Goal: Task Accomplishment & Management: Use online tool/utility

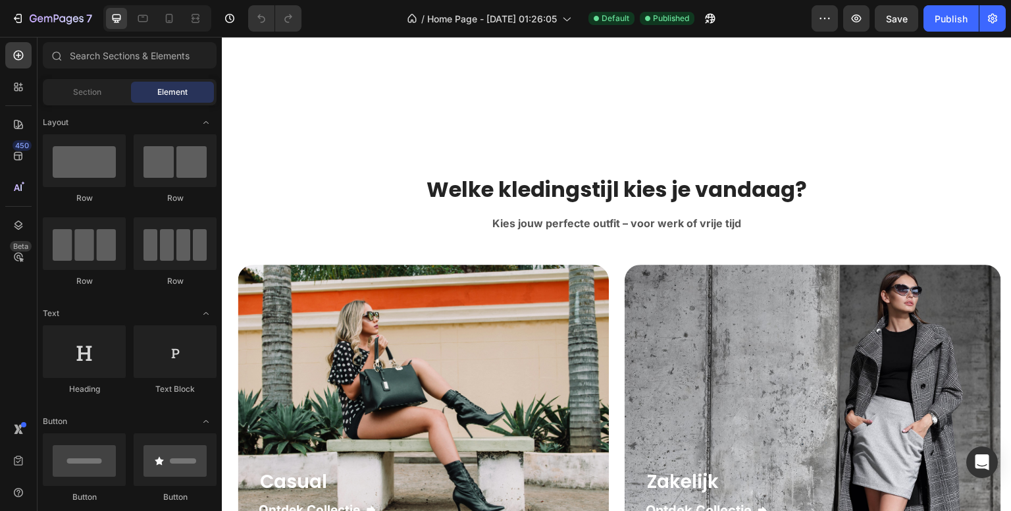
scroll to position [1777, 0]
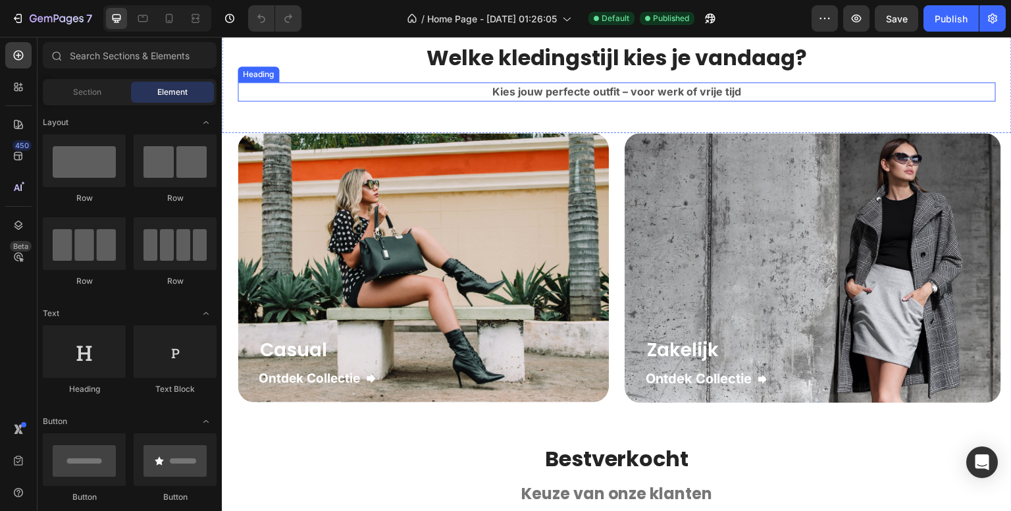
click at [504, 92] on strong "Kies jouw perfecte outfit – voor werk of vrije tijd" at bounding box center [616, 91] width 249 height 13
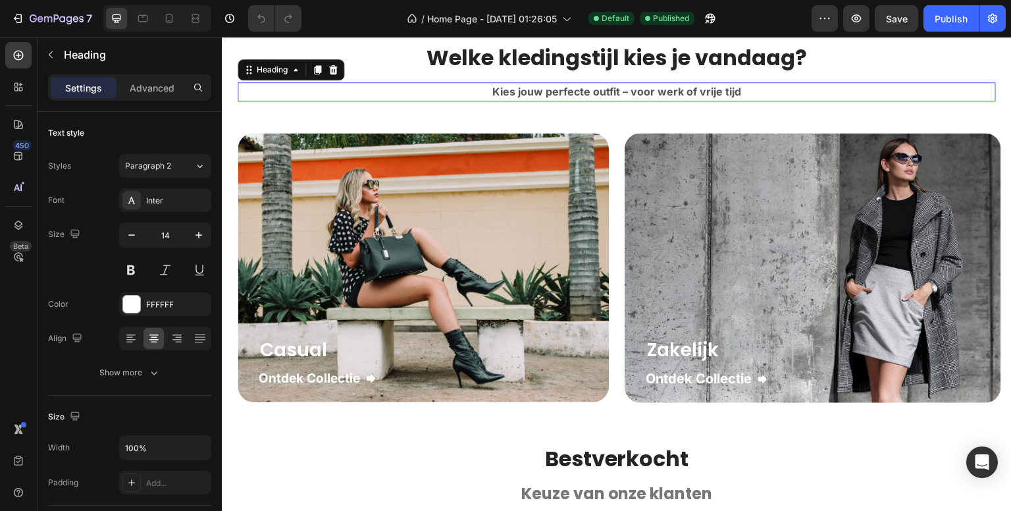
click at [504, 92] on strong "Kies jouw perfecte outfit – voor werk of vrije tijd" at bounding box center [616, 91] width 249 height 13
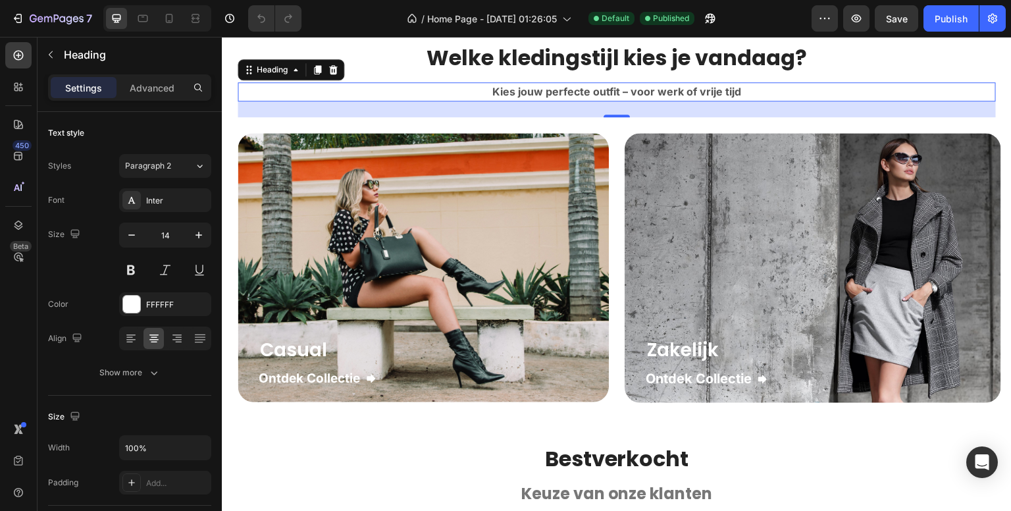
click at [504, 92] on strong "Kies jouw perfecte outfit – voor werk of vrije tijd" at bounding box center [616, 91] width 249 height 13
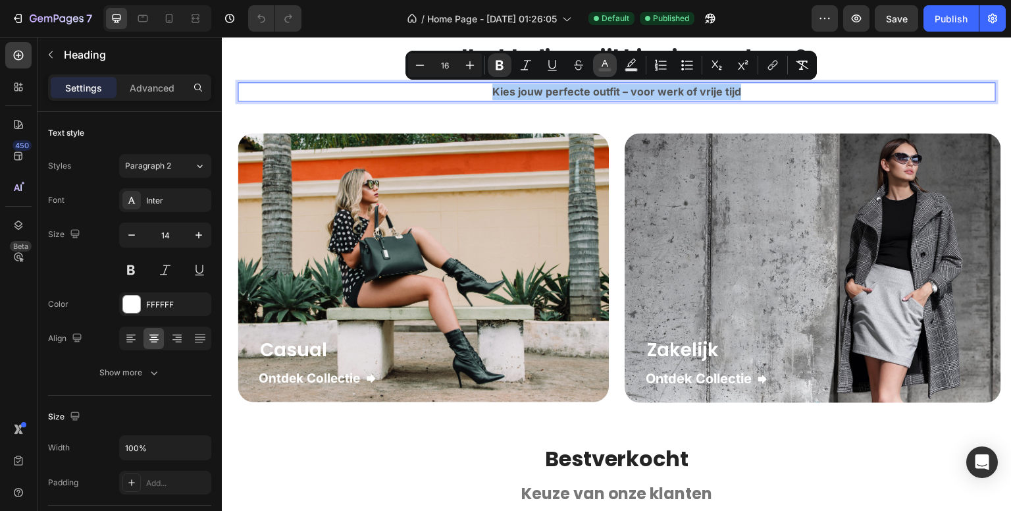
click at [610, 71] on rect "Editor contextual toolbar" at bounding box center [605, 69] width 13 height 3
type input "555555"
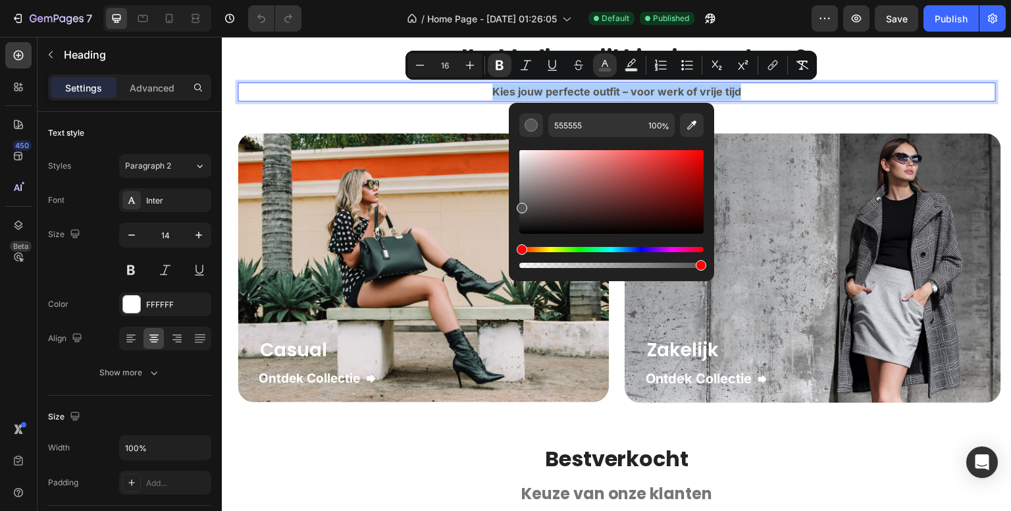
click at [18, 320] on div "450 Beta" at bounding box center [18, 229] width 26 height 374
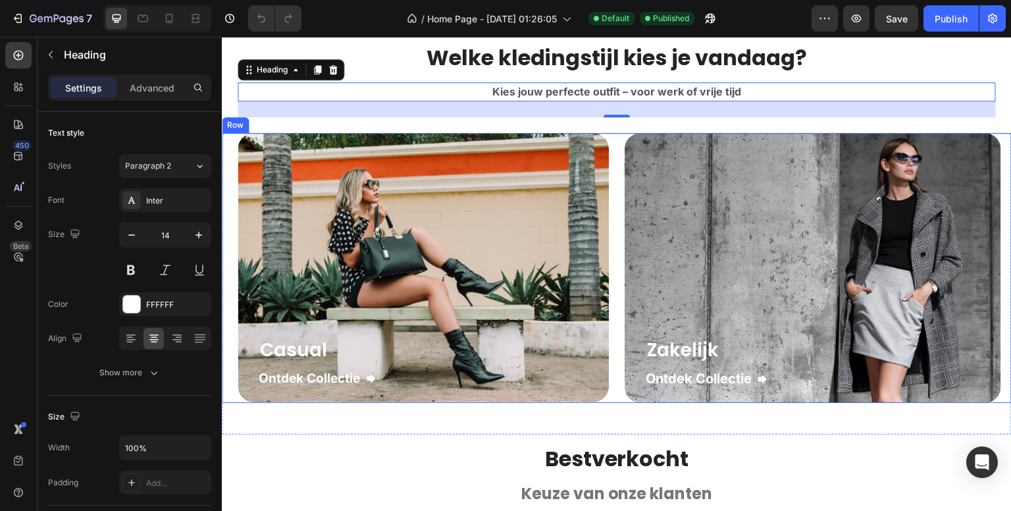
click at [610, 199] on div "Casual Heading Ontdek Collectie Button Row Hero Banner Zakelijk Heading Ontdek …" at bounding box center [617, 268] width 790 height 270
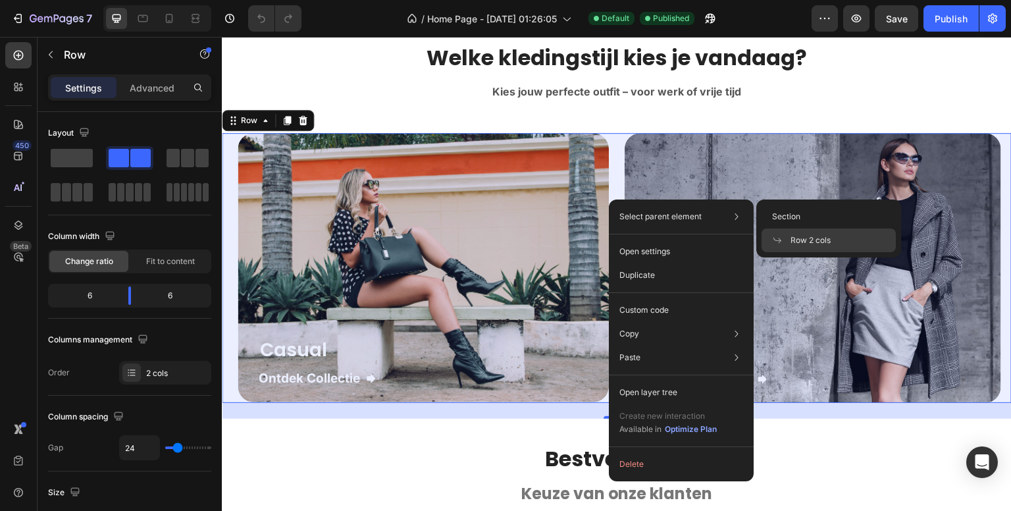
click at [793, 240] on span "Row 2 cols" at bounding box center [811, 240] width 40 height 12
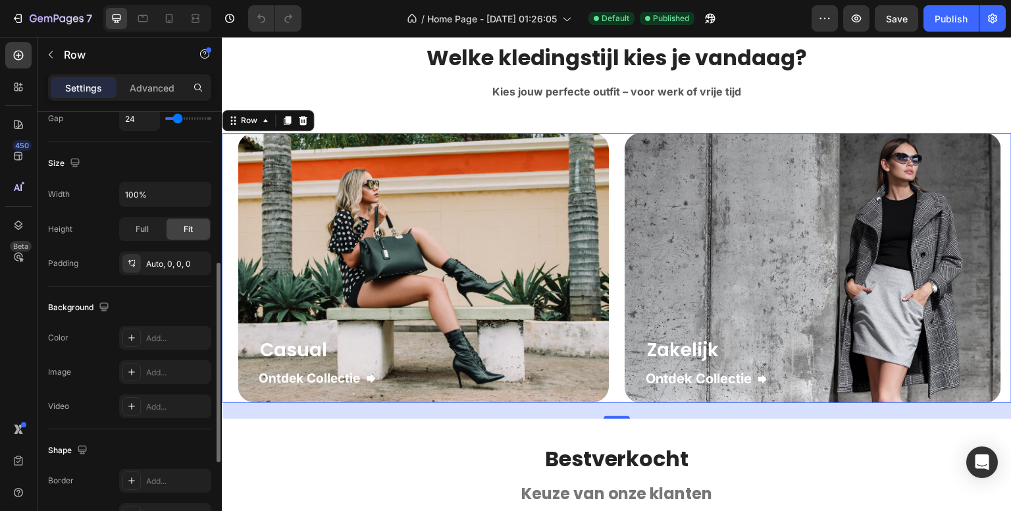
scroll to position [395, 0]
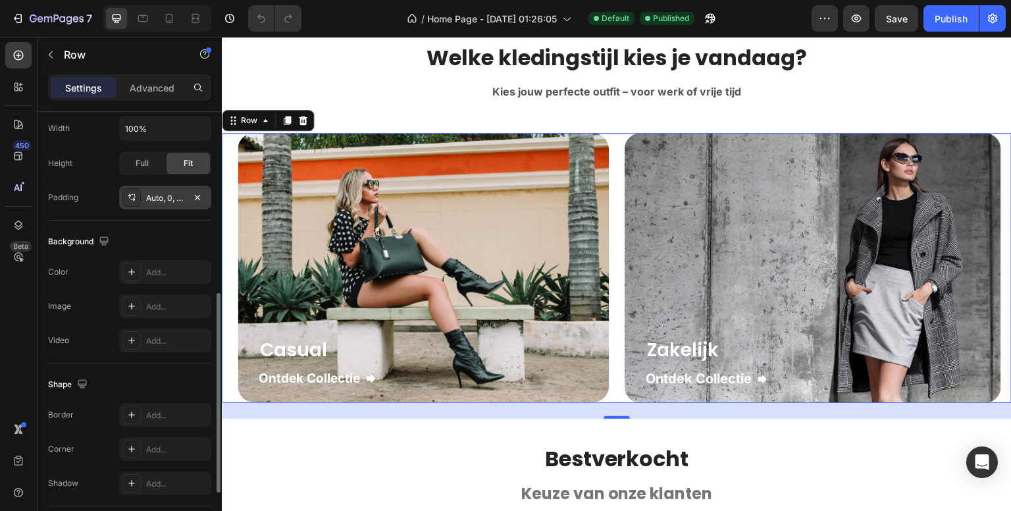
click at [166, 196] on div "Auto, 0, 0, 0" at bounding box center [165, 198] width 38 height 12
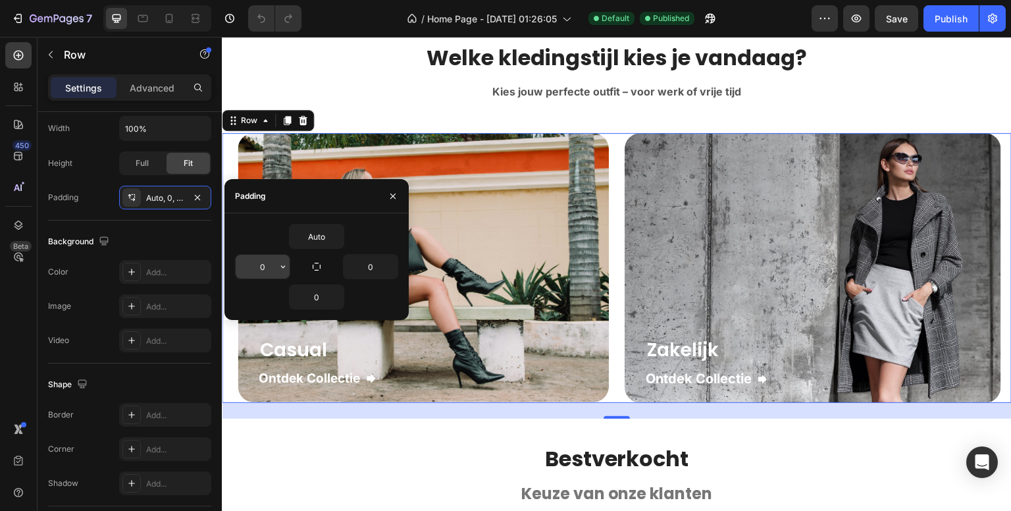
click at [260, 269] on input "0" at bounding box center [263, 267] width 54 height 24
type input "Aut"
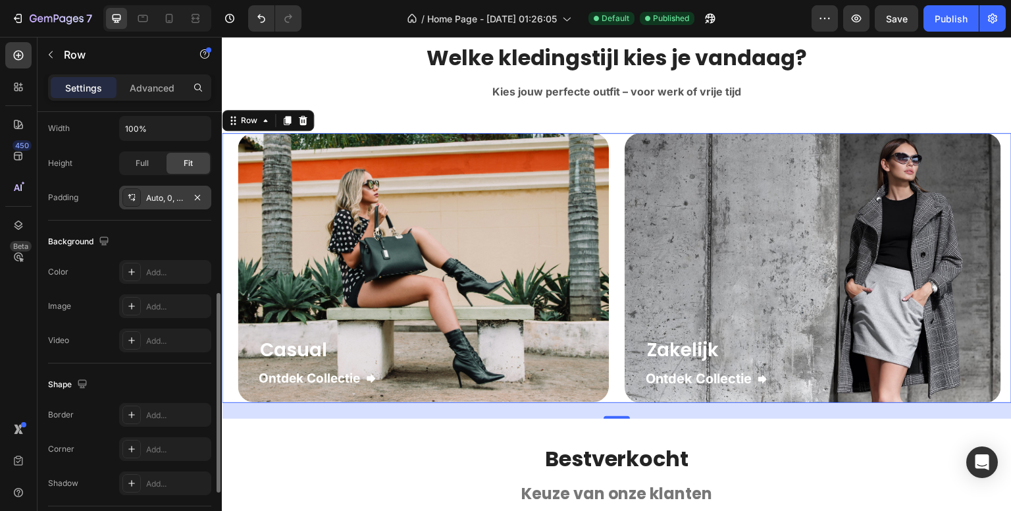
click at [171, 194] on div "Auto, 0, 0, 0" at bounding box center [165, 198] width 38 height 12
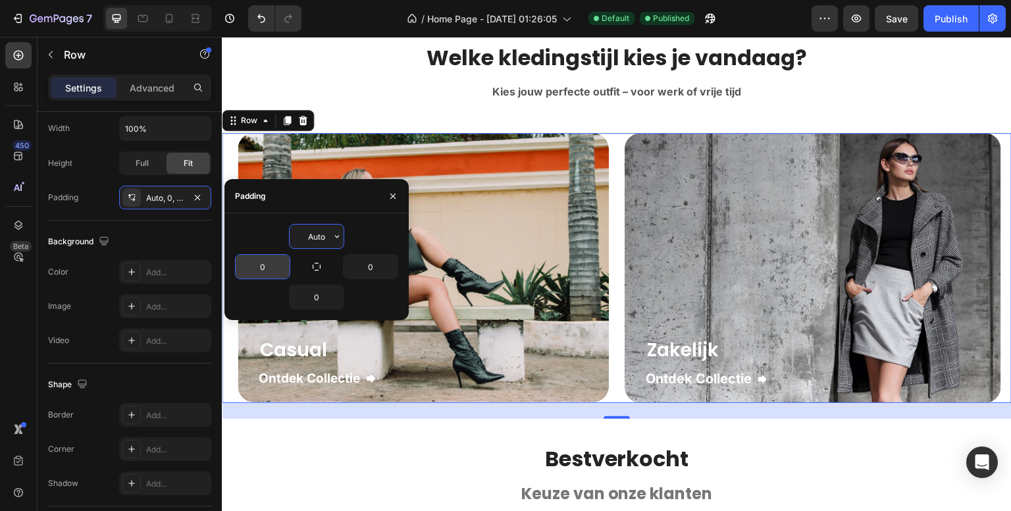
click at [6, 307] on div "450 Beta" at bounding box center [18, 229] width 26 height 374
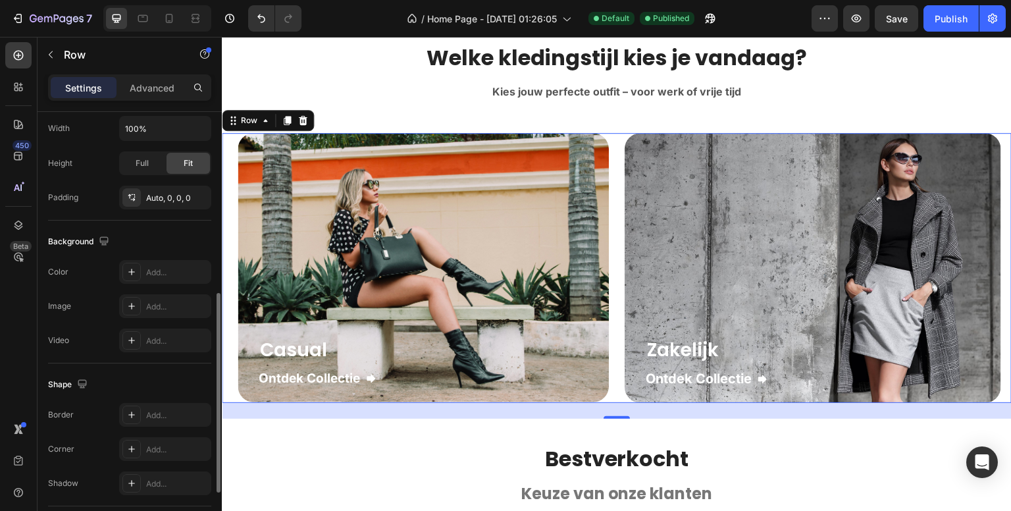
click at [169, 257] on div "Background The changes might be hidden by the video. Color Add... Image Add... …" at bounding box center [129, 292] width 163 height 143
click at [166, 262] on div "Add..." at bounding box center [165, 272] width 92 height 24
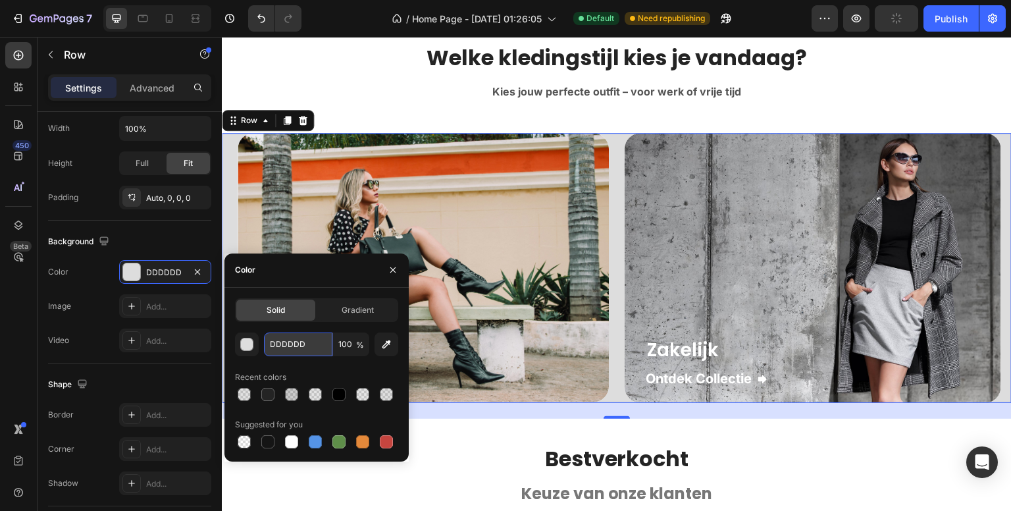
click at [303, 342] on input "DDDDDD" at bounding box center [298, 344] width 68 height 24
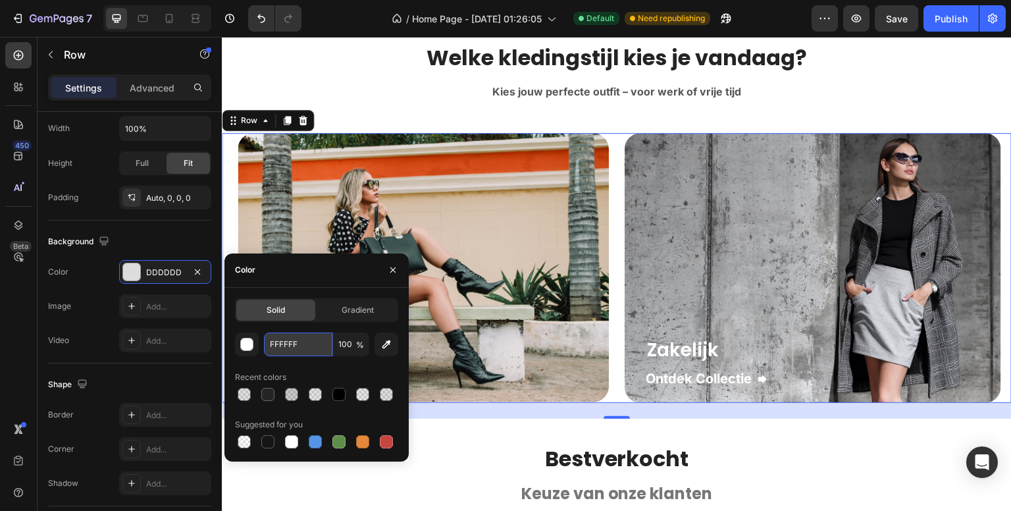
type input "FFFFFF"
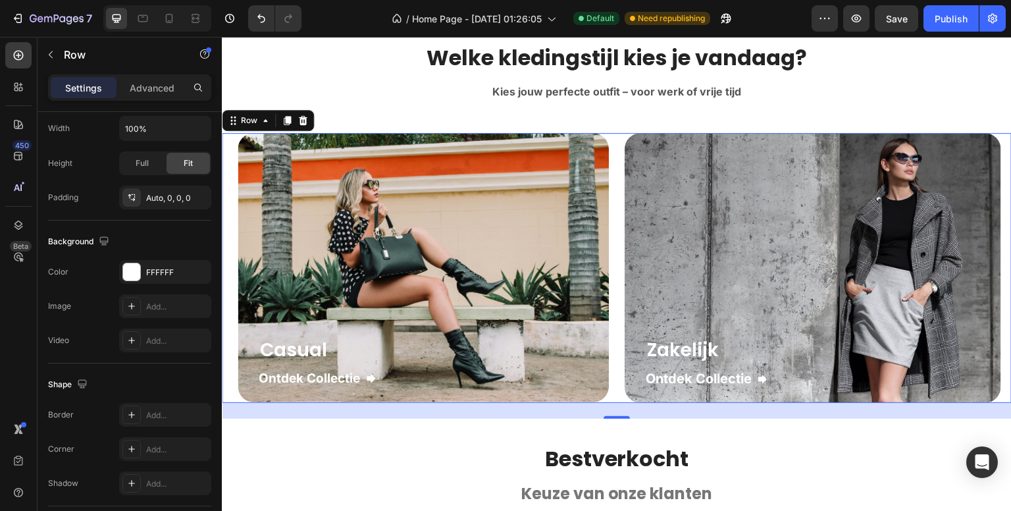
click at [13, 330] on div "450 Beta" at bounding box center [18, 229] width 26 height 374
click at [0, 343] on div "450 Beta" at bounding box center [19, 274] width 38 height 474
click at [163, 444] on div "Add..." at bounding box center [177, 450] width 62 height 12
click at [163, 444] on div "Round" at bounding box center [165, 450] width 38 height 12
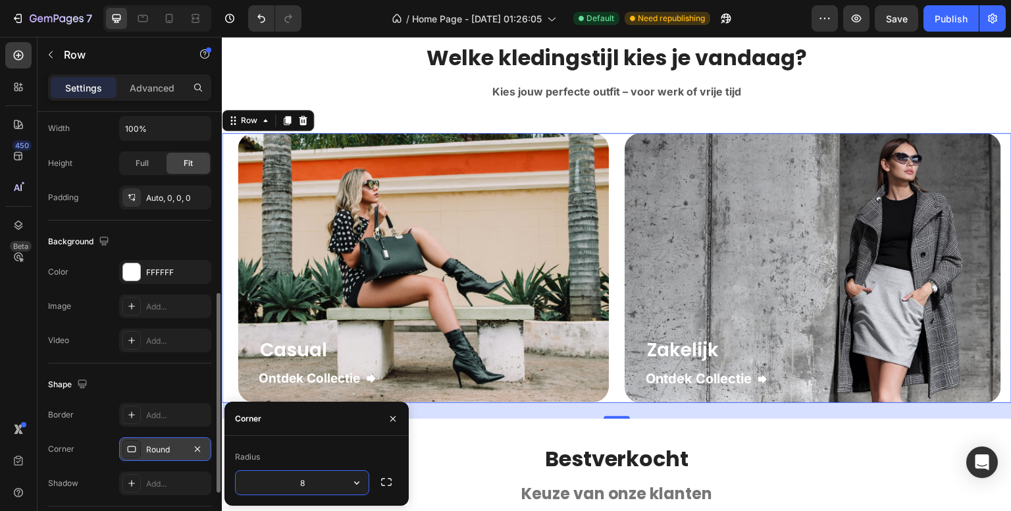
type input "7"
type input "-"
click at [205, 451] on div "Round" at bounding box center [165, 449] width 92 height 24
click at [195, 448] on icon "button" at bounding box center [197, 449] width 11 height 11
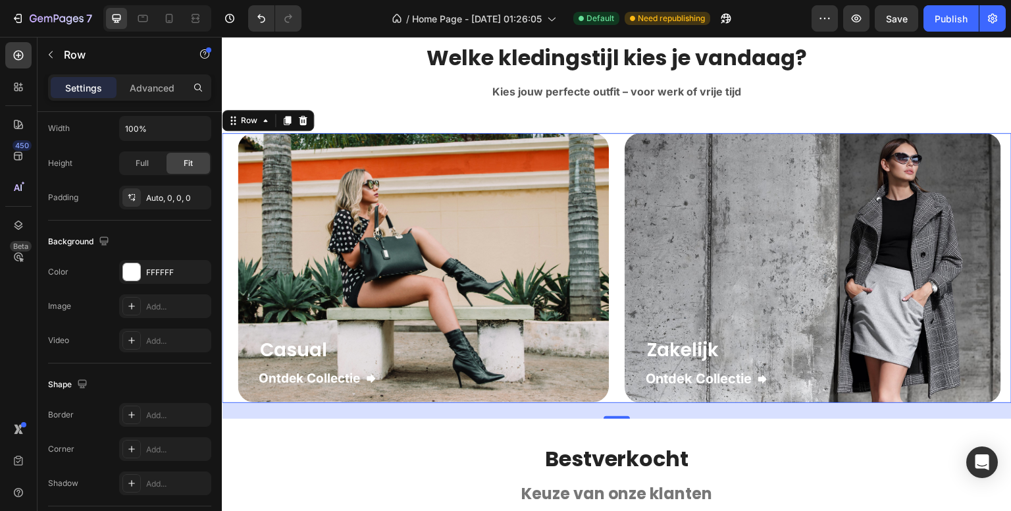
click at [0, 352] on div "450 Beta" at bounding box center [19, 274] width 38 height 474
click at [0, 363] on div "450 Beta" at bounding box center [19, 274] width 38 height 474
click at [153, 481] on div "Add..." at bounding box center [177, 484] width 62 height 12
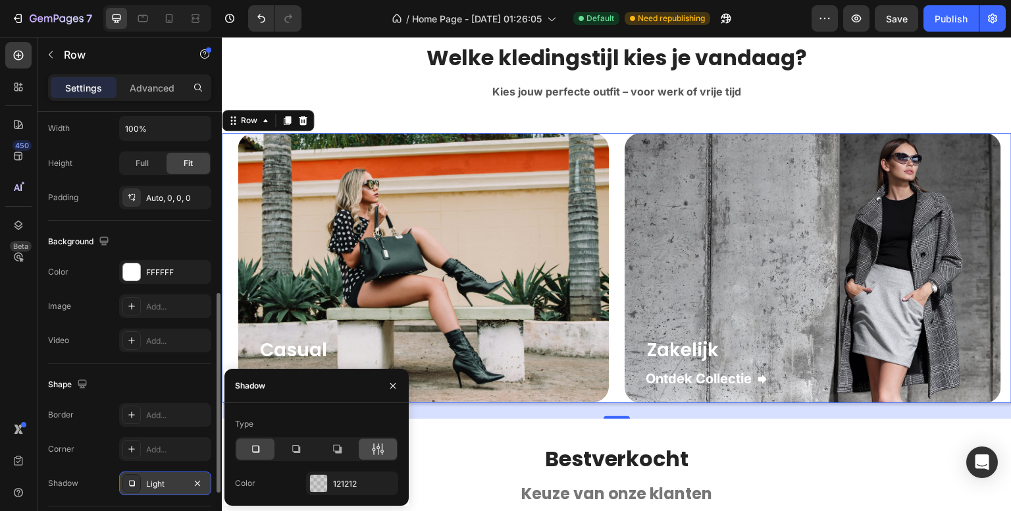
click at [382, 451] on icon at bounding box center [377, 448] width 13 height 13
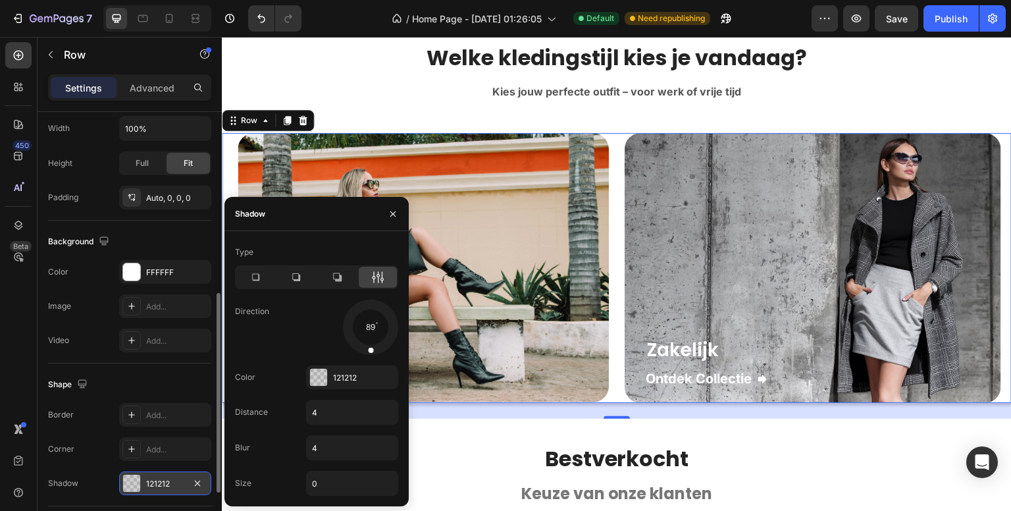
drag, startPoint x: 390, startPoint y: 342, endPoint x: 369, endPoint y: 351, distance: 22.7
click at [369, 351] on div at bounding box center [371, 342] width 9 height 30
click at [359, 378] on div "121212" at bounding box center [352, 378] width 38 height 12
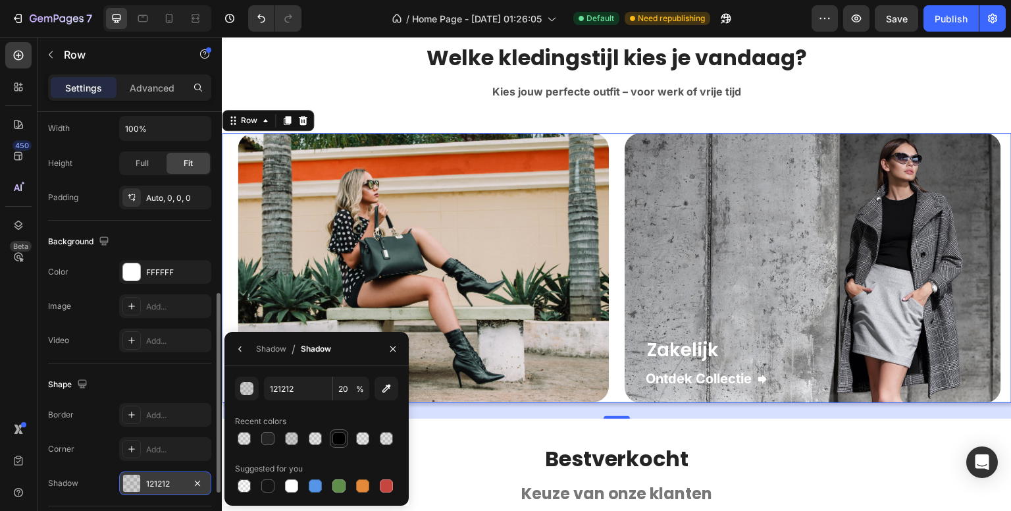
click at [336, 438] on div at bounding box center [338, 438] width 13 height 13
type input "000000"
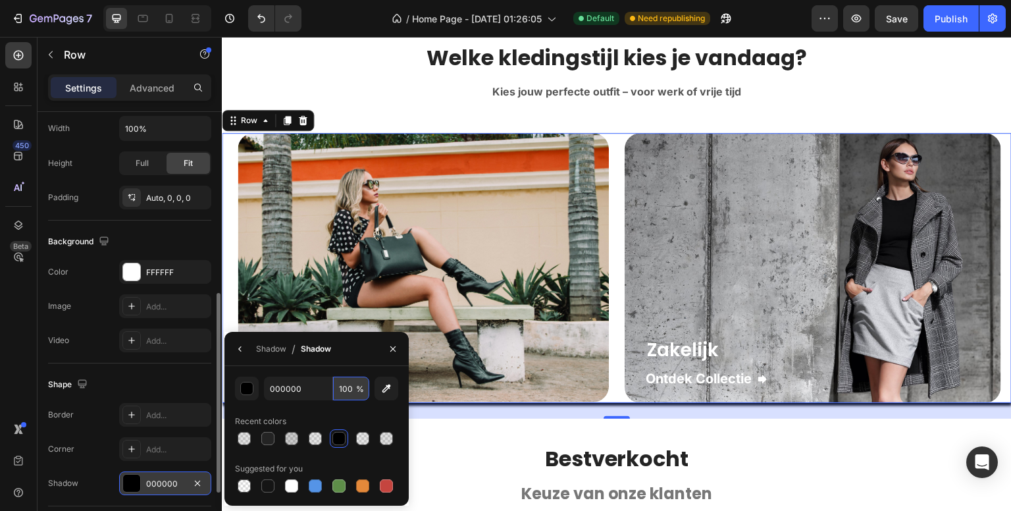
click at [343, 383] on input "100" at bounding box center [351, 389] width 36 height 24
type input "9"
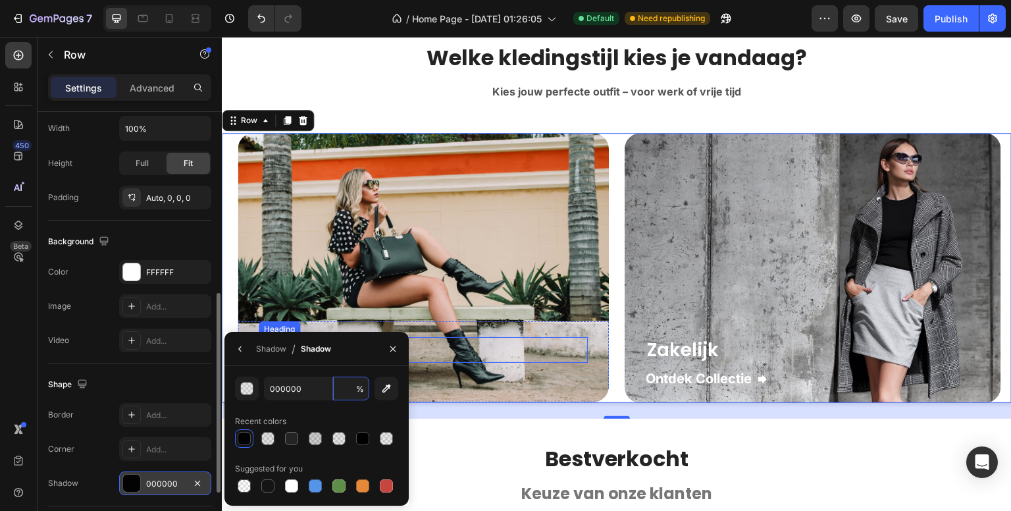
type input "0"
type input "12"
click at [3, 362] on div "450 Beta" at bounding box center [19, 274] width 38 height 474
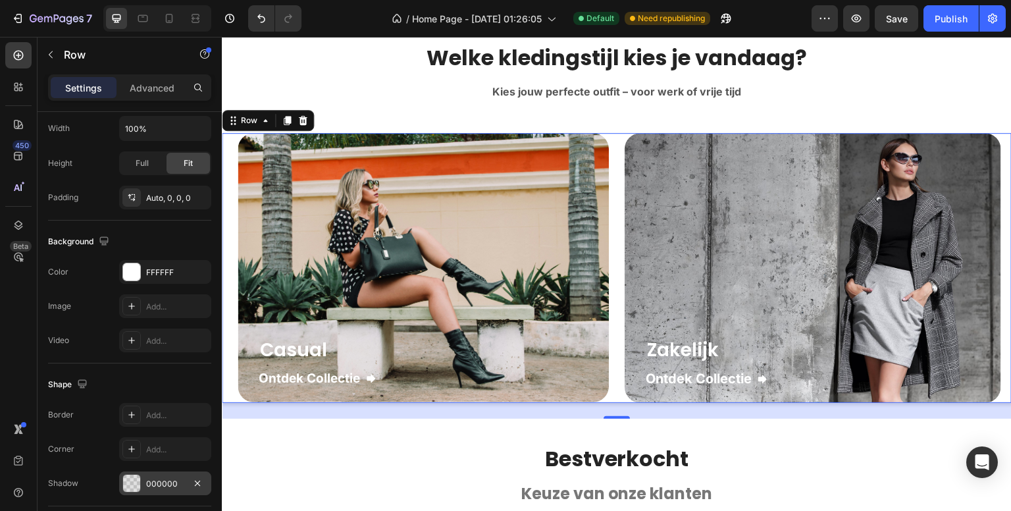
click at [147, 472] on div "000000" at bounding box center [165, 483] width 92 height 24
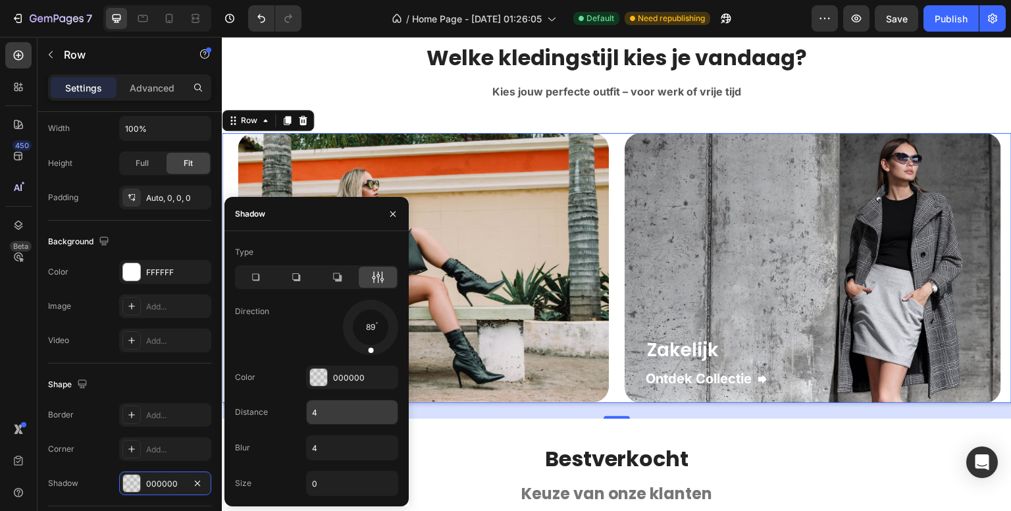
click at [319, 415] on input "4" at bounding box center [352, 412] width 91 height 24
type input "2"
type input "12"
click at [0, 358] on div "450 Beta" at bounding box center [19, 274] width 38 height 474
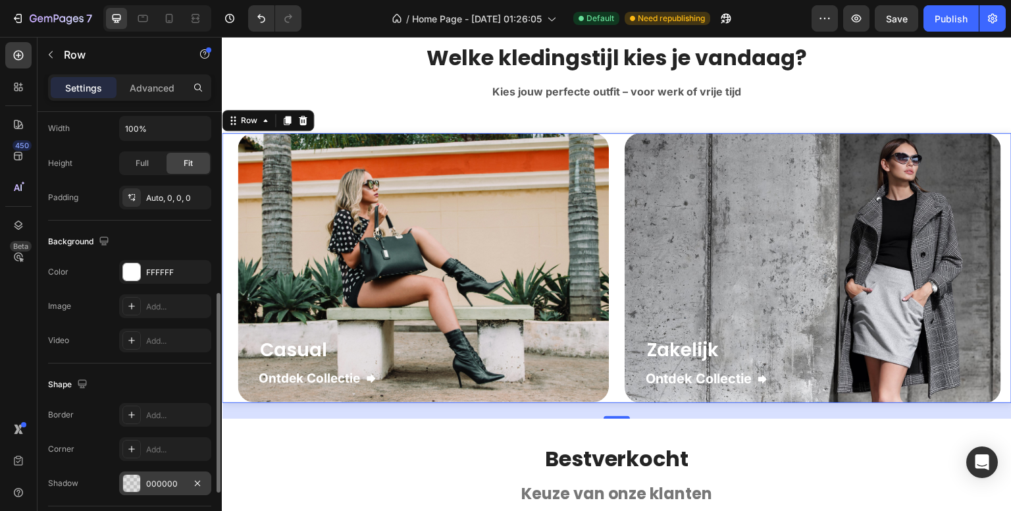
click at [162, 479] on div "000000" at bounding box center [165, 484] width 38 height 12
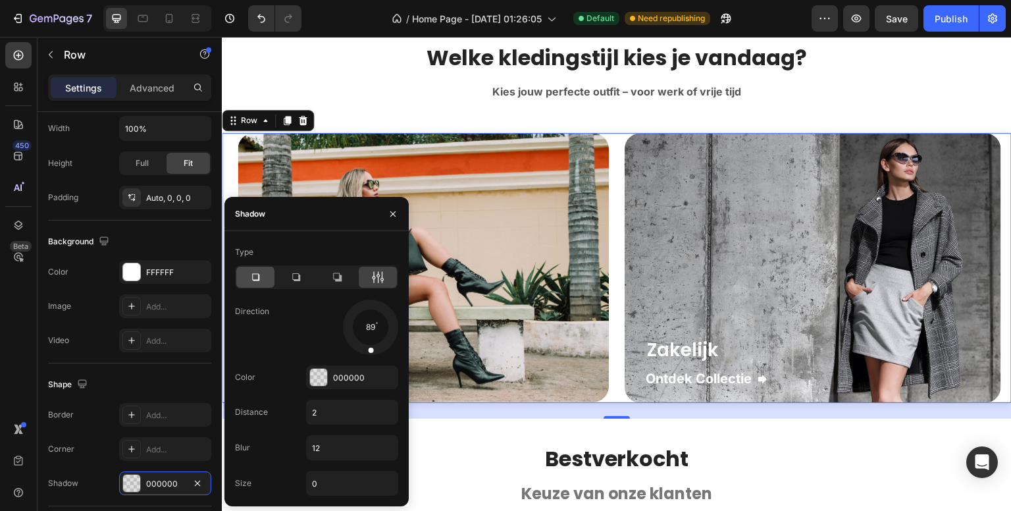
click at [254, 275] on icon at bounding box center [255, 277] width 13 height 13
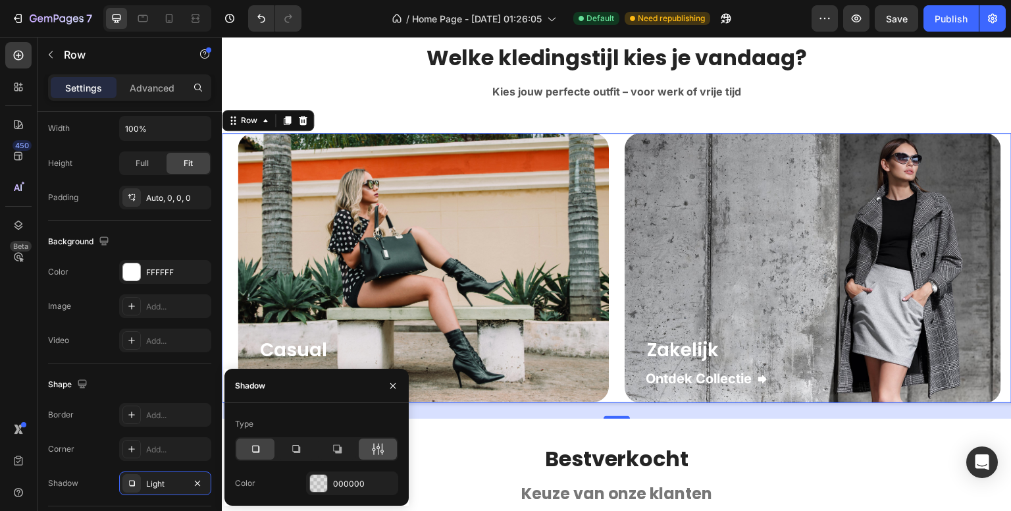
click at [386, 442] on div at bounding box center [378, 448] width 38 height 21
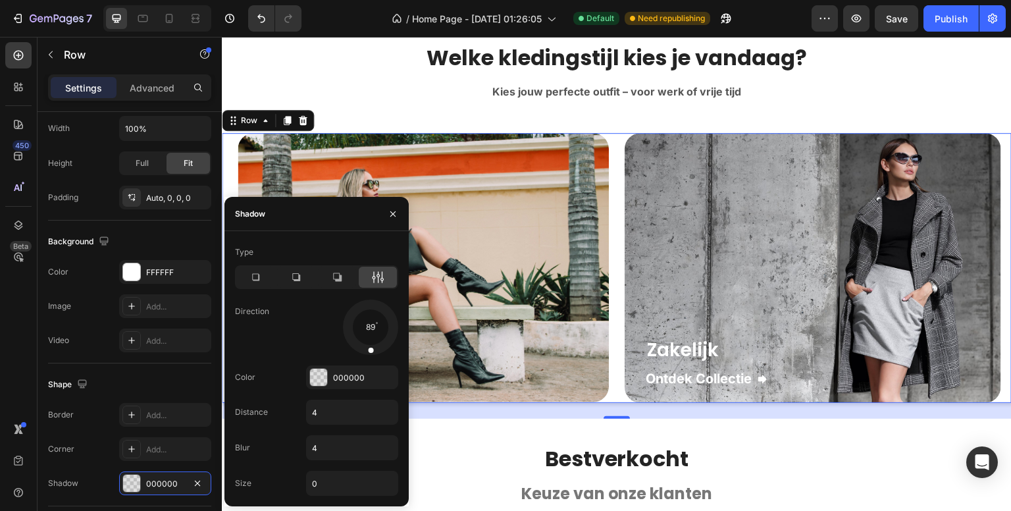
drag, startPoint x: 388, startPoint y: 346, endPoint x: 369, endPoint y: 348, distance: 19.3
click at [369, 348] on div at bounding box center [371, 342] width 9 height 30
click at [341, 406] on input "4" at bounding box center [352, 412] width 91 height 24
type input "2"
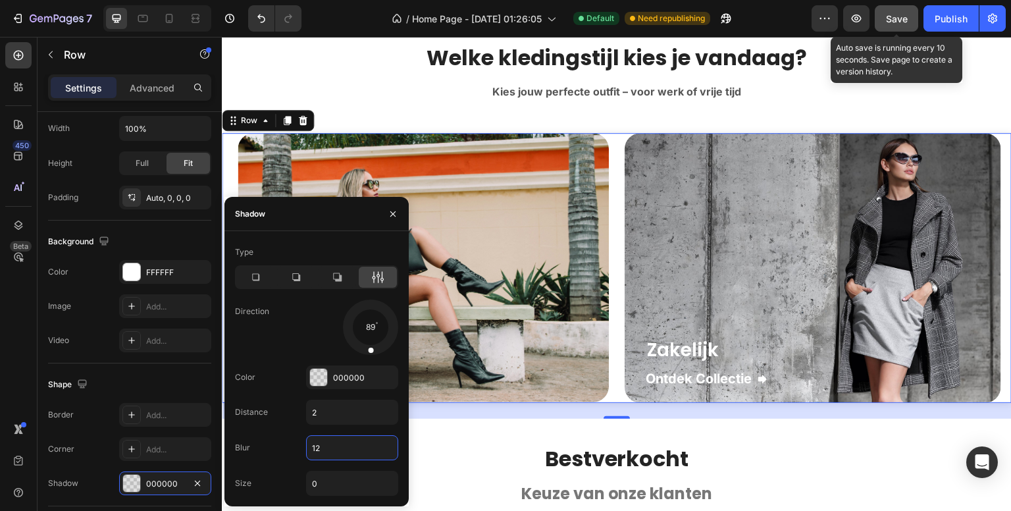
type input "12"
click at [902, 25] on button "Save" at bounding box center [896, 18] width 43 height 26
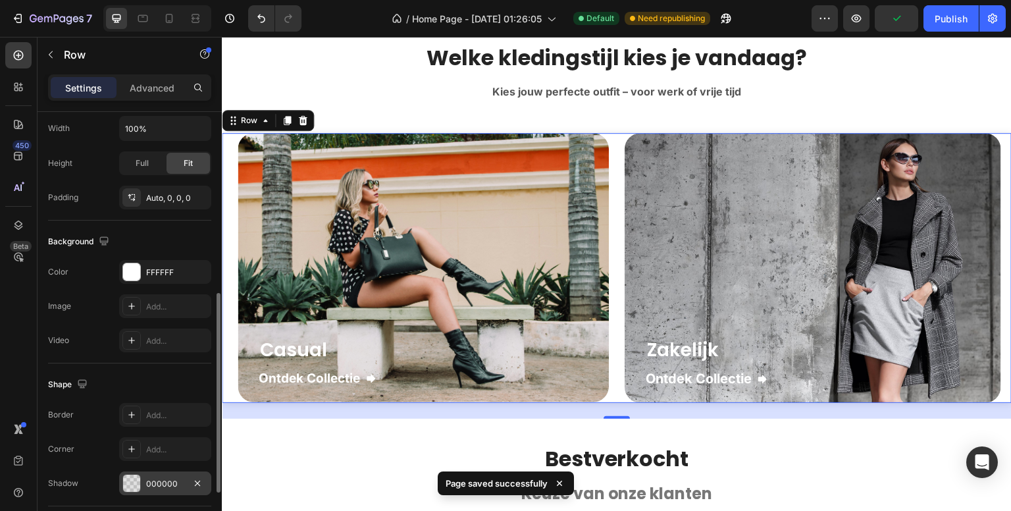
click at [153, 488] on div "000000" at bounding box center [165, 483] width 92 height 24
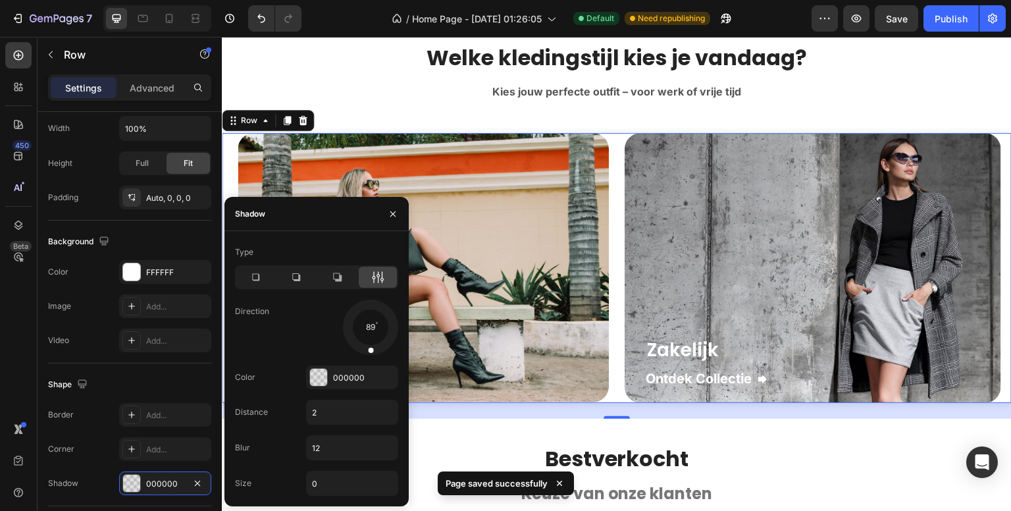
click at [8, 322] on div "450 Beta" at bounding box center [18, 229] width 26 height 374
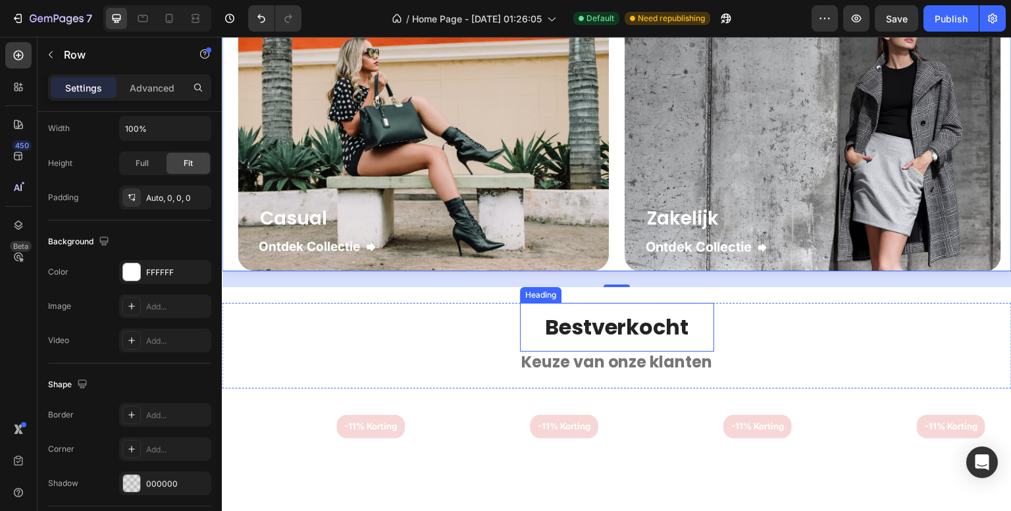
scroll to position [1975, 0]
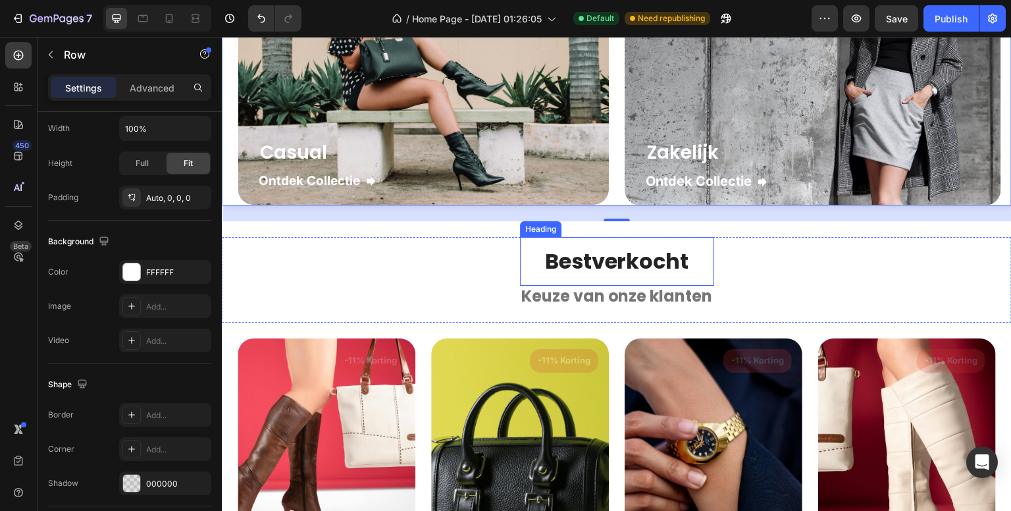
click at [552, 261] on strong "Bestverkocht" at bounding box center [617, 261] width 144 height 30
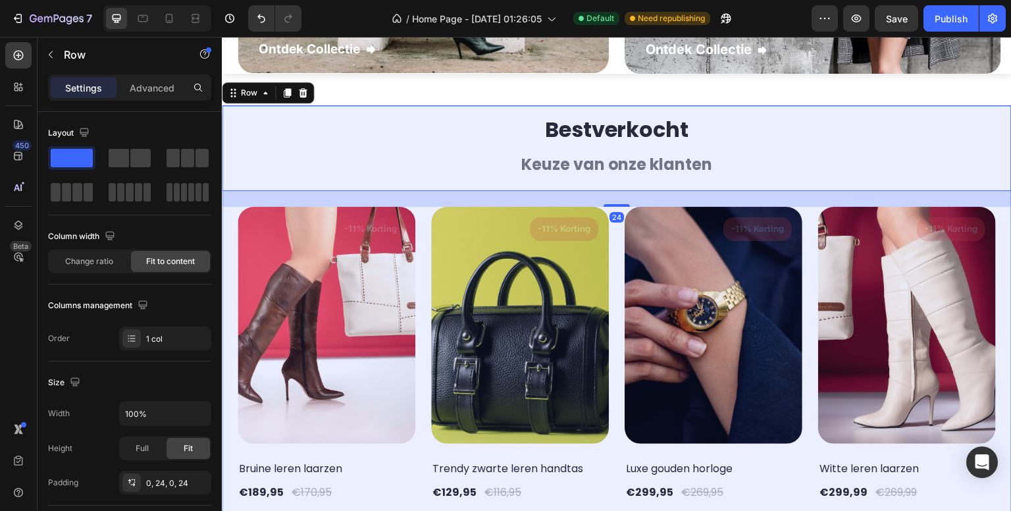
scroll to position [2172, 0]
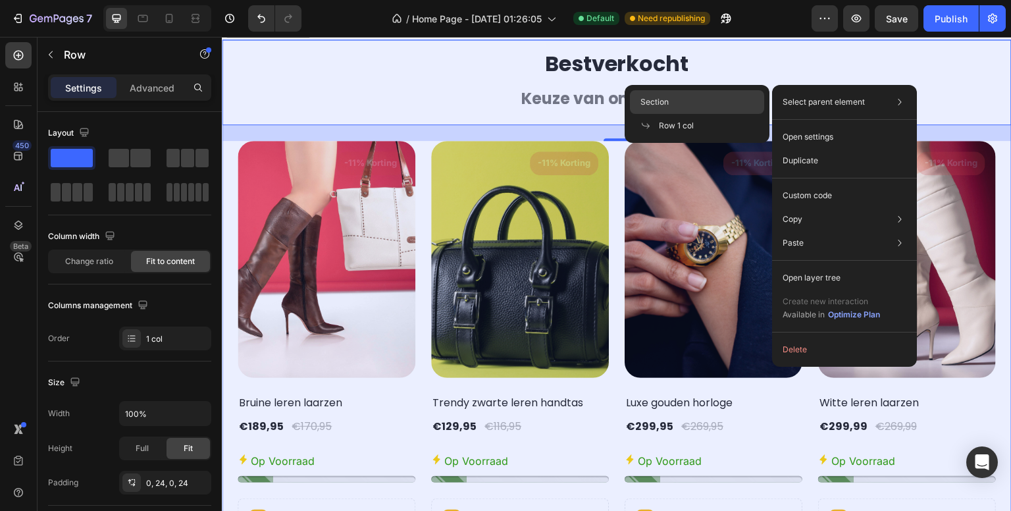
click at [729, 98] on div "Section" at bounding box center [697, 102] width 134 height 24
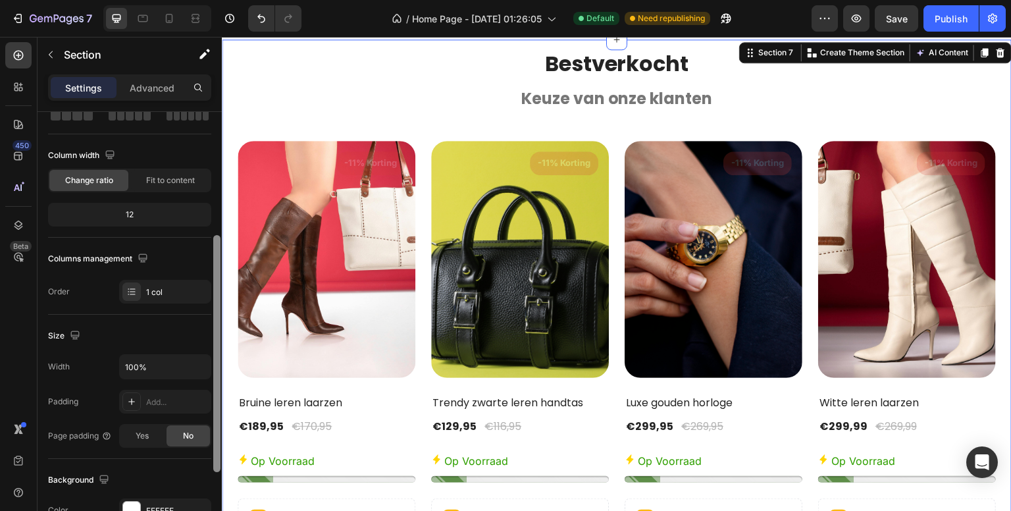
scroll to position [0, 0]
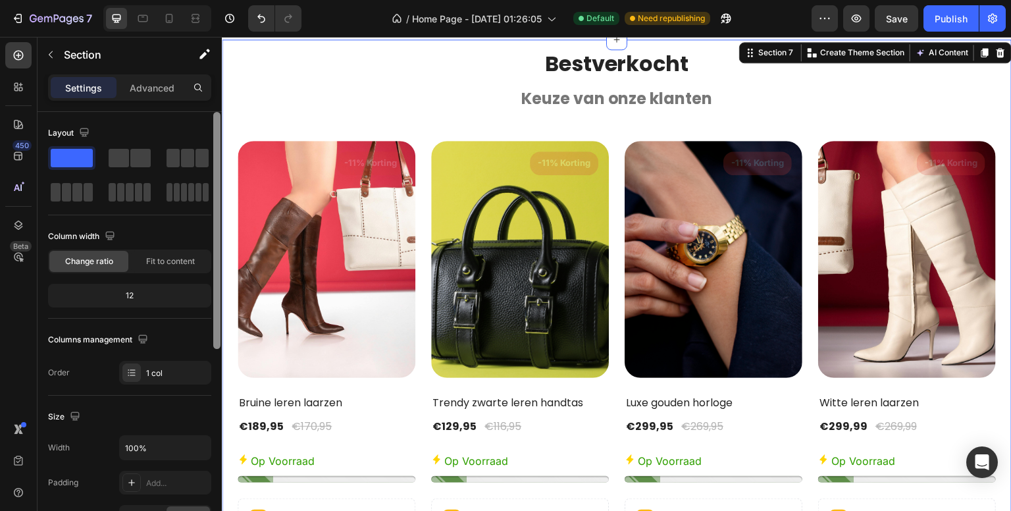
drag, startPoint x: 215, startPoint y: 341, endPoint x: 211, endPoint y: 234, distance: 107.4
click at [211, 234] on div "Layout Column width Change ratio Fit to content 12 Columns management Order 1 c…" at bounding box center [130, 330] width 184 height 436
click at [342, 13] on div "/ Home Page - Sep 13, 01:26:05 Default Need republishing" at bounding box center [562, 18] width 500 height 26
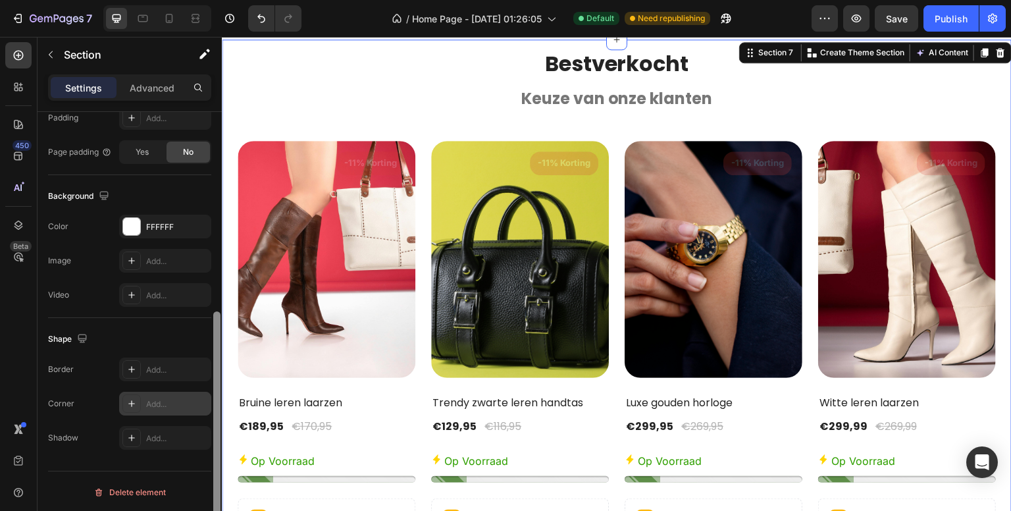
scroll to position [365, 0]
drag, startPoint x: 216, startPoint y: 214, endPoint x: 215, endPoint y: 438, distance: 224.5
click at [215, 438] on div at bounding box center [216, 429] width 7 height 237
click at [336, 22] on div "/ Home Page - Sep 13, 01:26:05 Default Need republishing" at bounding box center [562, 18] width 500 height 26
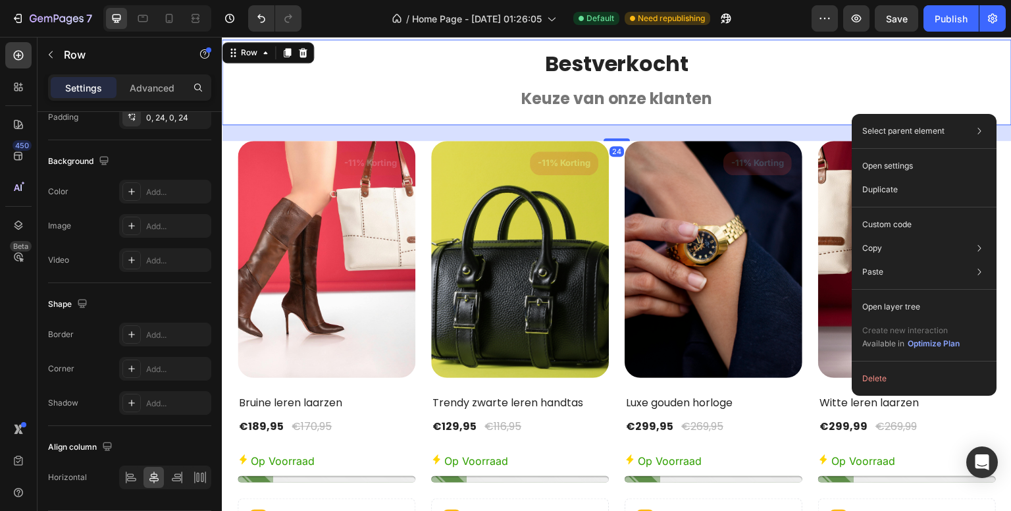
scroll to position [0, 0]
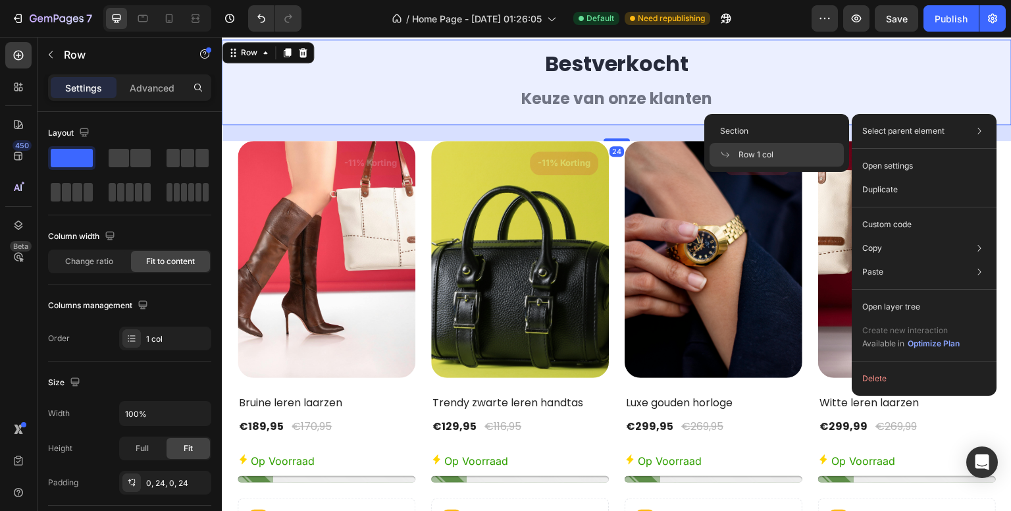
click at [756, 153] on span "Row 1 col" at bounding box center [756, 155] width 35 height 12
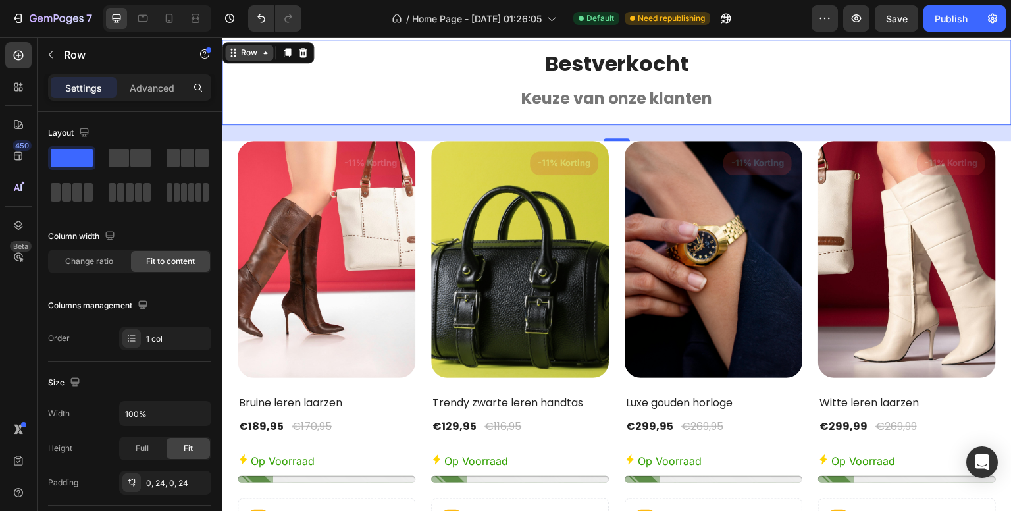
click at [245, 58] on div "Row" at bounding box center [249, 53] width 22 height 12
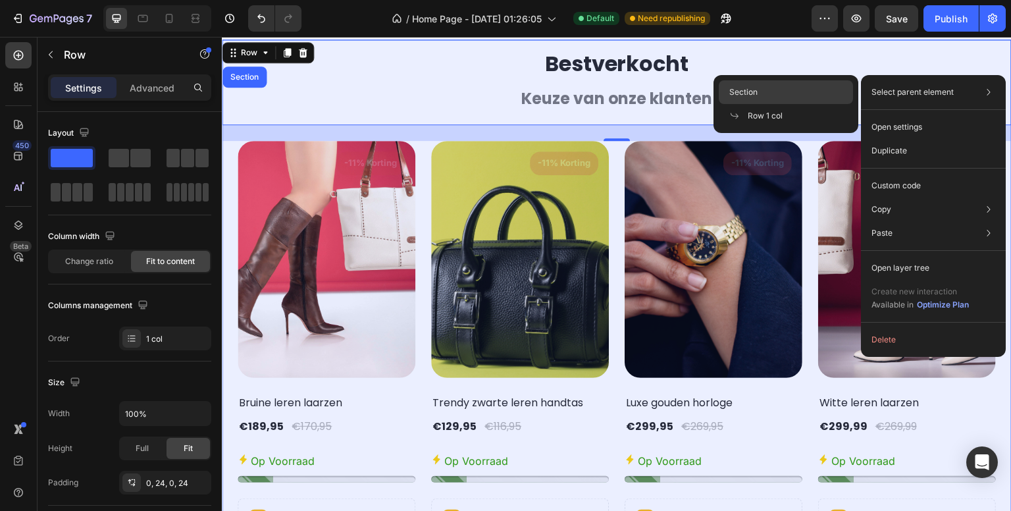
click at [806, 88] on div "Section" at bounding box center [786, 92] width 134 height 24
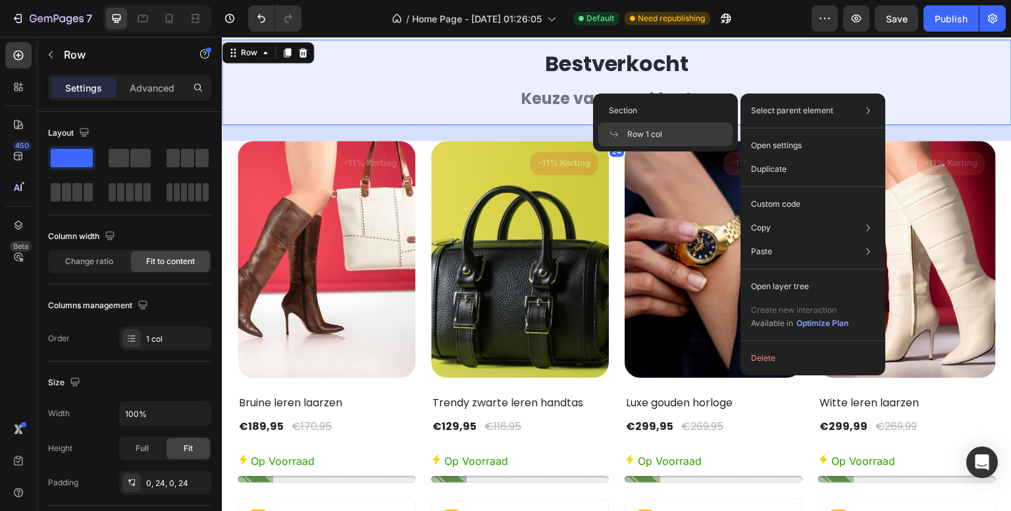
click at [646, 132] on span "Row 1 col" at bounding box center [644, 134] width 35 height 12
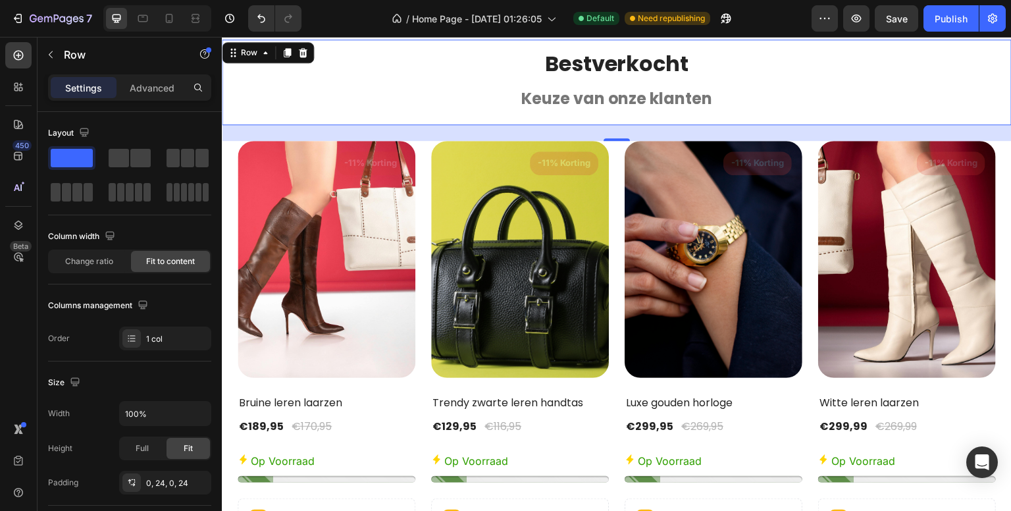
click at [339, 19] on div "/ Home Page - Sep 13, 01:26:05 Default Need republishing" at bounding box center [562, 18] width 500 height 26
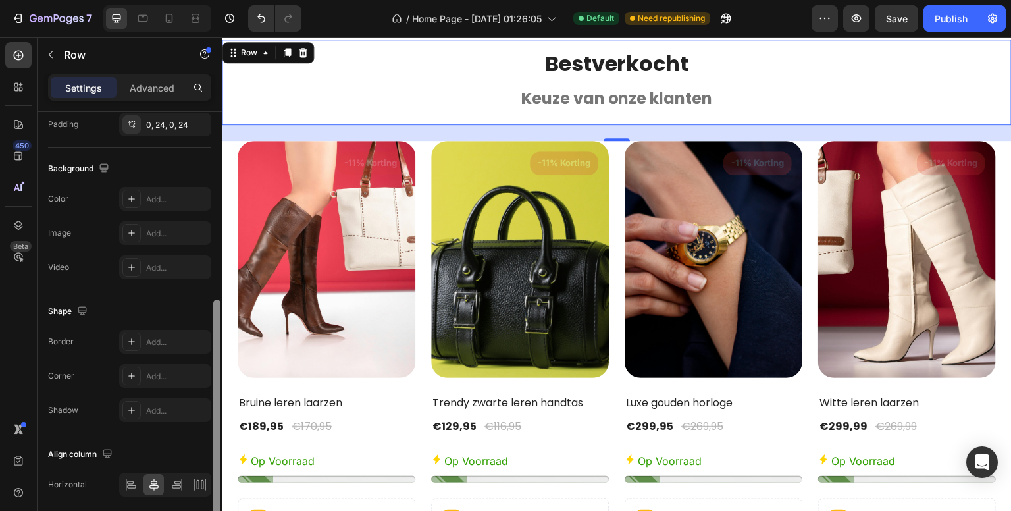
scroll to position [359, 0]
drag, startPoint x: 218, startPoint y: 280, endPoint x: 215, endPoint y: 467, distance: 187.0
click at [215, 467] on div at bounding box center [216, 411] width 7 height 226
click at [358, 19] on div "/ Home Page - Sep 13, 01:26:05 Default Need republishing" at bounding box center [562, 18] width 500 height 26
click at [956, 14] on div "Publish" at bounding box center [951, 19] width 33 height 14
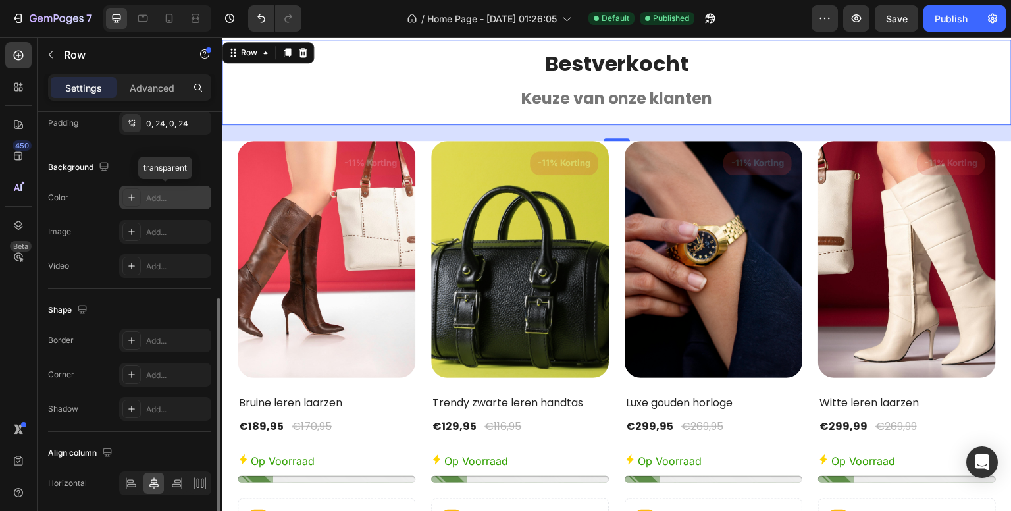
click at [162, 194] on div "Add..." at bounding box center [177, 198] width 62 height 12
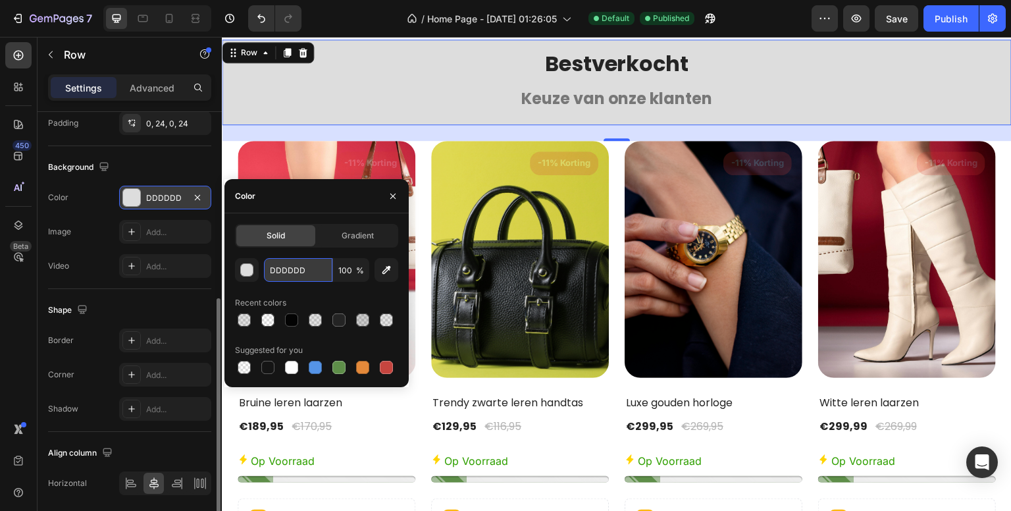
click at [295, 276] on input "DDDDDD" at bounding box center [298, 270] width 68 height 24
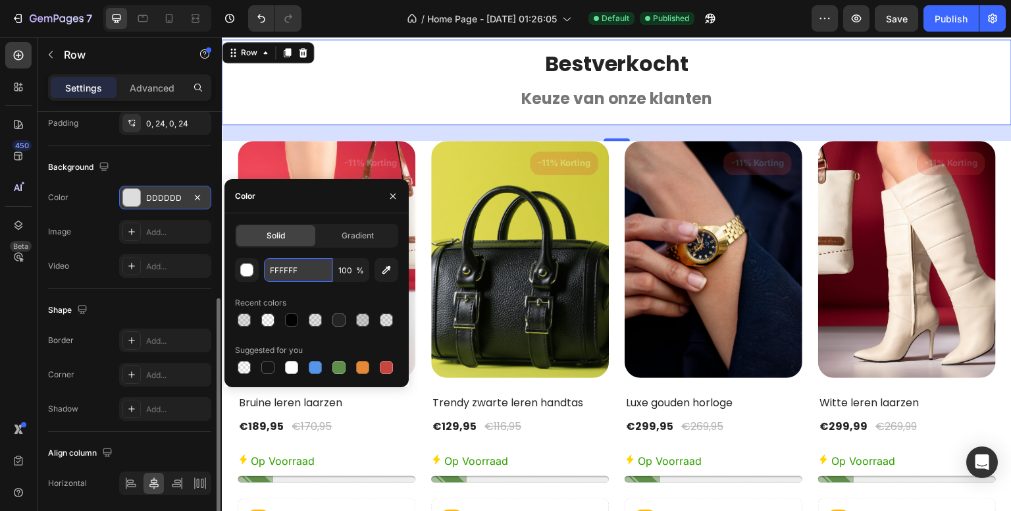
type input "FFFFFF"
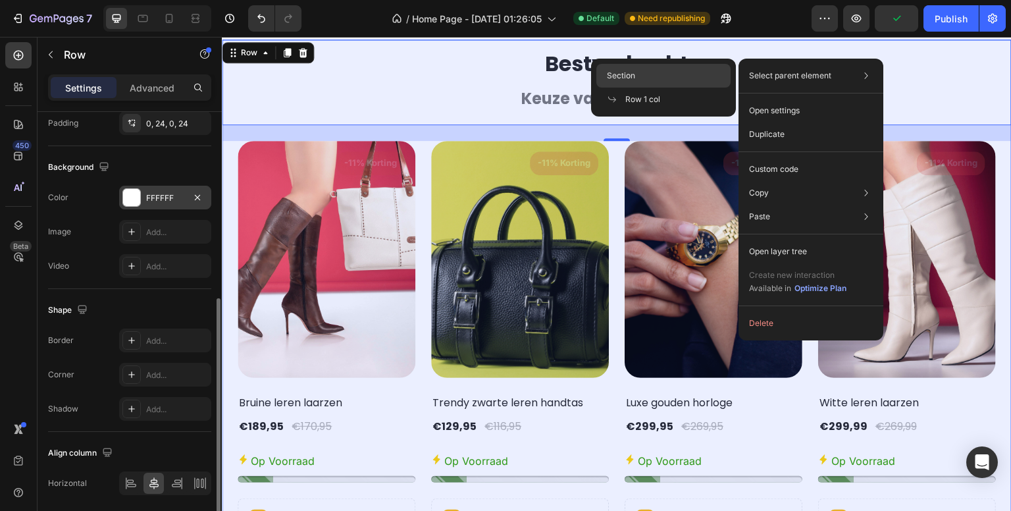
click at [667, 69] on div "Section" at bounding box center [663, 76] width 134 height 24
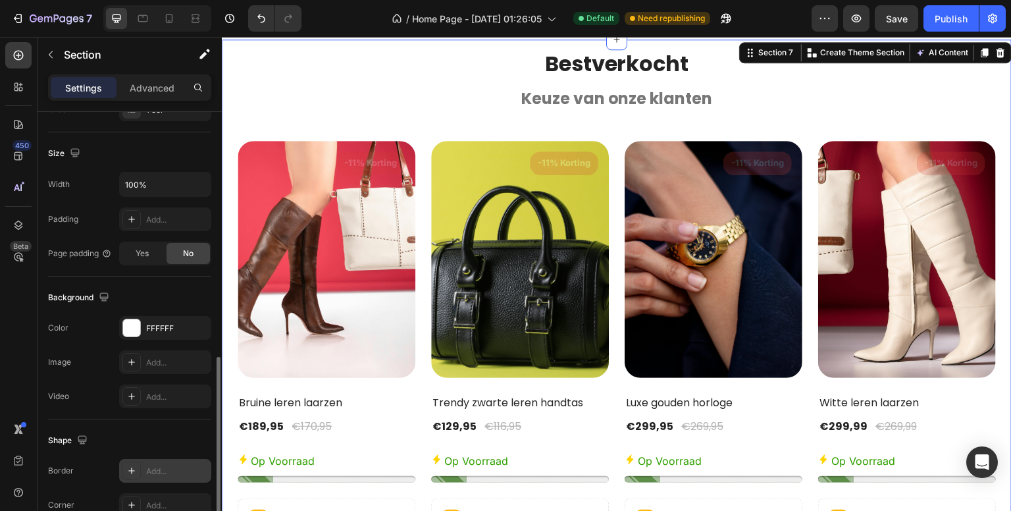
scroll to position [329, 0]
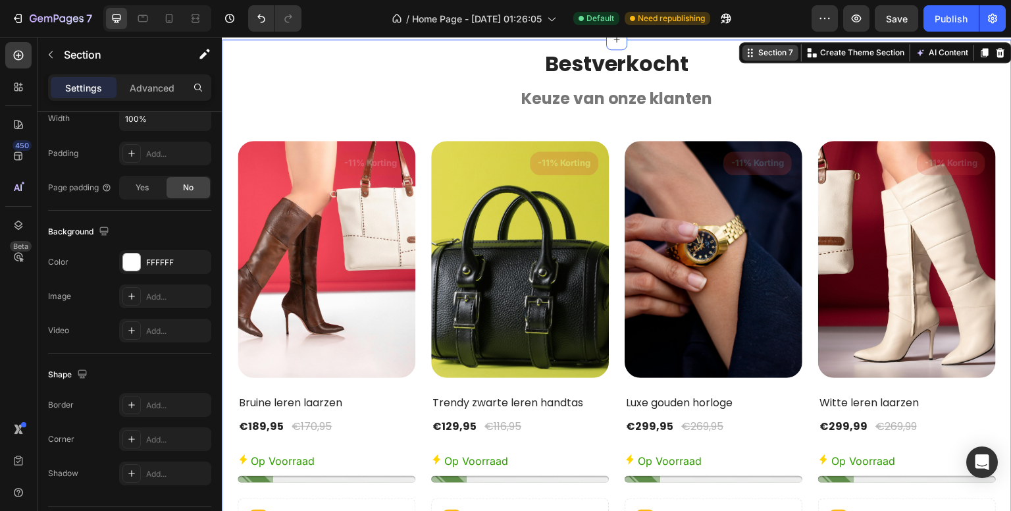
click at [757, 56] on div "Section 7" at bounding box center [776, 53] width 40 height 12
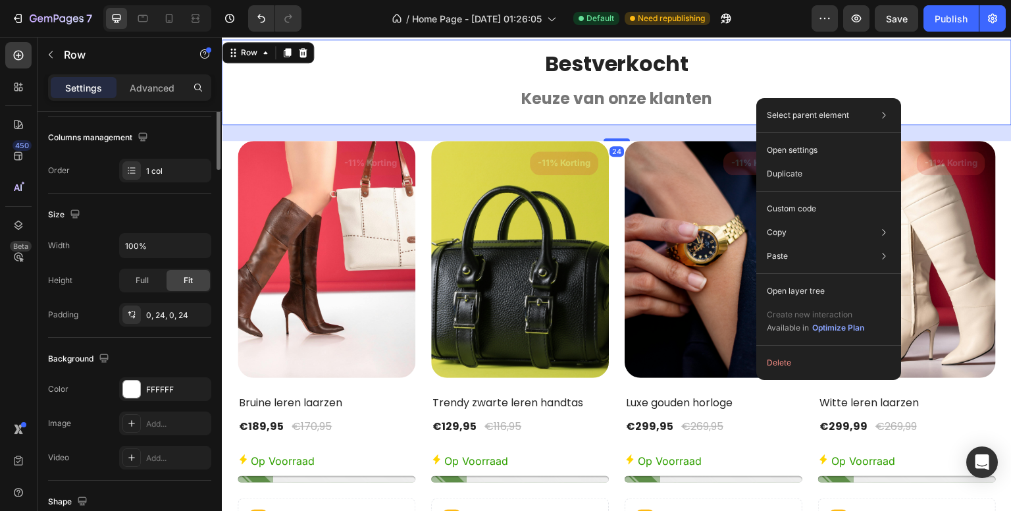
scroll to position [0, 0]
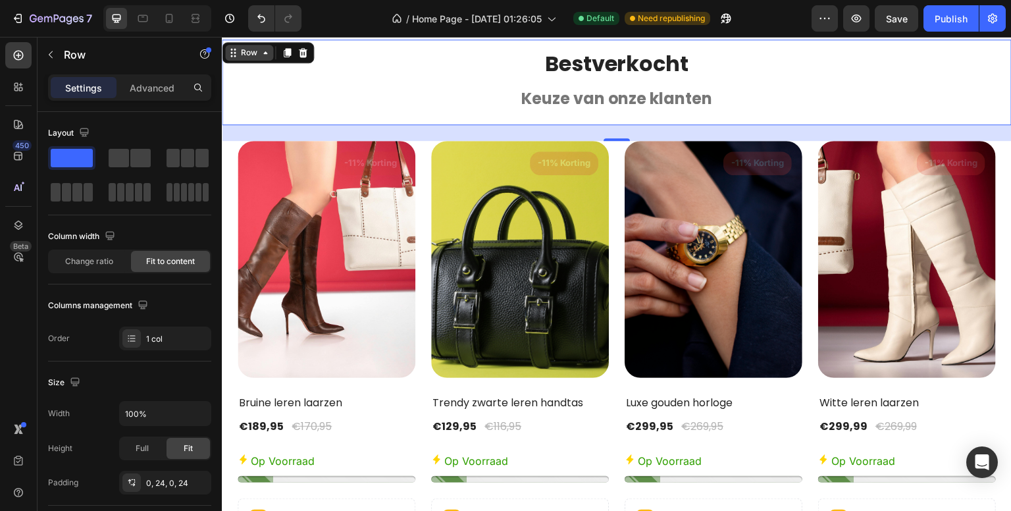
click at [249, 59] on div "Row" at bounding box center [249, 53] width 48 height 16
click at [165, 480] on div "0, 24, 0, 24" at bounding box center [165, 483] width 38 height 12
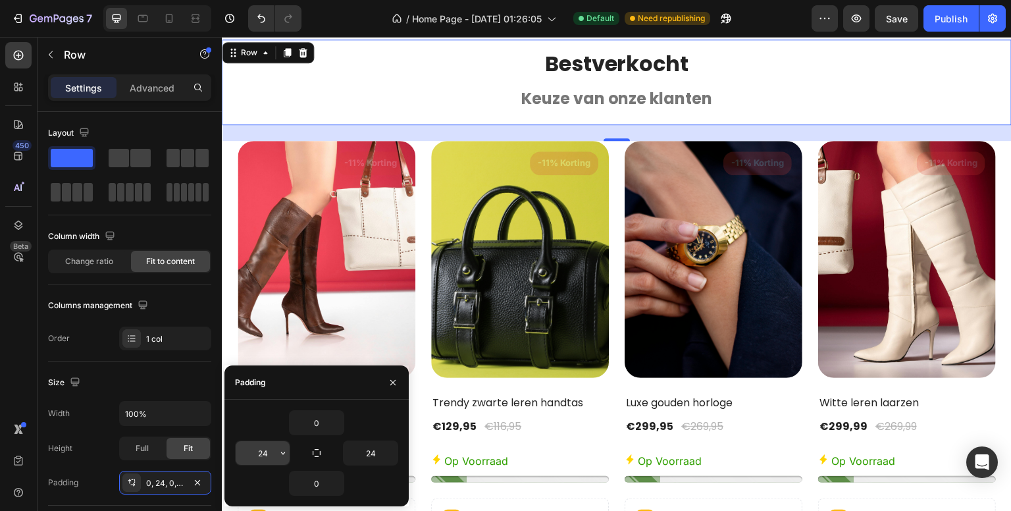
click at [245, 452] on input "24" at bounding box center [263, 453] width 54 height 24
click at [358, 452] on input "24" at bounding box center [371, 453] width 54 height 24
type input "40"
click at [266, 451] on input "24" at bounding box center [263, 453] width 54 height 24
type input "40"
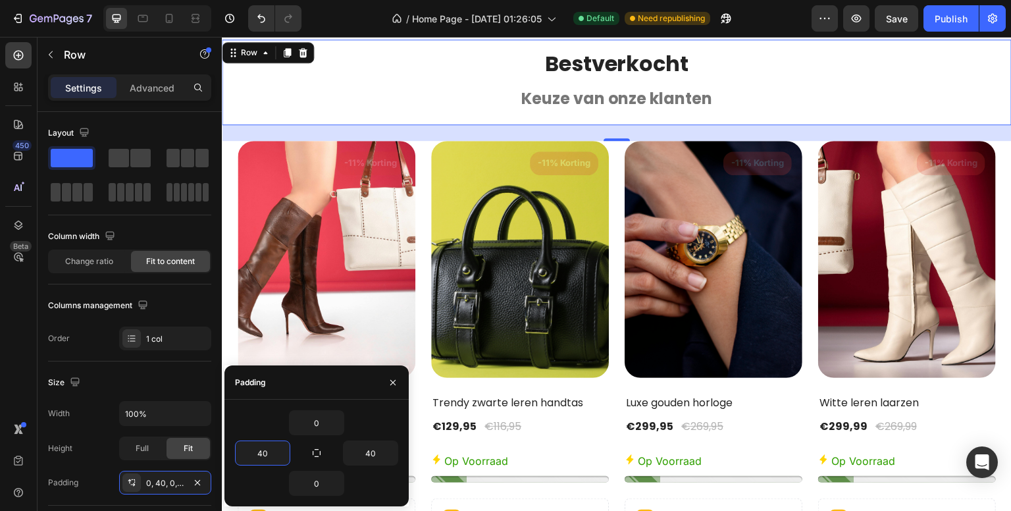
click at [24, 389] on div "450 Beta" at bounding box center [18, 229] width 26 height 374
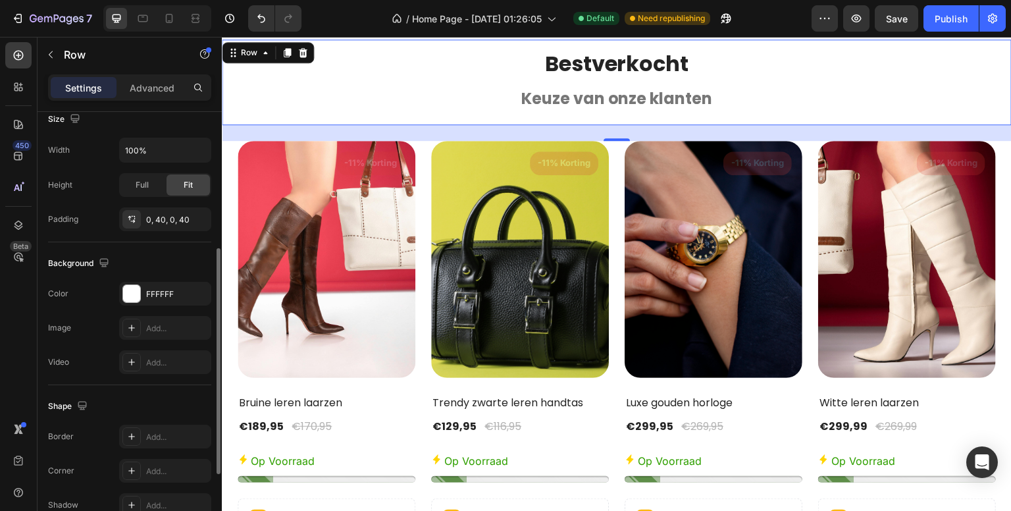
scroll to position [405, 0]
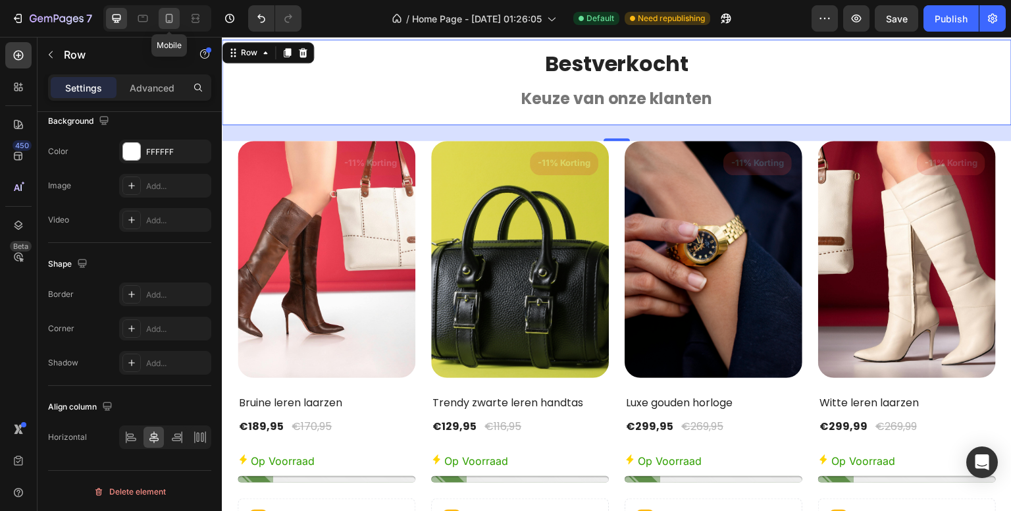
click at [165, 21] on icon at bounding box center [169, 18] width 13 height 13
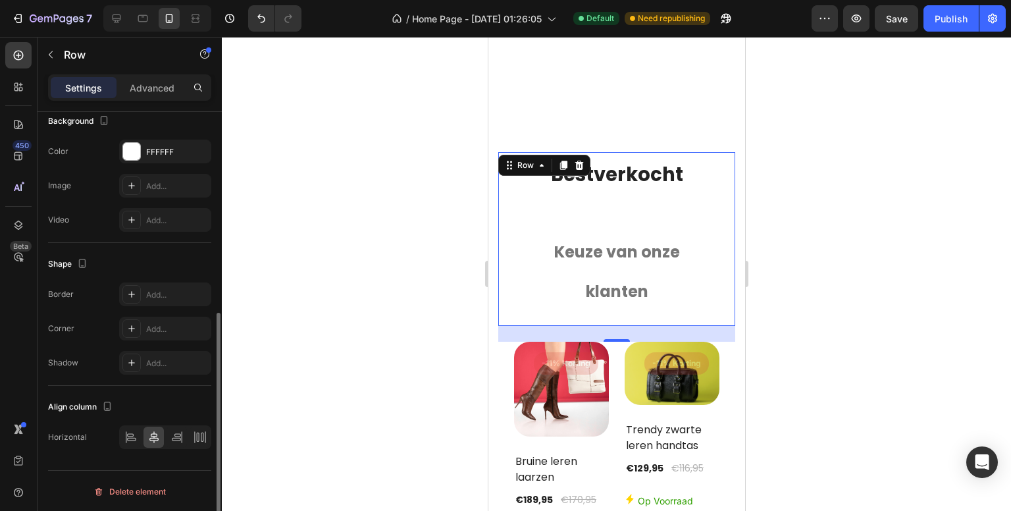
scroll to position [2241, 0]
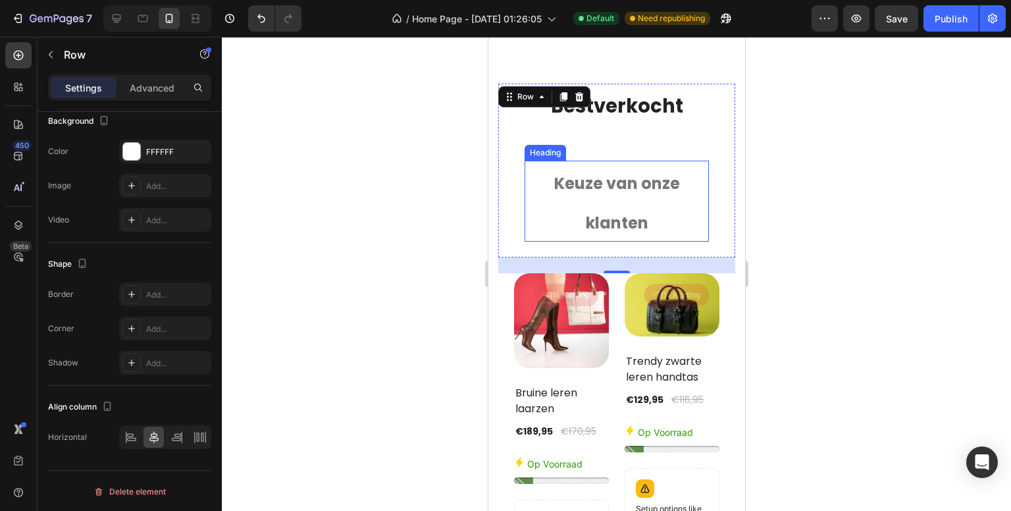
click at [585, 176] on strong "Keuze van onze klanten" at bounding box center [617, 202] width 126 height 61
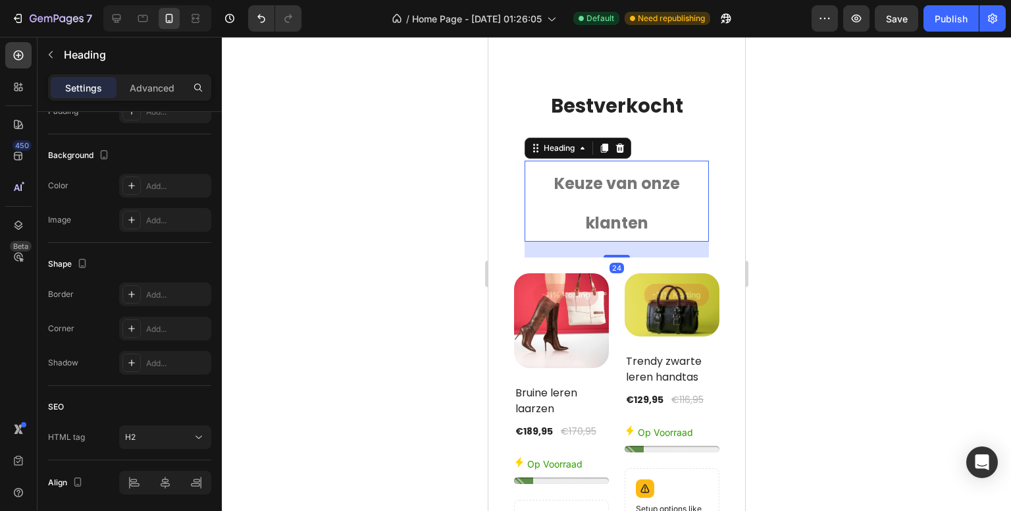
click at [556, 108] on strong "Bestverkocht" at bounding box center [616, 106] width 132 height 26
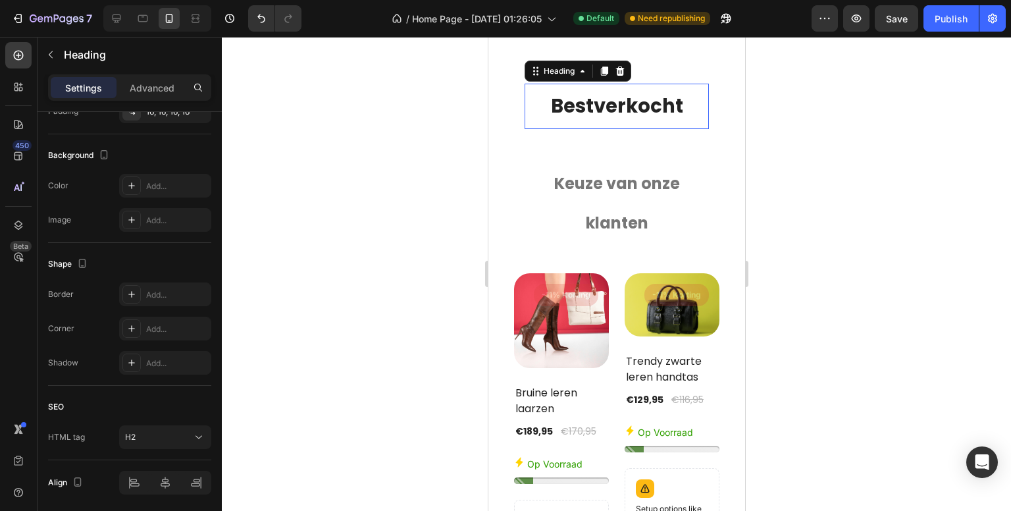
scroll to position [0, 0]
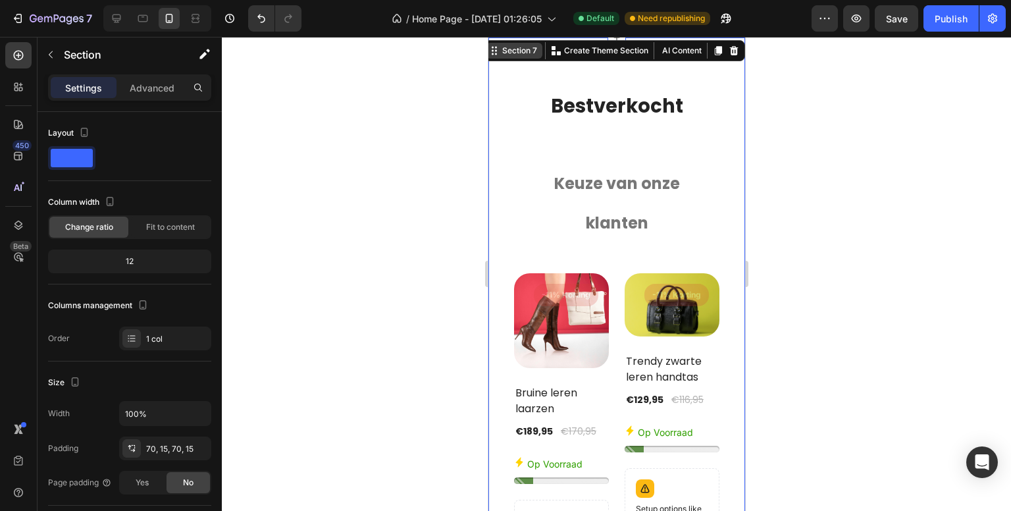
click at [509, 51] on div "Section 7" at bounding box center [519, 51] width 40 height 12
click at [174, 224] on span "Fit to content" at bounding box center [170, 227] width 49 height 12
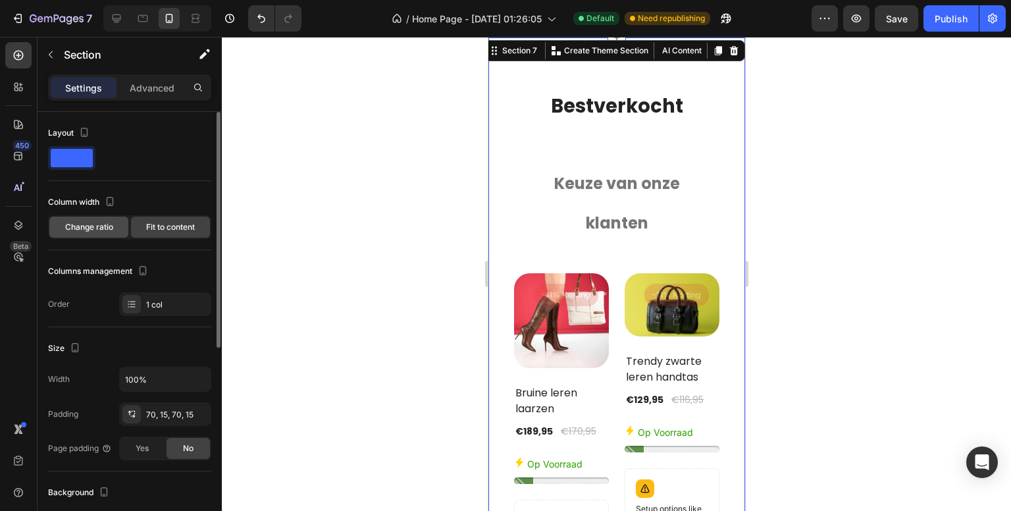
click at [95, 229] on span "Change ratio" at bounding box center [89, 227] width 48 height 12
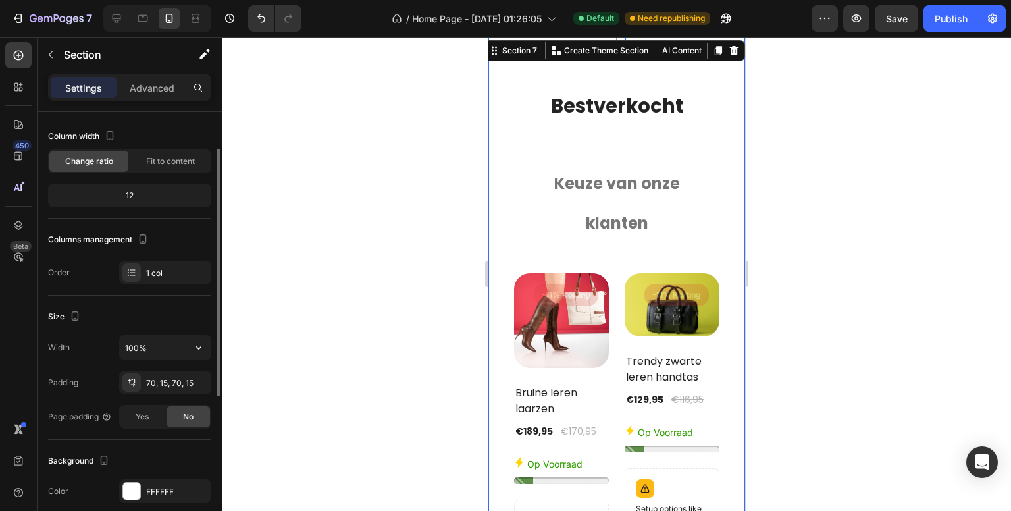
scroll to position [132, 0]
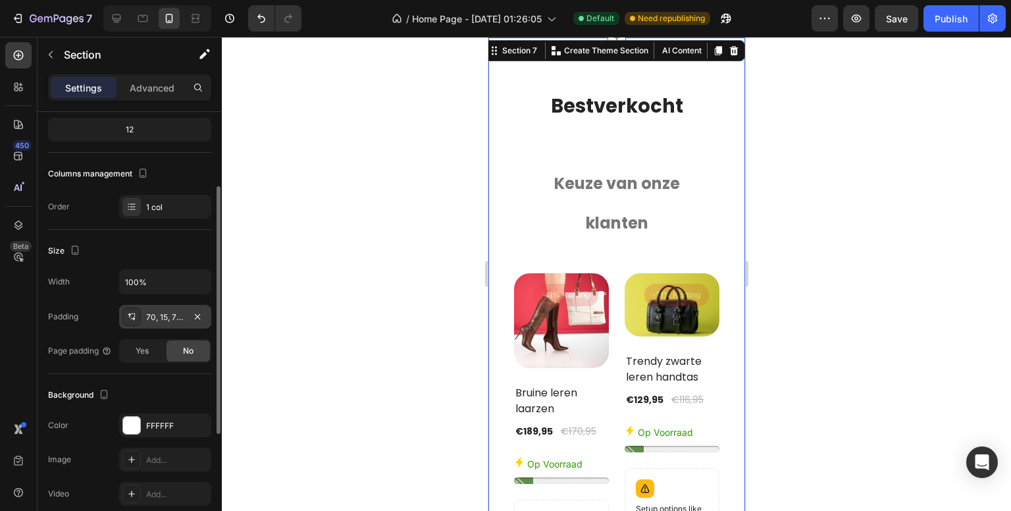
click at [167, 317] on div "70, 15, 70, 15" at bounding box center [165, 317] width 38 height 12
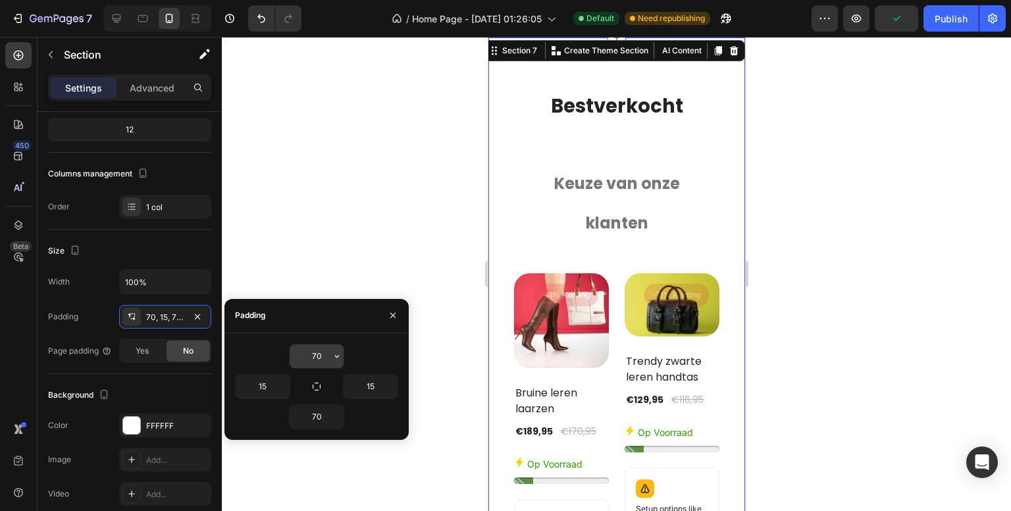
click at [316, 353] on input "70" at bounding box center [317, 356] width 54 height 24
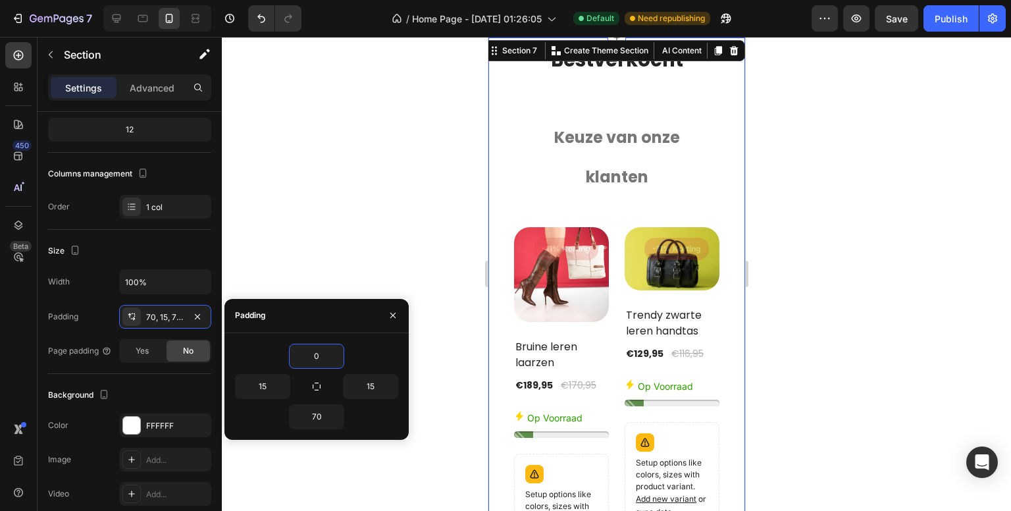
type input "0"
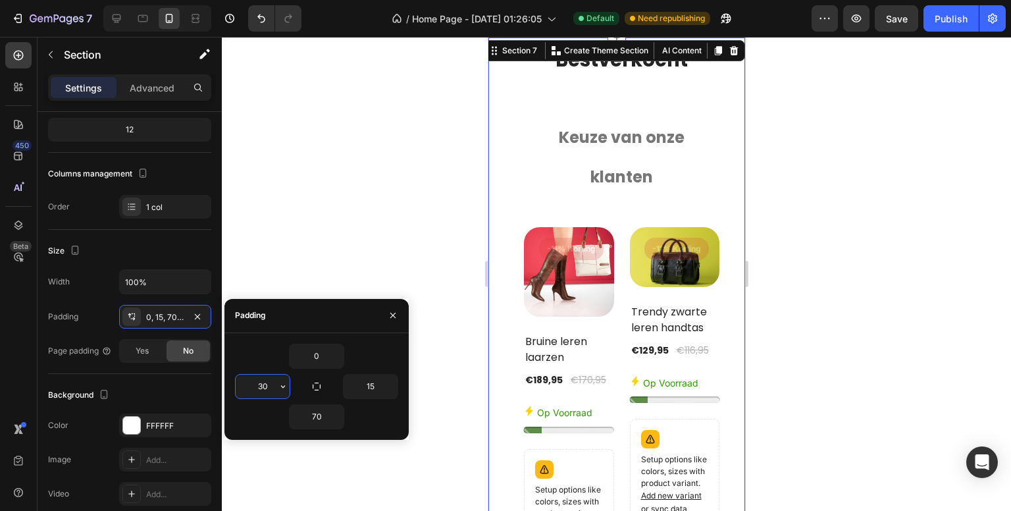
type input "30"
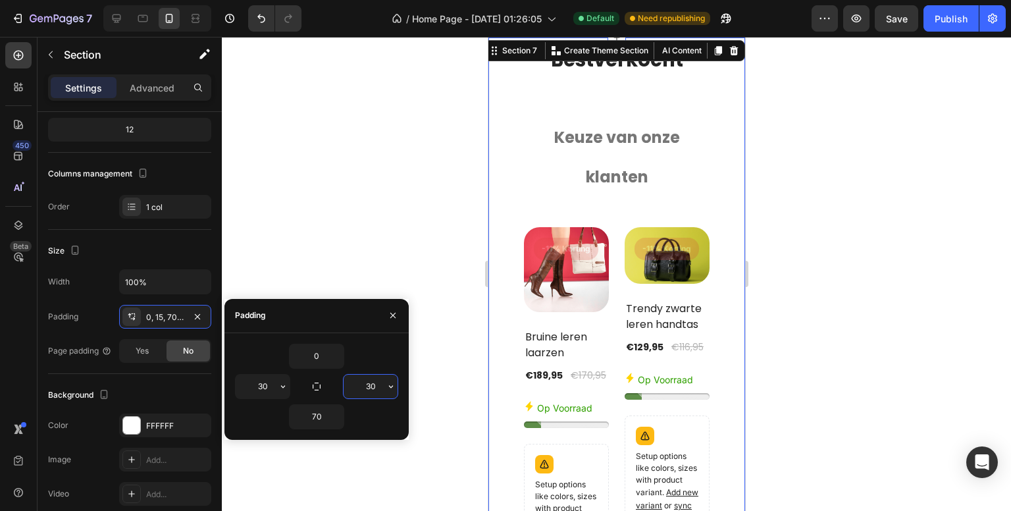
type input "30"
type input "0"
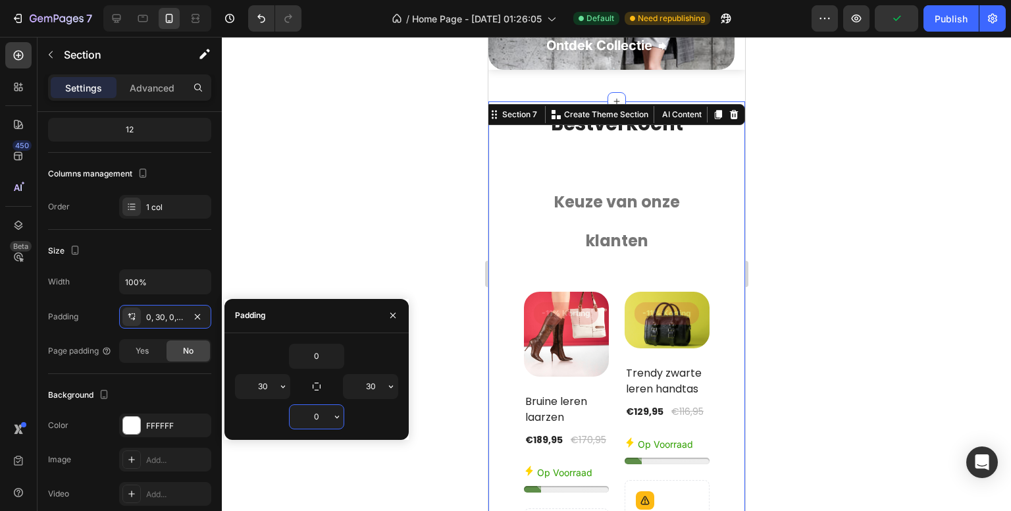
click at [264, 387] on input "30" at bounding box center [263, 387] width 54 height 24
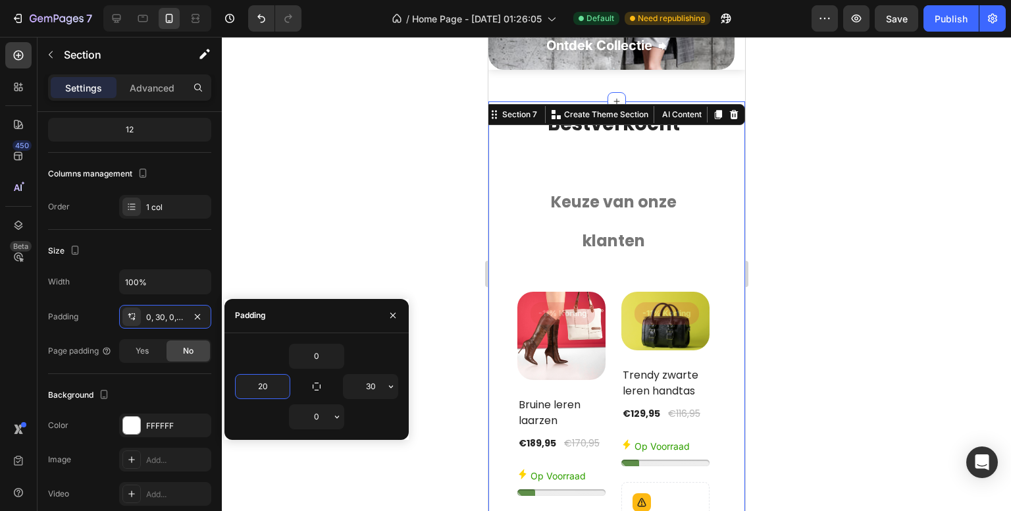
type input "20"
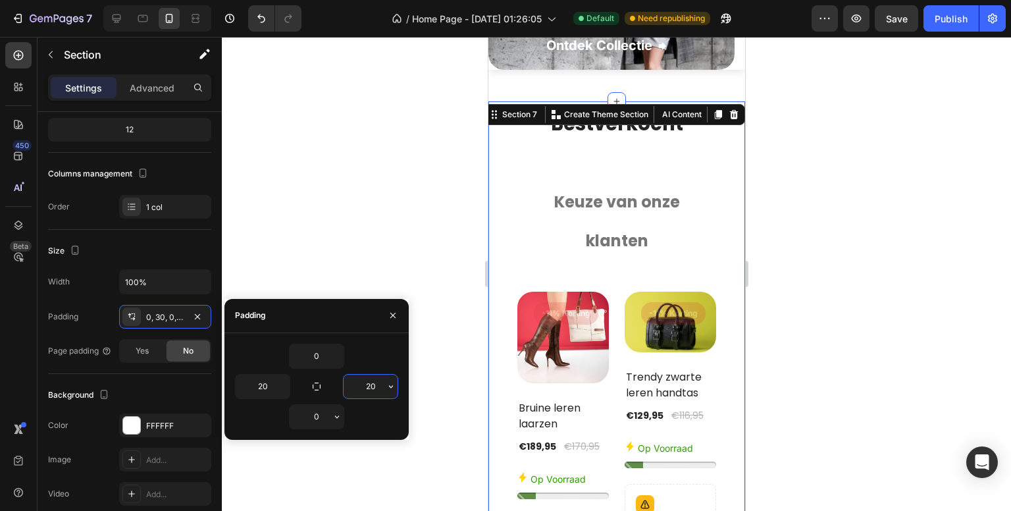
type input "20"
click at [263, 390] on input "20" at bounding box center [263, 387] width 54 height 24
click at [394, 315] on icon "button" at bounding box center [393, 315] width 11 height 11
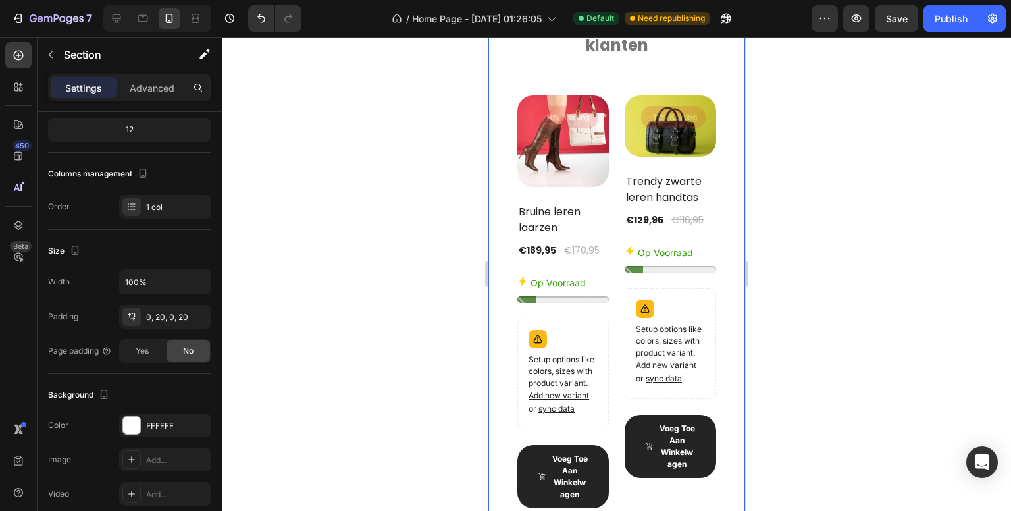
scroll to position [2241, 0]
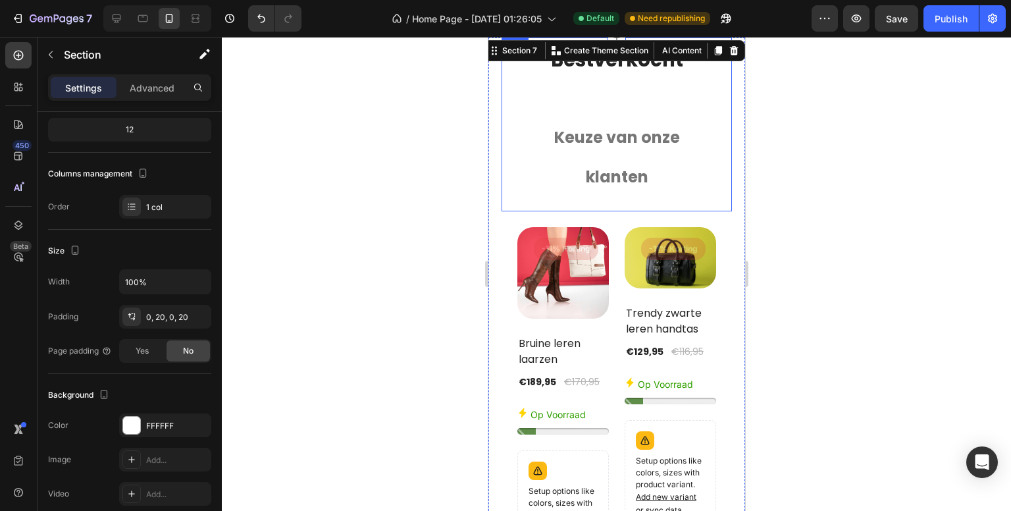
click at [608, 76] on h2 "⁠⁠⁠⁠⁠⁠⁠ Bestverkocht" at bounding box center [616, 61] width 178 height 46
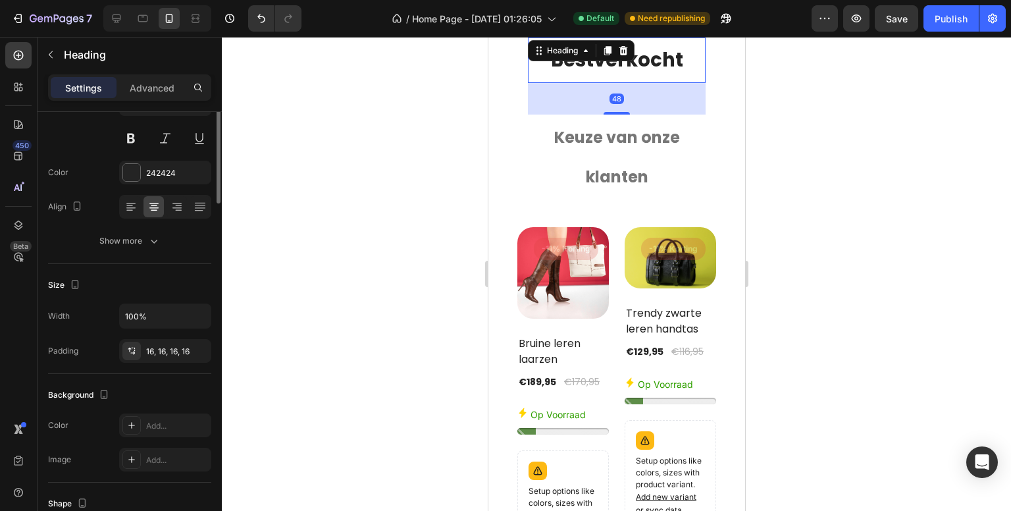
scroll to position [0, 0]
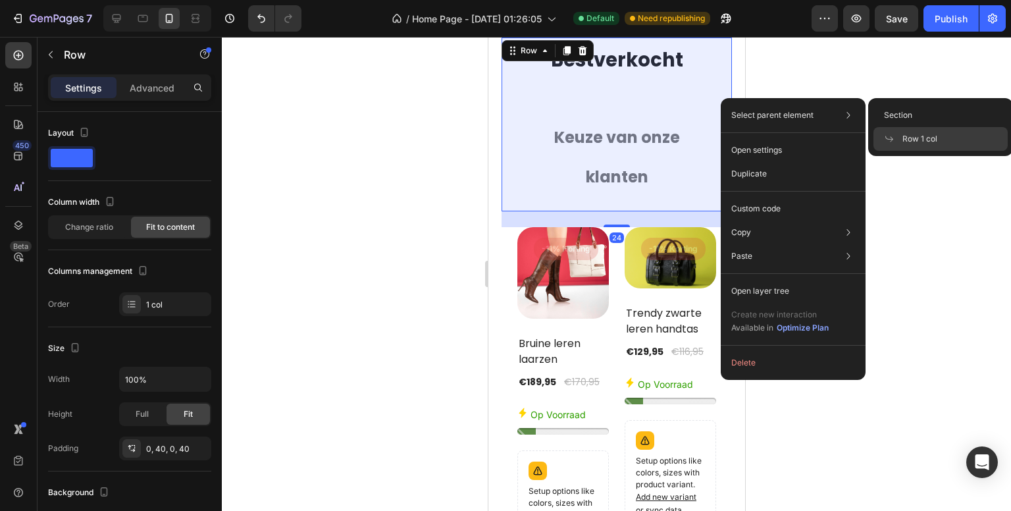
click at [926, 141] on span "Row 1 col" at bounding box center [919, 139] width 35 height 12
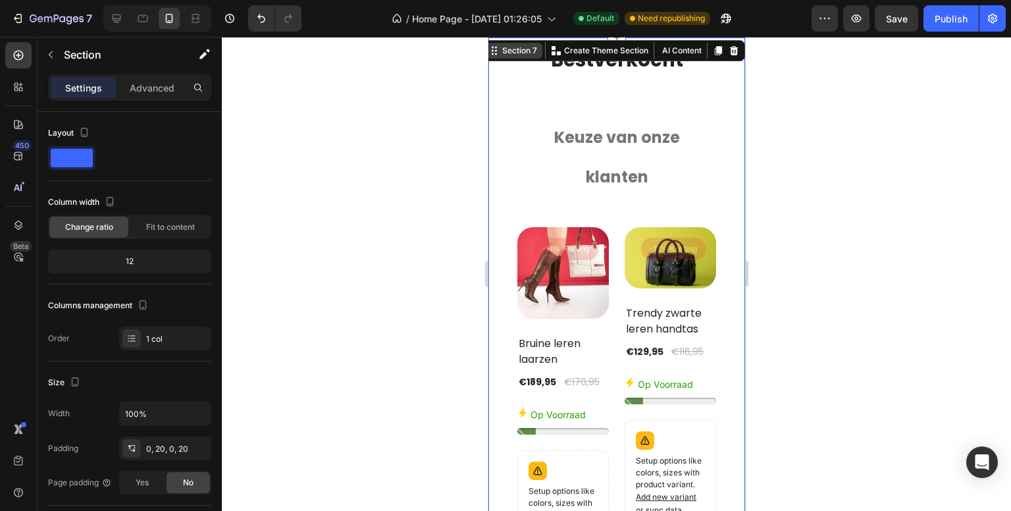
click at [510, 53] on div "Section 7" at bounding box center [519, 51] width 40 height 12
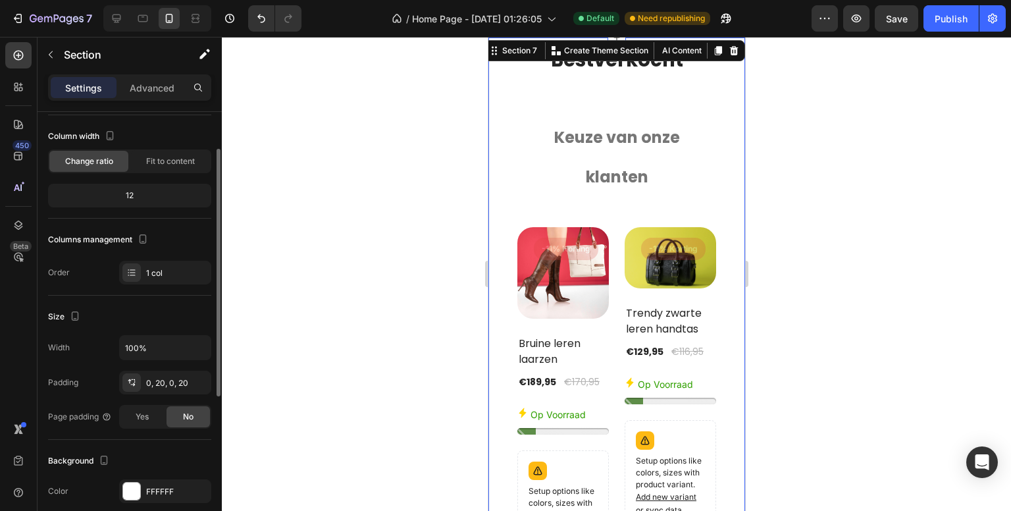
scroll to position [132, 0]
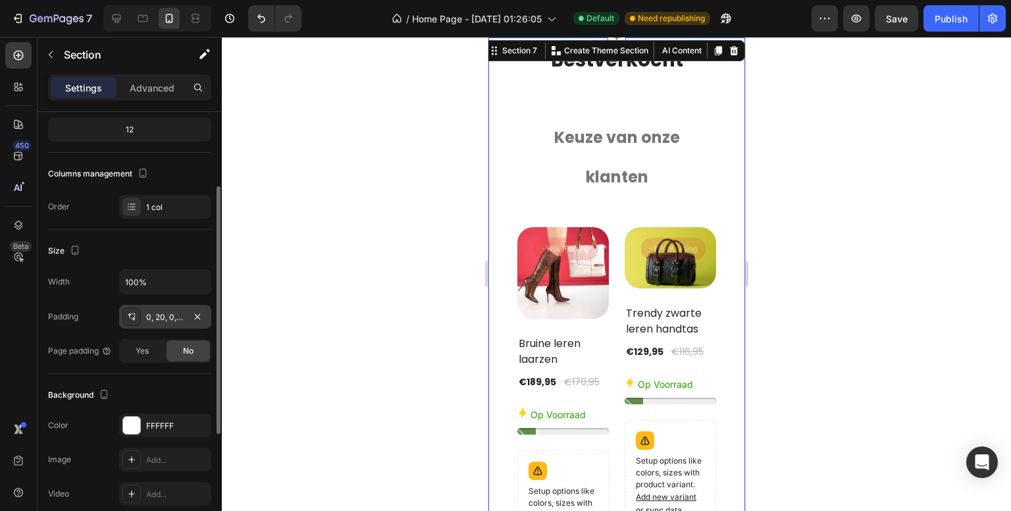
click at [167, 307] on div "0, 20, 0, 20" at bounding box center [165, 317] width 92 height 24
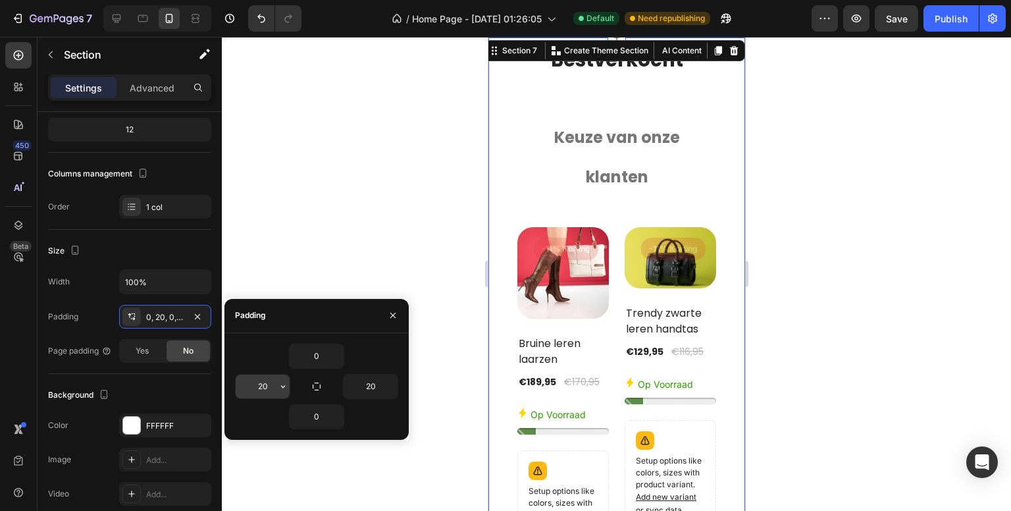
click at [255, 390] on input "20" at bounding box center [263, 387] width 54 height 24
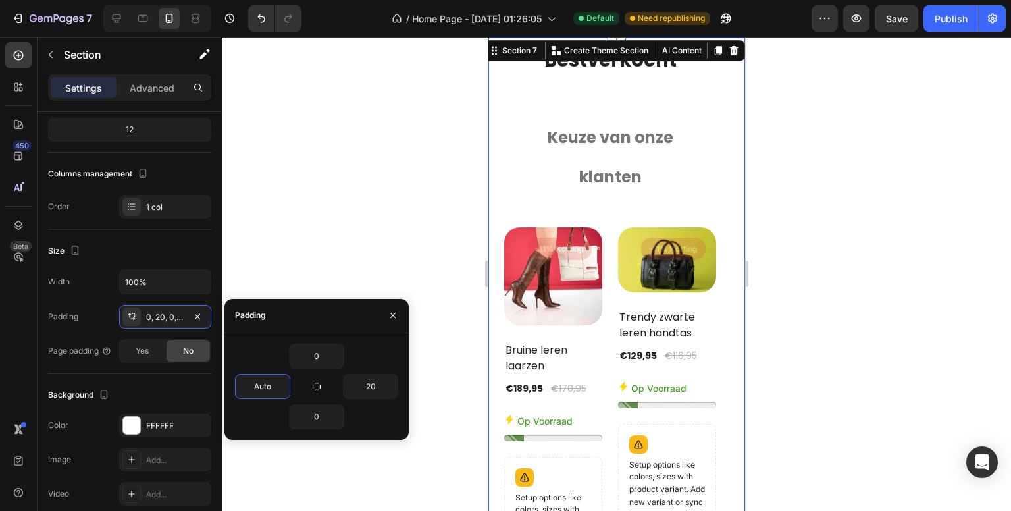
type input "Auto"
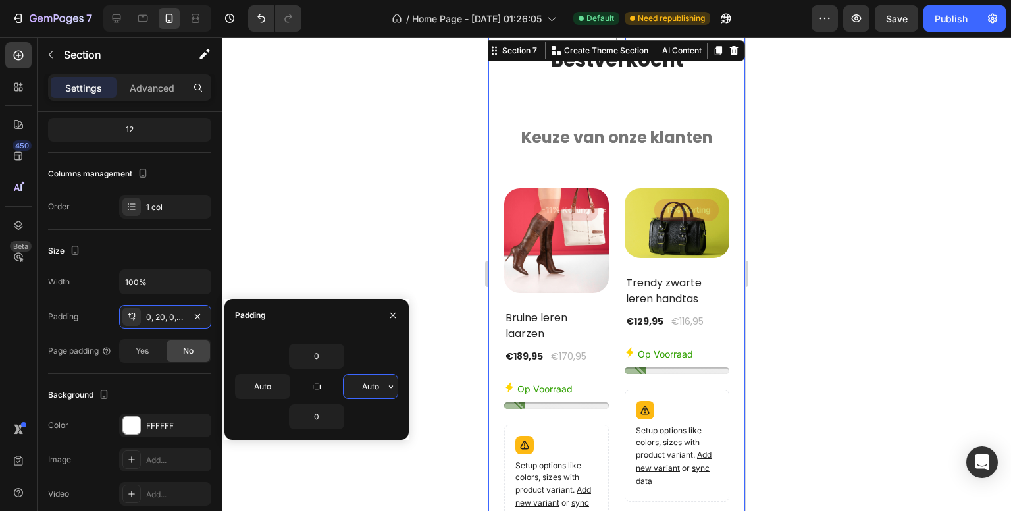
type input "Auto"
click at [7, 392] on div "450 Beta" at bounding box center [18, 229] width 26 height 374
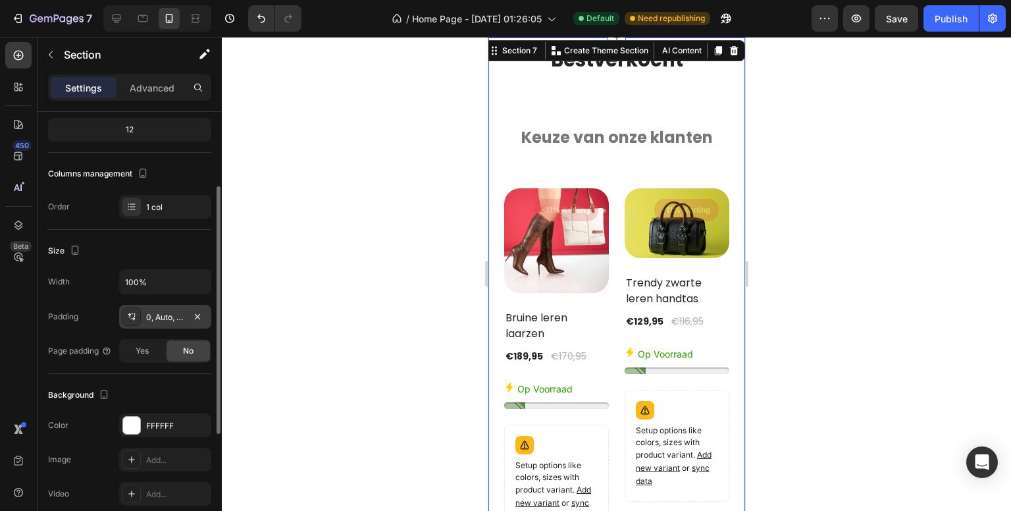
click at [175, 313] on div "0, Auto, 0, Auto" at bounding box center [165, 317] width 38 height 12
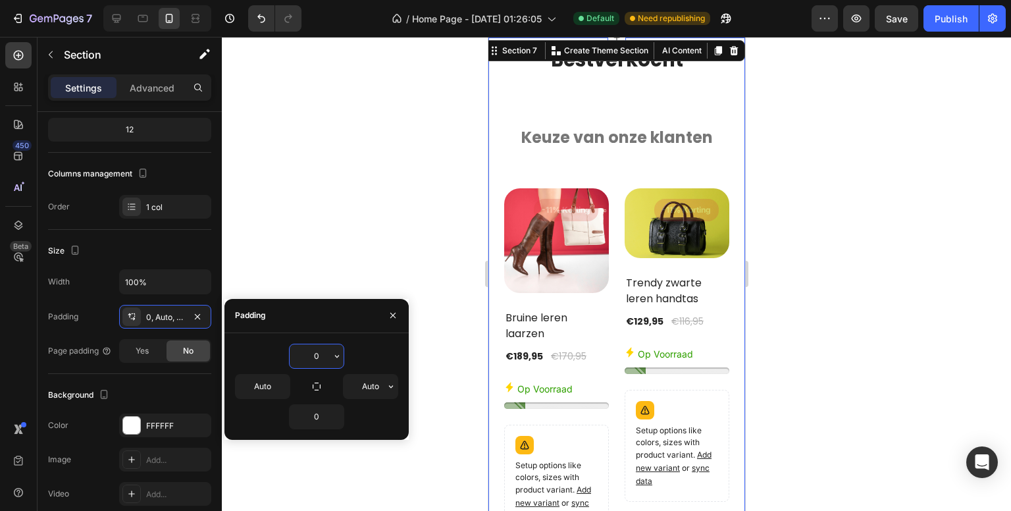
click at [316, 356] on input "0" at bounding box center [317, 356] width 54 height 24
type input "Auto"
click at [0, 337] on div "450 Beta" at bounding box center [19, 274] width 38 height 474
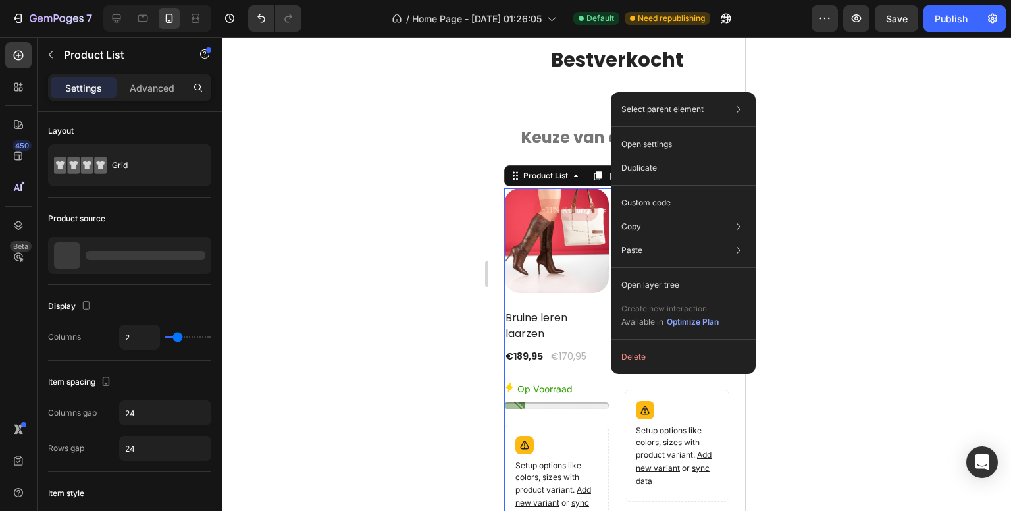
scroll to position [0, 0]
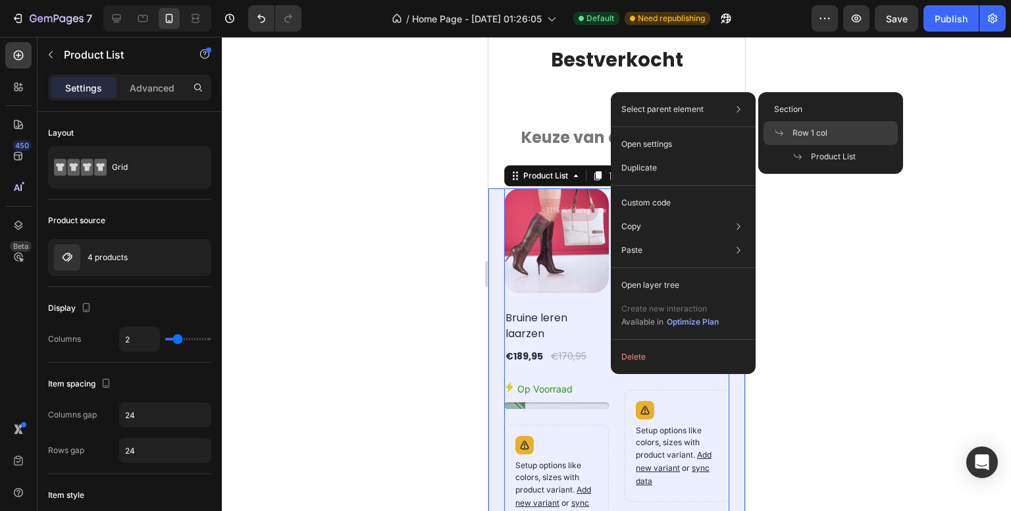
click at [781, 128] on icon at bounding box center [779, 133] width 11 height 11
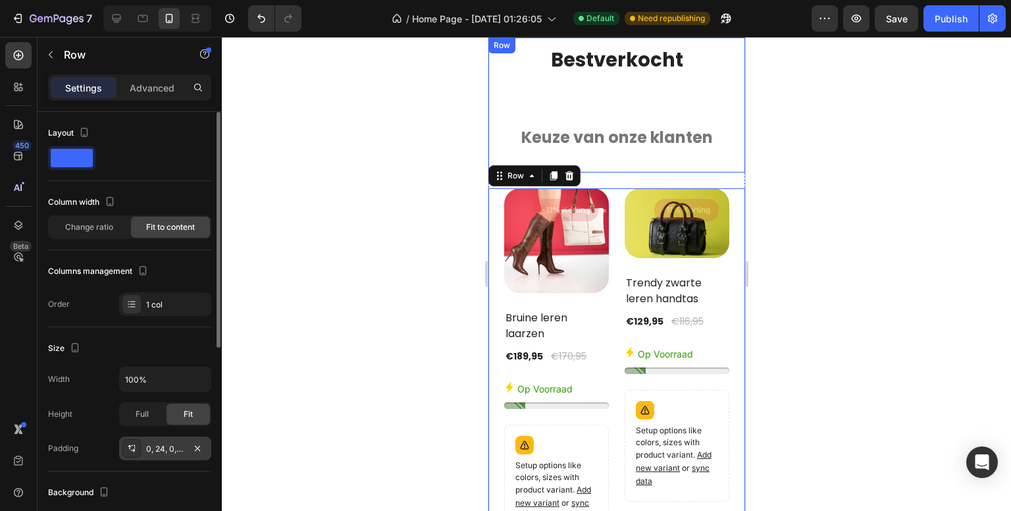
click at [161, 448] on div "0, 24, 0, 24" at bounding box center [165, 449] width 38 height 12
click at [13, 369] on div "450 Beta" at bounding box center [18, 229] width 26 height 374
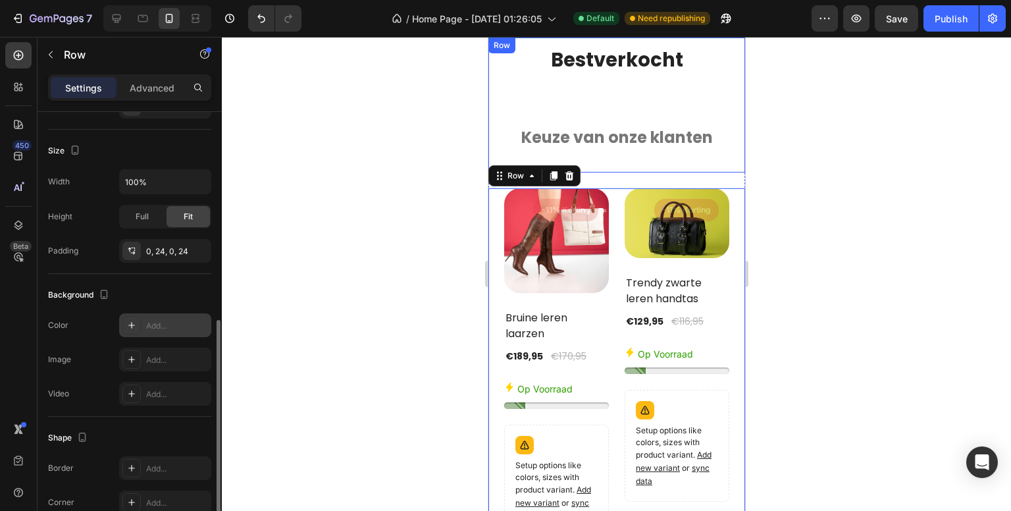
scroll to position [329, 0]
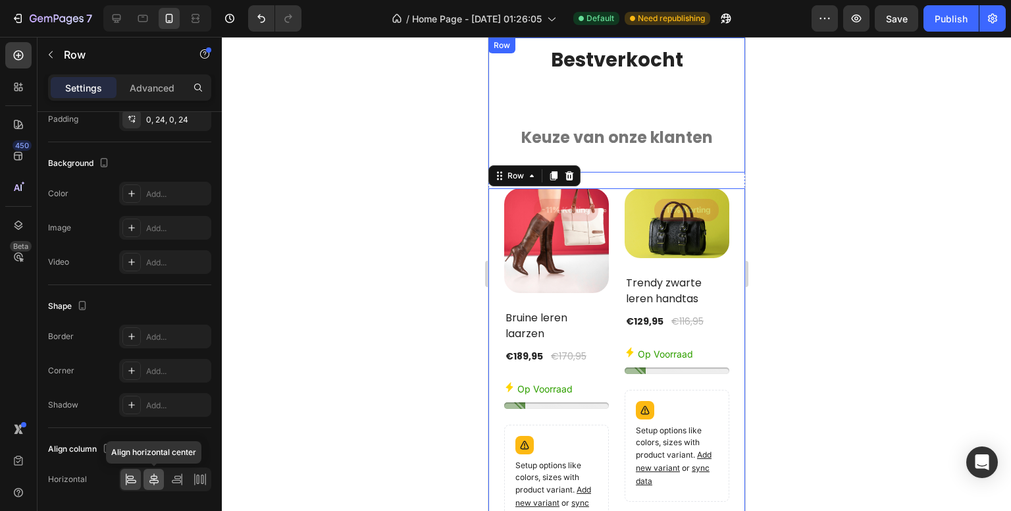
click at [148, 480] on icon at bounding box center [153, 479] width 13 height 13
click at [131, 477] on icon at bounding box center [130, 479] width 13 height 13
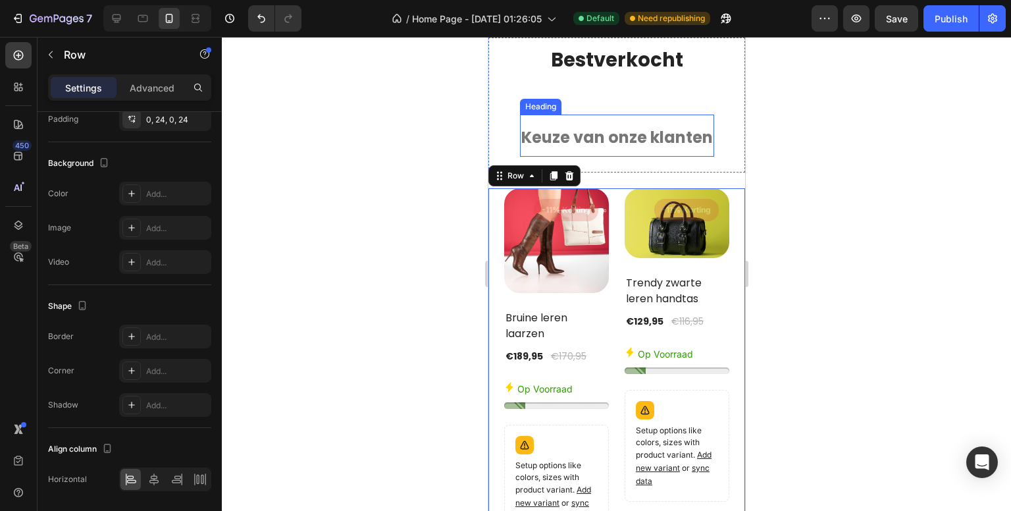
click at [571, 95] on div "⁠⁠⁠⁠⁠⁠⁠ Bestverkocht Heading Keuze van onze klanten Heading" at bounding box center [616, 105] width 194 height 135
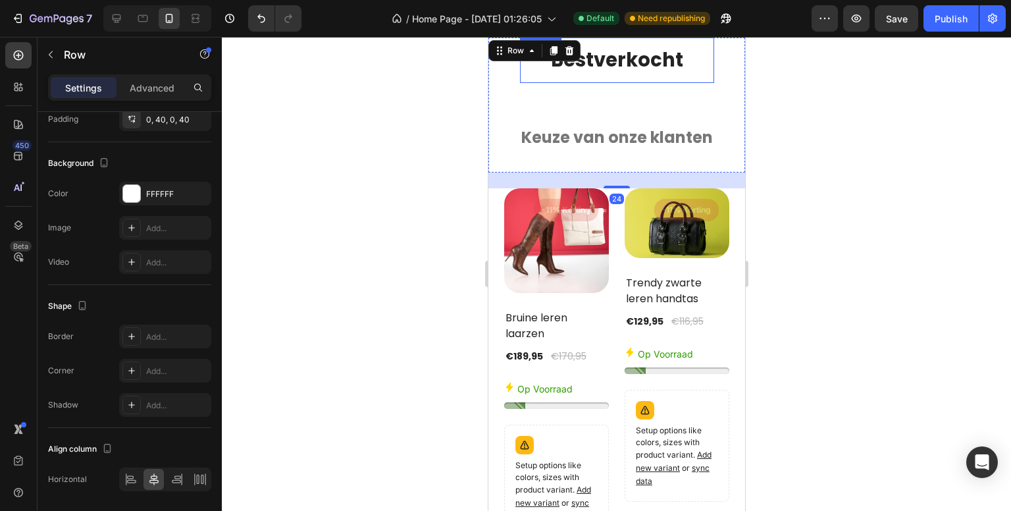
click at [590, 65] on strong "Bestverkocht" at bounding box center [616, 60] width 132 height 26
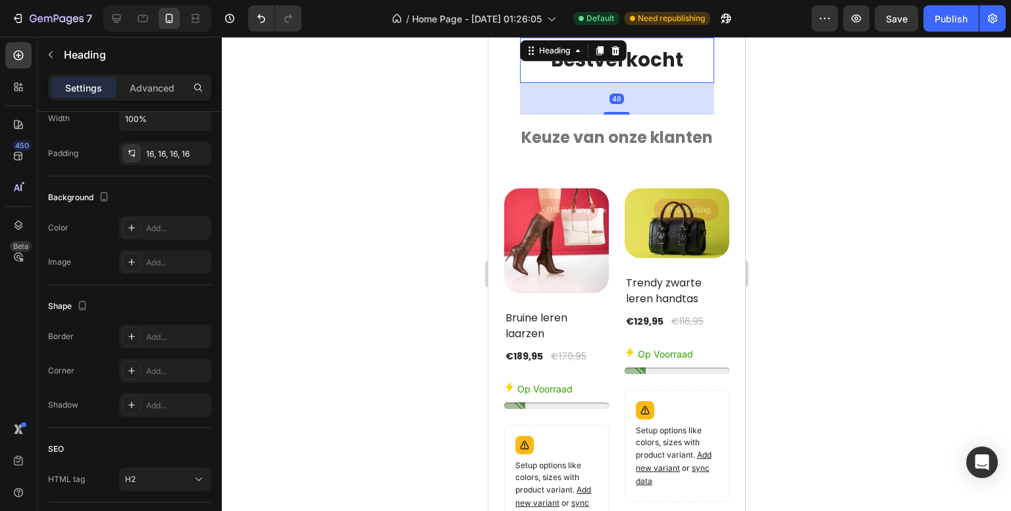
scroll to position [0, 0]
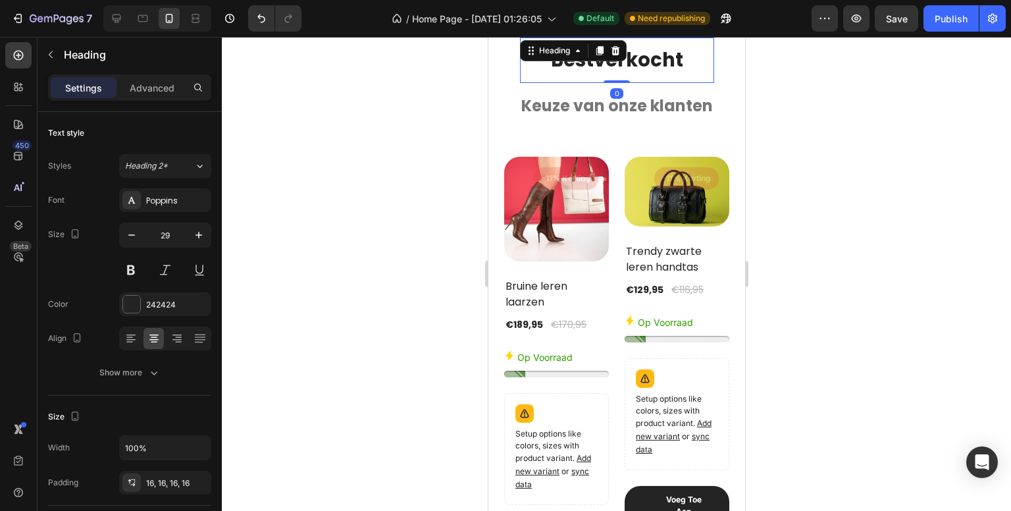
drag, startPoint x: 608, startPoint y: 111, endPoint x: 608, endPoint y: 74, distance: 36.9
click at [608, 74] on div "⁠⁠⁠⁠⁠⁠⁠ Bestverkocht Heading 0" at bounding box center [616, 61] width 194 height 46
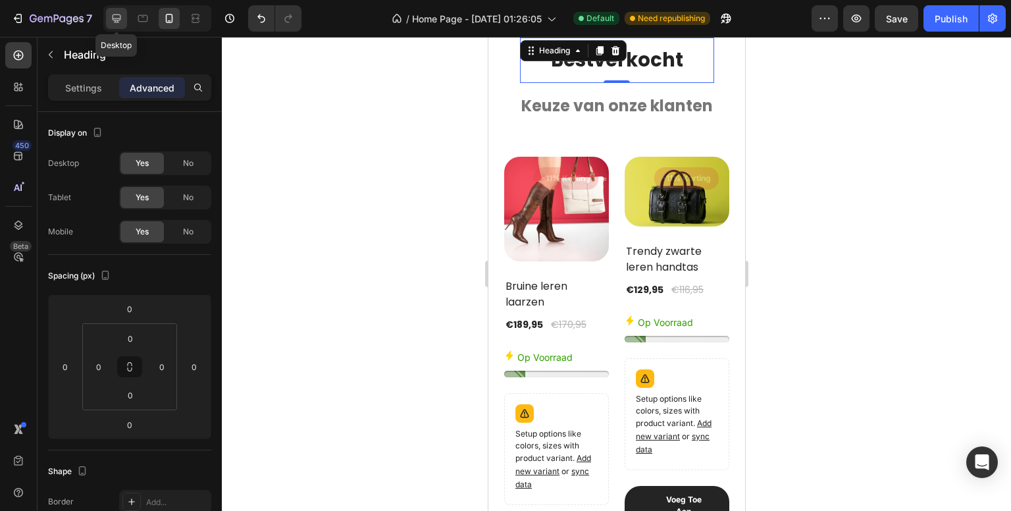
click at [117, 16] on icon at bounding box center [116, 18] width 13 height 13
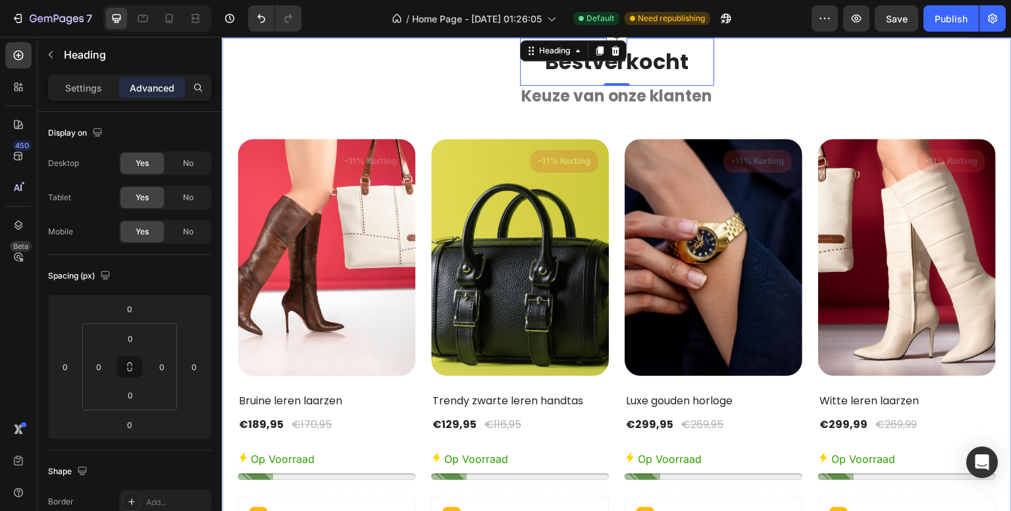
scroll to position [2195, 0]
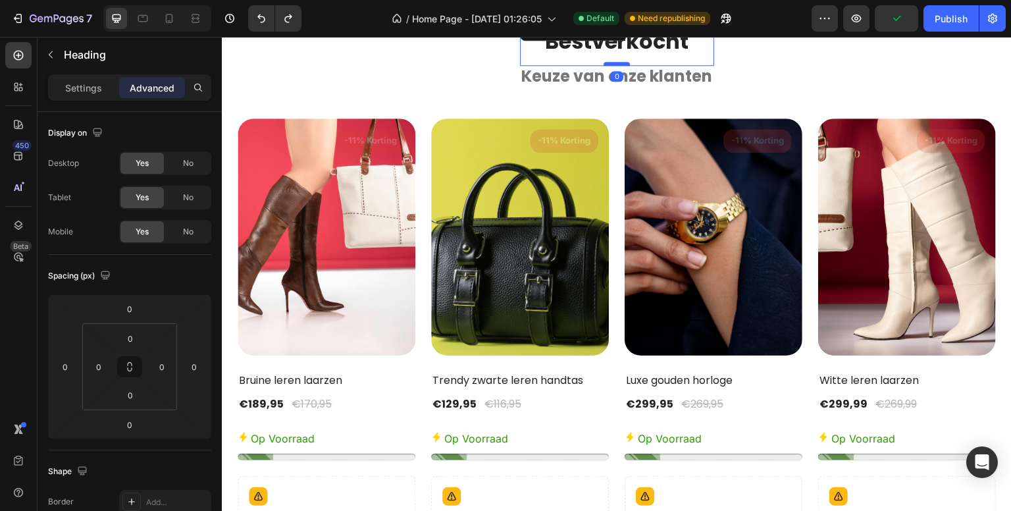
click at [607, 65] on div at bounding box center [617, 64] width 26 height 4
click at [174, 14] on icon at bounding box center [169, 18] width 13 height 13
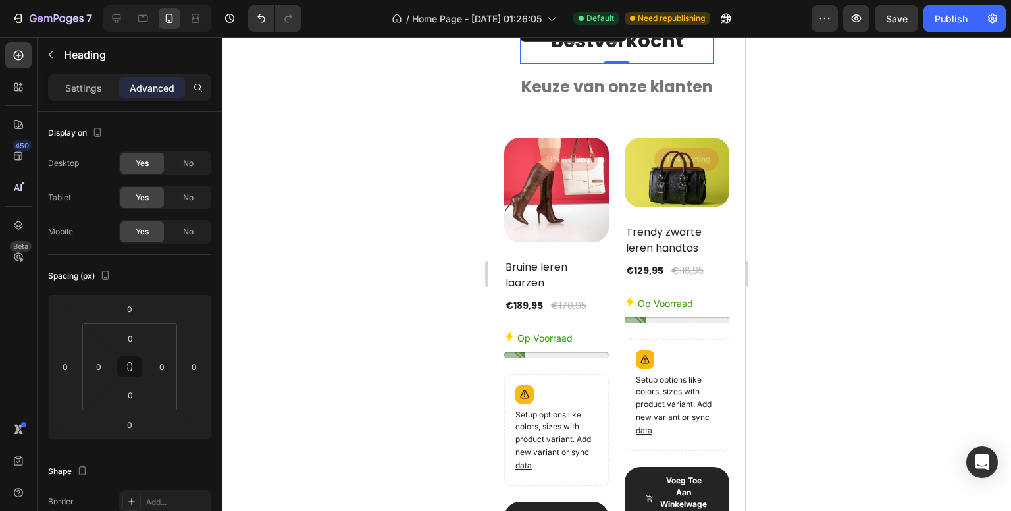
scroll to position [2130, 0]
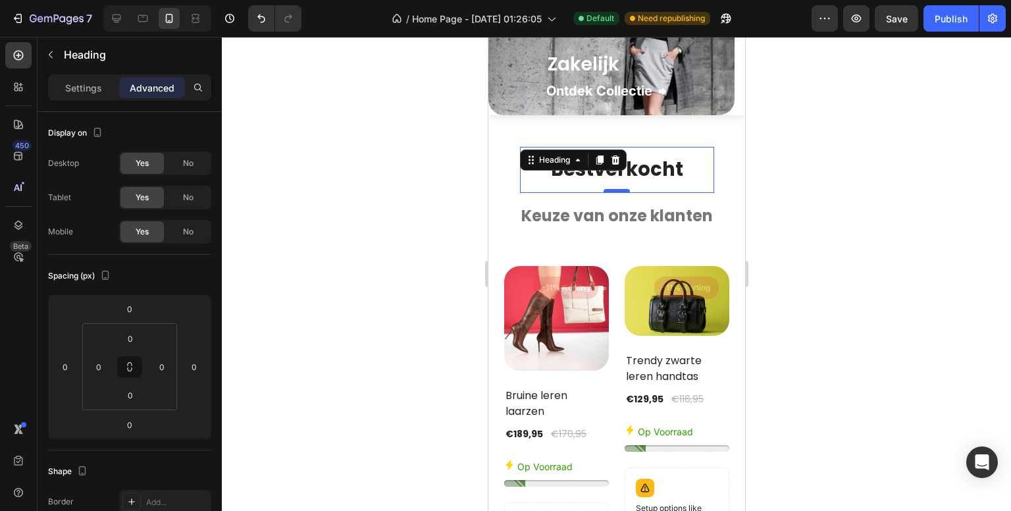
click at [610, 128] on div "Casual Heading Ontdek Collectie Button Row Hero Banner Zakelijk Heading Ontdek …" at bounding box center [616, 107] width 257 height 4346
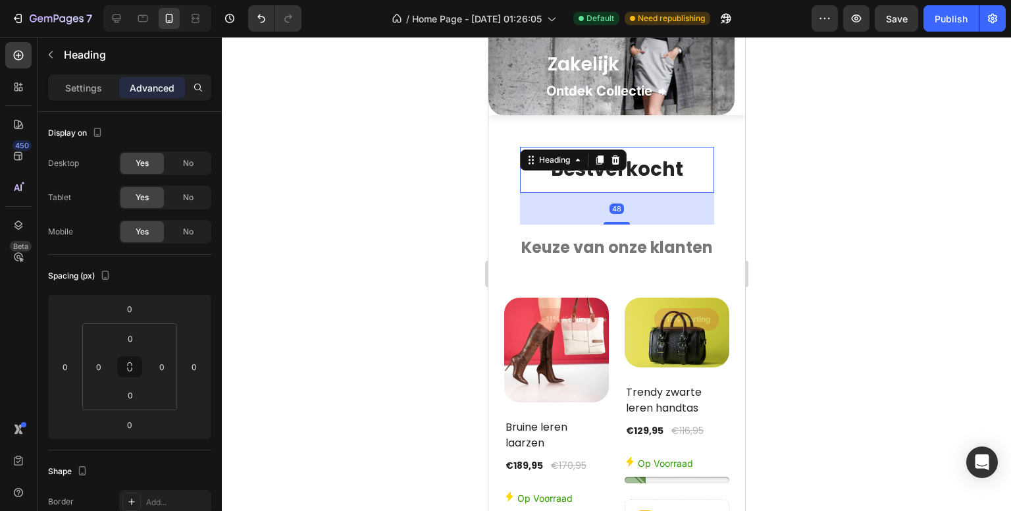
drag, startPoint x: 615, startPoint y: 194, endPoint x: 617, endPoint y: 225, distance: 31.7
click at [617, 224] on div at bounding box center [616, 223] width 26 height 3
click at [122, 10] on div at bounding box center [116, 18] width 21 height 21
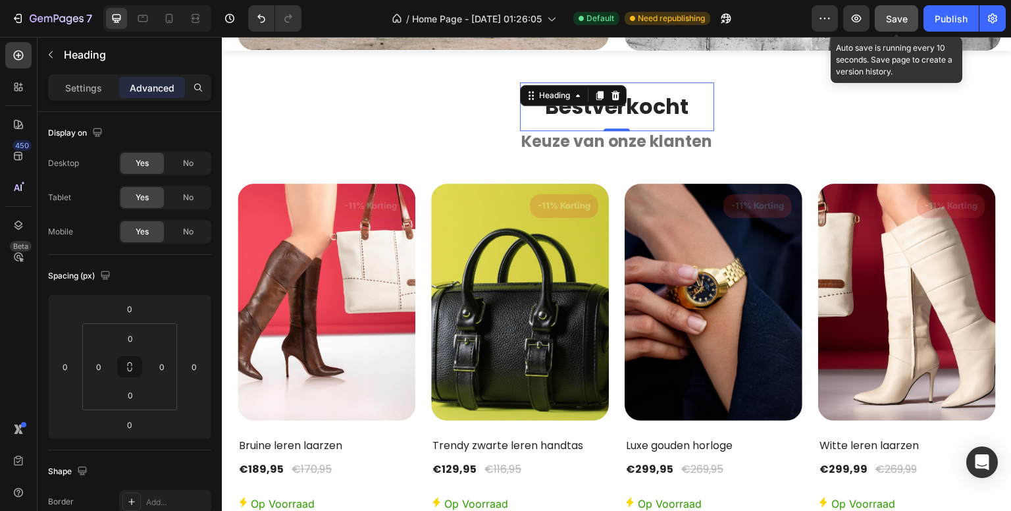
click at [912, 8] on button "Save" at bounding box center [896, 18] width 43 height 26
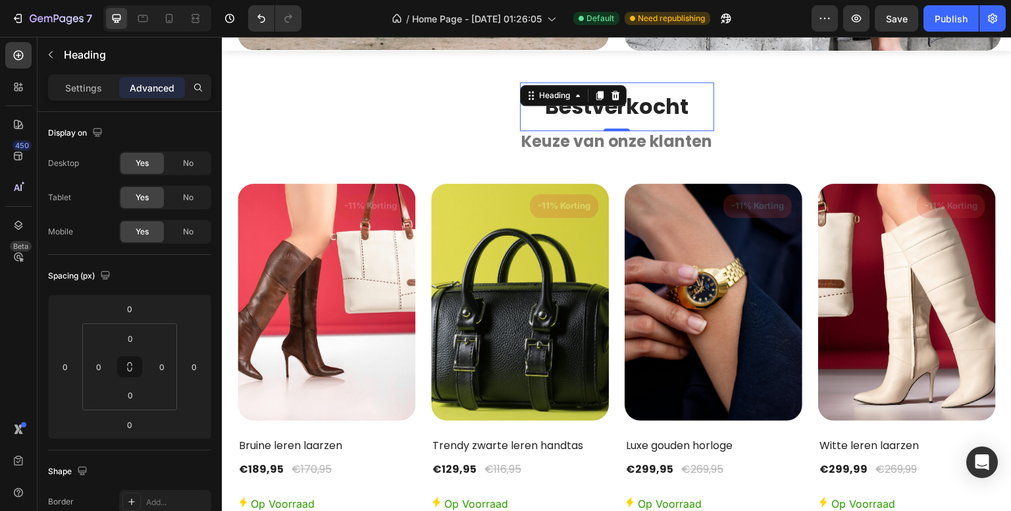
drag, startPoint x: 548, startPoint y: 117, endPoint x: 519, endPoint y: 109, distance: 30.7
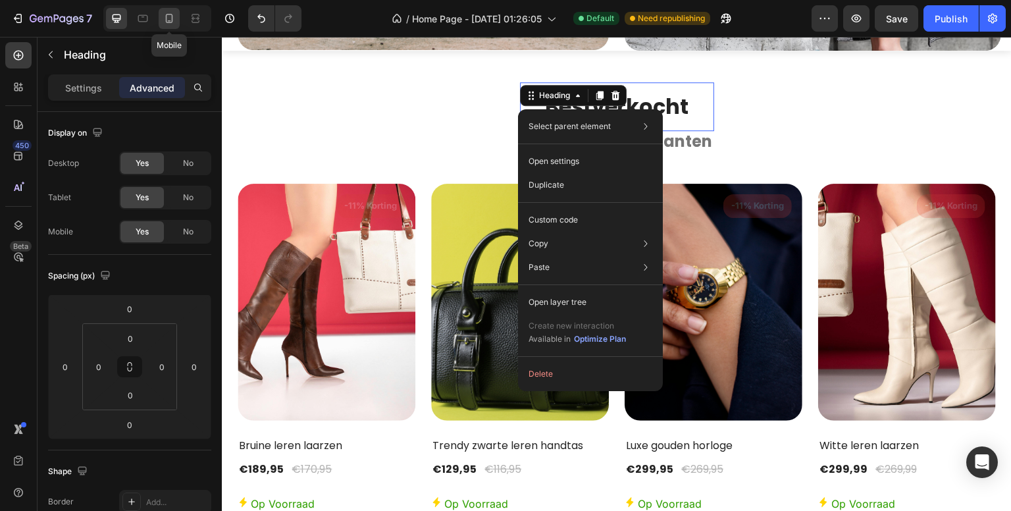
click at [173, 11] on div at bounding box center [169, 18] width 21 height 21
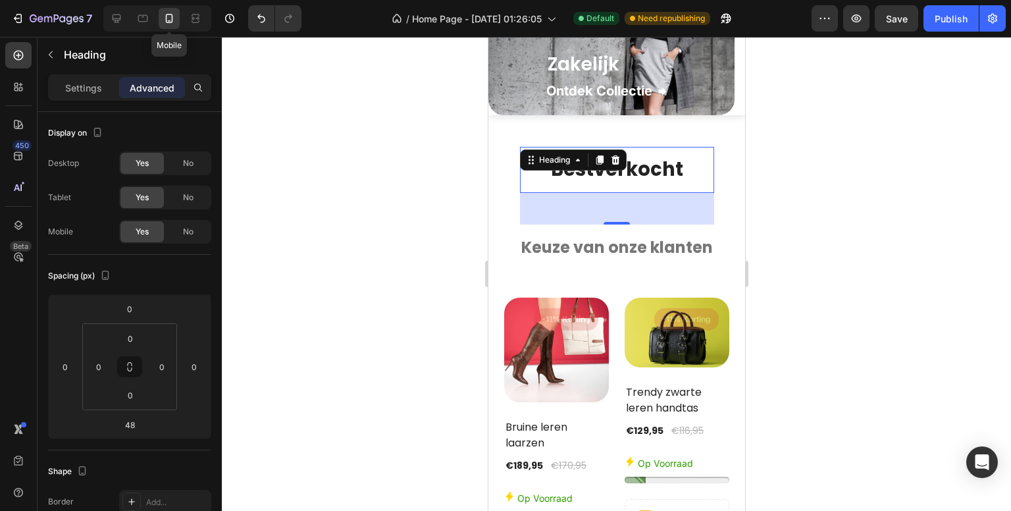
scroll to position [2195, 0]
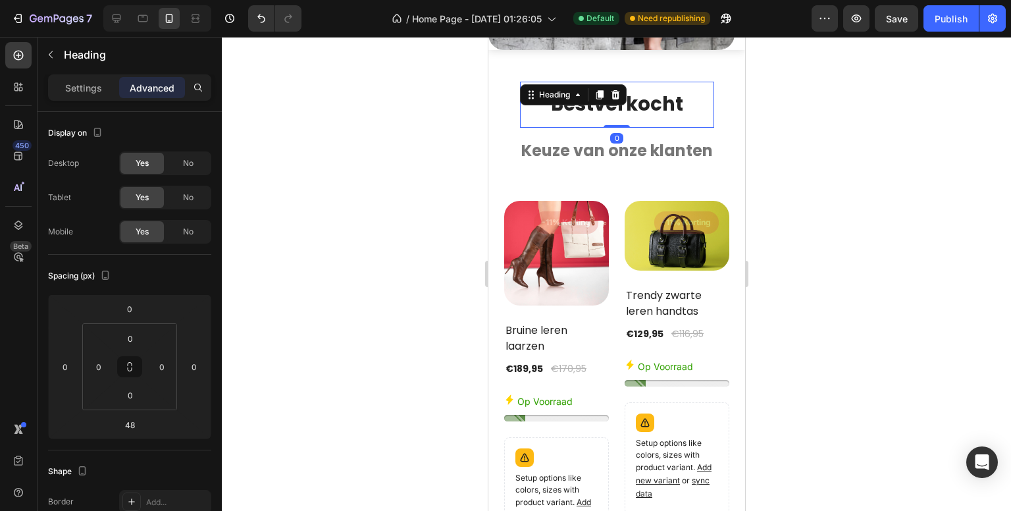
drag, startPoint x: 614, startPoint y: 156, endPoint x: 1355, endPoint y: 95, distance: 743.7
click at [610, 114] on div "⁠⁠⁠⁠⁠⁠⁠ Bestverkocht Heading 0" at bounding box center [616, 105] width 194 height 46
type input "0"
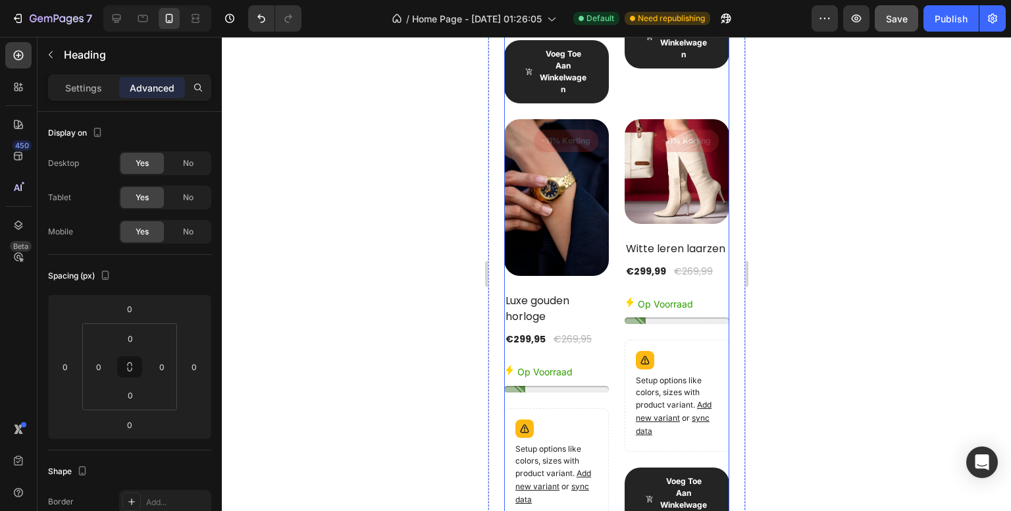
scroll to position [2787, 0]
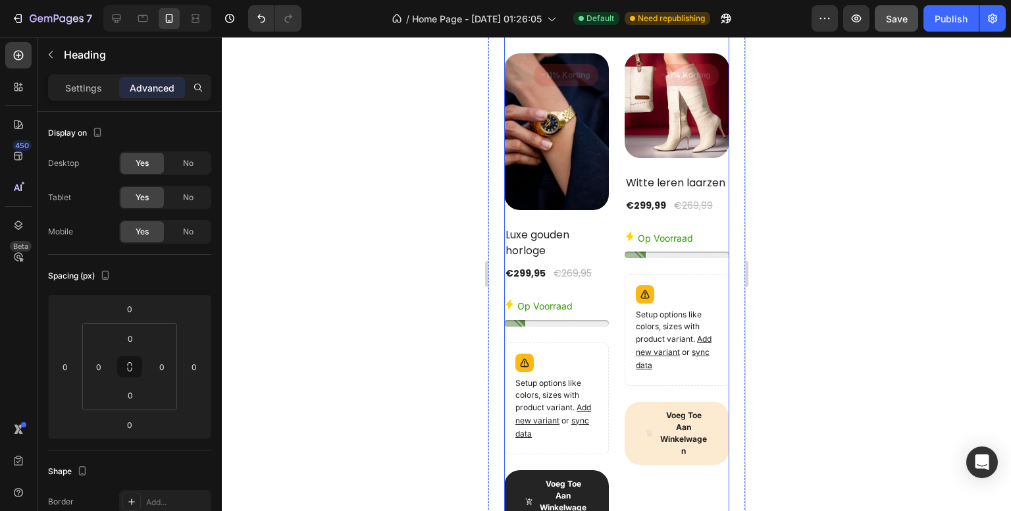
click at [648, 409] on span "<strong>Voeg toe aan winkelwagen</strong>" at bounding box center [649, 432] width 8 height 47
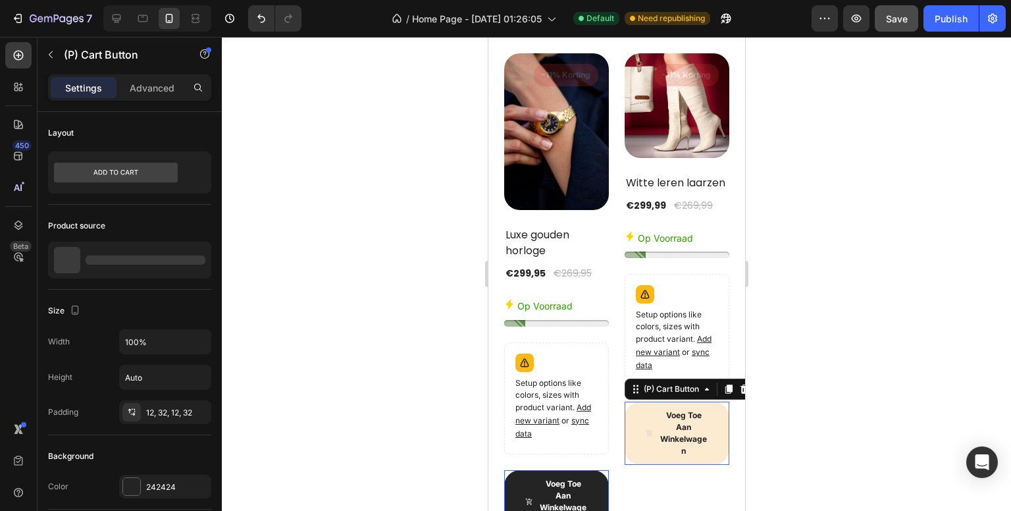
scroll to position [2985, 0]
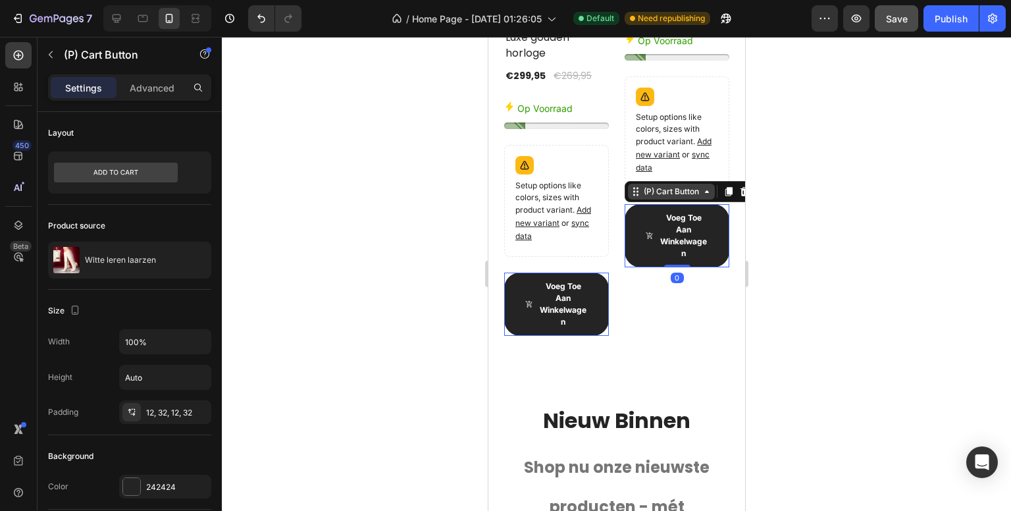
click at [675, 196] on div "(P) Cart Button" at bounding box center [671, 192] width 61 height 12
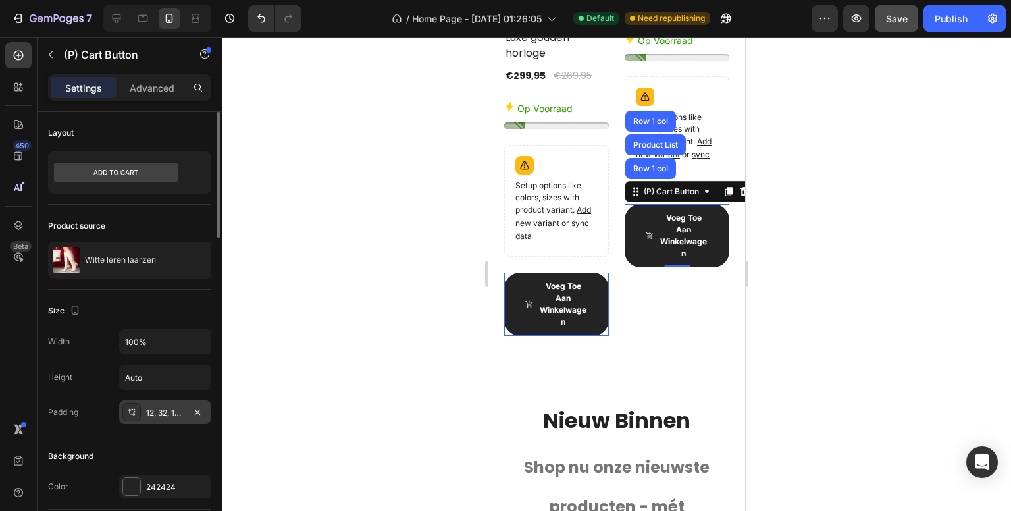
click at [178, 407] on div "12, 32, 12, 32" at bounding box center [165, 413] width 38 height 12
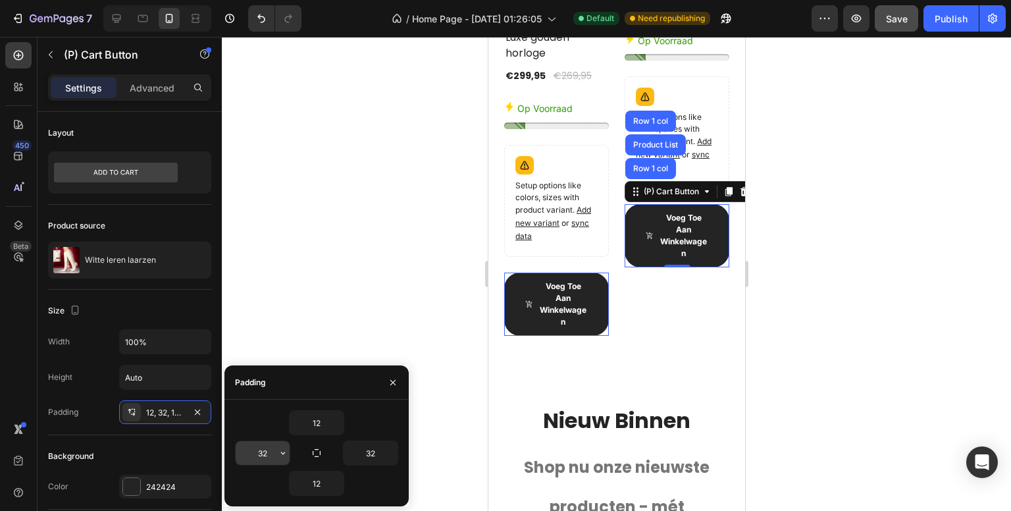
click at [253, 450] on input "32" at bounding box center [263, 453] width 54 height 24
click at [271, 454] on input "31" at bounding box center [263, 453] width 54 height 24
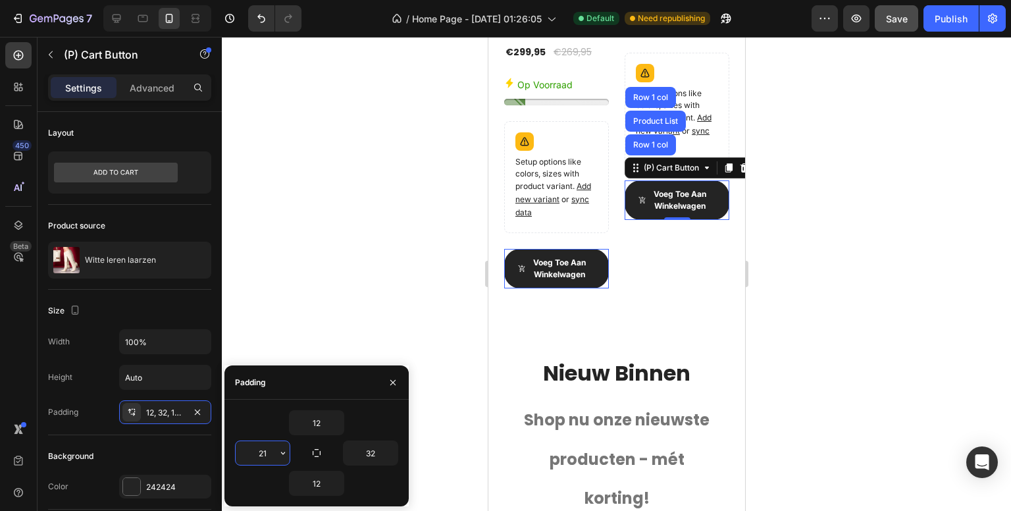
type input "21"
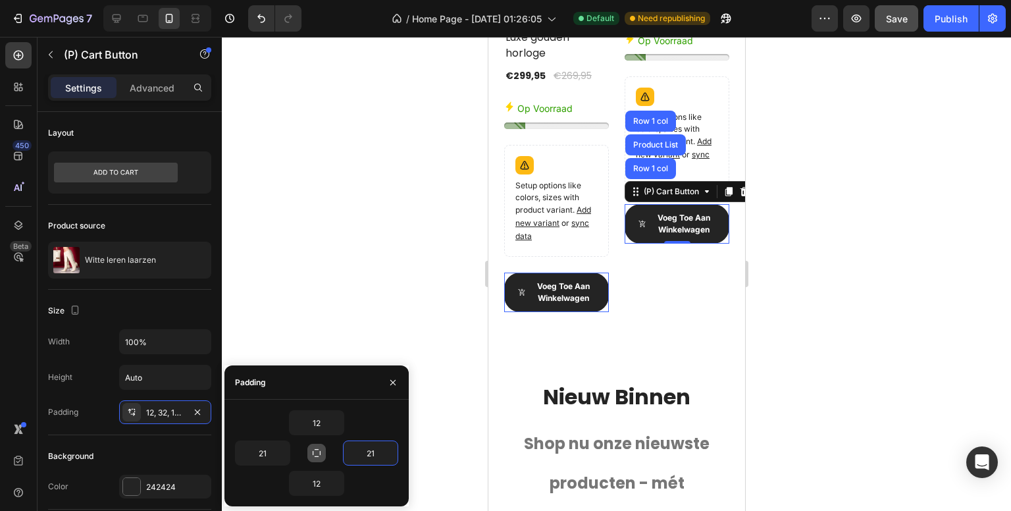
type input "21"
click at [313, 452] on icon "button" at bounding box center [317, 453] width 8 height 8
type input "12"
click at [324, 417] on input "12" at bounding box center [317, 423] width 54 height 24
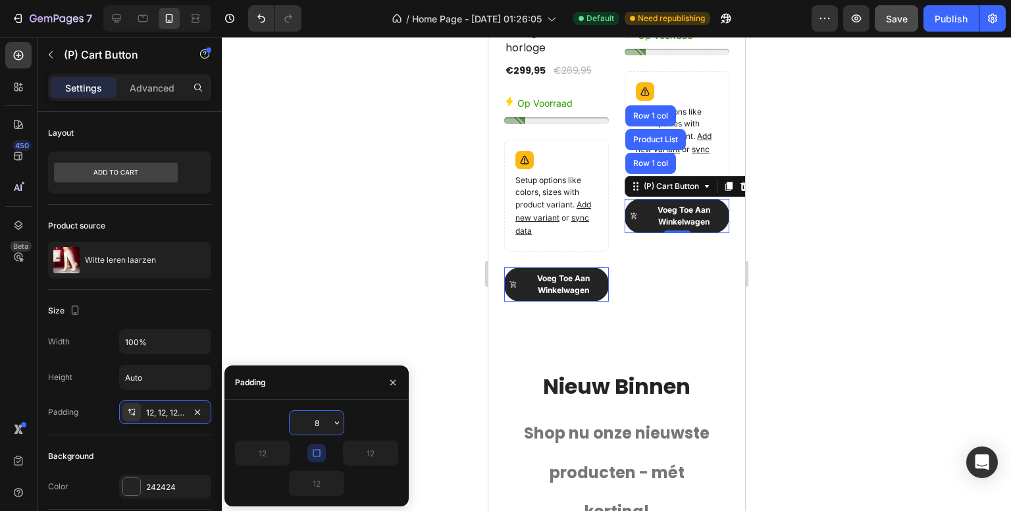
scroll to position [2956, 0]
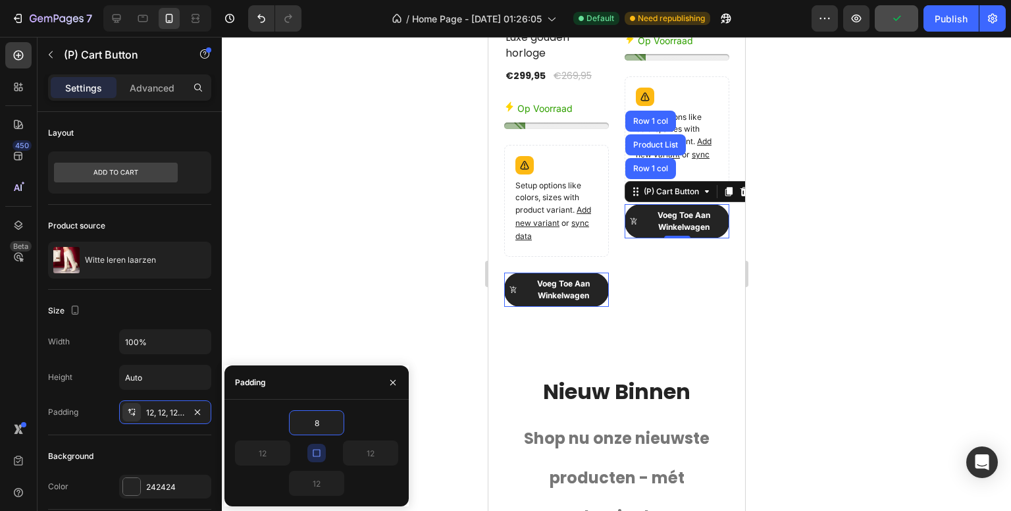
type input "8"
click at [316, 456] on icon "button" at bounding box center [316, 453] width 7 height 7
type input "8"
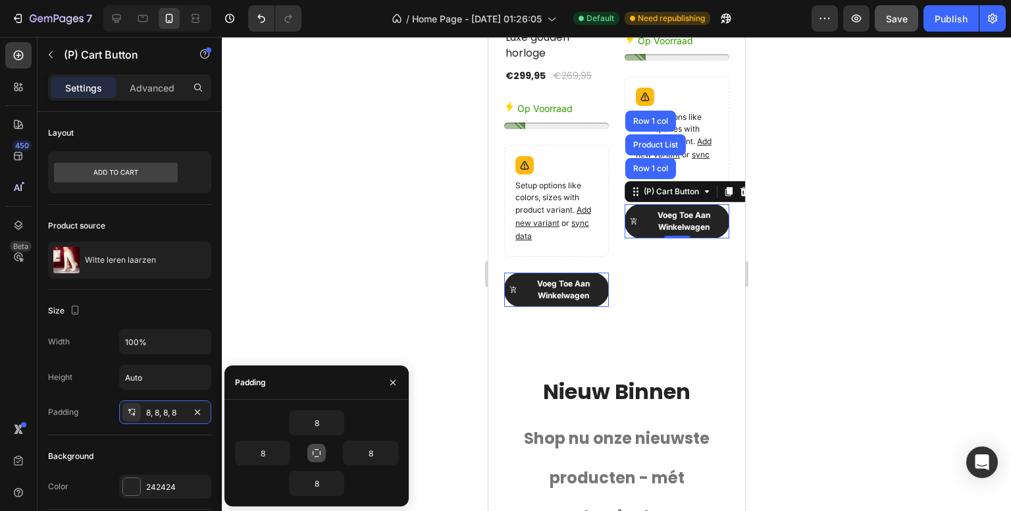
click at [316, 456] on icon "button" at bounding box center [316, 453] width 11 height 11
click at [313, 454] on icon "button" at bounding box center [316, 453] width 11 height 11
click at [274, 451] on input "8" at bounding box center [263, 453] width 54 height 24
type input "0"
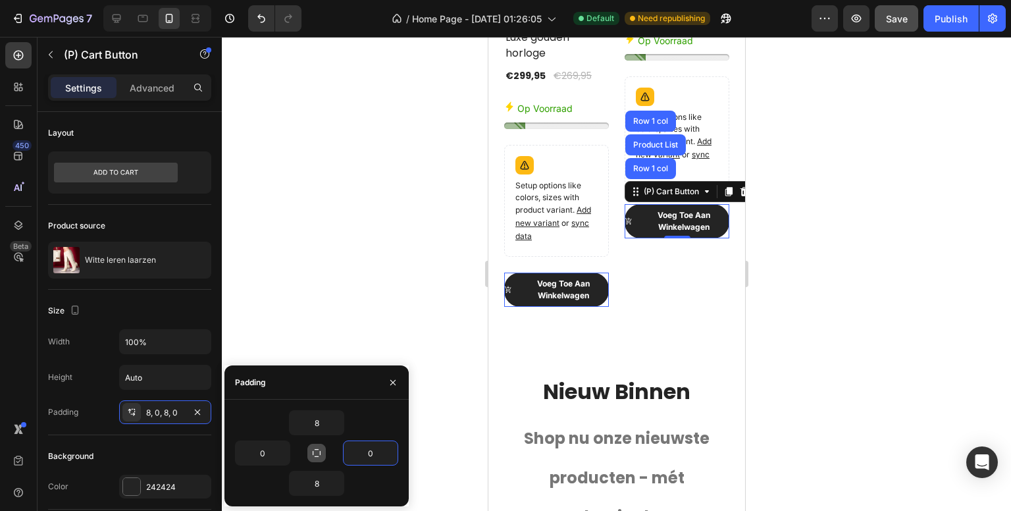
click at [7, 376] on div "450 Beta" at bounding box center [18, 229] width 26 height 374
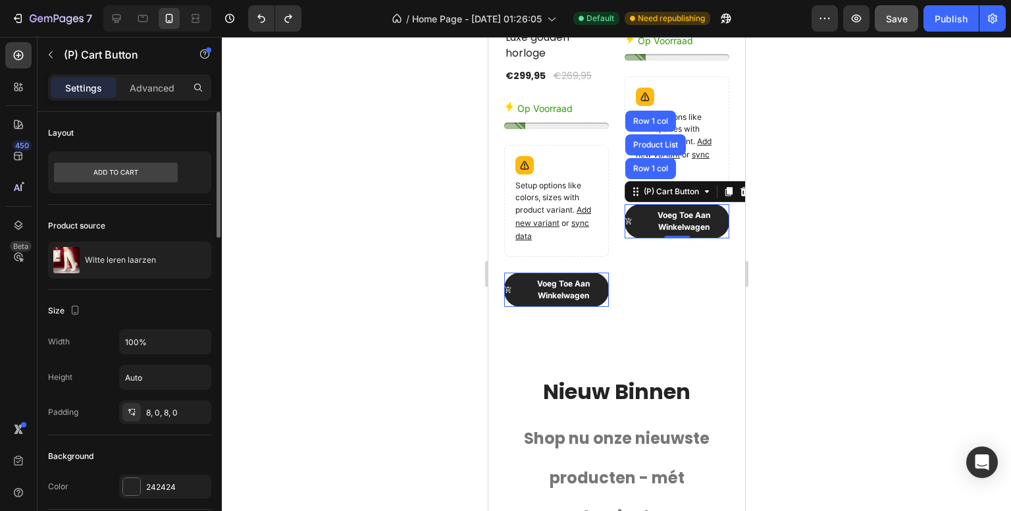
click at [24, 361] on div "450 Beta" at bounding box center [18, 229] width 26 height 374
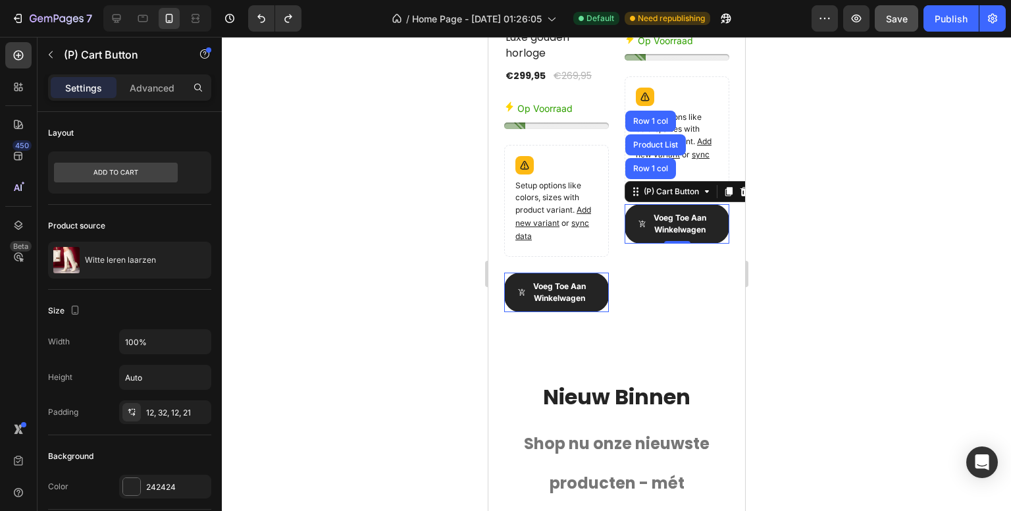
scroll to position [2985, 0]
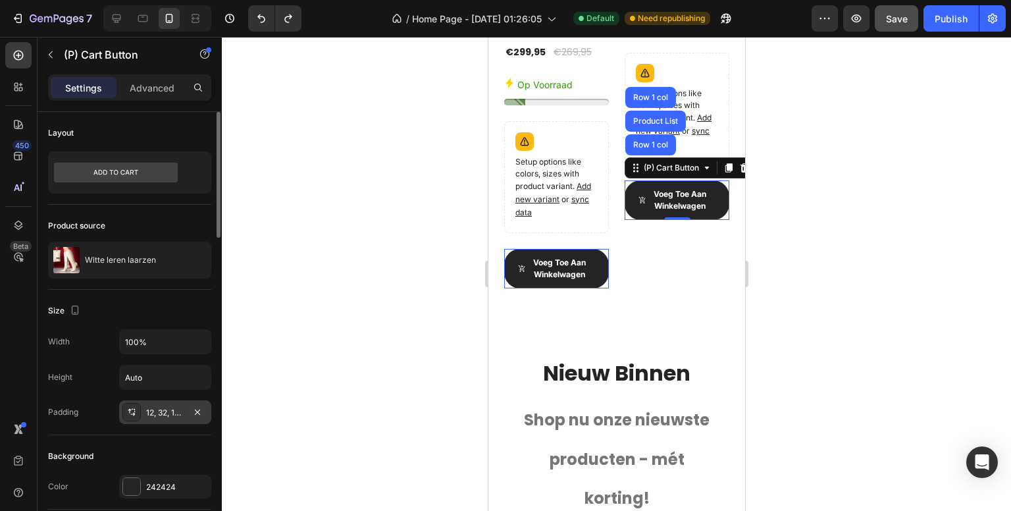
click at [161, 414] on div "12, 32, 12, 21" at bounding box center [165, 413] width 38 height 12
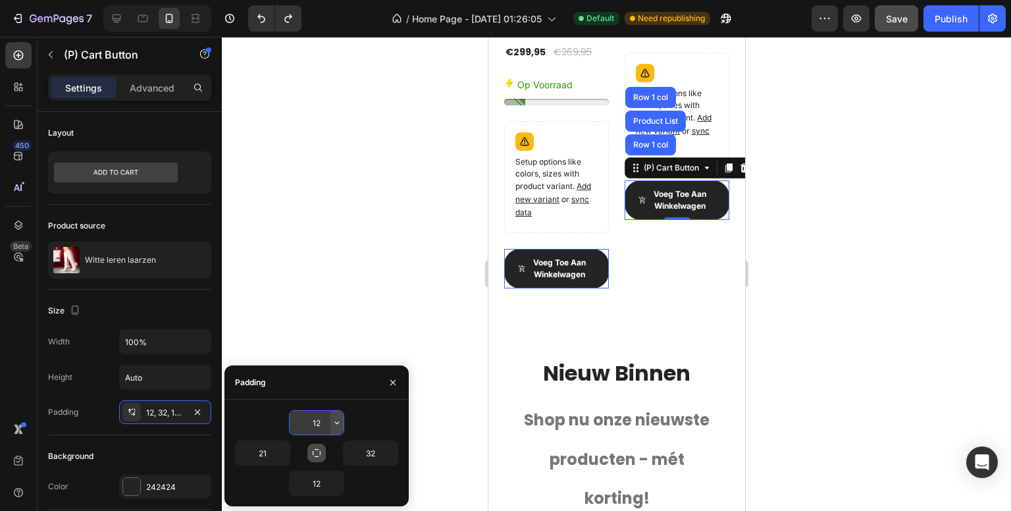
click at [337, 419] on icon "button" at bounding box center [337, 422] width 11 height 11
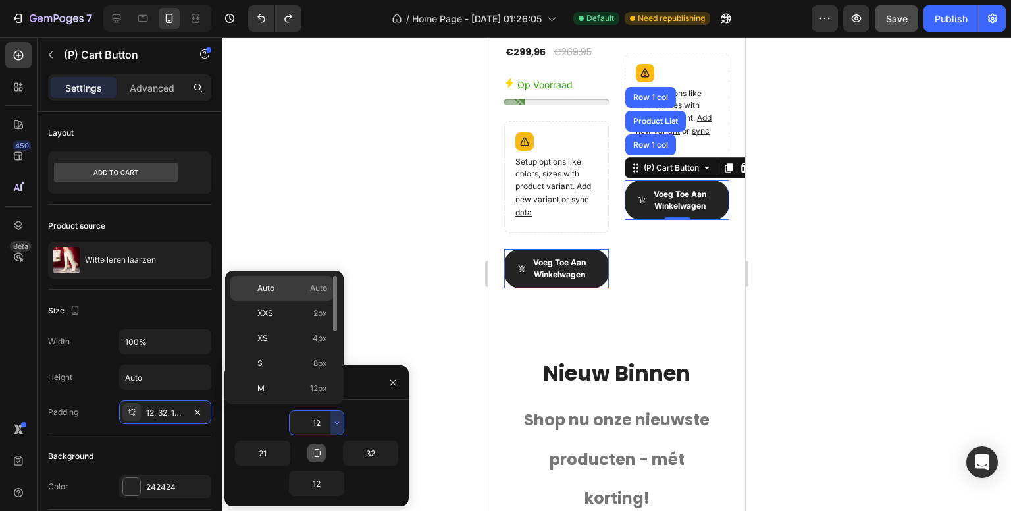
click at [292, 290] on p "Auto Auto" at bounding box center [292, 288] width 70 height 12
type input "Auto"
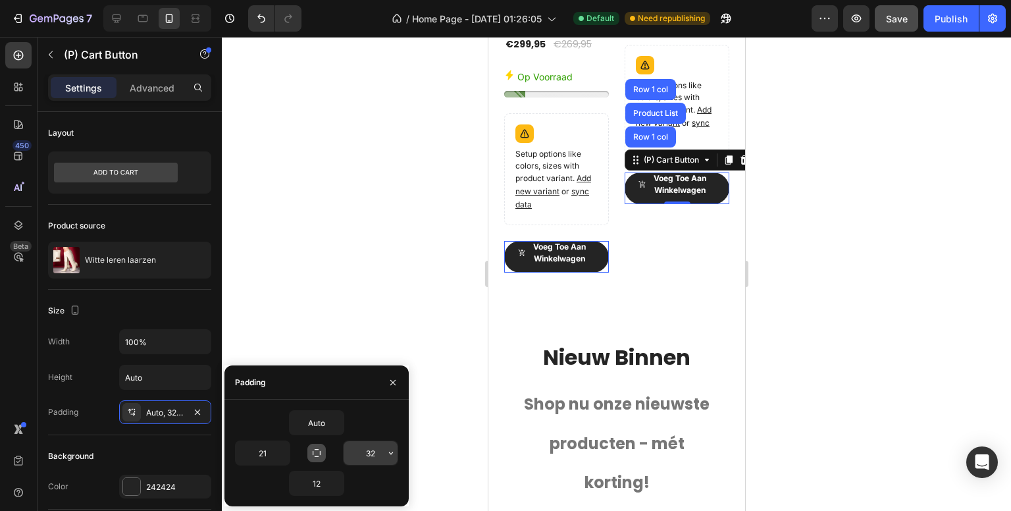
scroll to position [2977, 0]
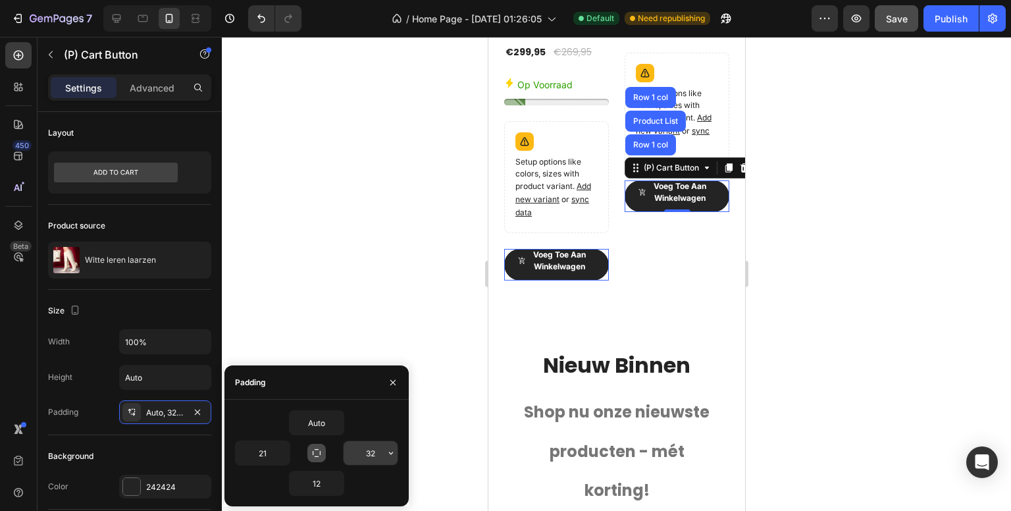
click at [389, 454] on icon "button" at bounding box center [391, 453] width 11 height 11
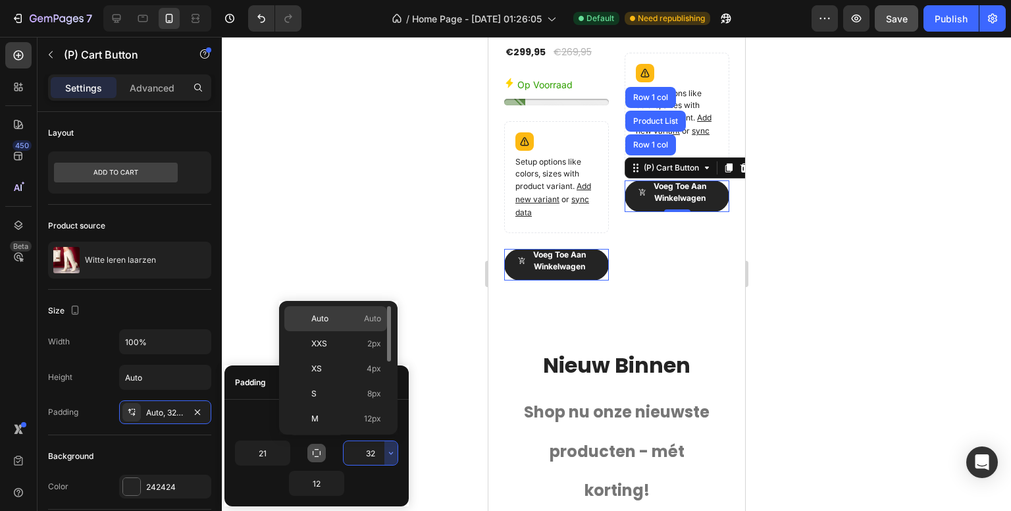
click at [357, 318] on p "Auto Auto" at bounding box center [346, 319] width 70 height 12
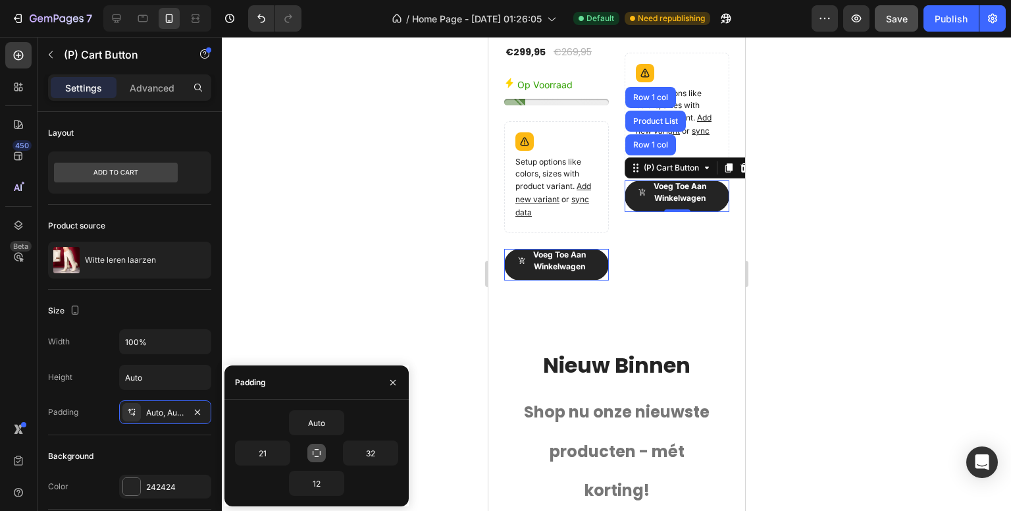
type input "Auto"
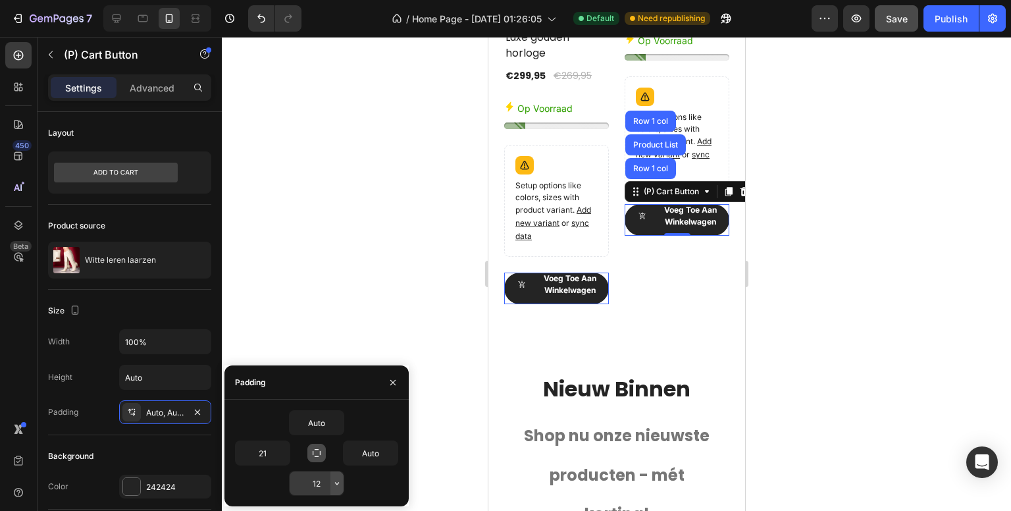
click at [342, 486] on icon "button" at bounding box center [337, 483] width 11 height 11
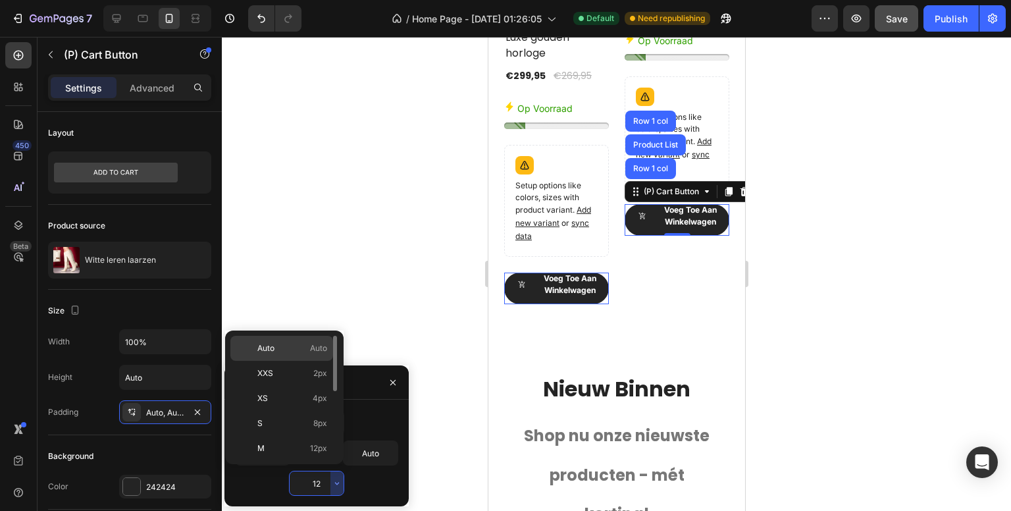
click at [311, 346] on span "Auto" at bounding box center [318, 348] width 17 height 12
type input "Auto"
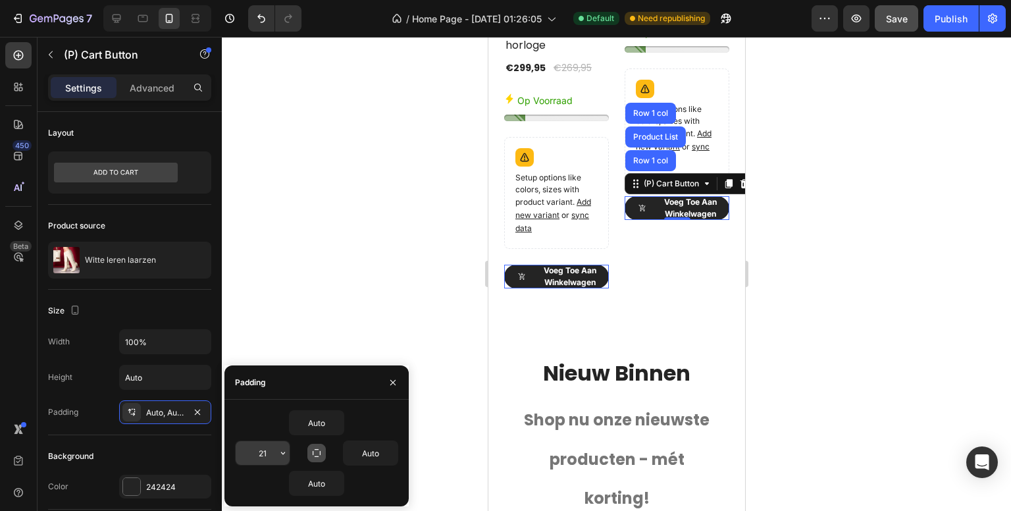
scroll to position [2945, 0]
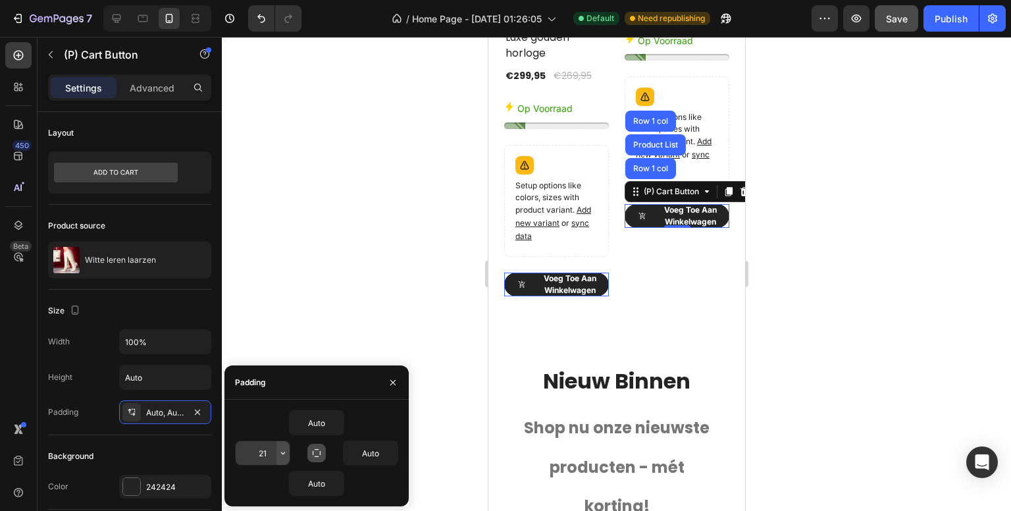
click at [282, 454] on icon "button" at bounding box center [283, 453] width 11 height 11
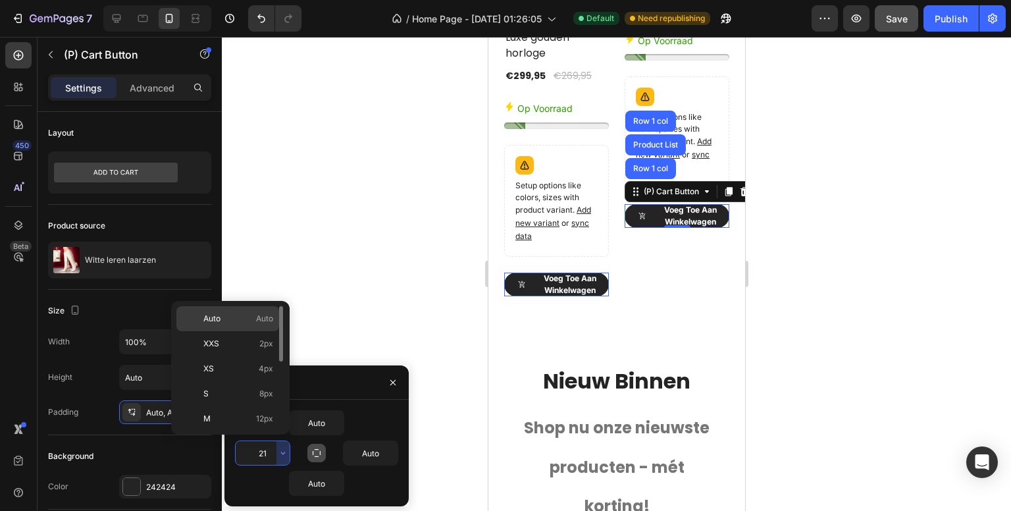
click at [262, 315] on span "Auto" at bounding box center [264, 319] width 17 height 12
type input "Auto"
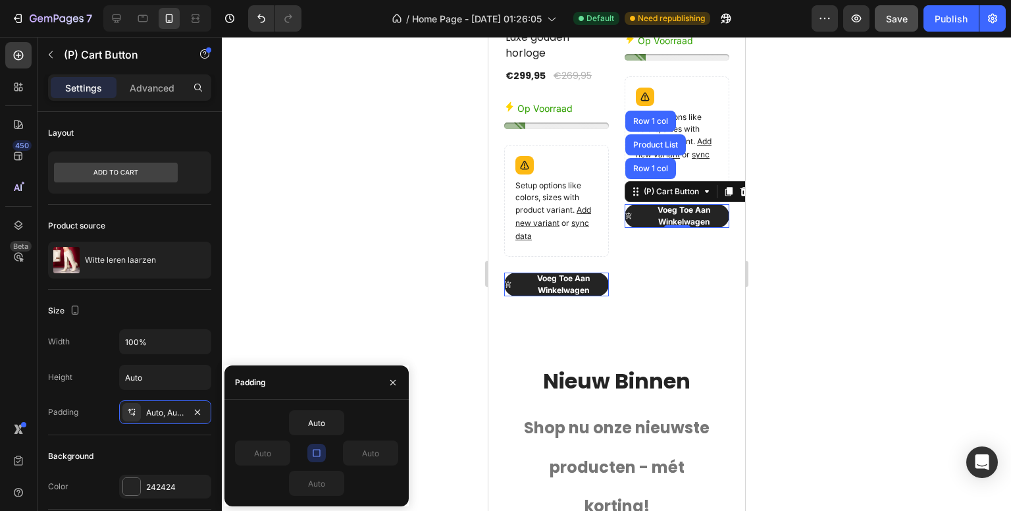
click at [16, 361] on div "450 Beta" at bounding box center [18, 229] width 26 height 374
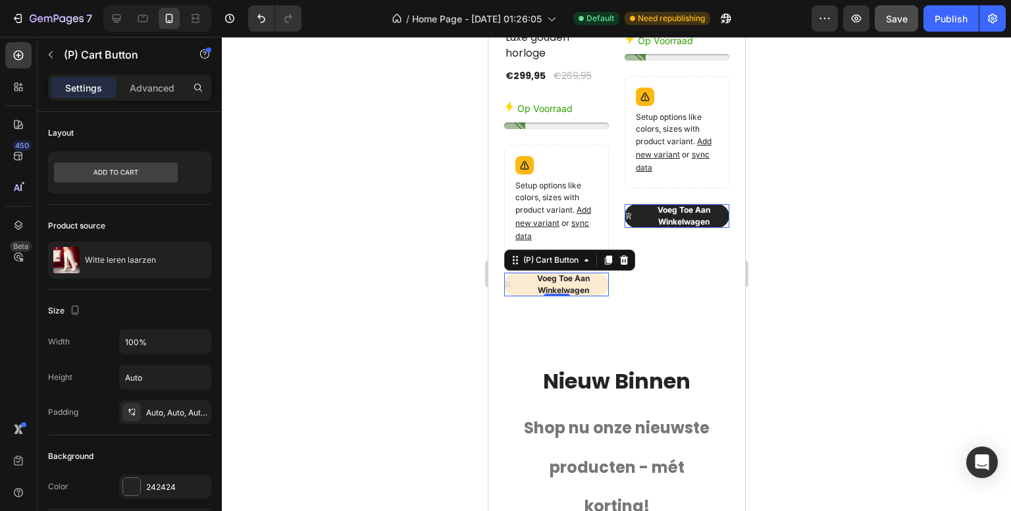
click at [507, 280] on icon "<strong>Voeg toe aan winkelwagen</strong>" at bounding box center [507, 283] width 7 height 7
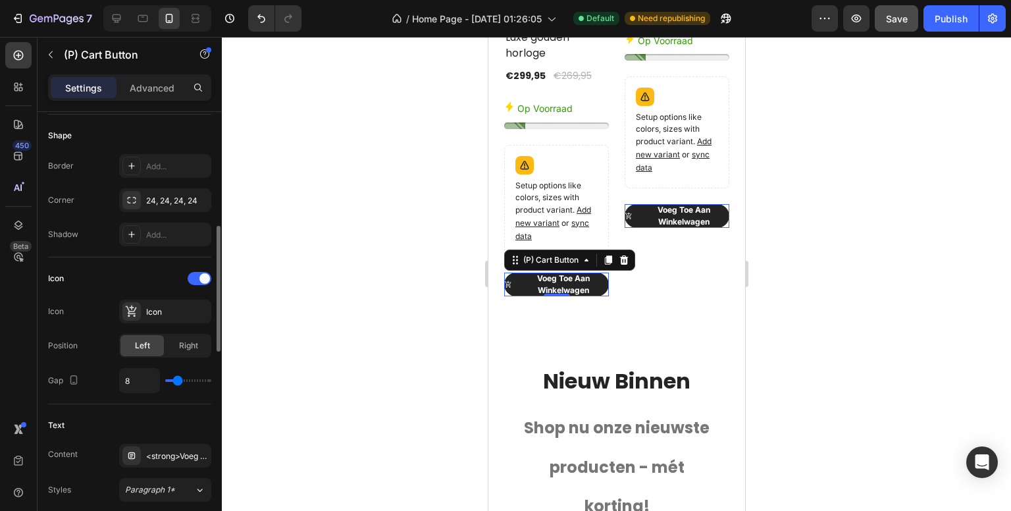
scroll to position [461, 0]
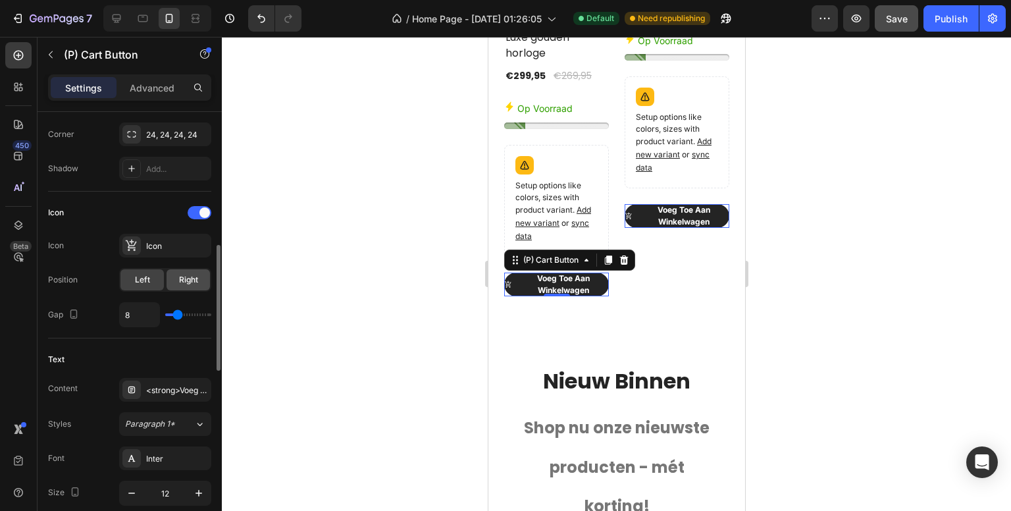
click at [188, 278] on span "Right" at bounding box center [188, 280] width 19 height 12
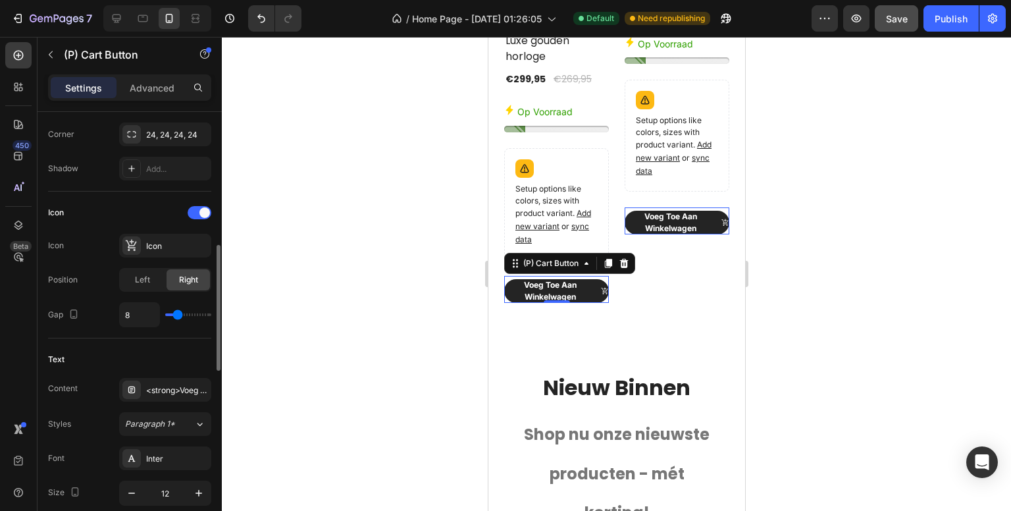
scroll to position [2948, 0]
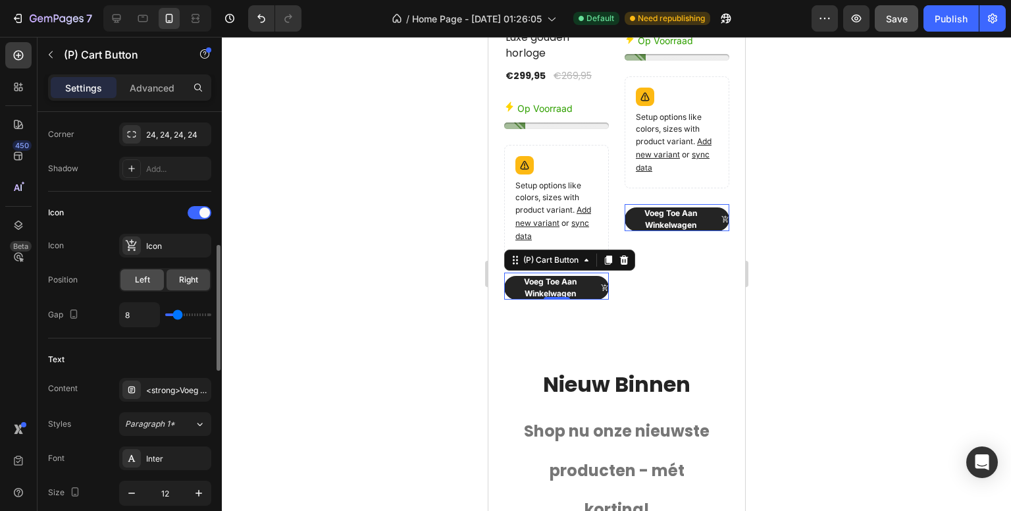
click at [138, 277] on span "Left" at bounding box center [142, 280] width 15 height 12
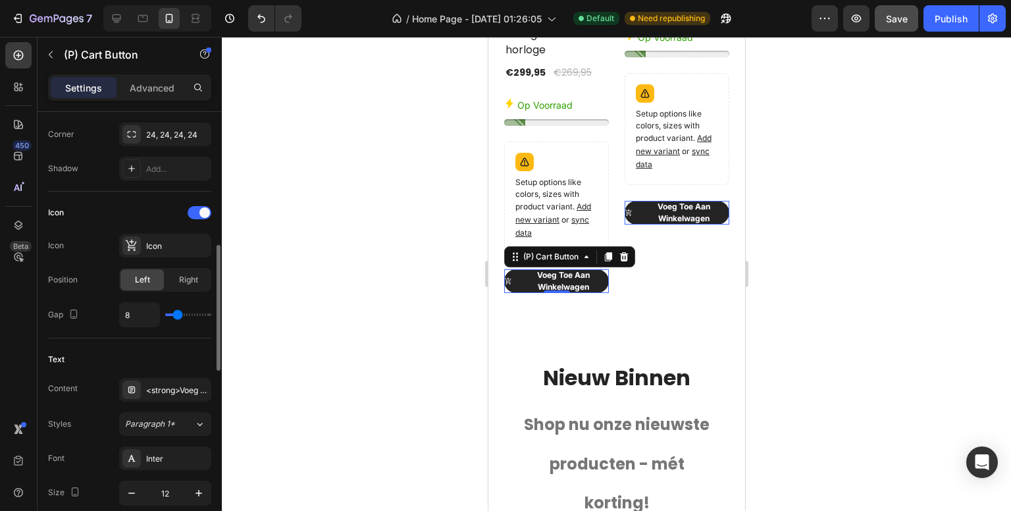
scroll to position [2945, 0]
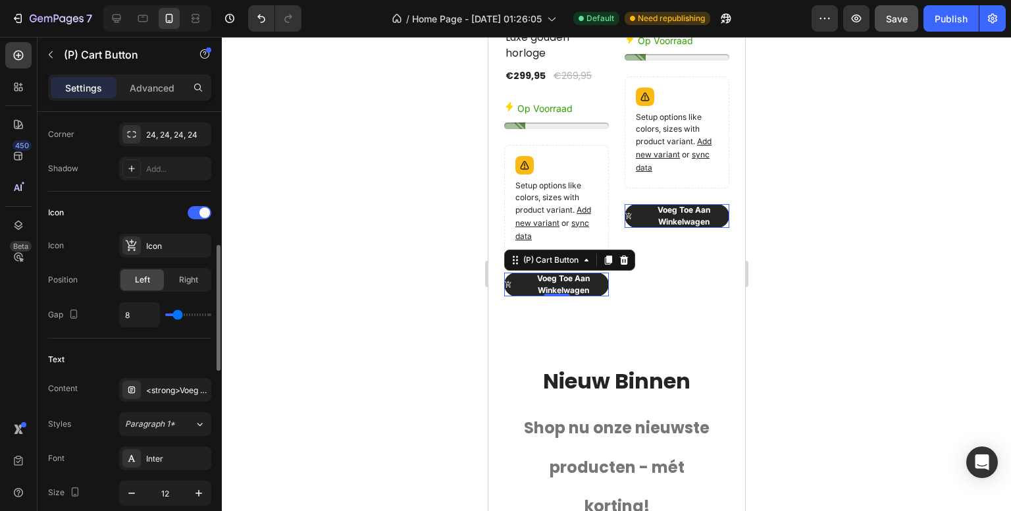
type input "1"
click at [171, 313] on input "range" at bounding box center [188, 314] width 46 height 3
type input "5"
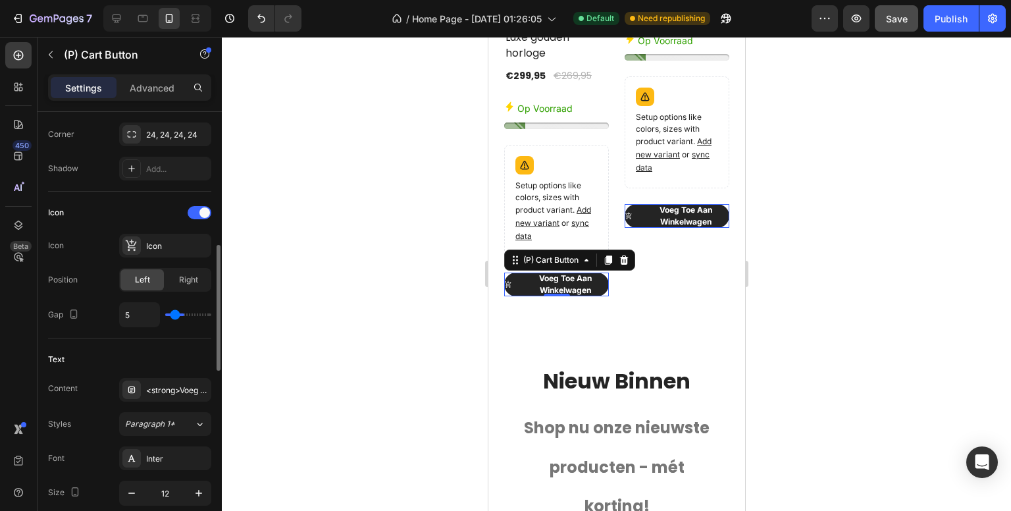
type input "21"
type input "35"
type input "40"
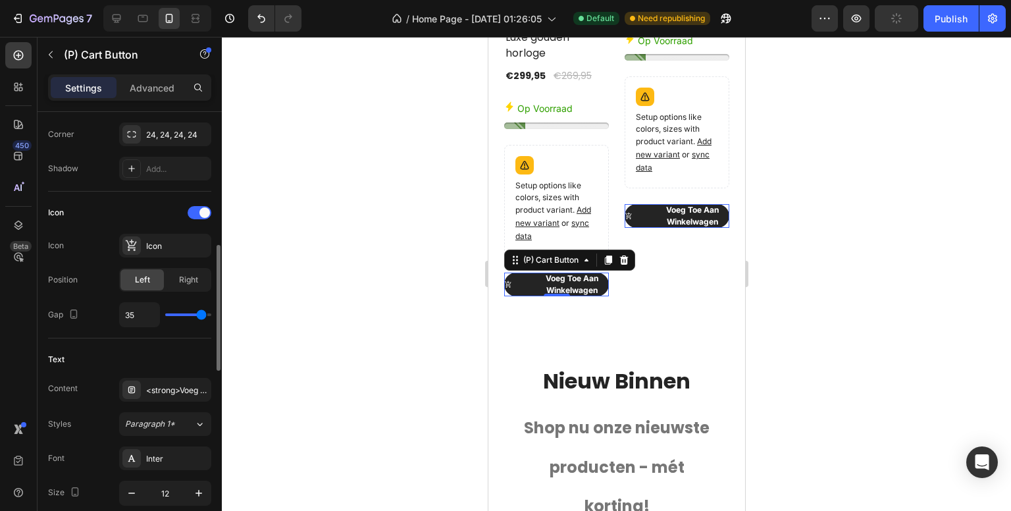
type input "40"
type input "3"
type input "0"
drag, startPoint x: 170, startPoint y: 312, endPoint x: 126, endPoint y: 305, distance: 44.7
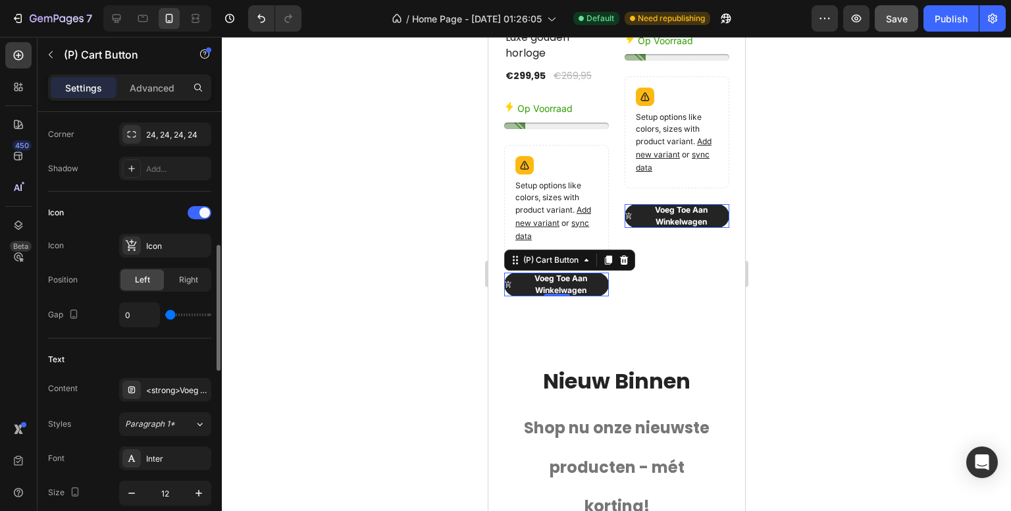
type input "0"
click at [165, 313] on input "range" at bounding box center [188, 314] width 46 height 3
click at [167, 392] on div "<strong>Voeg toe aan winkelwagen</strong>" at bounding box center [177, 390] width 62 height 12
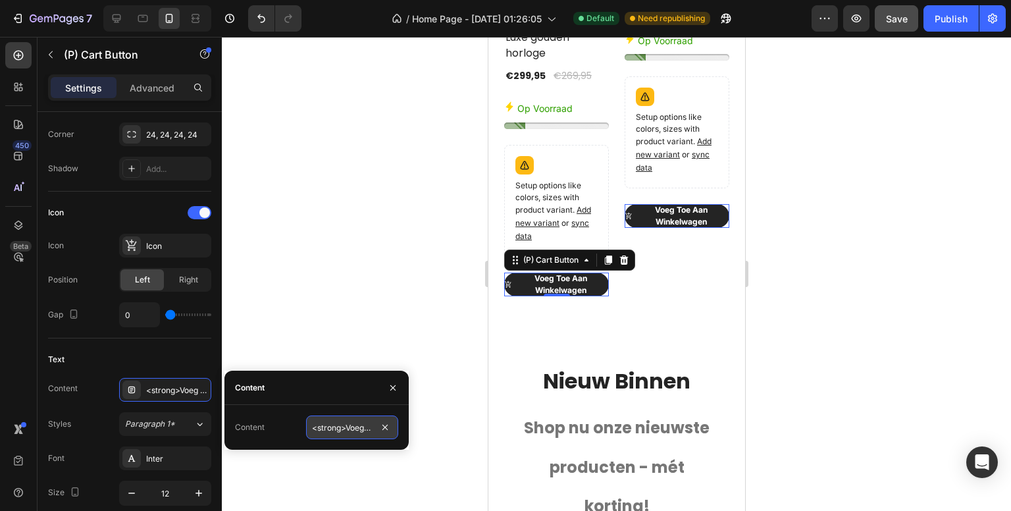
click at [340, 429] on input "<strong>Voeg toe aan winkelwagen</strong>" at bounding box center [352, 427] width 92 height 24
click at [338, 429] on input "<strong>Voeg toe aan winkelwagen</strong>" at bounding box center [352, 427] width 92 height 24
drag, startPoint x: 338, startPoint y: 429, endPoint x: 371, endPoint y: 424, distance: 33.3
click at [371, 424] on input "<strong>Voeg toe aan winkelwagen</strong>" at bounding box center [352, 427] width 92 height 24
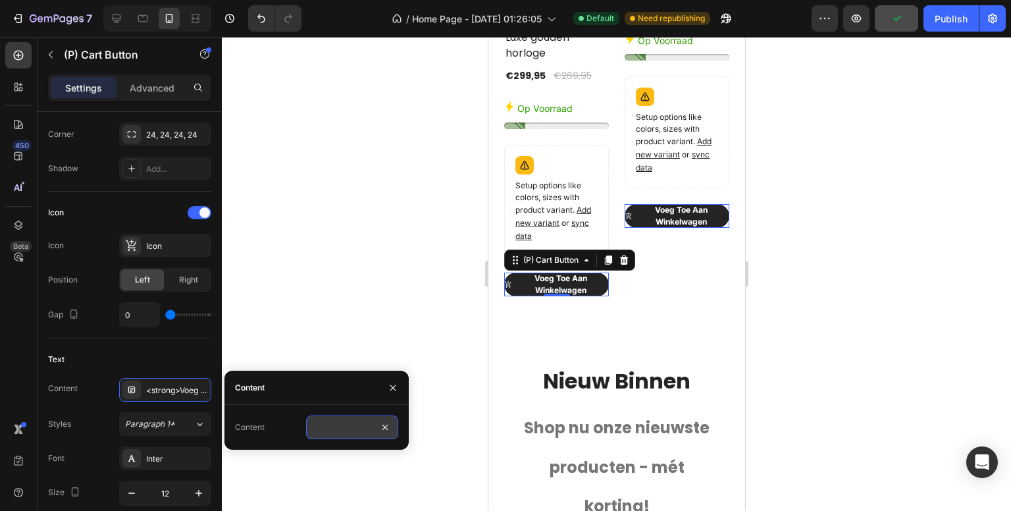
click at [363, 427] on input "<strong>Voeg toe aan winkelwagen</strong>" at bounding box center [352, 427] width 92 height 24
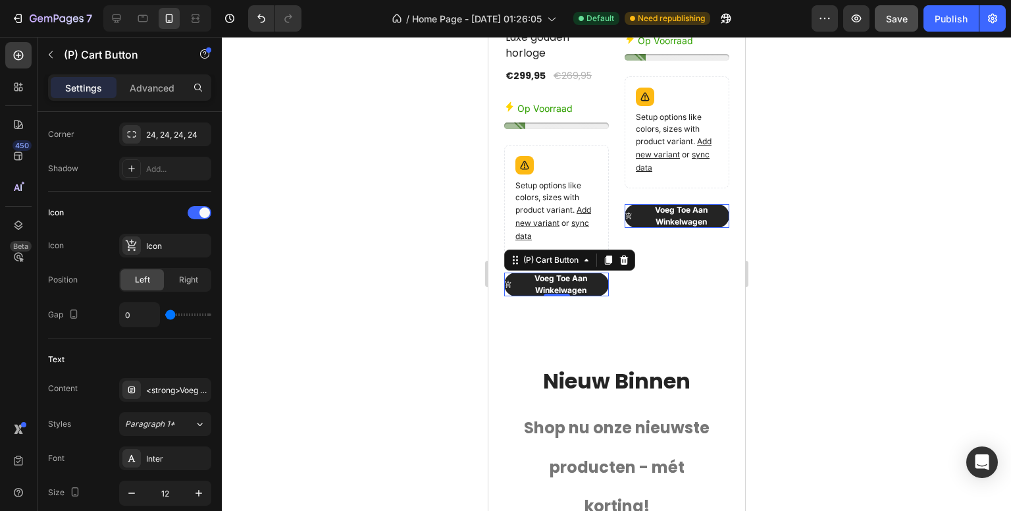
scroll to position [0, 0]
click at [10, 376] on div "450 Beta" at bounding box center [18, 229] width 26 height 374
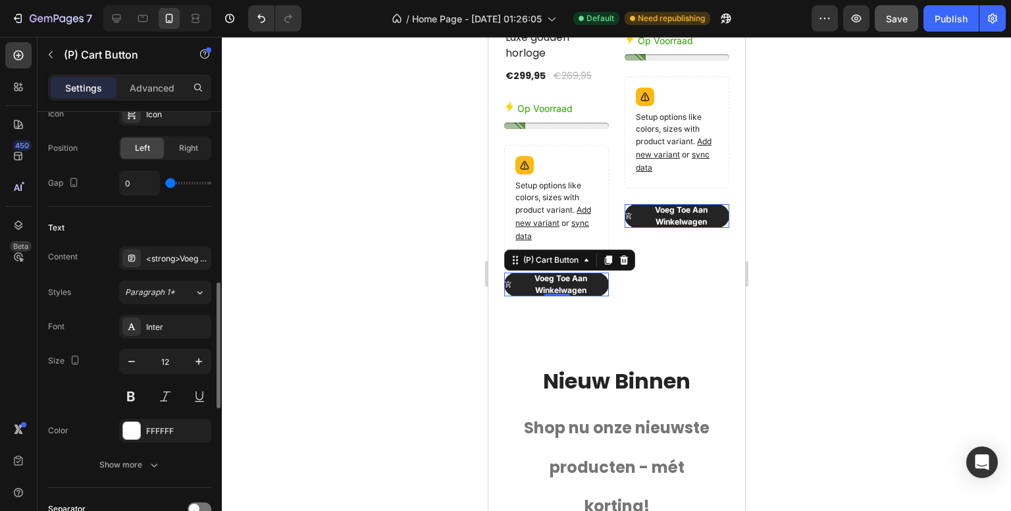
scroll to position [658, 0]
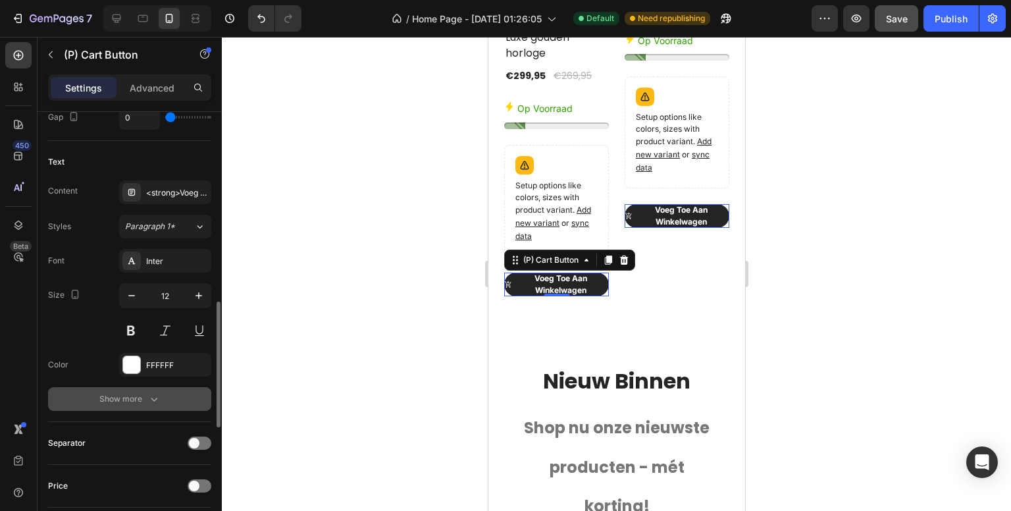
click at [163, 393] on button "Show more" at bounding box center [129, 399] width 163 height 24
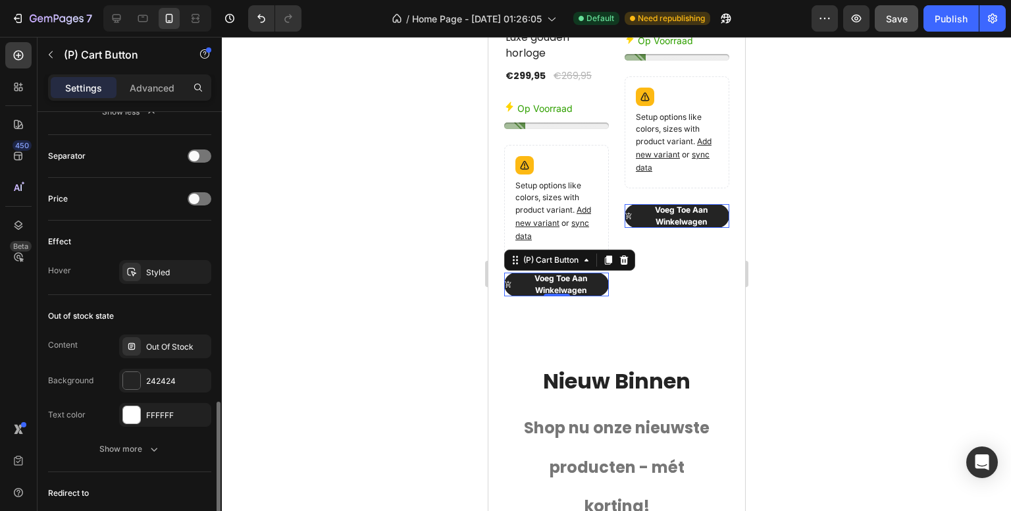
scroll to position [1185, 0]
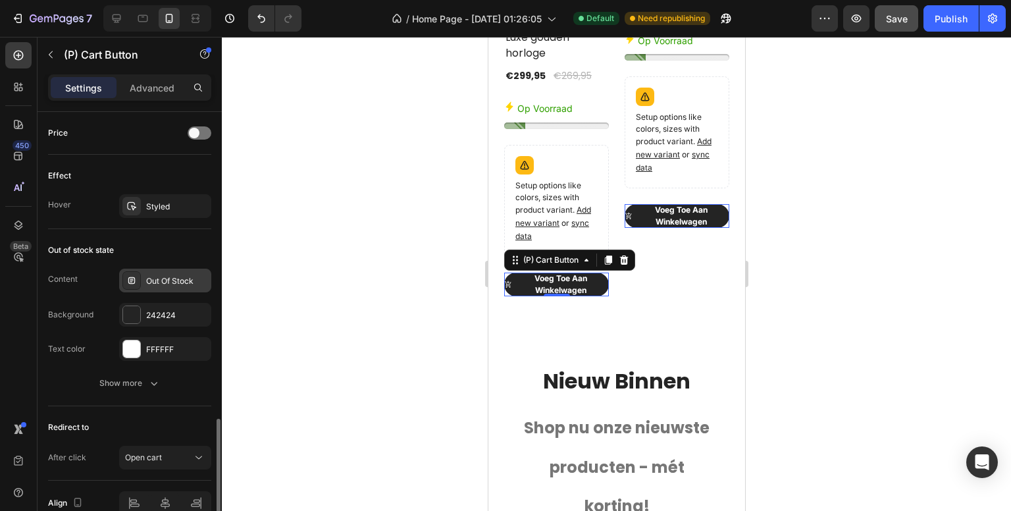
click at [169, 275] on div "Out Of Stock" at bounding box center [177, 281] width 62 height 12
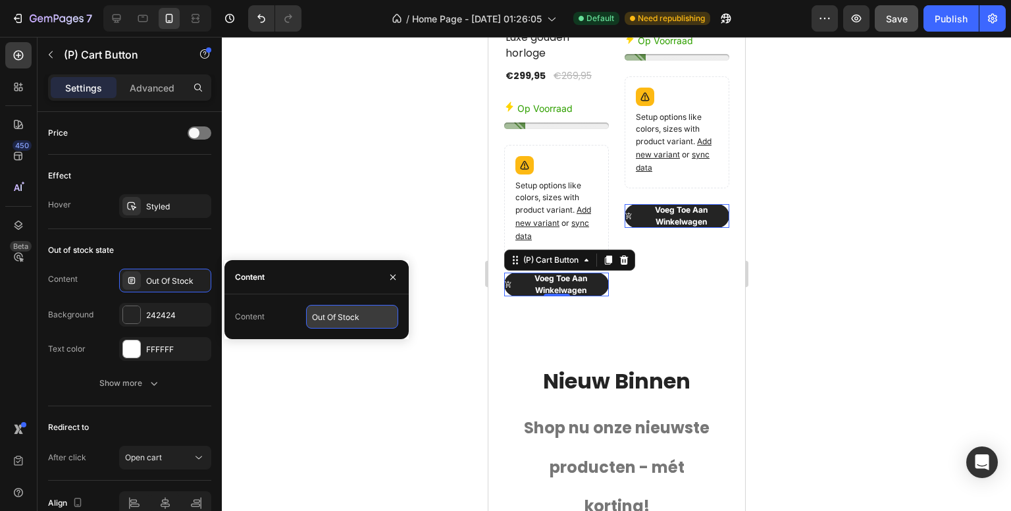
click at [379, 319] on input "Out Of Stock" at bounding box center [352, 317] width 92 height 24
type input "Niet op voorraad"
click at [9, 290] on div "450 Beta" at bounding box center [18, 229] width 26 height 374
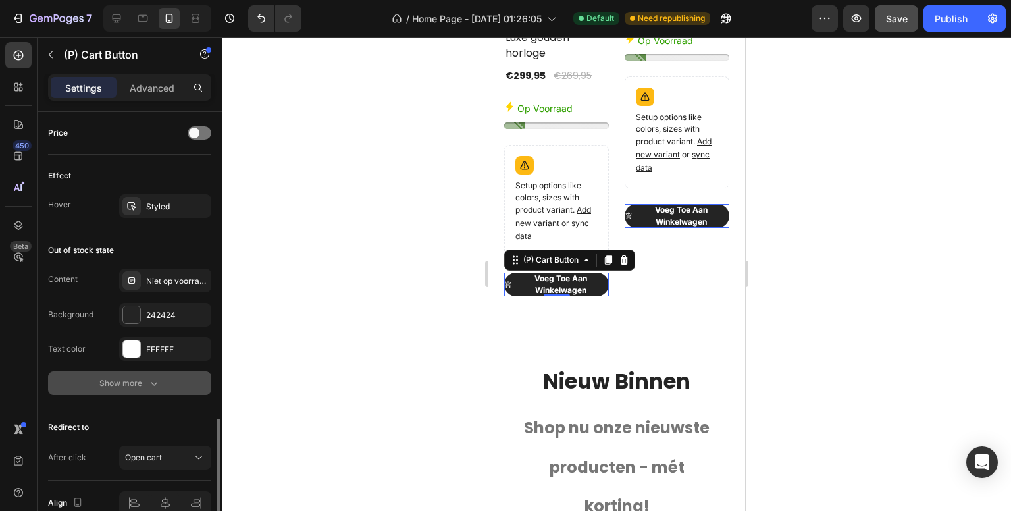
click at [134, 382] on div "Show more" at bounding box center [129, 383] width 61 height 13
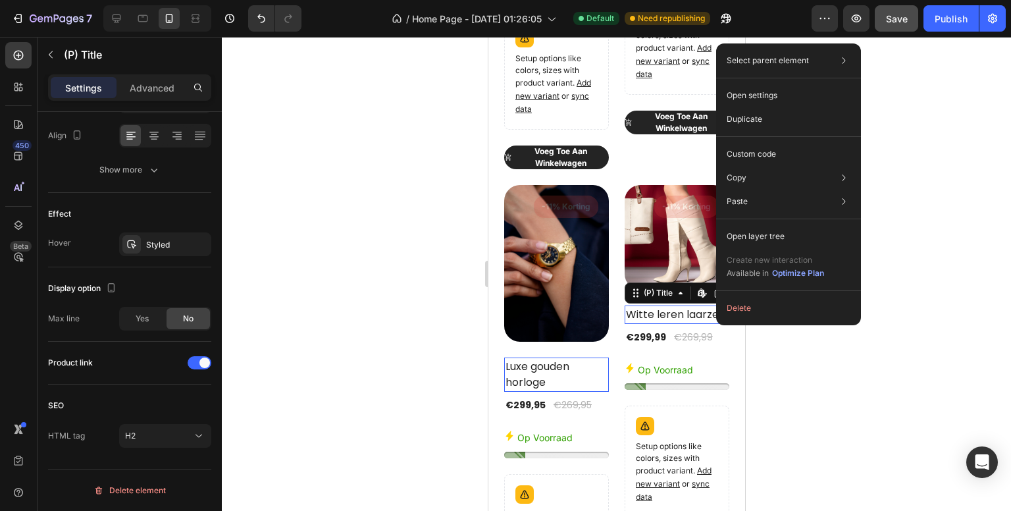
scroll to position [0, 0]
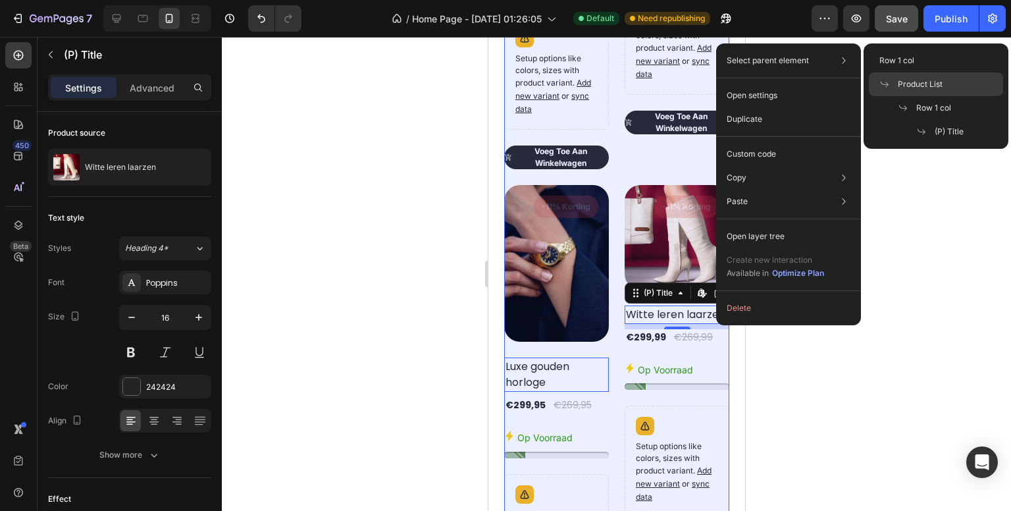
drag, startPoint x: 905, startPoint y: 80, endPoint x: 129, endPoint y: 145, distance: 778.8
click at [905, 80] on span "Product List" at bounding box center [920, 84] width 45 height 12
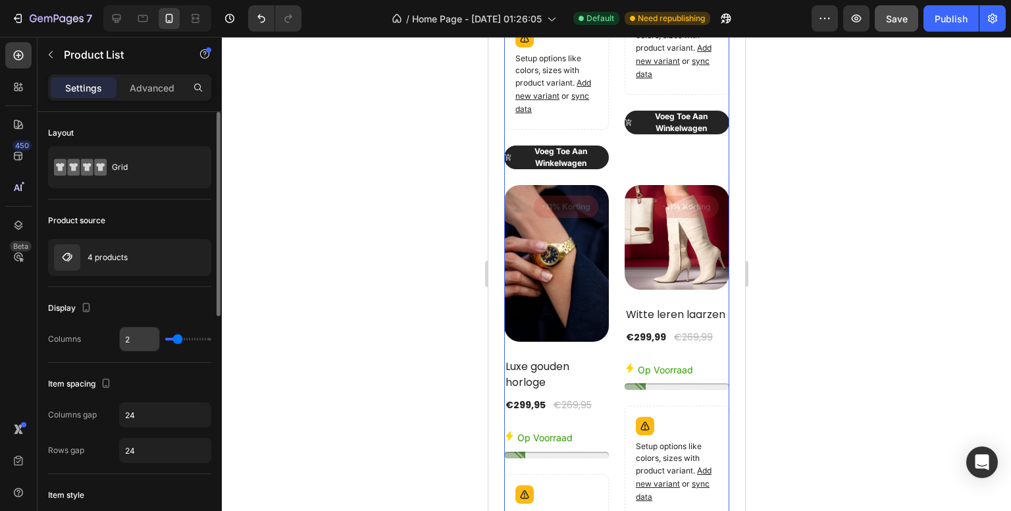
click at [139, 338] on input "2" at bounding box center [139, 339] width 39 height 24
type input "1"
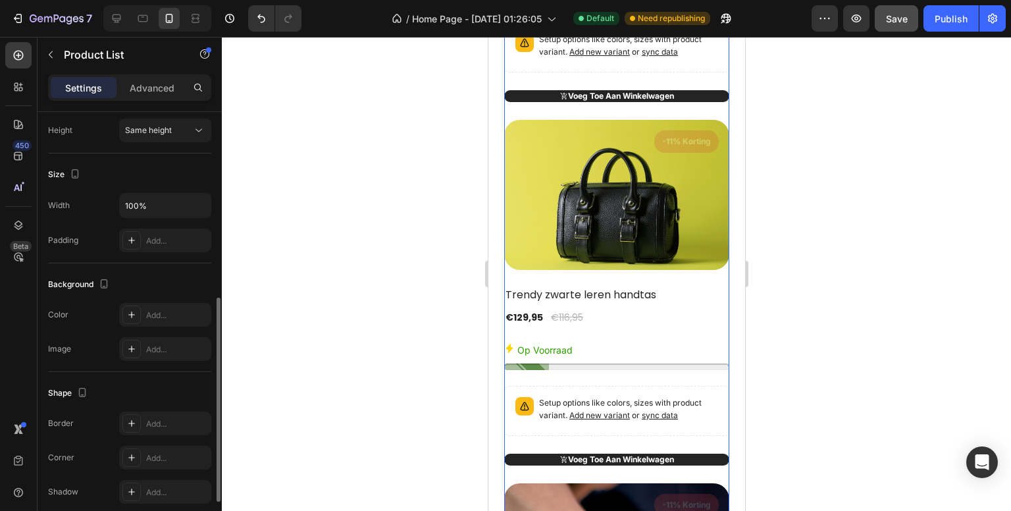
scroll to position [461, 0]
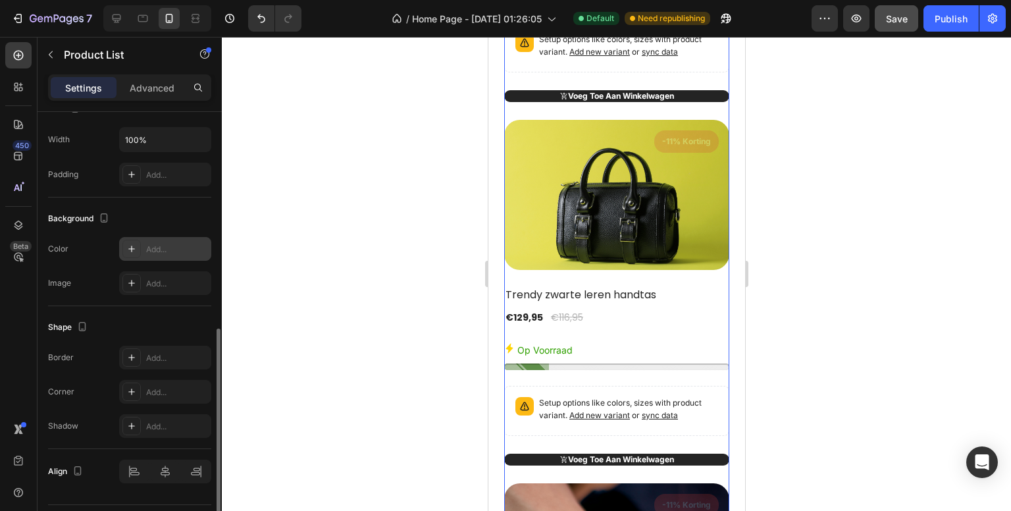
type input "1"
click at [163, 244] on div "Add..." at bounding box center [177, 250] width 62 height 12
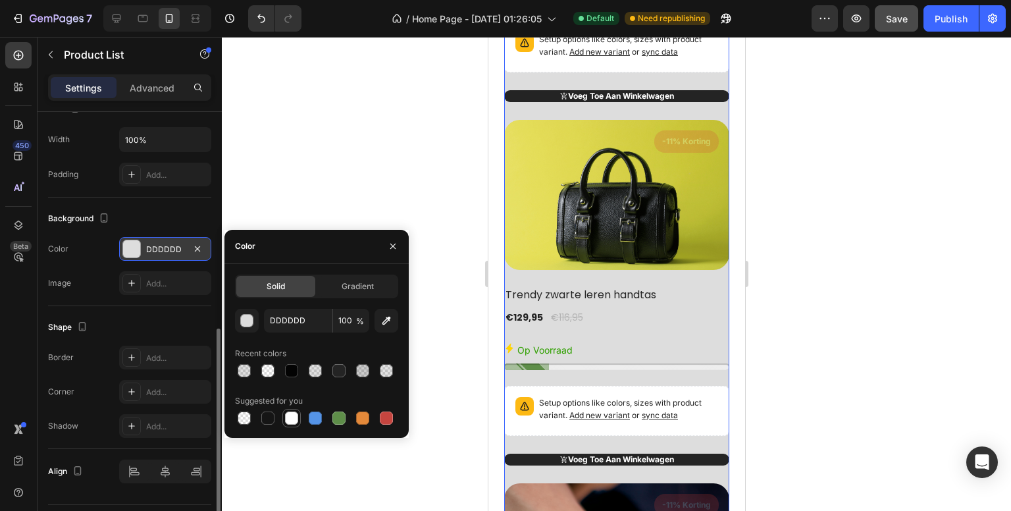
click at [294, 417] on div at bounding box center [291, 417] width 13 height 13
click at [294, 325] on input "DDDDDD" at bounding box center [298, 321] width 68 height 24
type input "FFFFFF"
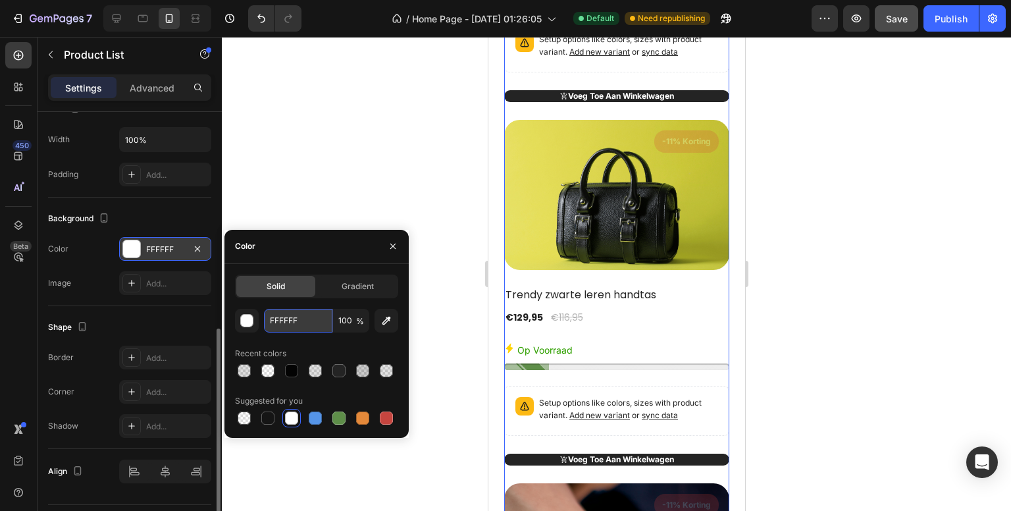
click at [294, 325] on input "FFFFFF" at bounding box center [298, 321] width 68 height 24
click at [305, 315] on input "FFFFFF" at bounding box center [298, 321] width 68 height 24
click at [15, 296] on div "450 Beta" at bounding box center [18, 229] width 26 height 374
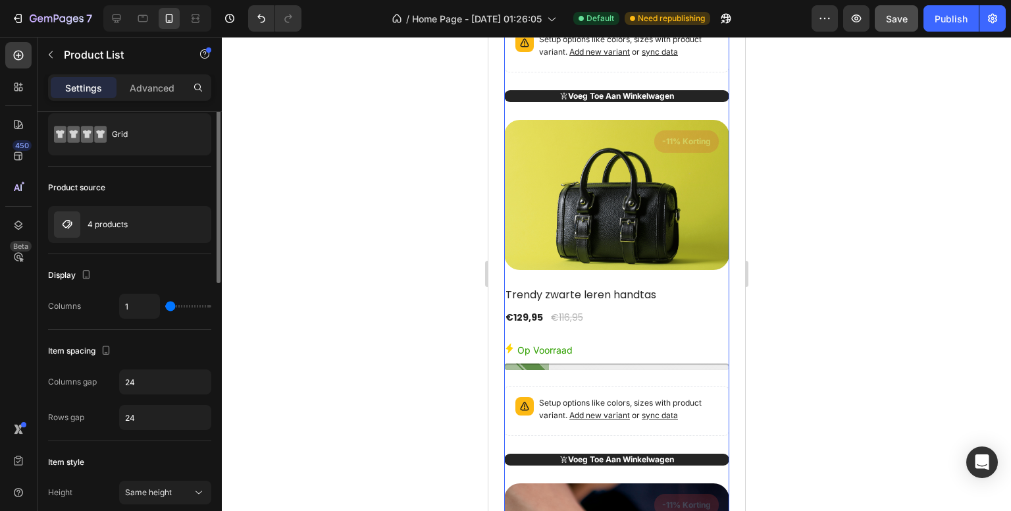
scroll to position [0, 0]
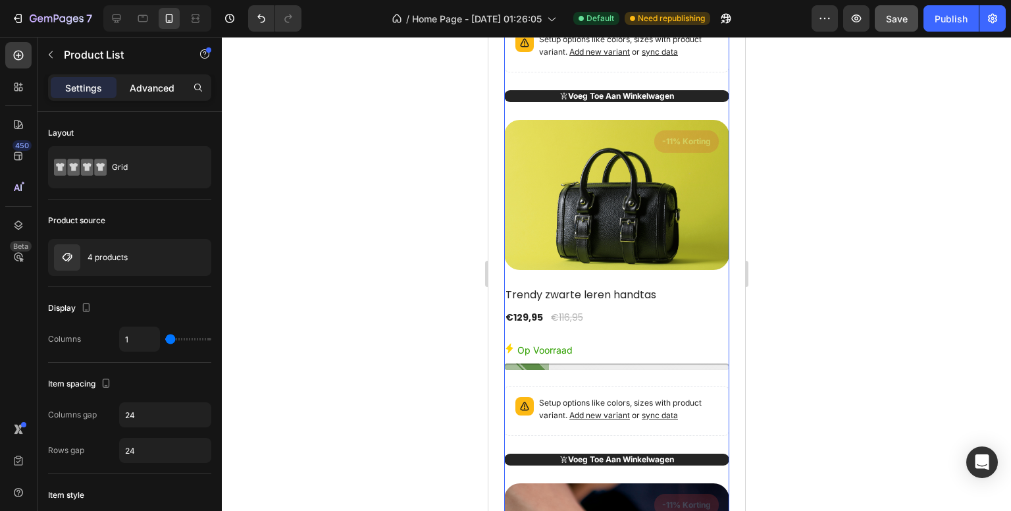
click at [147, 90] on p "Advanced" at bounding box center [152, 88] width 45 height 14
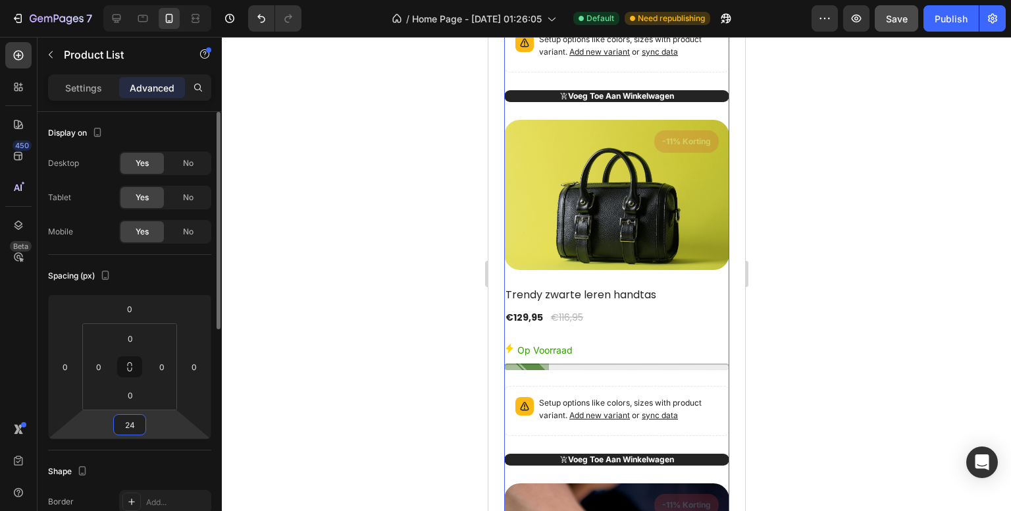
click at [137, 427] on input "24" at bounding box center [130, 425] width 26 height 20
click at [17, 361] on div "450 Beta" at bounding box center [18, 229] width 26 height 374
click at [134, 432] on input "0" at bounding box center [130, 425] width 26 height 20
paste input "24"
type input "24"
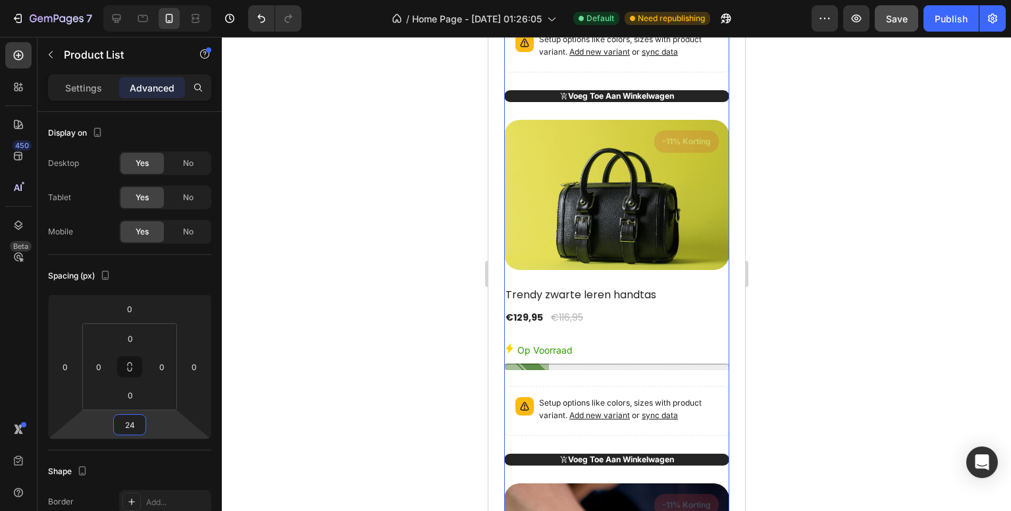
click at [17, 361] on div "450 Beta" at bounding box center [18, 229] width 26 height 374
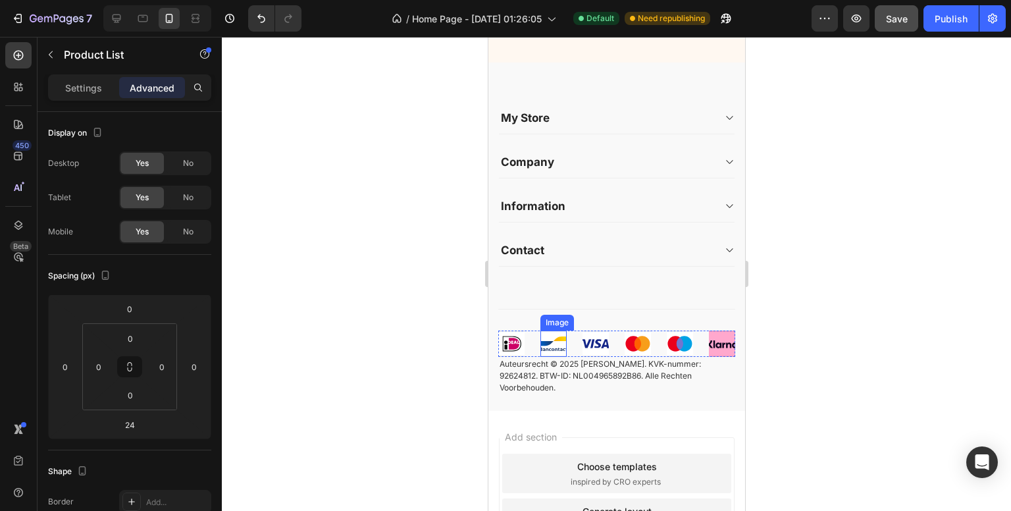
scroll to position [3586, 0]
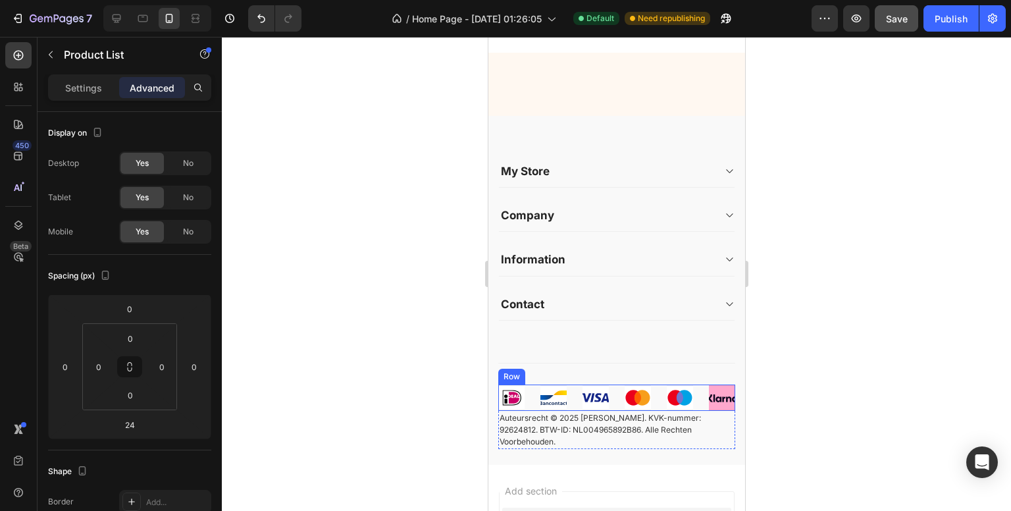
click at [525, 409] on div "Image Image Image Image Image Image Row" at bounding box center [616, 397] width 237 height 26
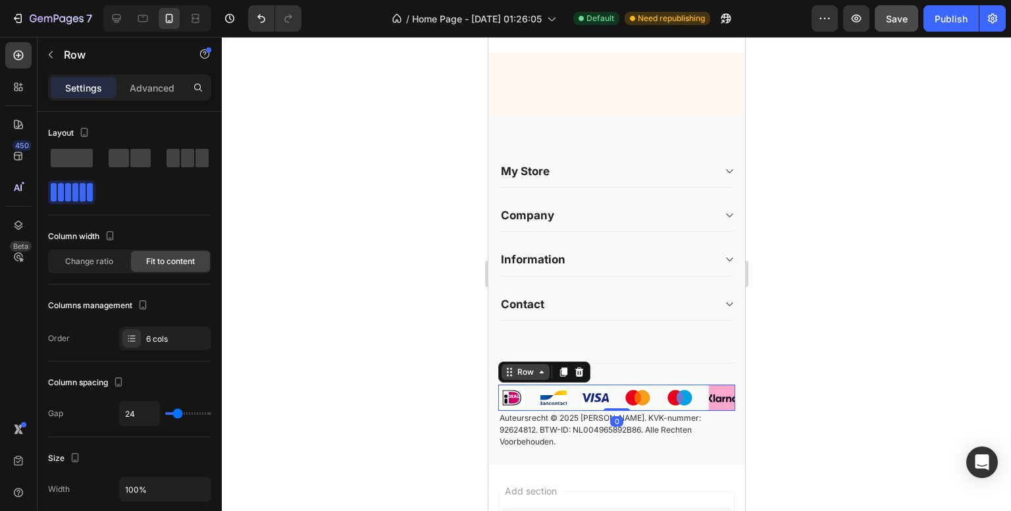
click at [519, 378] on div "Row" at bounding box center [525, 372] width 22 height 12
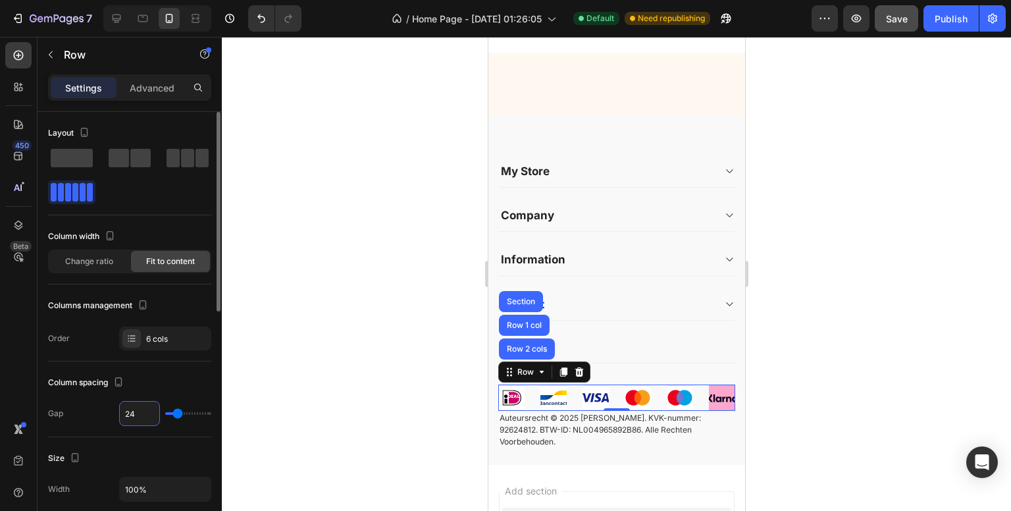
click at [145, 417] on input "24" at bounding box center [139, 414] width 39 height 24
type input "12"
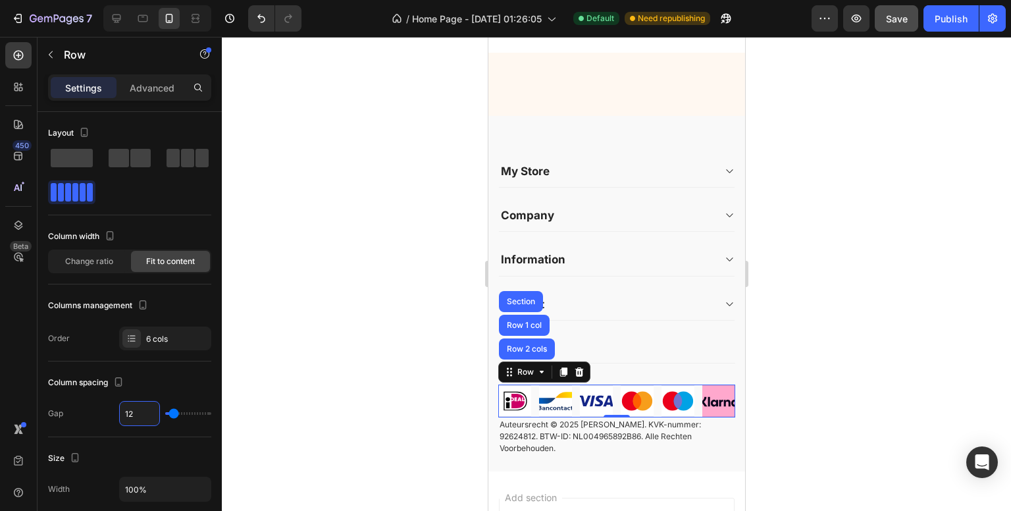
type input "1"
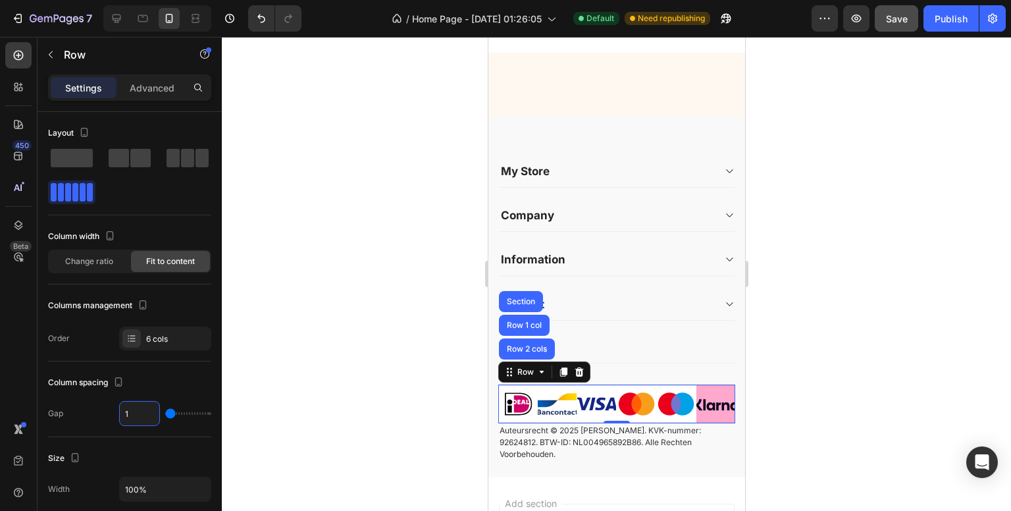
type input "16"
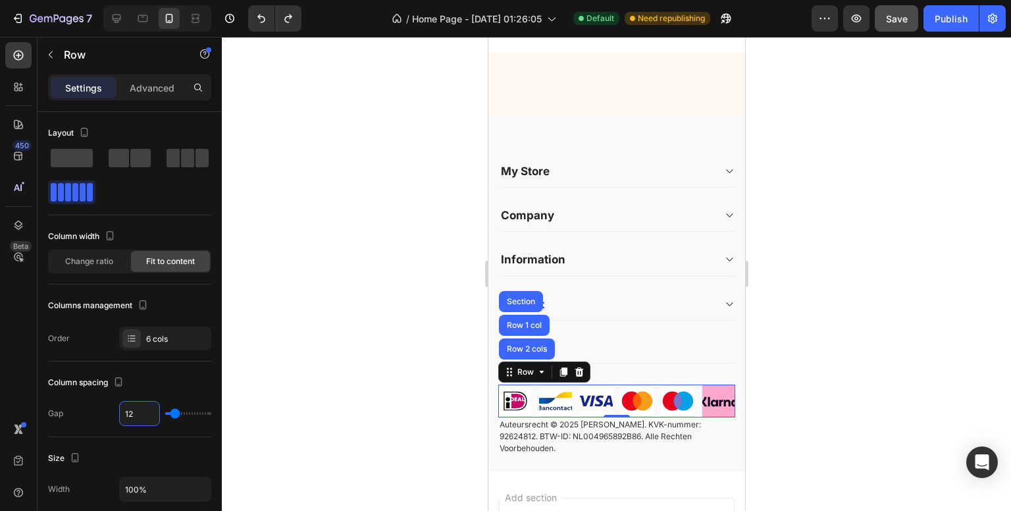
type input "24"
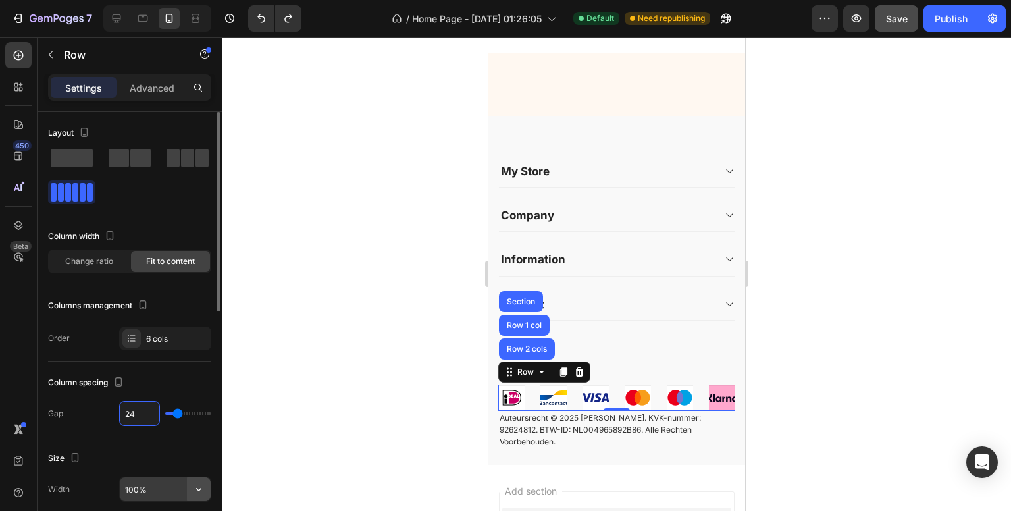
click at [194, 487] on icon "button" at bounding box center [198, 489] width 13 height 13
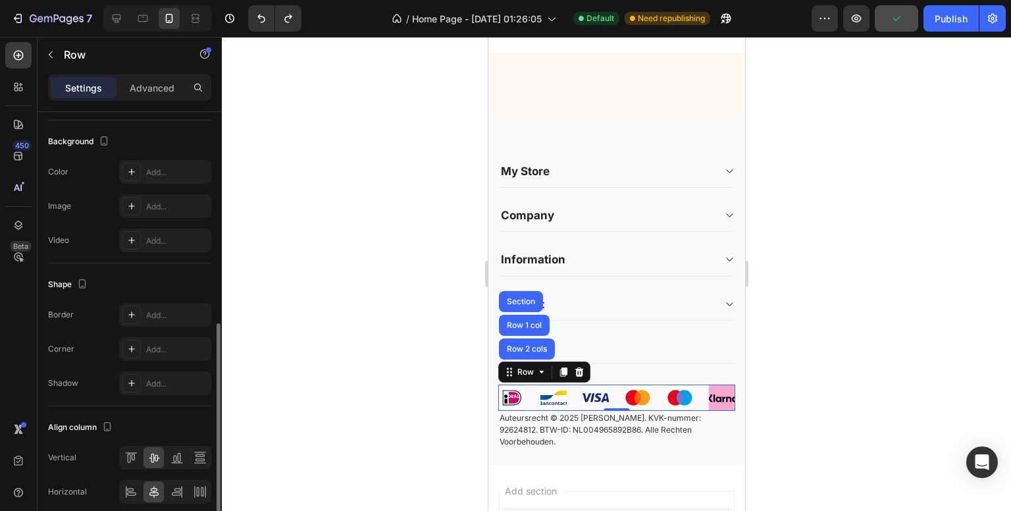
scroll to position [515, 0]
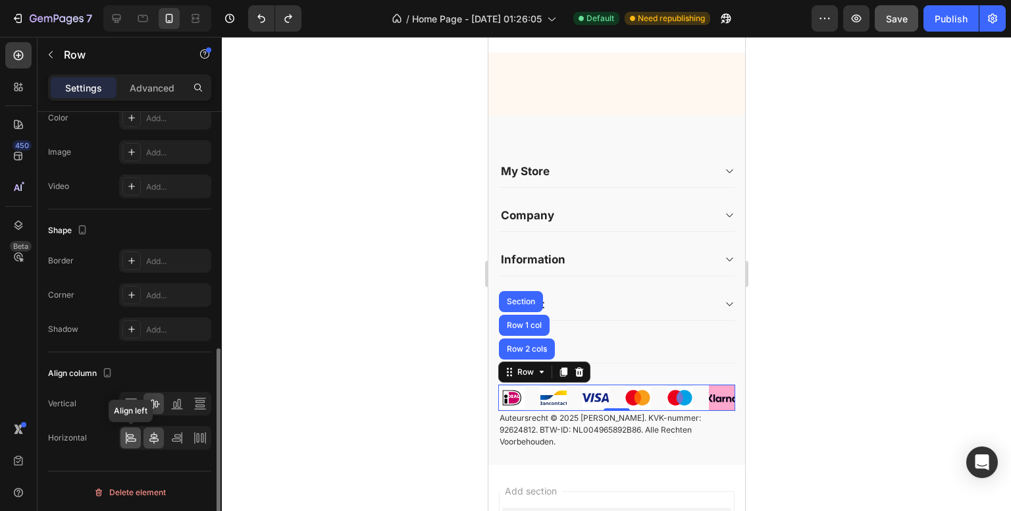
click at [127, 435] on icon at bounding box center [130, 437] width 13 height 13
click at [154, 436] on icon at bounding box center [153, 438] width 9 height 12
click at [129, 404] on icon at bounding box center [130, 403] width 13 height 13
click at [152, 405] on icon at bounding box center [153, 403] width 13 height 13
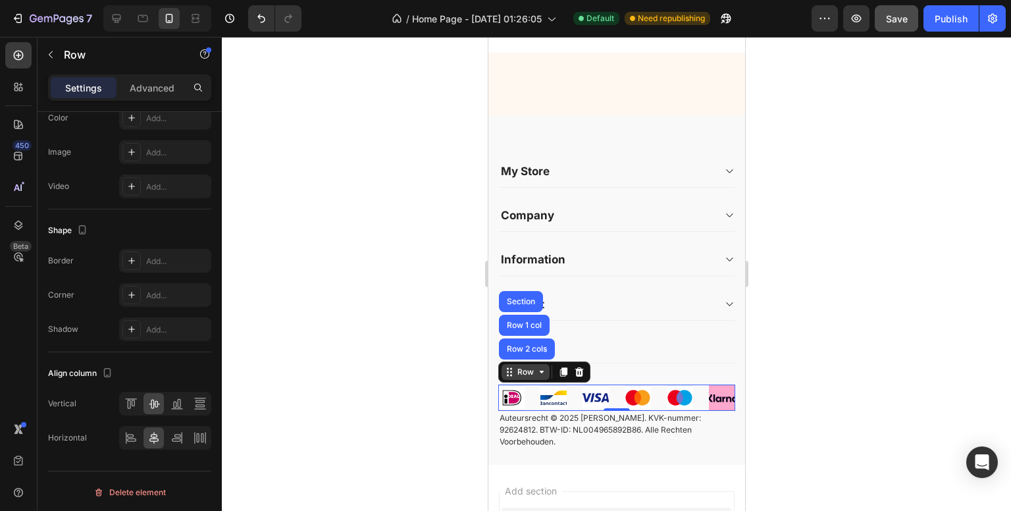
click at [529, 378] on div "Row" at bounding box center [525, 372] width 22 height 12
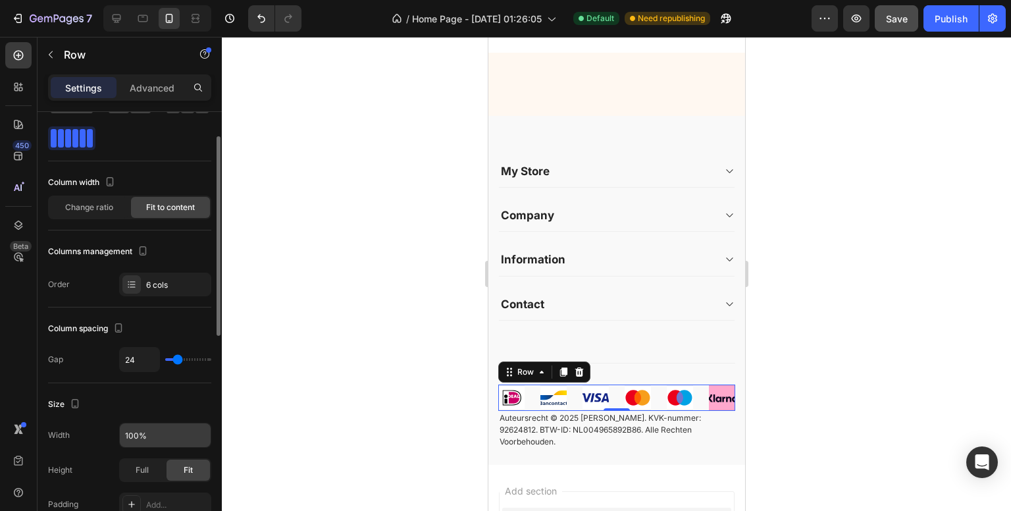
scroll to position [0, 0]
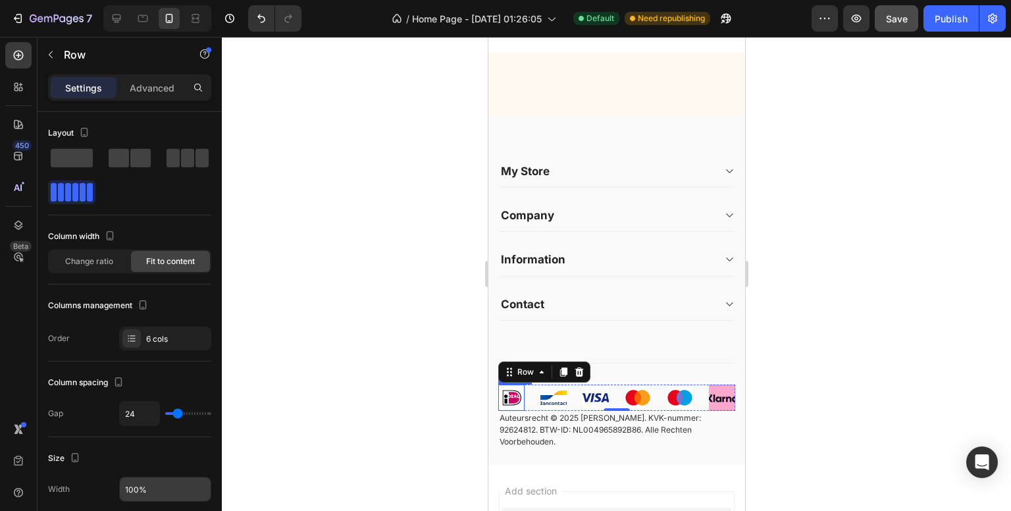
click at [508, 404] on img at bounding box center [511, 397] width 26 height 26
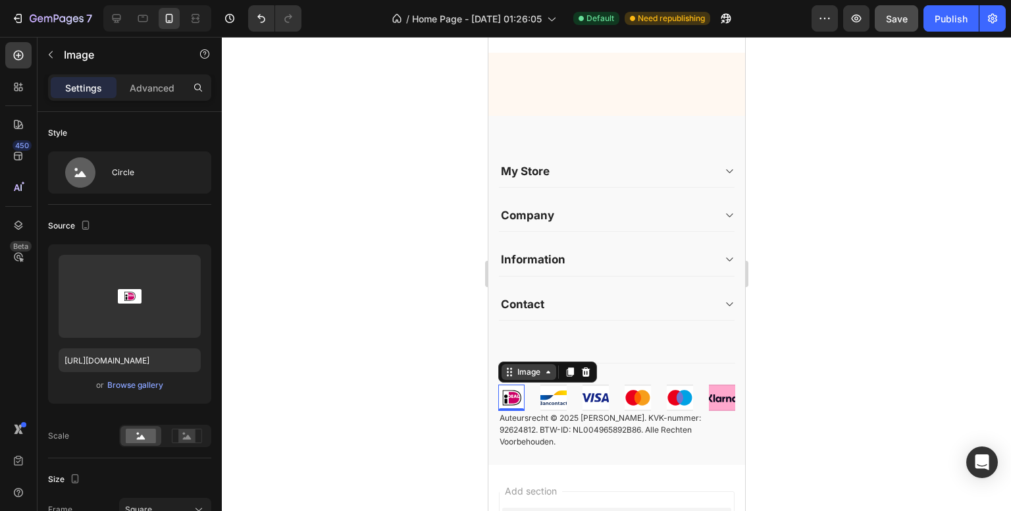
click at [525, 378] on div "Image" at bounding box center [528, 372] width 28 height 12
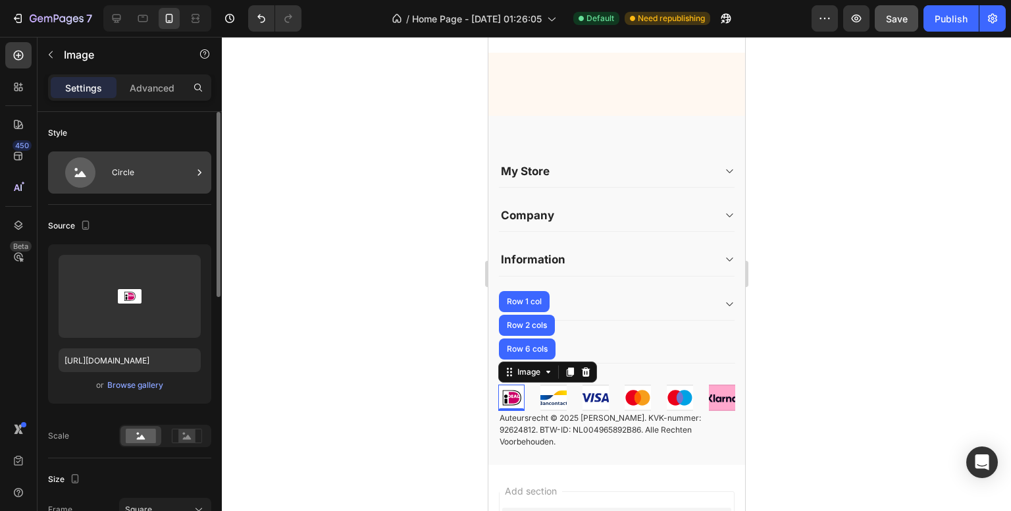
click at [134, 177] on div "Circle" at bounding box center [152, 172] width 80 height 30
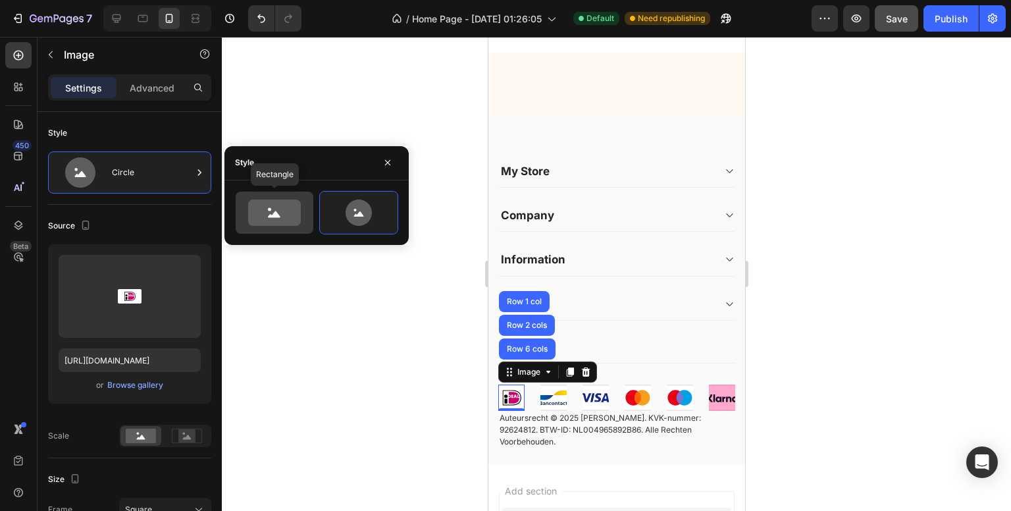
click at [271, 220] on icon at bounding box center [274, 212] width 53 height 26
type input "100"
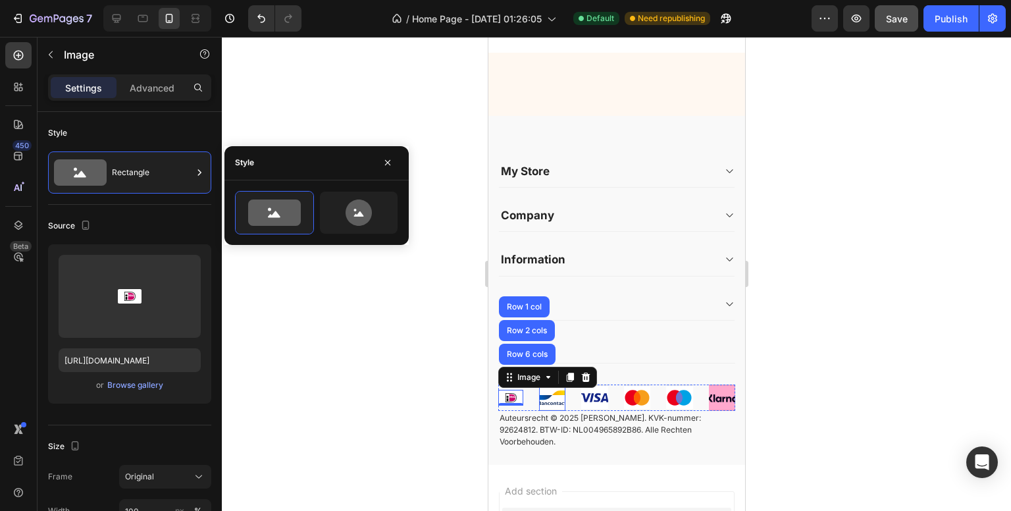
click at [554, 409] on img at bounding box center [551, 397] width 26 height 26
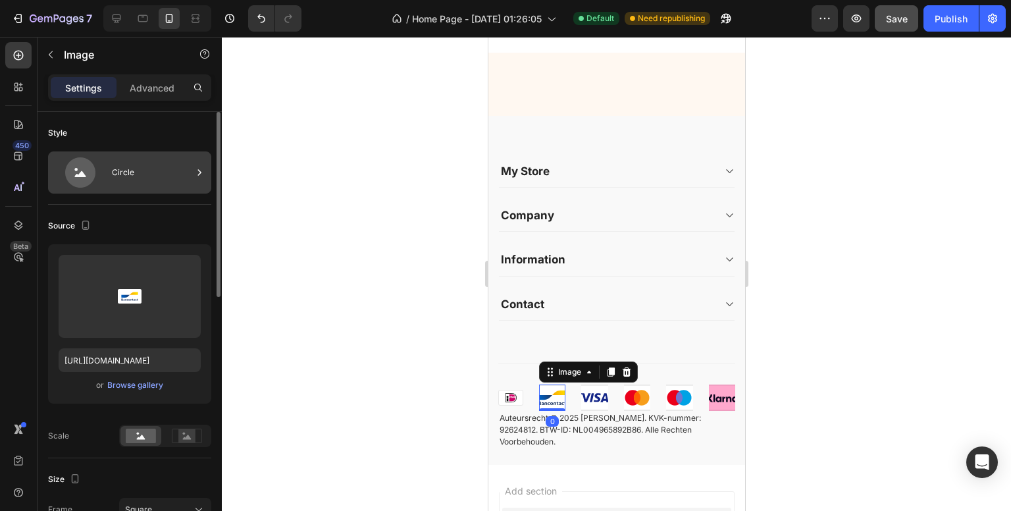
click at [140, 178] on div "Circle" at bounding box center [152, 172] width 80 height 30
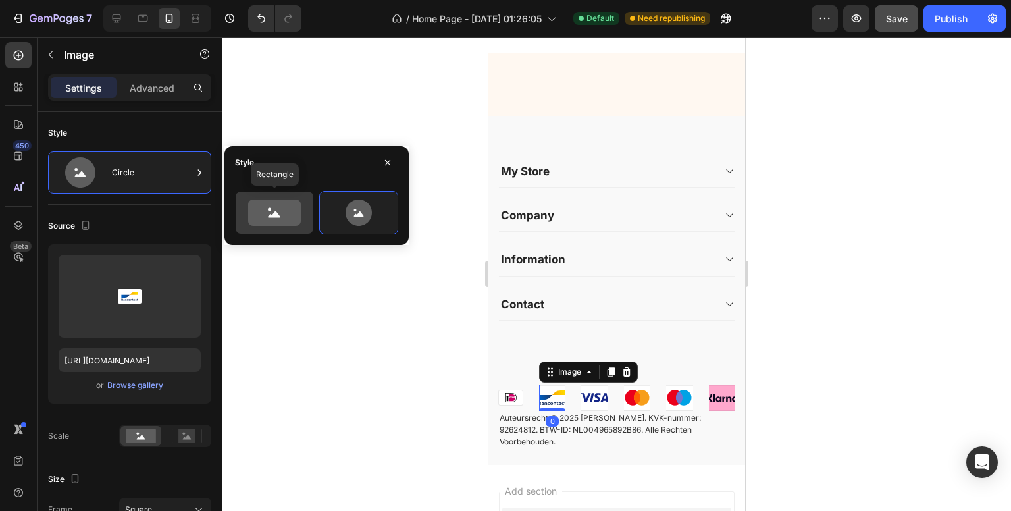
drag, startPoint x: 265, startPoint y: 217, endPoint x: 71, endPoint y: 384, distance: 255.8
click at [265, 217] on icon at bounding box center [274, 212] width 53 height 26
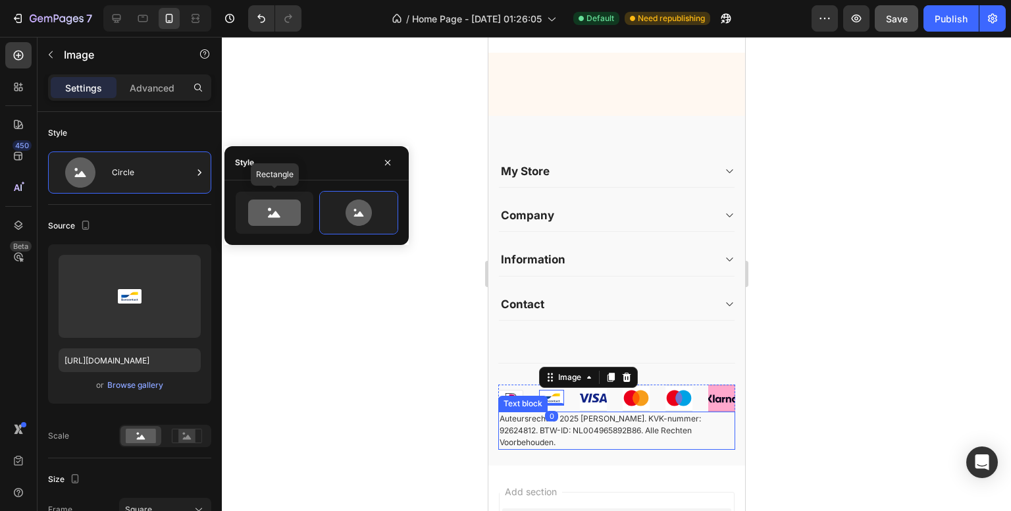
type input "100"
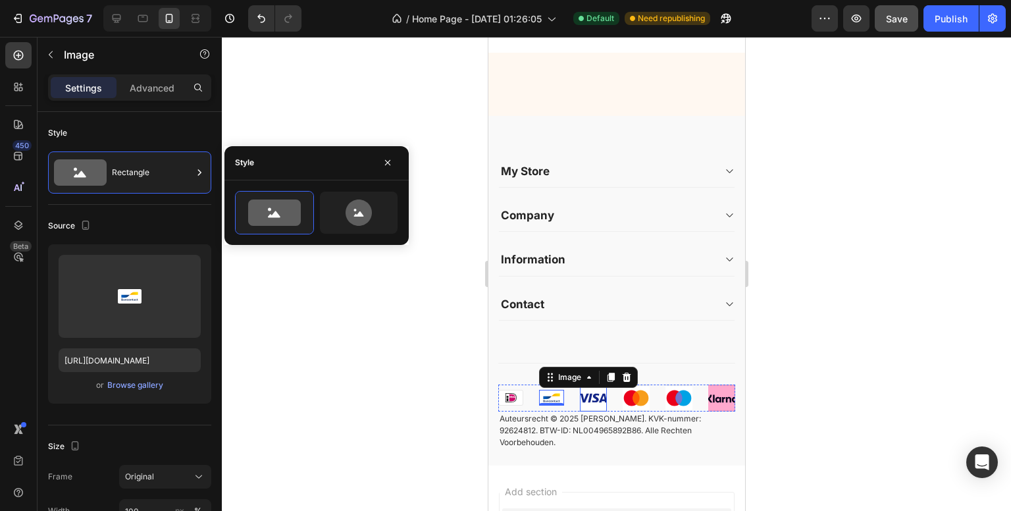
click at [590, 410] on img at bounding box center [592, 397] width 27 height 27
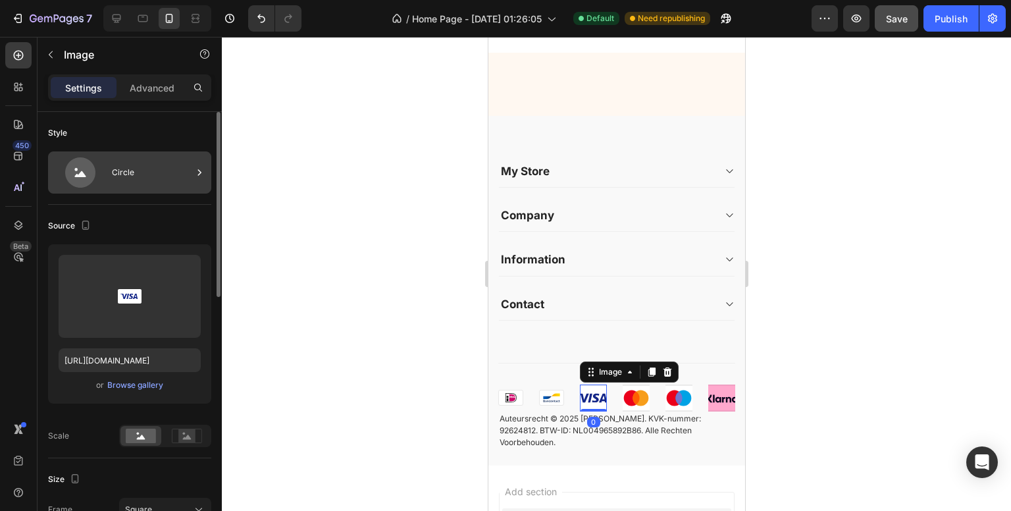
click at [116, 176] on div "Circle" at bounding box center [152, 172] width 80 height 30
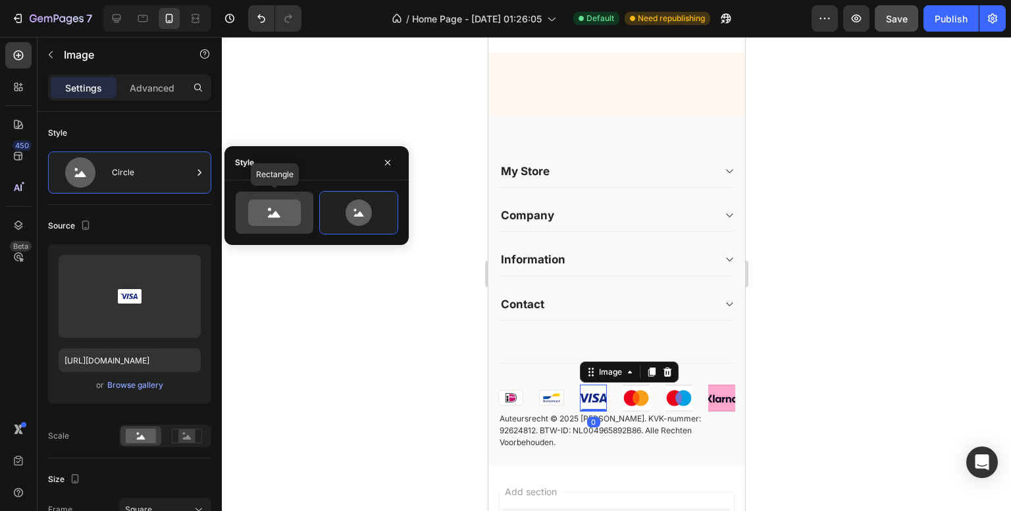
drag, startPoint x: 262, startPoint y: 215, endPoint x: 144, endPoint y: 379, distance: 202.8
click at [262, 215] on icon at bounding box center [274, 212] width 53 height 26
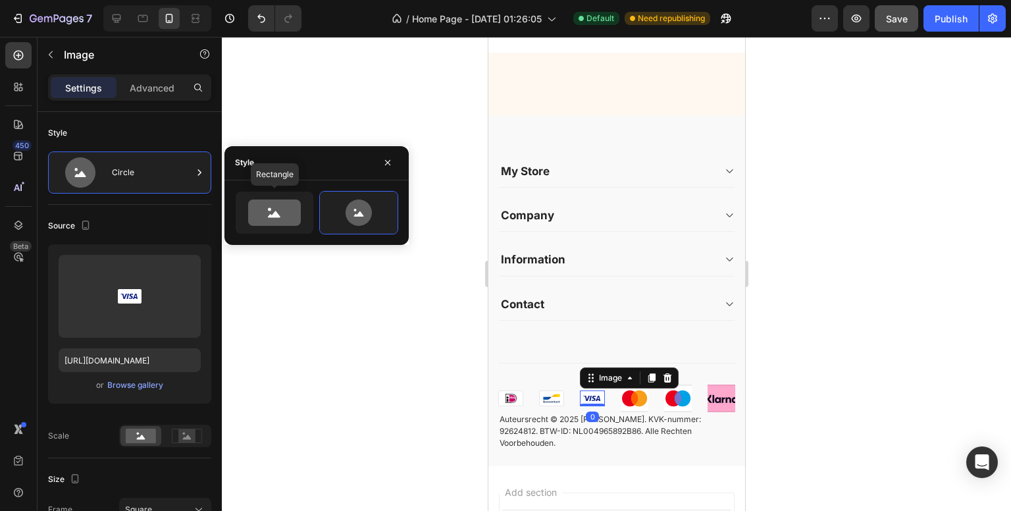
type input "100"
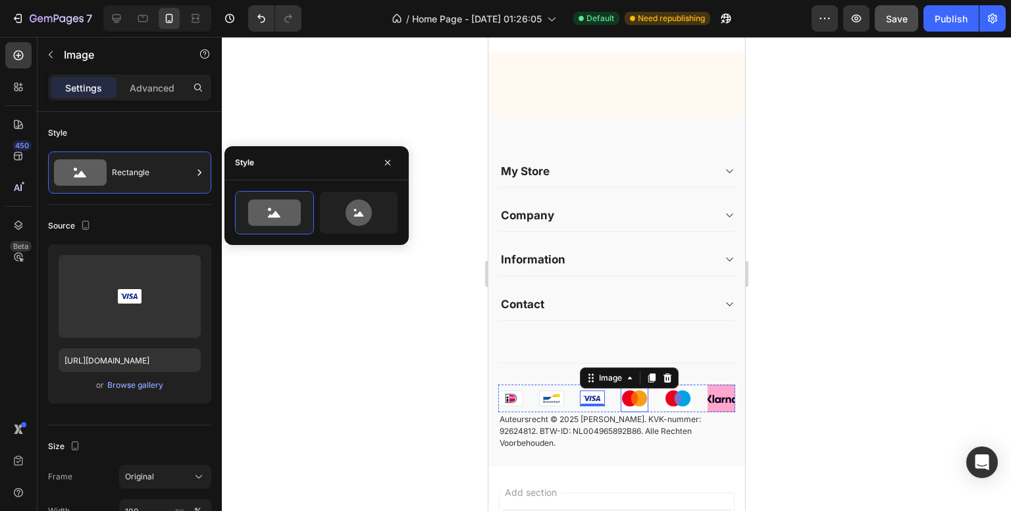
click at [637, 412] on img at bounding box center [634, 398] width 28 height 28
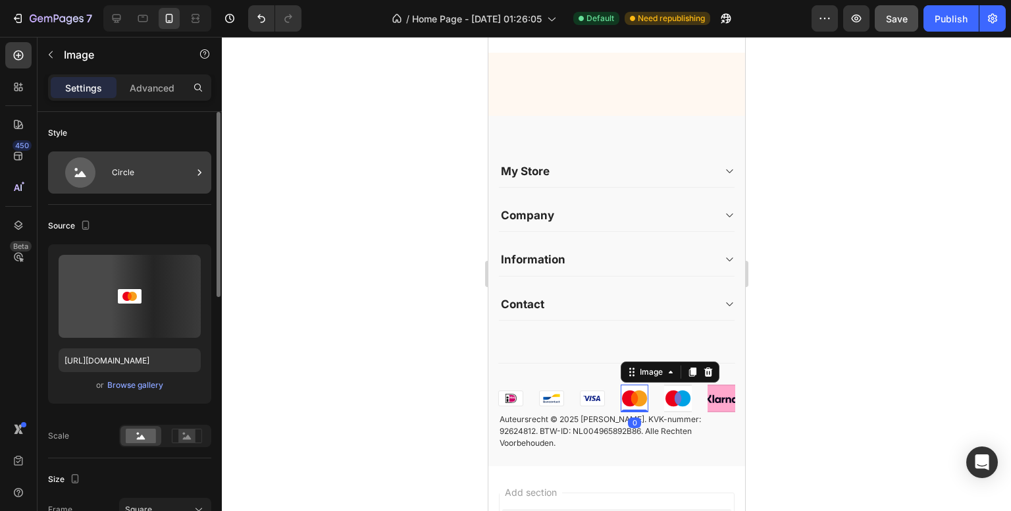
click at [162, 177] on div "Circle" at bounding box center [152, 172] width 80 height 30
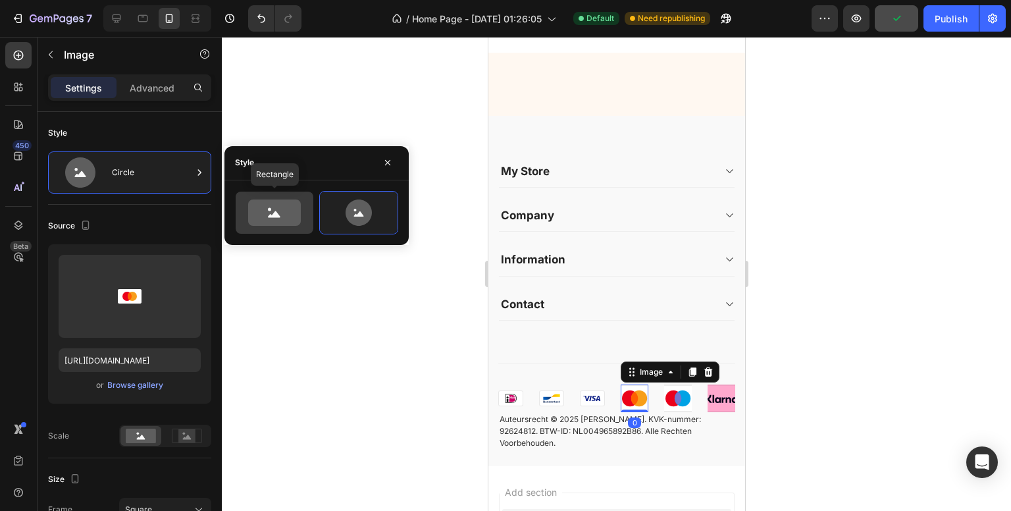
click at [258, 214] on icon at bounding box center [274, 212] width 53 height 26
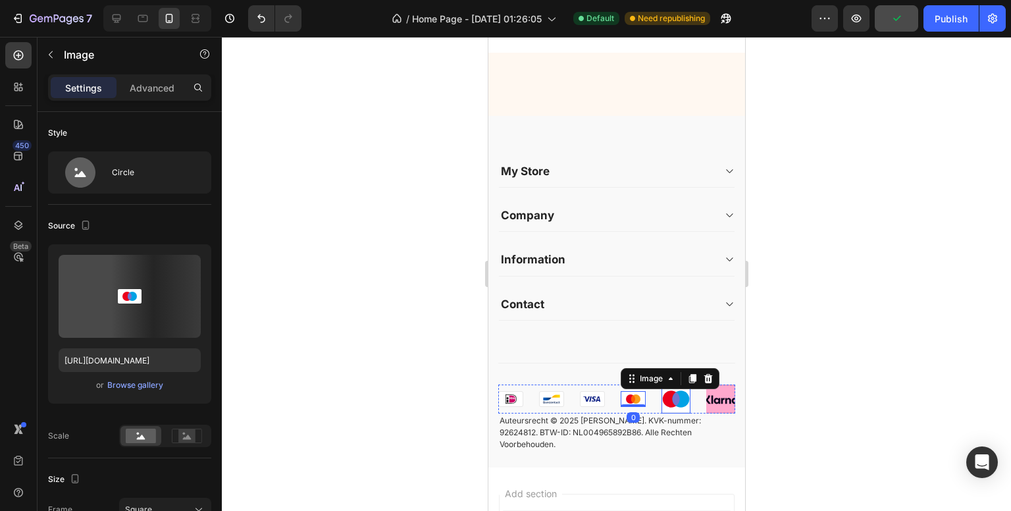
click at [671, 406] on img at bounding box center [675, 398] width 29 height 29
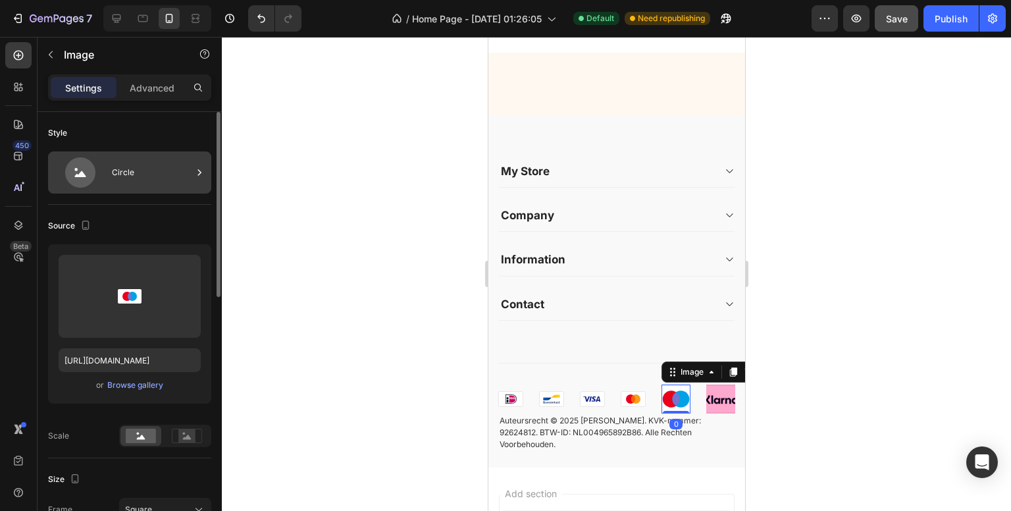
click at [124, 172] on div "Circle" at bounding box center [152, 172] width 80 height 30
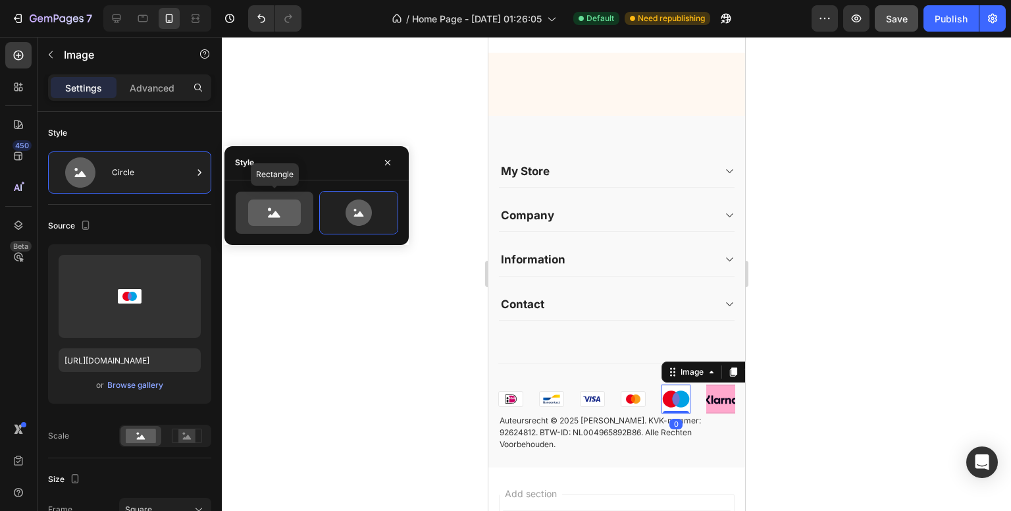
drag, startPoint x: 261, startPoint y: 218, endPoint x: 182, endPoint y: 377, distance: 177.5
click at [261, 218] on icon at bounding box center [274, 212] width 53 height 26
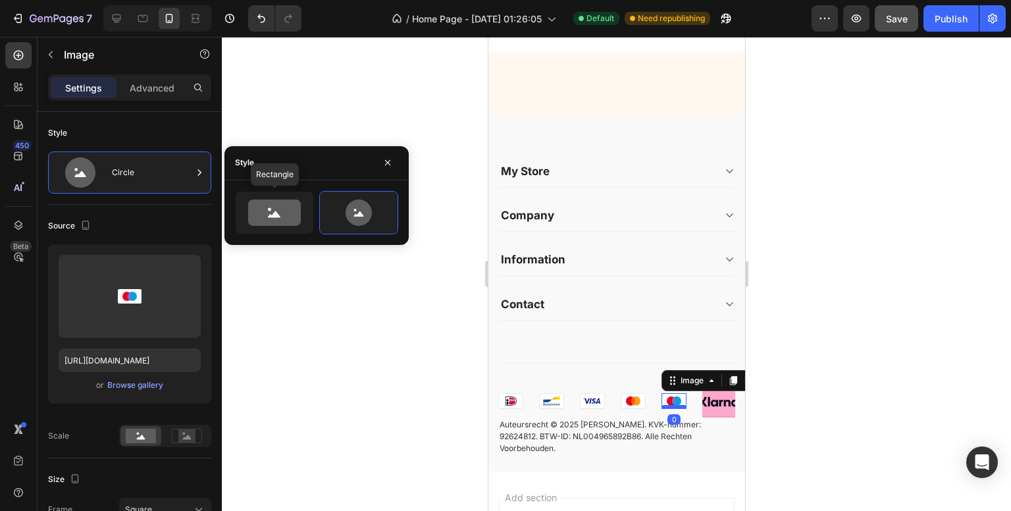
type input "100"
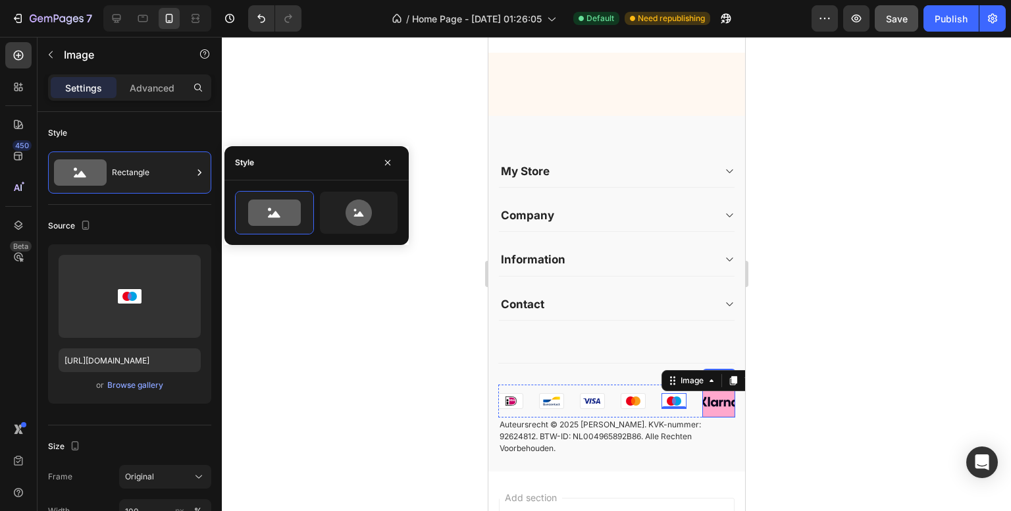
click at [704, 415] on img at bounding box center [718, 400] width 33 height 33
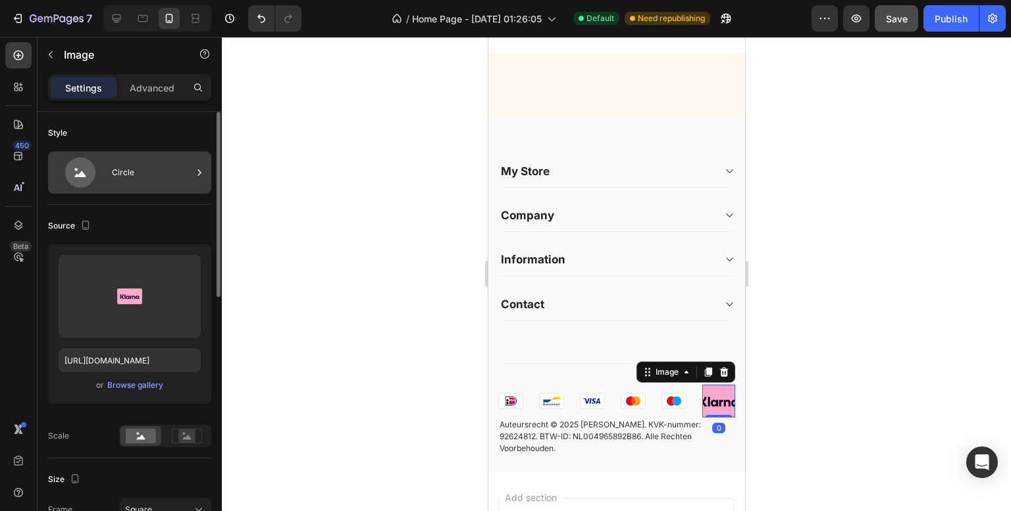
click at [146, 171] on div "Circle" at bounding box center [152, 172] width 80 height 30
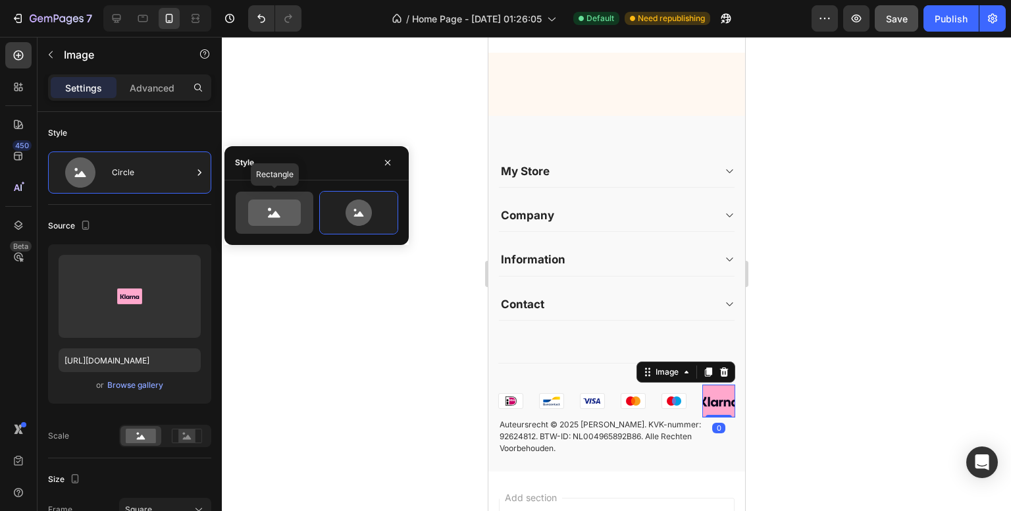
click at [268, 215] on icon at bounding box center [274, 212] width 53 height 26
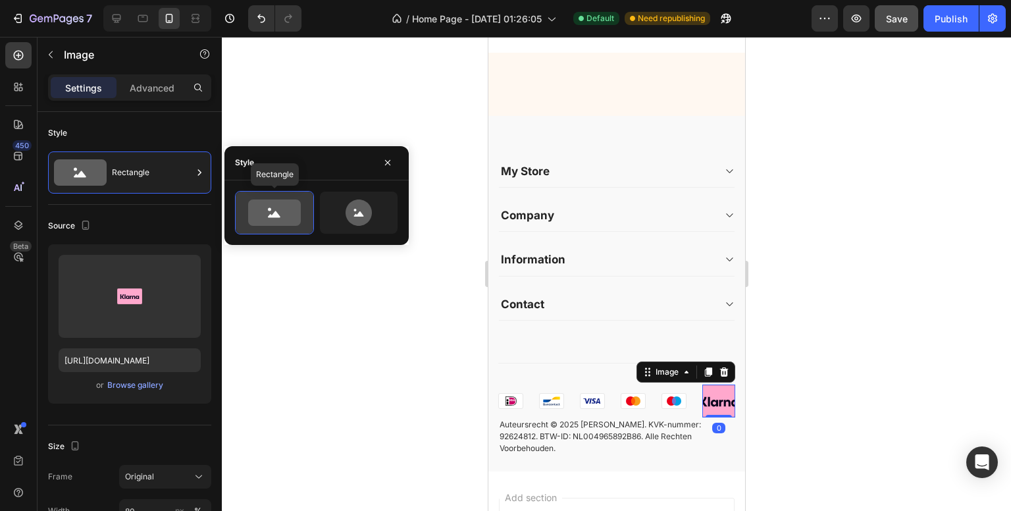
type input "100"
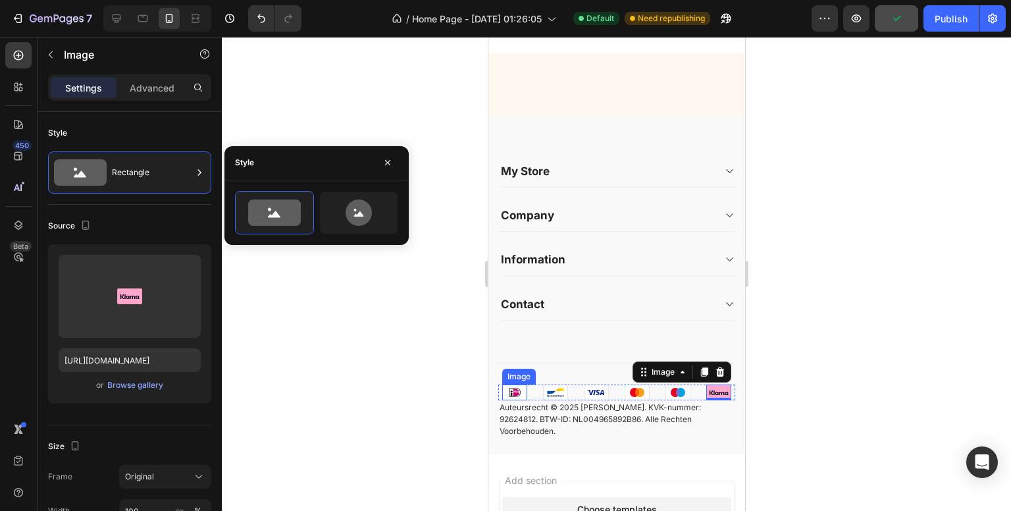
click at [512, 384] on div "Image" at bounding box center [519, 377] width 34 height 16
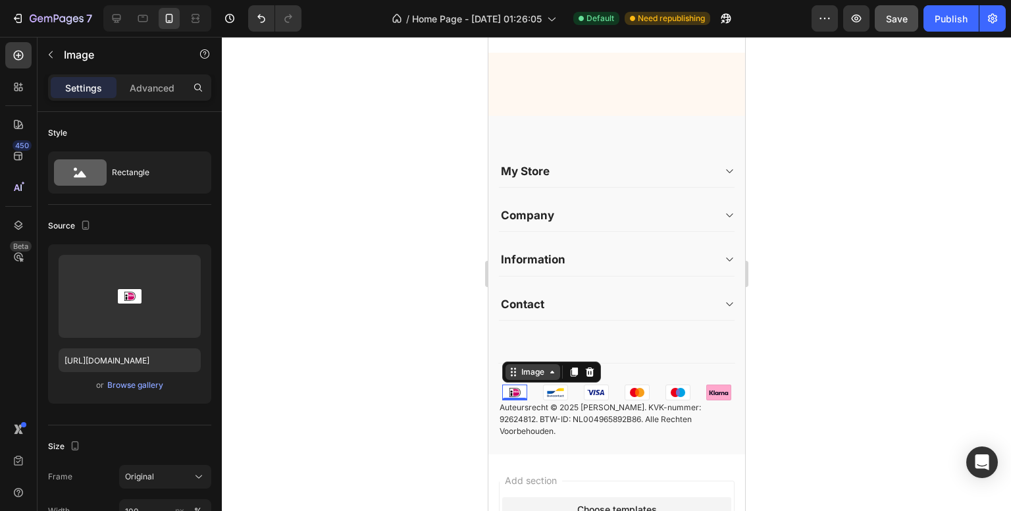
click at [523, 378] on div "Image" at bounding box center [532, 372] width 28 height 12
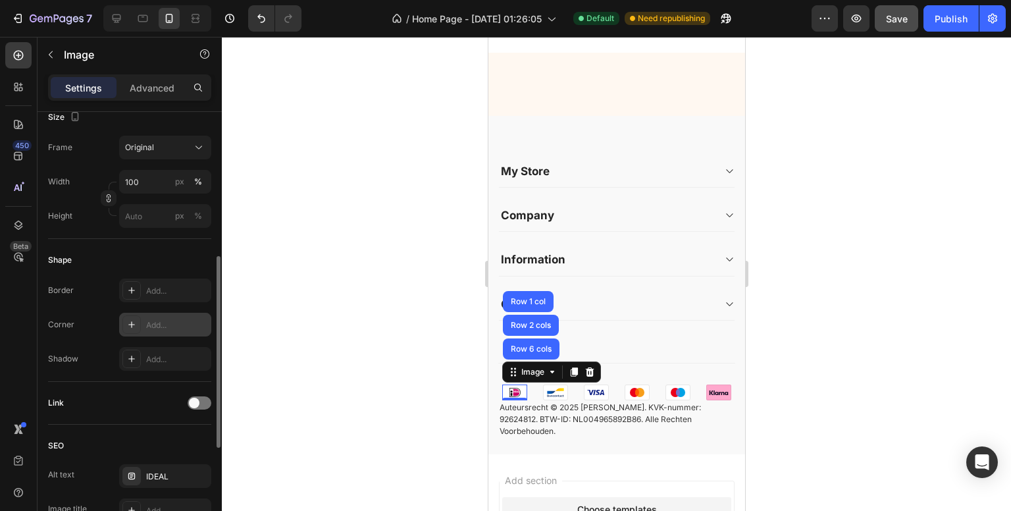
scroll to position [395, 0]
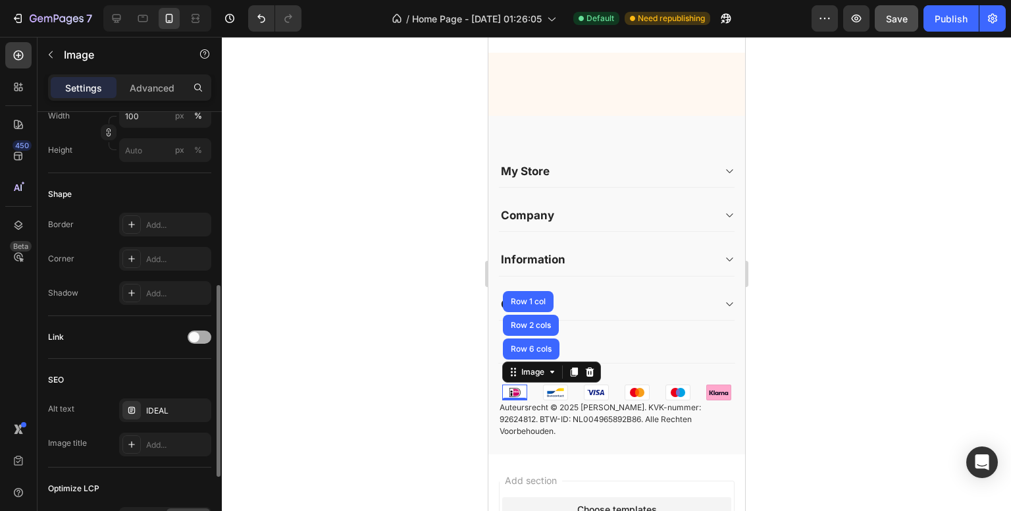
click at [207, 336] on div at bounding box center [200, 336] width 24 height 13
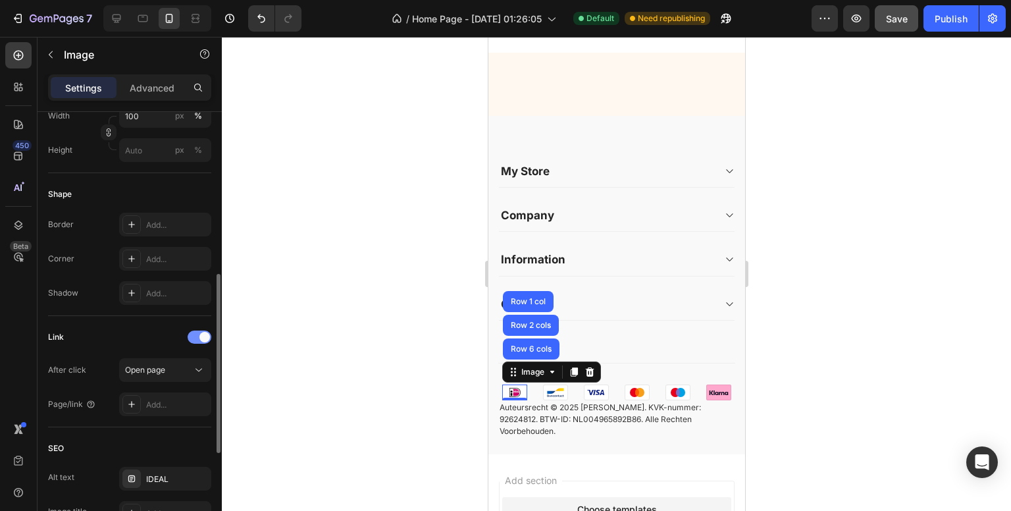
click at [207, 336] on span at bounding box center [204, 337] width 11 height 11
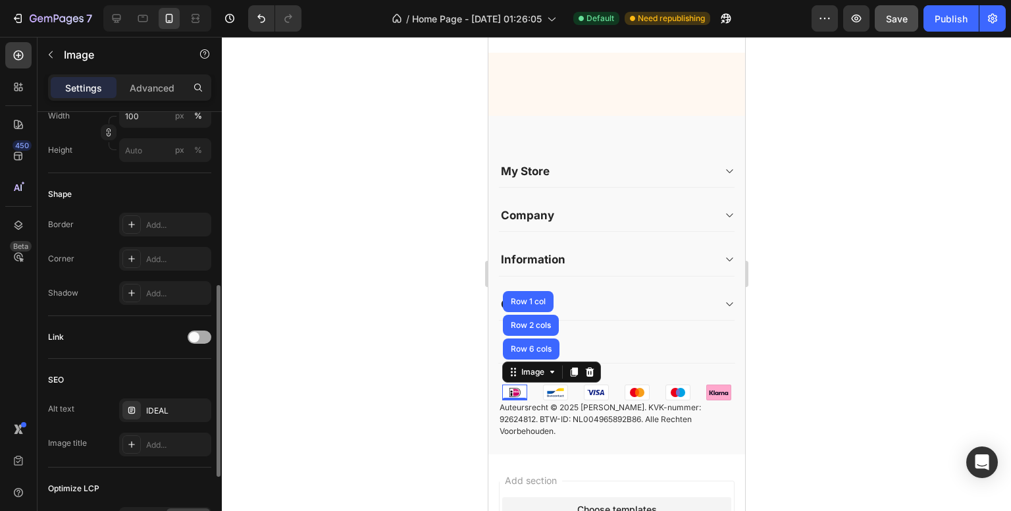
click at [207, 336] on div at bounding box center [200, 336] width 24 height 13
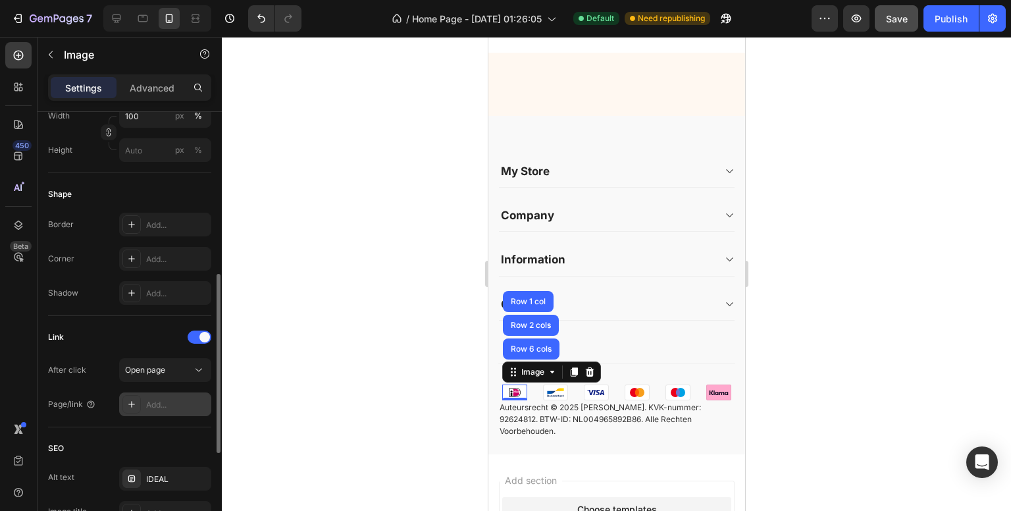
click at [126, 409] on div at bounding box center [131, 404] width 18 height 18
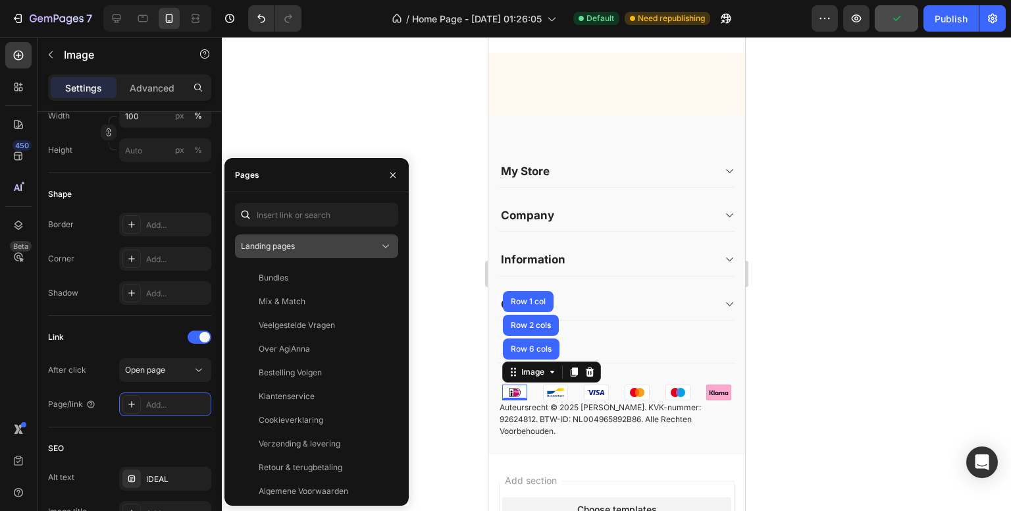
click at [279, 251] on span "Landing pages" at bounding box center [268, 246] width 54 height 12
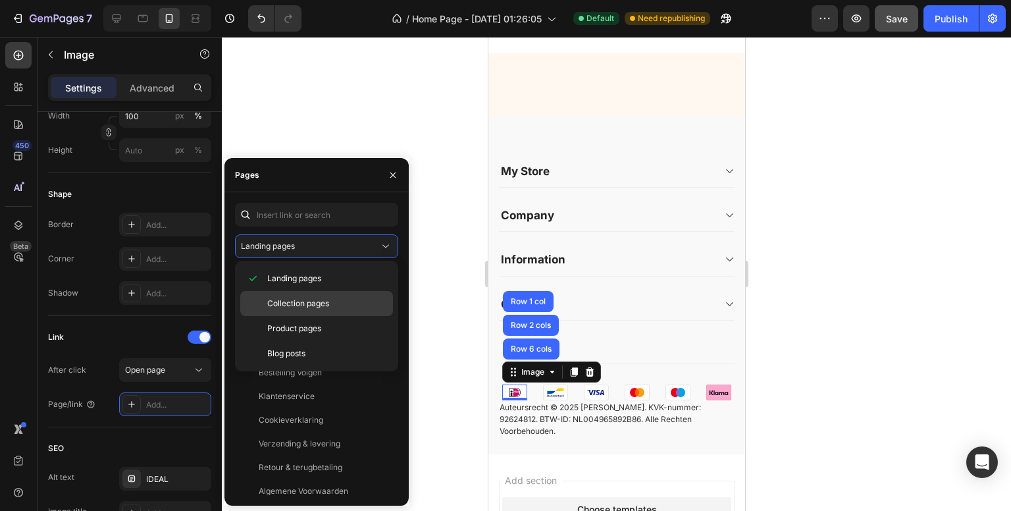
click at [285, 298] on span "Collection pages" at bounding box center [298, 304] width 62 height 12
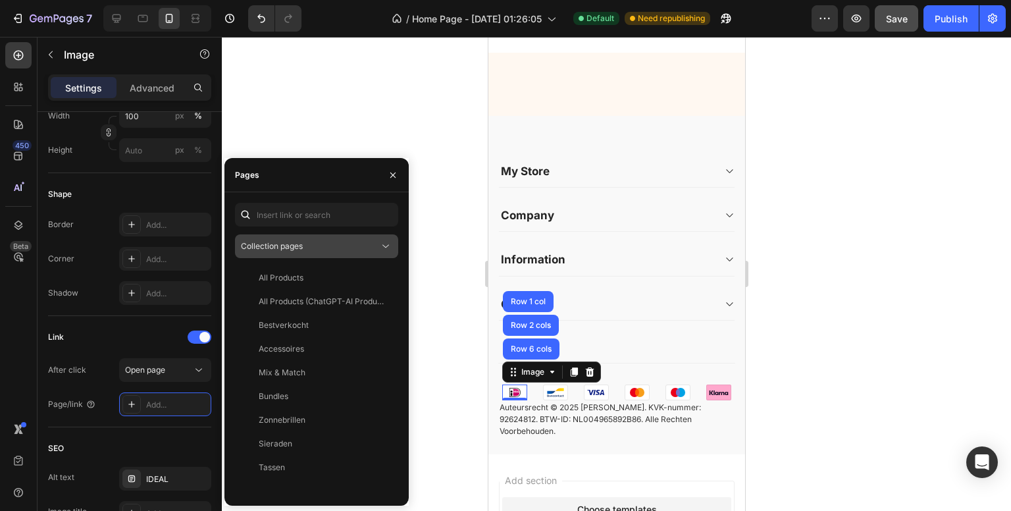
click at [282, 244] on span "Collection pages" at bounding box center [272, 246] width 62 height 10
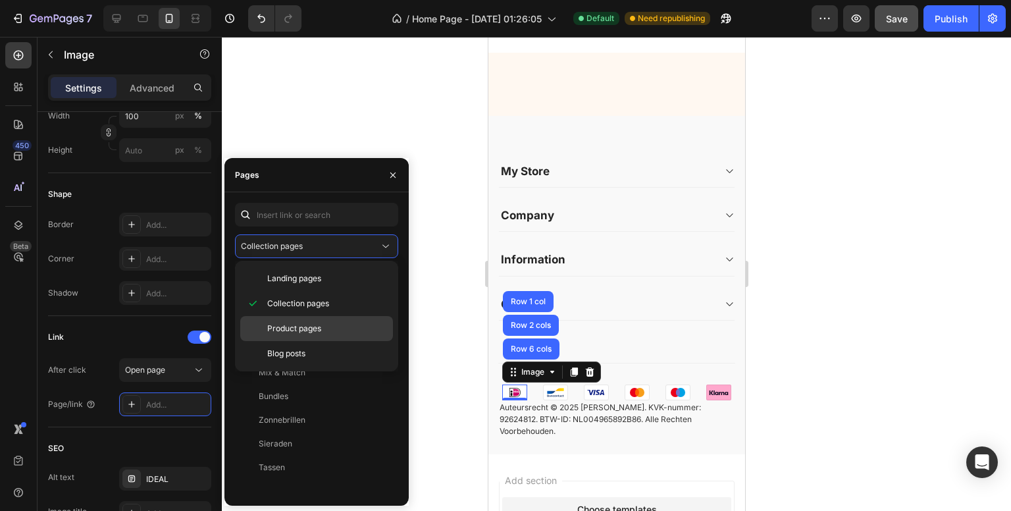
click at [282, 324] on span "Product pages" at bounding box center [294, 329] width 54 height 12
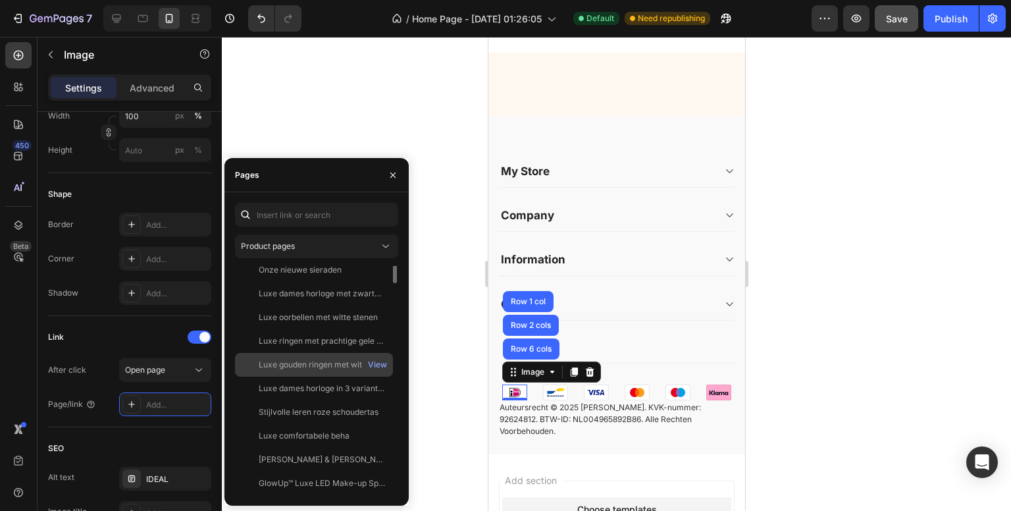
scroll to position [0, 0]
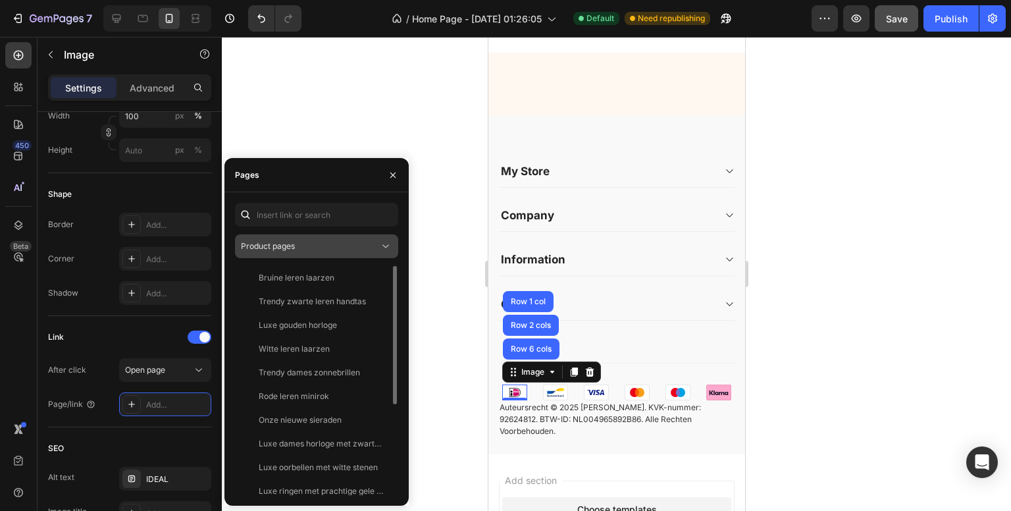
click at [298, 244] on div "Product pages" at bounding box center [310, 246] width 138 height 12
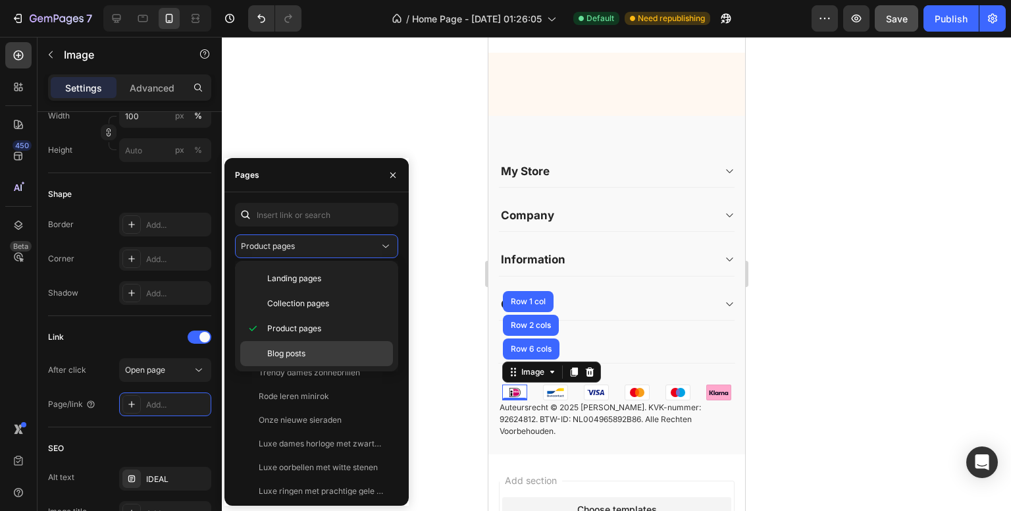
click at [297, 354] on span "Blog posts" at bounding box center [286, 354] width 38 height 12
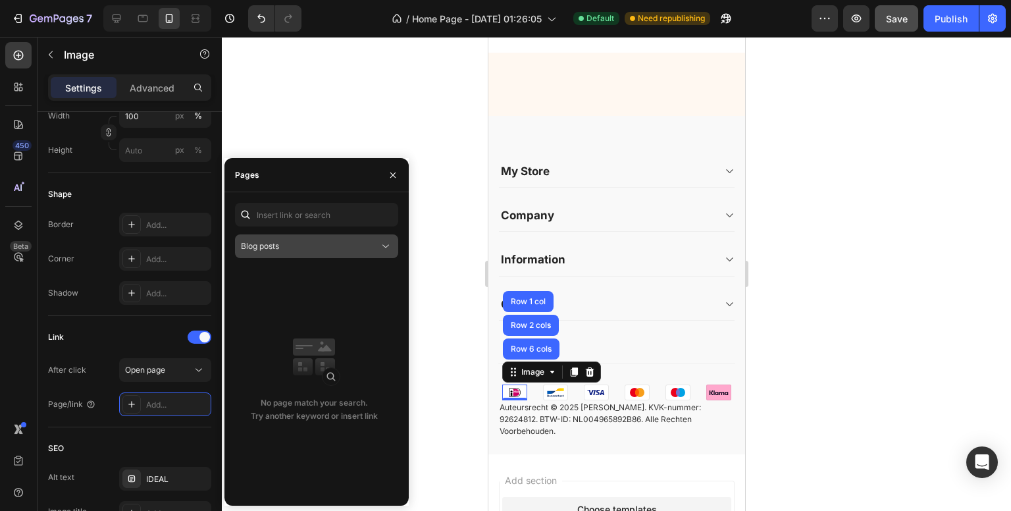
click at [290, 238] on button "Blog posts" at bounding box center [316, 246] width 163 height 24
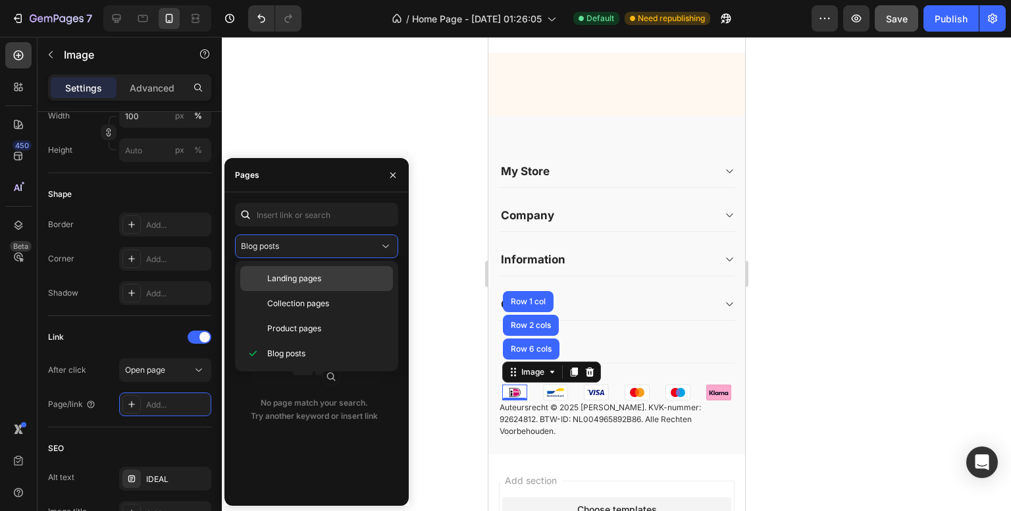
click at [288, 283] on span "Landing pages" at bounding box center [294, 279] width 54 height 12
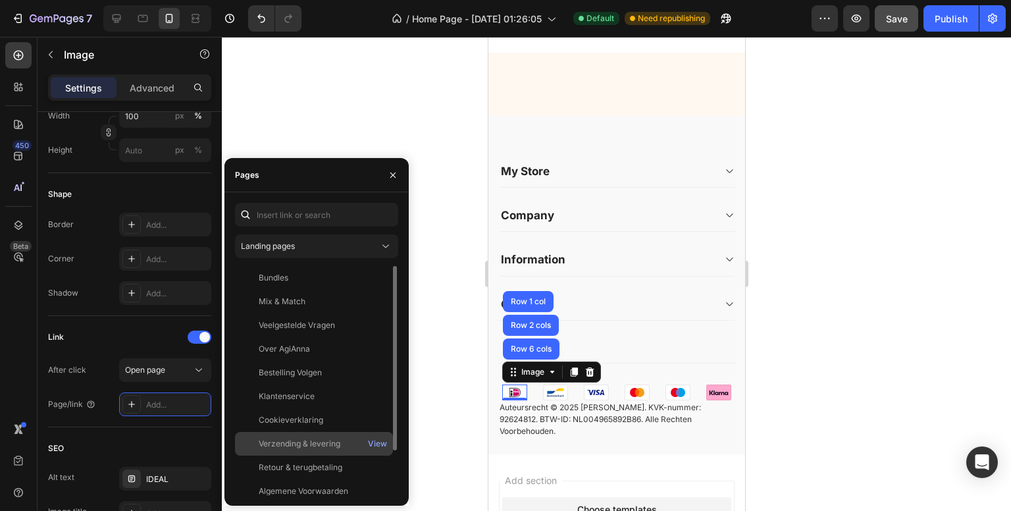
scroll to position [55, 0]
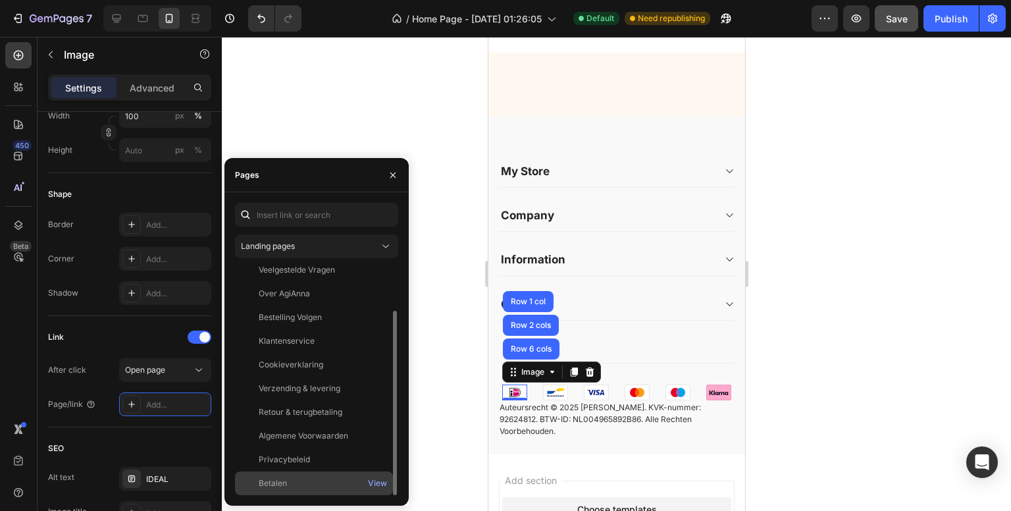
click at [282, 480] on div "Betalen" at bounding box center [273, 483] width 28 height 12
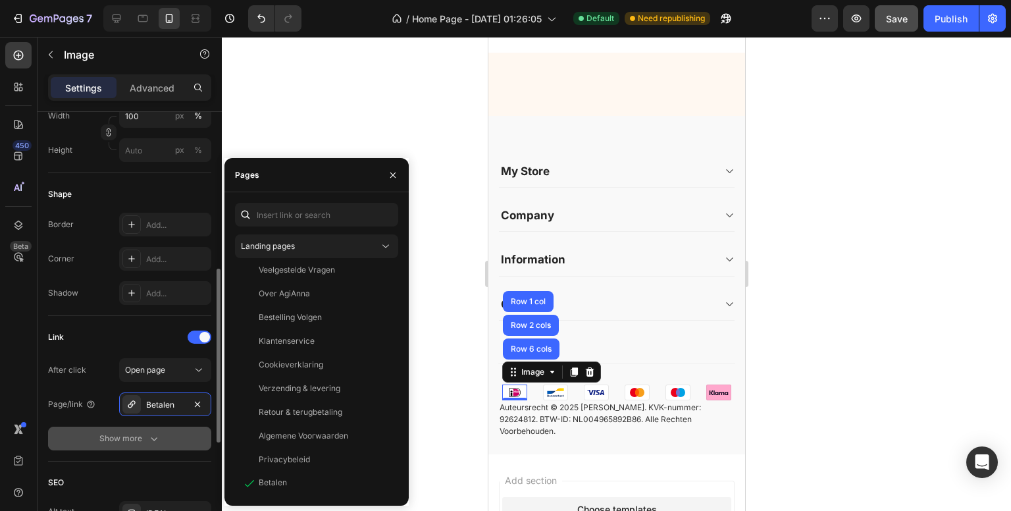
click at [153, 442] on icon "button" at bounding box center [153, 438] width 13 height 13
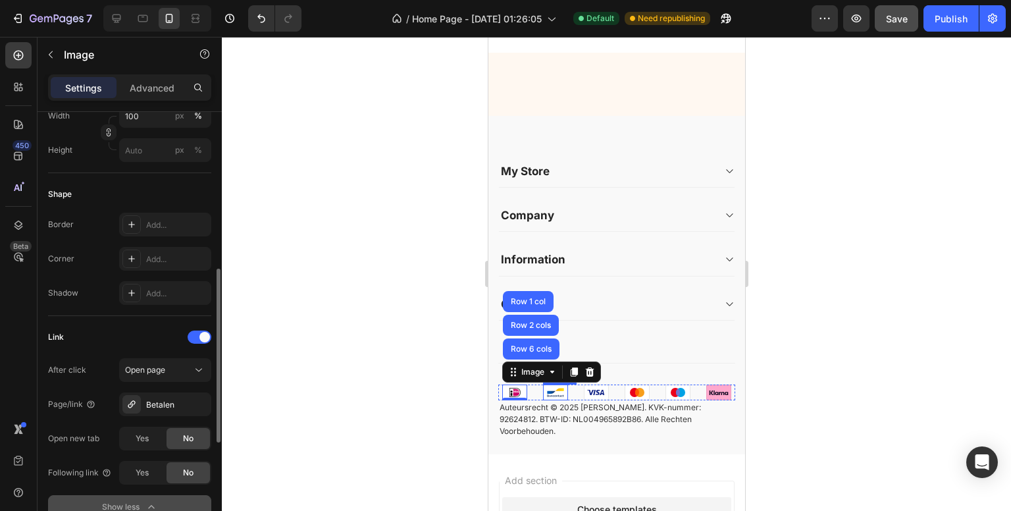
click at [550, 400] on img at bounding box center [554, 392] width 25 height 16
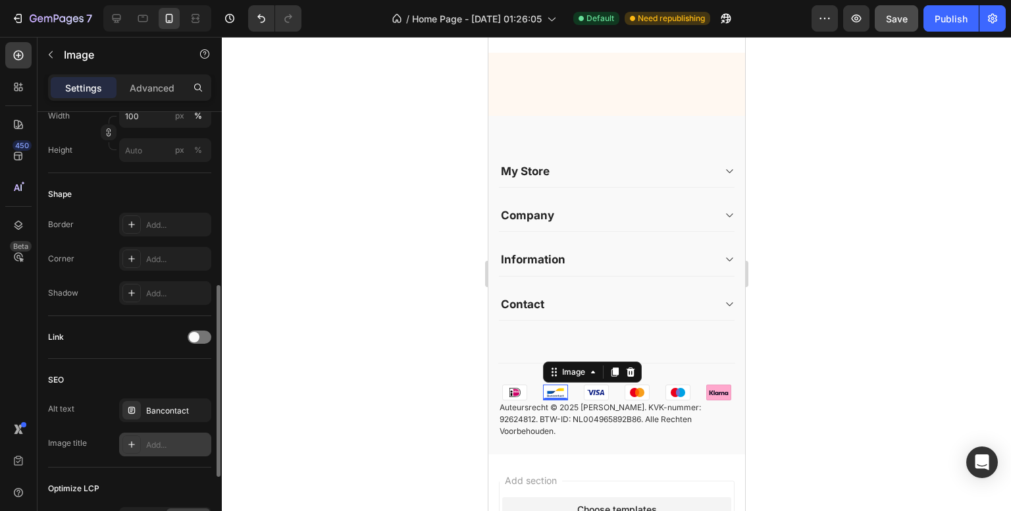
click at [132, 440] on icon at bounding box center [131, 444] width 11 height 11
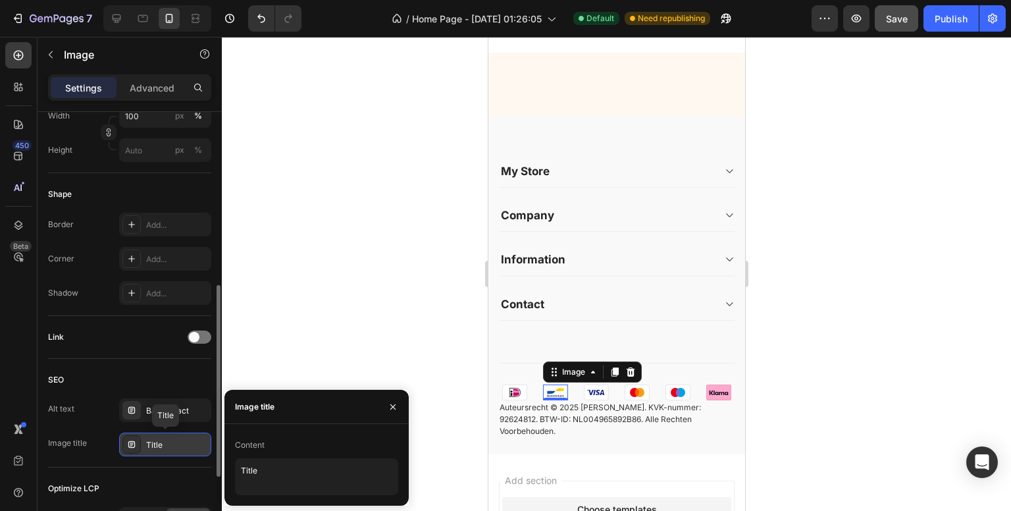
click at [132, 441] on icon at bounding box center [131, 444] width 7 height 7
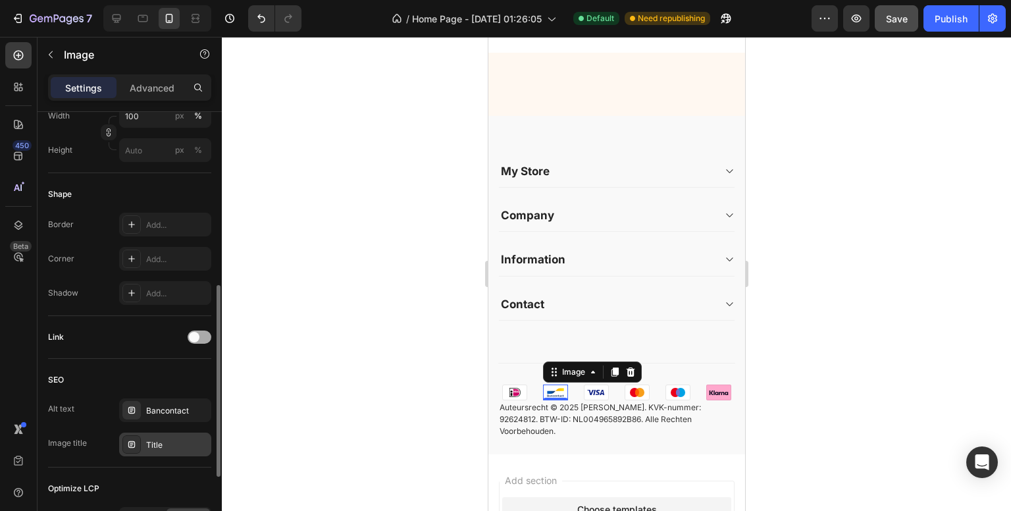
click at [205, 340] on div at bounding box center [200, 336] width 24 height 13
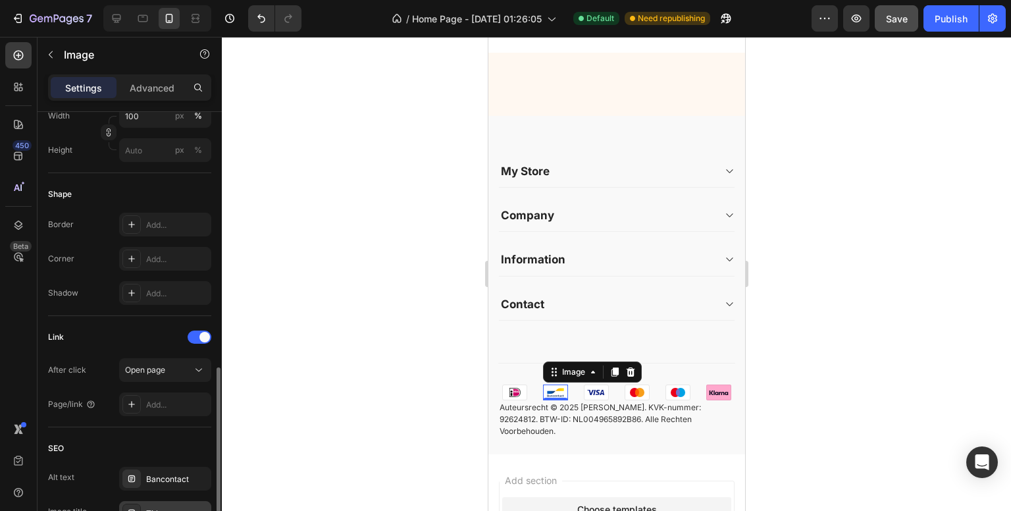
scroll to position [527, 0]
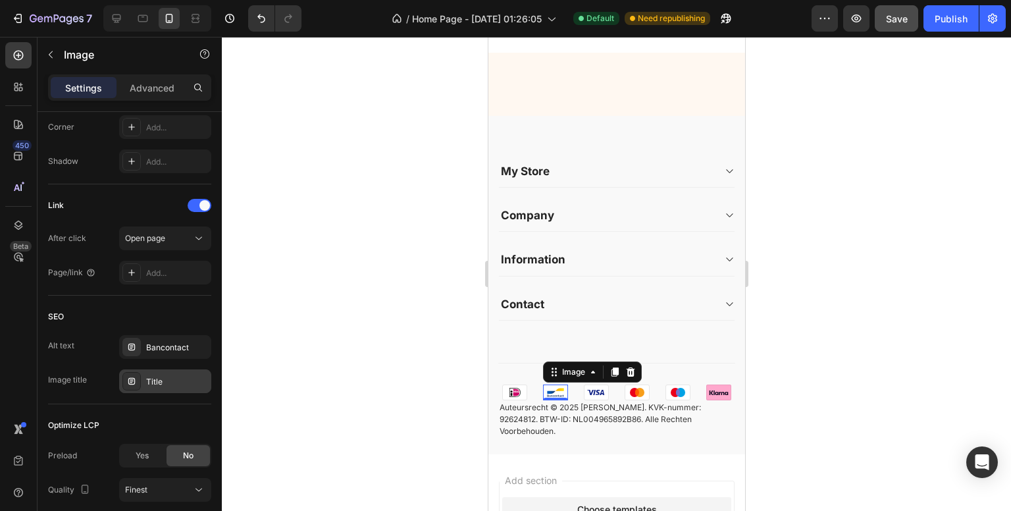
click at [163, 379] on div "Title" at bounding box center [177, 382] width 62 height 12
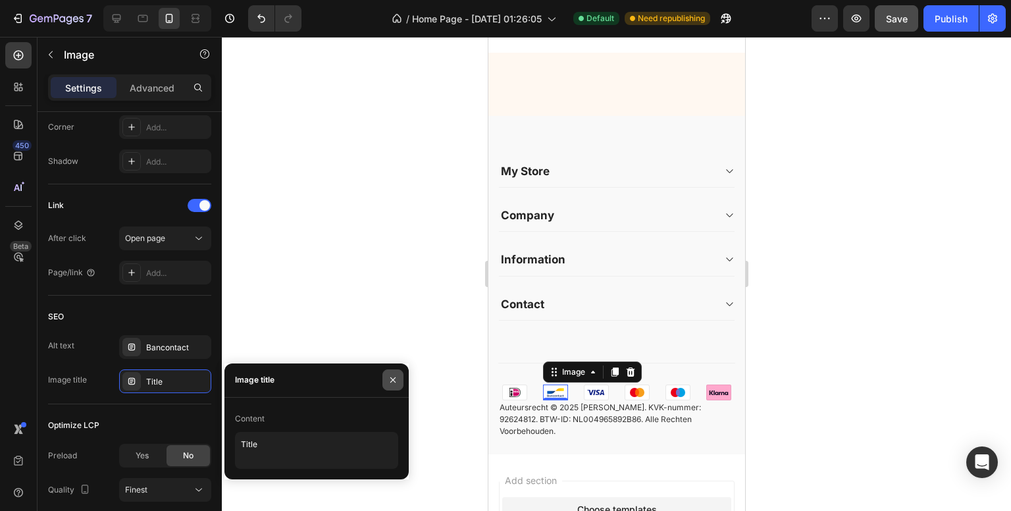
click at [394, 375] on icon "button" at bounding box center [393, 380] width 11 height 11
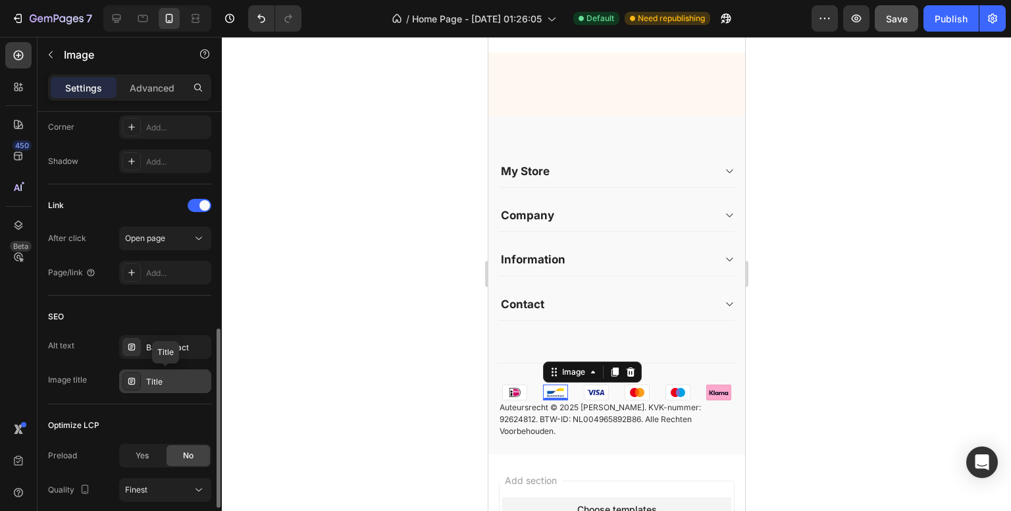
click at [181, 377] on div "Title" at bounding box center [177, 382] width 62 height 12
click at [174, 346] on div "Bancontact" at bounding box center [177, 348] width 62 height 12
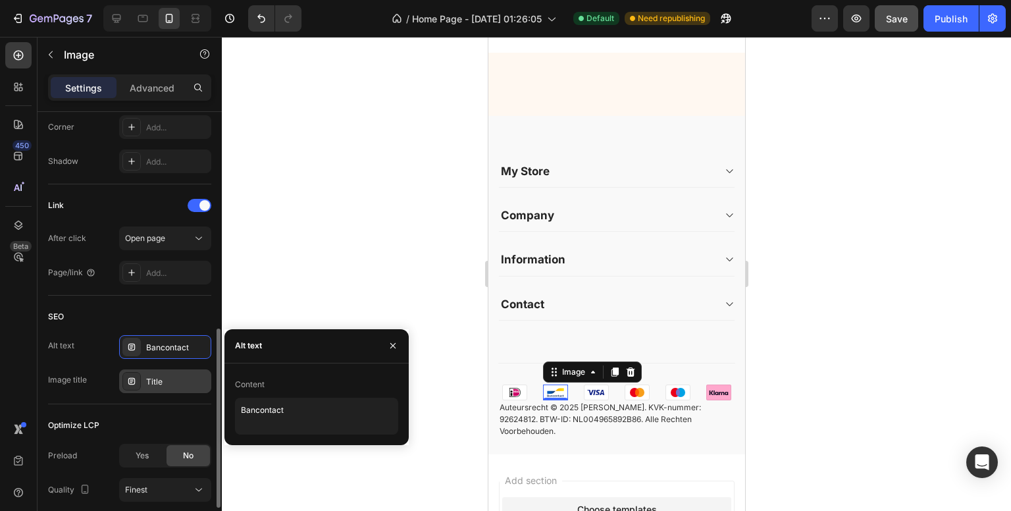
click at [163, 381] on div "Title" at bounding box center [177, 382] width 62 height 12
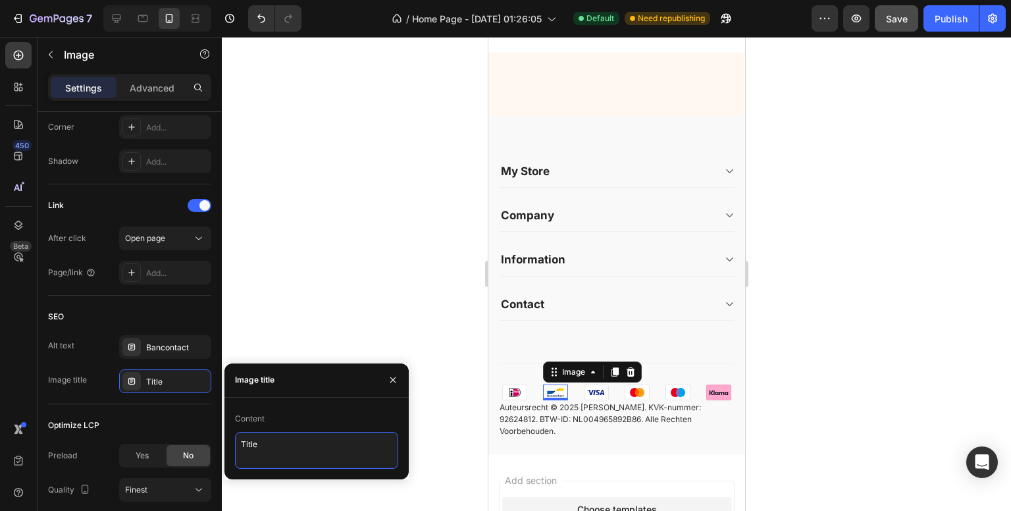
click at [262, 448] on textarea "Title" at bounding box center [316, 450] width 163 height 37
type textarea "Bancontact logo"
click at [4, 376] on div "450 Beta" at bounding box center [19, 274] width 38 height 474
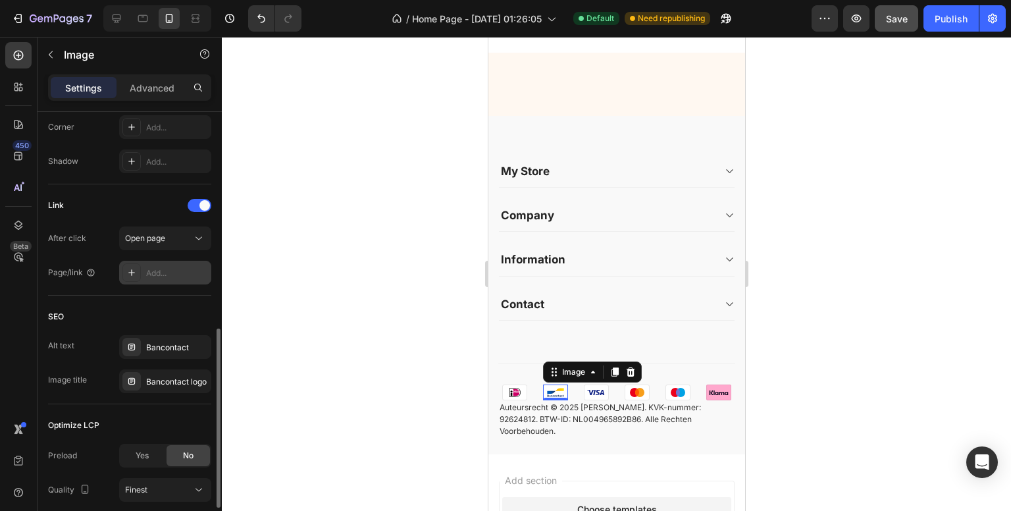
click at [132, 269] on icon at bounding box center [131, 272] width 11 height 11
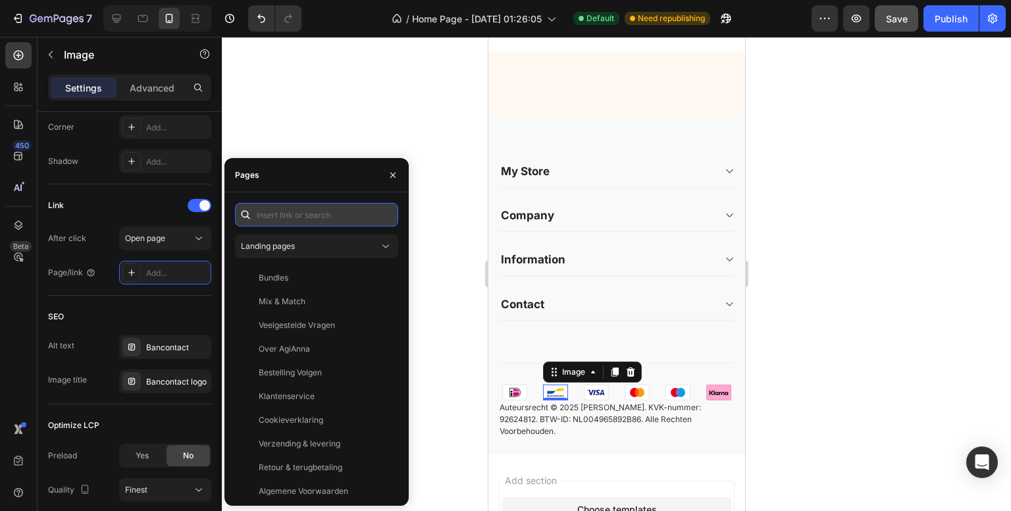
click at [310, 215] on input "text" at bounding box center [316, 215] width 163 height 24
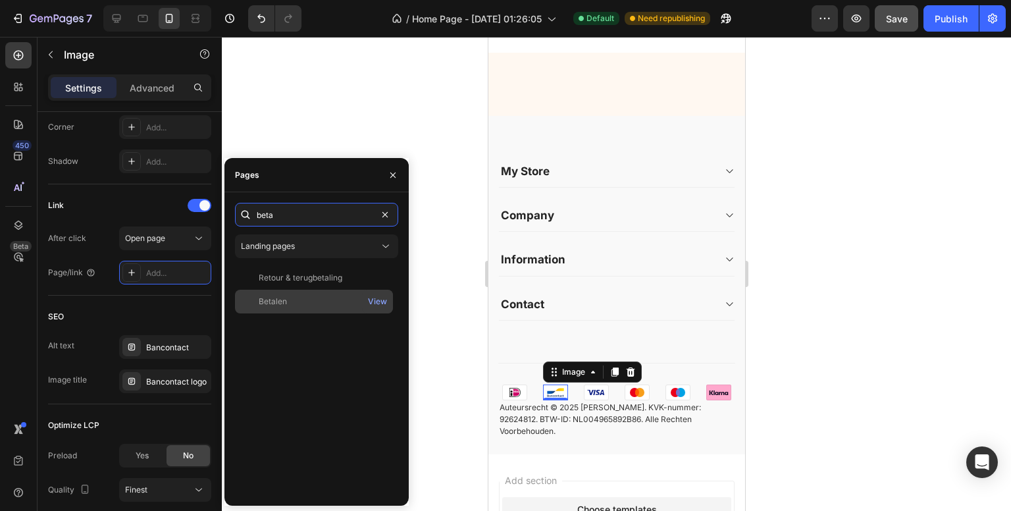
type input "beta"
click at [280, 296] on div "Betalen" at bounding box center [273, 302] width 28 height 12
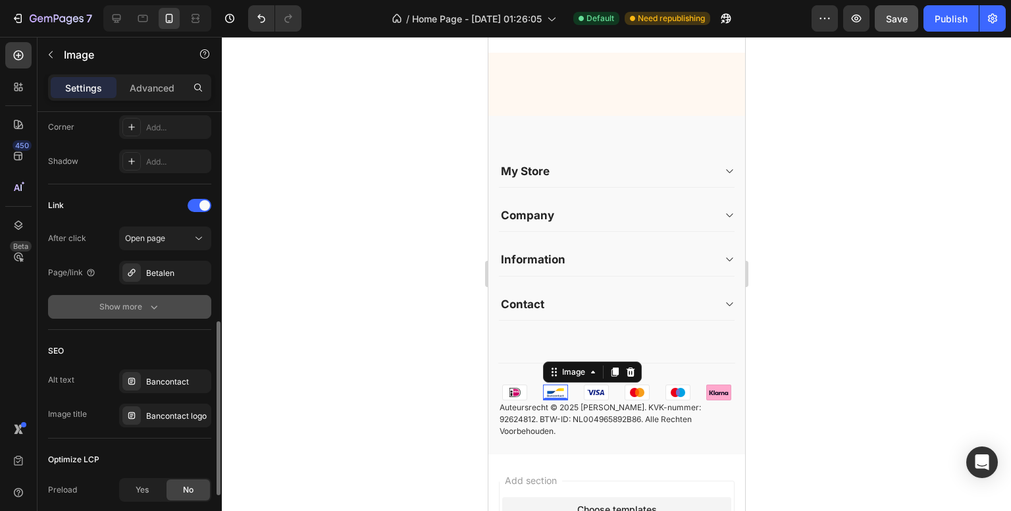
click at [146, 305] on div "Show more" at bounding box center [129, 306] width 61 height 13
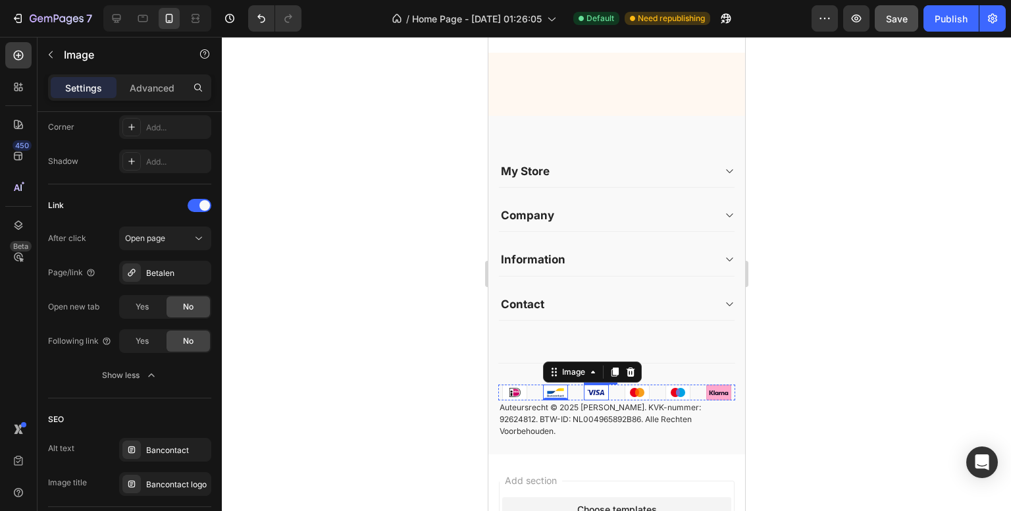
click at [594, 400] on img at bounding box center [595, 392] width 25 height 16
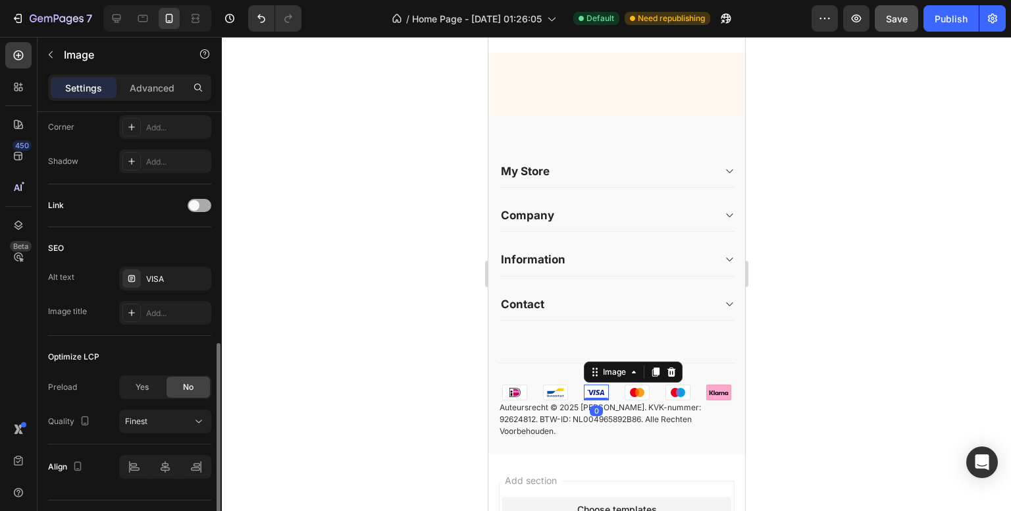
click at [197, 203] on span at bounding box center [194, 205] width 11 height 11
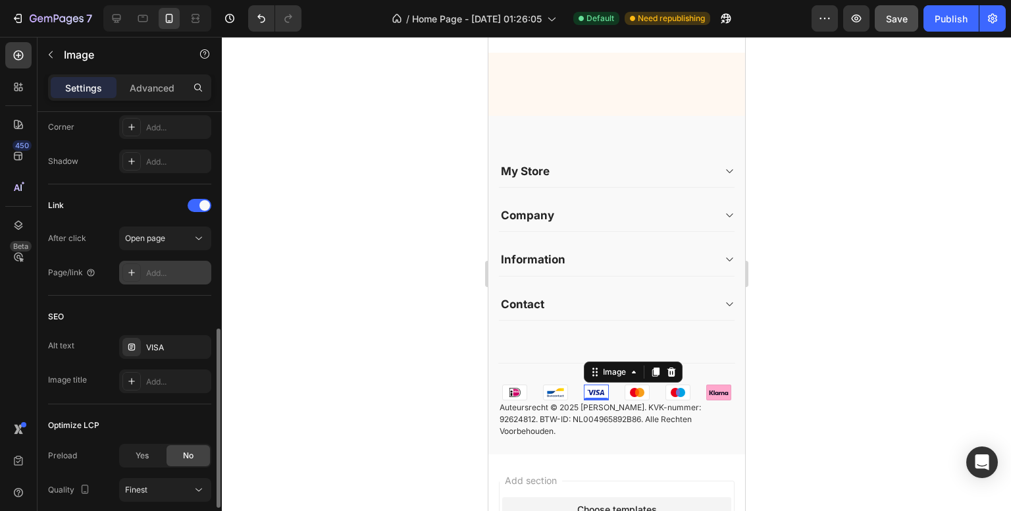
click at [126, 269] on icon at bounding box center [131, 272] width 11 height 11
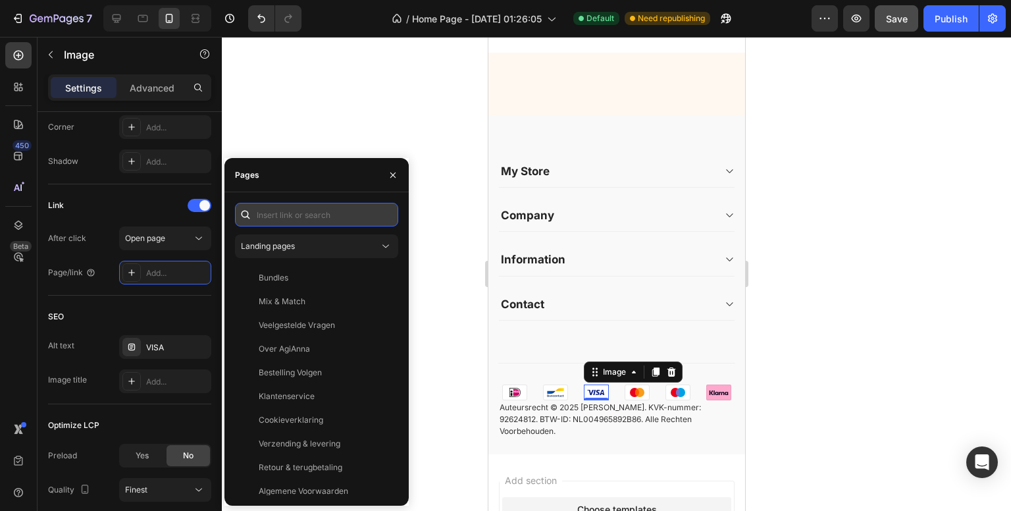
click at [278, 219] on input "text" at bounding box center [316, 215] width 163 height 24
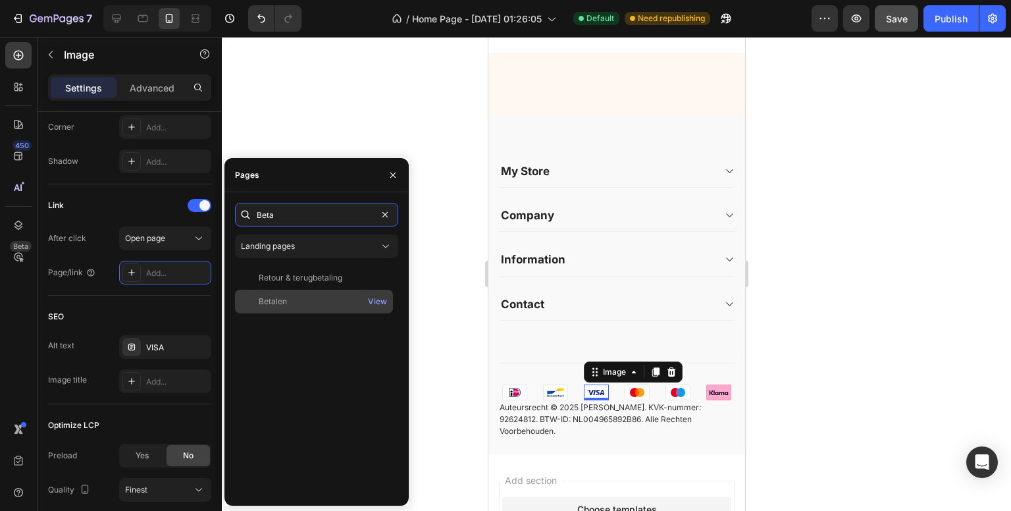
type input "Beta"
click at [278, 298] on div "Betalen" at bounding box center [273, 302] width 28 height 12
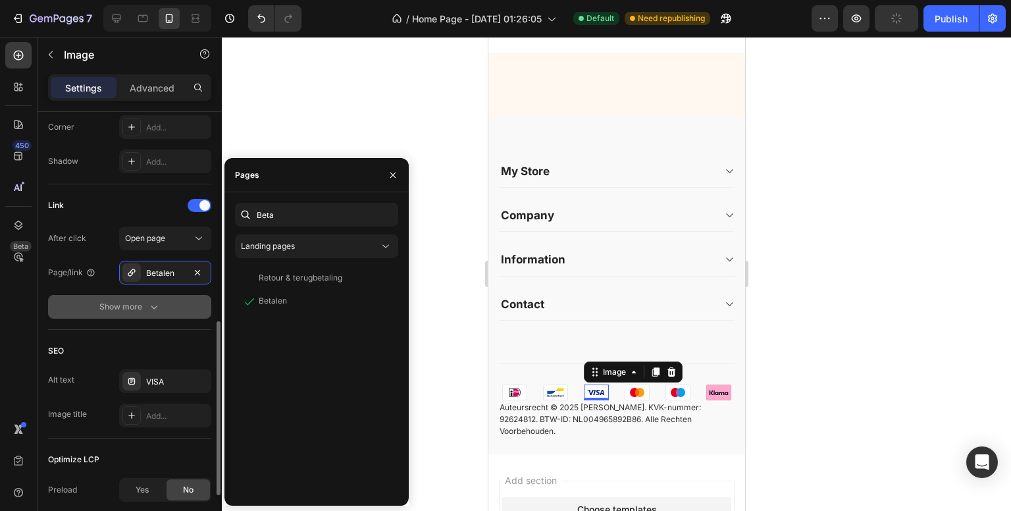
click at [163, 311] on button "Show more" at bounding box center [129, 307] width 163 height 24
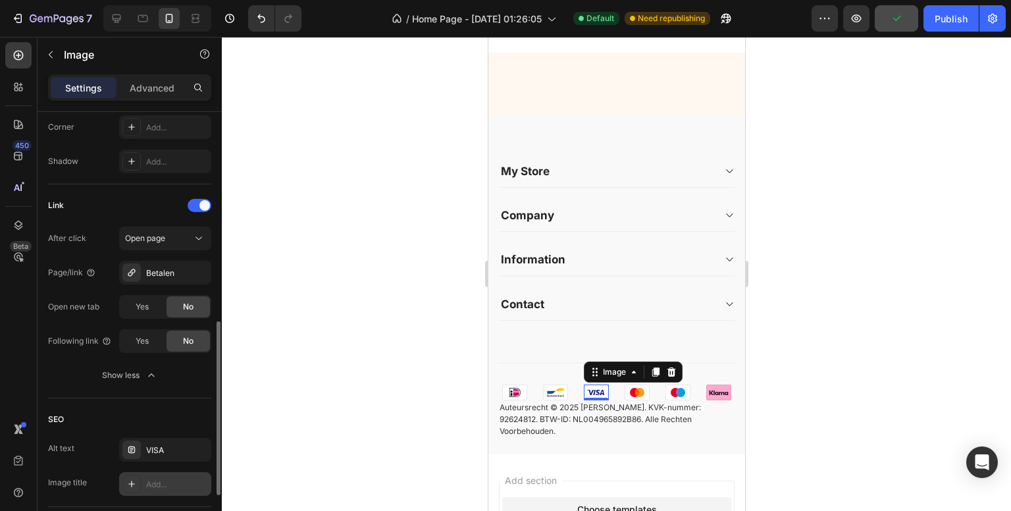
click at [174, 485] on div "Add..." at bounding box center [177, 485] width 62 height 12
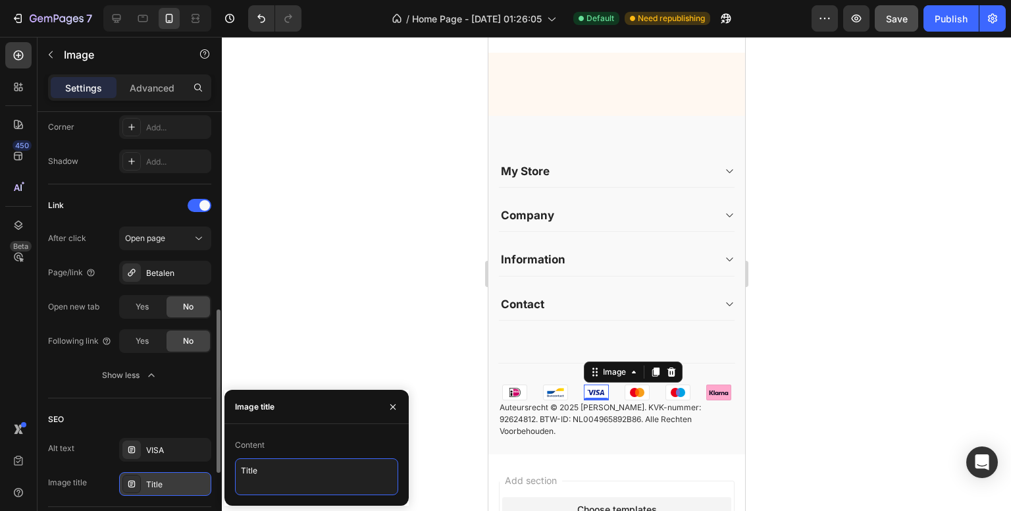
click at [274, 477] on textarea "Title" at bounding box center [316, 476] width 163 height 37
type textarea "VISA logo"
click at [13, 369] on div "450 Beta" at bounding box center [18, 229] width 26 height 374
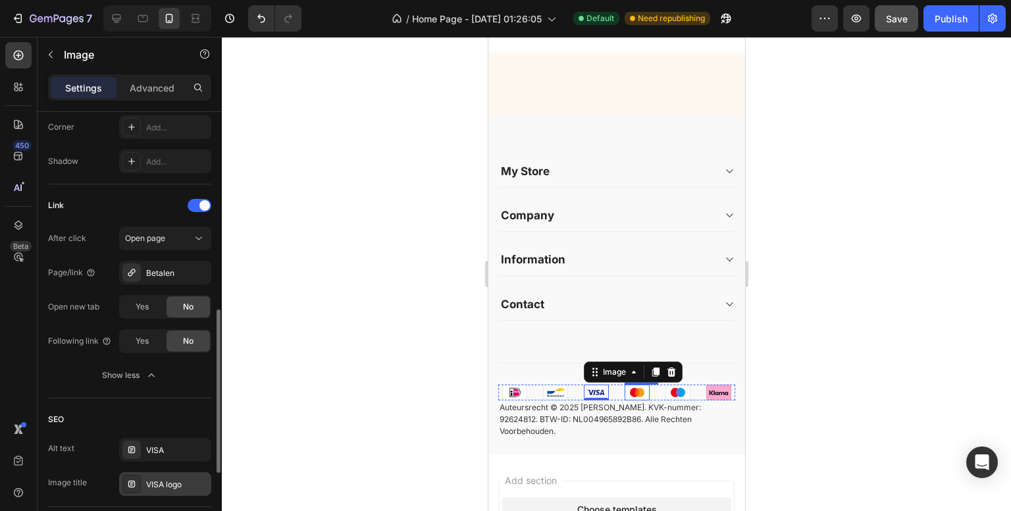
click at [635, 400] on img at bounding box center [636, 392] width 25 height 16
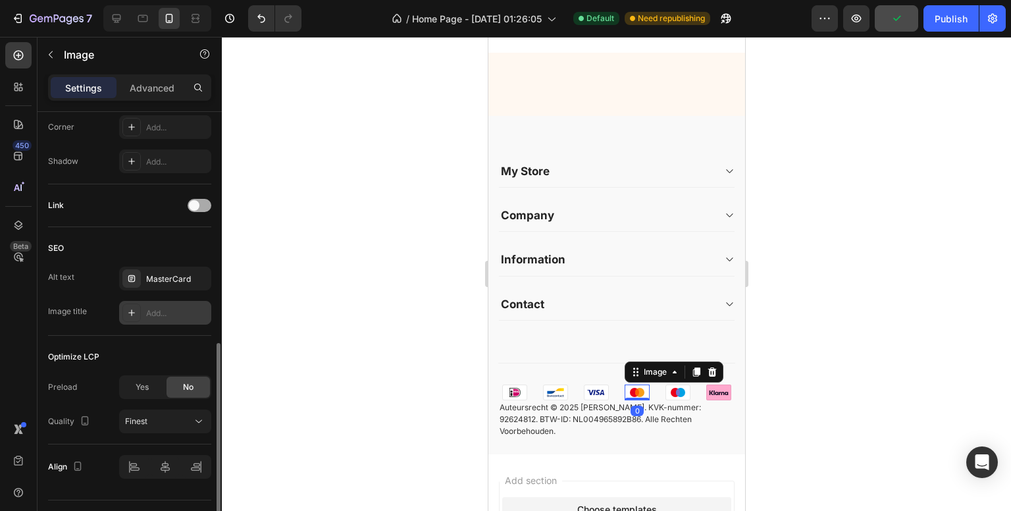
click at [196, 206] on span at bounding box center [194, 205] width 11 height 11
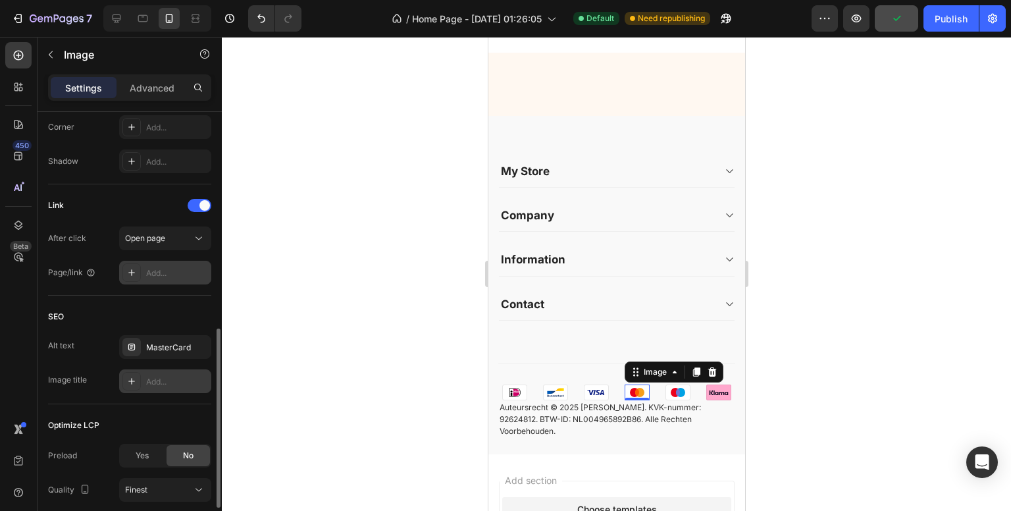
click at [125, 269] on div at bounding box center [131, 272] width 18 height 18
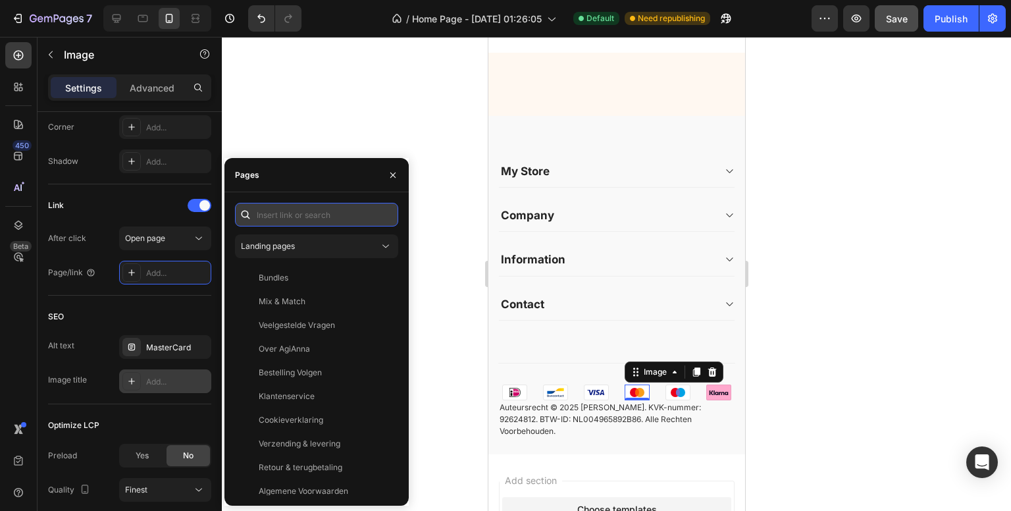
click at [304, 216] on input "text" at bounding box center [316, 215] width 163 height 24
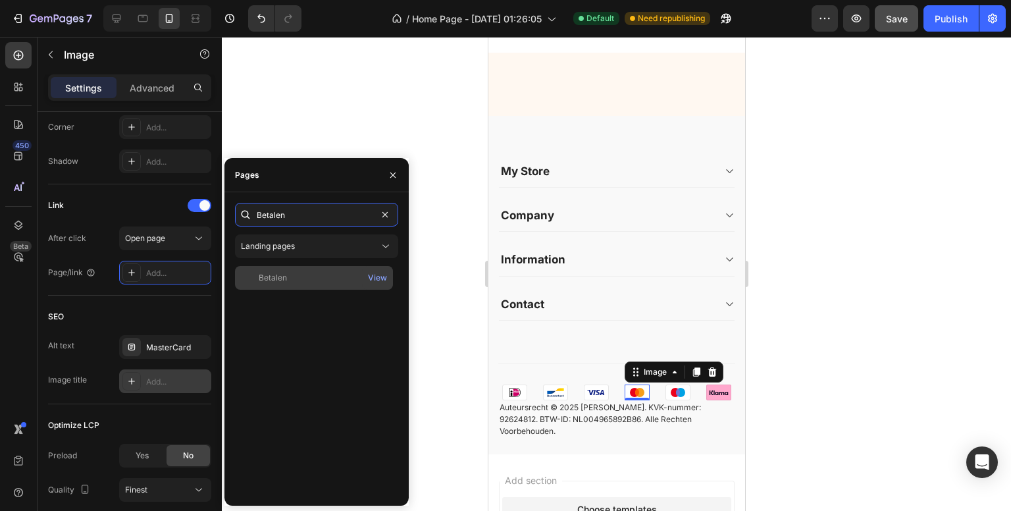
type input "Betalen"
click at [303, 271] on div "Betalen View" at bounding box center [314, 278] width 158 height 24
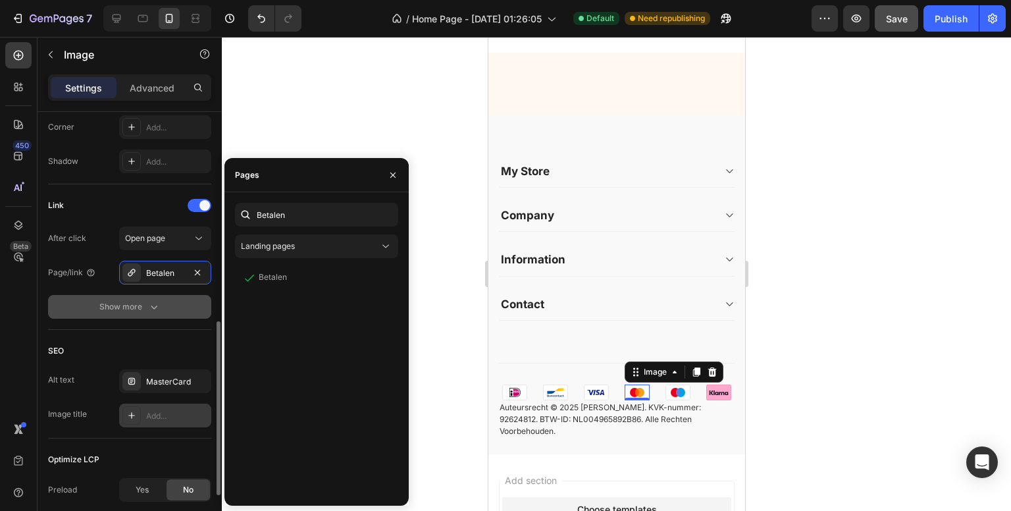
click at [159, 313] on button "Show more" at bounding box center [129, 307] width 163 height 24
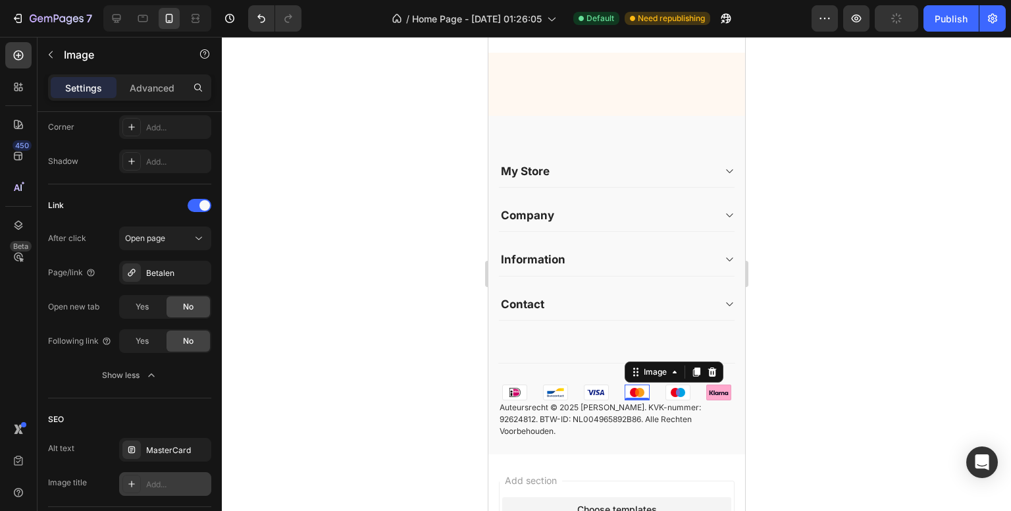
click at [161, 484] on div "Add..." at bounding box center [177, 485] width 62 height 12
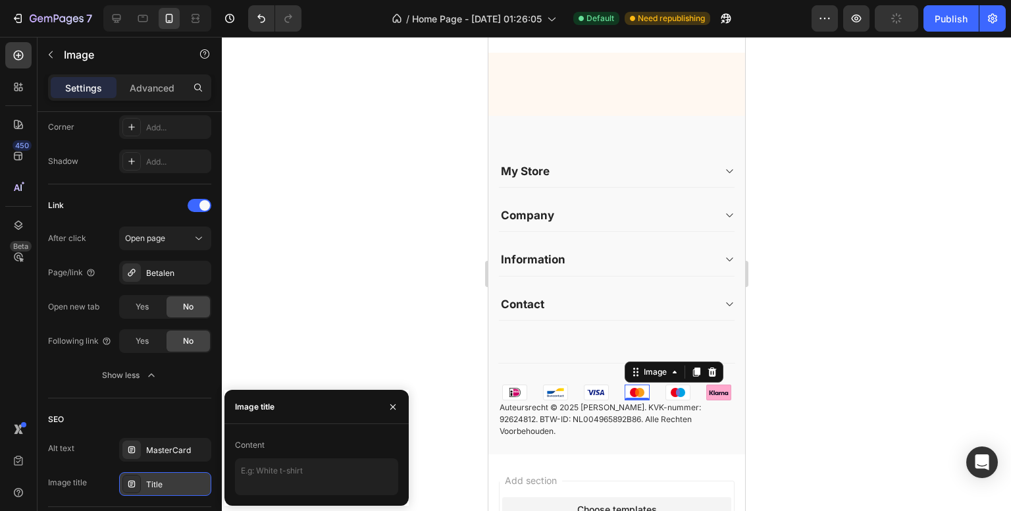
type textarea "Title"
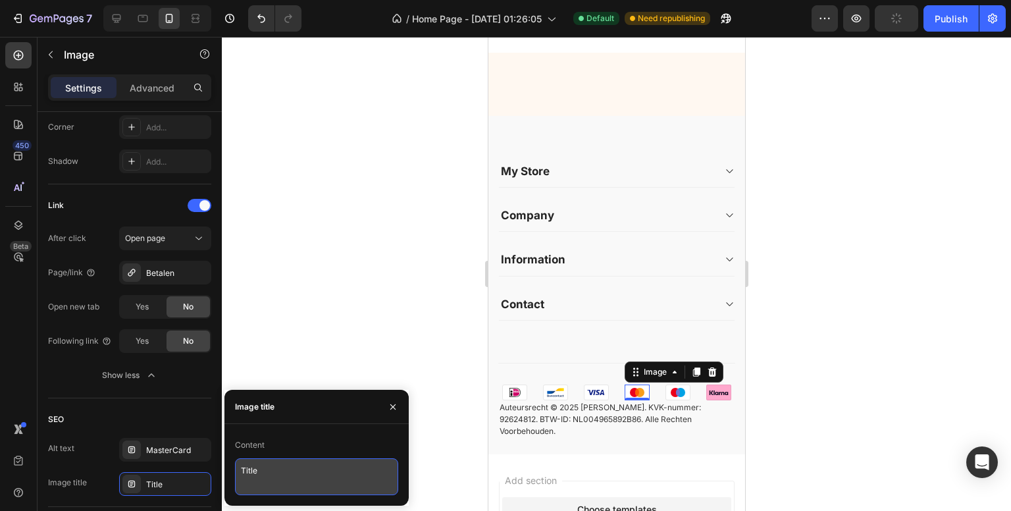
click at [273, 481] on textarea "Title" at bounding box center [316, 476] width 163 height 37
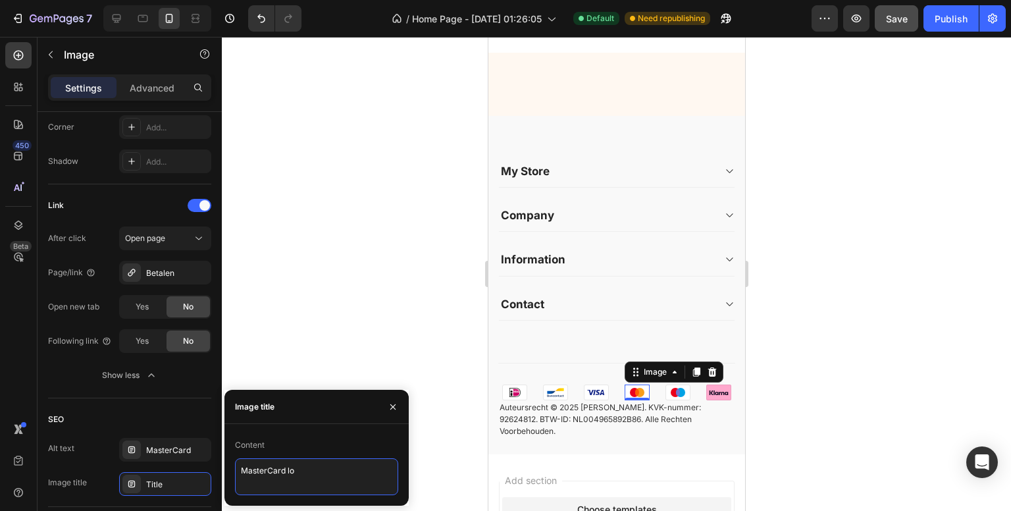
type textarea "MasterCard log"
click at [5, 377] on div "450 Beta" at bounding box center [18, 229] width 26 height 374
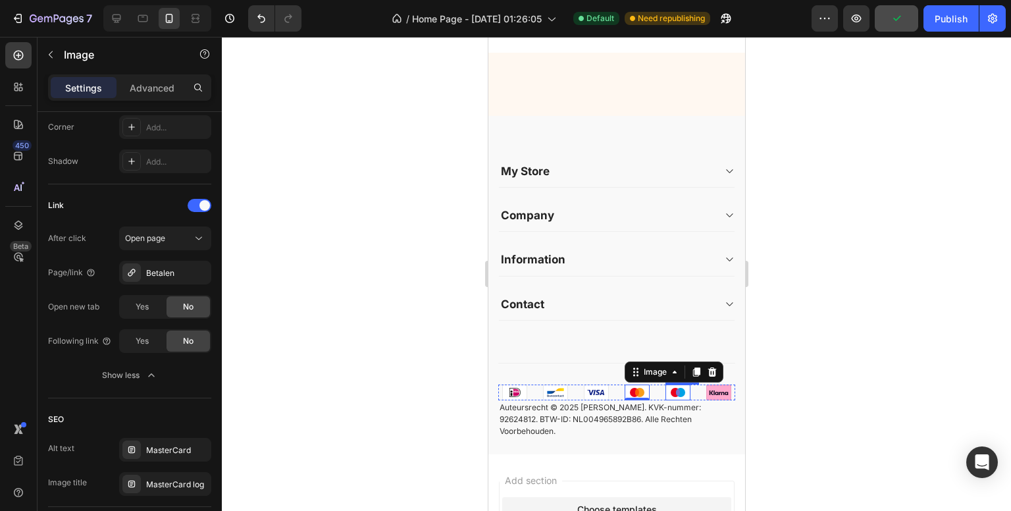
click at [669, 400] on img at bounding box center [677, 392] width 25 height 16
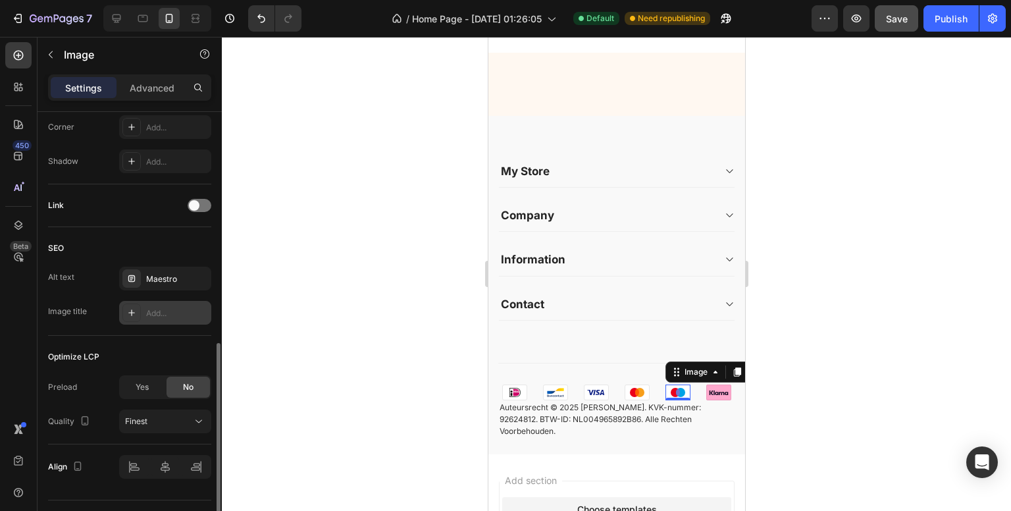
click at [147, 314] on div "Add..." at bounding box center [177, 313] width 62 height 12
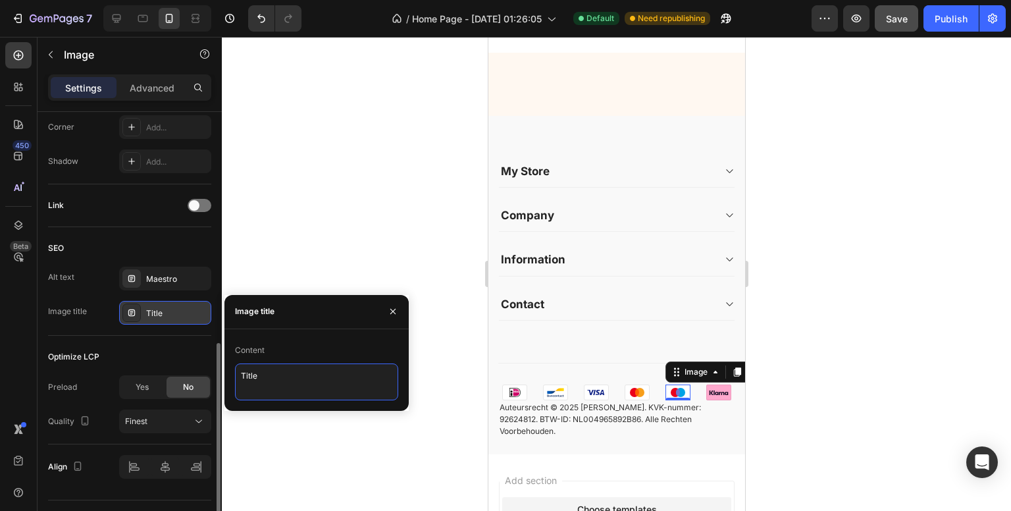
click at [287, 373] on textarea "Title" at bounding box center [316, 381] width 163 height 37
click at [260, 376] on textarea "Masetro logo" at bounding box center [316, 381] width 163 height 37
type textarea "Maestro logo"
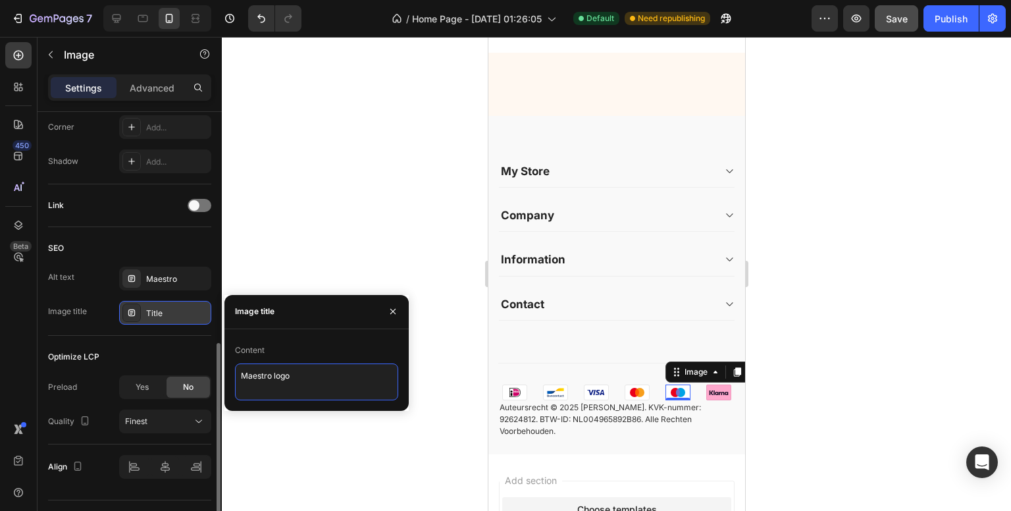
click at [344, 366] on textarea "Maestro logo" at bounding box center [316, 381] width 163 height 37
click at [25, 326] on div "450 Beta" at bounding box center [18, 229] width 26 height 374
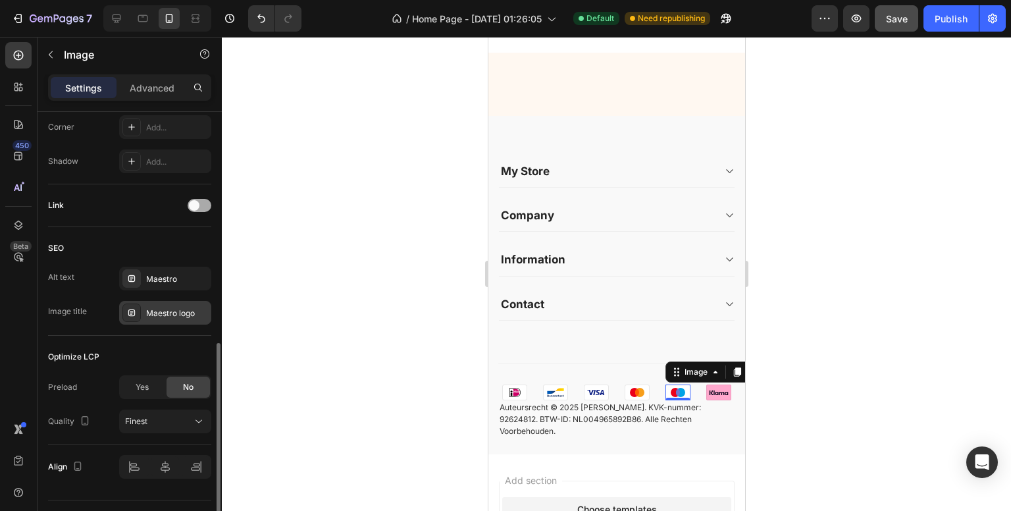
click at [205, 199] on div at bounding box center [200, 205] width 24 height 13
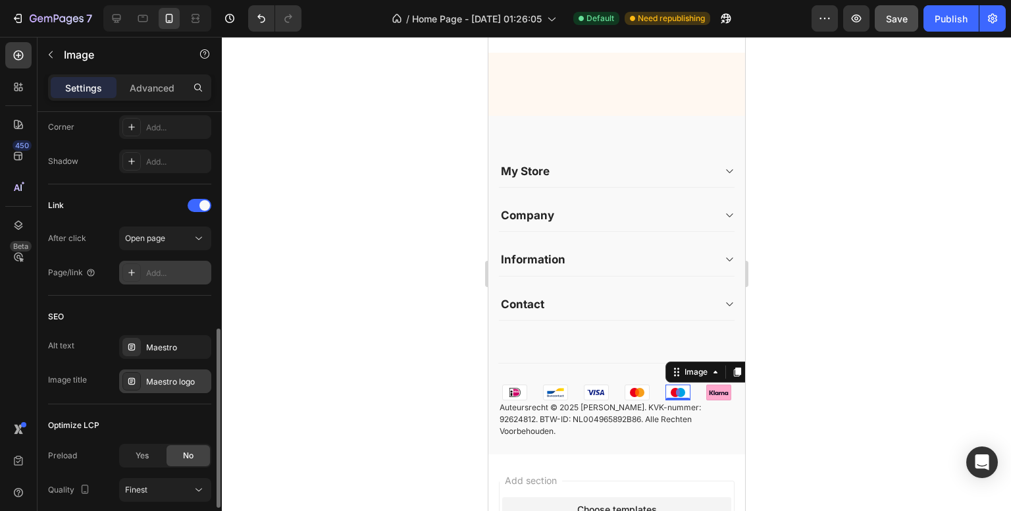
click at [132, 271] on icon at bounding box center [131, 272] width 7 height 7
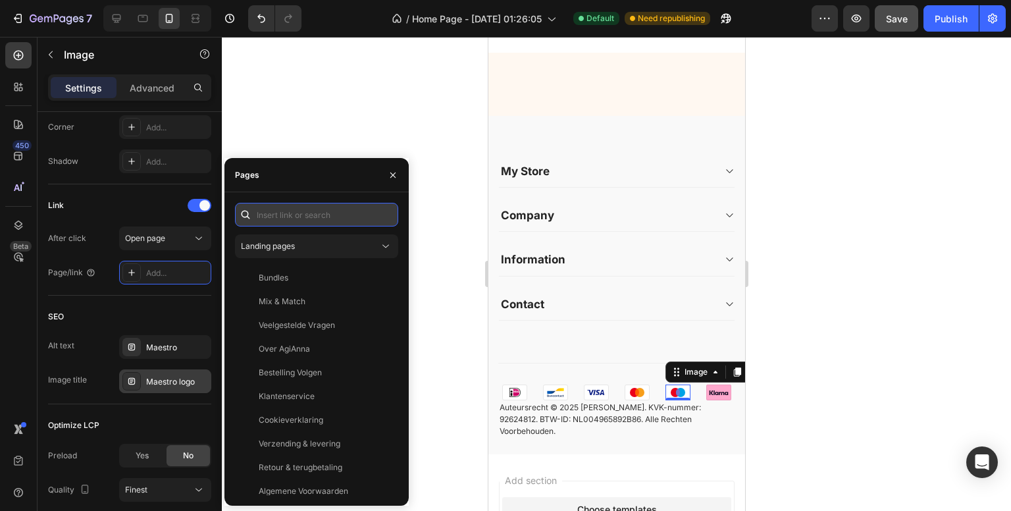
click at [279, 221] on input "text" at bounding box center [316, 215] width 163 height 24
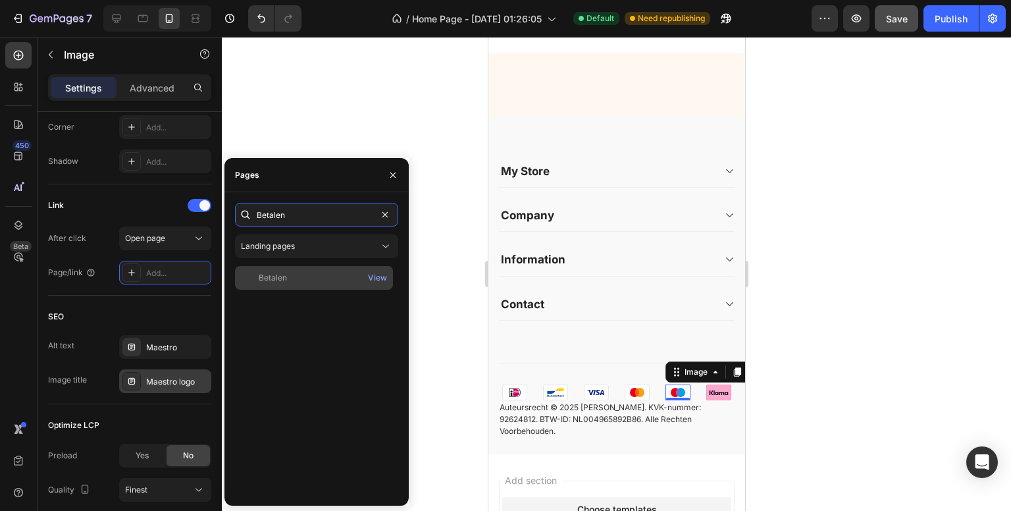
type input "Betalen"
click at [267, 275] on div "Betalen" at bounding box center [273, 278] width 28 height 12
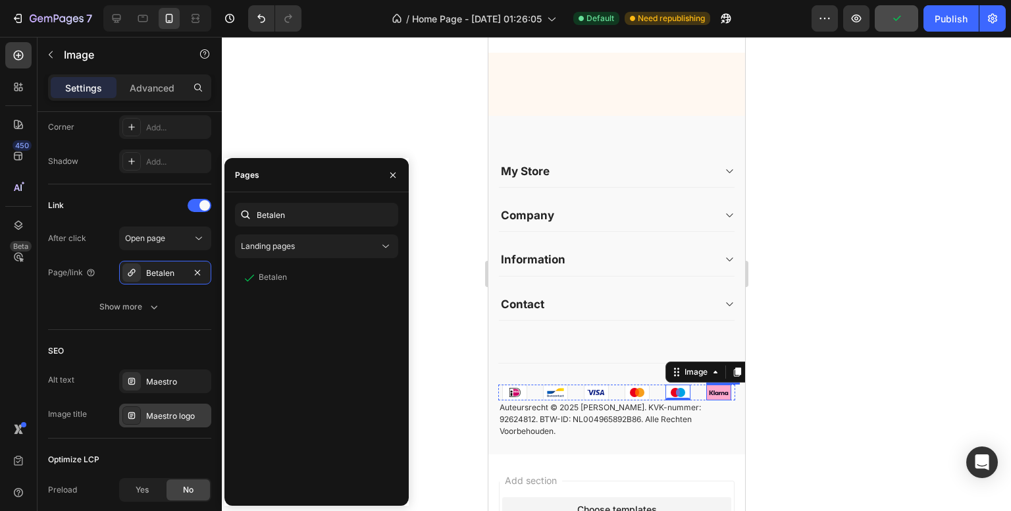
click at [714, 400] on img at bounding box center [718, 392] width 25 height 16
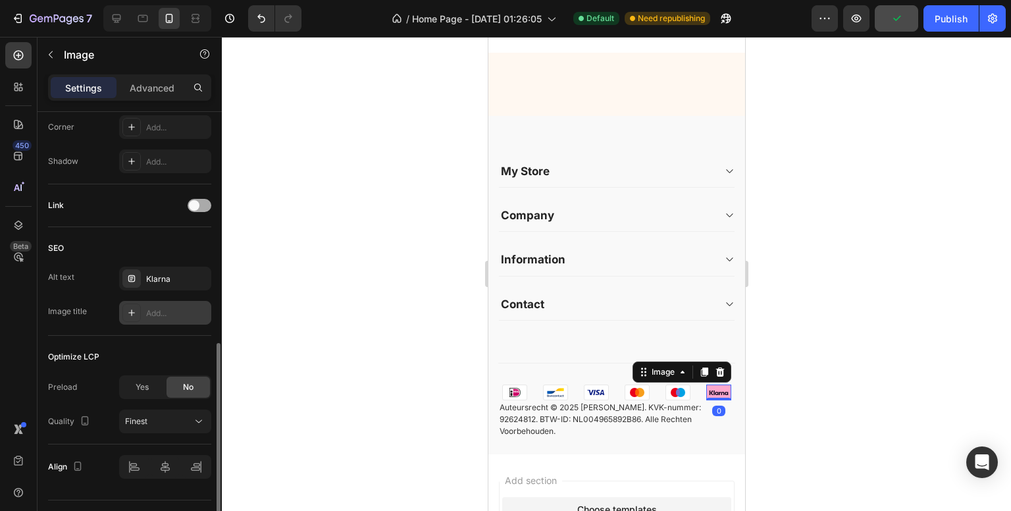
click at [203, 203] on div at bounding box center [200, 205] width 24 height 13
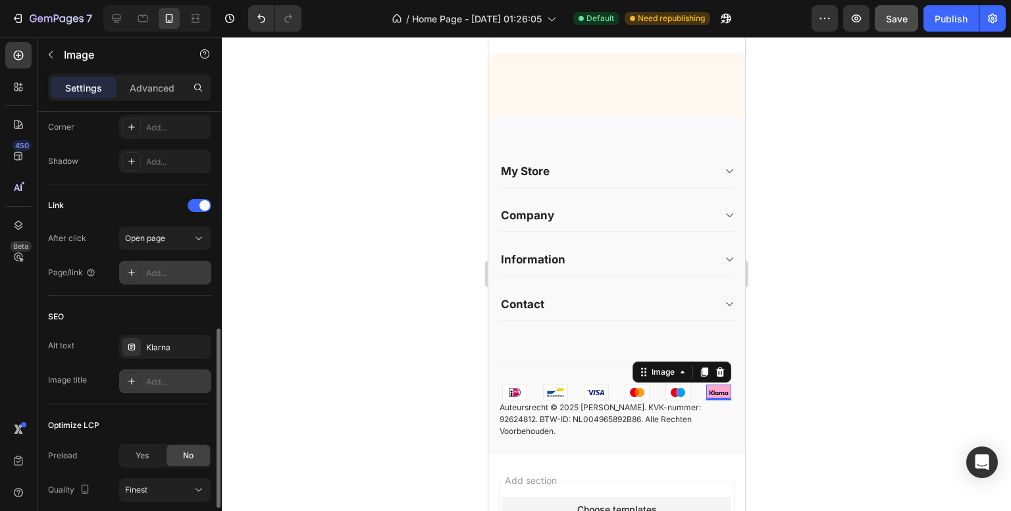
click at [126, 273] on icon at bounding box center [131, 272] width 11 height 11
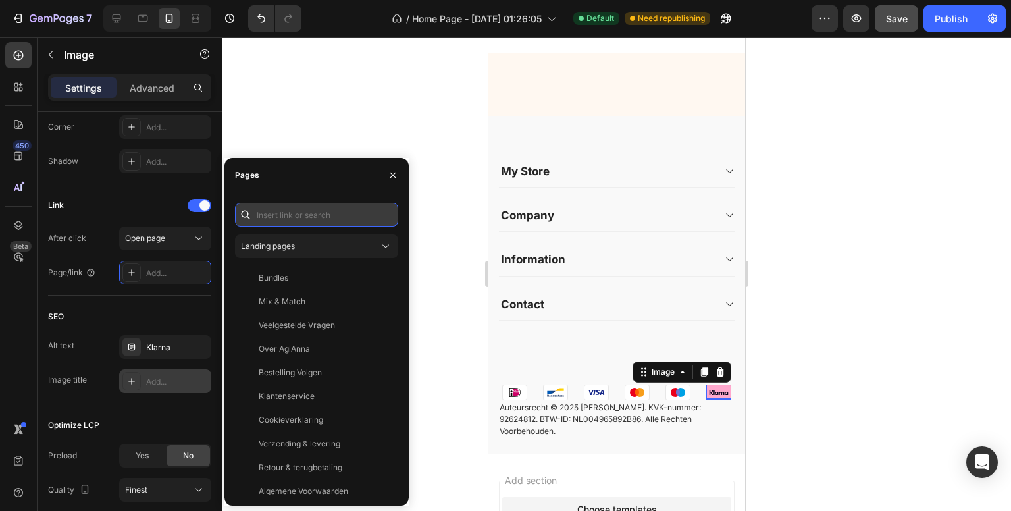
click at [290, 221] on input "text" at bounding box center [316, 215] width 163 height 24
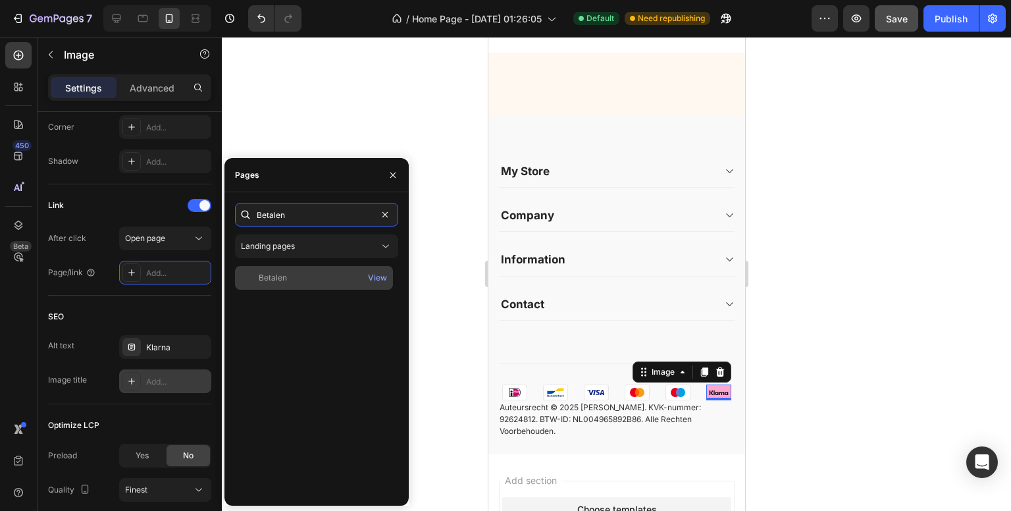
type input "Betalen"
click at [282, 280] on div "Betalen" at bounding box center [273, 278] width 28 height 12
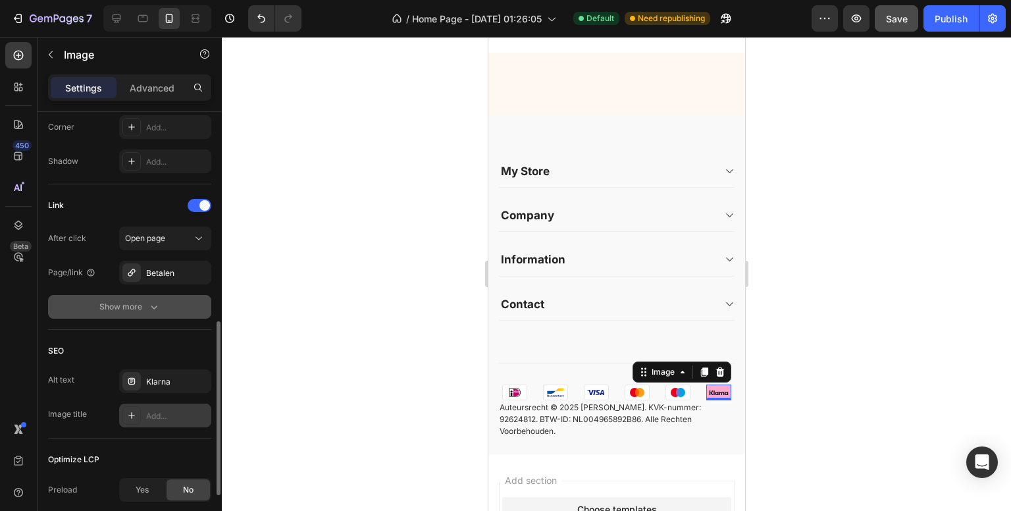
click at [168, 305] on button "Show more" at bounding box center [129, 307] width 163 height 24
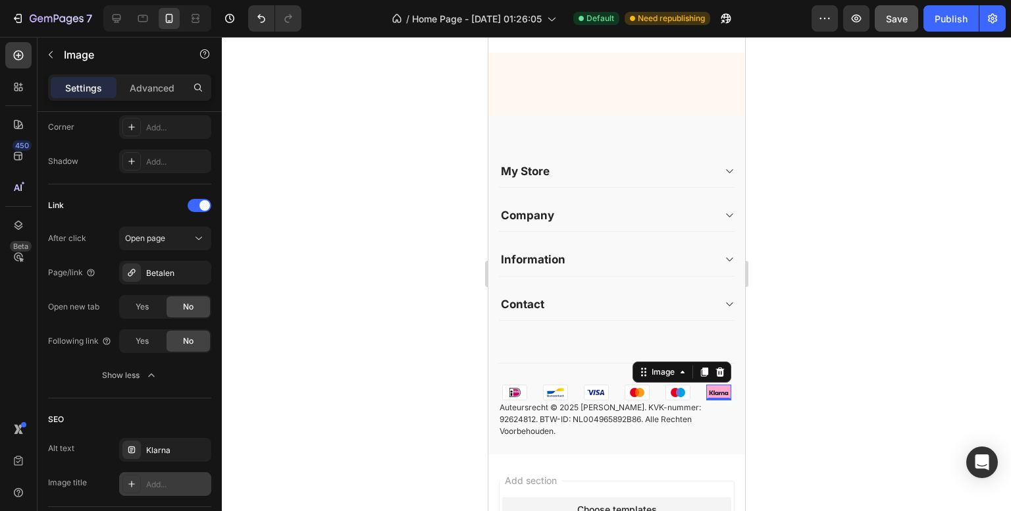
click at [155, 483] on div "Add..." at bounding box center [177, 485] width 62 height 12
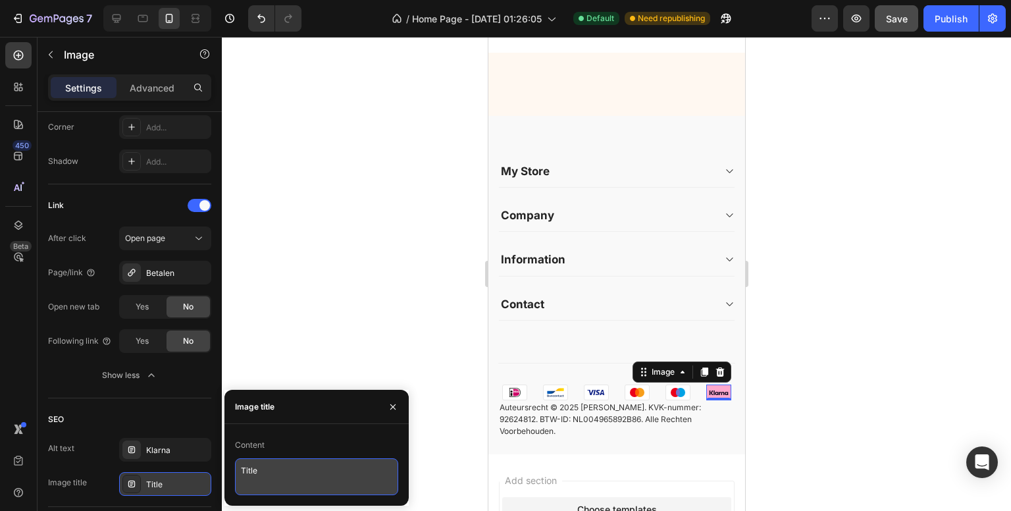
click at [288, 485] on textarea "Title" at bounding box center [316, 476] width 163 height 37
type textarea "Klarna icon"
click at [272, 470] on textarea "Klarna icon" at bounding box center [316, 476] width 163 height 37
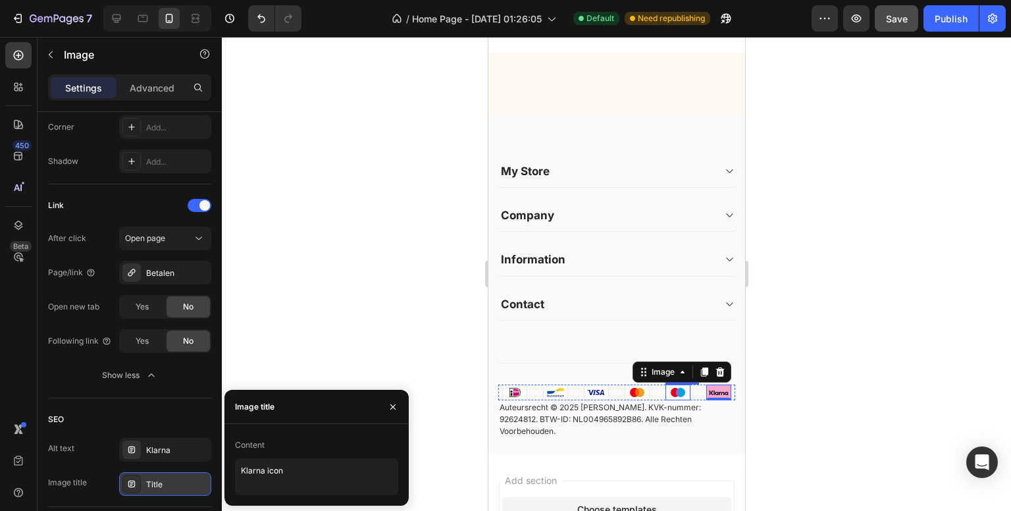
click at [669, 400] on img at bounding box center [677, 392] width 25 height 16
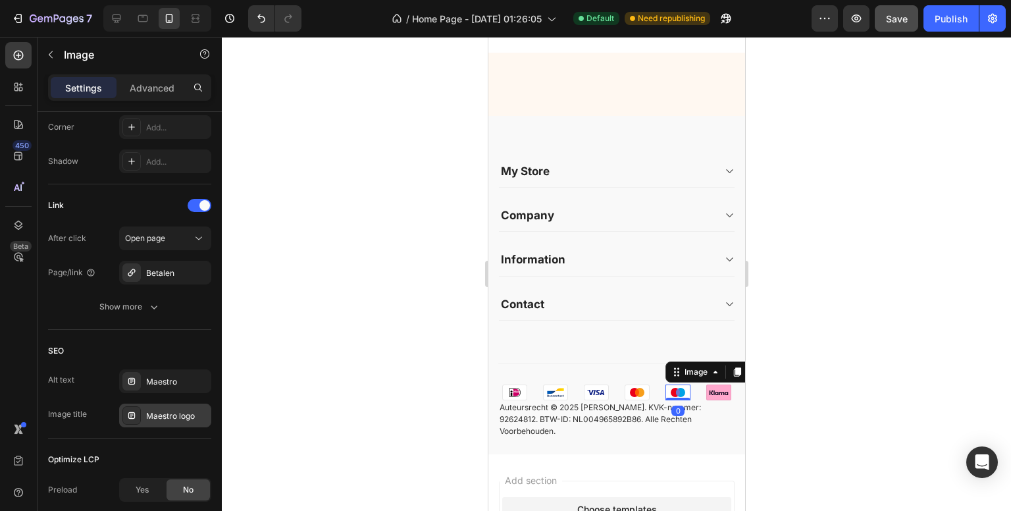
click at [194, 410] on div "Maestro logo" at bounding box center [177, 416] width 62 height 12
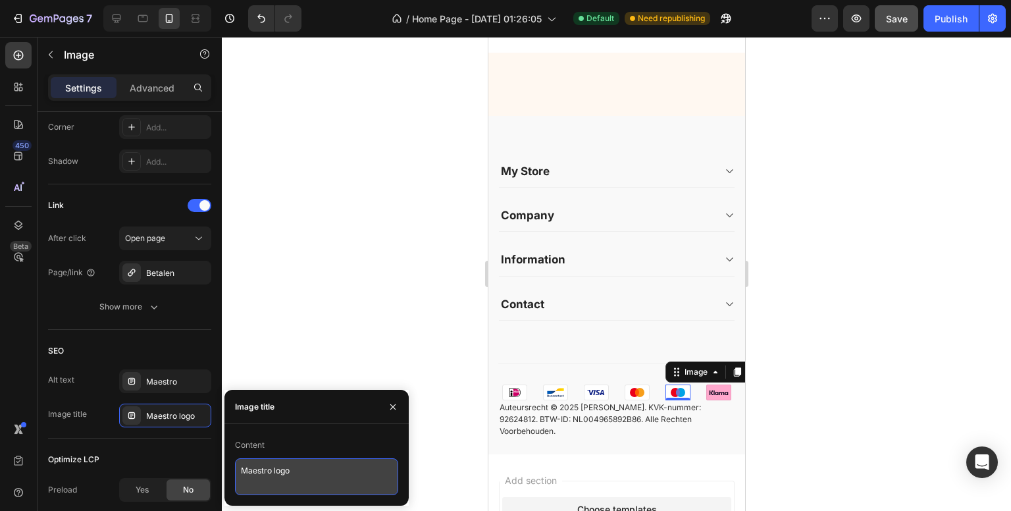
click at [286, 463] on textarea "Maestro logo" at bounding box center [316, 476] width 163 height 37
paste textarea "icon"
type textarea "Maestro icon"
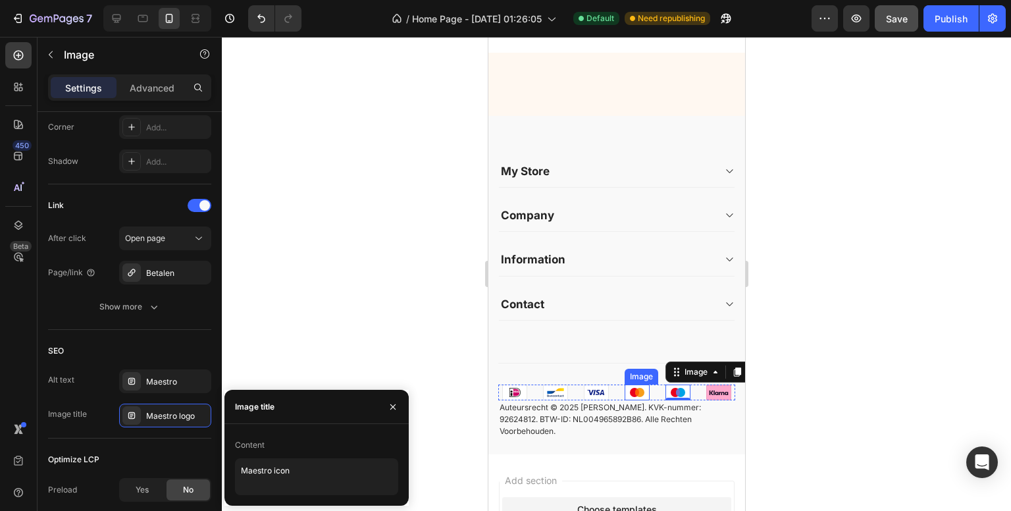
click at [637, 400] on img at bounding box center [636, 392] width 25 height 16
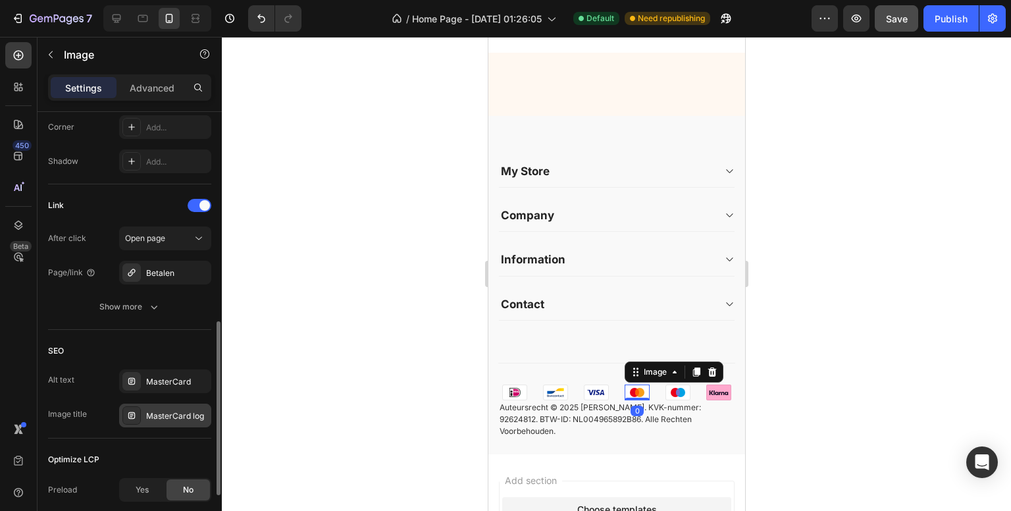
click at [186, 415] on div "MasterCard log" at bounding box center [177, 416] width 62 height 12
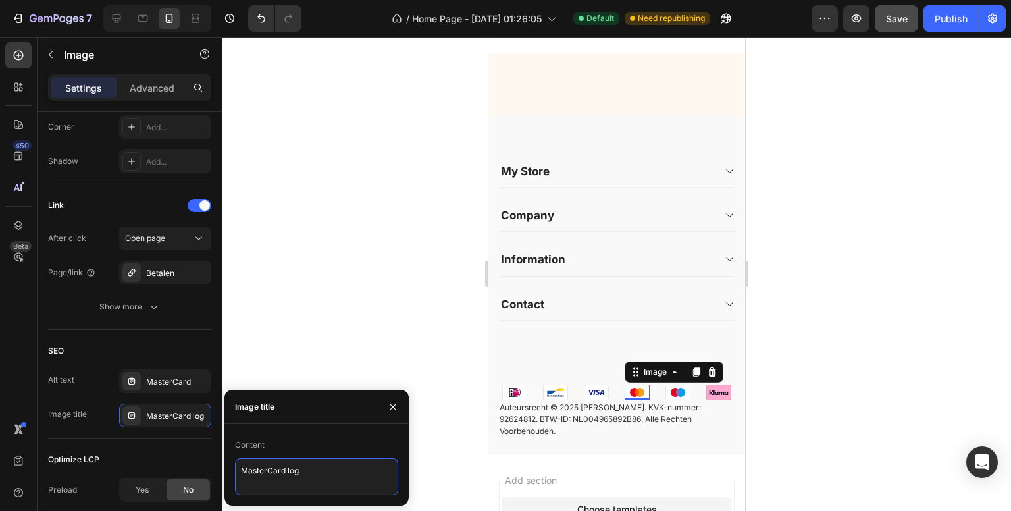
click at [295, 469] on textarea "MasterCard log" at bounding box center [316, 476] width 163 height 37
paste textarea "icon"
type textarea "MasterCard icon"
click at [594, 400] on img at bounding box center [595, 392] width 25 height 16
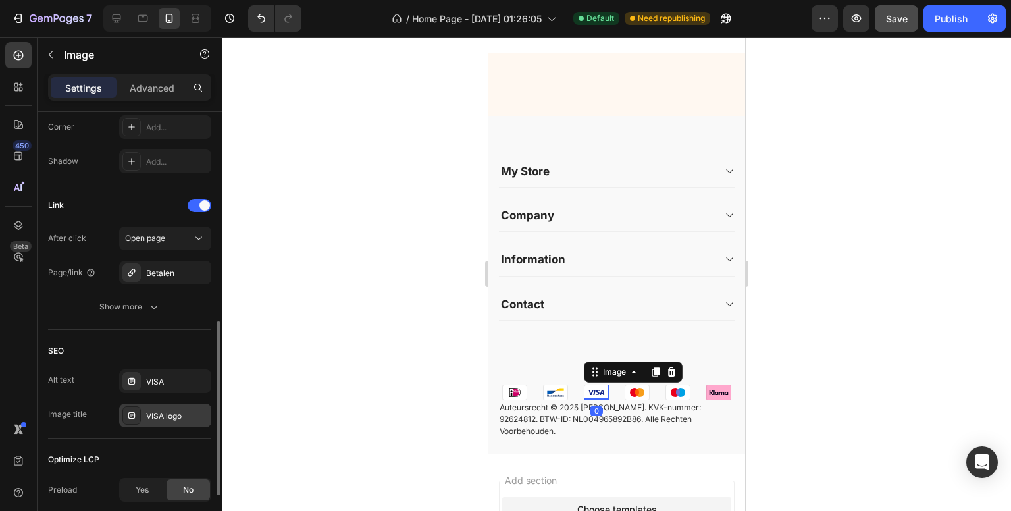
click at [174, 412] on div "VISA logo" at bounding box center [177, 416] width 62 height 12
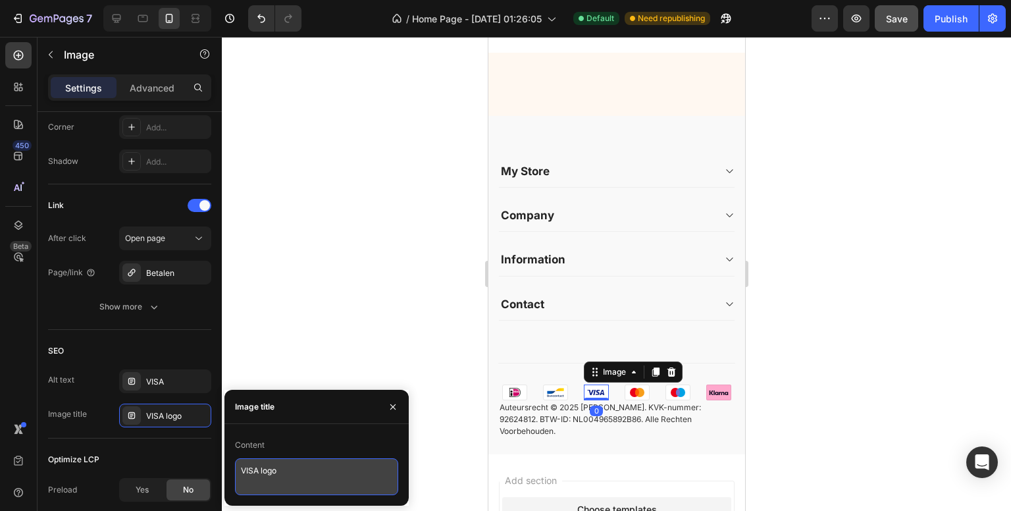
click at [267, 469] on textarea "VISA logo" at bounding box center [316, 476] width 163 height 37
paste textarea "icon"
click at [282, 469] on textarea "VISA loicongo" at bounding box center [316, 476] width 163 height 37
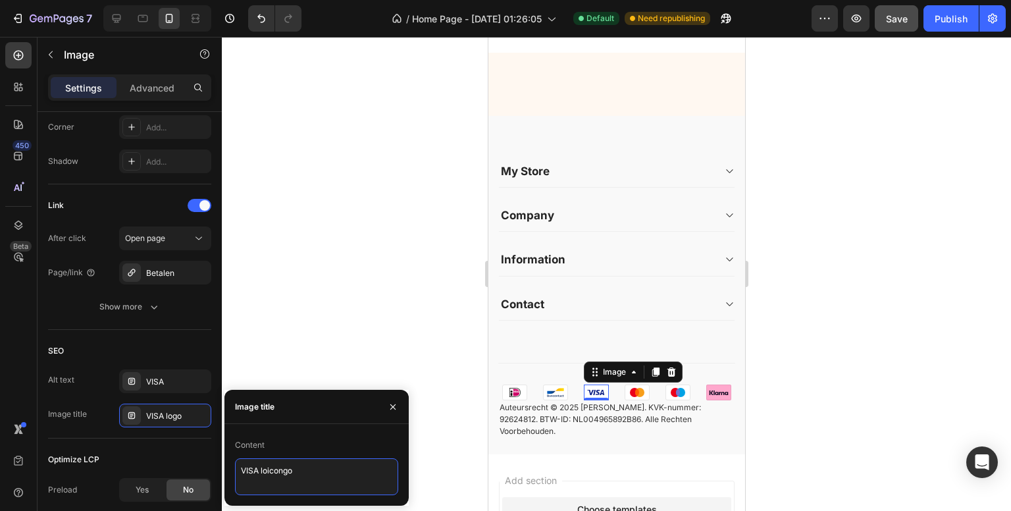
click at [282, 469] on textarea "VISA loicongo" at bounding box center [316, 476] width 163 height 37
paste textarea "icon"
type textarea "VISA icon"
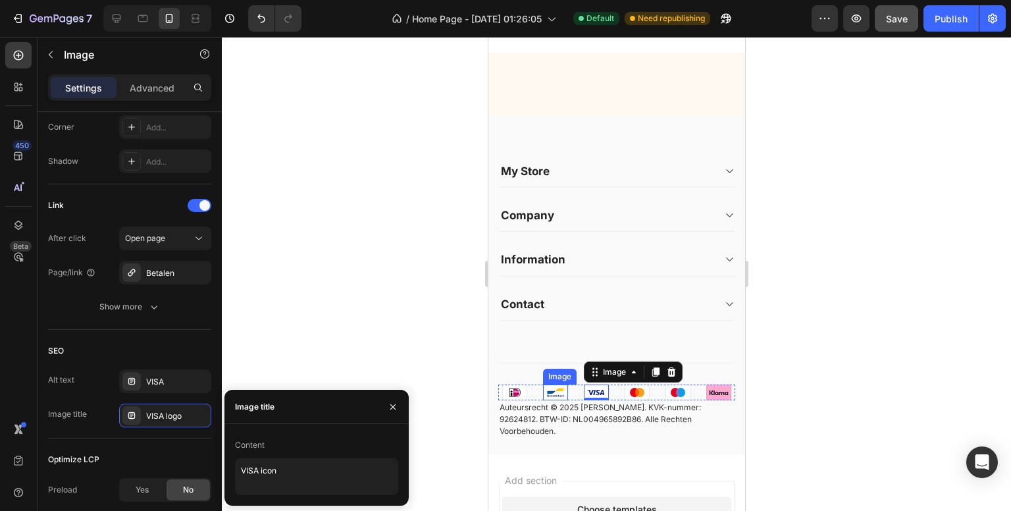
click at [551, 399] on img at bounding box center [554, 392] width 25 height 16
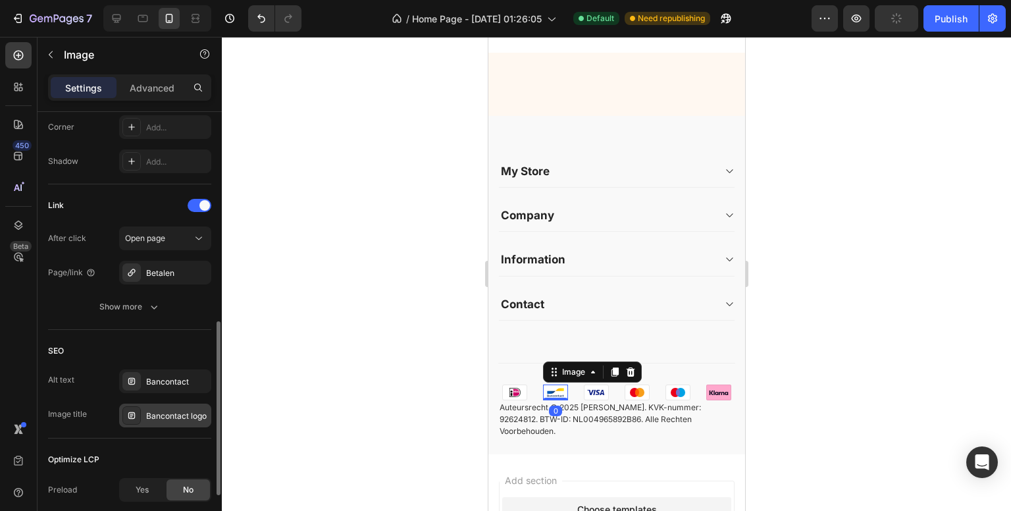
click at [185, 413] on div "Bancontact logo" at bounding box center [177, 416] width 62 height 12
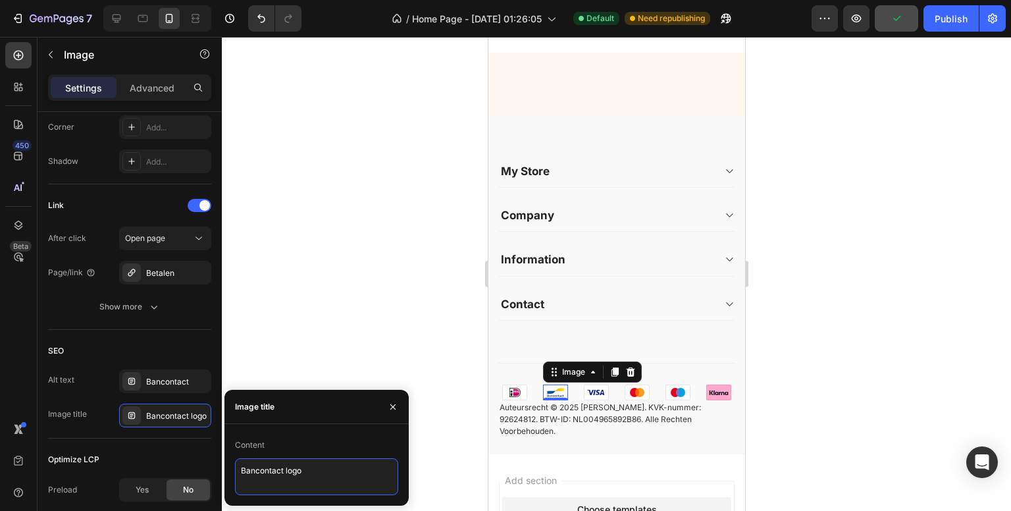
click at [290, 471] on textarea "Bancontact logo" at bounding box center [316, 476] width 163 height 37
paste textarea "icon"
type textarea "Bancontact icon"
click at [518, 398] on img at bounding box center [514, 392] width 25 height 16
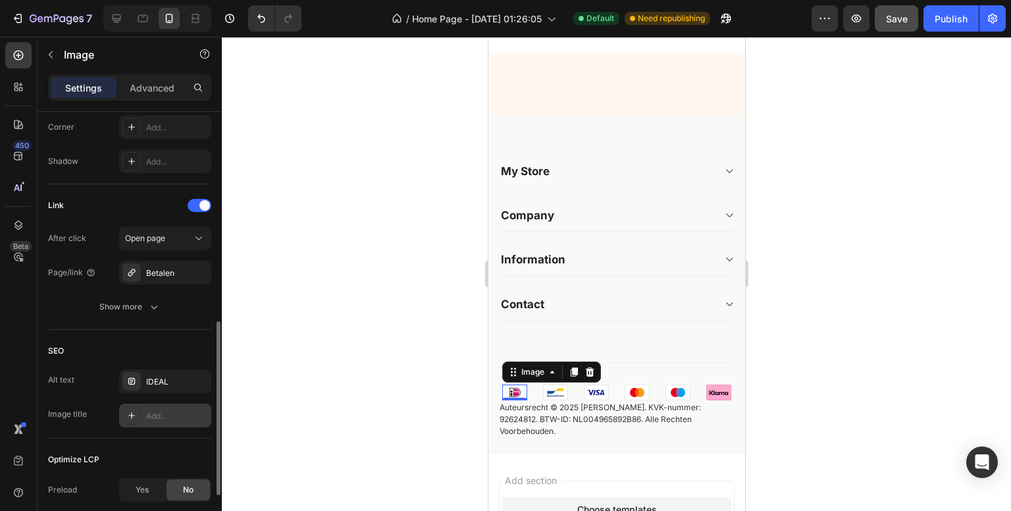
click at [163, 419] on div "Add..." at bounding box center [177, 416] width 62 height 12
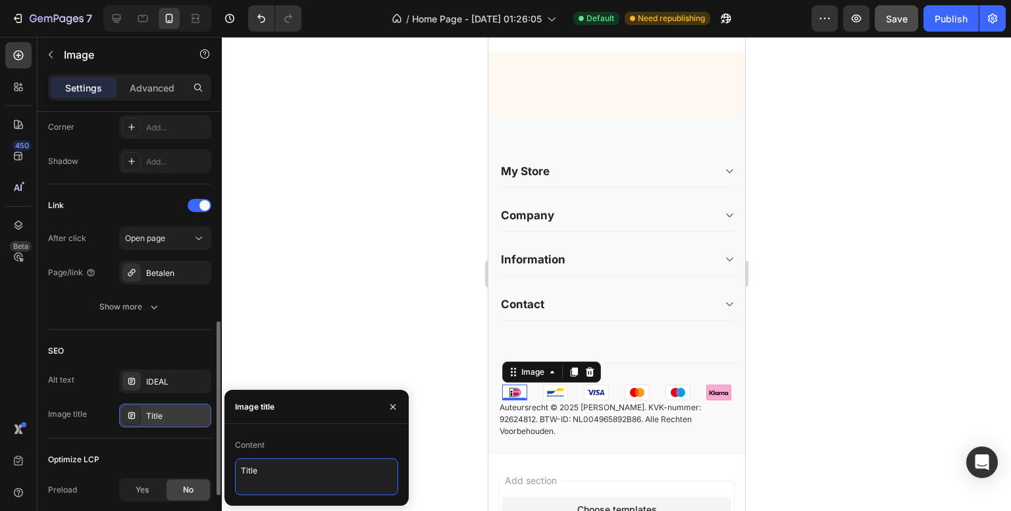
click at [262, 469] on textarea "Title" at bounding box center [316, 476] width 163 height 37
click at [263, 469] on textarea "Title" at bounding box center [316, 476] width 163 height 37
paste textarea "icon"
type textarea "iDeal icon"
click at [27, 384] on div "450 Beta" at bounding box center [18, 229] width 26 height 374
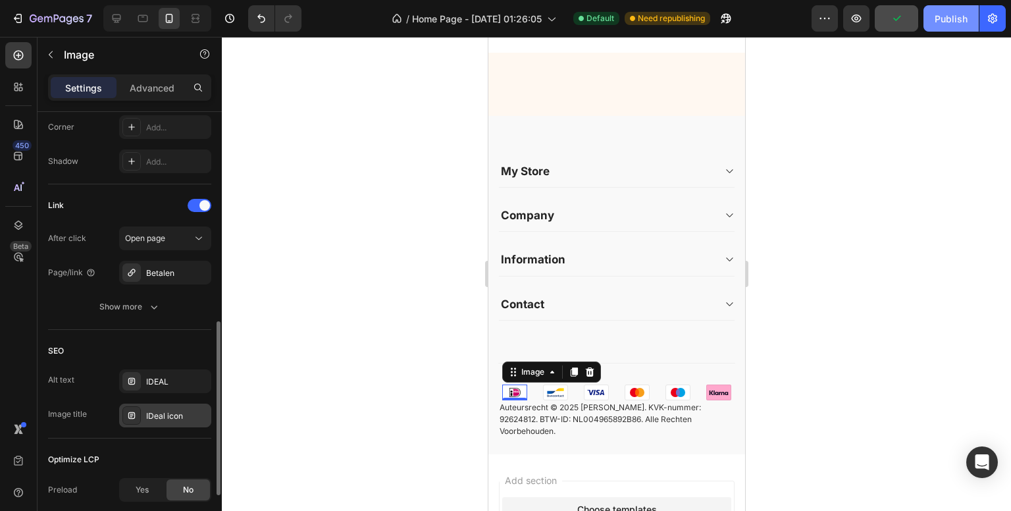
click at [951, 21] on div "Publish" at bounding box center [951, 19] width 33 height 14
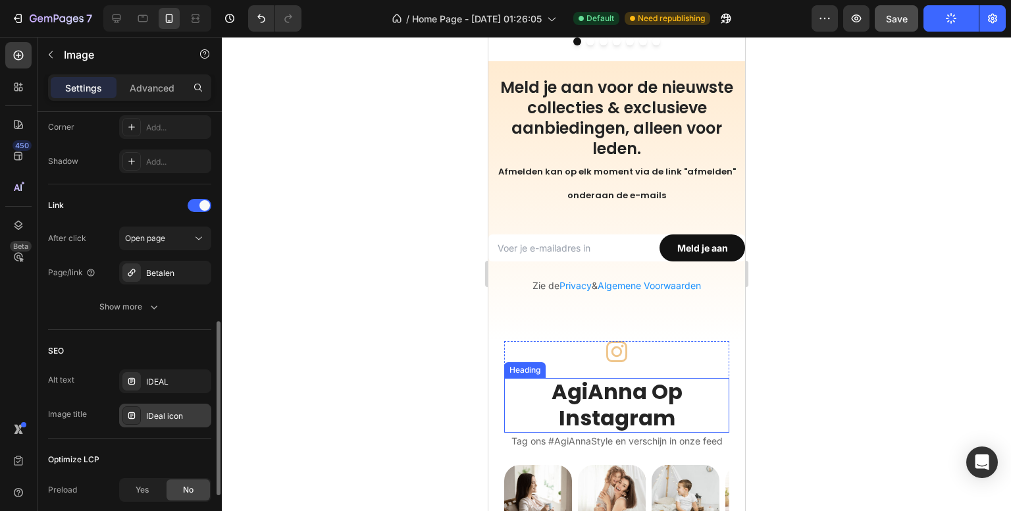
scroll to position [3323, 0]
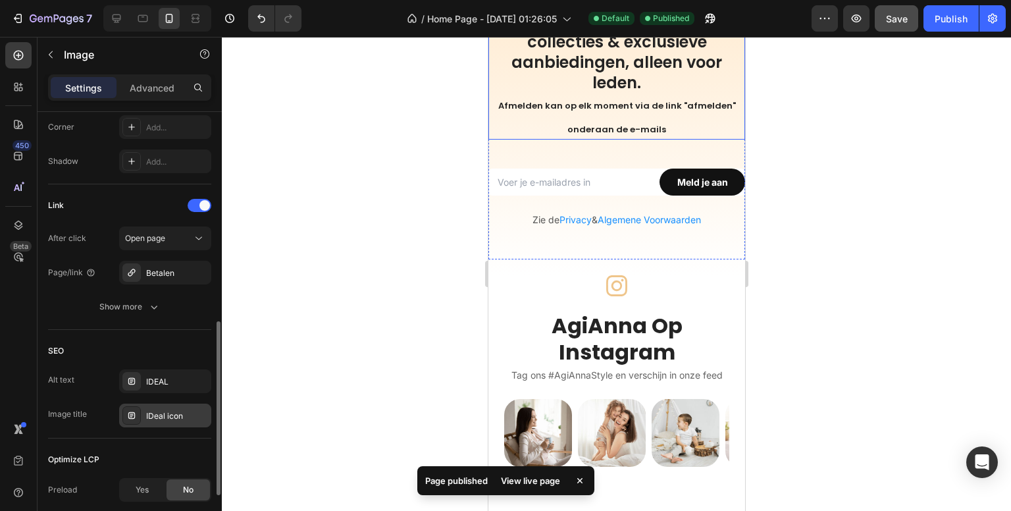
click at [619, 140] on h2 "Meld je aan voor de nieuwste collecties & exclusieve aanbiedingen, alleen voor …" at bounding box center [616, 75] width 257 height 128
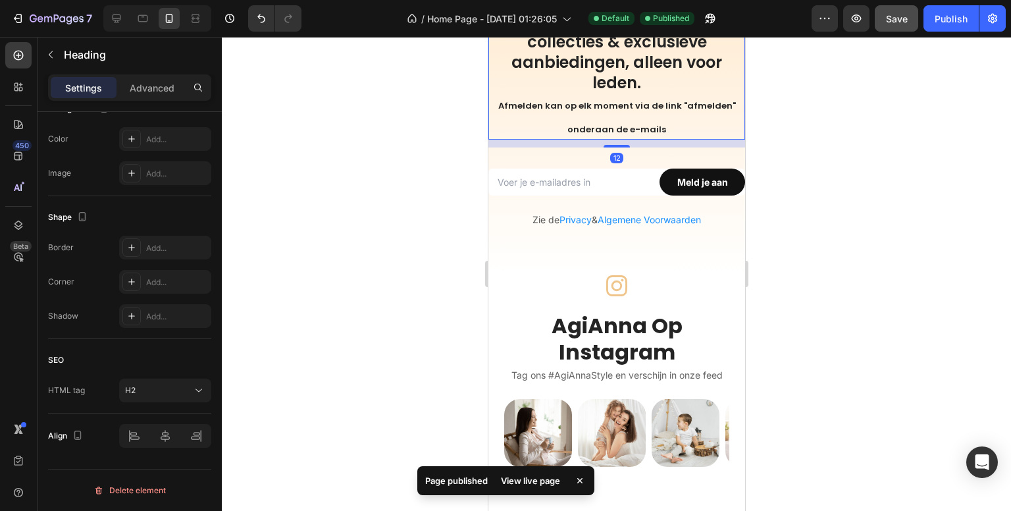
scroll to position [0, 0]
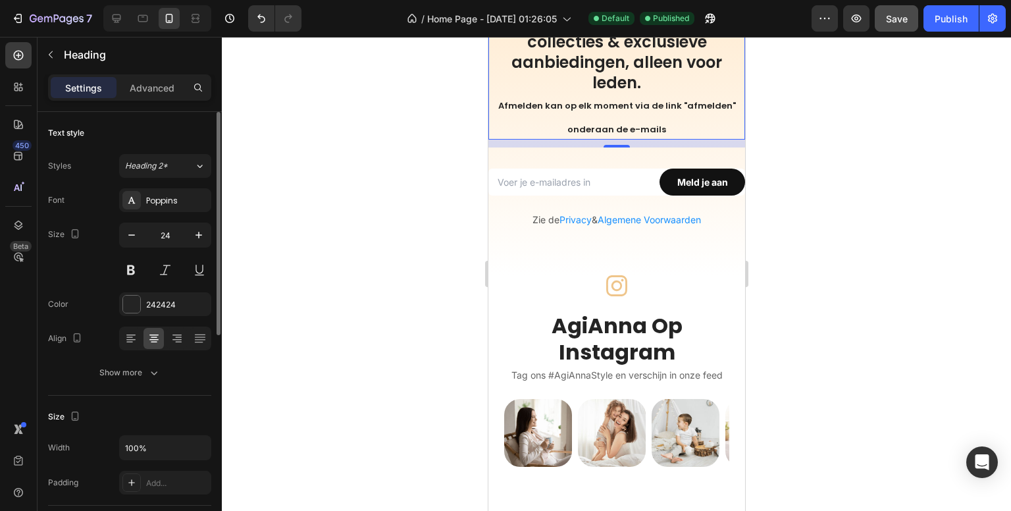
click at [619, 140] on h2 "Meld je aan voor de nieuwste collecties & exclusieve aanbiedingen, alleen voor …" at bounding box center [616, 75] width 257 height 128
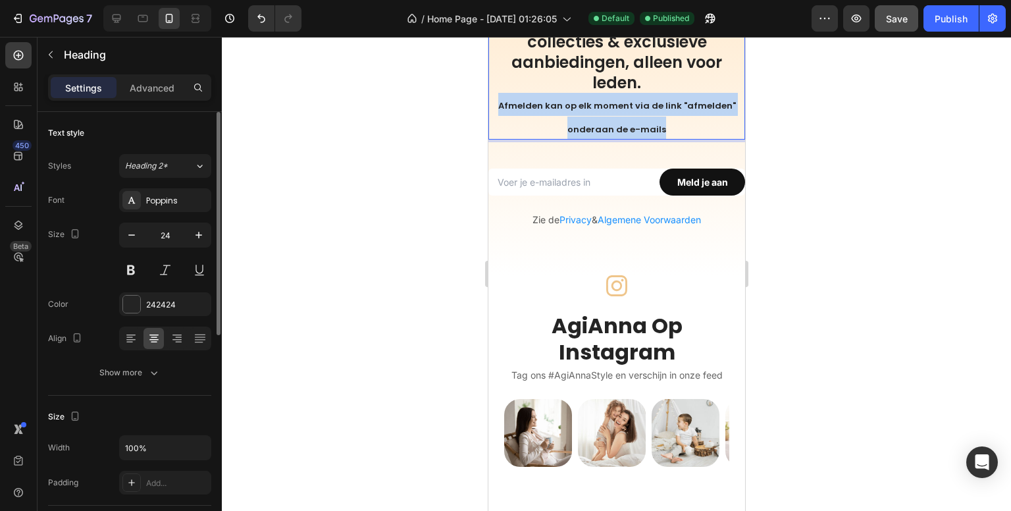
click at [619, 140] on p "Meld je aan voor de nieuwste collecties & exclusieve aanbiedingen, alleen voor …" at bounding box center [616, 75] width 257 height 128
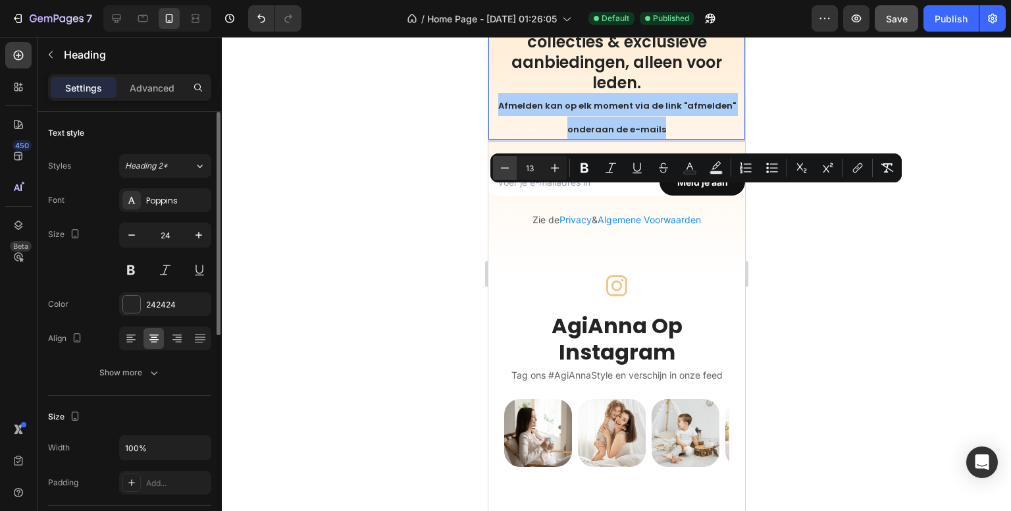
click at [505, 166] on icon "Editor contextual toolbar" at bounding box center [504, 167] width 13 height 13
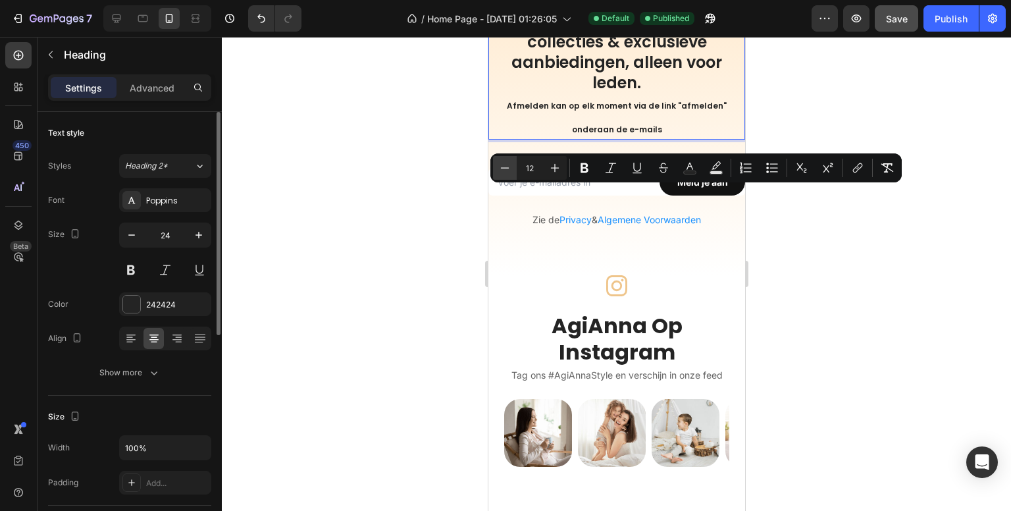
click at [506, 166] on icon "Editor contextual toolbar" at bounding box center [504, 167] width 13 height 13
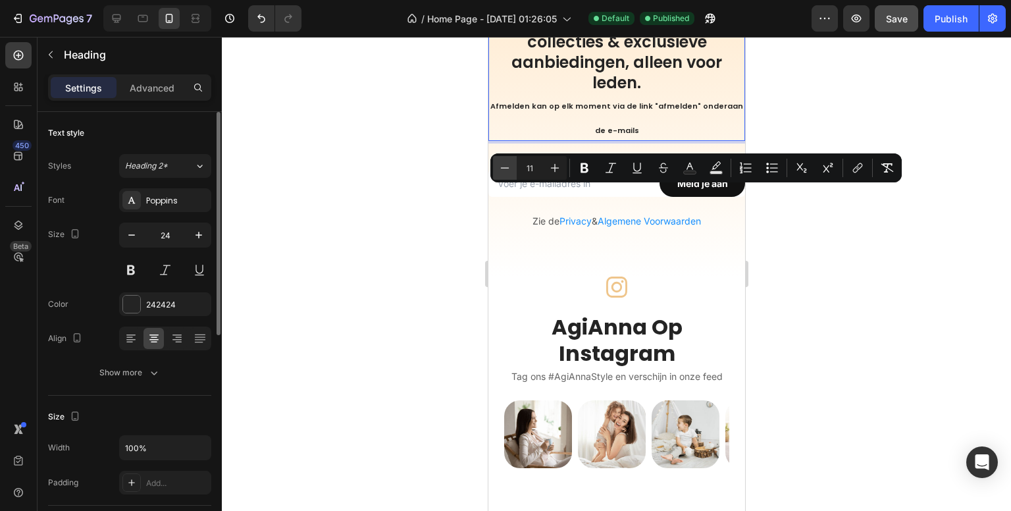
click at [506, 166] on icon "Editor contextual toolbar" at bounding box center [504, 167] width 13 height 13
type input "10"
click at [577, 141] on p "Meld je aan voor de nieuwste collecties & exclusieve aanbiedingen, alleen voor …" at bounding box center [616, 76] width 257 height 130
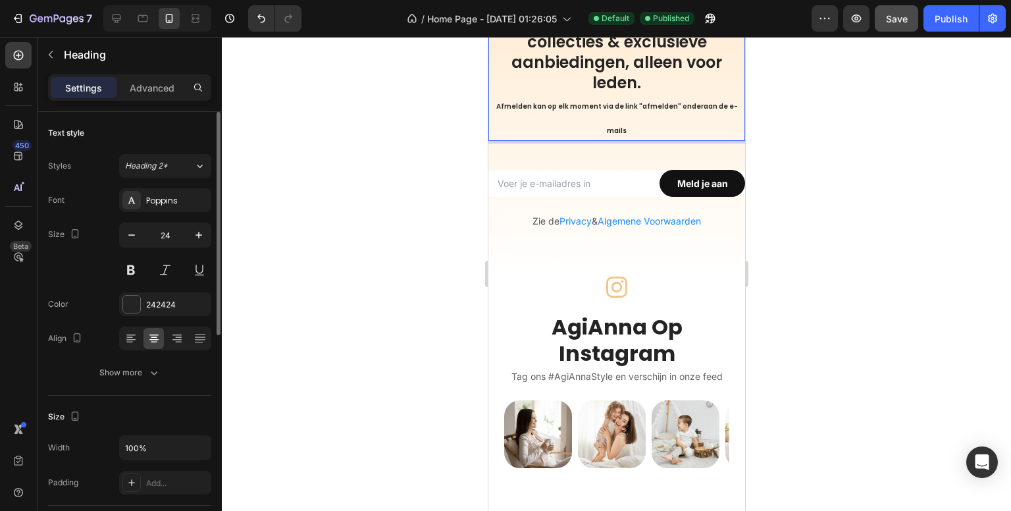
click at [543, 113] on p "Meld je aan voor de nieuwste collecties & exclusieve aanbiedingen, alleen voor …" at bounding box center [616, 76] width 257 height 130
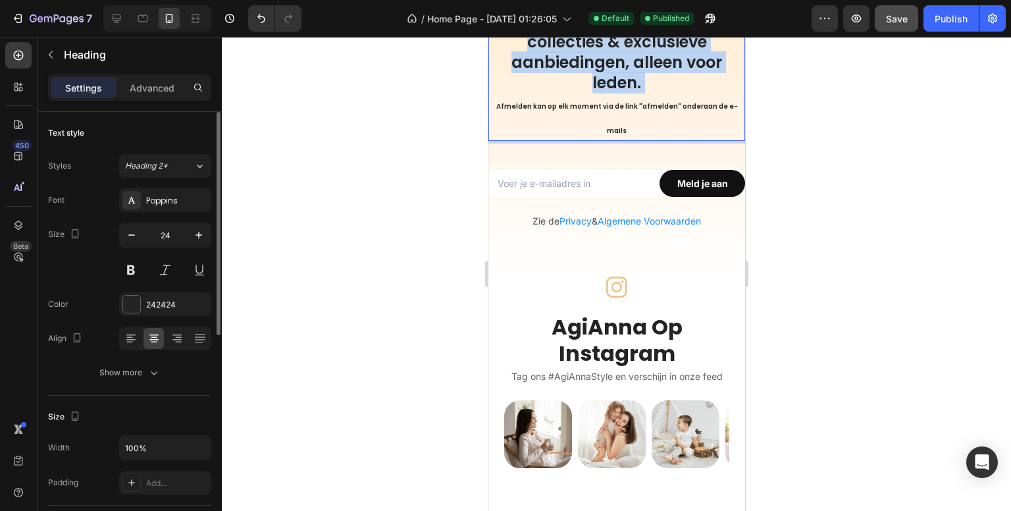
click at [543, 113] on p "Meld je aan voor de nieuwste collecties & exclusieve aanbiedingen, alleen voor …" at bounding box center [616, 76] width 257 height 130
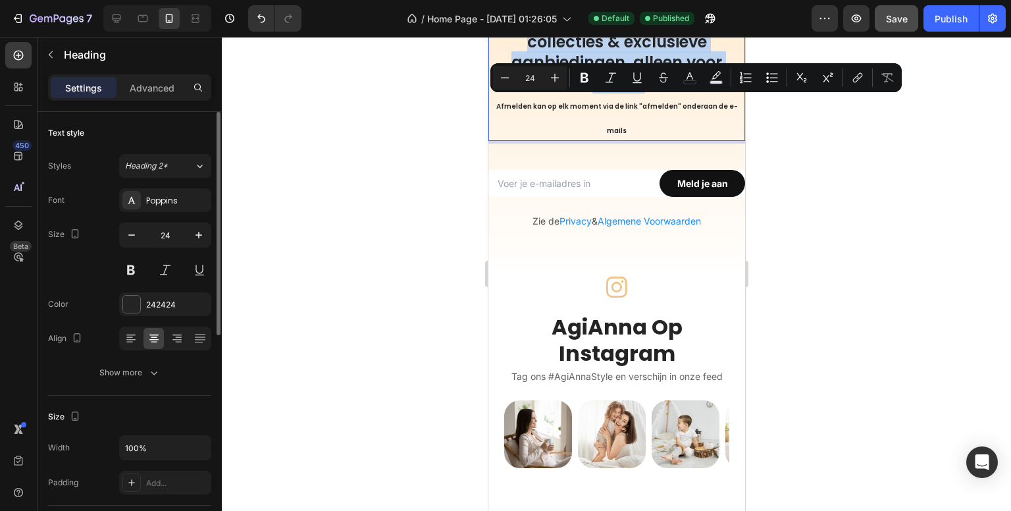
click at [615, 138] on p "Meld je aan voor de nieuwste collecties & exclusieve aanbiedingen, alleen voor …" at bounding box center [616, 76] width 257 height 130
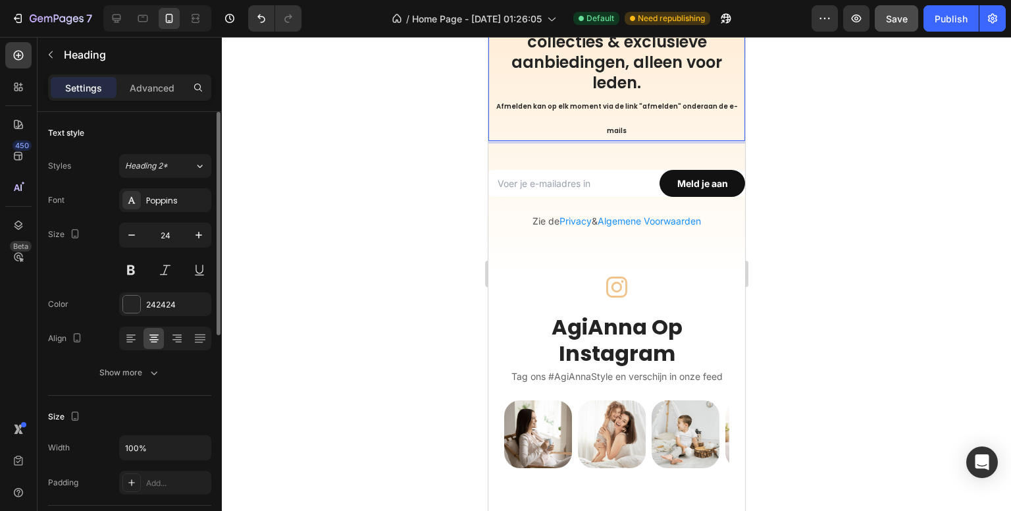
click at [619, 141] on p "Meld je aan voor de nieuwste collecties & exclusieve aanbiedingen, alleen voor …" at bounding box center [616, 76] width 257 height 130
click at [114, 18] on icon at bounding box center [116, 18] width 13 height 13
type input "28"
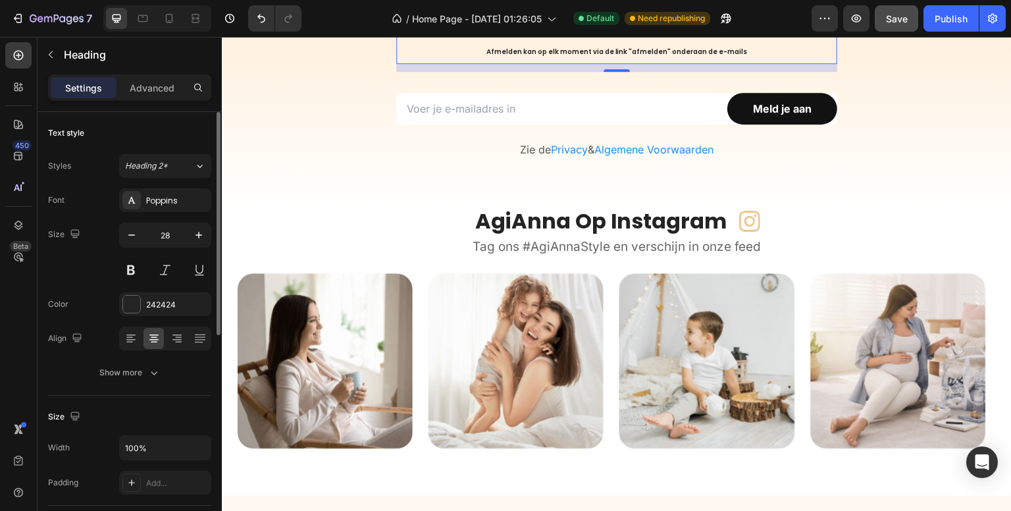
scroll to position [3344, 0]
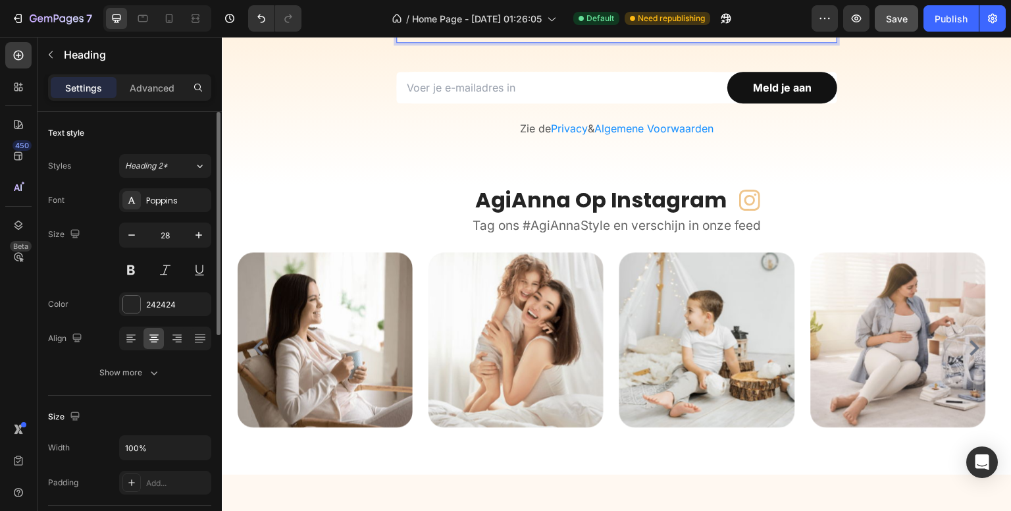
click at [641, 43] on p "Meld je aan voor de nieuwste collecties & exclusieve aanbiedingen, alleen voor …" at bounding box center [616, 5] width 441 height 76
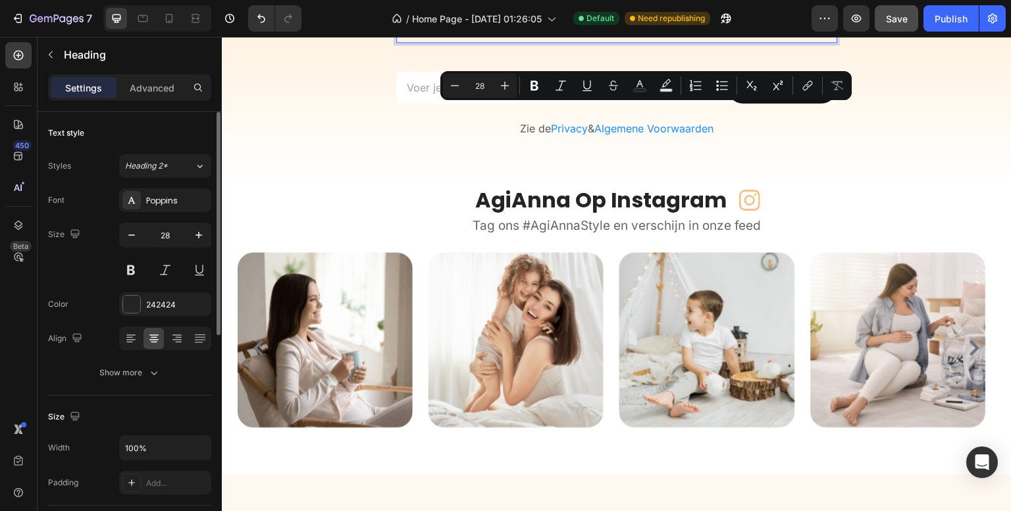
click at [641, 43] on p "Meld je aan voor de nieuwste collecties & exclusieve aanbiedingen, alleen voor …" at bounding box center [616, 5] width 441 height 76
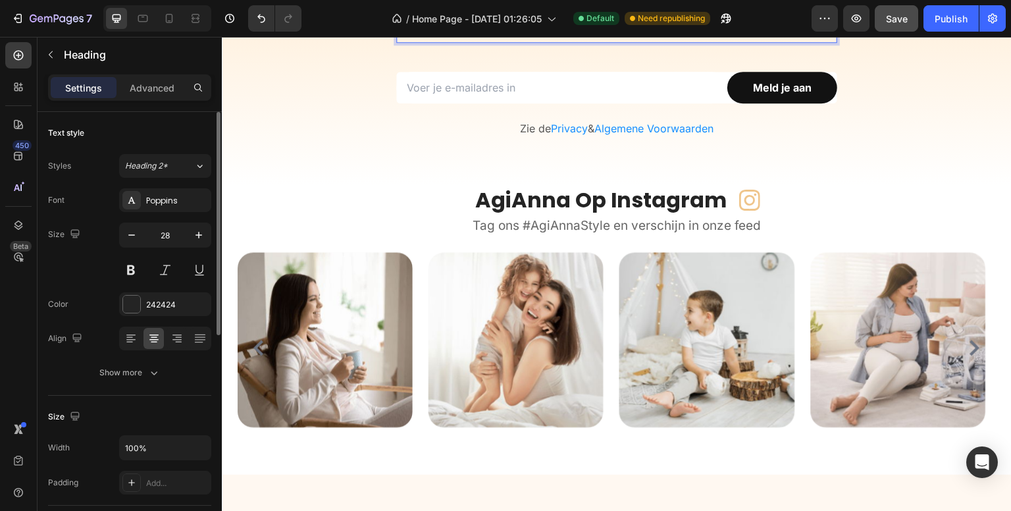
click at [656, 36] on span "Afmelden kan op elk moment via de link "afmelden" onderaan de e-mails" at bounding box center [616, 31] width 261 height 10
click at [647, 36] on span "Afmelden kan op elk moment via de link "afmelden" onderaan de e-mails" at bounding box center [616, 31] width 261 height 10
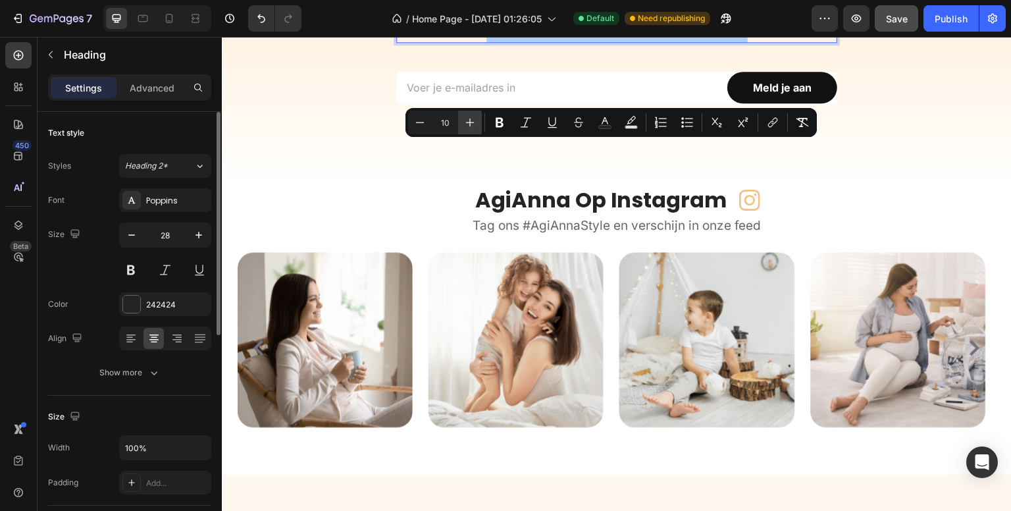
click at [466, 124] on icon "Editor contextual toolbar" at bounding box center [469, 122] width 13 height 13
type input "12"
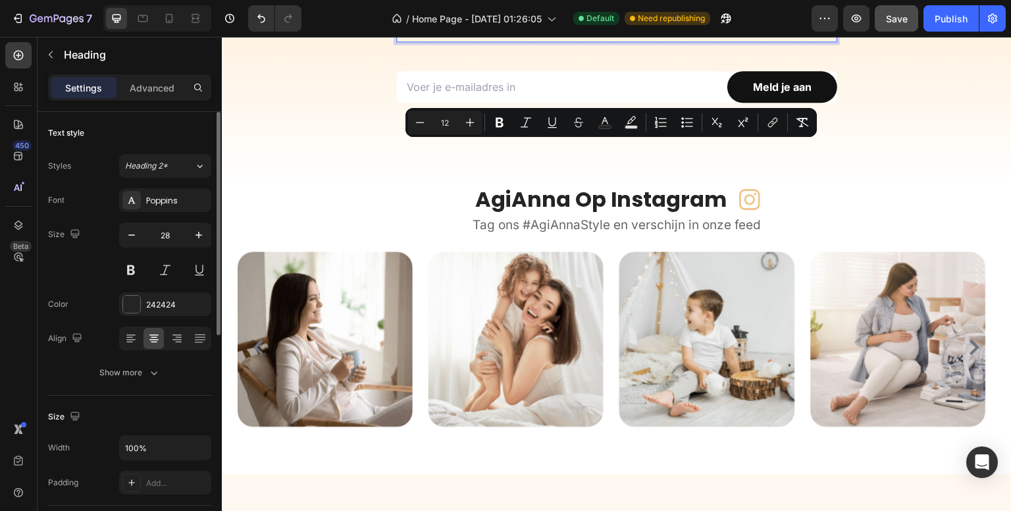
click at [788, 42] on p "Meld je aan voor de nieuwste collecties & exclusieve aanbiedingen. Afmelden kan…" at bounding box center [616, 4] width 441 height 75
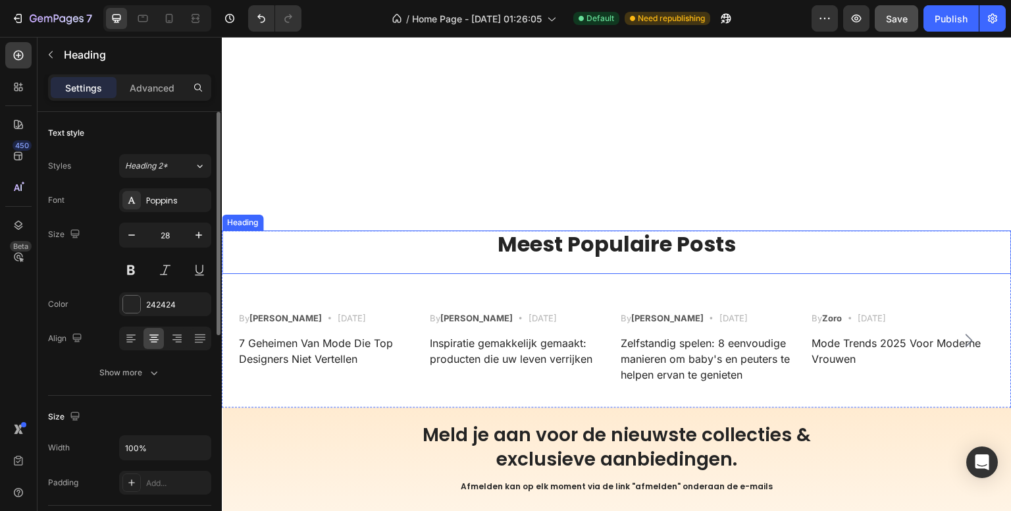
scroll to position [3015, 0]
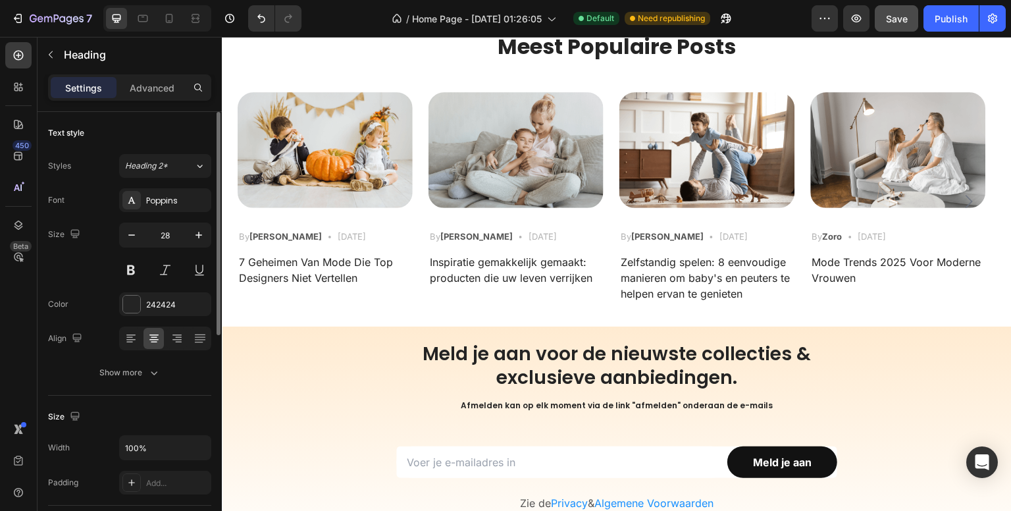
click at [565, 356] on h2 "Meld je aan voor de nieuwste collecties & exclusieve aanbiedingen. Afmelden kan…" at bounding box center [616, 379] width 441 height 75
click at [566, 356] on p "Meld je aan voor de nieuwste collecties & exclusieve aanbiedingen. Afmelden kan…" at bounding box center [616, 379] width 441 height 75
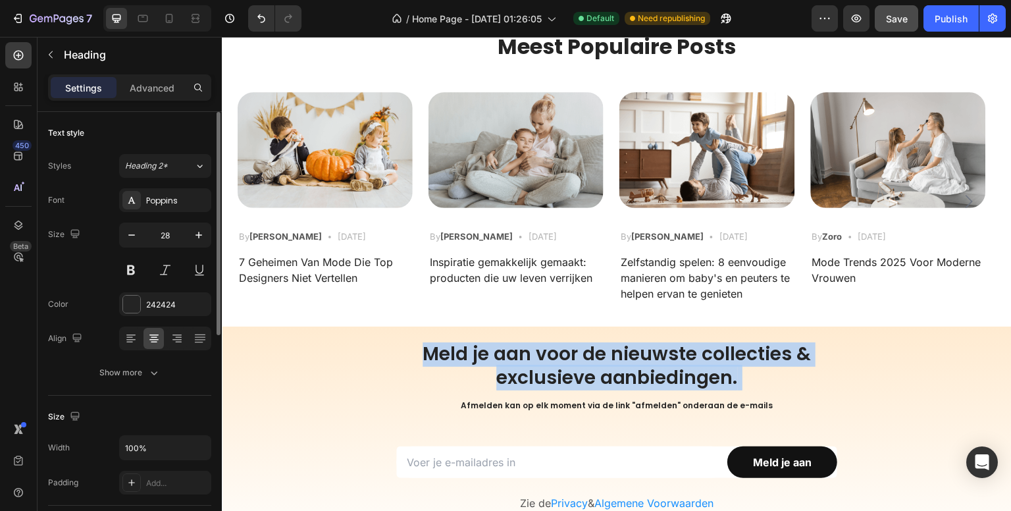
click at [566, 356] on p "Meld je aan voor de nieuwste collecties & exclusieve aanbiedingen. Afmelden kan…" at bounding box center [616, 379] width 441 height 75
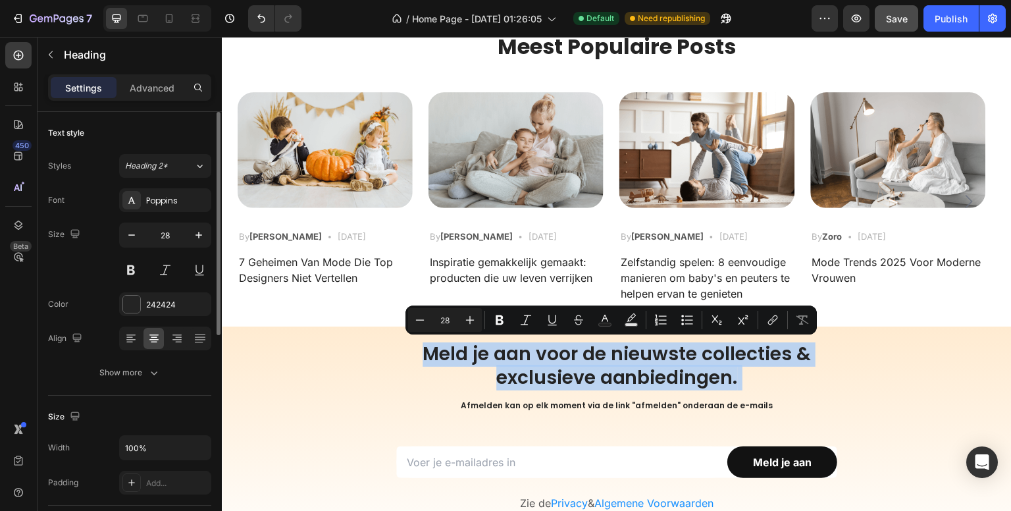
click at [847, 346] on div "Meld je aan voor de nieuwste collecties & exclusieve aanbiedingen. Afmelden kan…" at bounding box center [617, 450] width 790 height 217
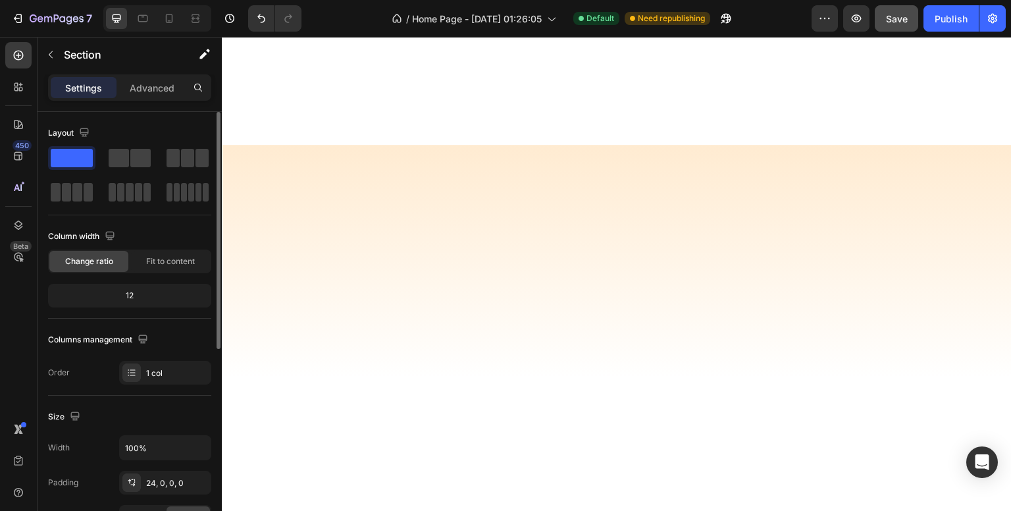
scroll to position [2093, 0]
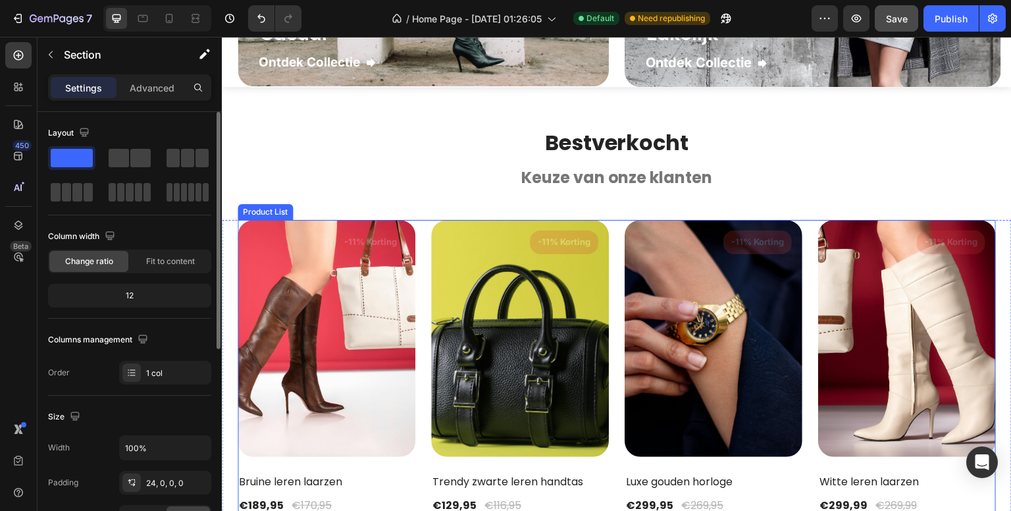
click at [419, 340] on div "(P) Images -11% Korting Product Badge Row Bruine leren laarzen (P) Title €189,9…" at bounding box center [617, 464] width 758 height 488
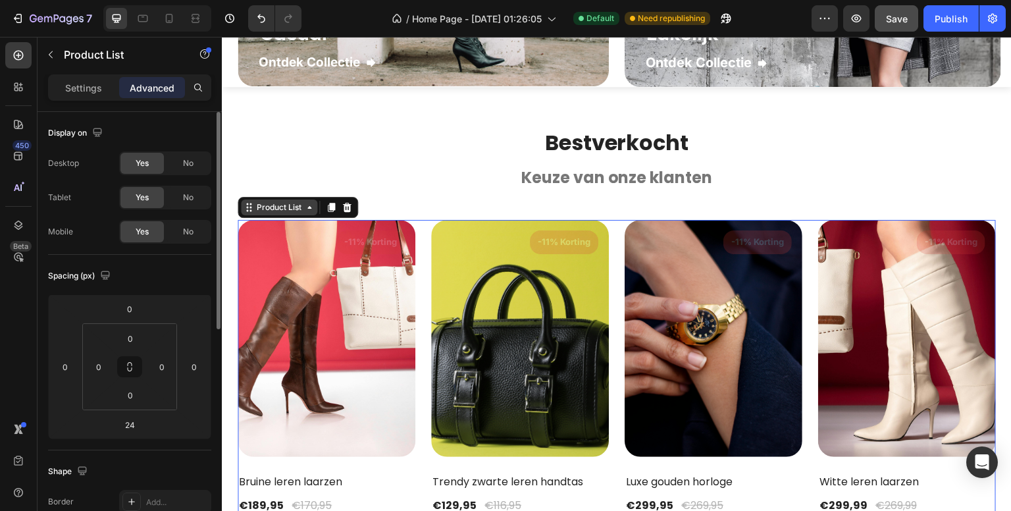
click at [275, 207] on div "Product List" at bounding box center [279, 207] width 50 height 12
click at [257, 213] on div "Product List" at bounding box center [279, 207] width 50 height 12
click at [76, 90] on p "Settings" at bounding box center [83, 88] width 37 height 14
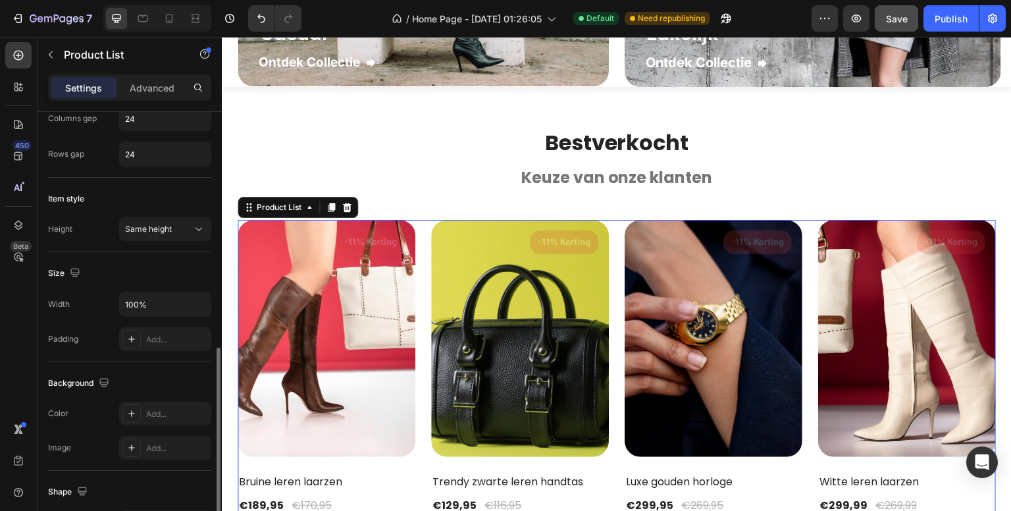
scroll to position [428, 0]
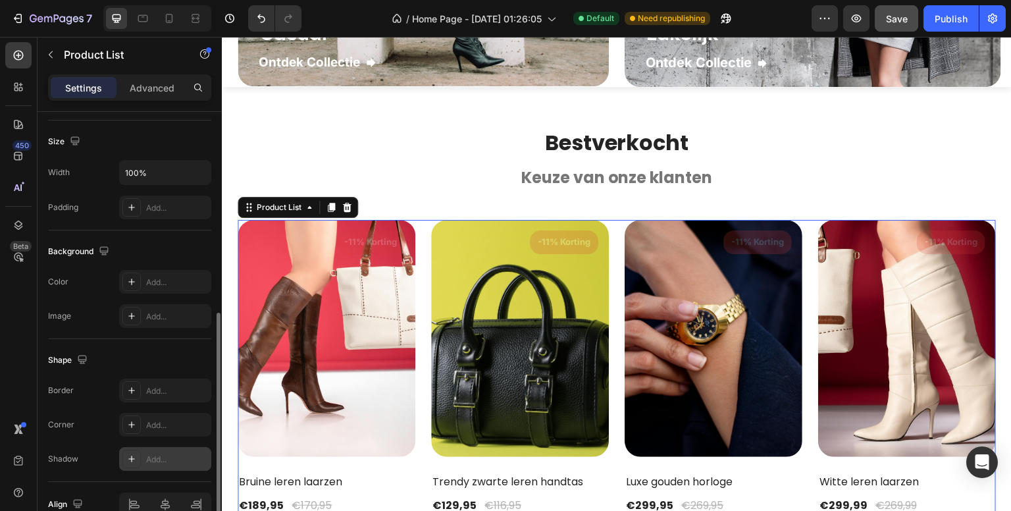
click at [162, 454] on div "Add..." at bounding box center [177, 460] width 62 height 12
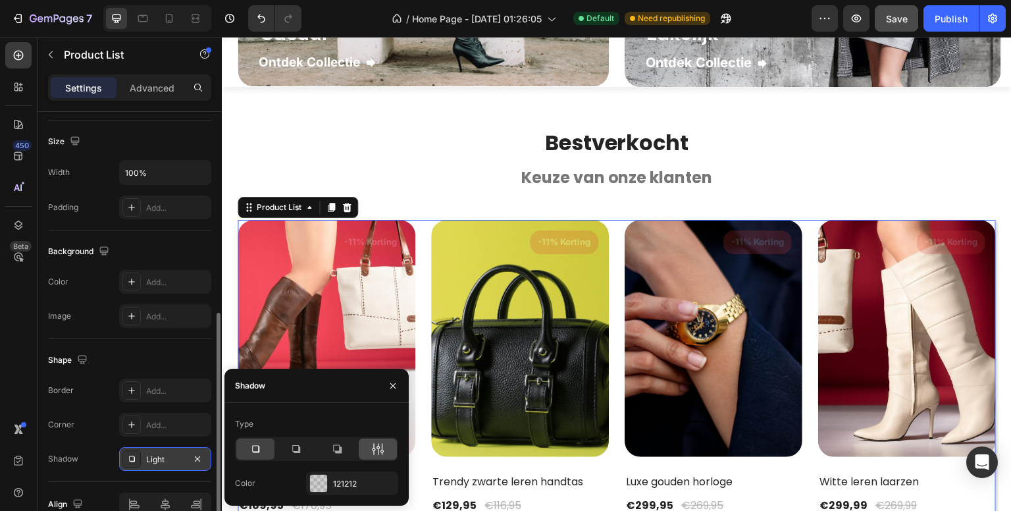
click at [380, 443] on icon at bounding box center [377, 448] width 13 height 13
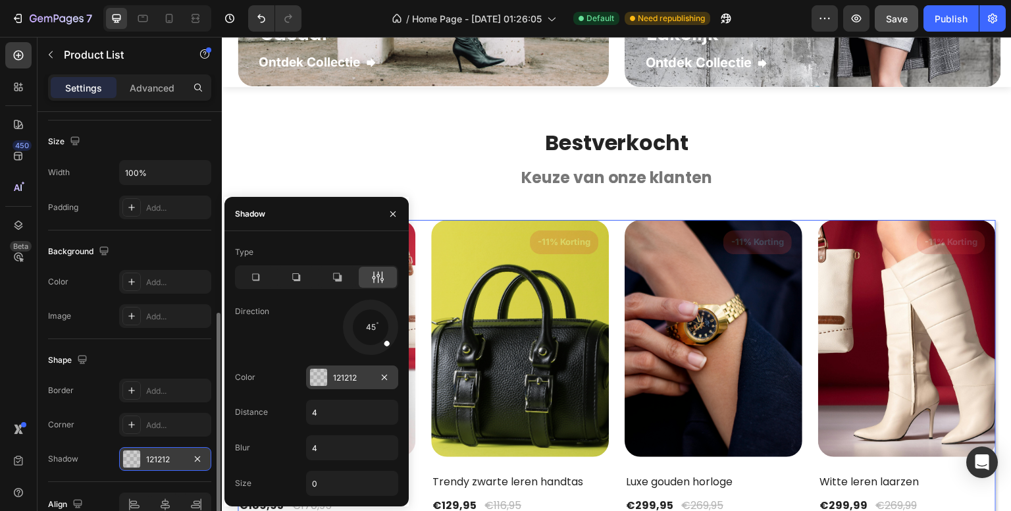
click at [355, 375] on div "121212" at bounding box center [352, 378] width 38 height 12
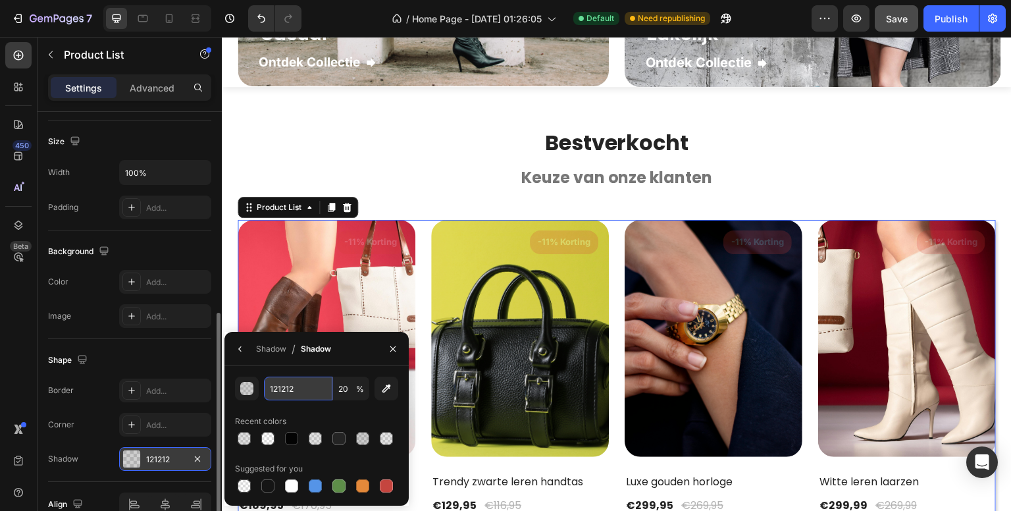
click at [267, 393] on input "121212" at bounding box center [298, 389] width 68 height 24
click at [290, 434] on div at bounding box center [291, 438] width 13 height 13
type input "000000"
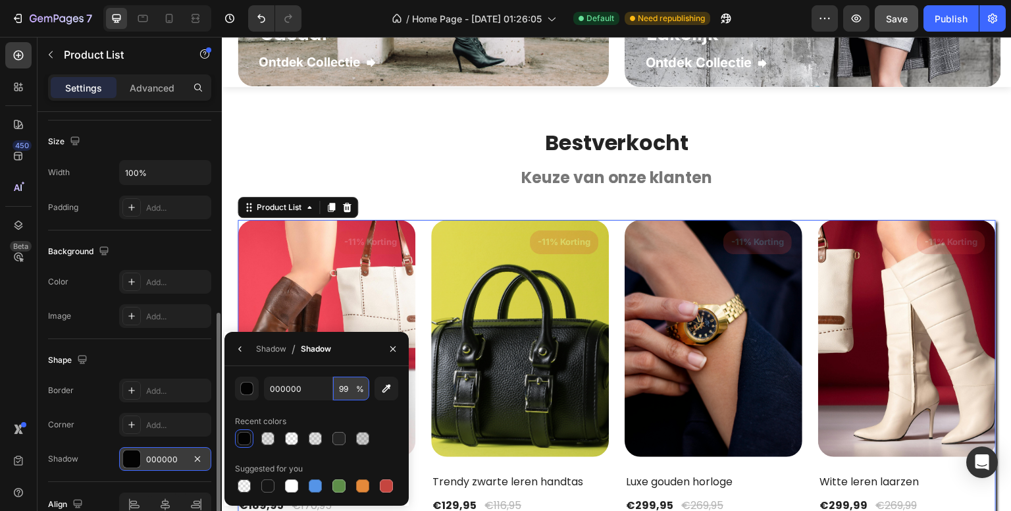
click at [342, 387] on input "99" at bounding box center [351, 389] width 36 height 24
type input "12"
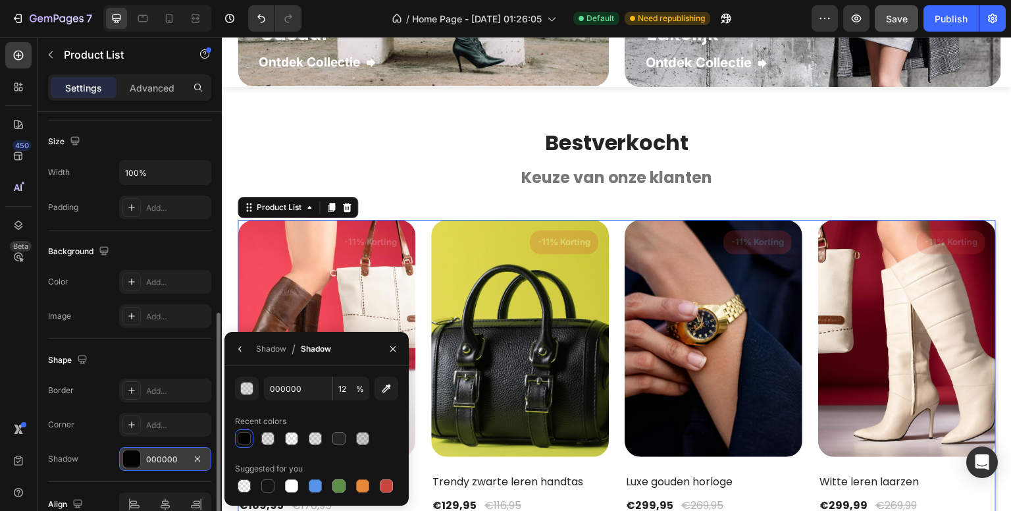
click at [155, 456] on div "000000" at bounding box center [165, 460] width 38 height 12
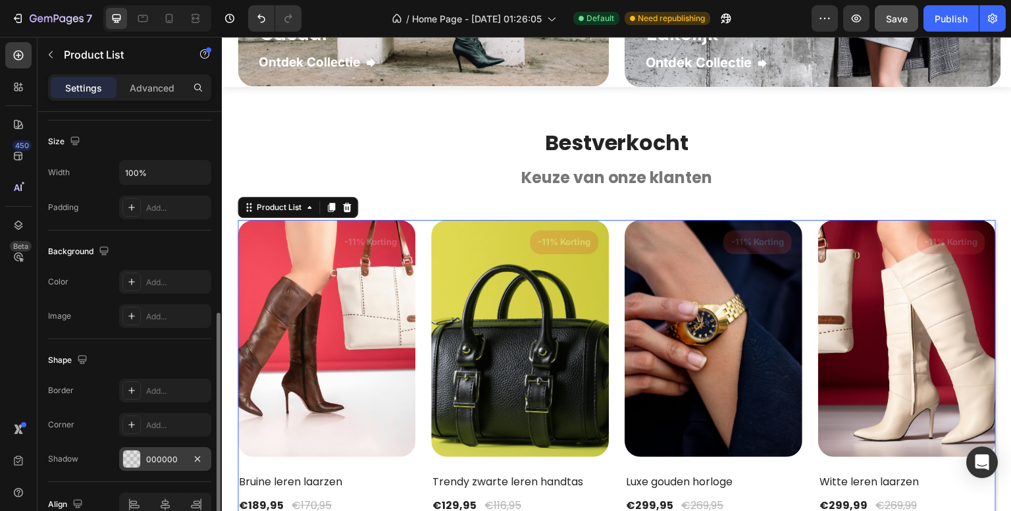
click at [158, 463] on div "000000" at bounding box center [165, 459] width 92 height 24
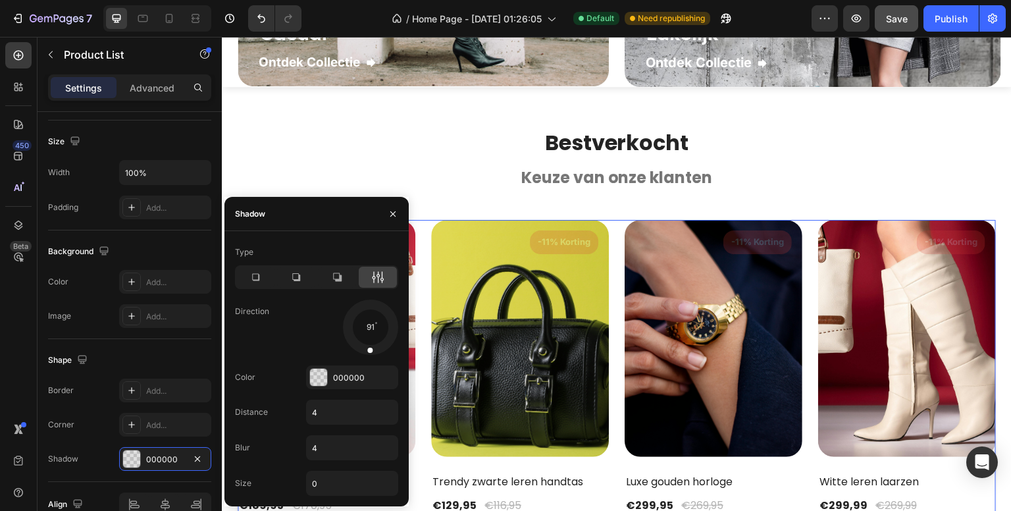
drag, startPoint x: 354, startPoint y: 354, endPoint x: 368, endPoint y: 352, distance: 14.1
click at [368, 352] on div at bounding box center [370, 327] width 59 height 59
click at [354, 377] on div "000000" at bounding box center [352, 378] width 38 height 12
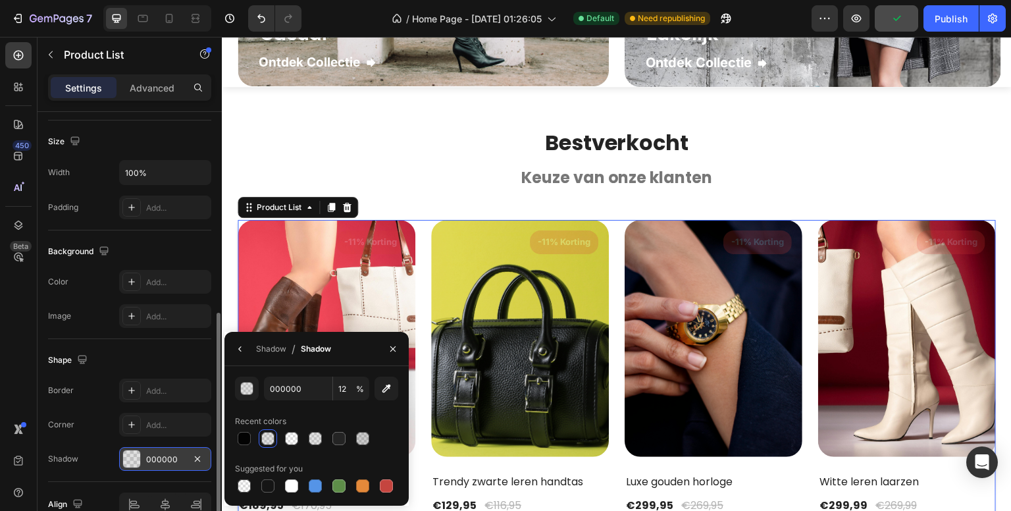
click at [152, 454] on div "000000" at bounding box center [165, 460] width 38 height 12
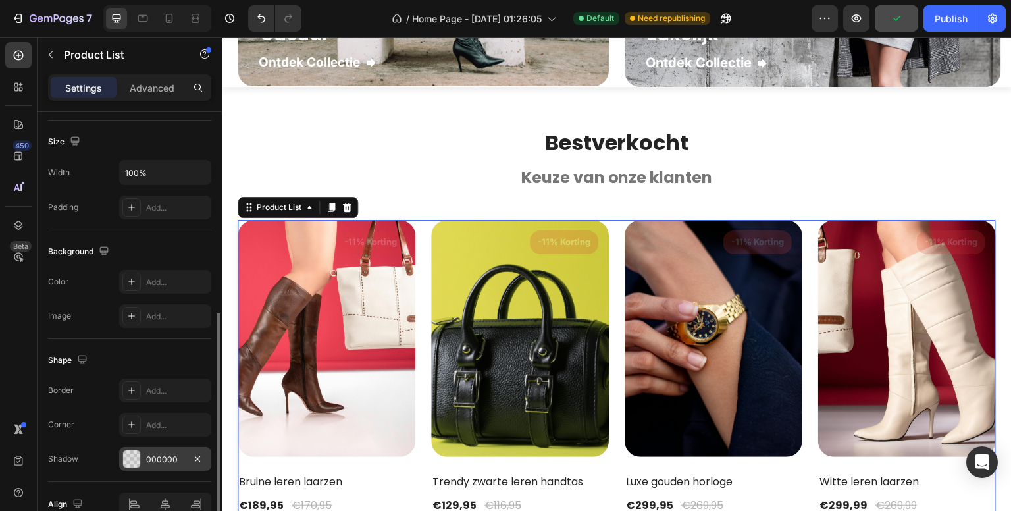
click at [154, 454] on div "000000" at bounding box center [165, 460] width 38 height 12
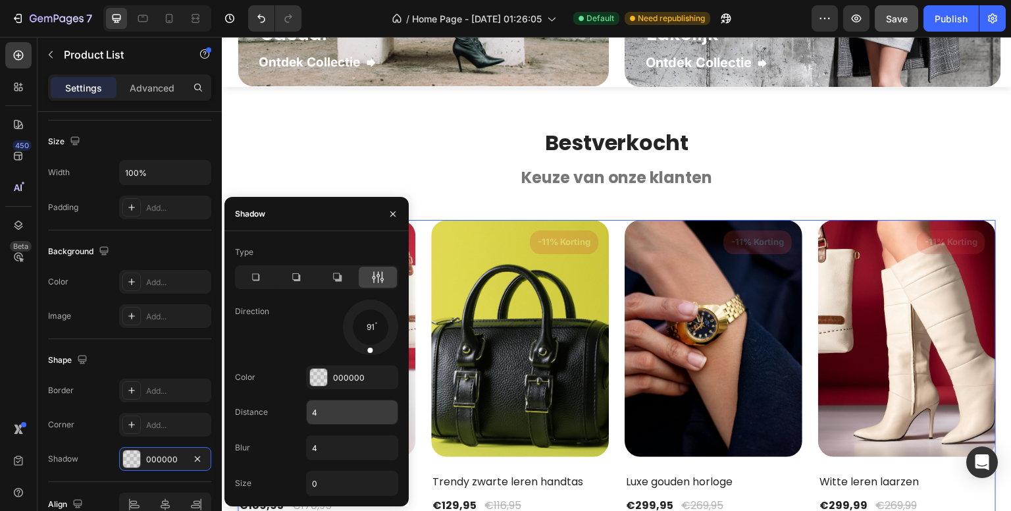
click at [328, 405] on input "4" at bounding box center [352, 412] width 91 height 24
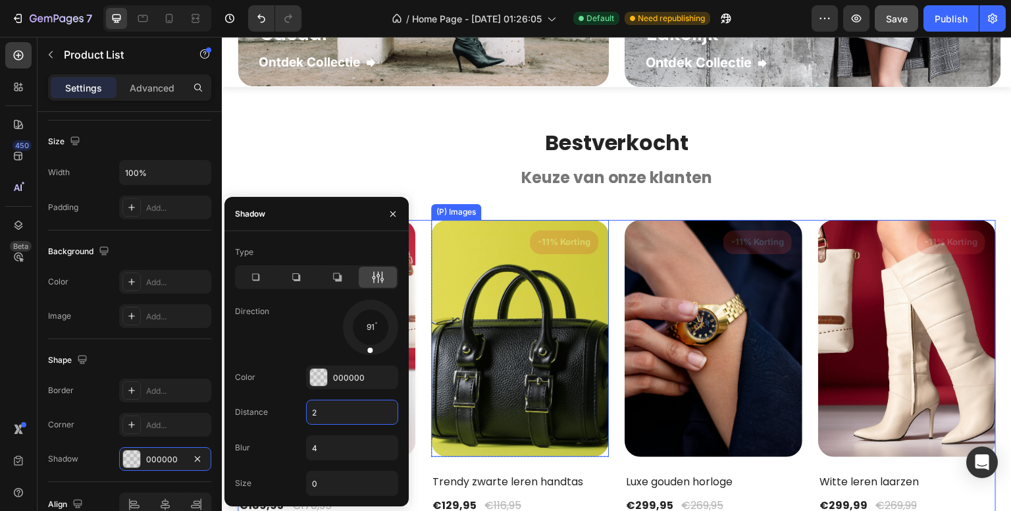
type input "2"
type input "12"
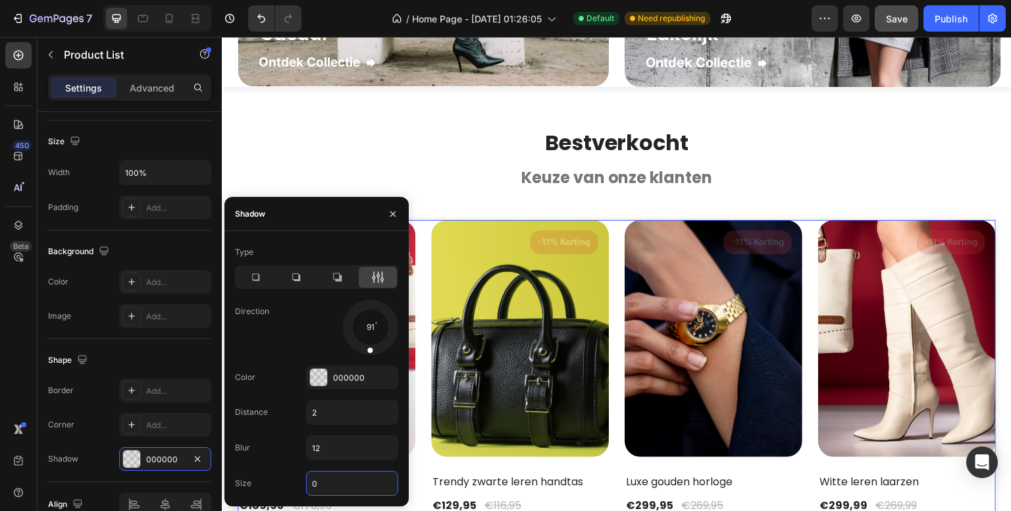
click at [18, 388] on div "450 Beta" at bounding box center [18, 229] width 26 height 374
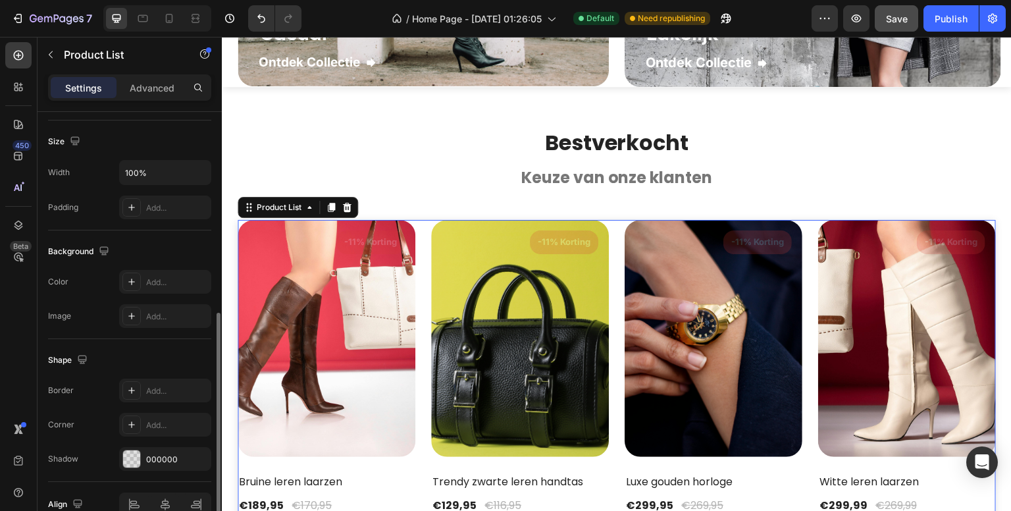
scroll to position [494, 0]
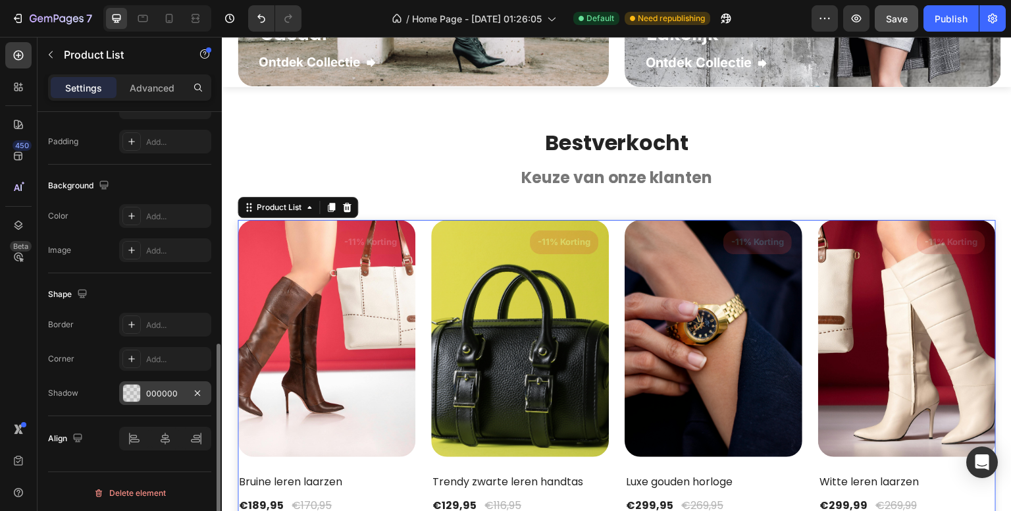
click at [176, 390] on div "000000" at bounding box center [165, 394] width 38 height 12
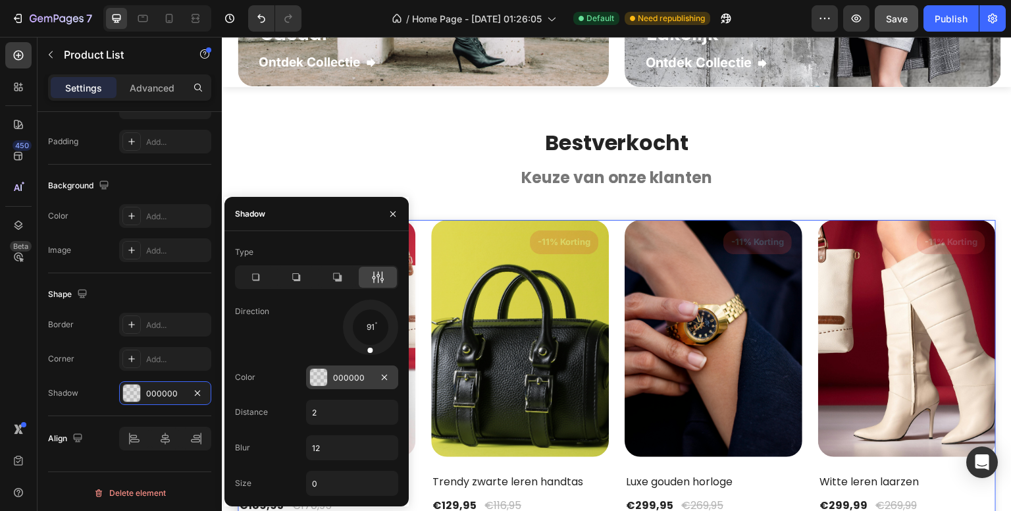
click at [357, 375] on div "000000" at bounding box center [352, 378] width 38 height 12
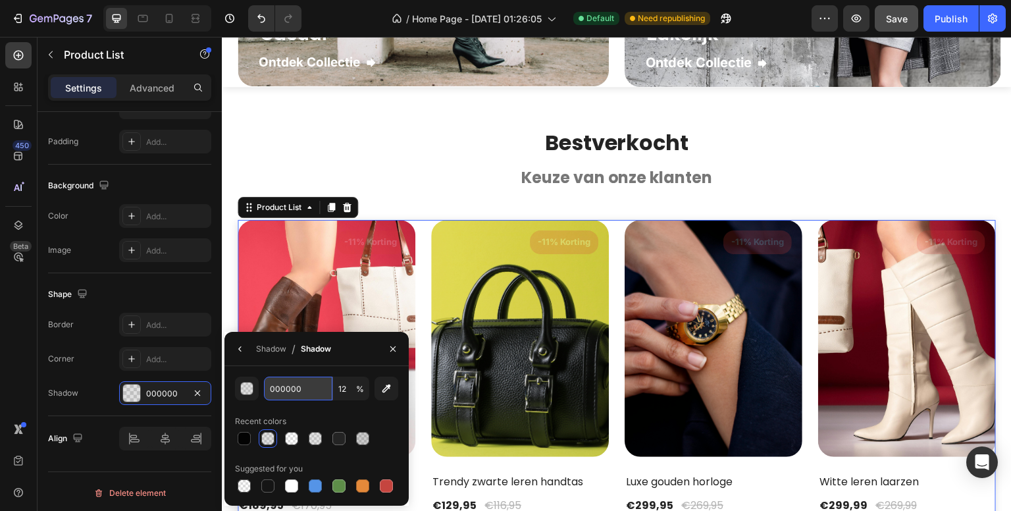
click at [284, 388] on input "000000" at bounding box center [298, 389] width 68 height 24
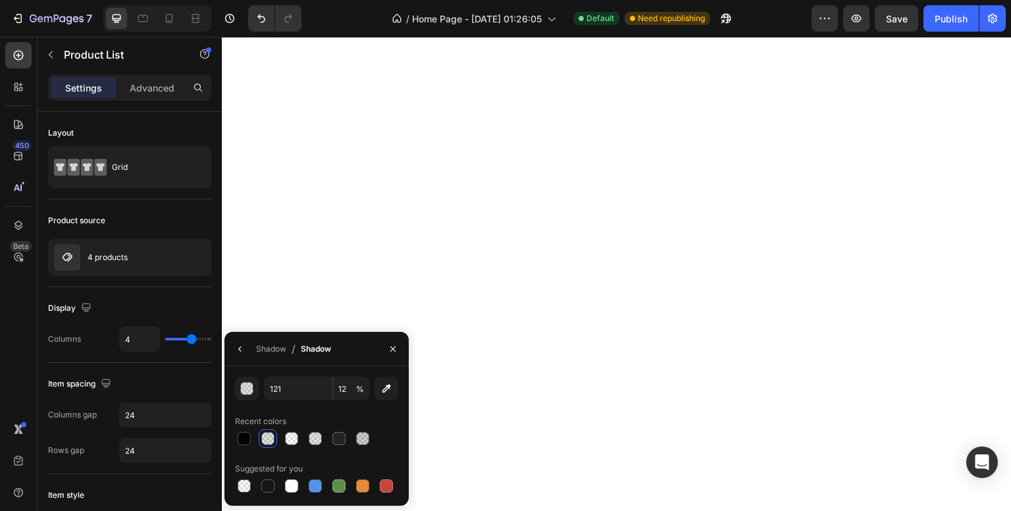
type input "1212"
type input "100"
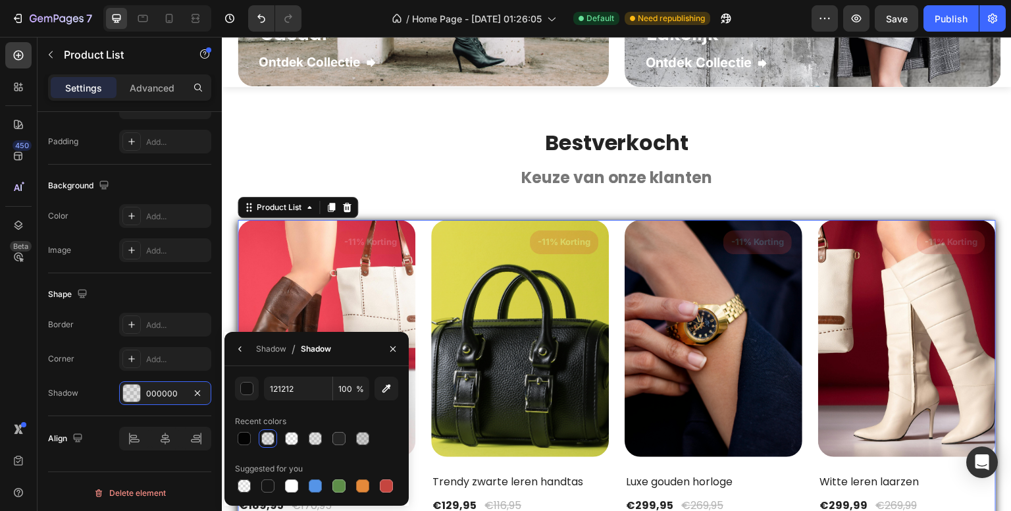
scroll to position [2093, 0]
type input "121212"
click at [13, 369] on div "450 Beta" at bounding box center [18, 229] width 26 height 374
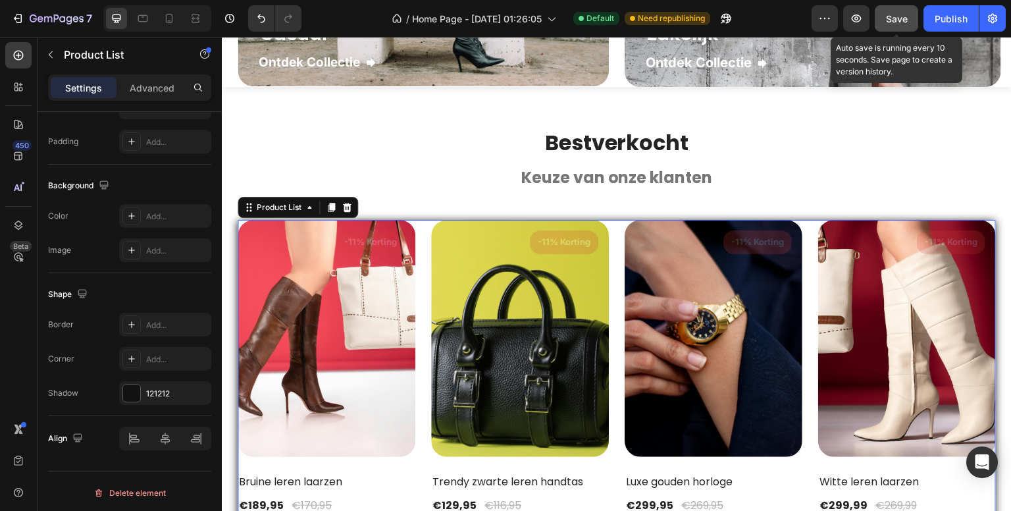
drag, startPoint x: 895, startPoint y: 18, endPoint x: 232, endPoint y: 200, distance: 688.0
click at [895, 18] on span "Save" at bounding box center [897, 18] width 22 height 11
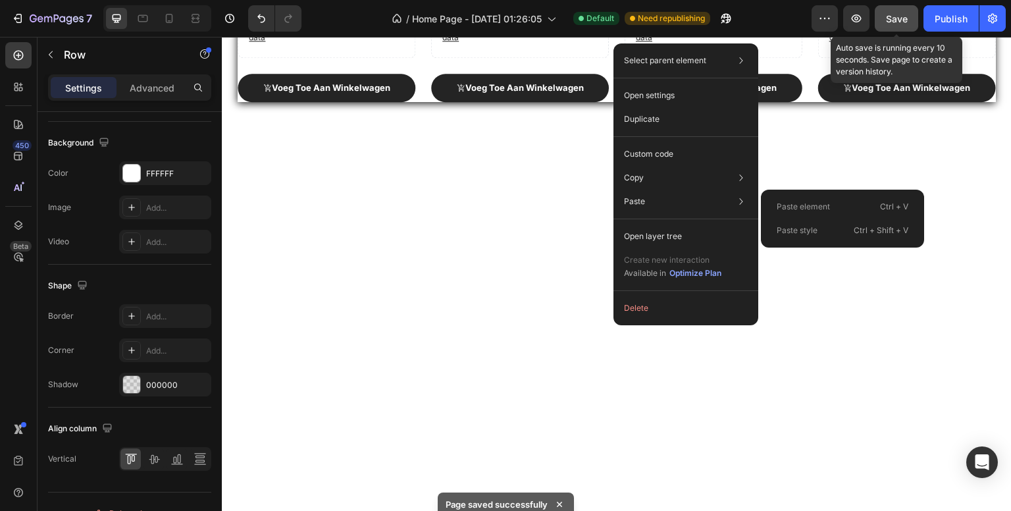
scroll to position [0, 0]
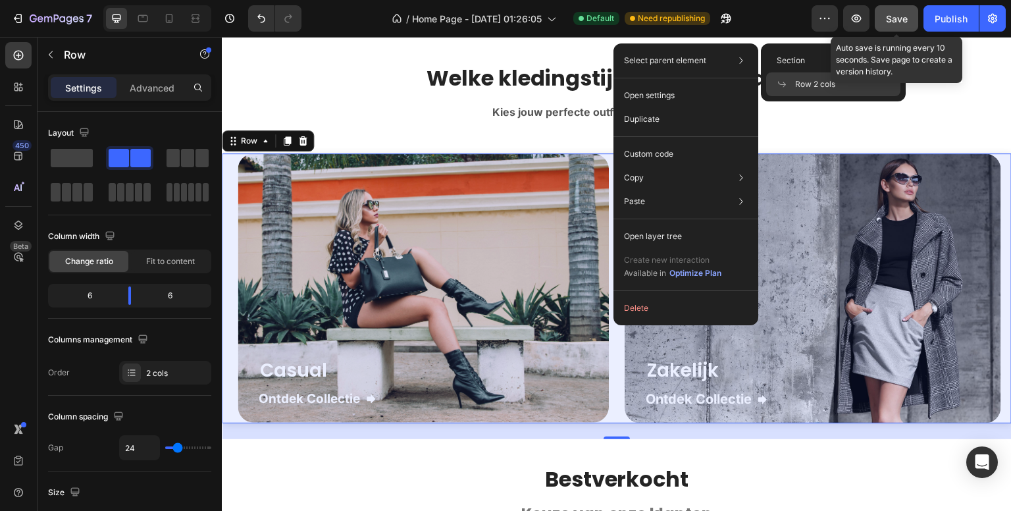
click at [790, 80] on span at bounding box center [786, 84] width 18 height 11
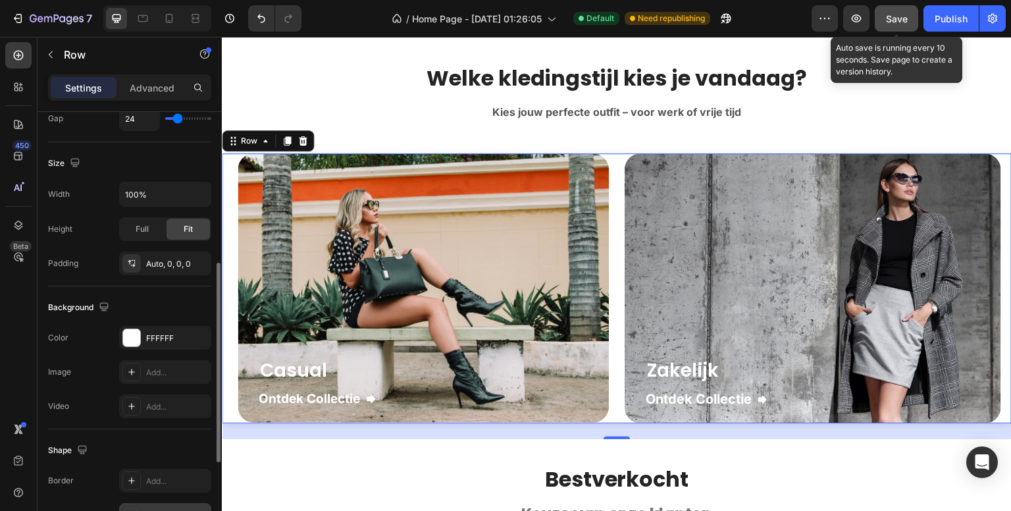
scroll to position [395, 0]
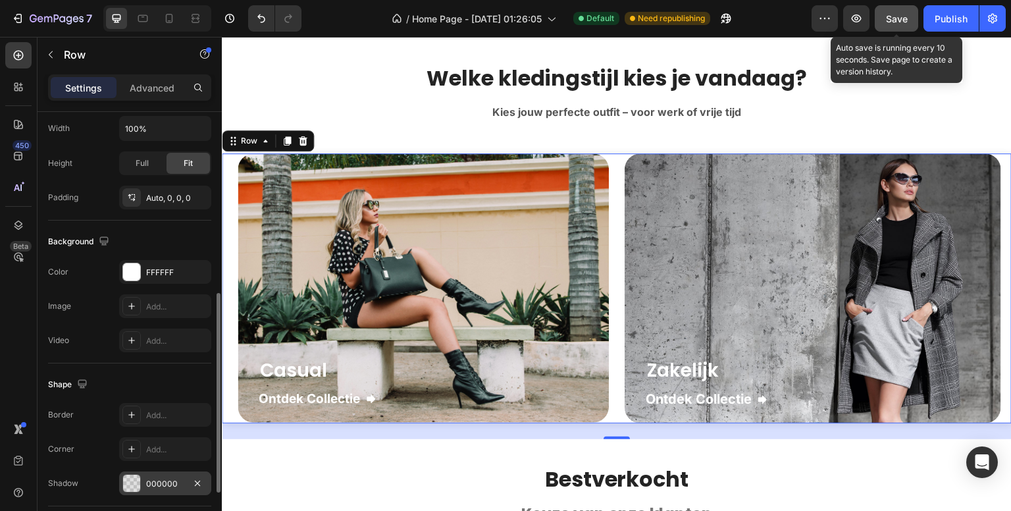
click at [153, 475] on div "000000" at bounding box center [165, 483] width 92 height 24
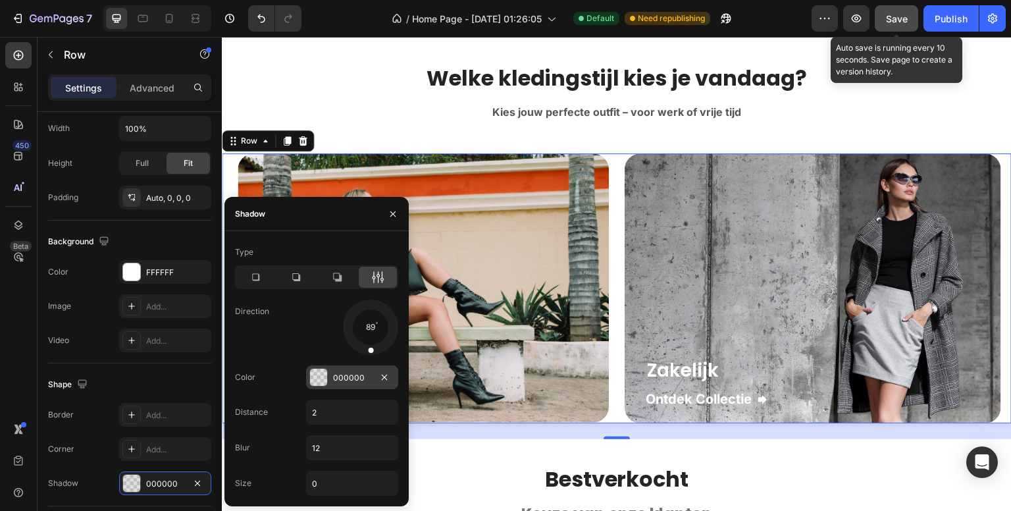
click at [346, 379] on div "000000" at bounding box center [352, 378] width 38 height 12
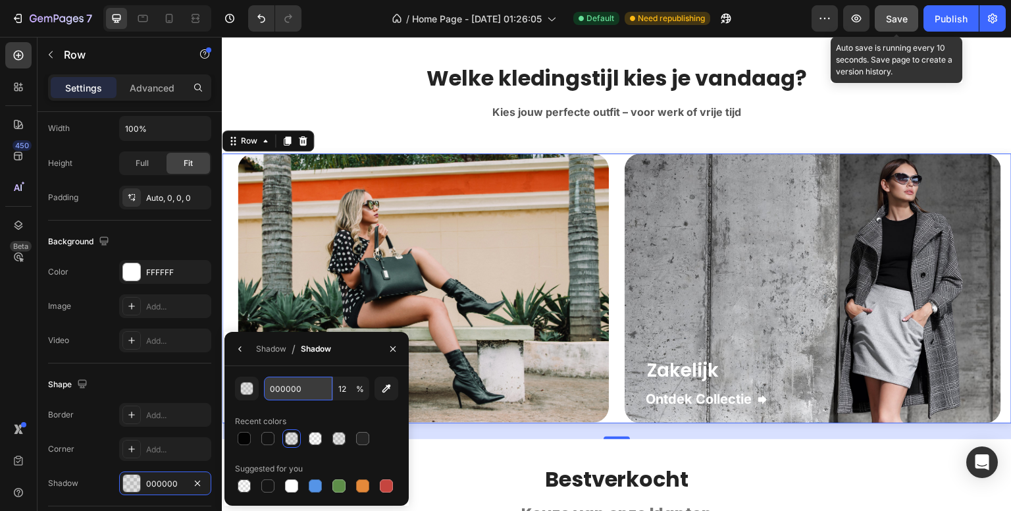
click at [279, 384] on input "000000" at bounding box center [298, 389] width 68 height 24
type input "1212"
type input "100"
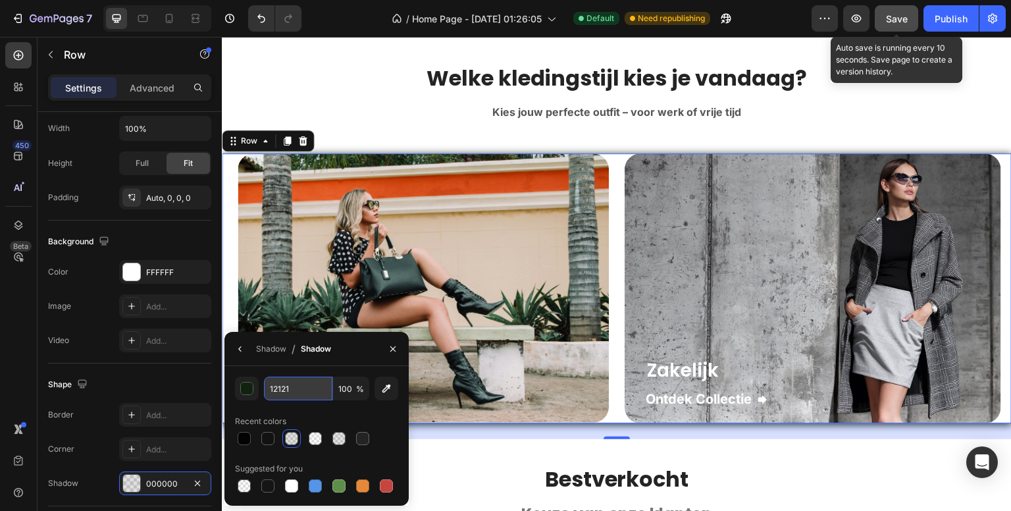
type input "121212"
click at [7, 348] on div "450 Beta" at bounding box center [18, 229] width 26 height 374
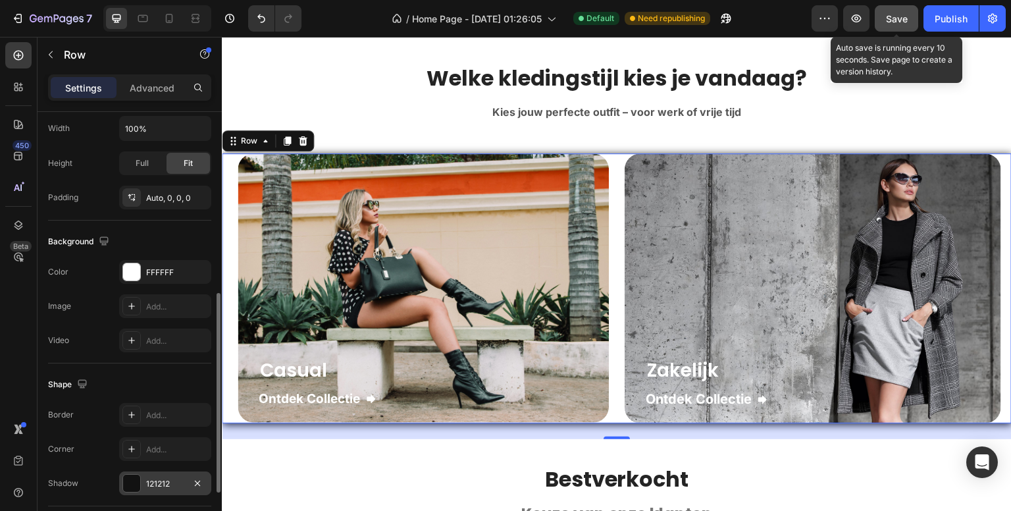
click at [171, 484] on div "121212" at bounding box center [165, 484] width 38 height 12
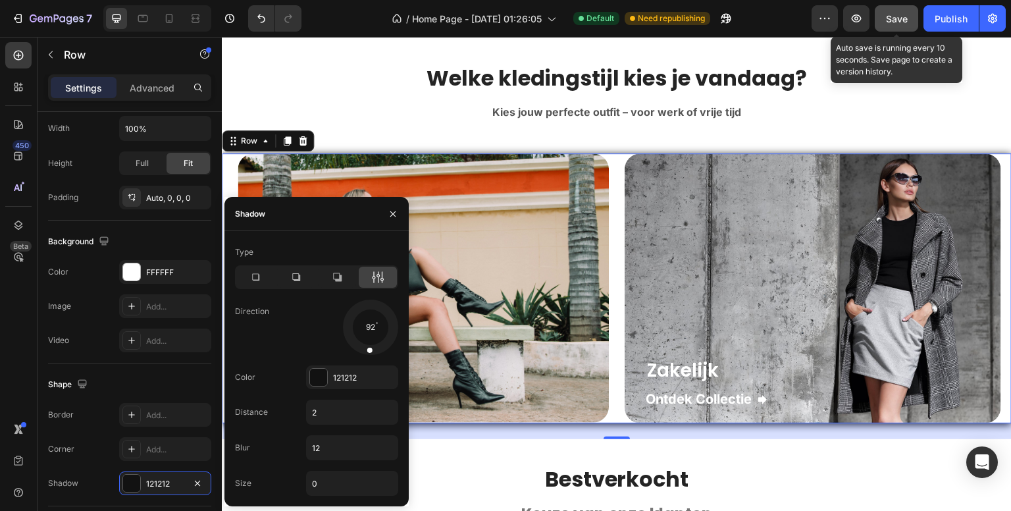
click at [367, 350] on span at bounding box center [369, 349] width 5 height 5
click at [368, 349] on span at bounding box center [369, 349] width 5 height 5
click at [14, 359] on div "450 Beta" at bounding box center [18, 229] width 26 height 374
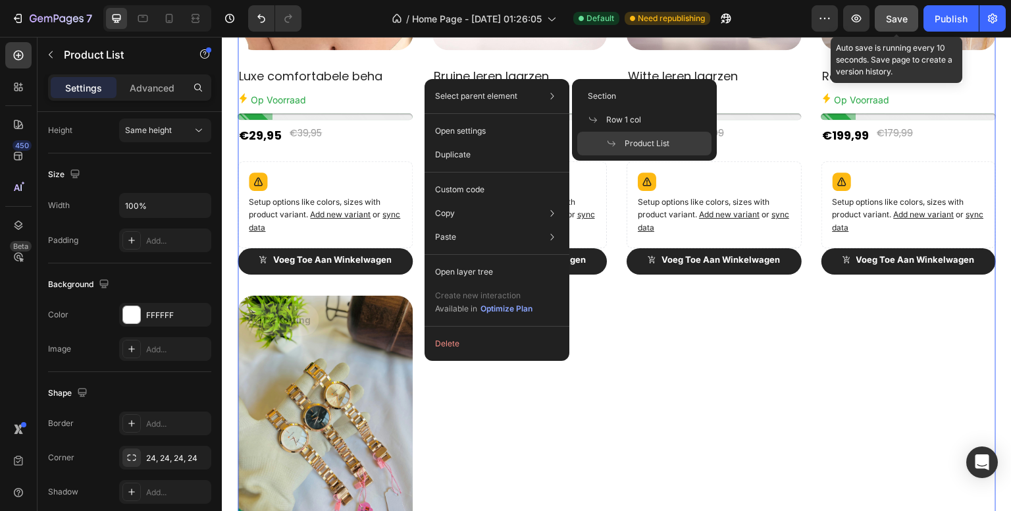
scroll to position [0, 0]
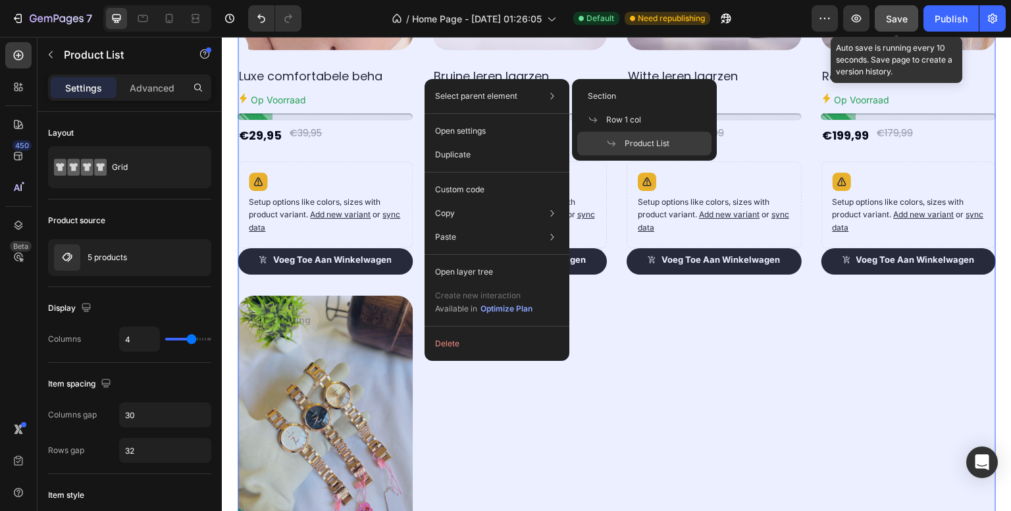
click at [621, 142] on span at bounding box center [615, 143] width 18 height 11
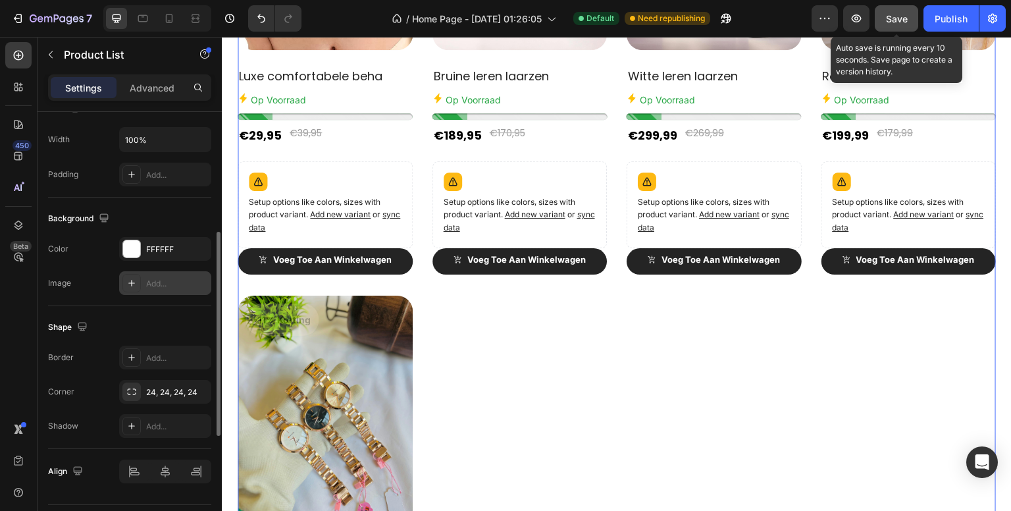
scroll to position [494, 0]
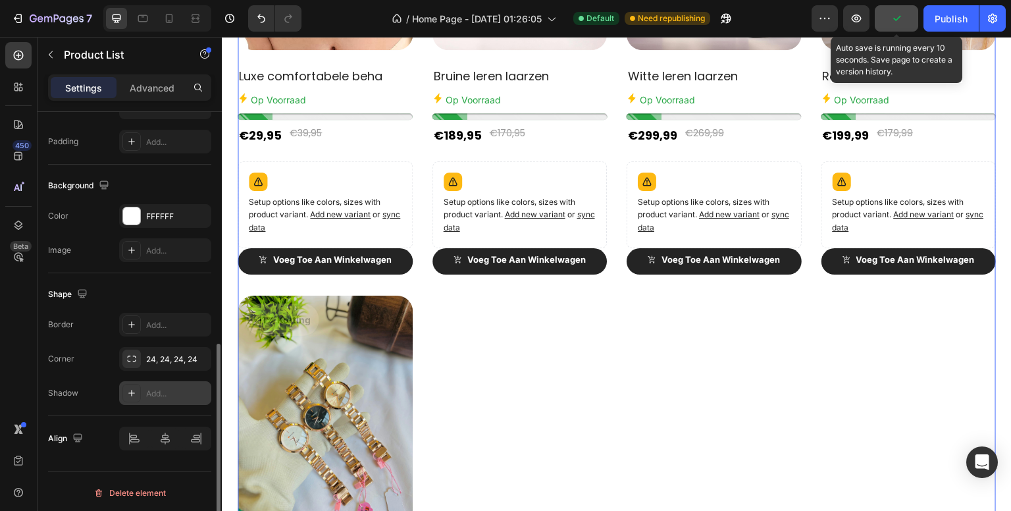
click at [169, 388] on div "Add..." at bounding box center [177, 394] width 62 height 12
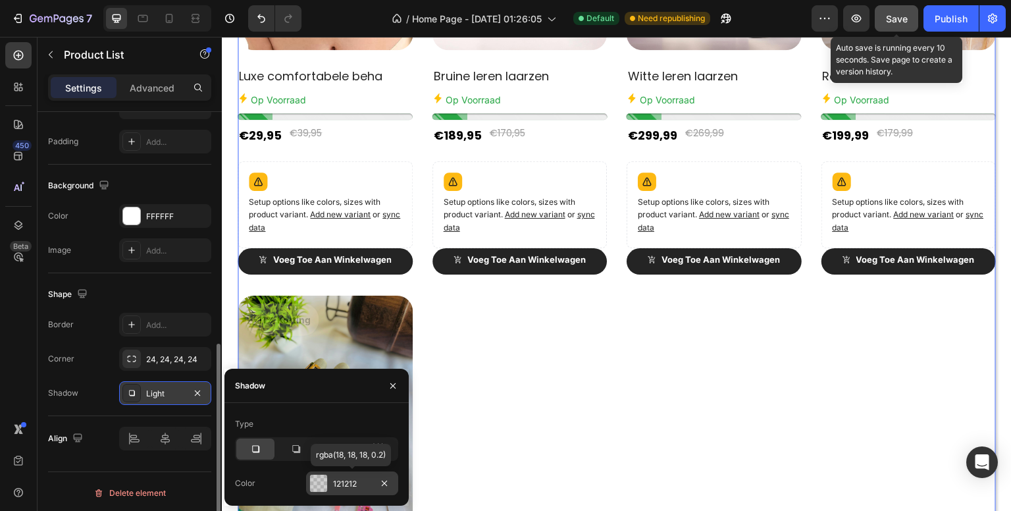
click at [339, 485] on div "121212" at bounding box center [352, 484] width 38 height 12
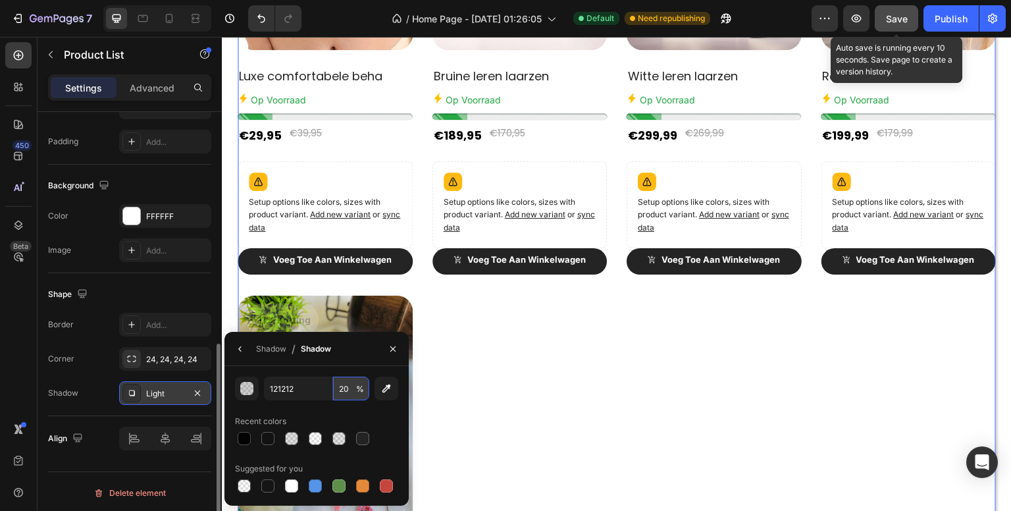
click at [348, 385] on input "20" at bounding box center [351, 389] width 36 height 24
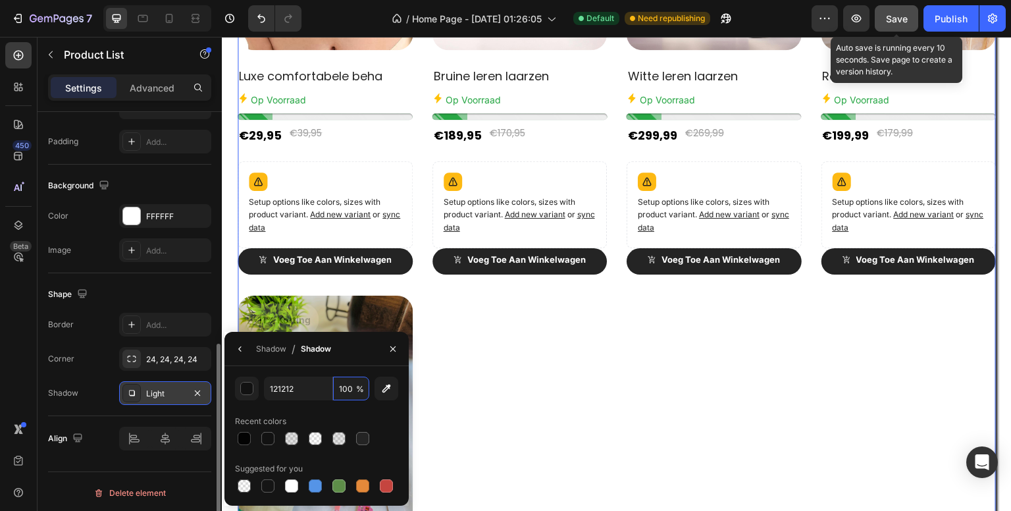
scroll to position [0, 0]
type input "100"
click at [153, 396] on div "Light" at bounding box center [165, 394] width 38 height 12
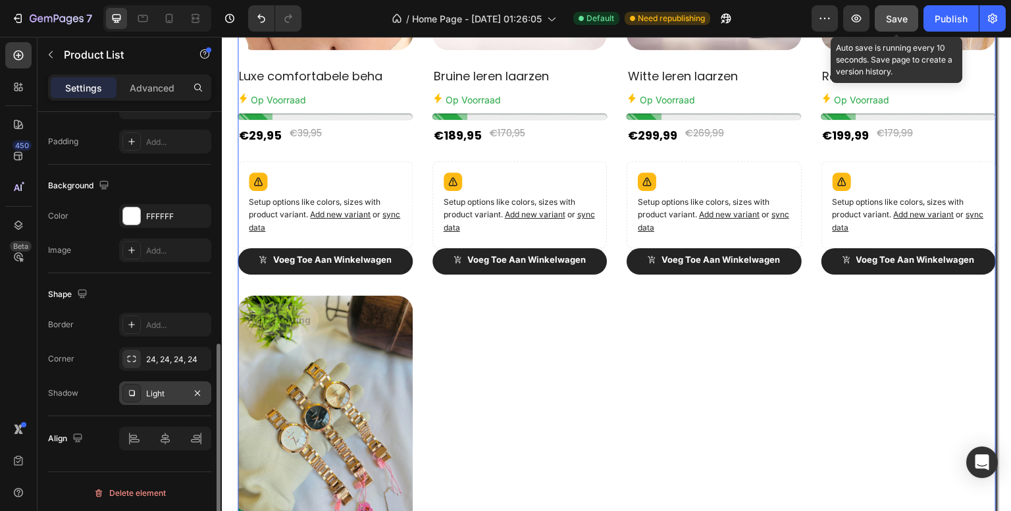
click at [153, 396] on div "Light" at bounding box center [165, 394] width 38 height 12
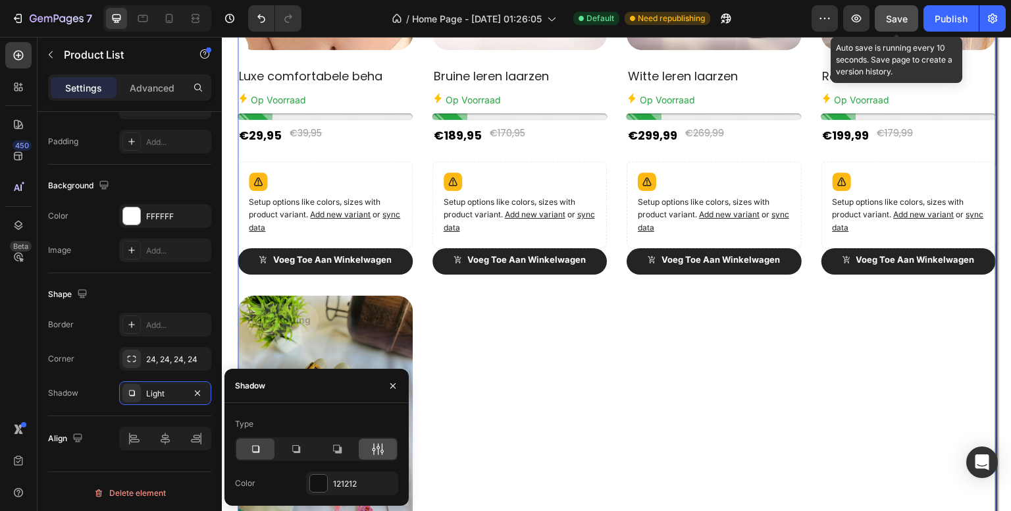
click at [371, 442] on div at bounding box center [378, 448] width 38 height 21
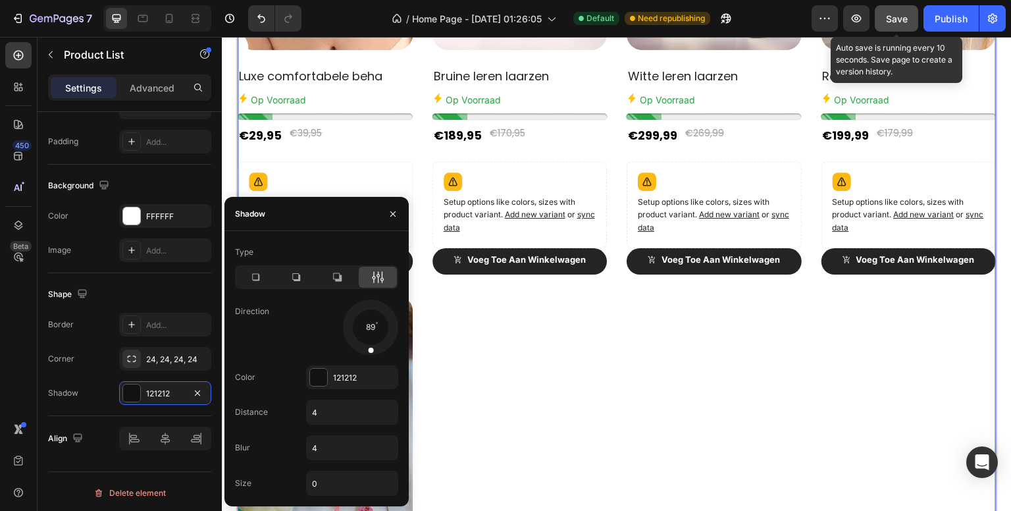
drag, startPoint x: 383, startPoint y: 346, endPoint x: 369, endPoint y: 352, distance: 15.6
click at [369, 352] on span at bounding box center [370, 349] width 5 height 5
click at [368, 349] on span at bounding box center [369, 349] width 5 height 5
click at [319, 405] on input "4" at bounding box center [352, 412] width 91 height 24
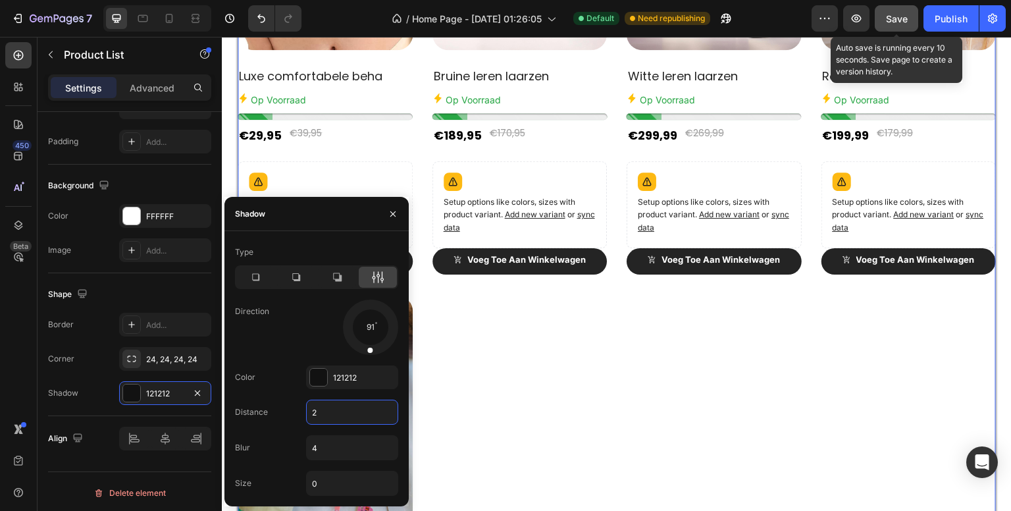
type input "2"
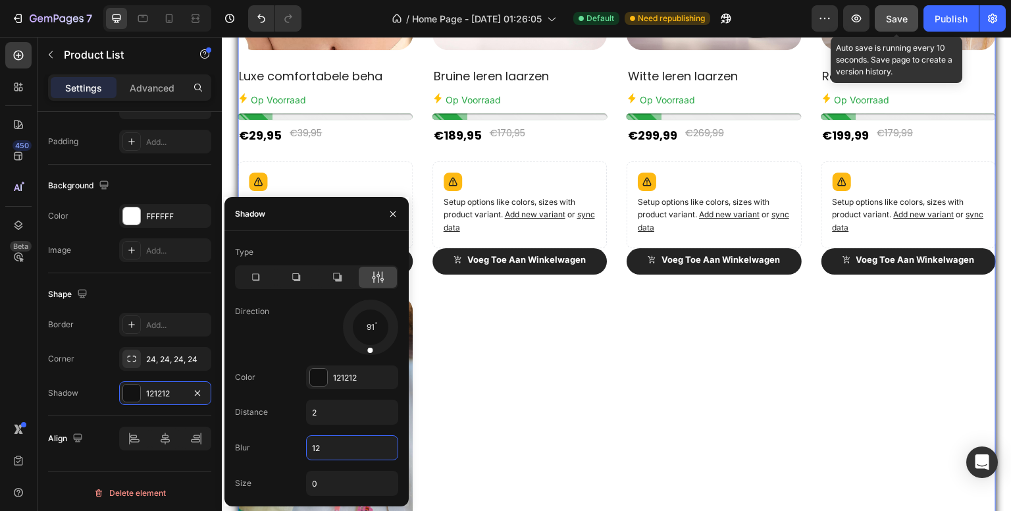
type input "12"
click at [18, 325] on div "450 Beta" at bounding box center [18, 229] width 26 height 374
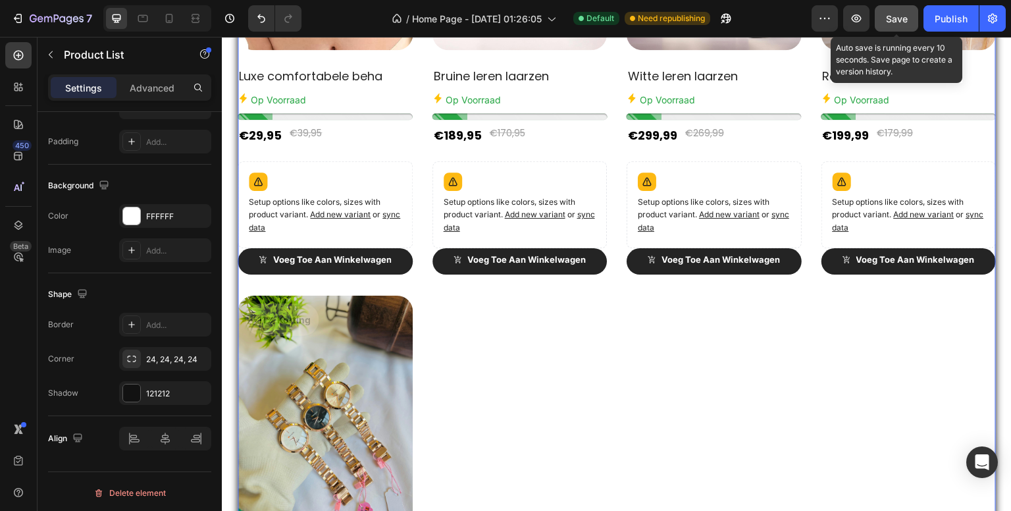
click at [887, 18] on span "Save" at bounding box center [897, 18] width 22 height 11
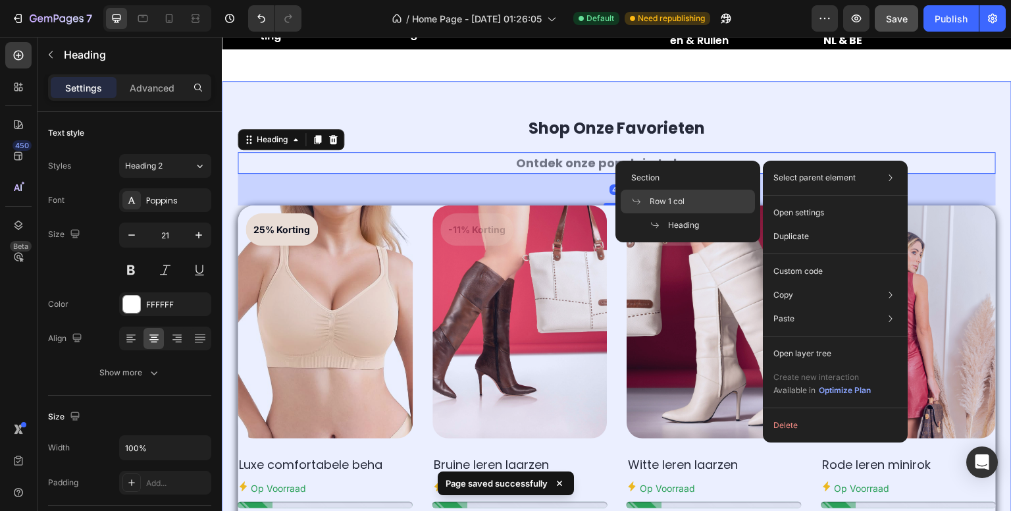
click at [664, 200] on span "Row 1 col" at bounding box center [667, 202] width 35 height 12
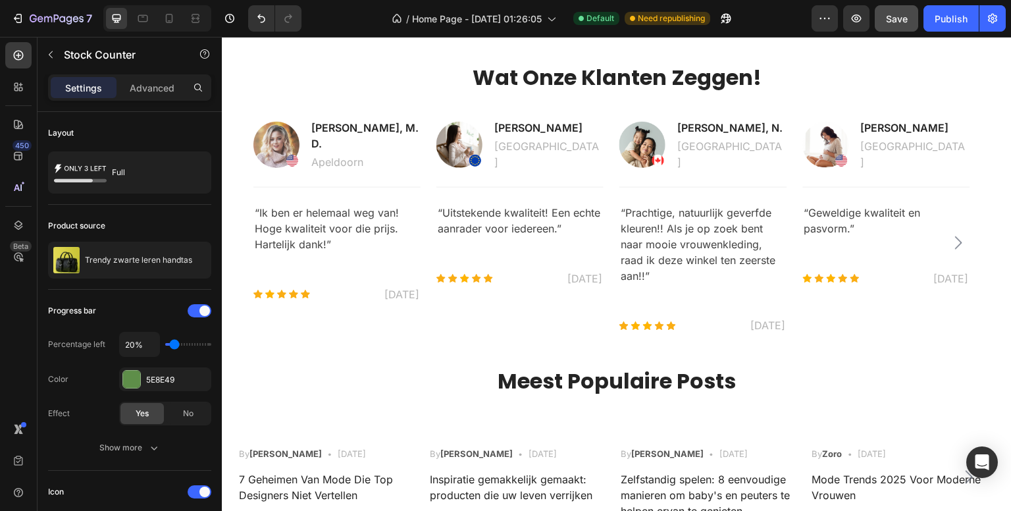
scroll to position [2752, 0]
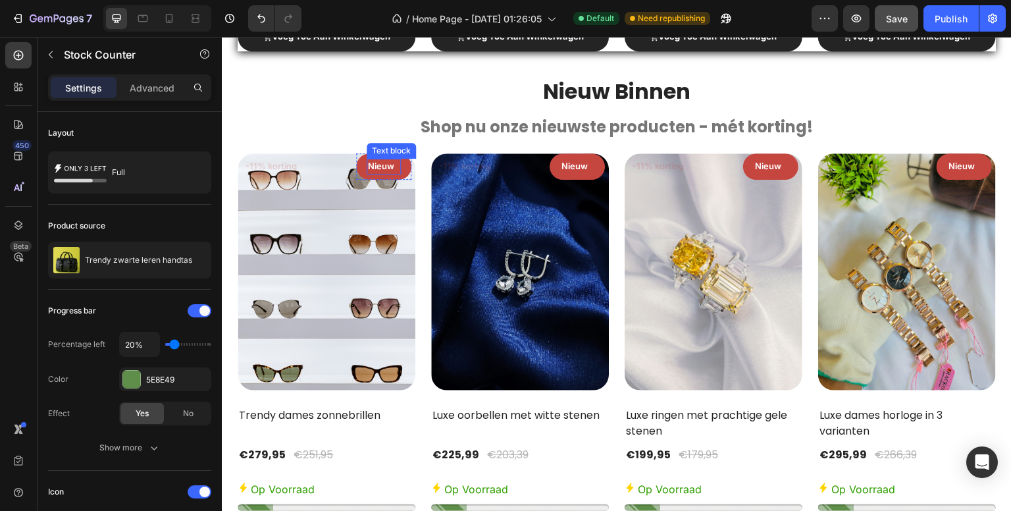
click at [394, 146] on div "Text block" at bounding box center [391, 151] width 44 height 12
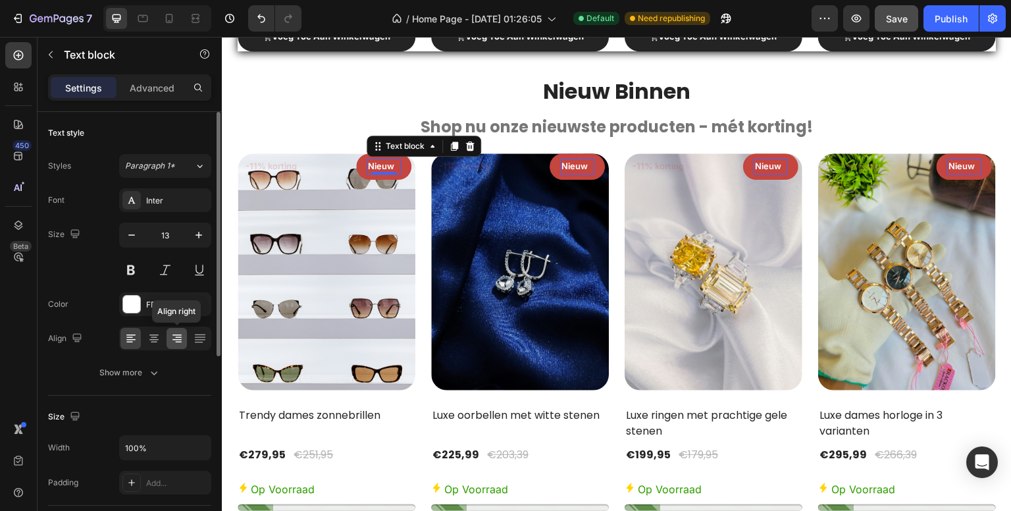
click at [179, 335] on icon at bounding box center [176, 338] width 13 height 13
click at [153, 334] on icon at bounding box center [153, 334] width 9 height 1
click at [405, 162] on div "Nieuw Text block 0 Row" at bounding box center [383, 166] width 55 height 26
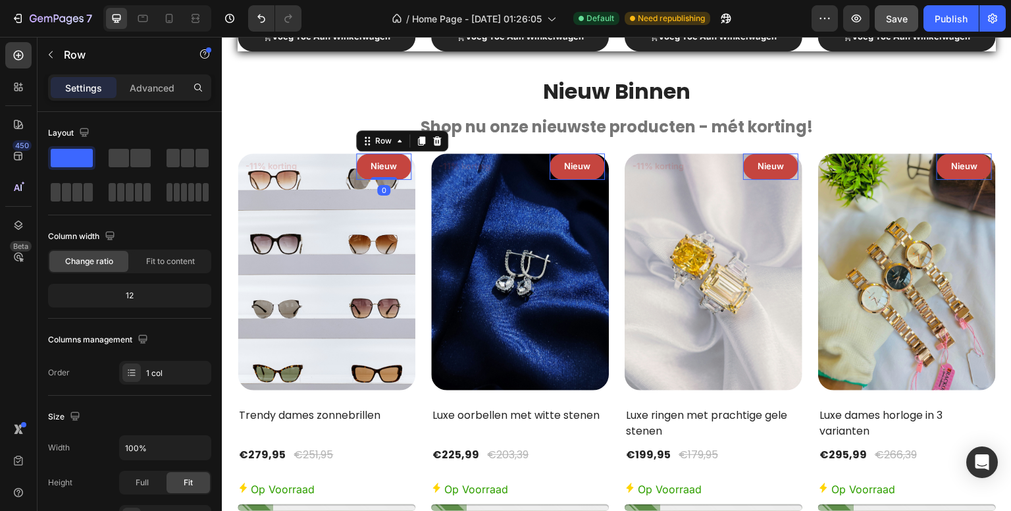
click at [360, 155] on div "Nieuw Text block Row 0" at bounding box center [383, 166] width 55 height 26
click at [382, 135] on div "Row" at bounding box center [384, 141] width 22 height 12
click at [363, 167] on div "Nieuw Text block Row Row 2 cols Row 1 col Product List 0" at bounding box center [383, 166] width 55 height 26
click at [360, 161] on div "Nieuw Text block Row Row 2 cols Row 1 col Product List 0" at bounding box center [383, 166] width 55 height 26
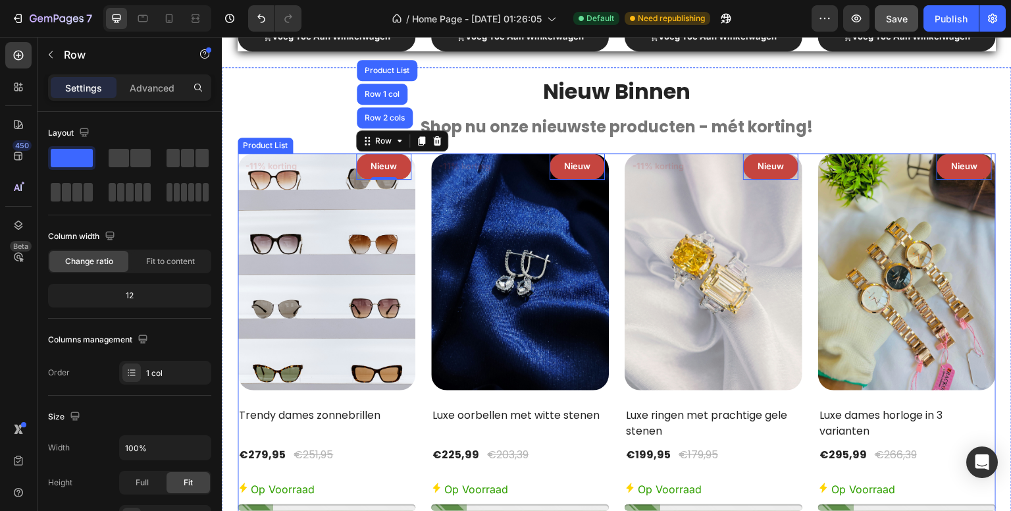
click at [419, 201] on div "-11% korting Product Badge Nieuw Text block Row Row 2 cols Row 1 col Product Li…" at bounding box center [617, 354] width 758 height 402
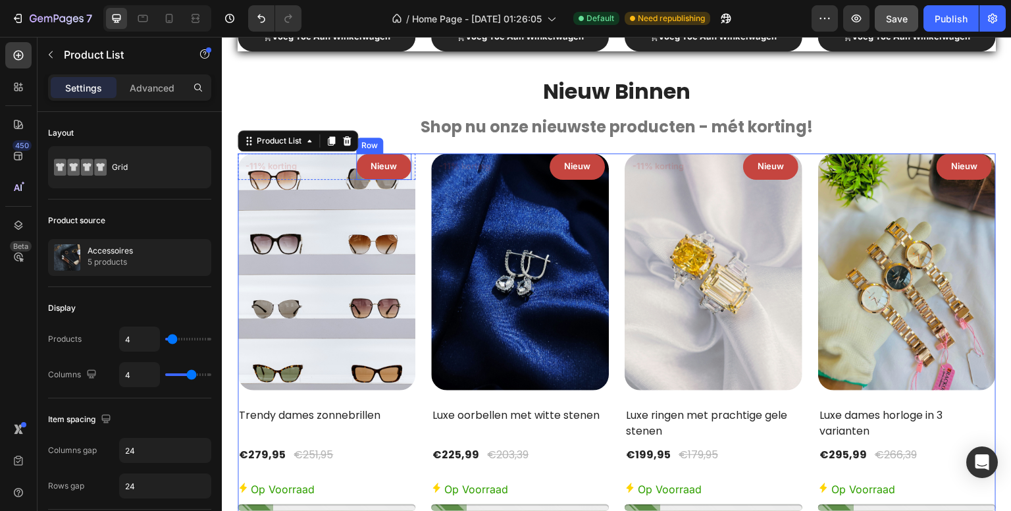
click at [361, 153] on div "Nieuw Text block Row" at bounding box center [383, 166] width 55 height 26
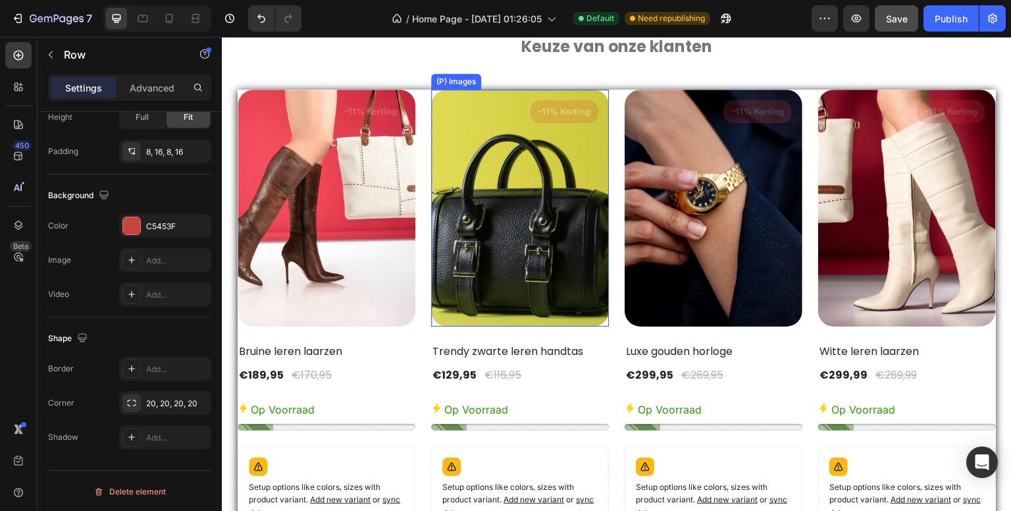
scroll to position [2159, 0]
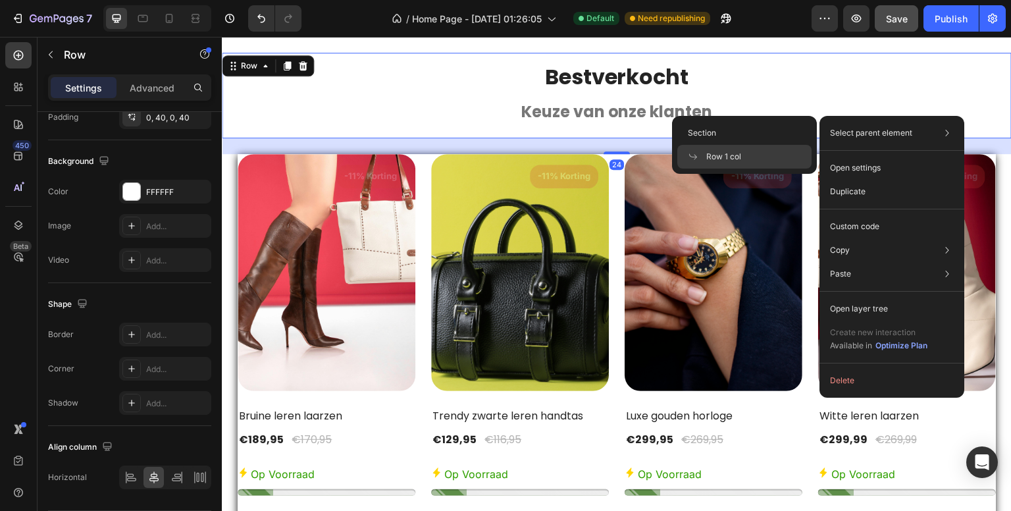
click at [910, 132] on p "Select parent element" at bounding box center [871, 133] width 82 height 12
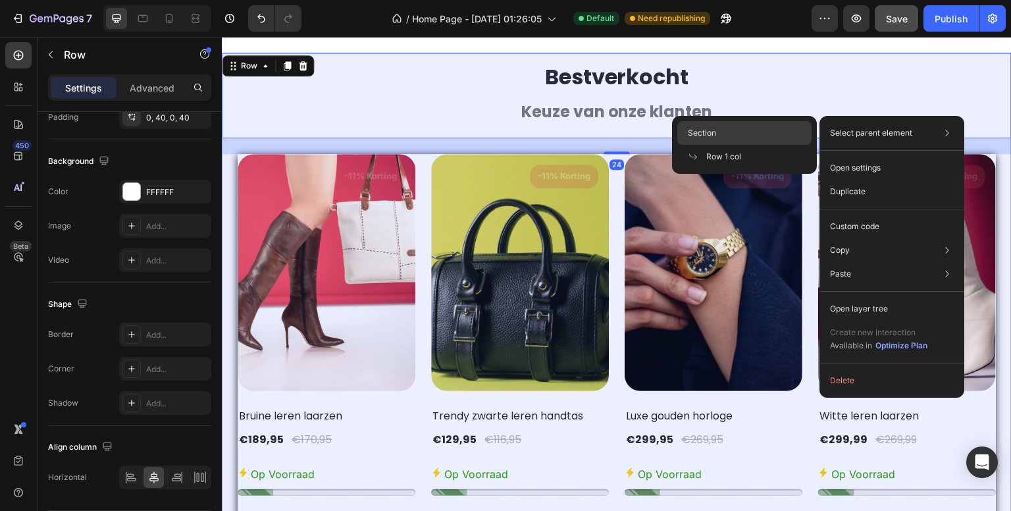
click at [756, 138] on div "Section" at bounding box center [744, 133] width 134 height 24
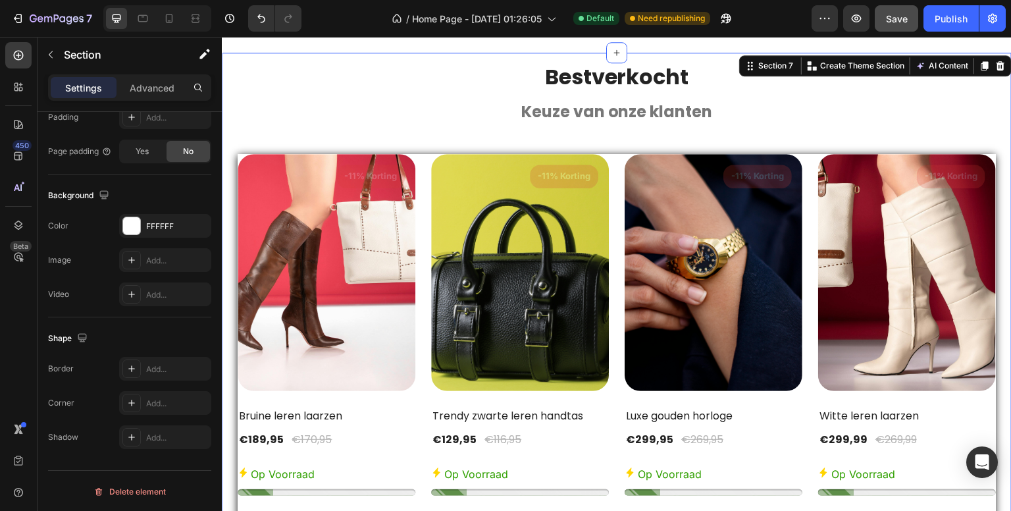
scroll to position [0, 0]
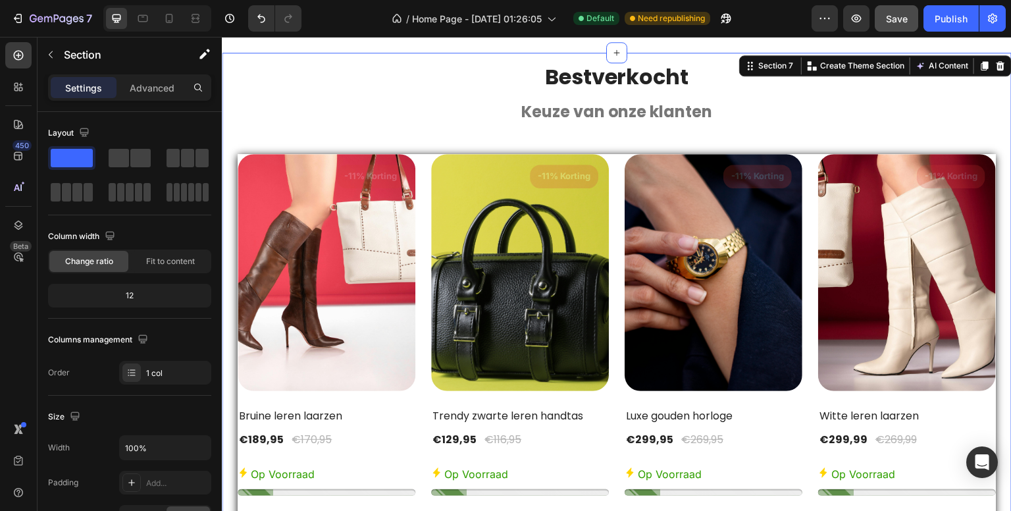
click at [153, 98] on div "Settings Advanced" at bounding box center [129, 87] width 163 height 26
click at [153, 84] on p "Advanced" at bounding box center [152, 88] width 45 height 14
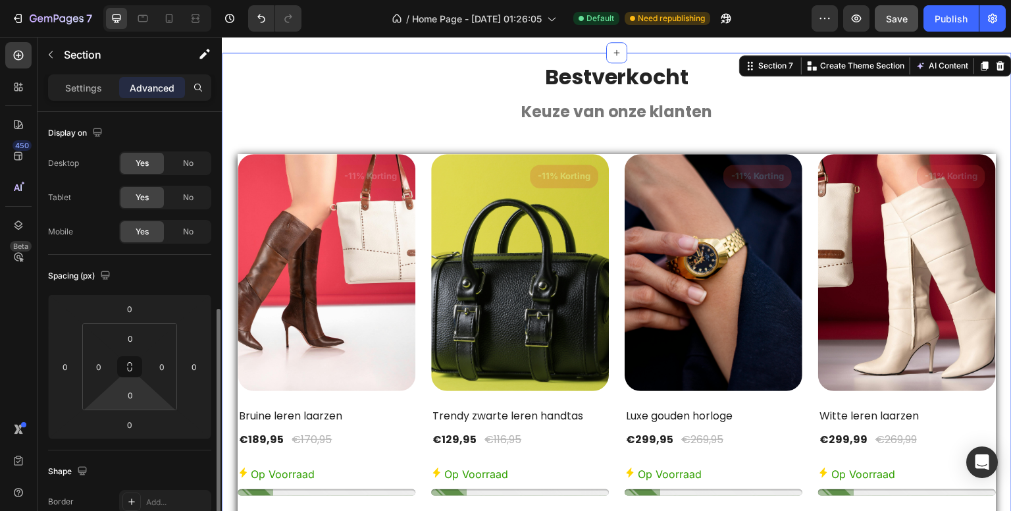
scroll to position [329, 0]
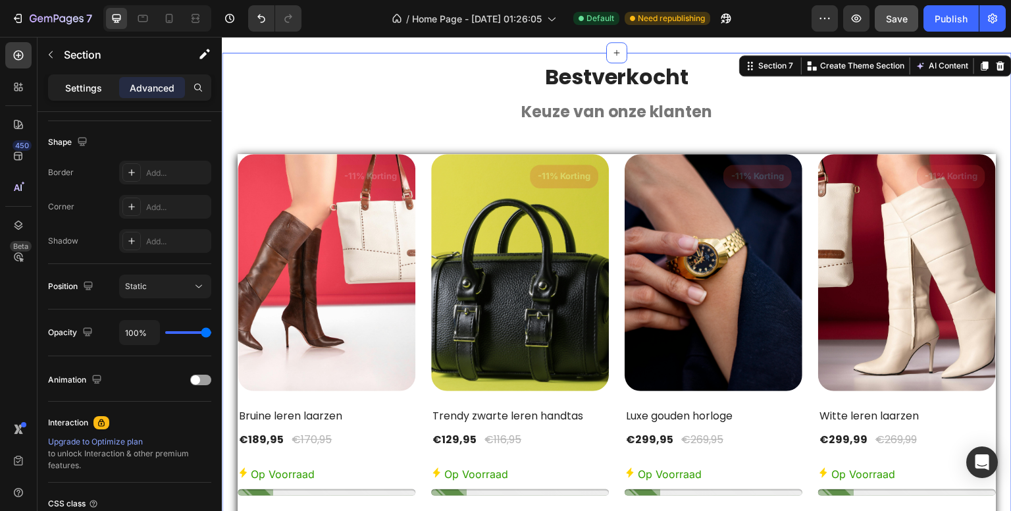
click at [80, 86] on p "Settings" at bounding box center [83, 88] width 37 height 14
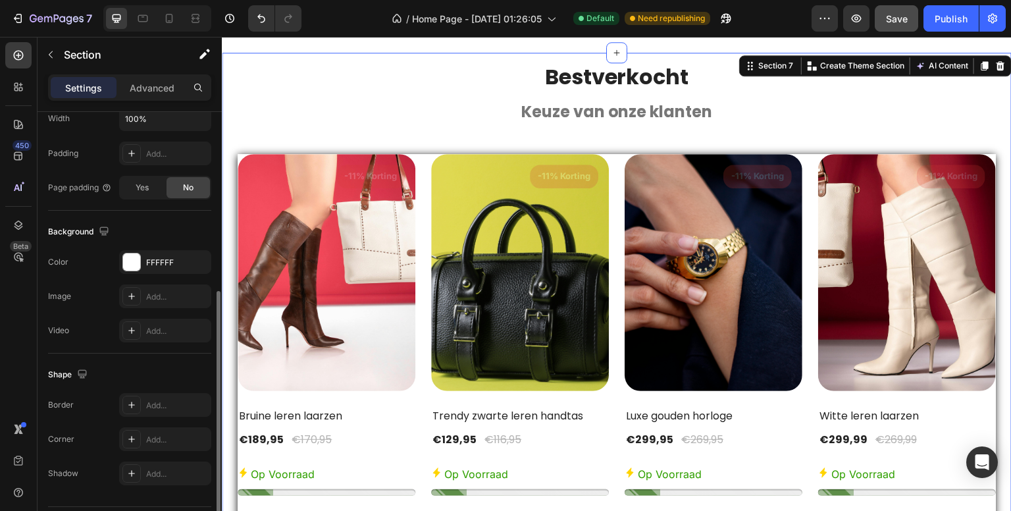
scroll to position [365, 0]
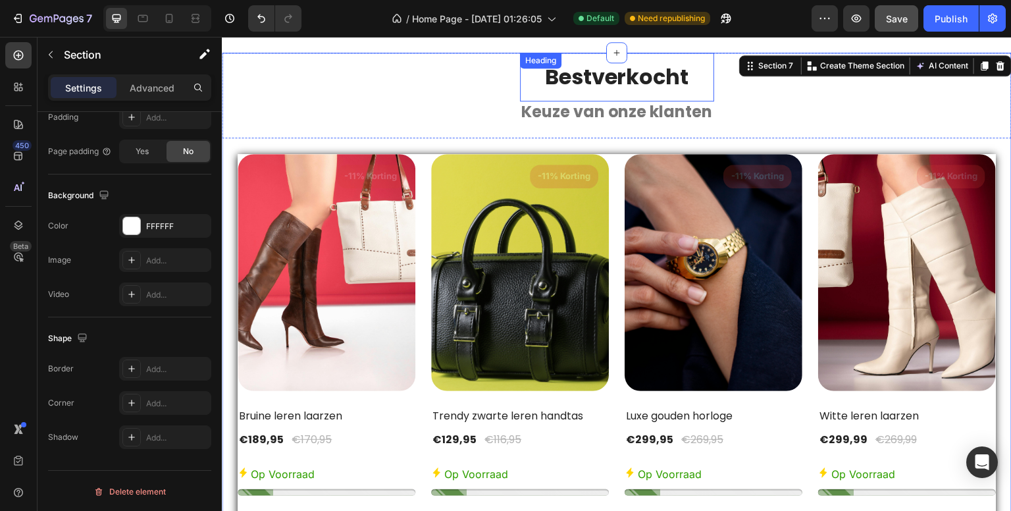
click at [573, 72] on strong "Bestverkocht" at bounding box center [617, 77] width 144 height 30
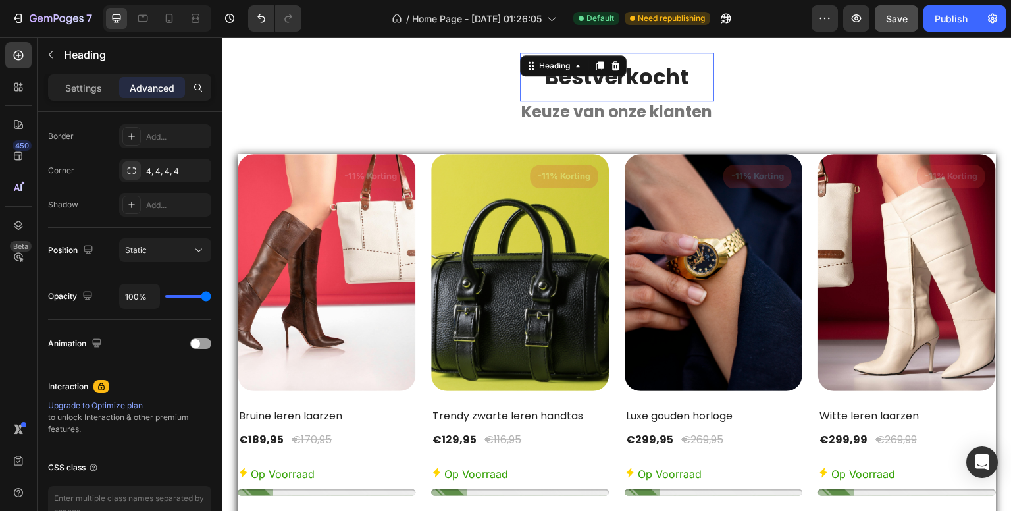
click at [571, 76] on div "Heading" at bounding box center [573, 65] width 107 height 21
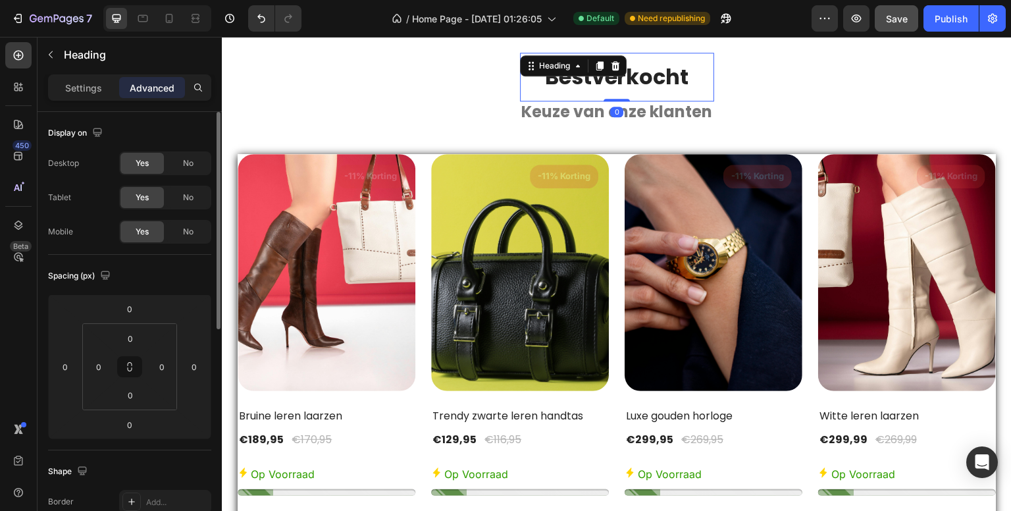
click at [563, 84] on strong "Bestverkocht" at bounding box center [617, 77] width 144 height 30
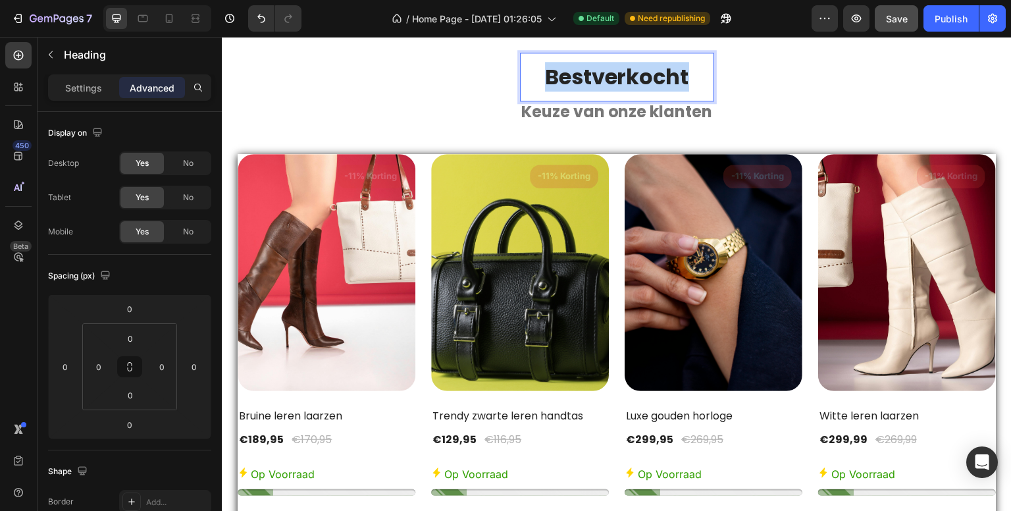
click at [563, 84] on strong "Bestverkocht" at bounding box center [617, 77] width 144 height 30
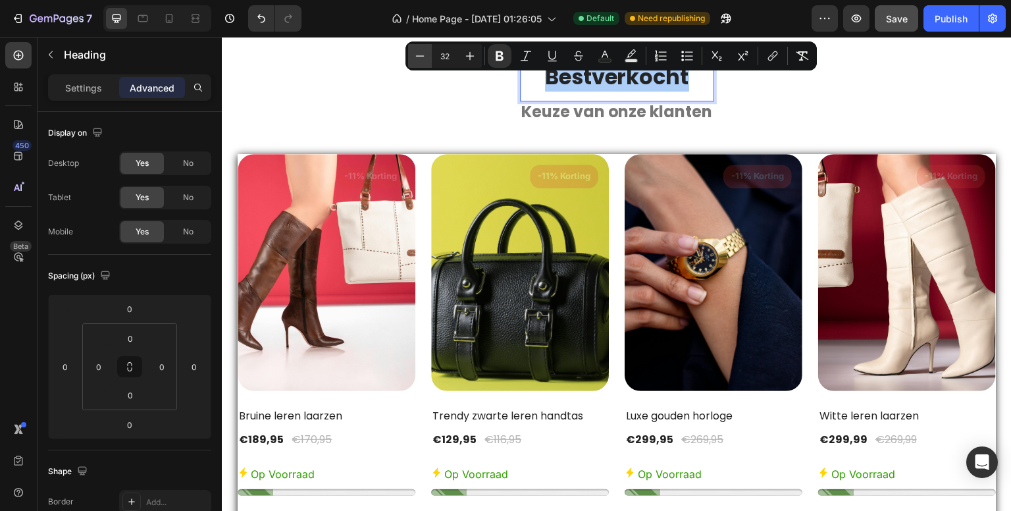
click at [413, 55] on icon "Editor contextual toolbar" at bounding box center [419, 55] width 13 height 13
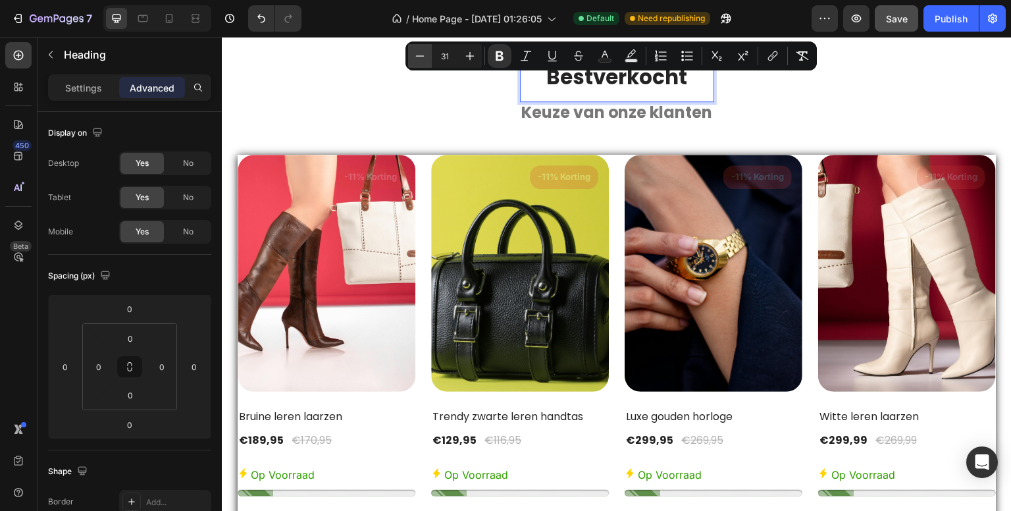
click at [413, 55] on icon "Editor contextual toolbar" at bounding box center [419, 55] width 13 height 13
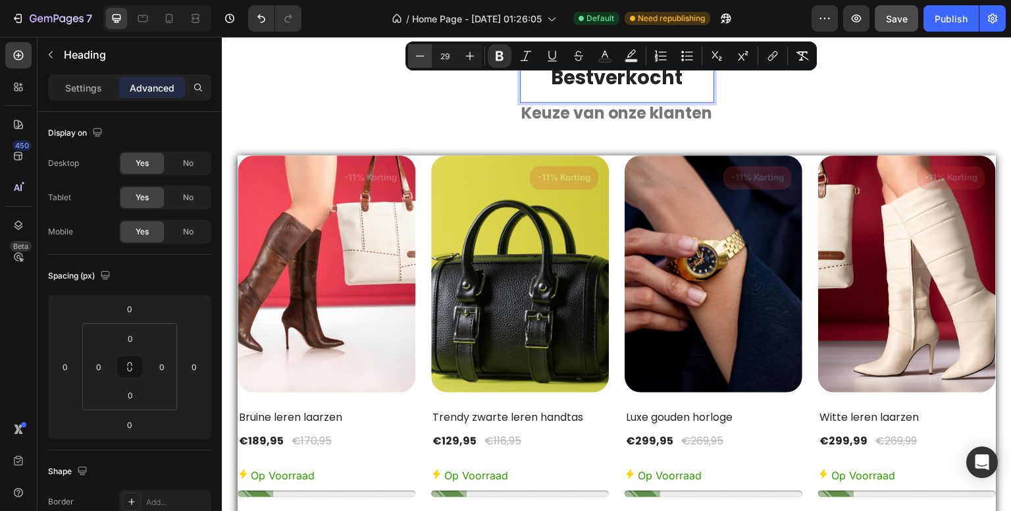
click at [413, 55] on icon "Editor contextual toolbar" at bounding box center [419, 55] width 13 height 13
type input "28"
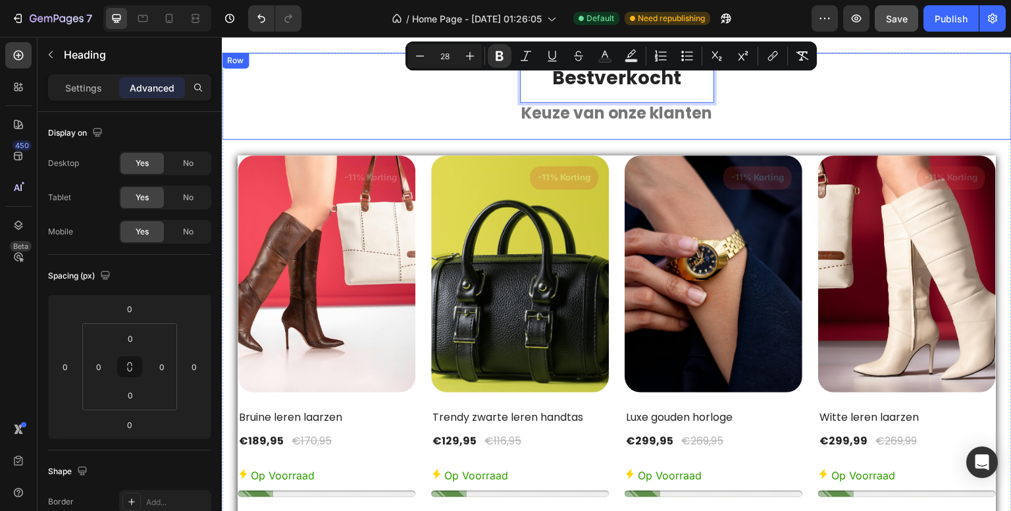
click at [783, 93] on div "Bestverkocht Heading 0 Keuze van onze klanten Heading Row" at bounding box center [617, 96] width 790 height 87
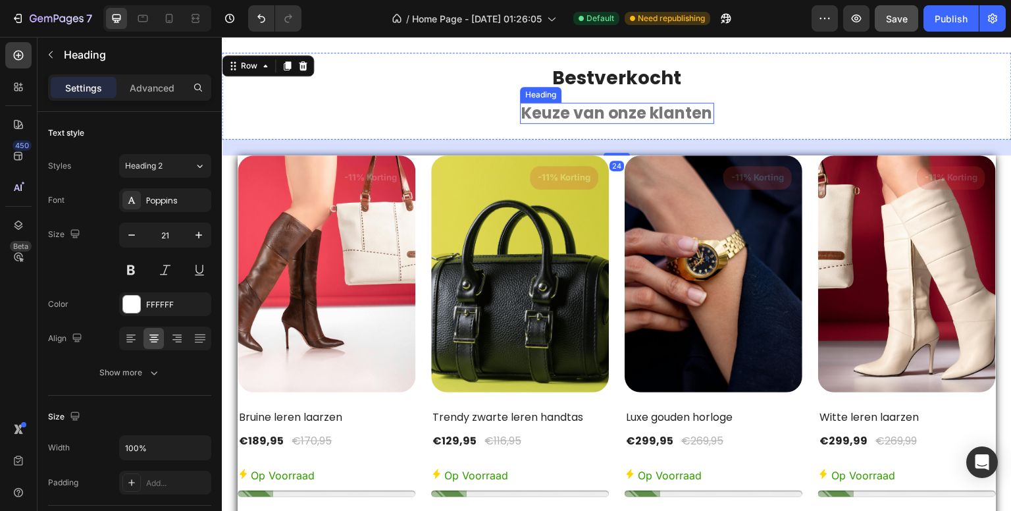
click at [619, 111] on strong "Keuze van onze klanten" at bounding box center [617, 113] width 192 height 22
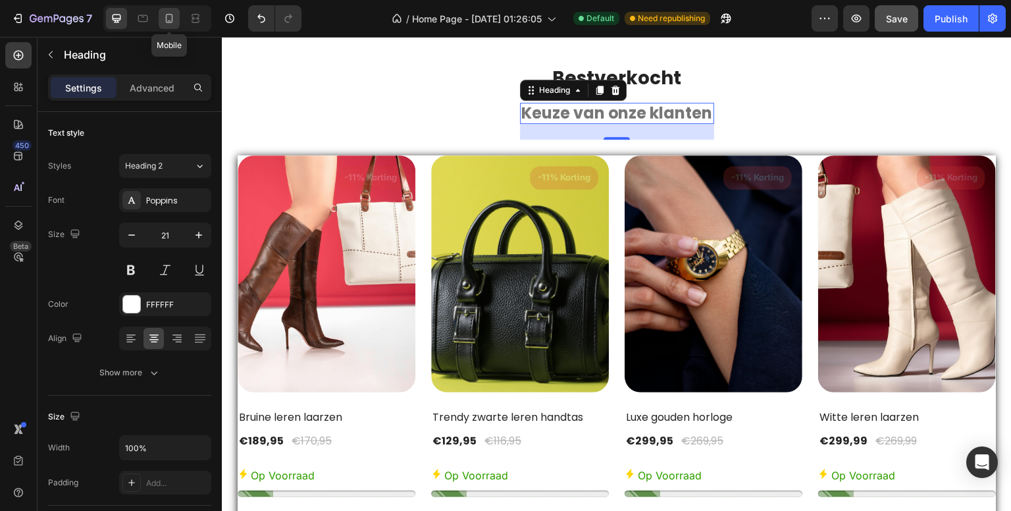
click at [172, 22] on icon at bounding box center [169, 18] width 7 height 9
type input "41"
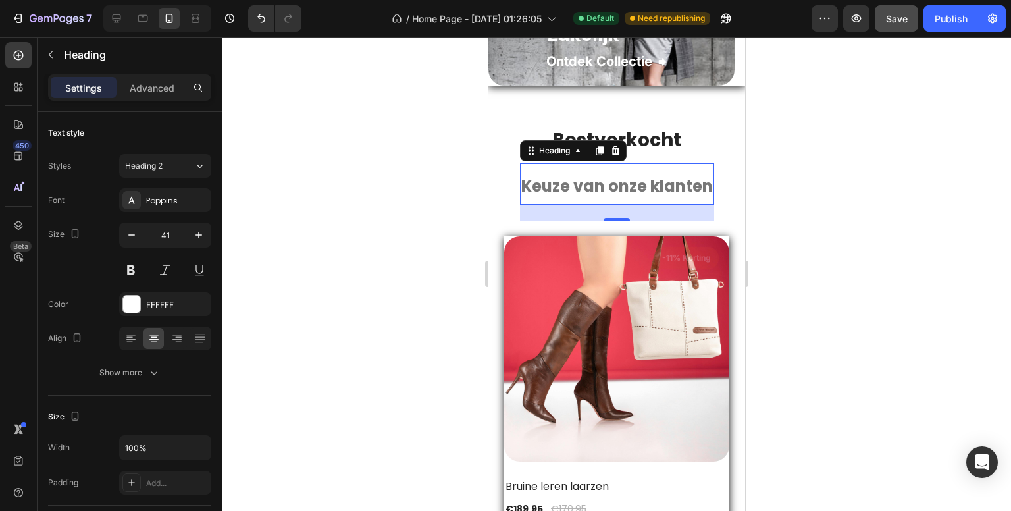
scroll to position [2241, 0]
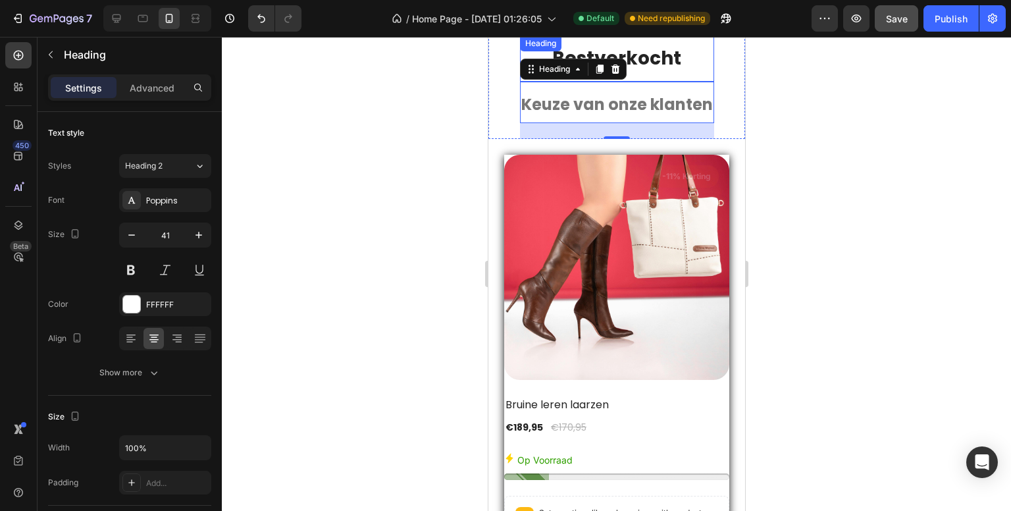
click at [656, 64] on strong "Bestverkocht" at bounding box center [616, 58] width 129 height 26
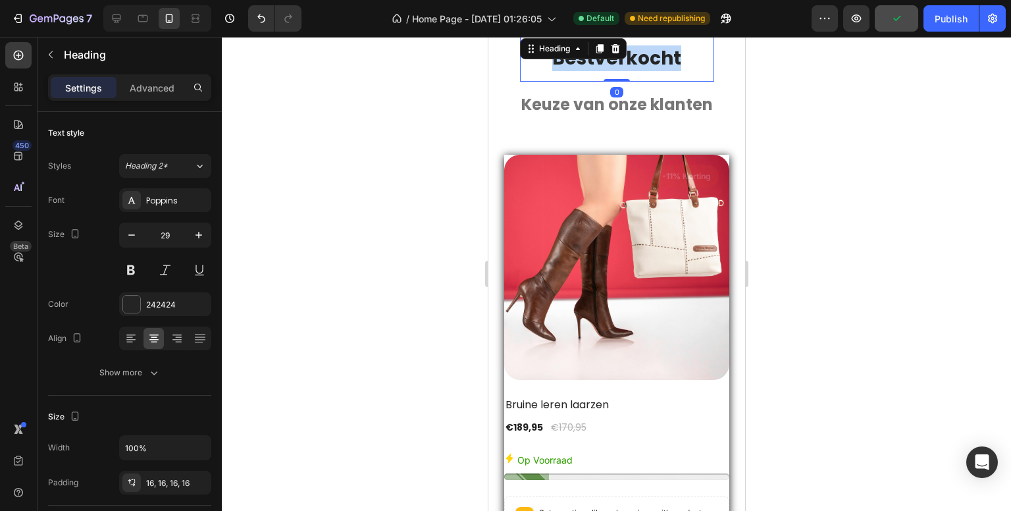
click at [635, 64] on strong "Bestverkocht" at bounding box center [616, 58] width 129 height 26
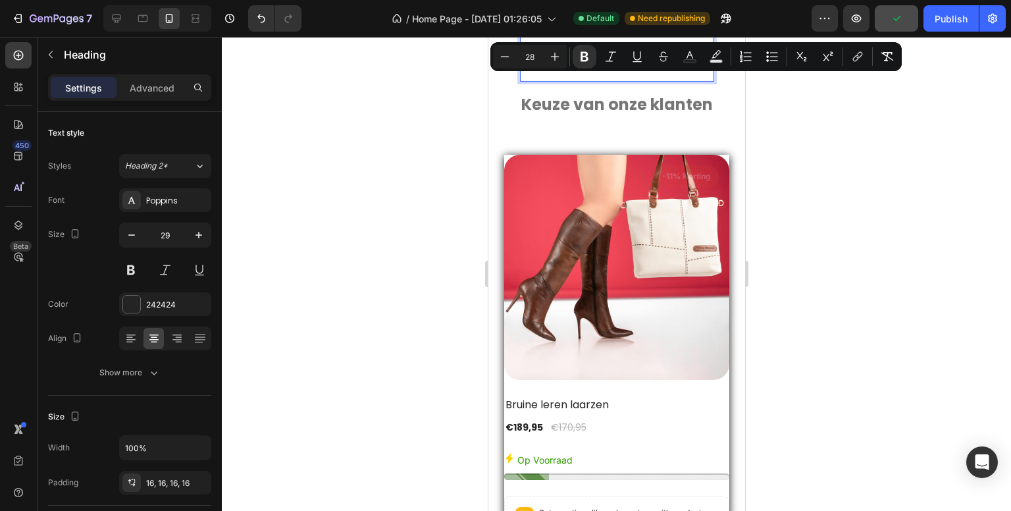
click at [635, 64] on strong "Bestverkocht" at bounding box center [616, 58] width 129 height 26
click at [503, 55] on icon "Editor contextual toolbar" at bounding box center [504, 56] width 13 height 13
click at [502, 55] on icon "Editor contextual toolbar" at bounding box center [504, 56] width 13 height 13
click at [500, 55] on icon "Editor contextual toolbar" at bounding box center [504, 56] width 13 height 13
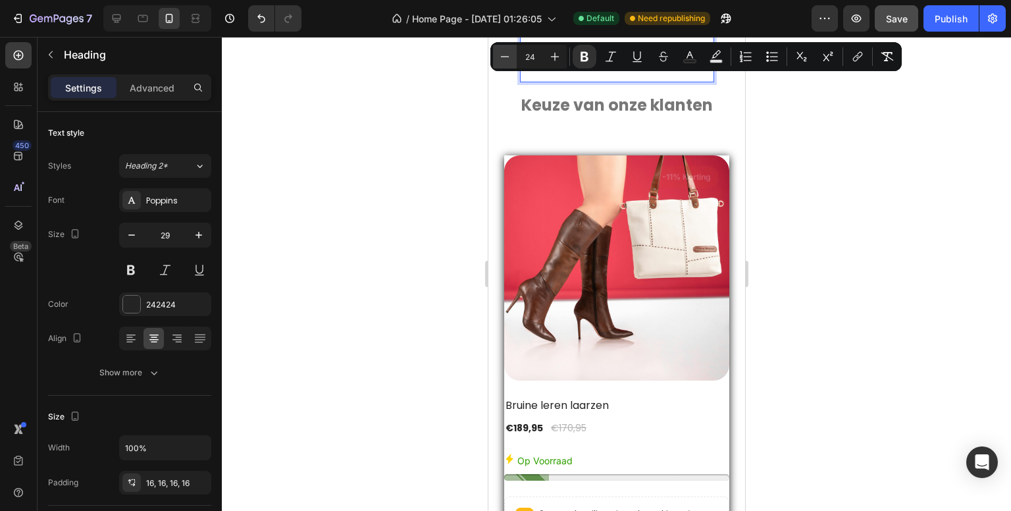
click at [500, 55] on icon "Editor contextual toolbar" at bounding box center [504, 56] width 13 height 13
type input "22"
drag, startPoint x: 793, startPoint y: 88, endPoint x: 772, endPoint y: 88, distance: 21.7
click at [793, 87] on div at bounding box center [616, 274] width 789 height 474
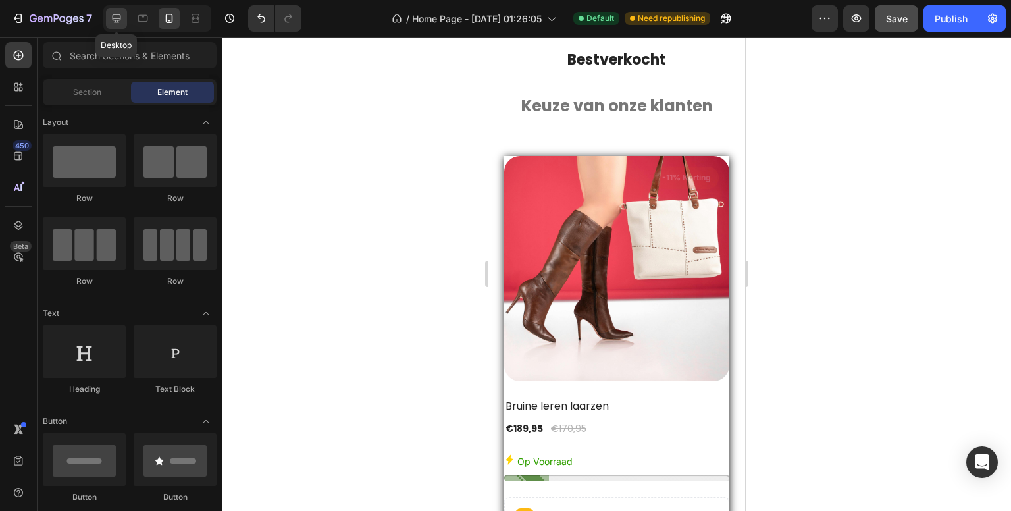
click at [121, 20] on icon at bounding box center [116, 18] width 13 height 13
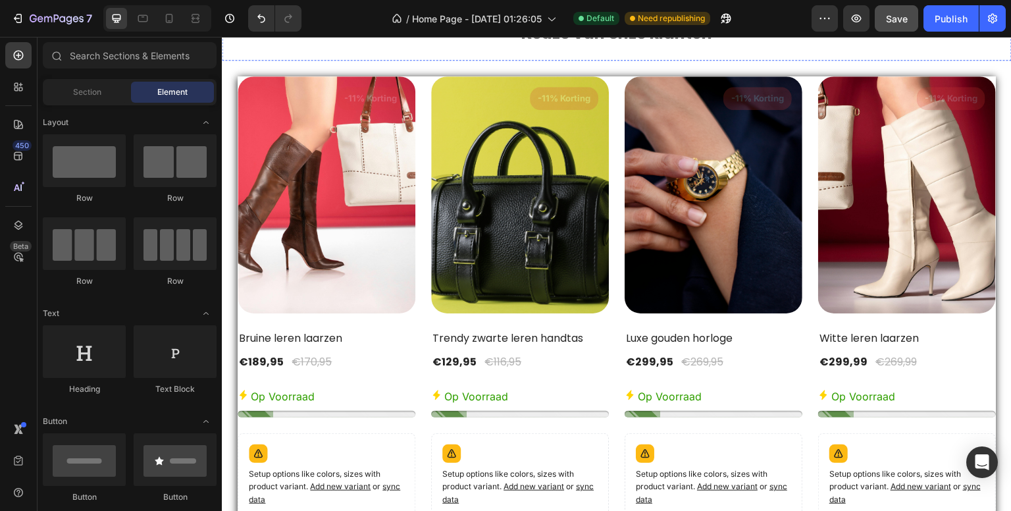
scroll to position [2175, 0]
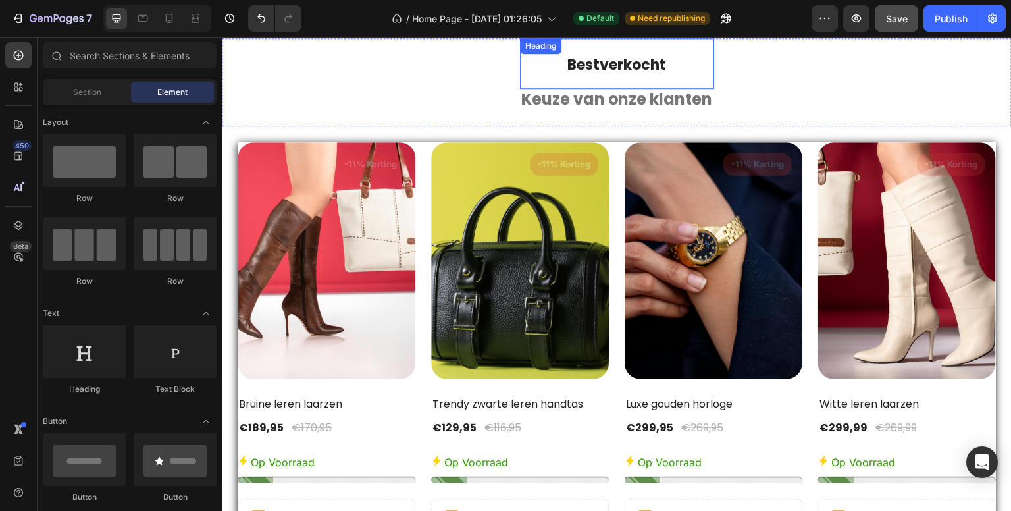
drag, startPoint x: 598, startPoint y: 69, endPoint x: 567, endPoint y: 74, distance: 32.0
click at [597, 69] on strong "Bestverkocht" at bounding box center [616, 65] width 99 height 20
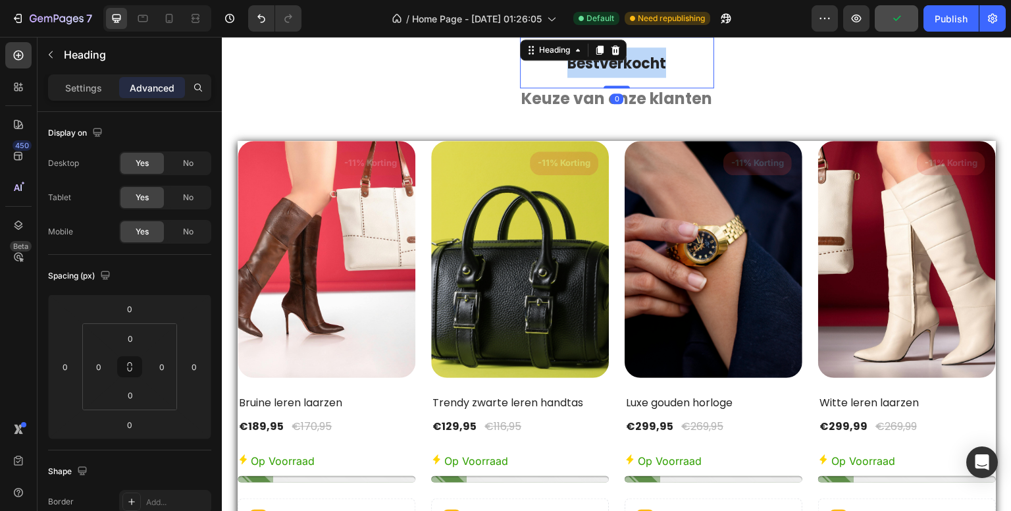
click at [568, 76] on p "Bestverkocht" at bounding box center [617, 62] width 173 height 30
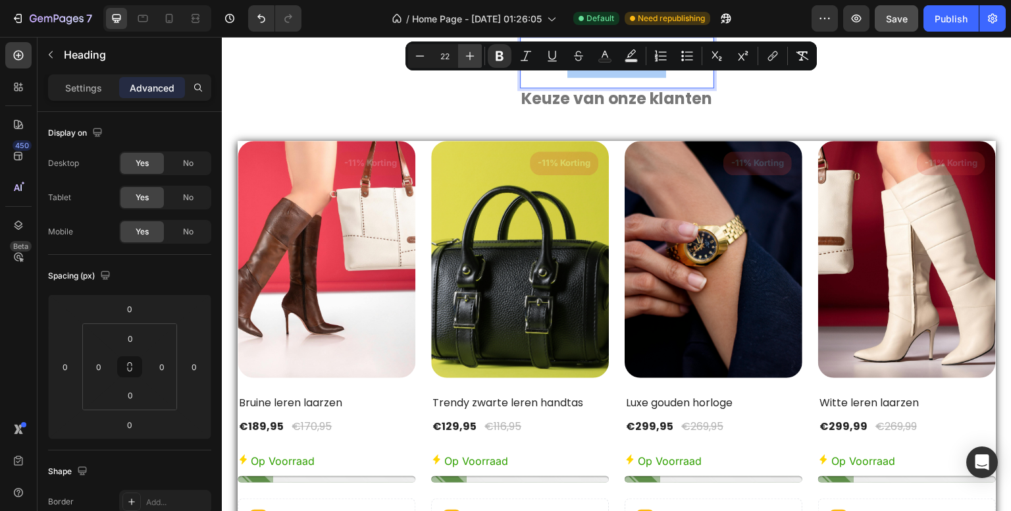
click at [467, 59] on icon "Editor contextual toolbar" at bounding box center [469, 55] width 13 height 13
type input "24"
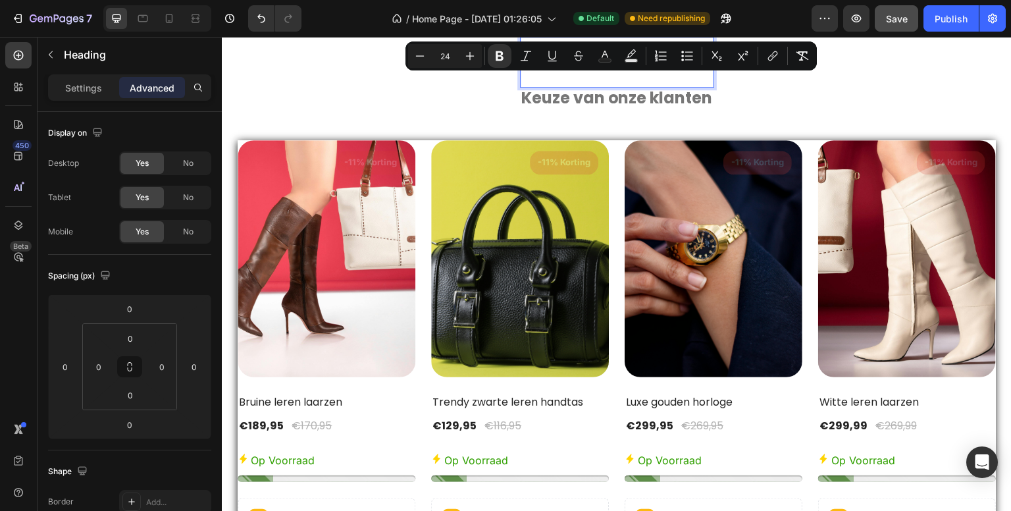
click at [578, 72] on strong "Bestverkocht" at bounding box center [617, 63] width 108 height 22
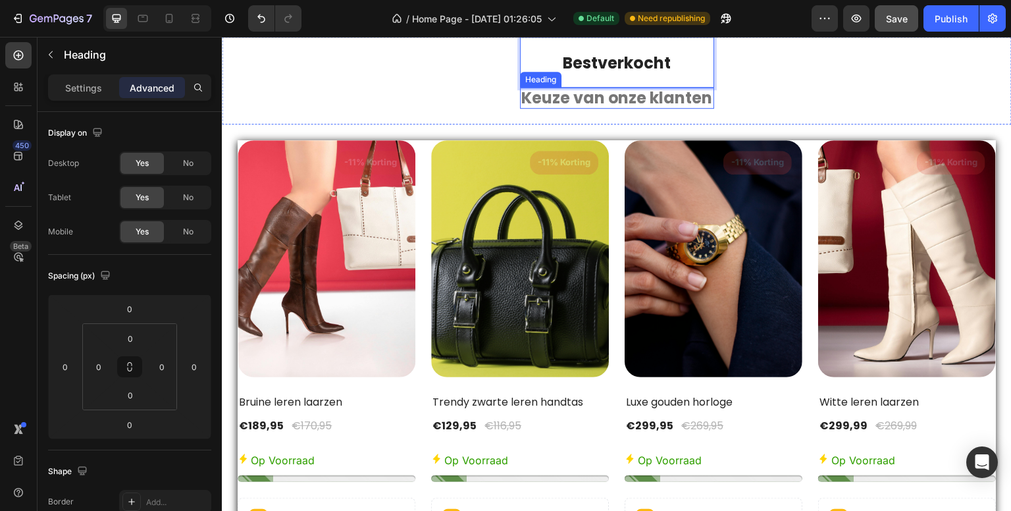
click at [586, 101] on strong "Keuze van onze klanten" at bounding box center [617, 98] width 192 height 22
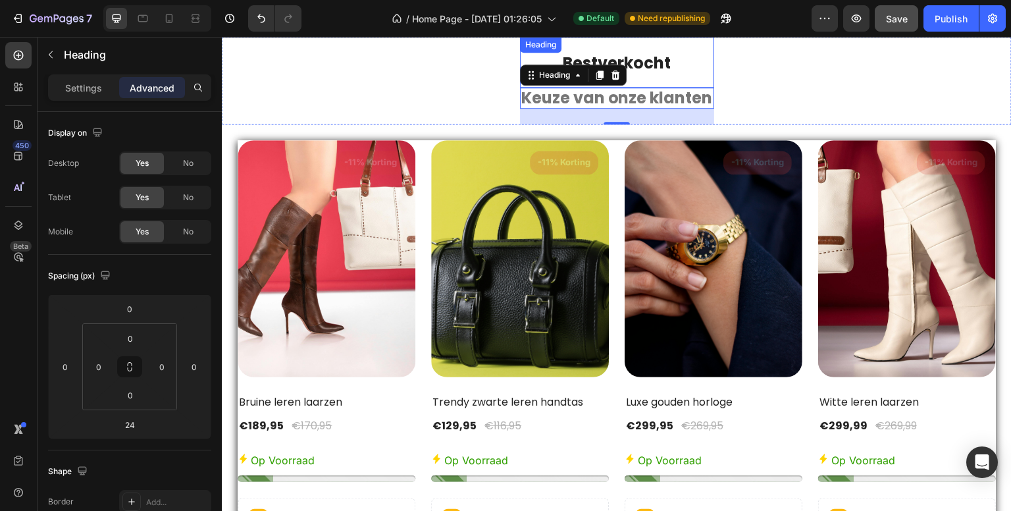
click at [621, 65] on strong "Bestverkocht" at bounding box center [617, 63] width 108 height 22
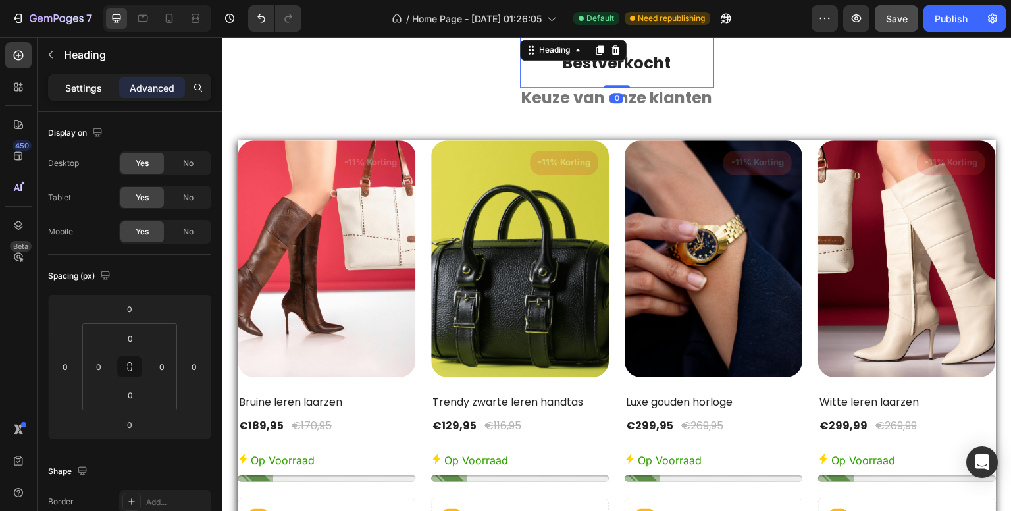
click at [84, 83] on p "Settings" at bounding box center [83, 88] width 37 height 14
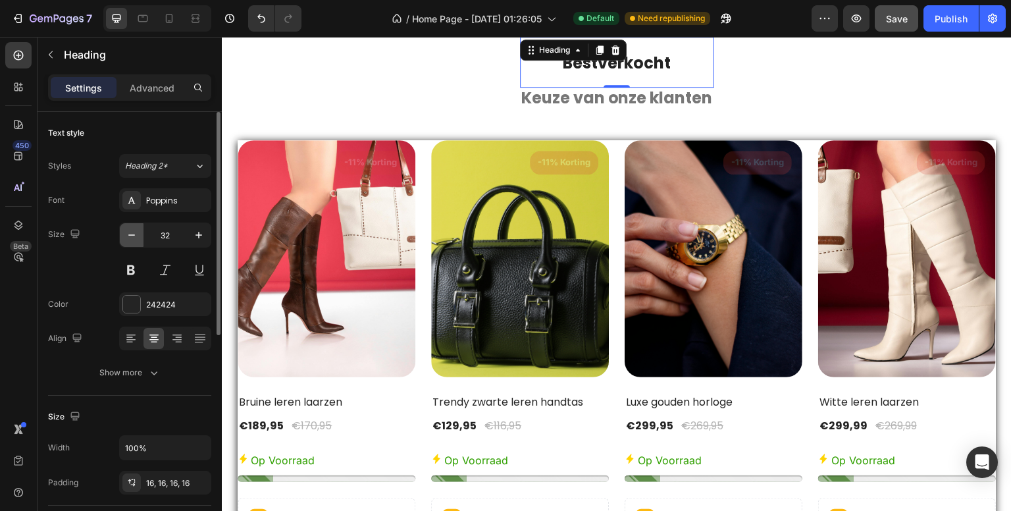
click at [128, 234] on icon "button" at bounding box center [131, 234] width 13 height 13
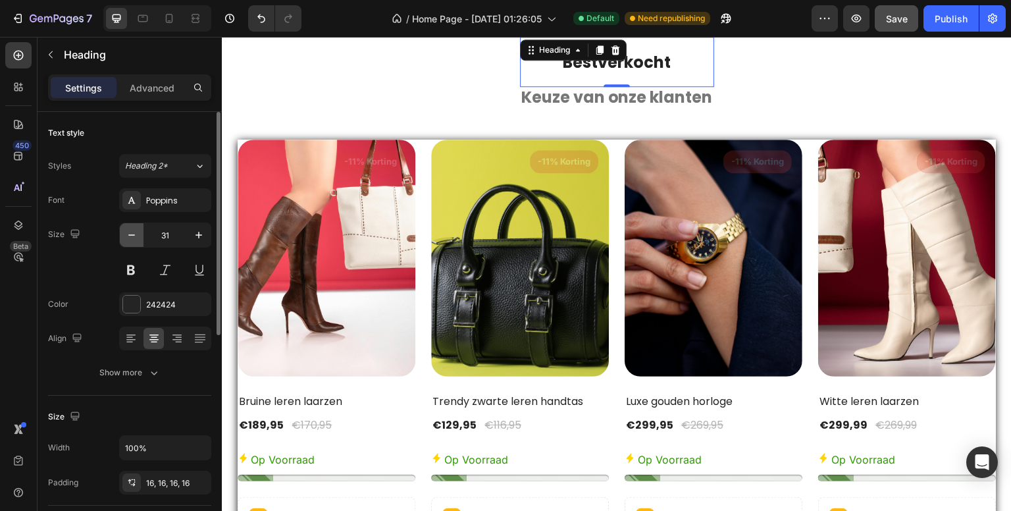
click at [128, 234] on icon "button" at bounding box center [131, 234] width 13 height 13
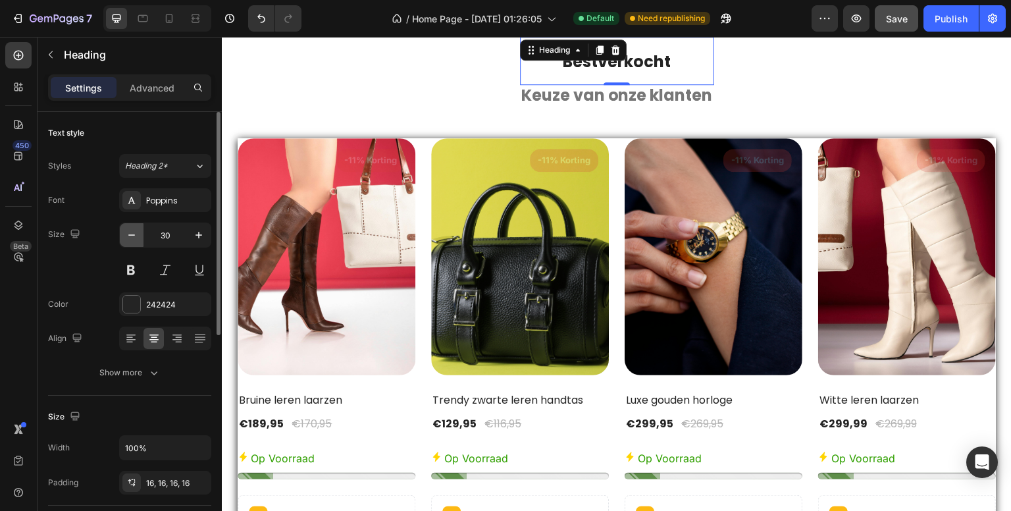
click at [128, 234] on icon "button" at bounding box center [131, 234] width 13 height 13
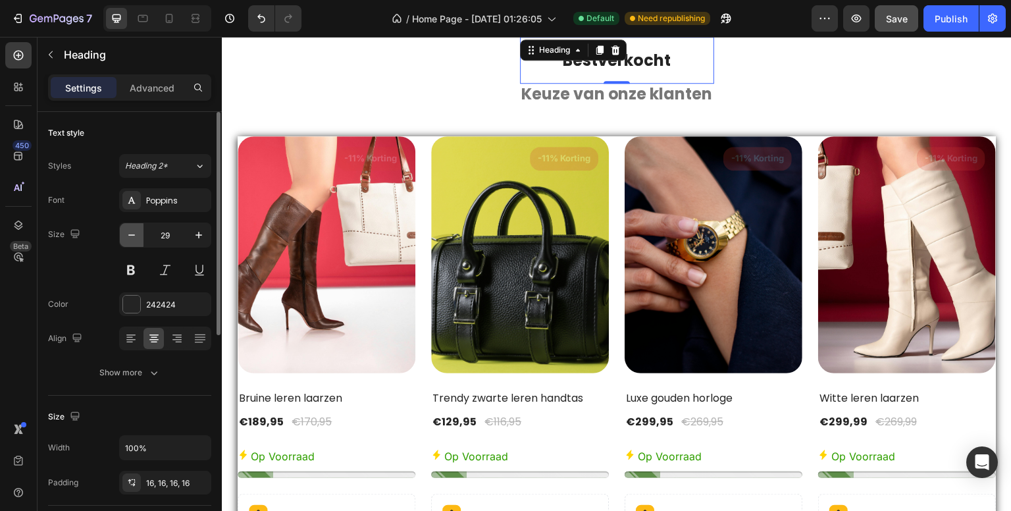
click at [128, 234] on icon "button" at bounding box center [131, 234] width 13 height 13
type input "28"
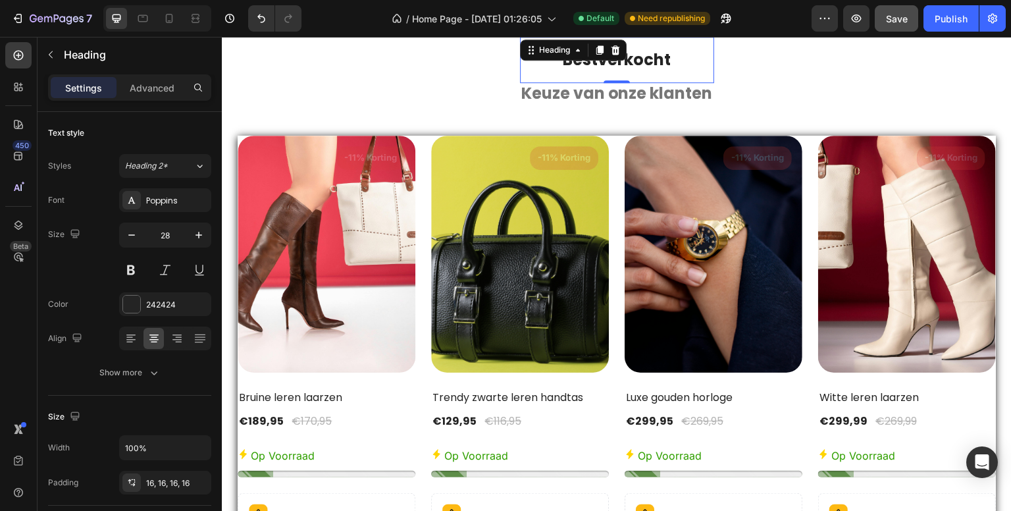
click at [646, 65] on strong "Bestverkocht" at bounding box center [617, 60] width 108 height 22
click at [646, 64] on strong "Bestverkocht" at bounding box center [617, 60] width 108 height 22
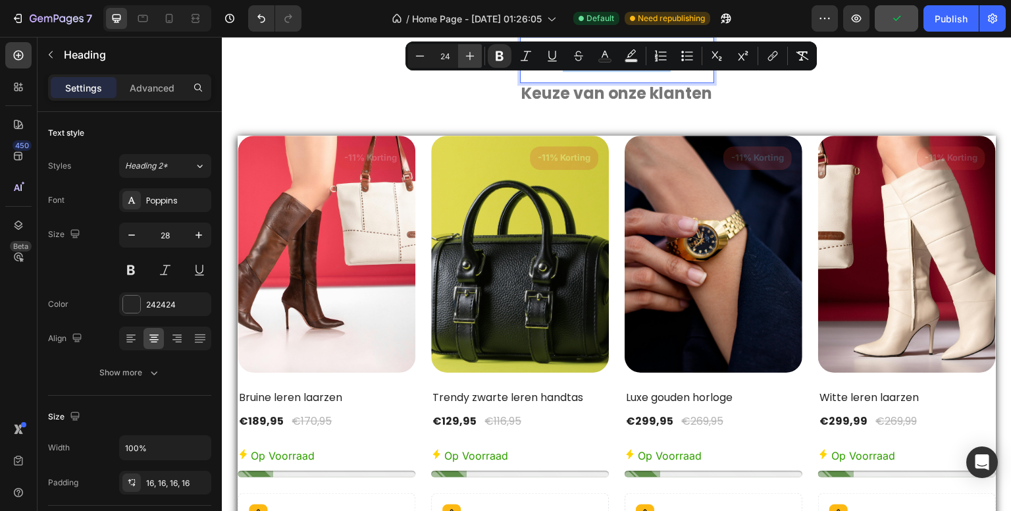
click at [469, 54] on icon "Editor contextual toolbar" at bounding box center [470, 56] width 9 height 9
click at [469, 55] on icon "Editor contextual toolbar" at bounding box center [470, 56] width 9 height 9
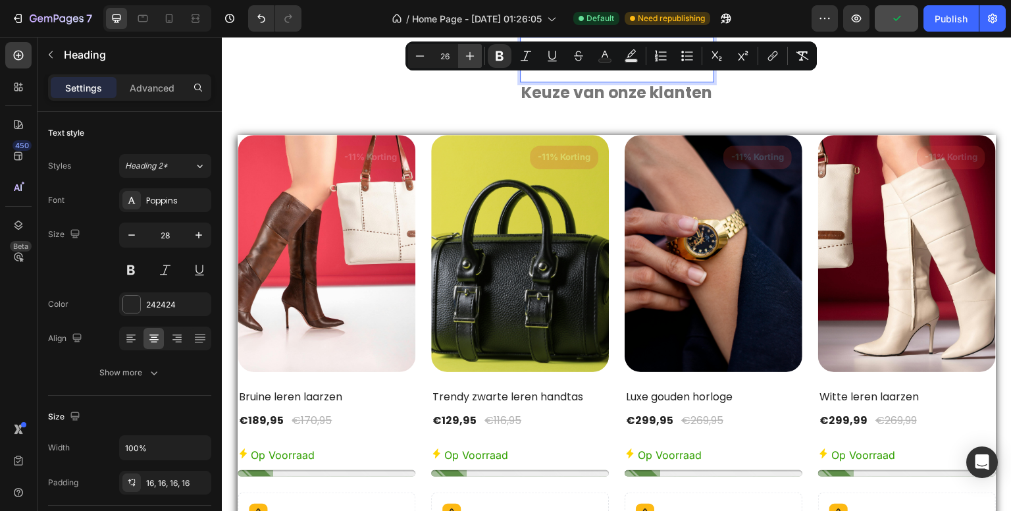
click at [469, 55] on icon "Editor contextual toolbar" at bounding box center [470, 56] width 9 height 9
type input "28"
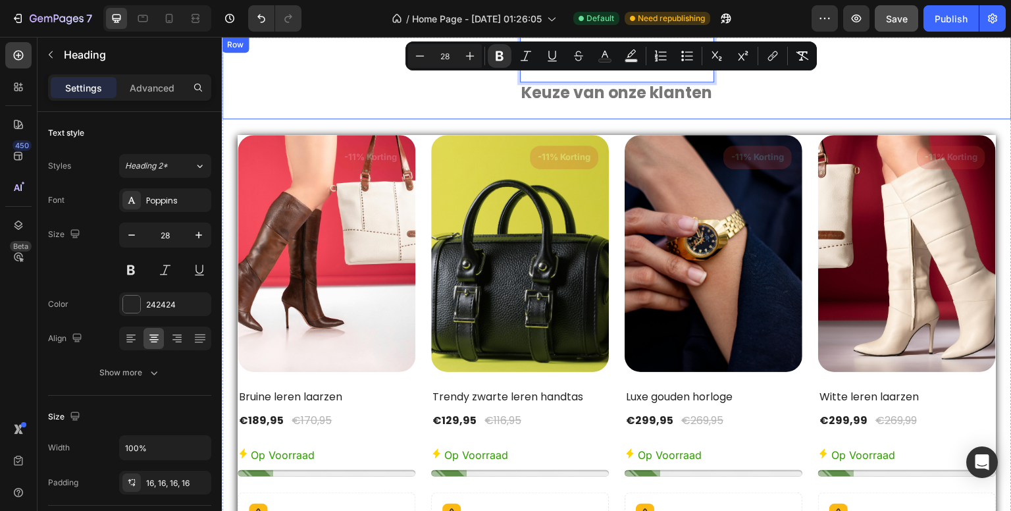
click at [817, 82] on div "Bestverkocht Heading 0 Keuze van onze klanten Heading Row" at bounding box center [617, 78] width 790 height 82
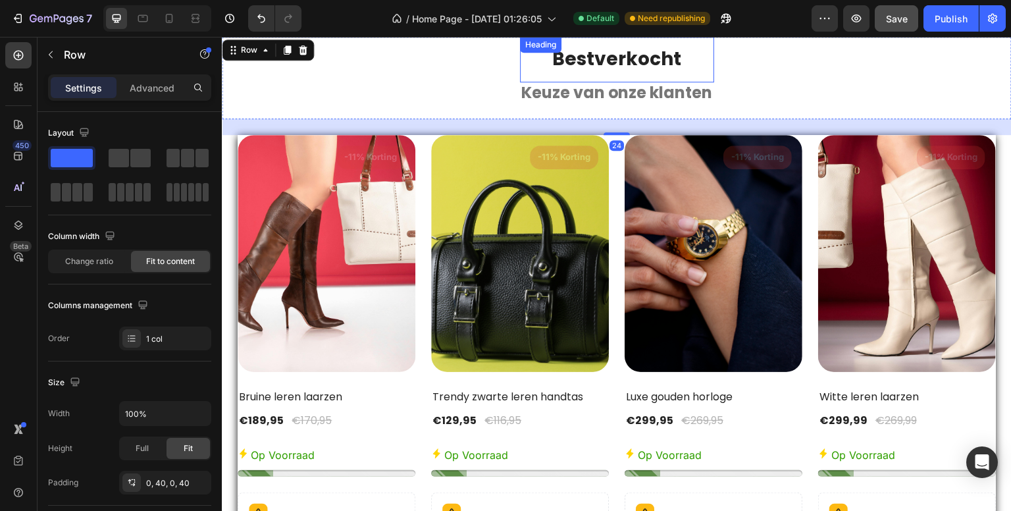
click at [565, 65] on strong "Bestverkocht" at bounding box center [616, 59] width 129 height 26
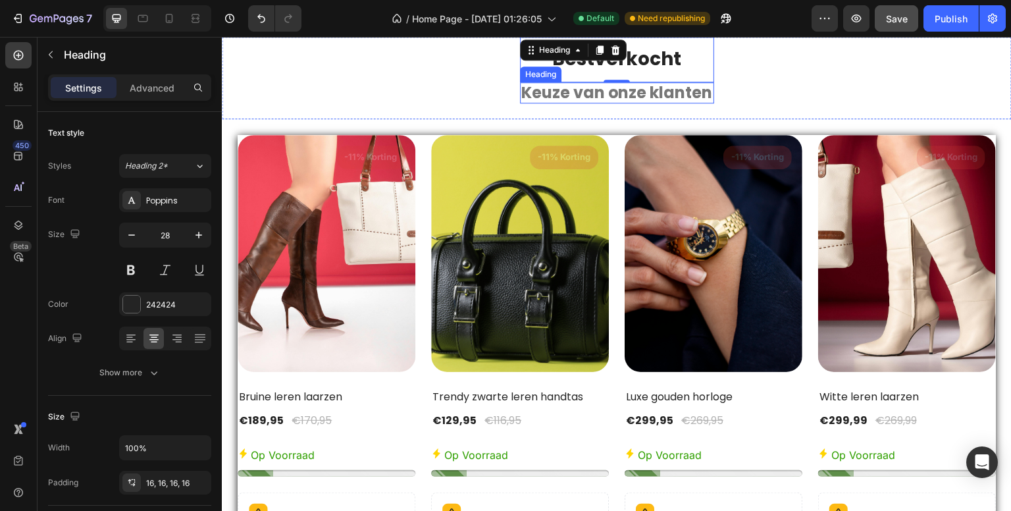
click at [558, 94] on strong "Keuze van onze klanten" at bounding box center [617, 93] width 192 height 22
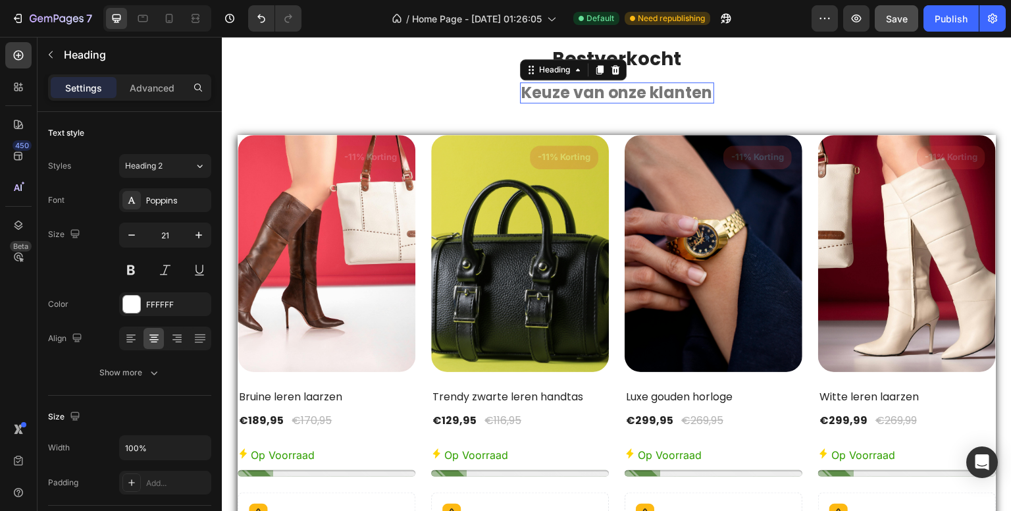
click at [558, 94] on strong "Keuze van onze klanten" at bounding box center [617, 93] width 192 height 22
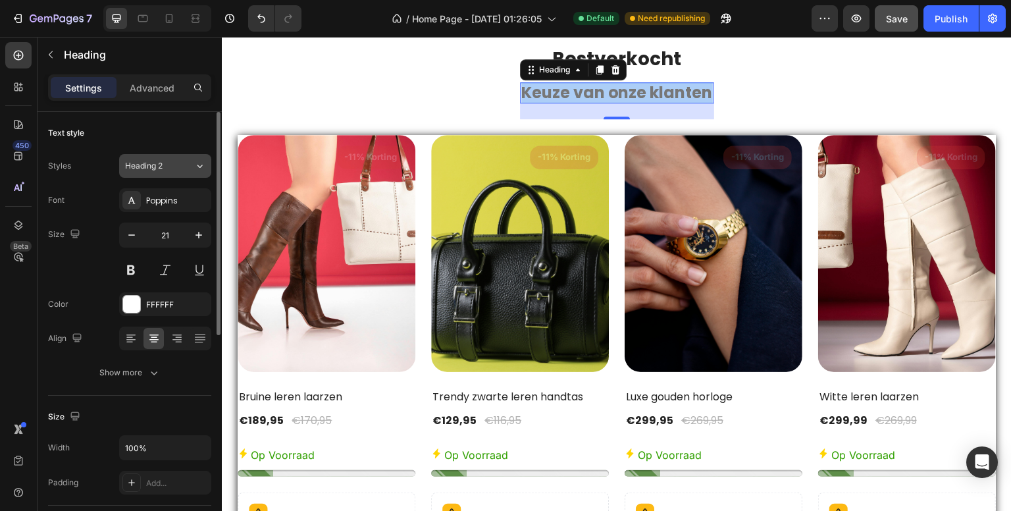
click at [149, 167] on span "Heading 2" at bounding box center [144, 166] width 38 height 12
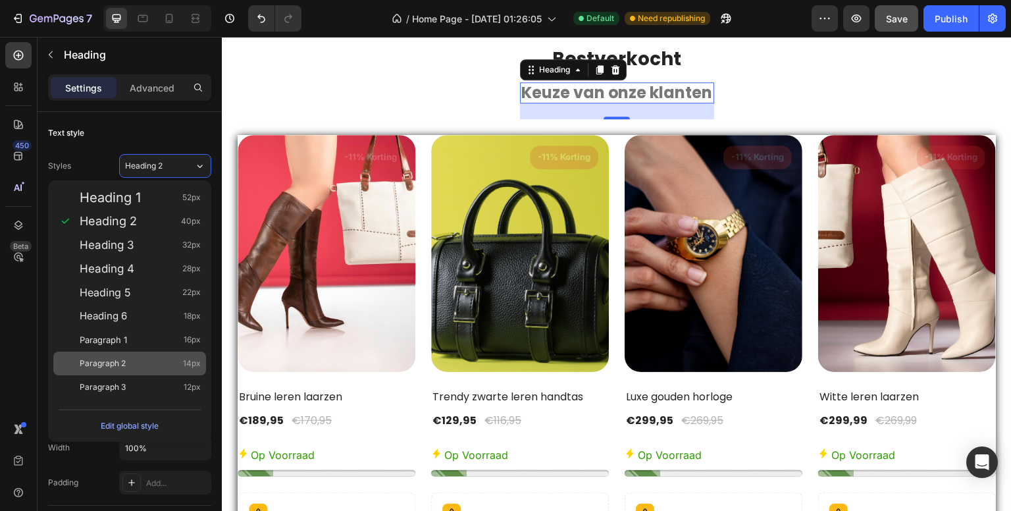
click at [128, 357] on div "Paragraph 2 14px" at bounding box center [140, 363] width 121 height 13
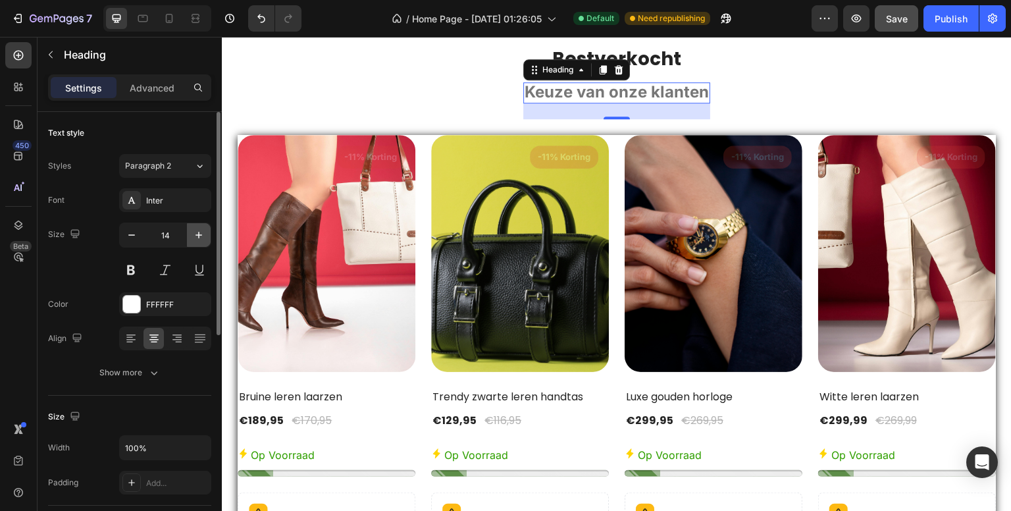
click at [199, 232] on icon "button" at bounding box center [198, 234] width 13 height 13
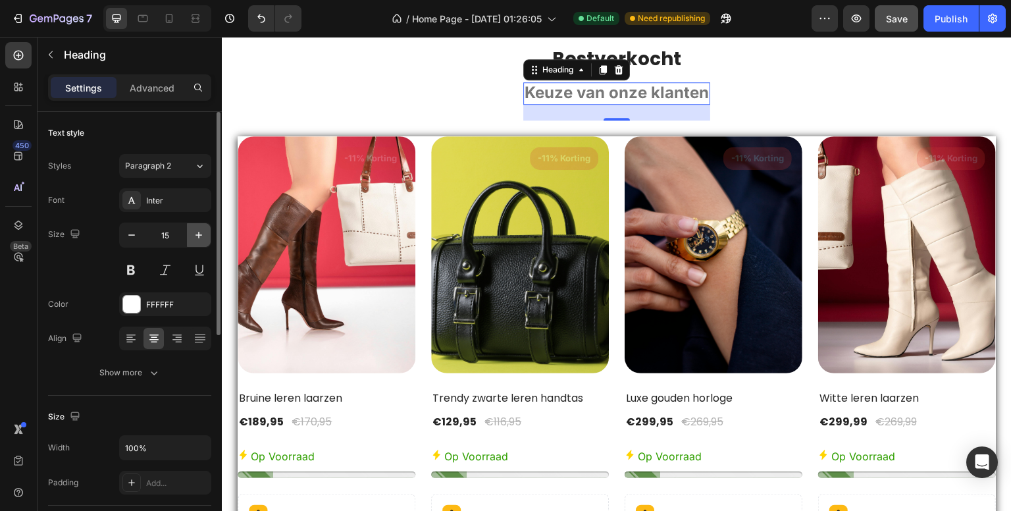
type input "16"
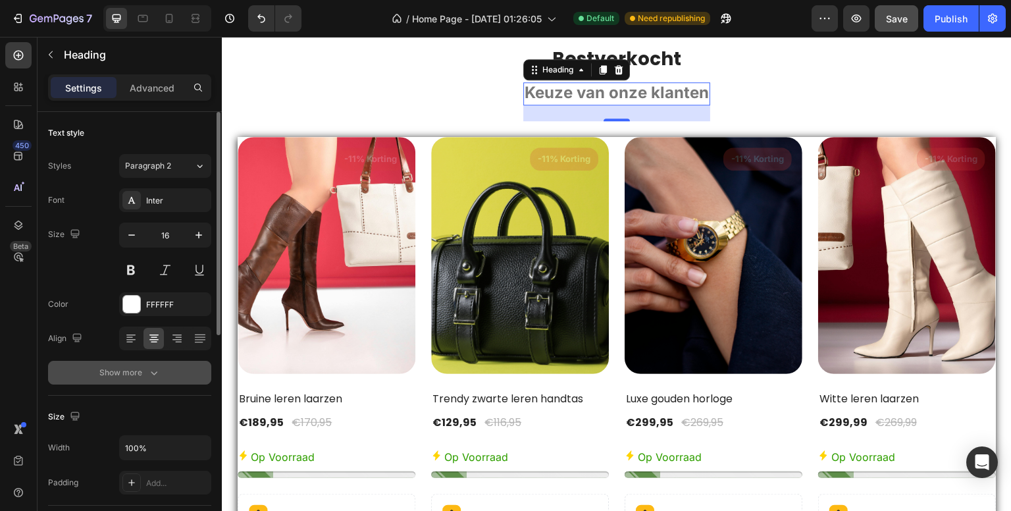
click at [169, 372] on button "Show more" at bounding box center [129, 373] width 163 height 24
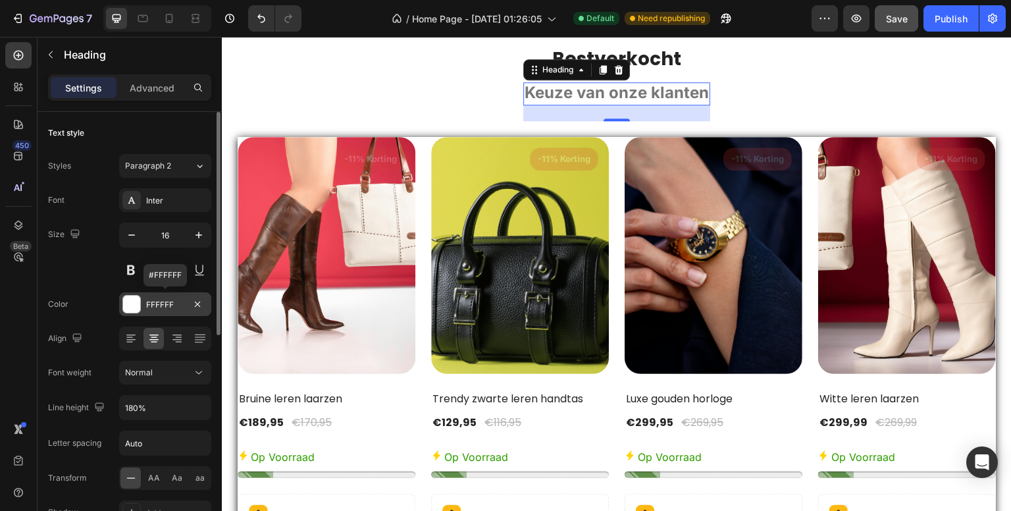
click at [174, 303] on div "FFFFFF" at bounding box center [165, 305] width 38 height 12
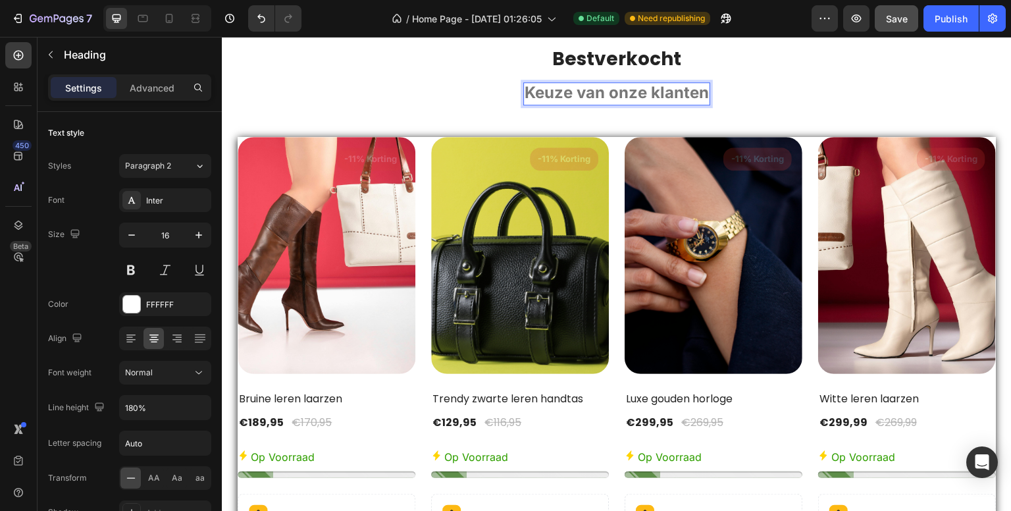
click at [578, 98] on strong "Keuze van onze klanten" at bounding box center [617, 92] width 184 height 19
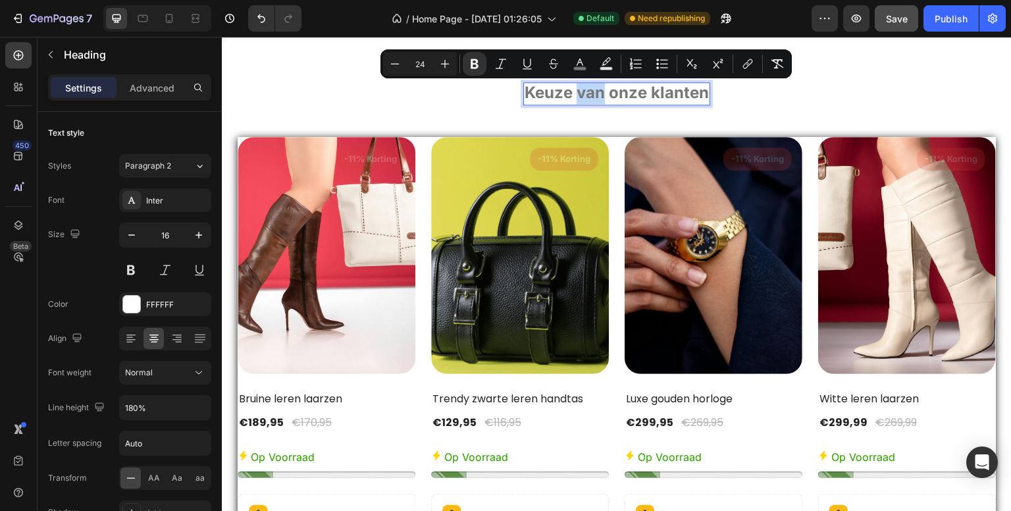
click at [573, 98] on strong "Keuze van onze klanten" at bounding box center [617, 92] width 184 height 19
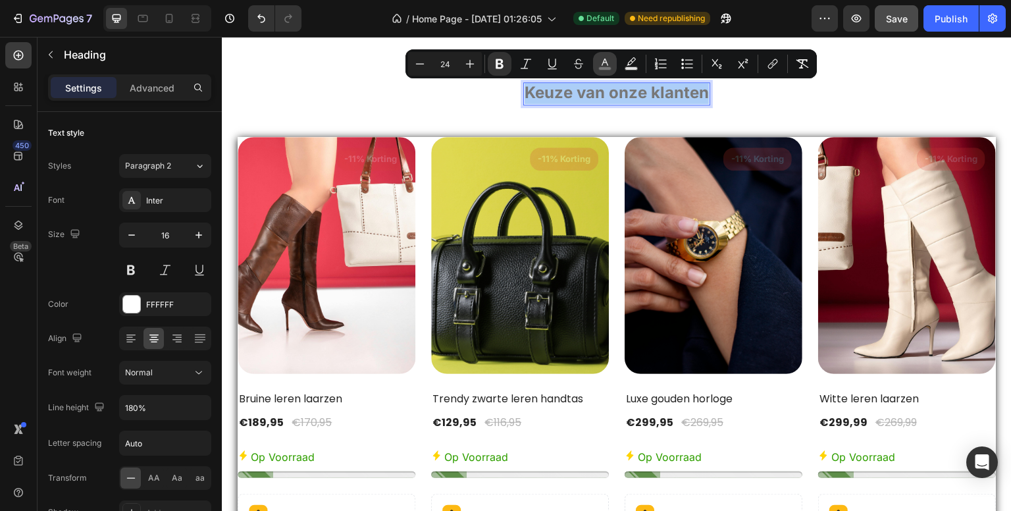
click at [607, 64] on icon "Editor contextual toolbar" at bounding box center [605, 62] width 7 height 7
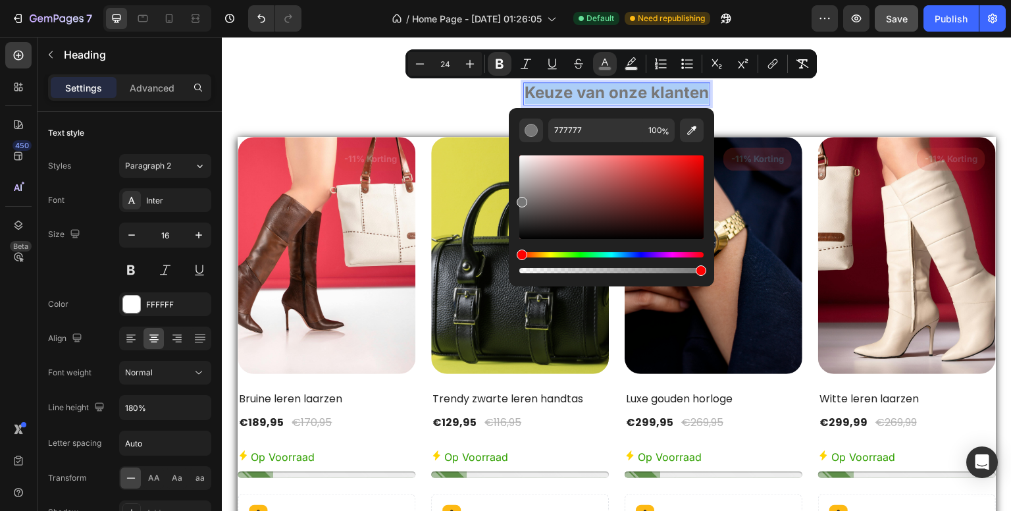
click at [604, 114] on div "777777 100 %" at bounding box center [611, 192] width 205 height 168
click at [606, 120] on input "777777" at bounding box center [595, 130] width 95 height 24
paste input "5C5C5C"
type input "5C5C5C"
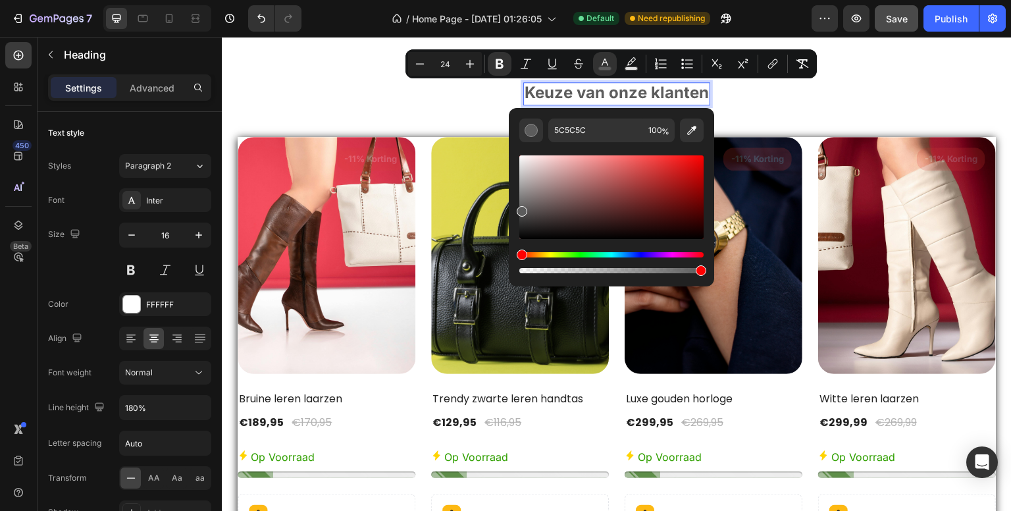
click at [16, 274] on div "450 Beta" at bounding box center [18, 229] width 26 height 374
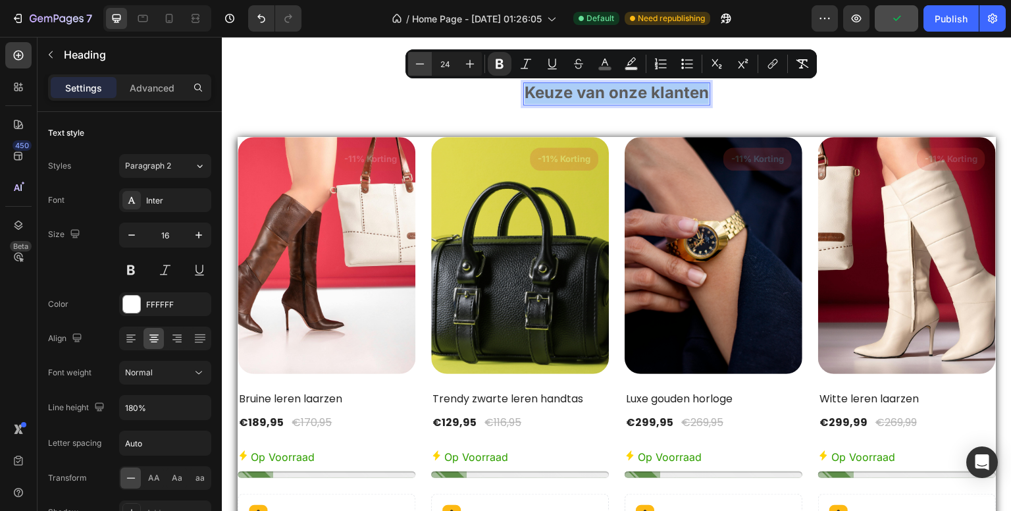
click at [418, 63] on icon "Editor contextual toolbar" at bounding box center [419, 63] width 13 height 13
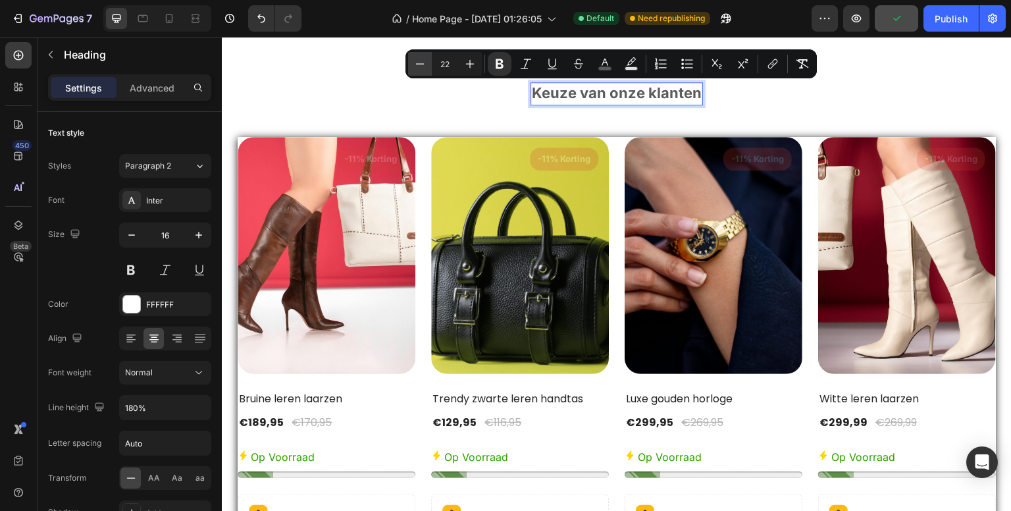
click at [418, 63] on icon "Editor contextual toolbar" at bounding box center [419, 63] width 13 height 13
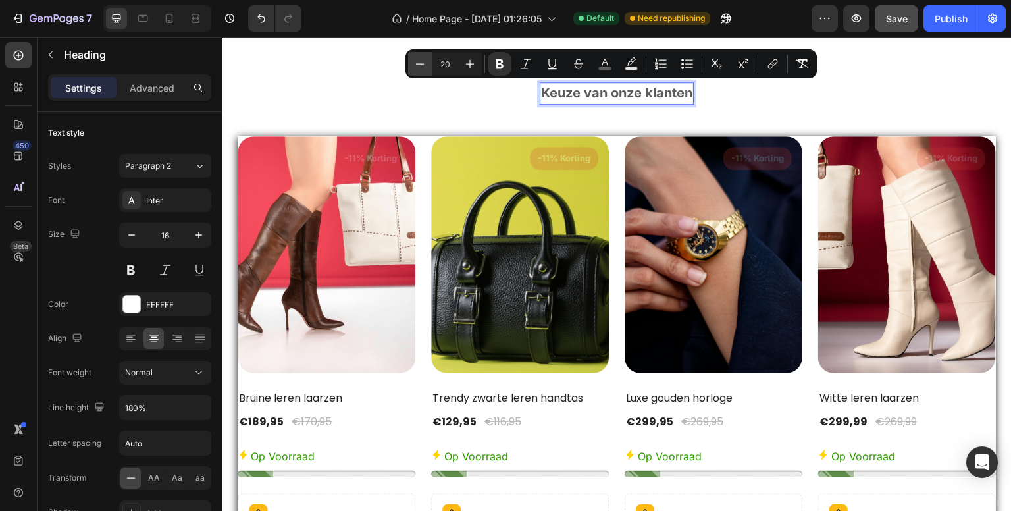
click at [418, 63] on icon "Editor contextual toolbar" at bounding box center [419, 63] width 13 height 13
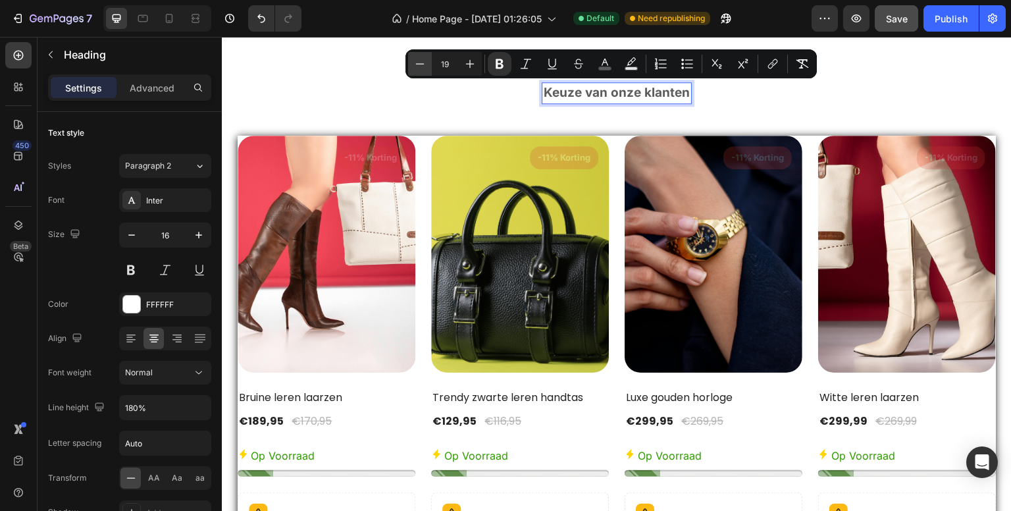
click at [418, 63] on icon "Editor contextual toolbar" at bounding box center [419, 63] width 13 height 13
type input "16"
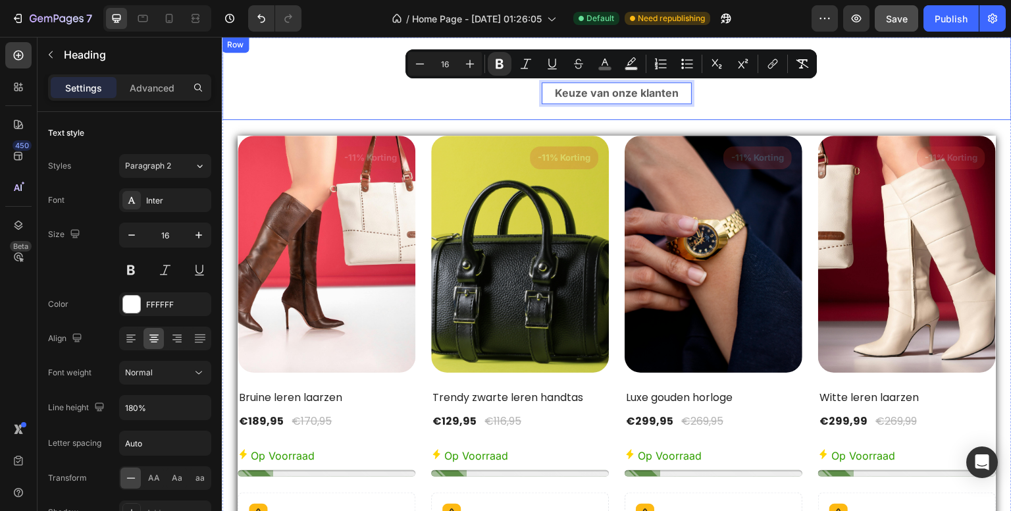
click at [743, 84] on div "⁠⁠⁠⁠⁠⁠⁠ Bestverkocht Heading Keuze van onze klanten Heading 24 Row" at bounding box center [617, 78] width 790 height 82
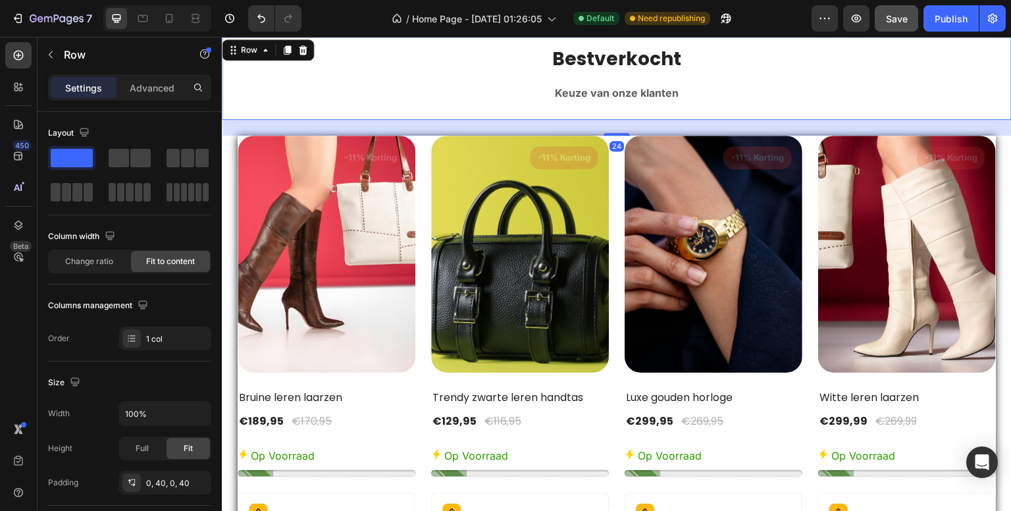
click at [533, 90] on div "⁠⁠⁠⁠⁠⁠⁠ Bestverkocht Heading ⁠⁠⁠⁠⁠⁠⁠ Keuze van onze klanten Heading Row 24" at bounding box center [617, 78] width 790 height 82
click at [544, 93] on p "⁠⁠⁠⁠⁠⁠⁠ Keuze van onze klanten" at bounding box center [616, 93] width 147 height 19
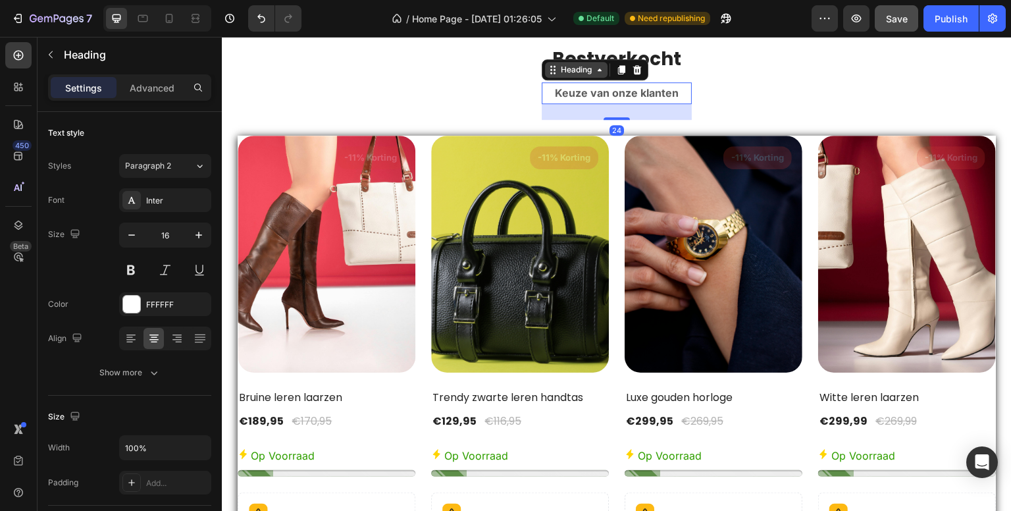
click at [562, 74] on div "Heading" at bounding box center [576, 70] width 36 height 12
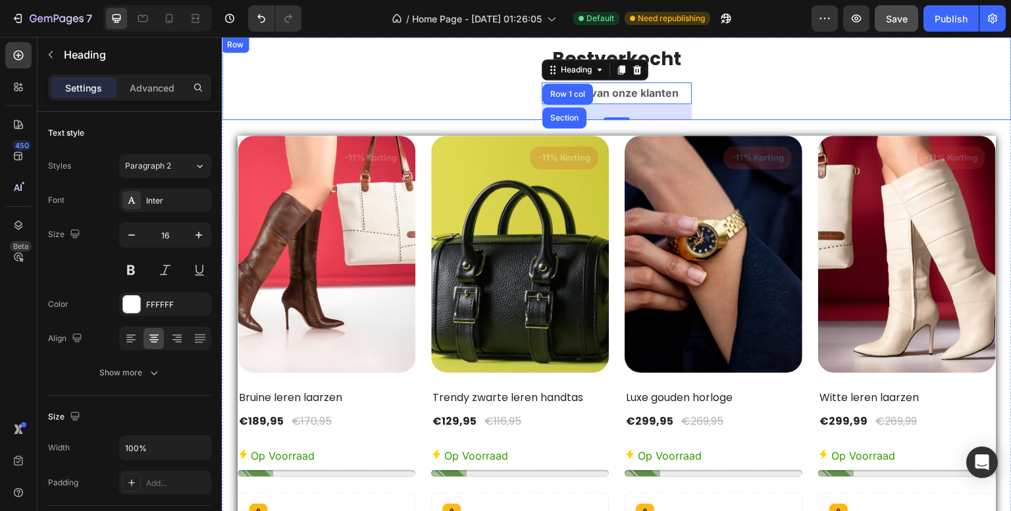
click at [687, 59] on div "⁠⁠⁠⁠⁠⁠⁠ Bestverkocht Heading ⁠⁠⁠⁠⁠⁠⁠ Keuze van onze klanten Heading Row 1 col S…" at bounding box center [617, 78] width 790 height 82
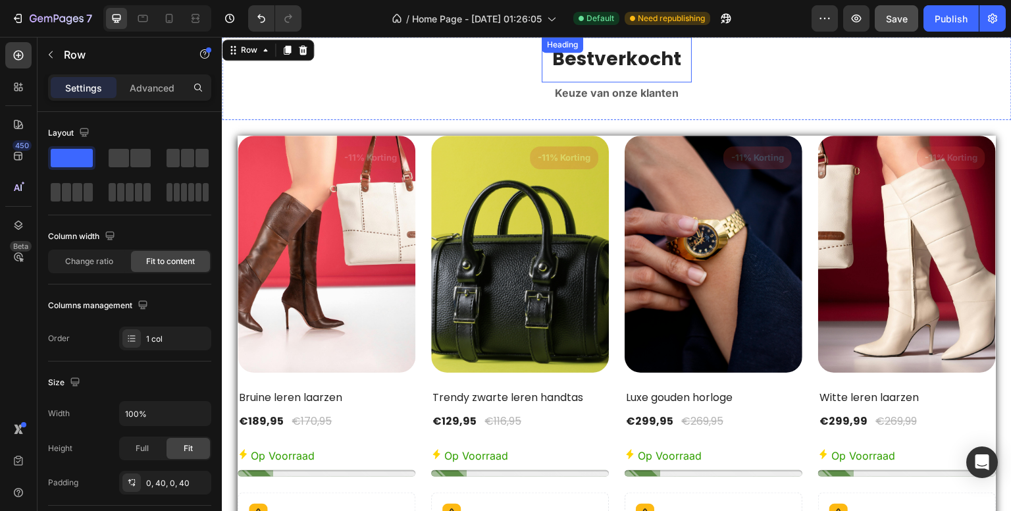
click at [667, 61] on strong "Bestverkocht" at bounding box center [616, 59] width 129 height 26
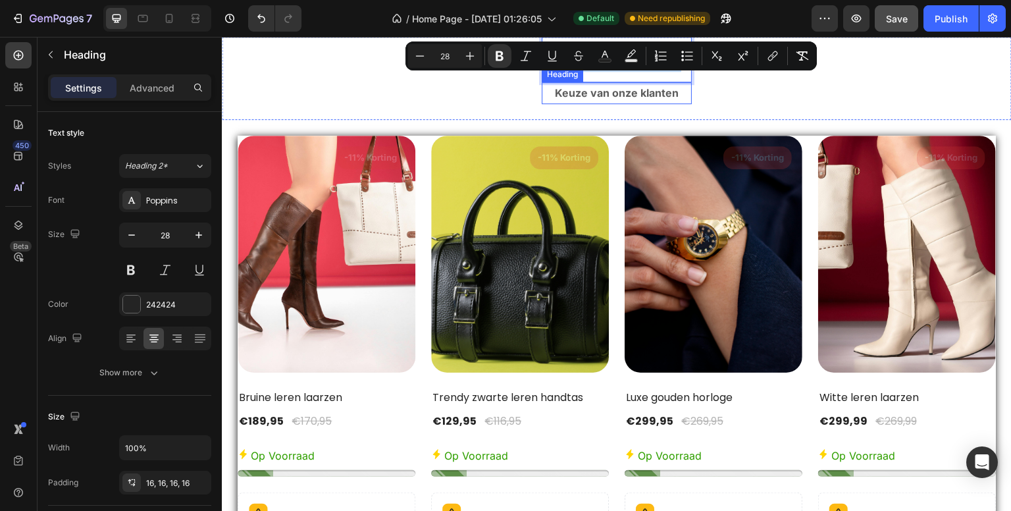
click at [617, 97] on strong "Keuze van onze klanten" at bounding box center [617, 92] width 124 height 13
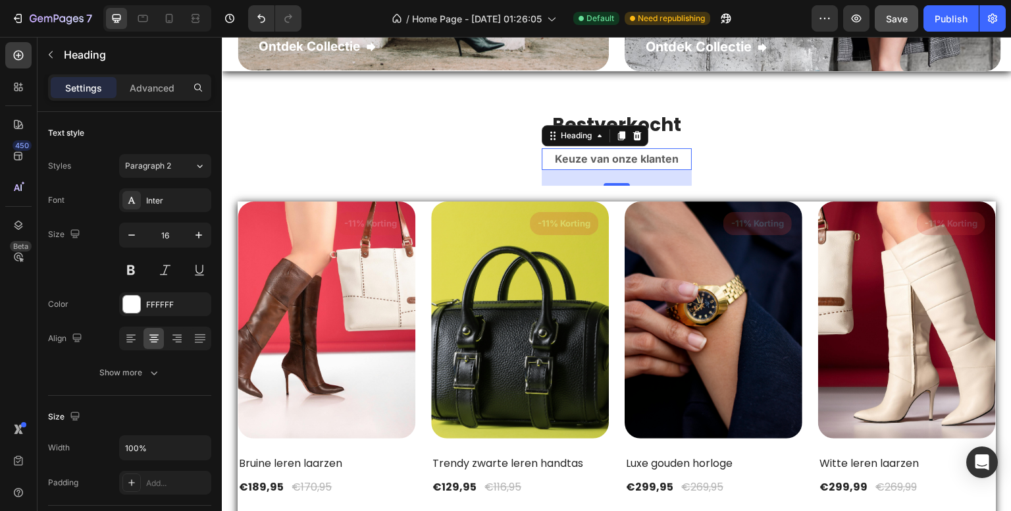
scroll to position [1780, 0]
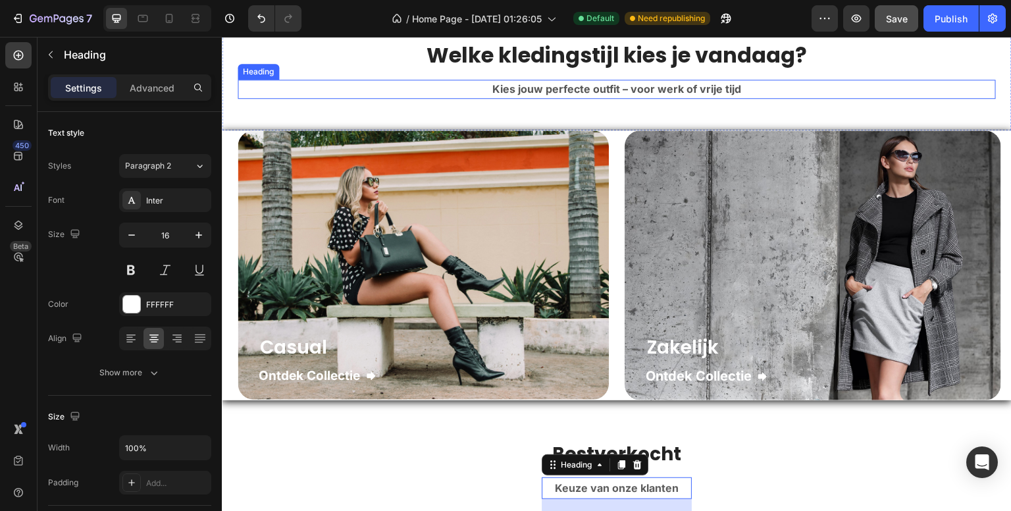
click at [533, 70] on strong "Welke kledingstijl kies je vandaag?" at bounding box center [617, 55] width 381 height 30
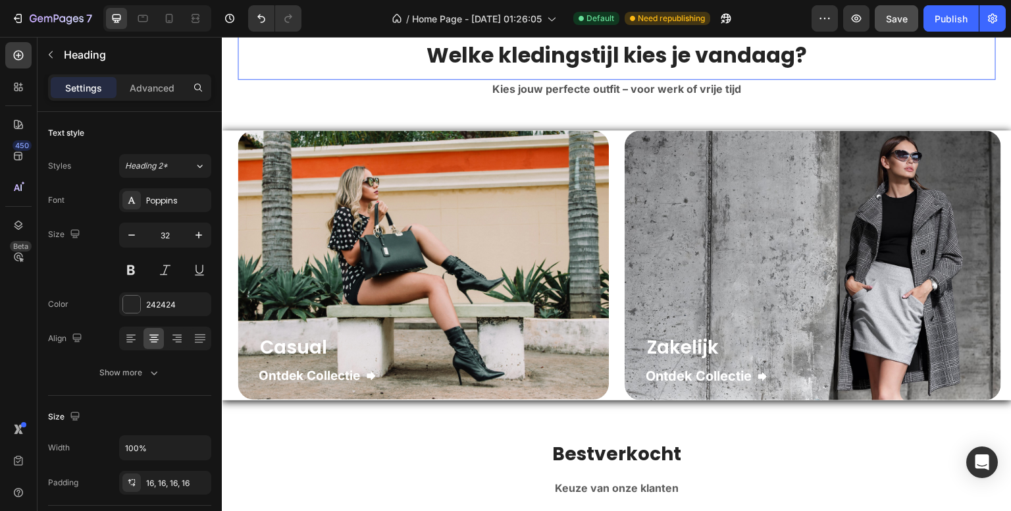
scroll to position [625, 0]
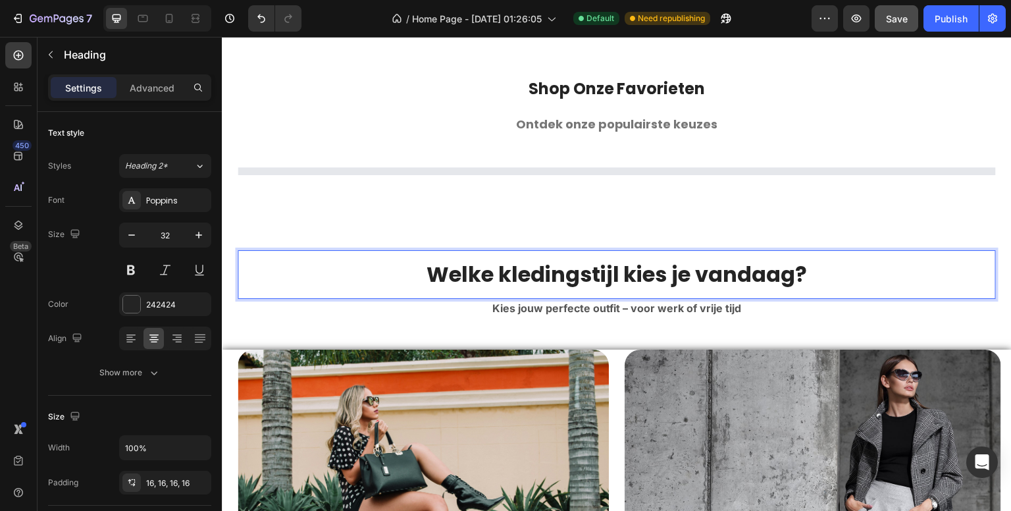
click at [527, 271] on strong "Welke kledingstijl kies je vandaag?" at bounding box center [617, 274] width 381 height 30
click at [523, 271] on strong "Welke kledingstijl kies je vandaag?" at bounding box center [617, 274] width 381 height 30
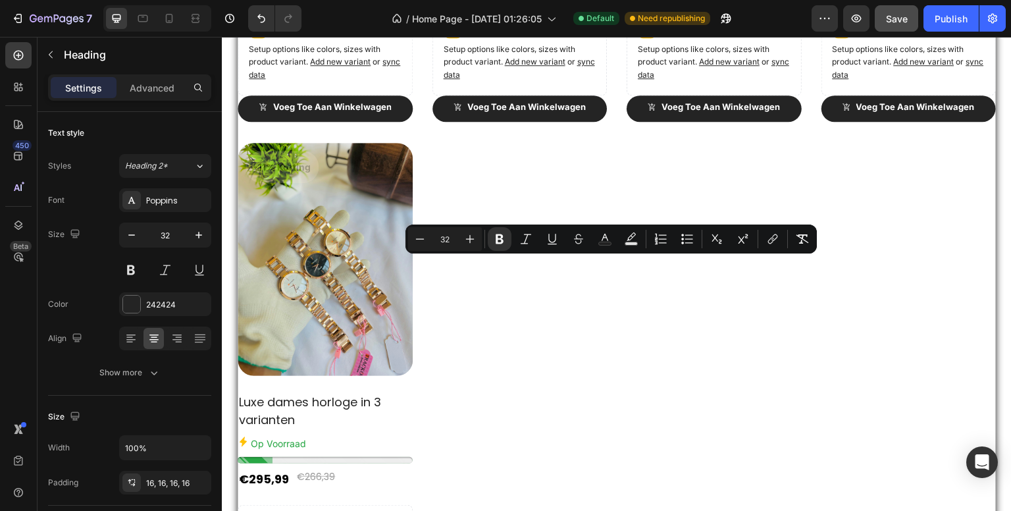
scroll to position [1561, 0]
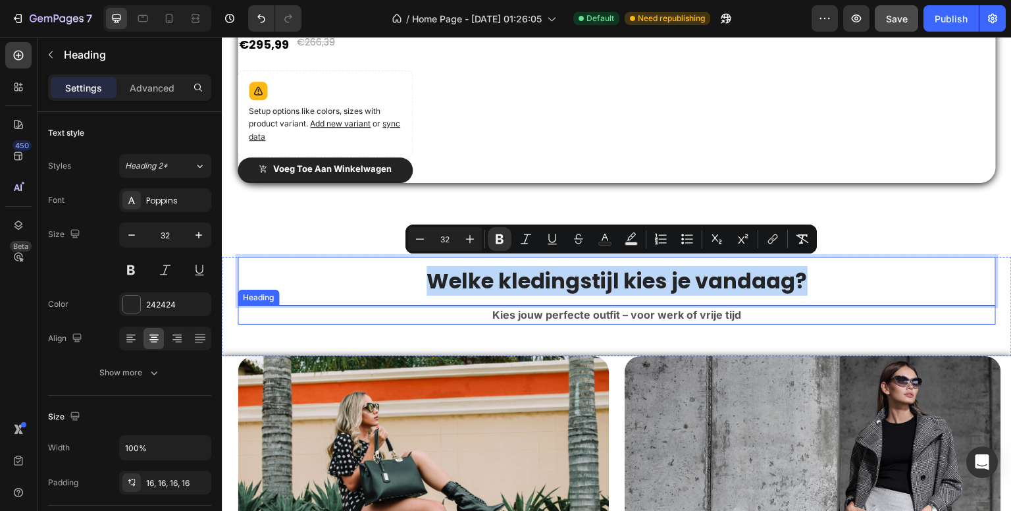
click at [523, 308] on strong "Kies jouw perfecte outfit – voor werk of vrije tijd" at bounding box center [616, 314] width 249 height 13
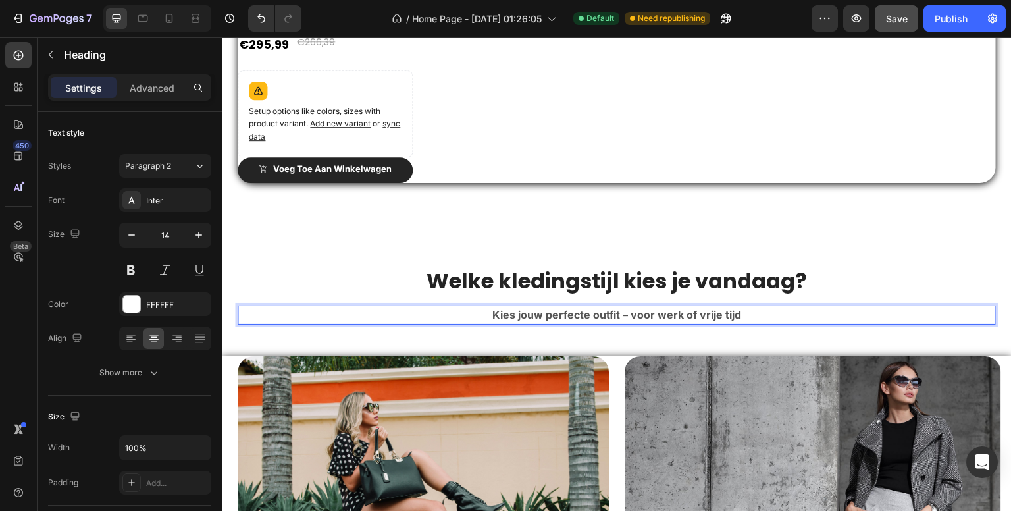
click at [523, 308] on strong "Kies jouw perfecte outfit – voor werk of vrije tijd" at bounding box center [616, 314] width 249 height 13
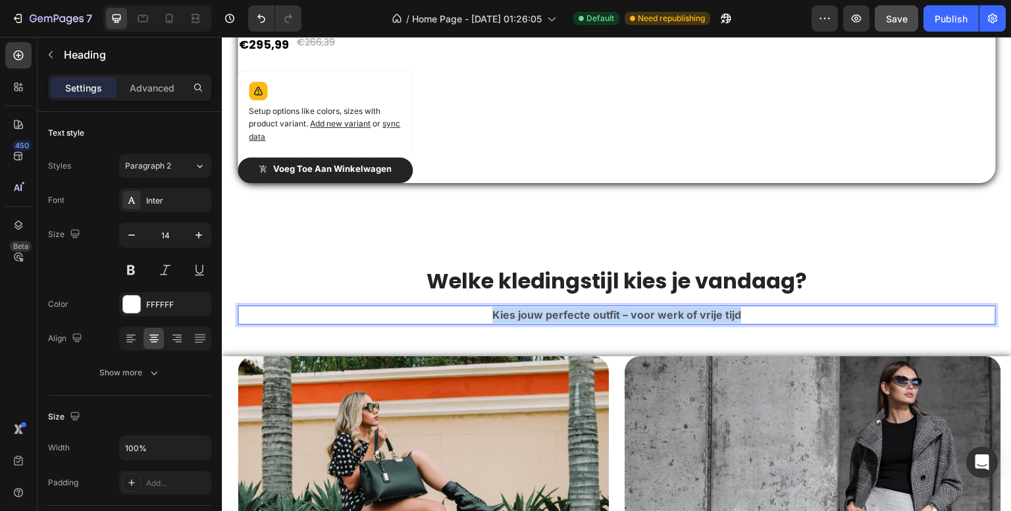
click at [523, 308] on strong "Kies jouw perfecte outfit – voor werk of vrije tijd" at bounding box center [616, 314] width 249 height 13
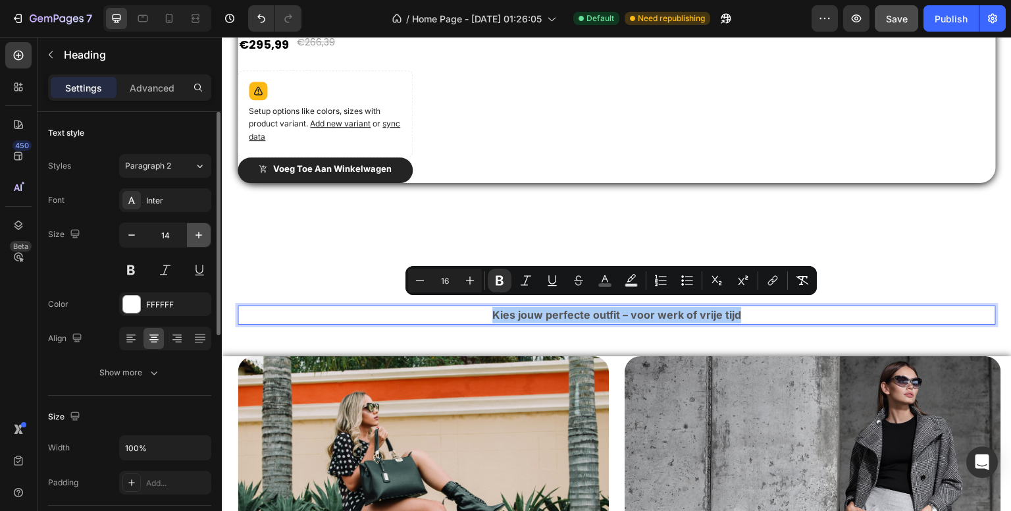
click at [198, 236] on icon "button" at bounding box center [199, 235] width 7 height 7
click at [199, 236] on icon "button" at bounding box center [198, 234] width 13 height 13
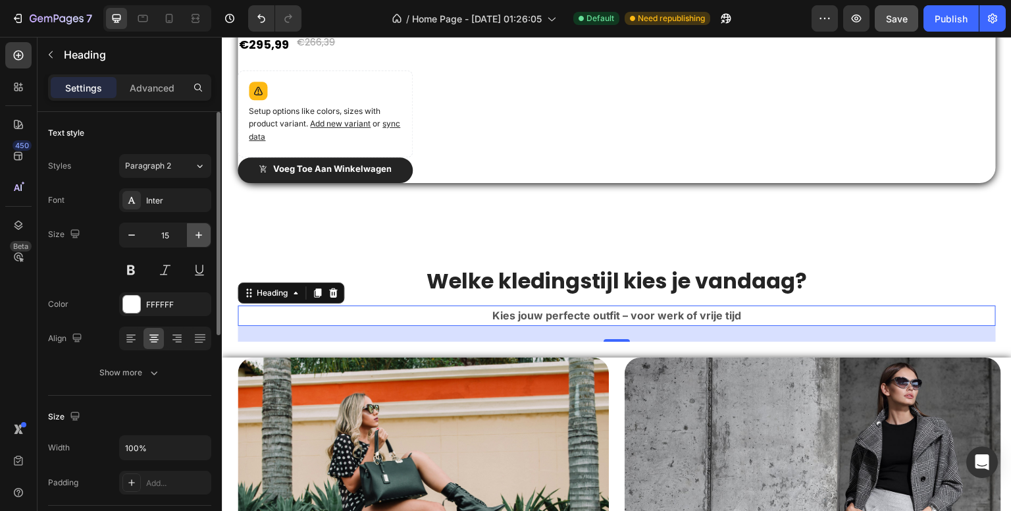
click at [199, 236] on icon "button" at bounding box center [198, 234] width 13 height 13
type input "16"
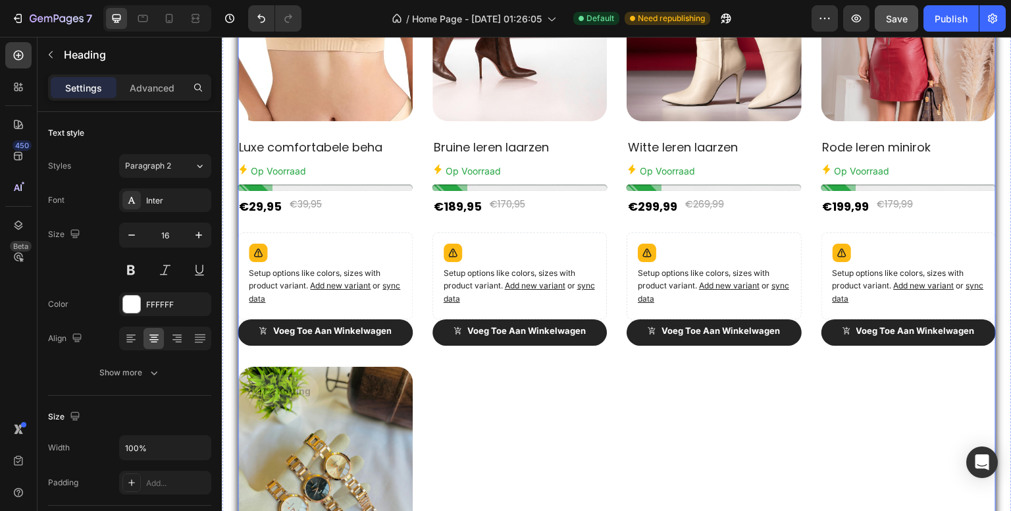
scroll to position [706, 0]
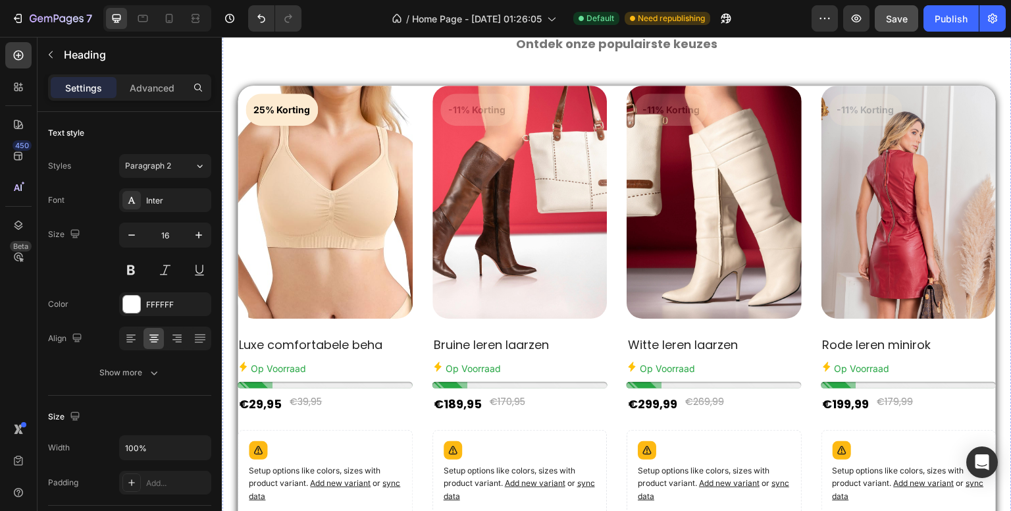
click at [599, 207] on div "Shop Onze Favorieten Heading Ontdek onze populairste keuzes Heading Product Ima…" at bounding box center [617, 521] width 790 height 1183
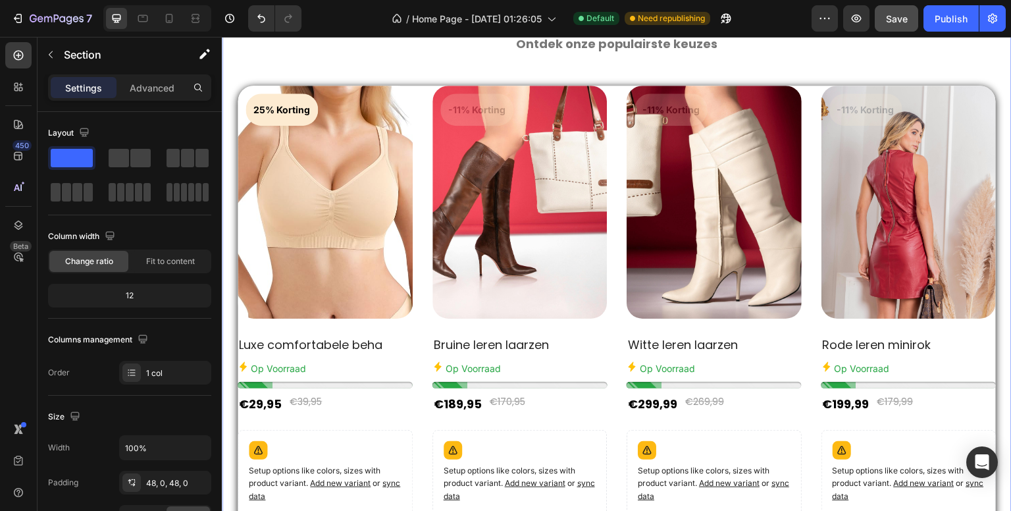
scroll to position [442, 0]
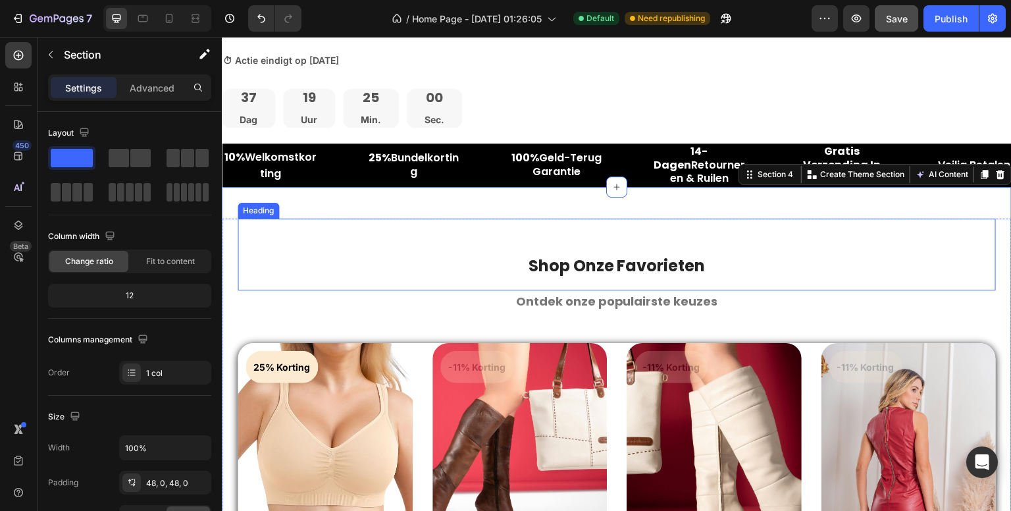
click at [554, 267] on strong "Shop Onze Favorieten" at bounding box center [617, 266] width 177 height 22
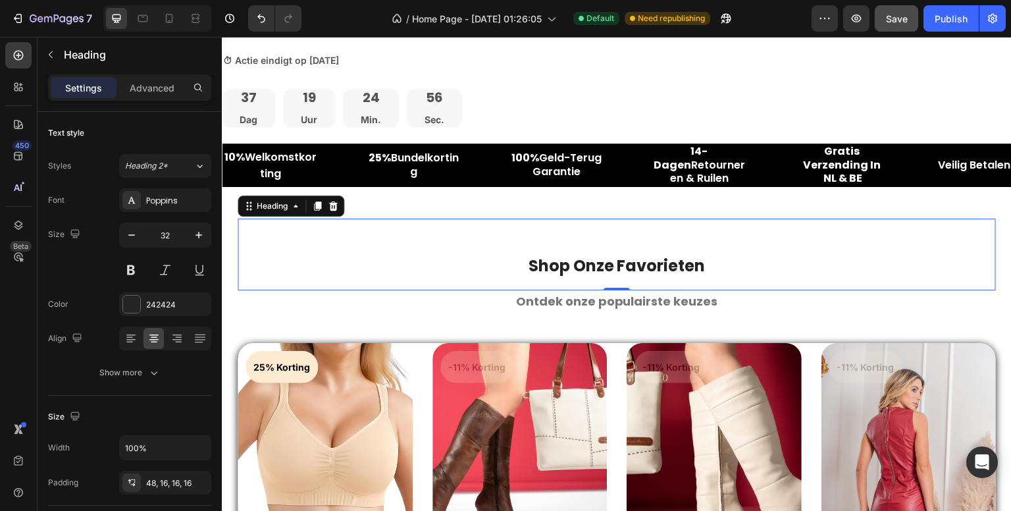
click at [554, 267] on strong "Shop Onze Favorieten" at bounding box center [617, 266] width 177 height 22
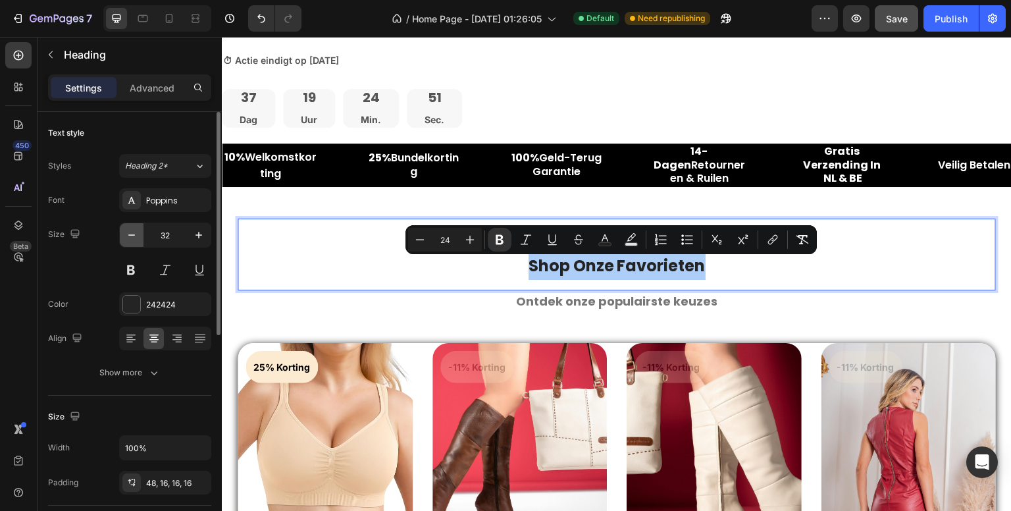
click at [132, 235] on icon "button" at bounding box center [131, 234] width 13 height 13
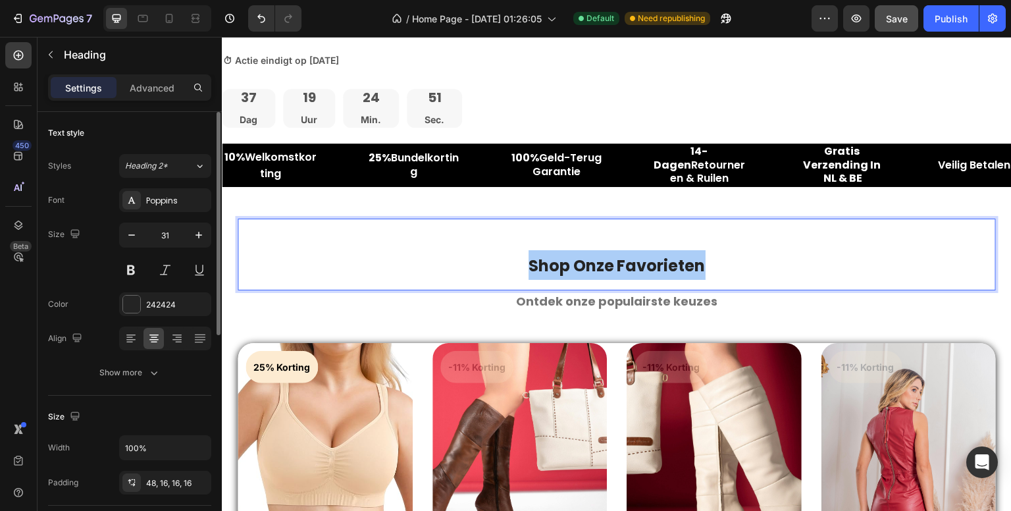
click at [171, 228] on input "31" at bounding box center [165, 235] width 43 height 24
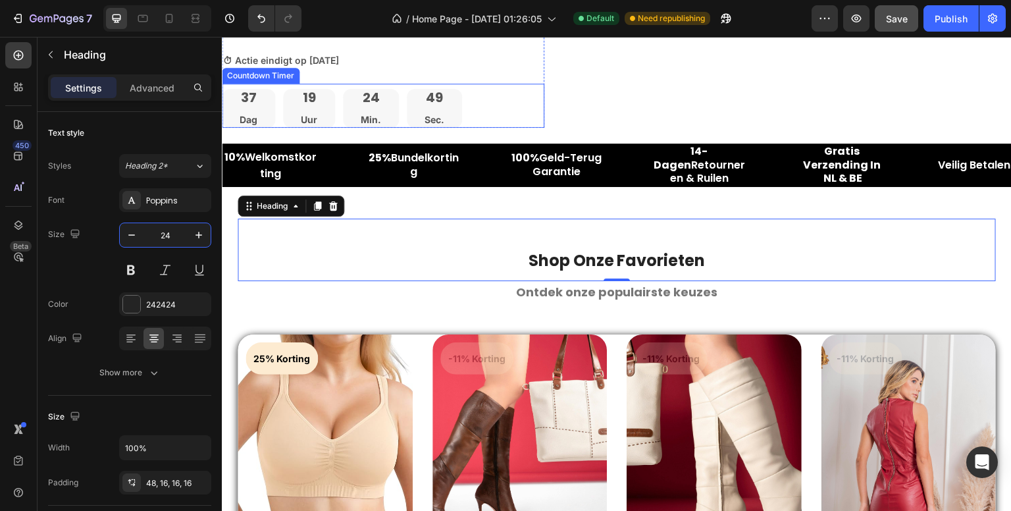
type input "24"
click at [610, 297] on div "0" at bounding box center [616, 291] width 13 height 11
click at [612, 297] on div "0" at bounding box center [616, 291] width 13 height 11
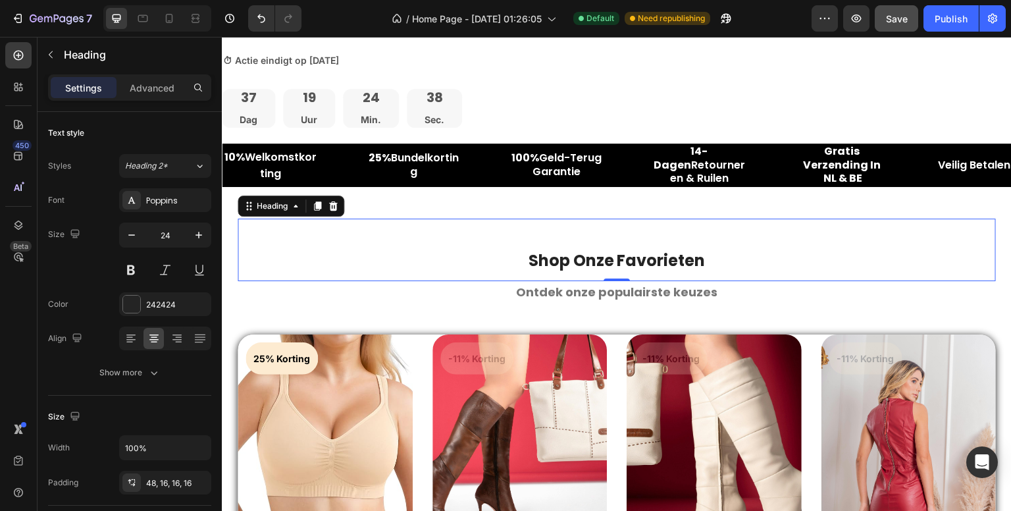
click at [612, 297] on div "0" at bounding box center [616, 291] width 13 height 11
click at [613, 297] on div "0" at bounding box center [616, 291] width 13 height 11
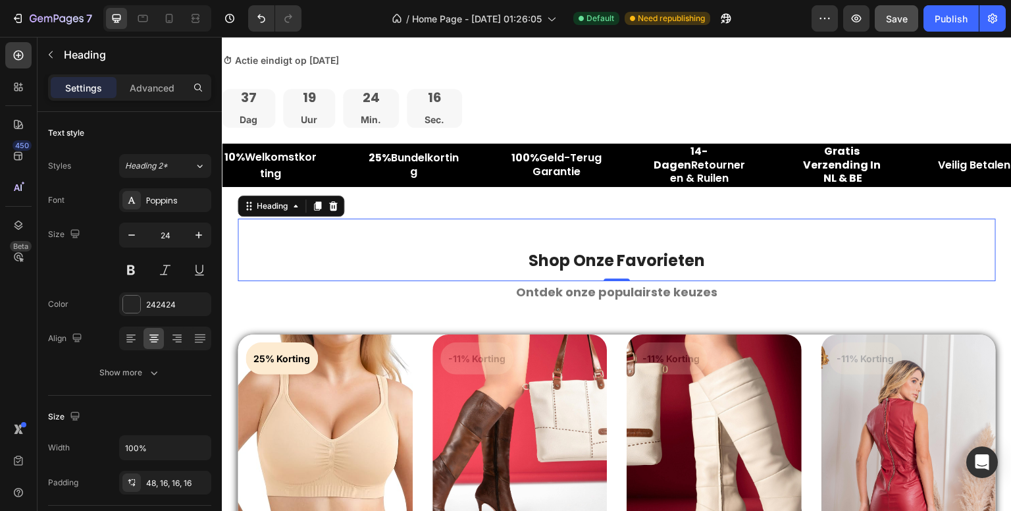
click at [613, 297] on div "0" at bounding box center [616, 291] width 13 height 11
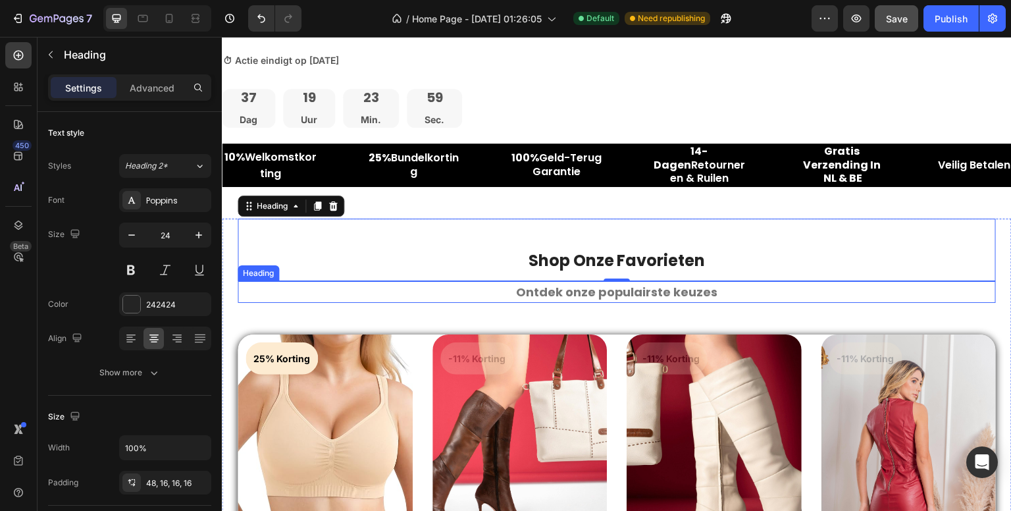
click at [598, 299] on strong "Ontdek onze populairste keuzes" at bounding box center [617, 292] width 202 height 16
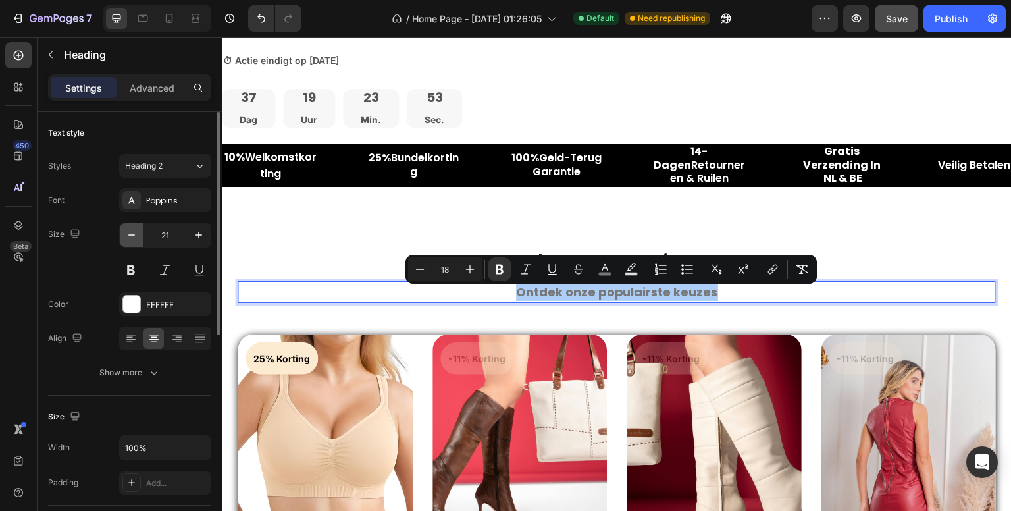
click at [130, 235] on icon "button" at bounding box center [131, 234] width 13 height 13
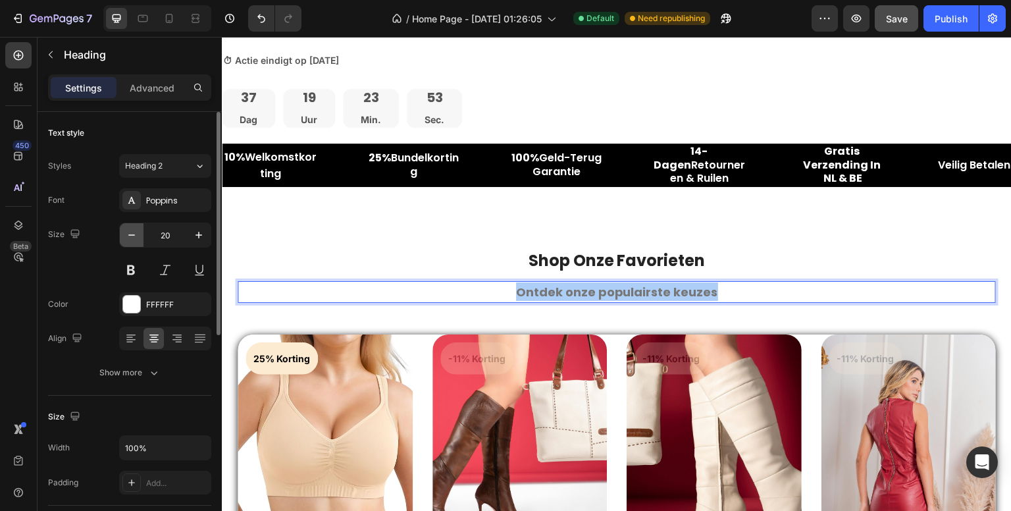
click at [130, 235] on icon "button" at bounding box center [131, 234] width 13 height 13
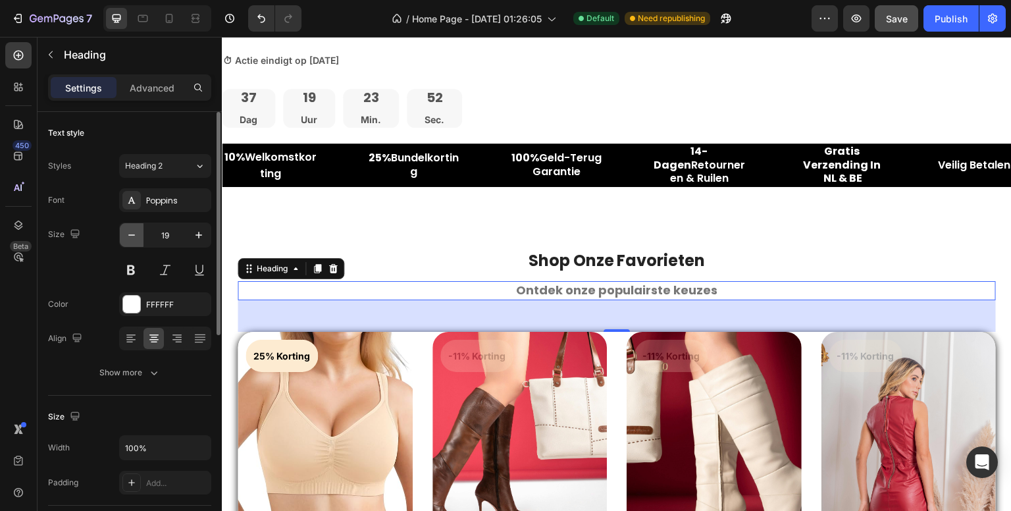
click at [130, 235] on icon "button" at bounding box center [131, 234] width 13 height 13
type input "18"
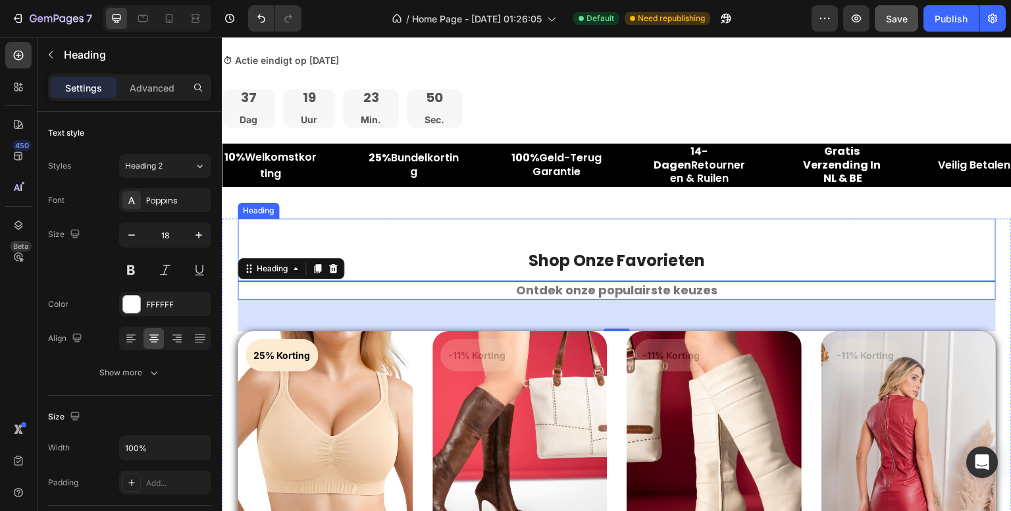
click at [572, 265] on strong "Shop Onze Favorieten" at bounding box center [617, 260] width 177 height 22
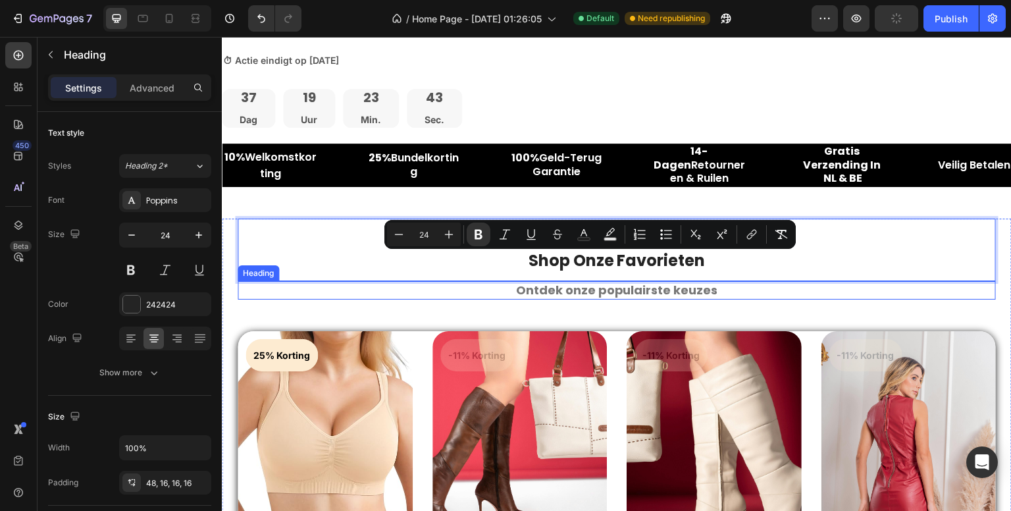
click at [547, 294] on strong "Ontdek onze populairste keuzes" at bounding box center [617, 290] width 202 height 16
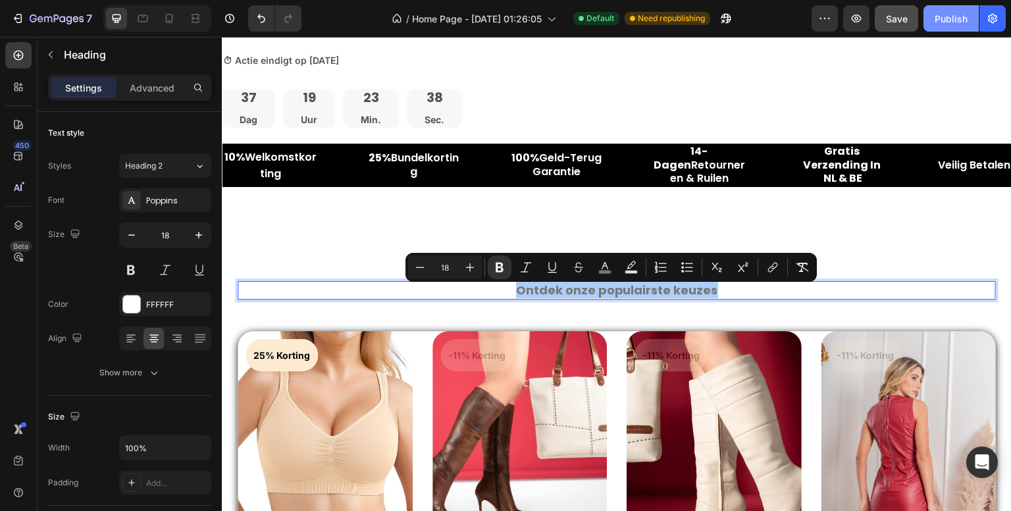
click at [937, 20] on div "Publish" at bounding box center [951, 19] width 33 height 14
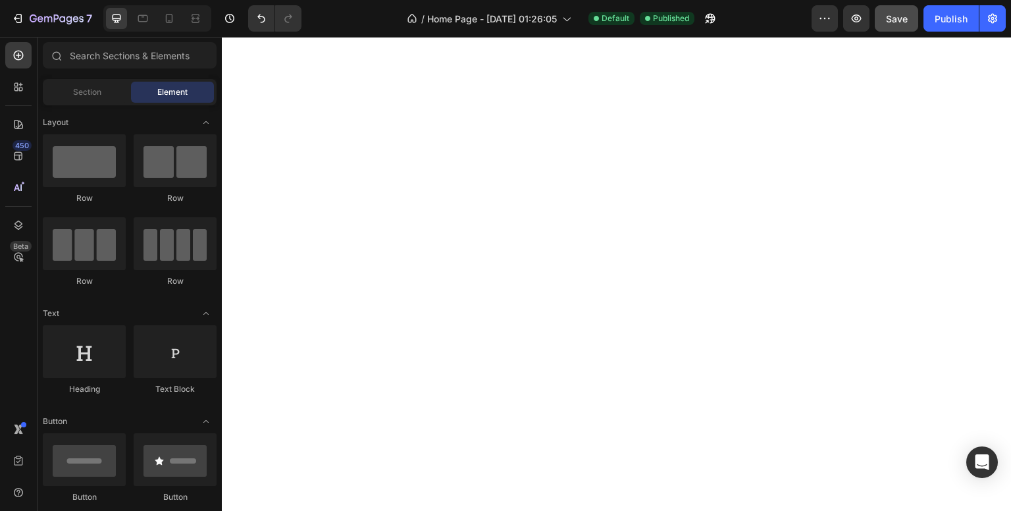
scroll to position [2299, 0]
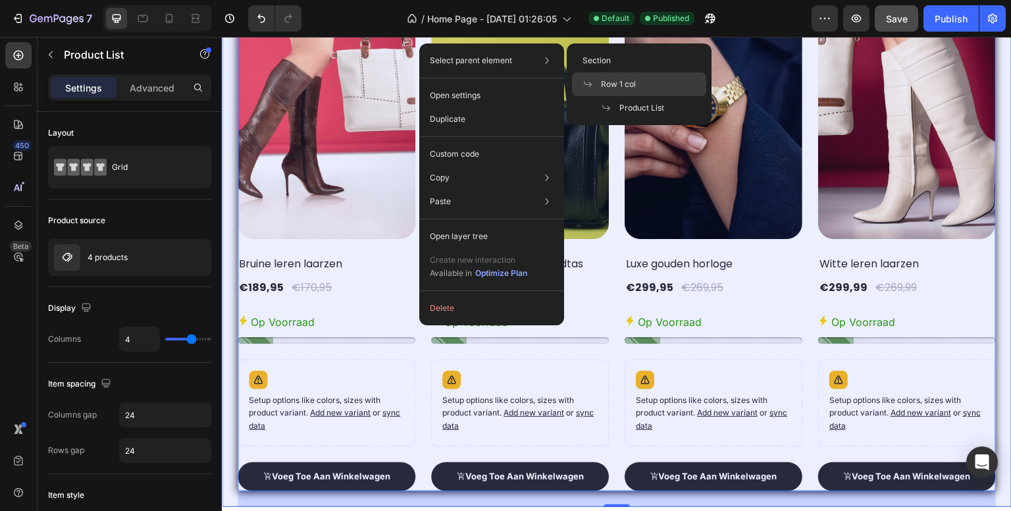
click at [615, 81] on span "Row 1 col" at bounding box center [618, 84] width 35 height 12
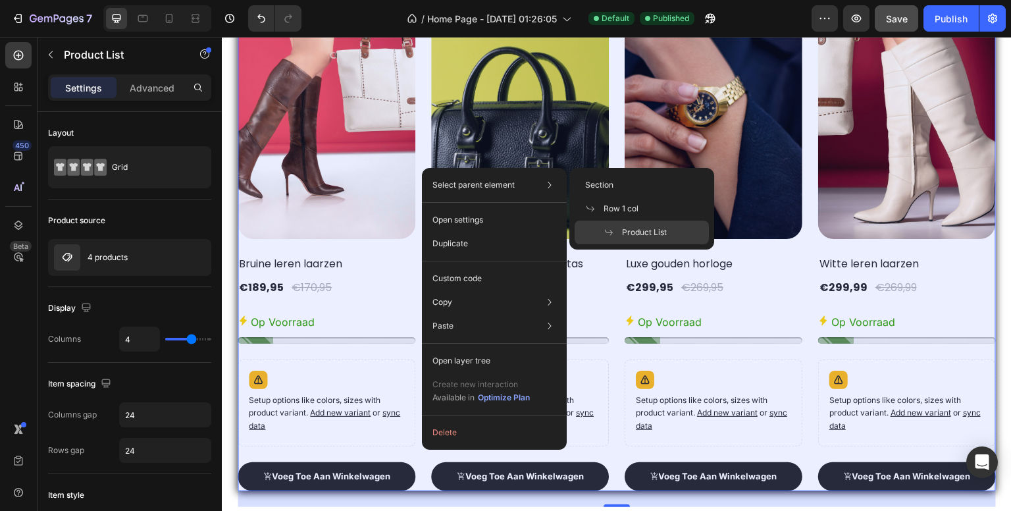
click at [623, 229] on span "Product List" at bounding box center [644, 232] width 45 height 12
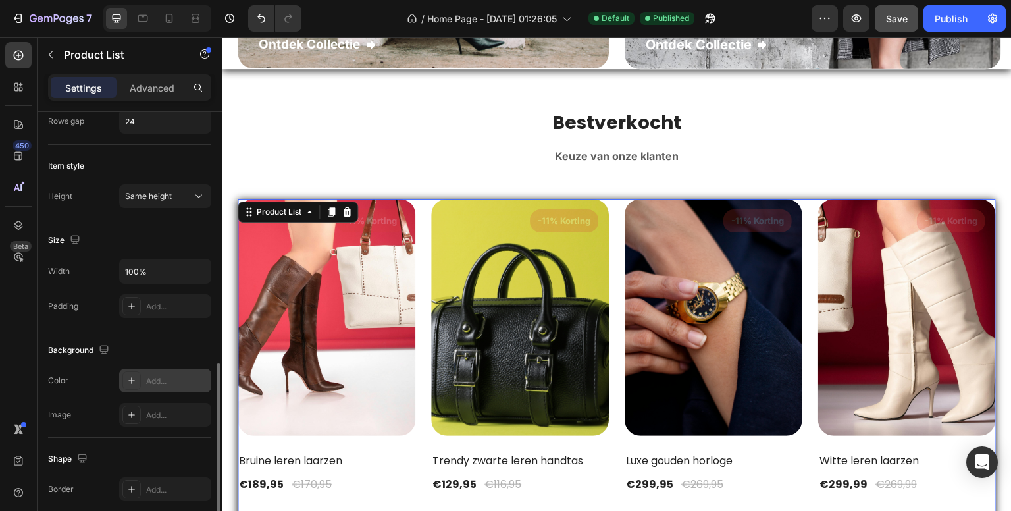
scroll to position [395, 0]
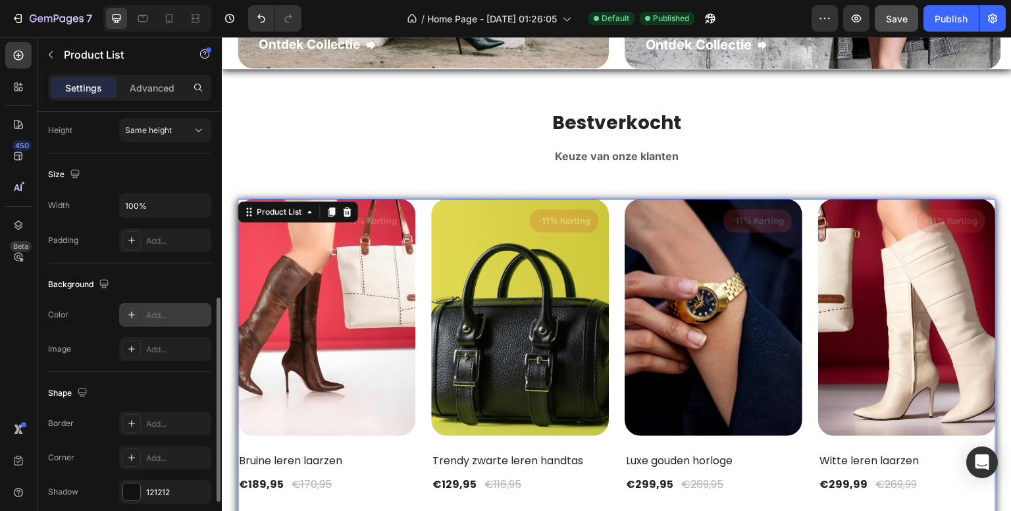
click at [165, 309] on div "Add..." at bounding box center [177, 315] width 62 height 12
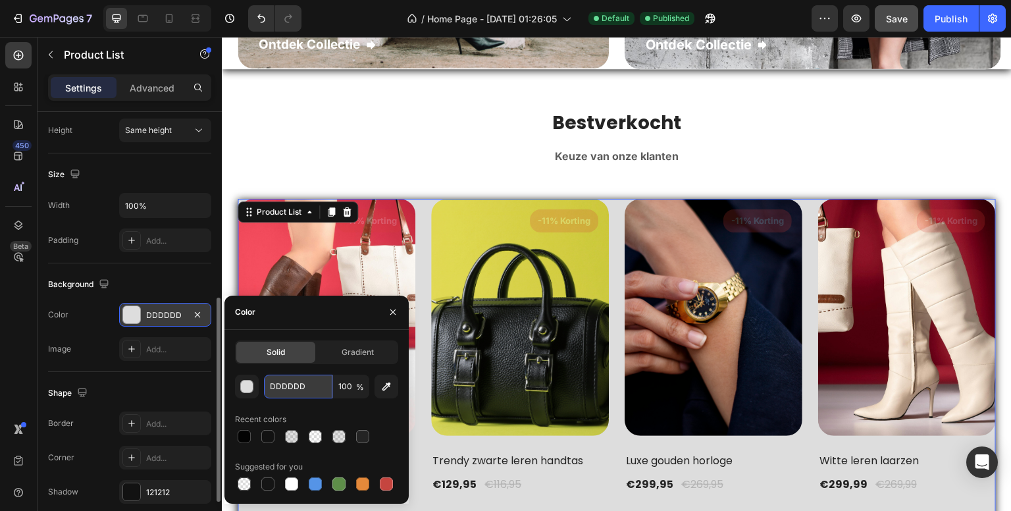
click at [290, 385] on input "DDDDDD" at bounding box center [298, 387] width 68 height 24
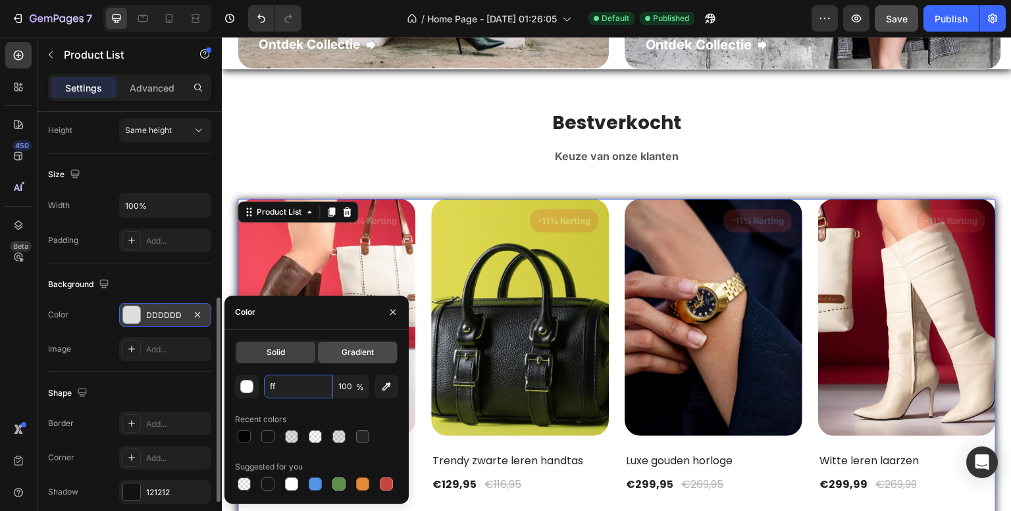
type input "f"
type input "FFFFFF"
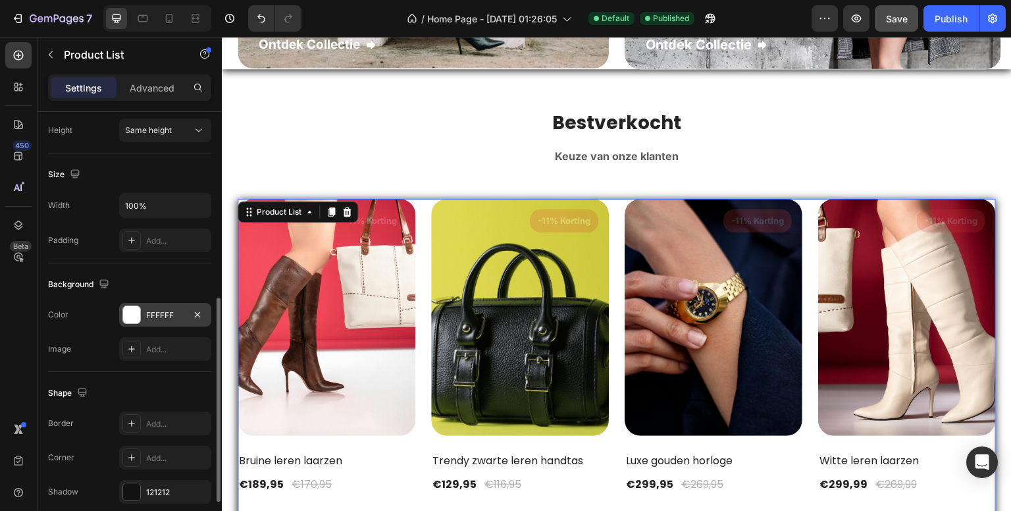
click at [16, 325] on div "450 Beta" at bounding box center [18, 229] width 26 height 374
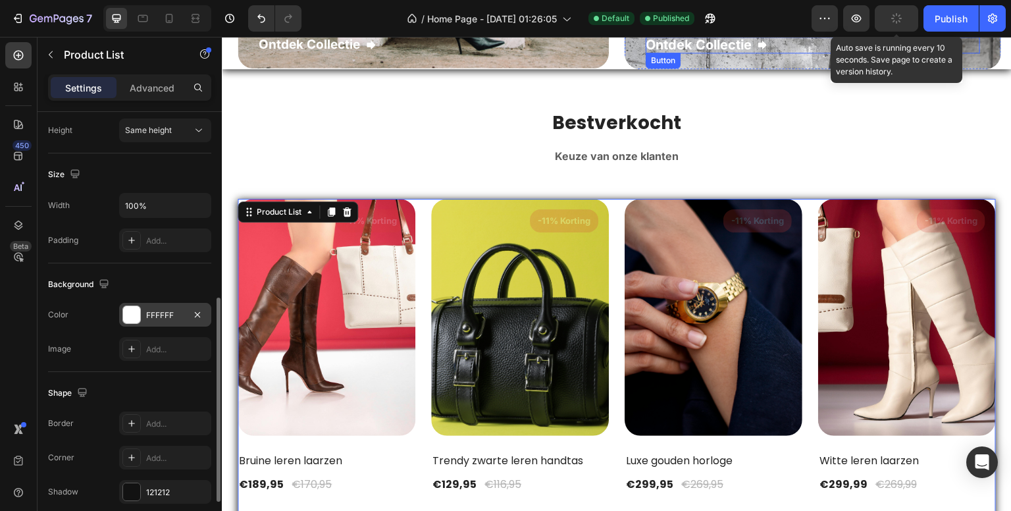
click at [894, 18] on icon "button" at bounding box center [896, 18] width 14 height 14
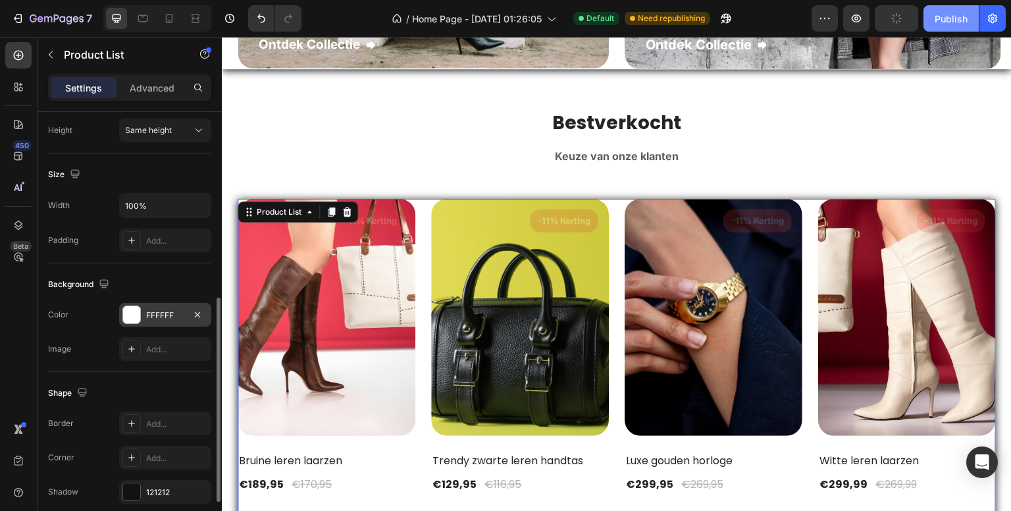
click at [951, 16] on div "Publish" at bounding box center [951, 19] width 33 height 14
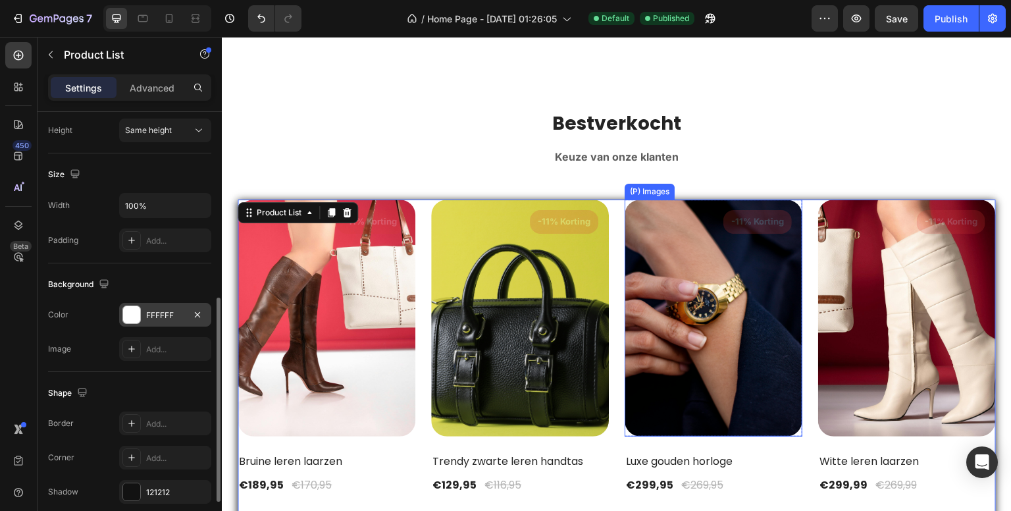
scroll to position [2234, 0]
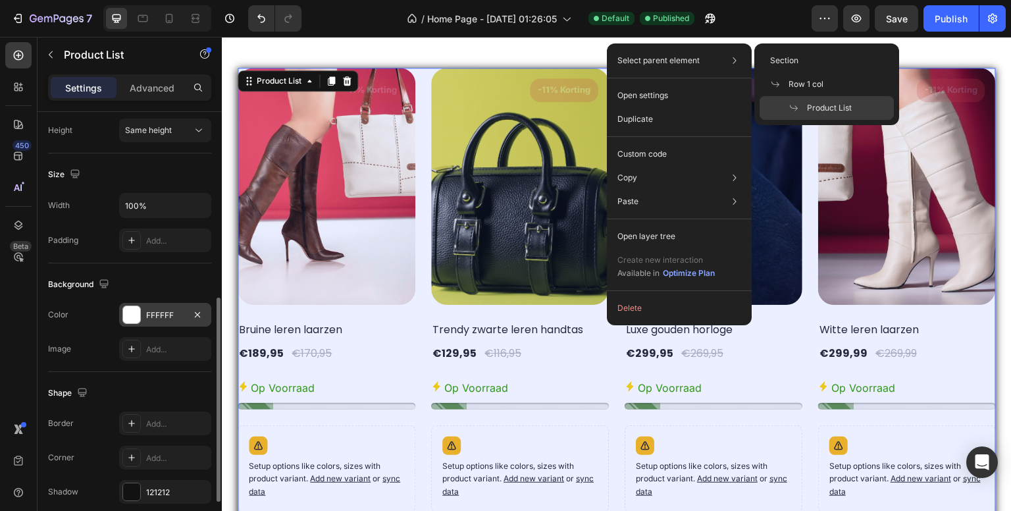
click at [817, 109] on span "Product List" at bounding box center [829, 108] width 45 height 12
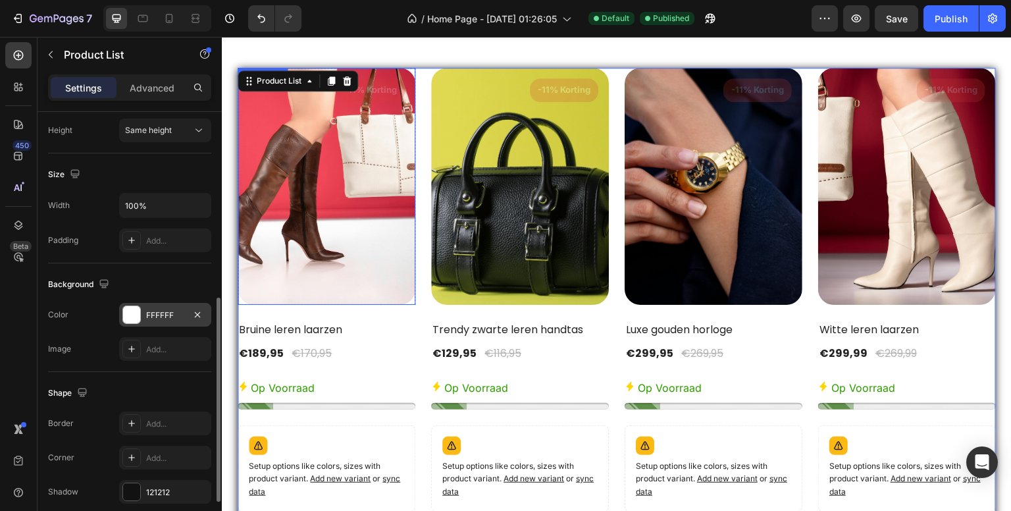
click at [335, 133] on img at bounding box center [327, 186] width 178 height 237
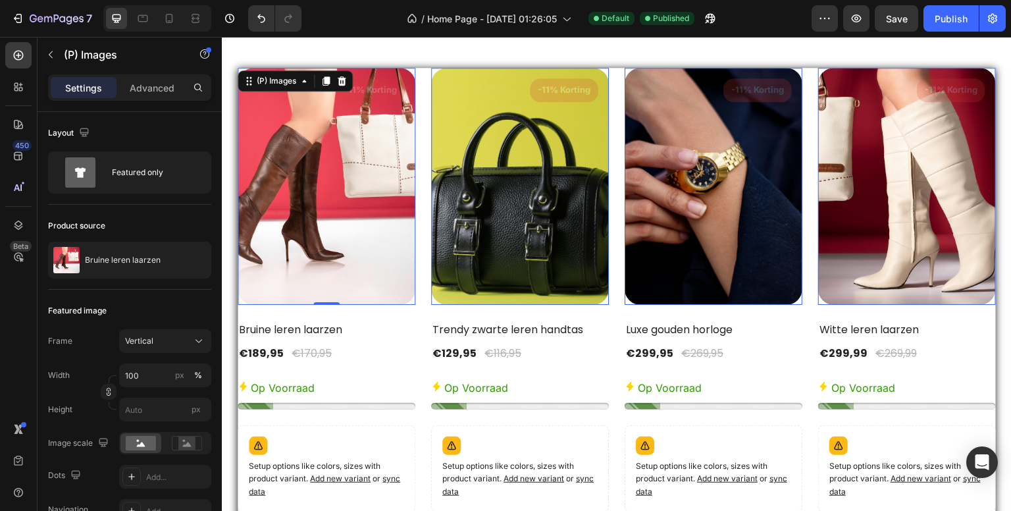
scroll to position [337, 0]
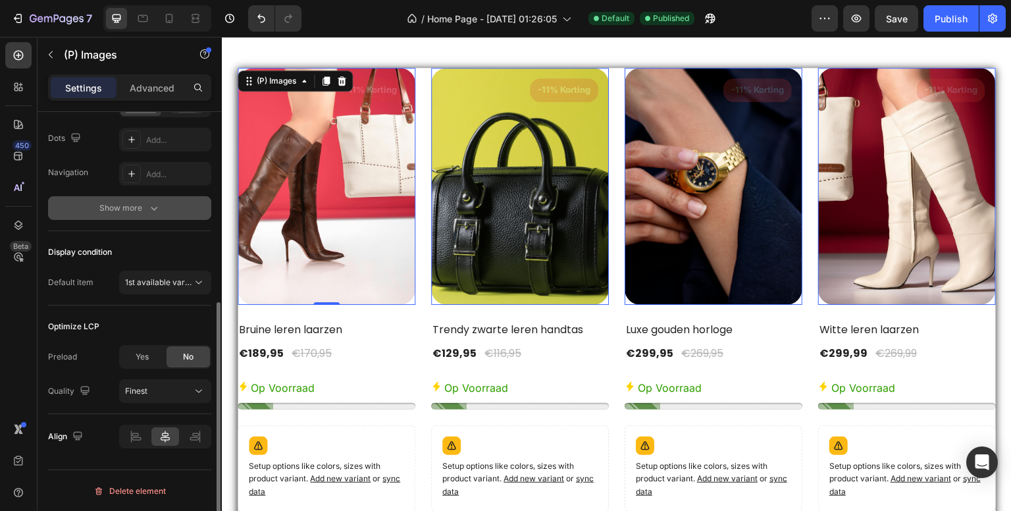
click at [156, 211] on icon "button" at bounding box center [153, 207] width 13 height 13
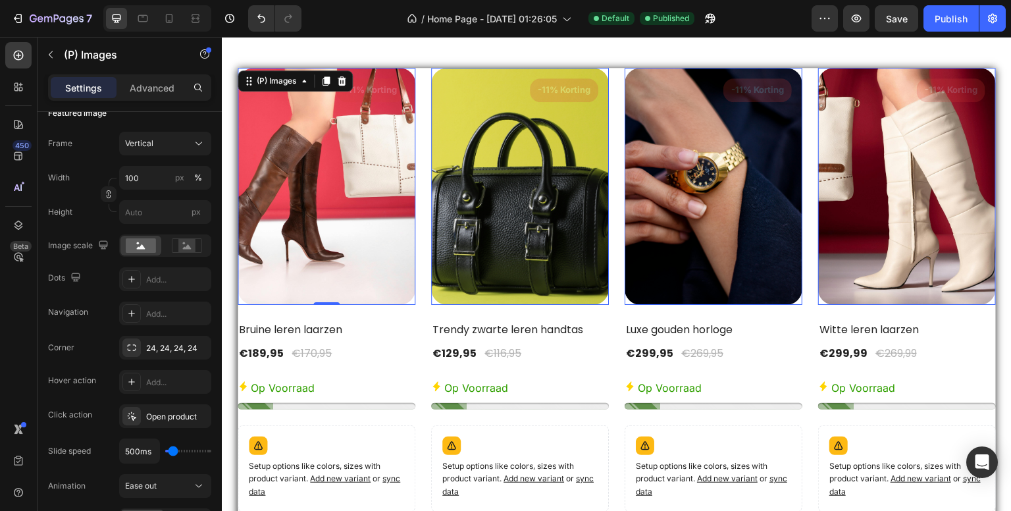
scroll to position [2431, 0]
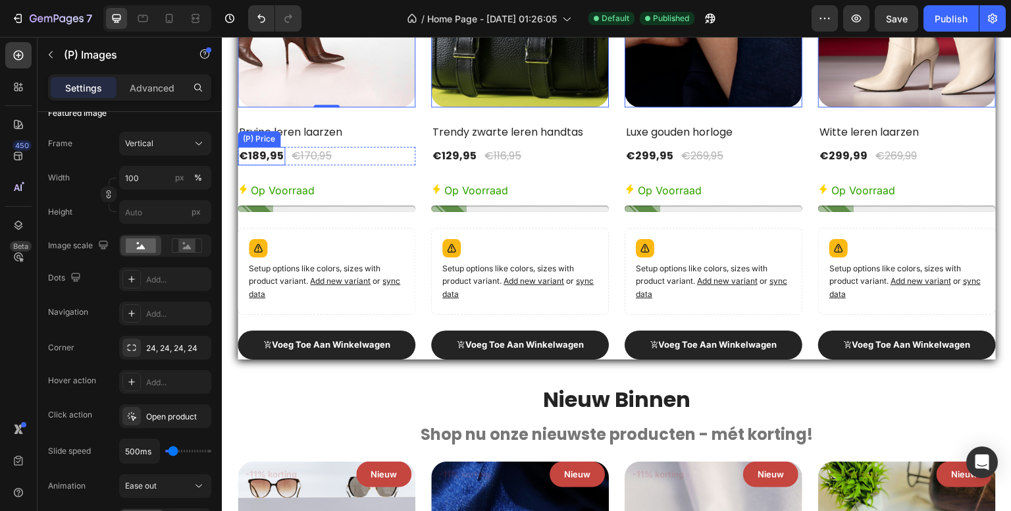
click at [255, 154] on div "€189,95" at bounding box center [261, 156] width 47 height 18
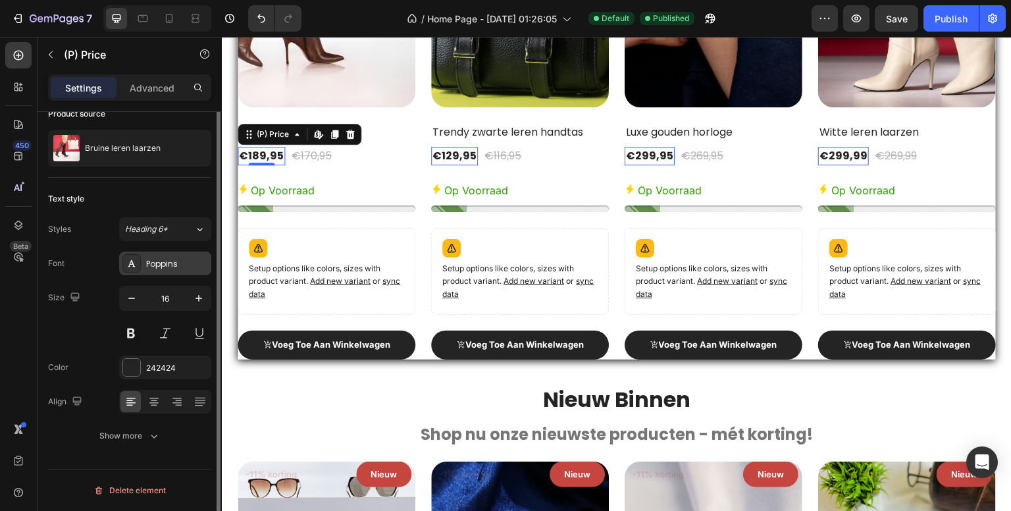
scroll to position [0, 0]
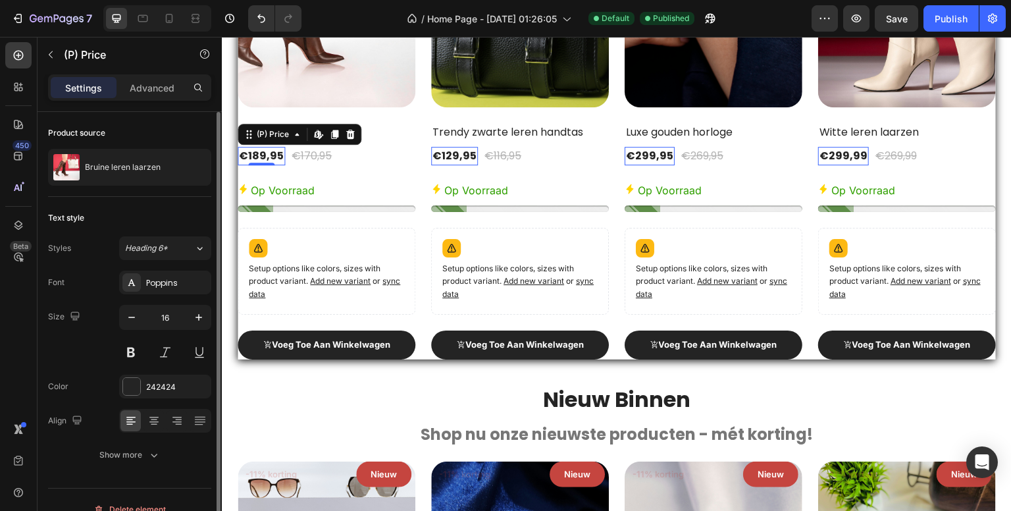
click at [16, 308] on div "450 Beta" at bounding box center [18, 229] width 26 height 374
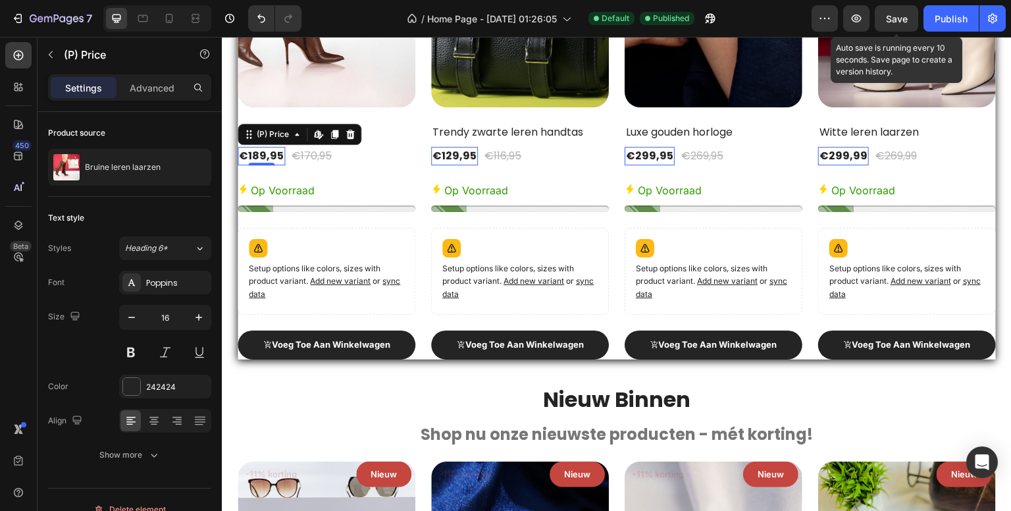
click at [890, 16] on span "Save" at bounding box center [897, 18] width 22 height 11
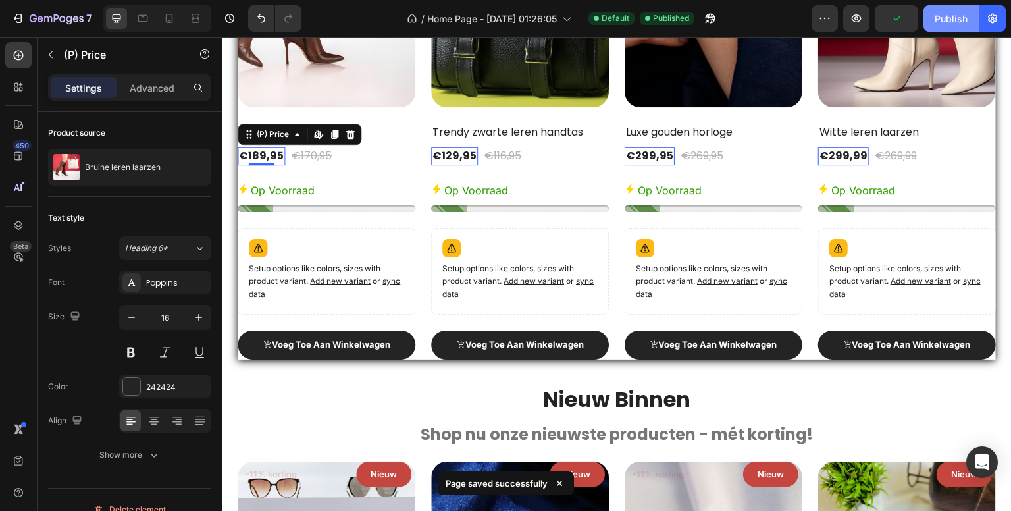
click at [943, 18] on div "Publish" at bounding box center [951, 19] width 33 height 14
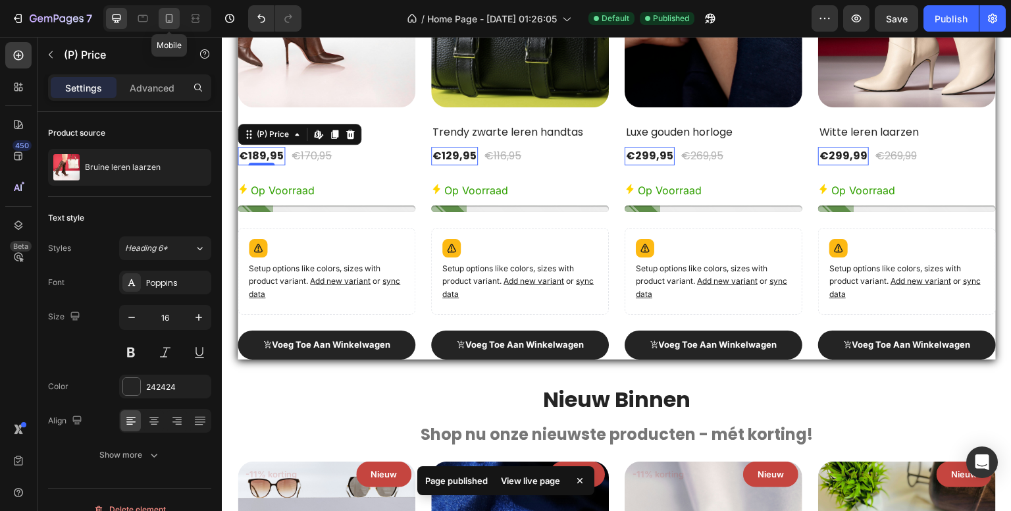
click at [170, 16] on icon at bounding box center [169, 18] width 13 height 13
type input "14"
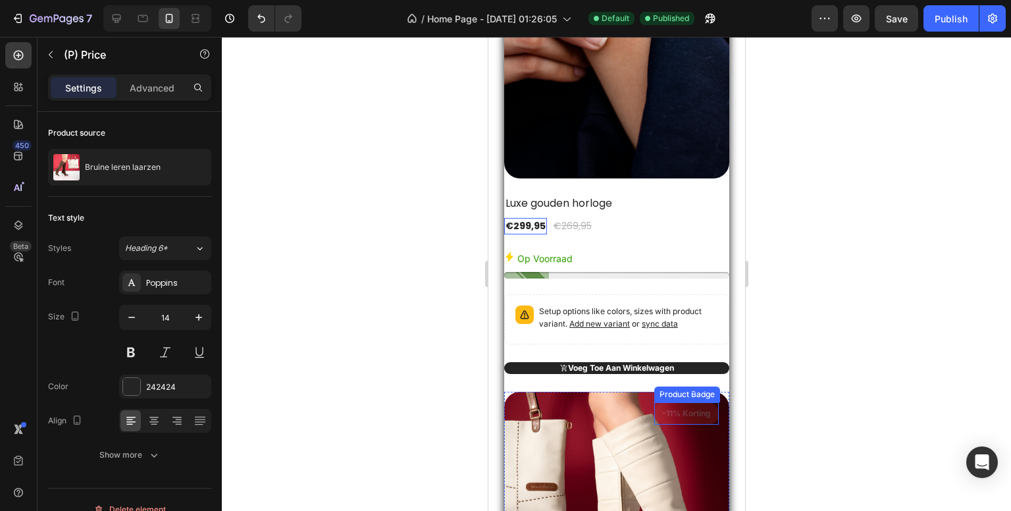
scroll to position [3326, 0]
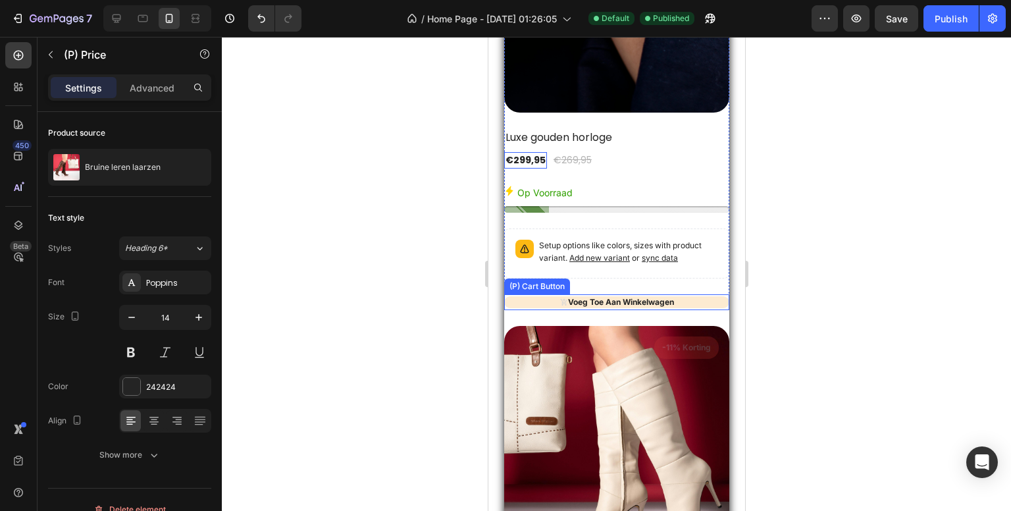
click at [691, 296] on button "Voeg toe aan winkelwagen" at bounding box center [616, 302] width 225 height 12
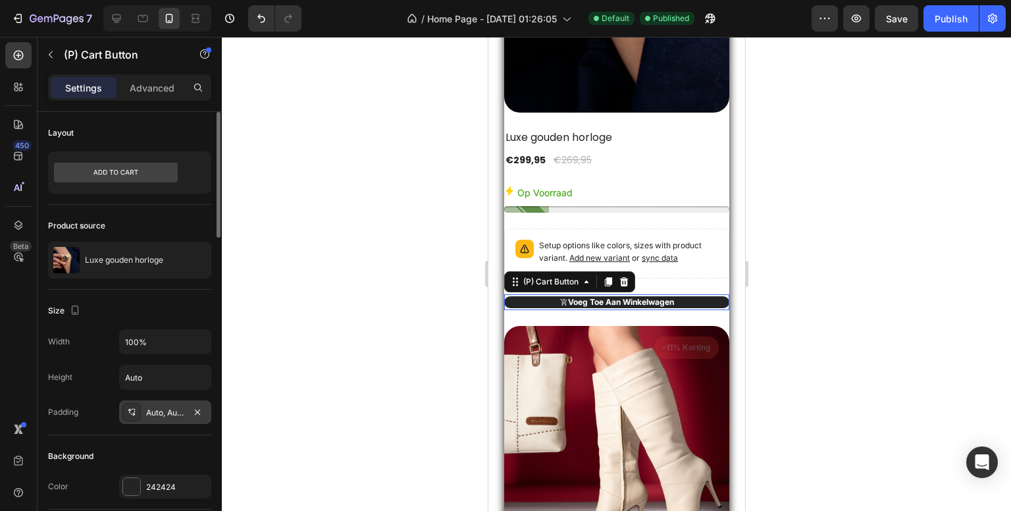
click at [165, 408] on div "Auto, Auto, Auto, Auto" at bounding box center [165, 413] width 38 height 12
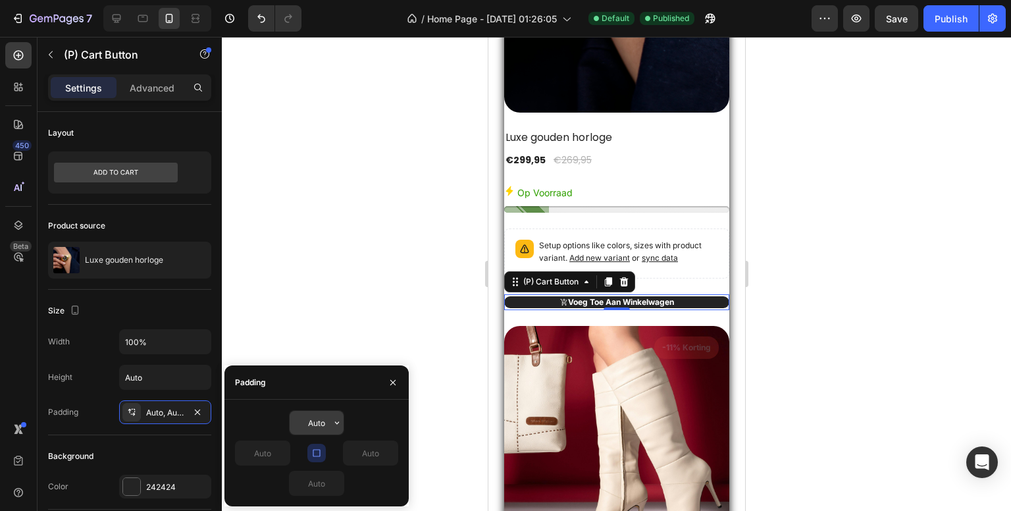
click at [318, 422] on input "Auto" at bounding box center [317, 423] width 54 height 24
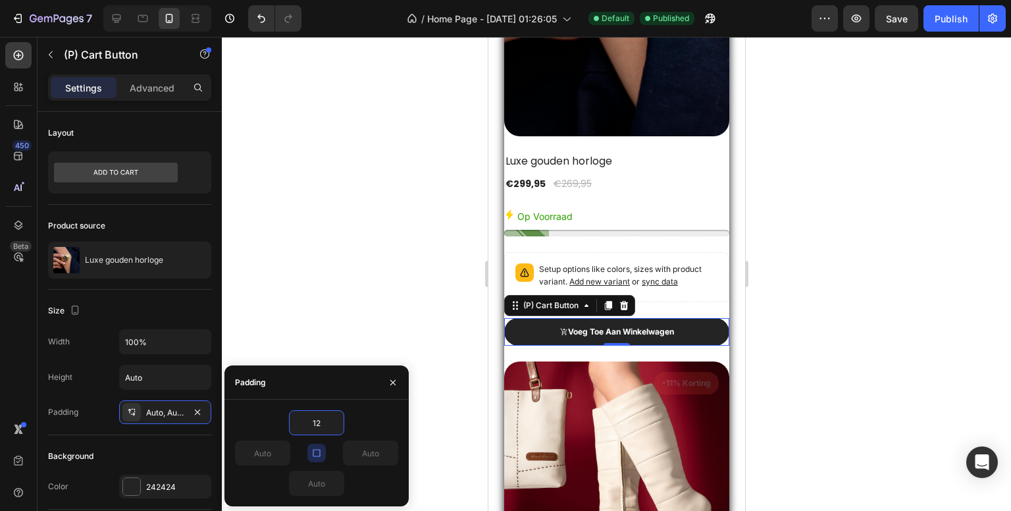
scroll to position [3349, 0]
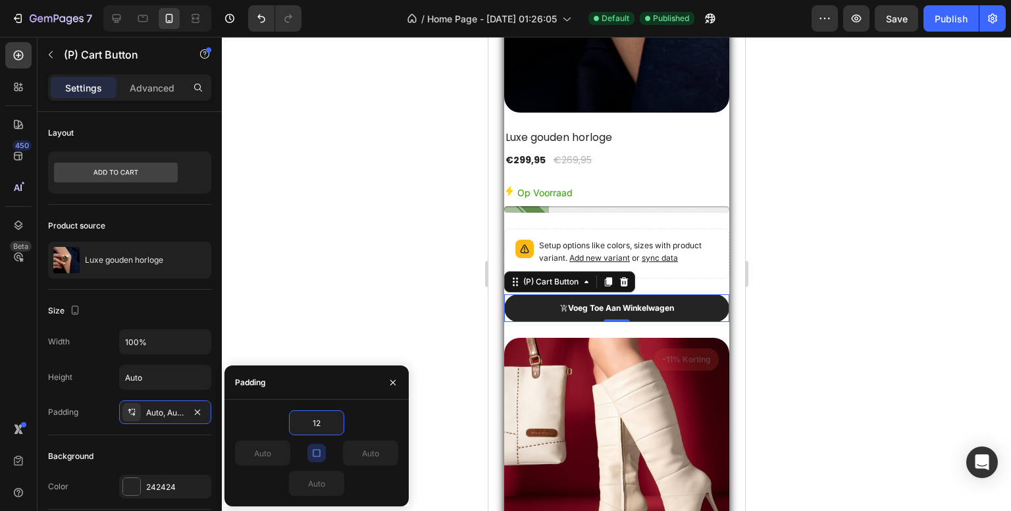
type input "12"
click at [319, 451] on icon "button" at bounding box center [316, 453] width 11 height 11
type input "12"
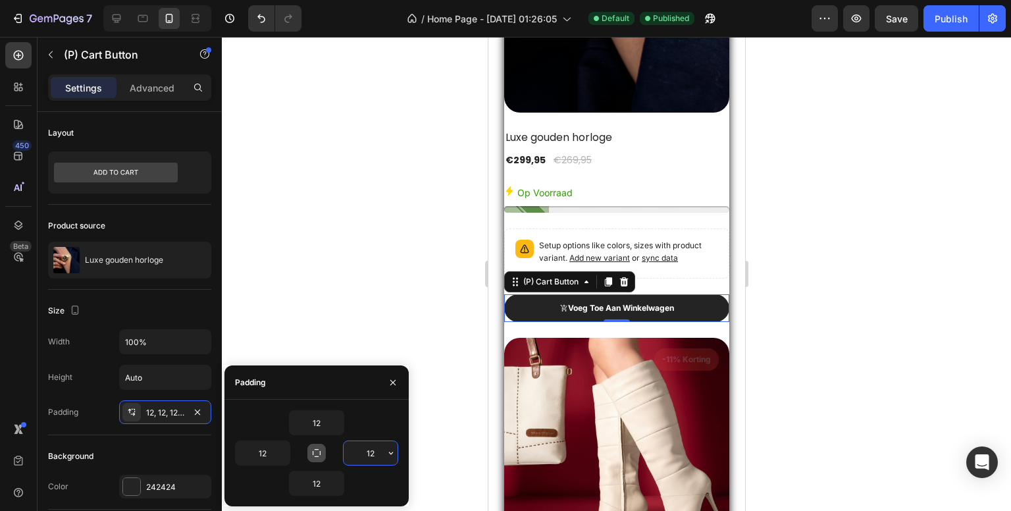
click at [377, 449] on input "12" at bounding box center [371, 453] width 54 height 24
click at [265, 450] on input "12" at bounding box center [263, 453] width 54 height 24
type input "12"
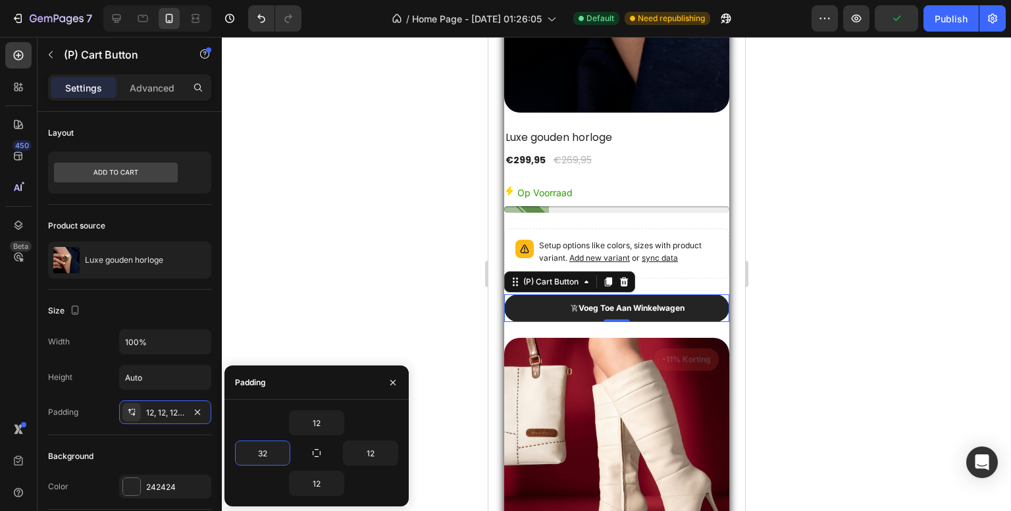
type input "32"
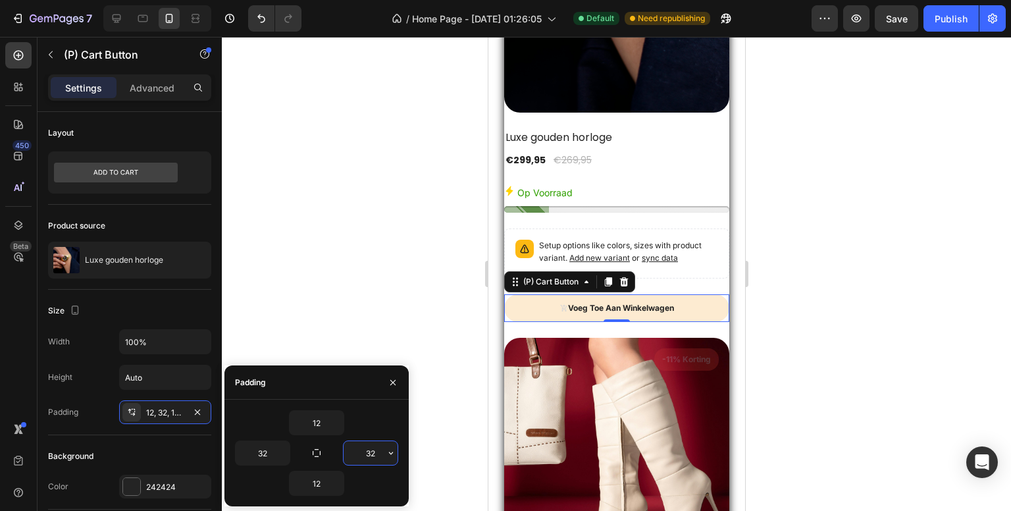
click at [560, 304] on icon "<strong>Voeg toe aan winkelwagen</strong>" at bounding box center [564, 308] width 8 height 8
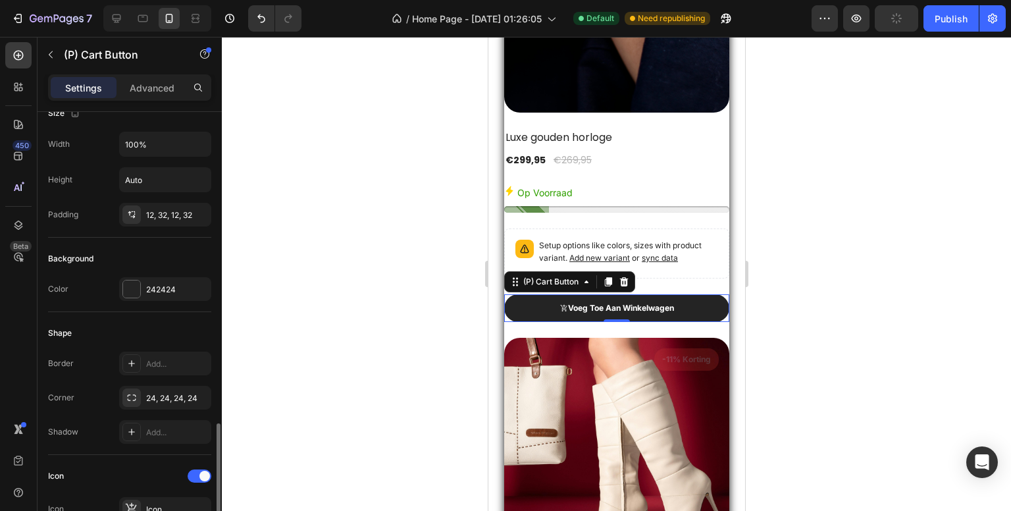
scroll to position [395, 0]
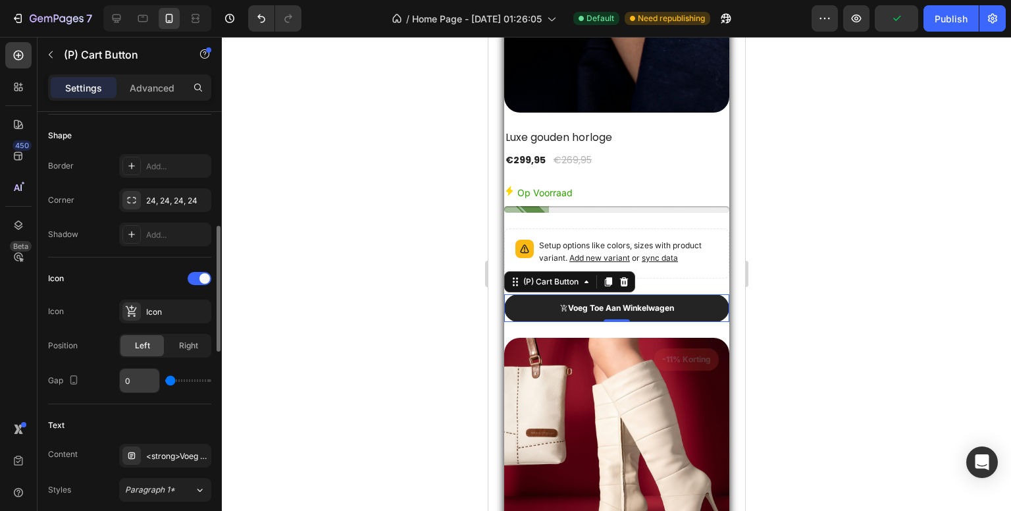
click at [140, 377] on input "0" at bounding box center [139, 381] width 39 height 24
type input "12"
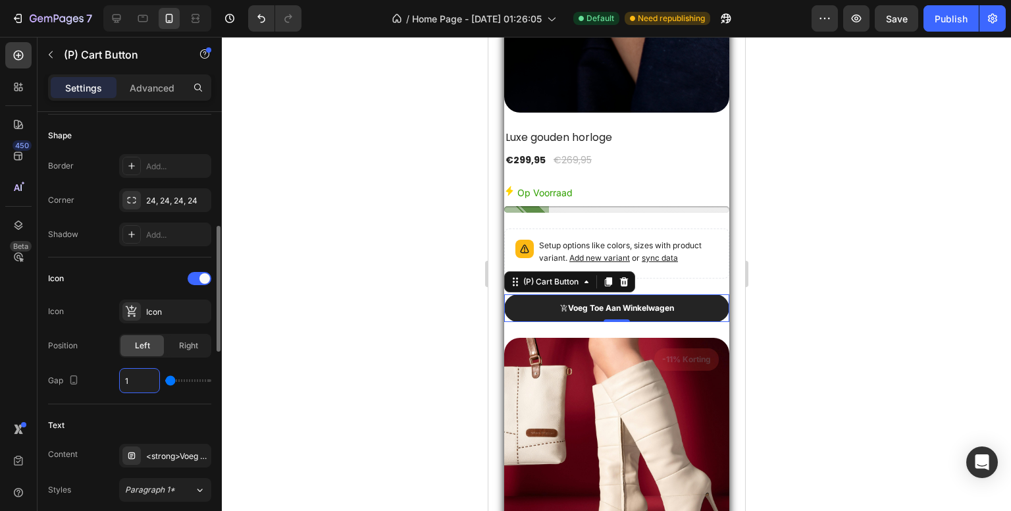
type input "12"
type input "1"
type input "0"
type input "2"
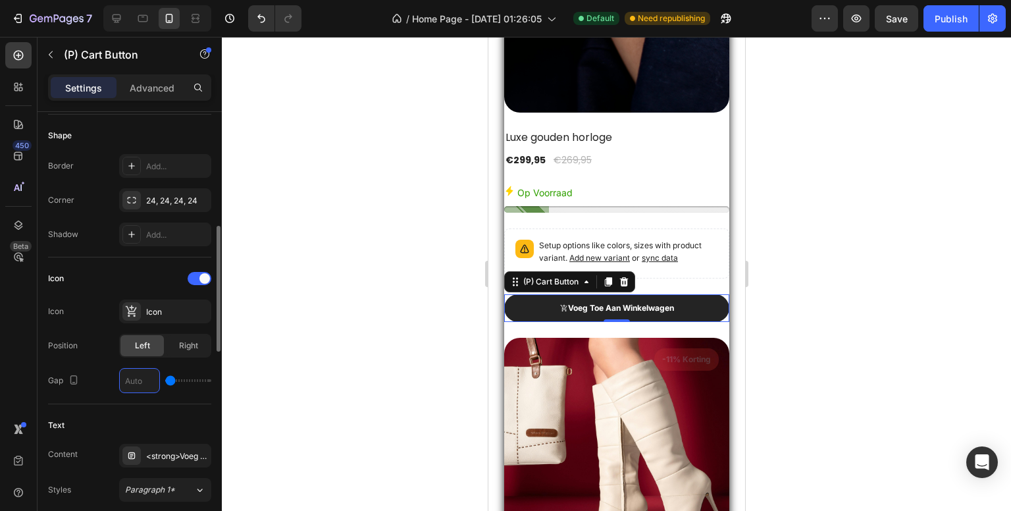
type input "2"
type input "24"
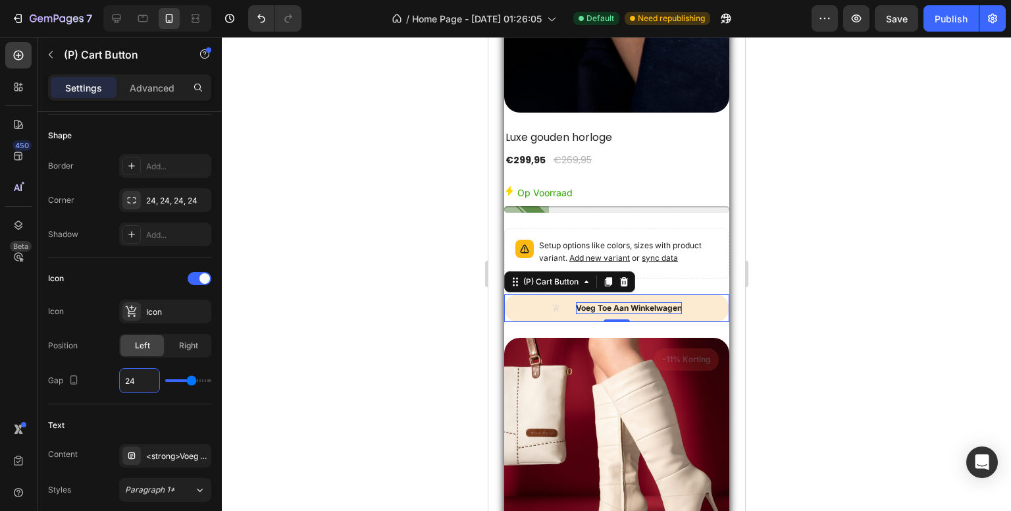
type input "24"
click at [628, 303] on strong "Voeg toe aan winkelwagen" at bounding box center [628, 308] width 106 height 10
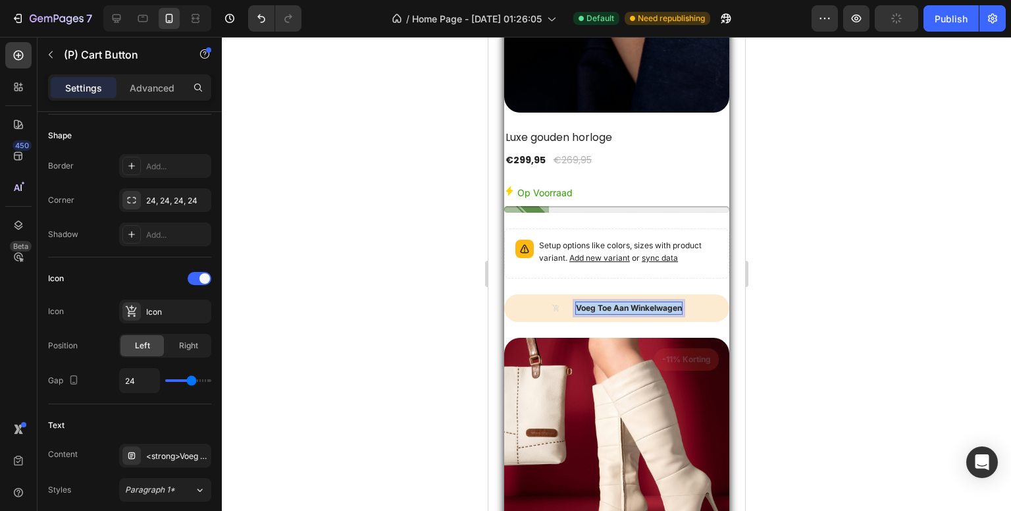
click at [689, 294] on button "Voeg toe aan winkelwagen" at bounding box center [616, 308] width 225 height 28
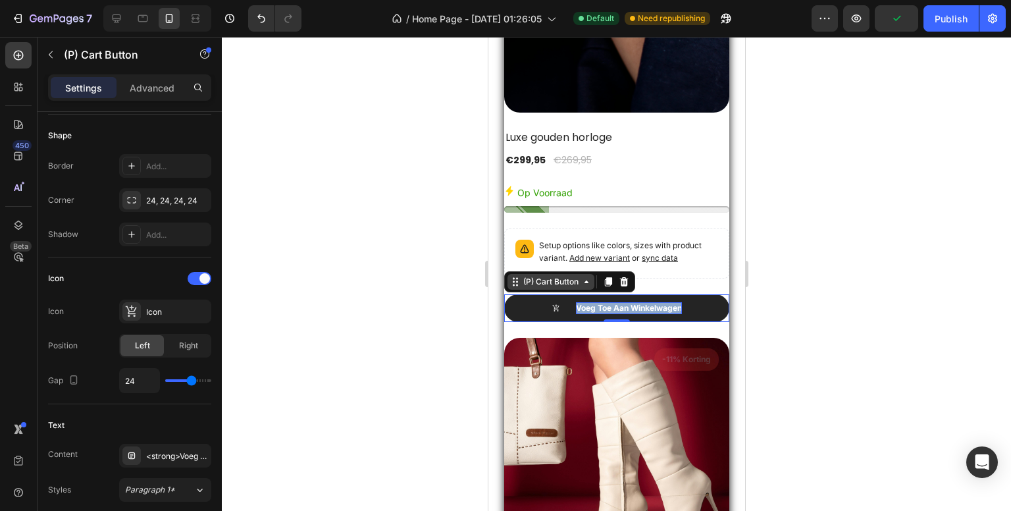
click at [560, 276] on div "(P) Cart Button" at bounding box center [550, 282] width 61 height 12
click at [556, 276] on div "(P) Cart Button" at bounding box center [550, 282] width 61 height 12
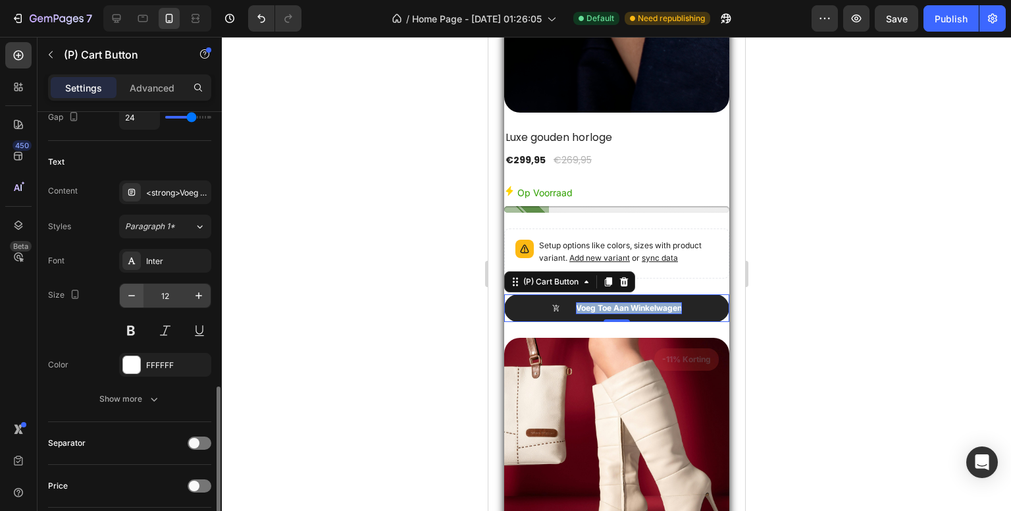
scroll to position [724, 0]
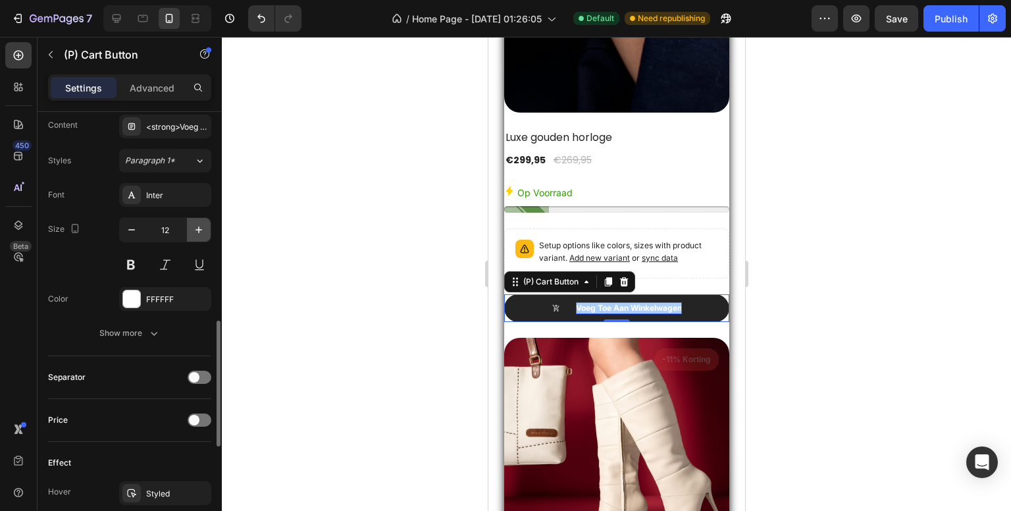
click at [199, 224] on icon "button" at bounding box center [198, 229] width 13 height 13
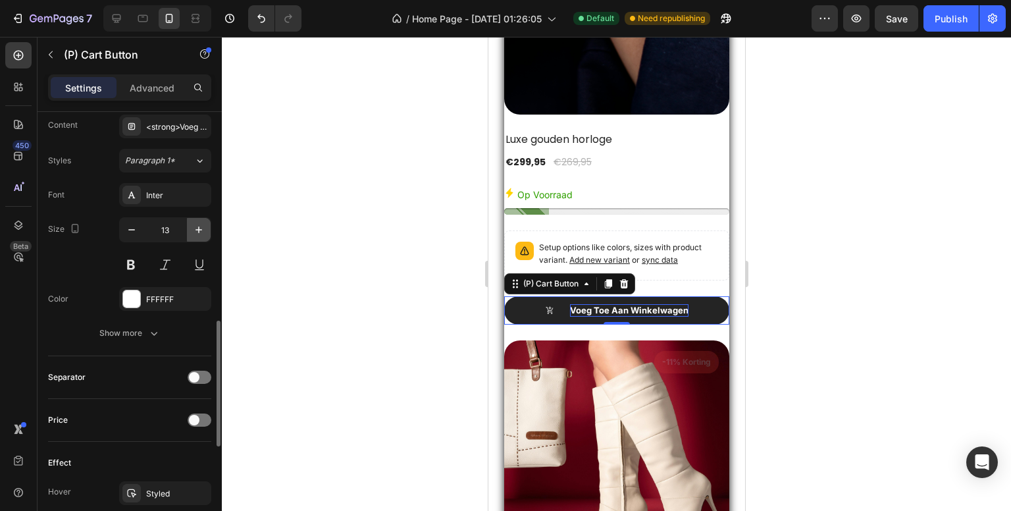
scroll to position [3351, 0]
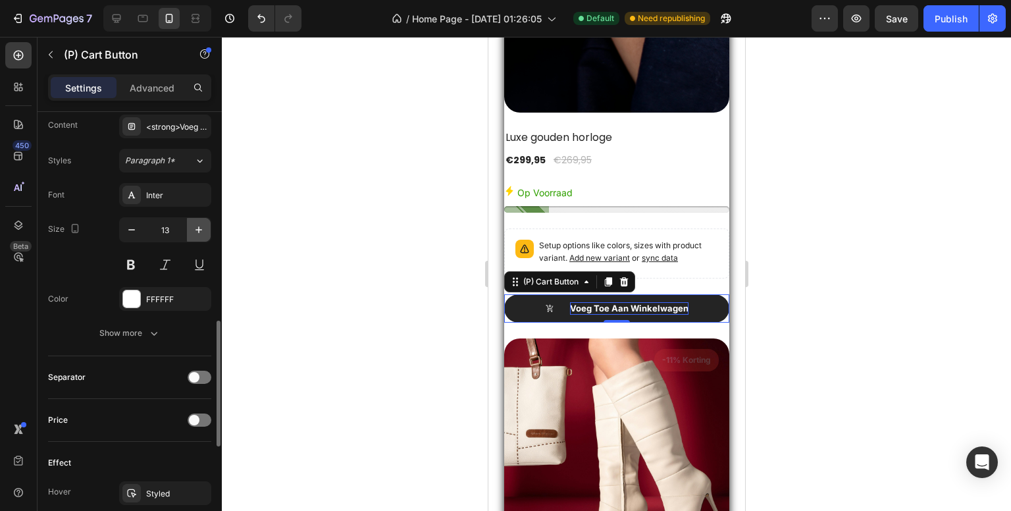
click at [199, 224] on icon "button" at bounding box center [198, 229] width 13 height 13
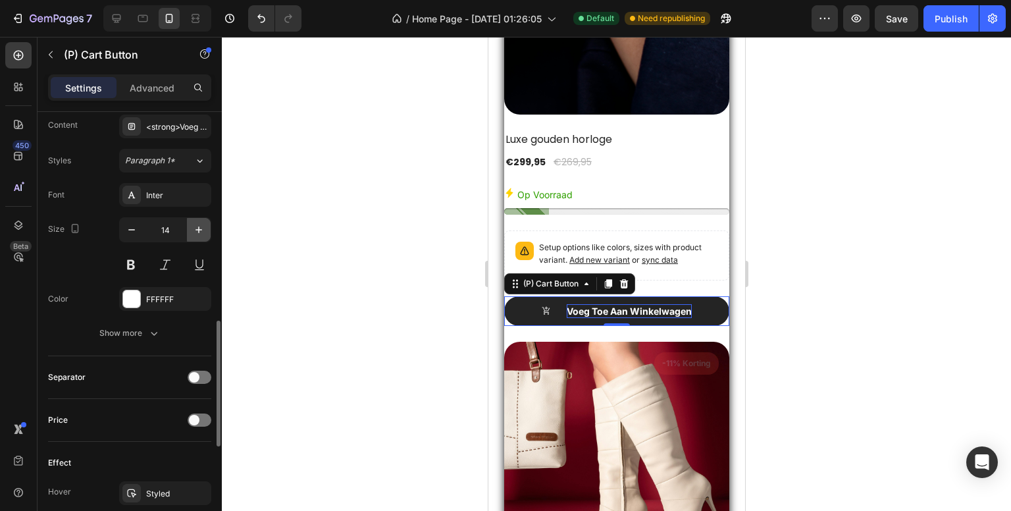
scroll to position [3353, 0]
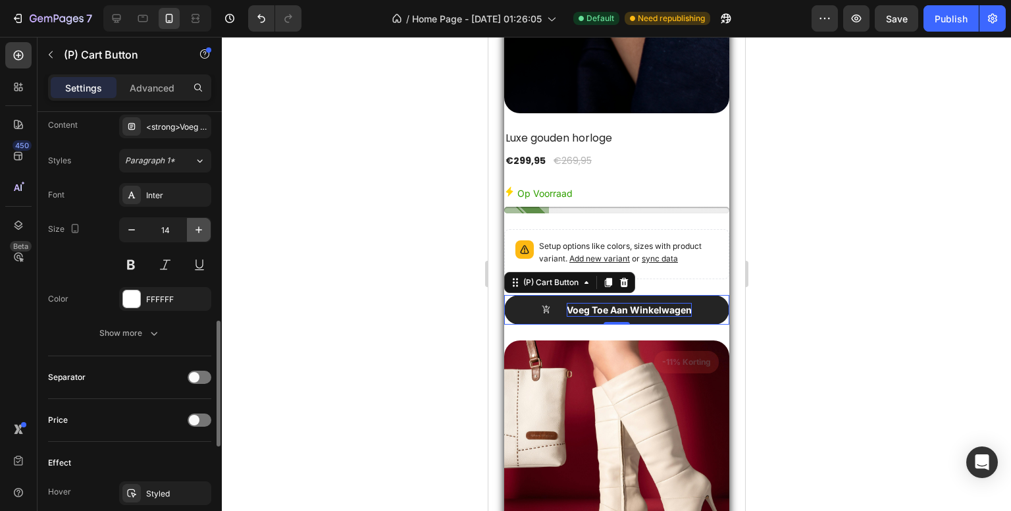
click at [199, 224] on icon "button" at bounding box center [198, 229] width 13 height 13
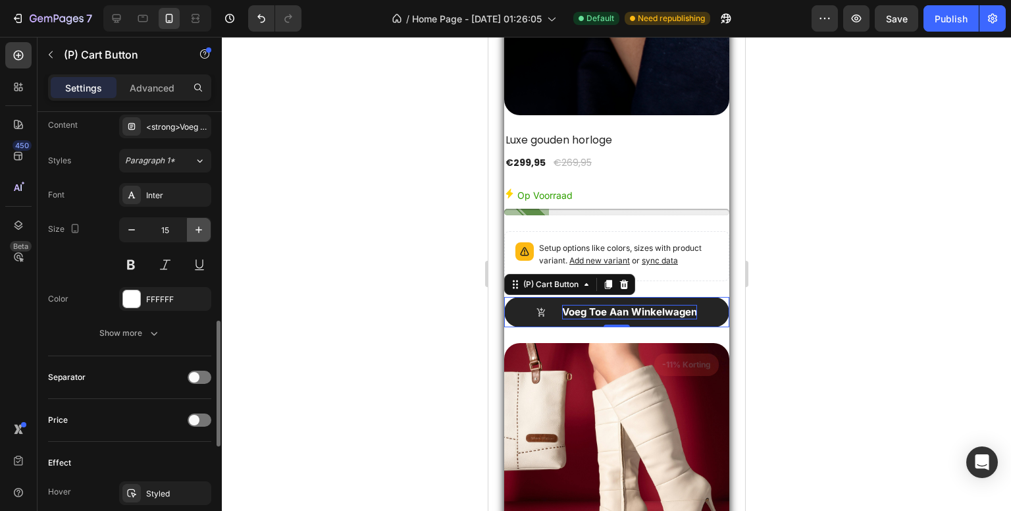
scroll to position [3355, 0]
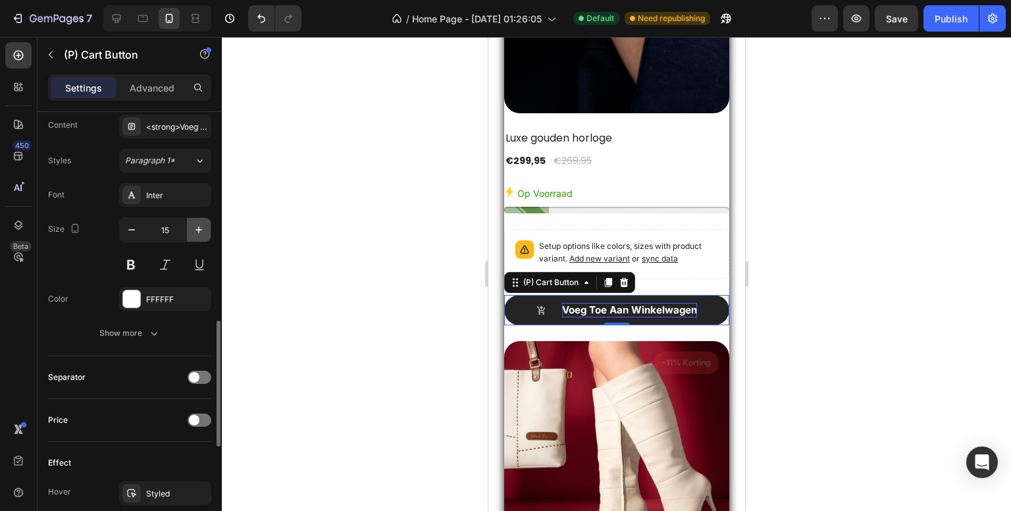
click at [199, 224] on icon "button" at bounding box center [198, 229] width 13 height 13
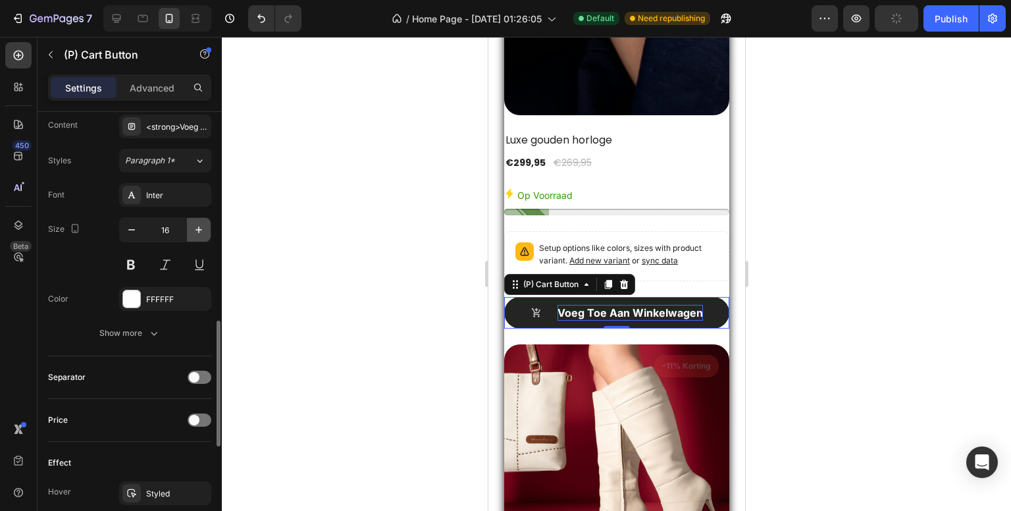
scroll to position [3357, 0]
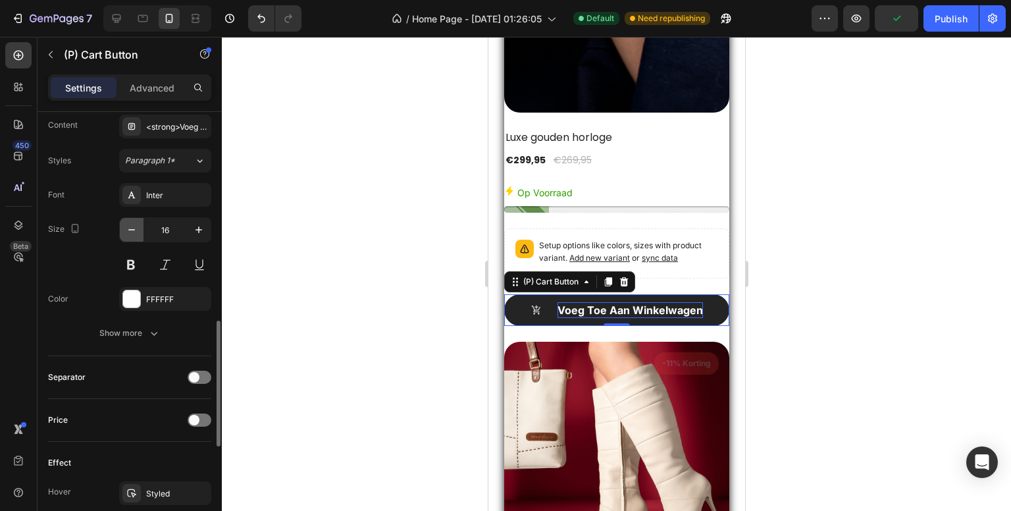
click at [128, 232] on icon "button" at bounding box center [131, 229] width 13 height 13
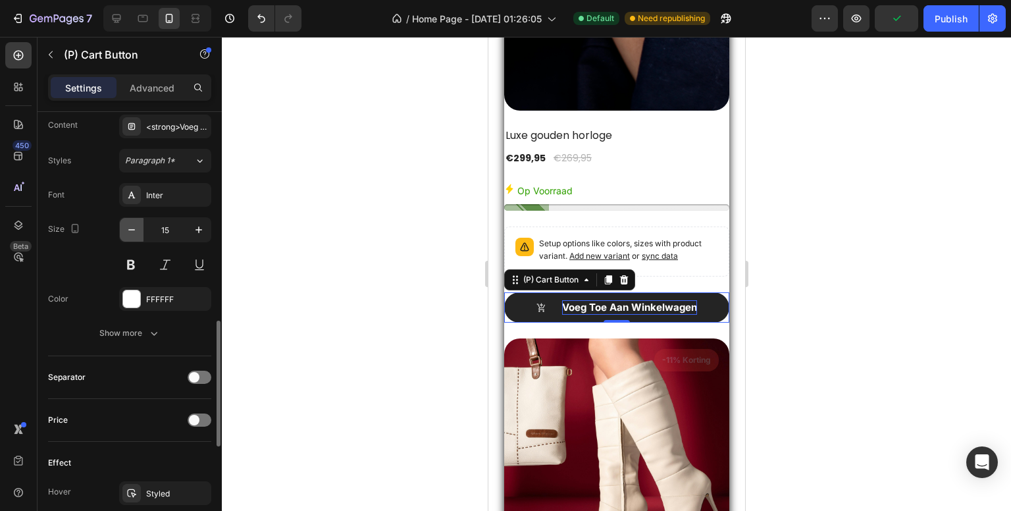
scroll to position [3355, 0]
type input "14"
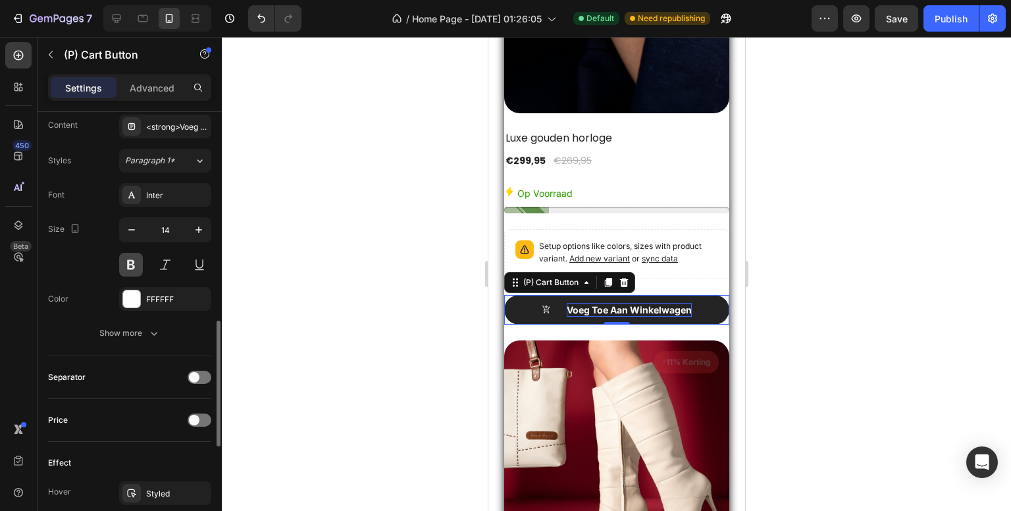
click at [127, 263] on button at bounding box center [131, 265] width 24 height 24
click at [169, 325] on button "Show more" at bounding box center [129, 333] width 163 height 24
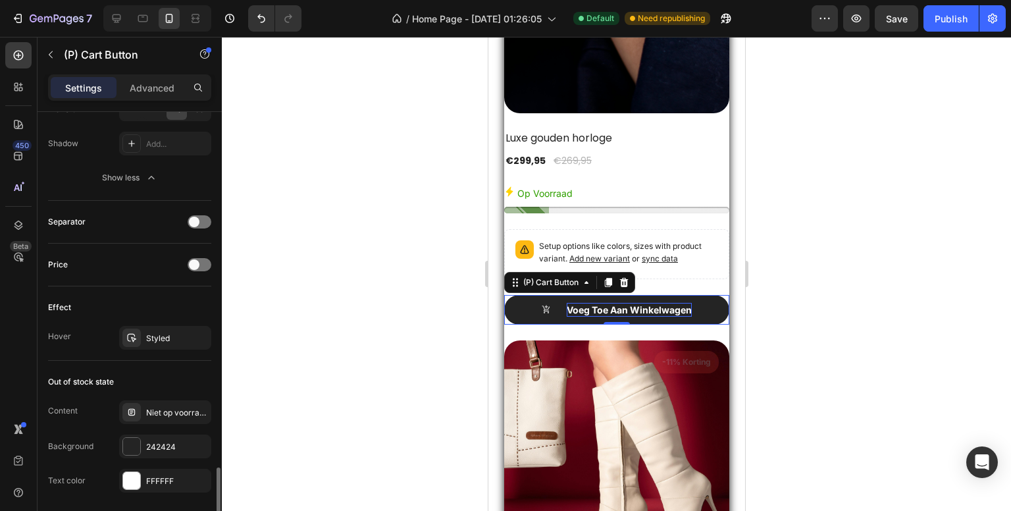
scroll to position [1119, 0]
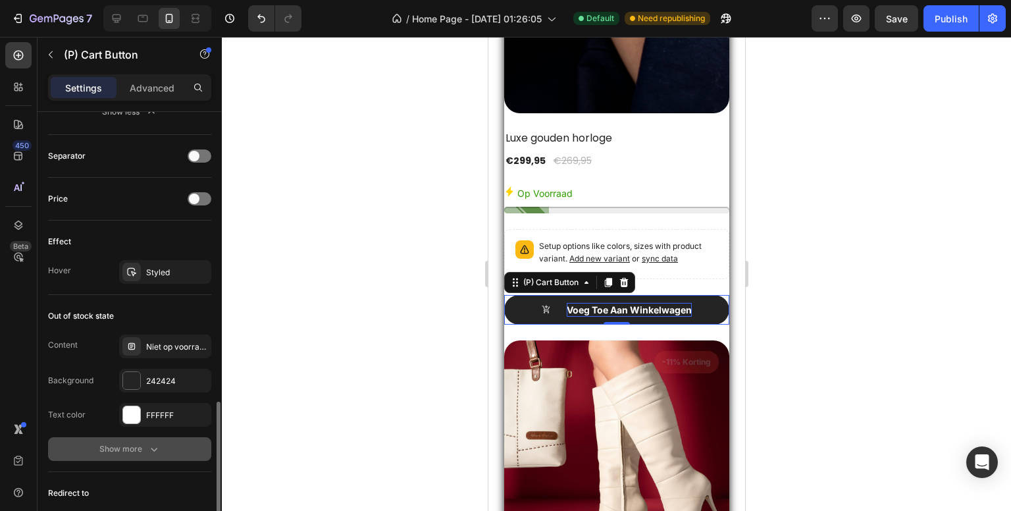
click at [159, 443] on icon "button" at bounding box center [153, 448] width 13 height 13
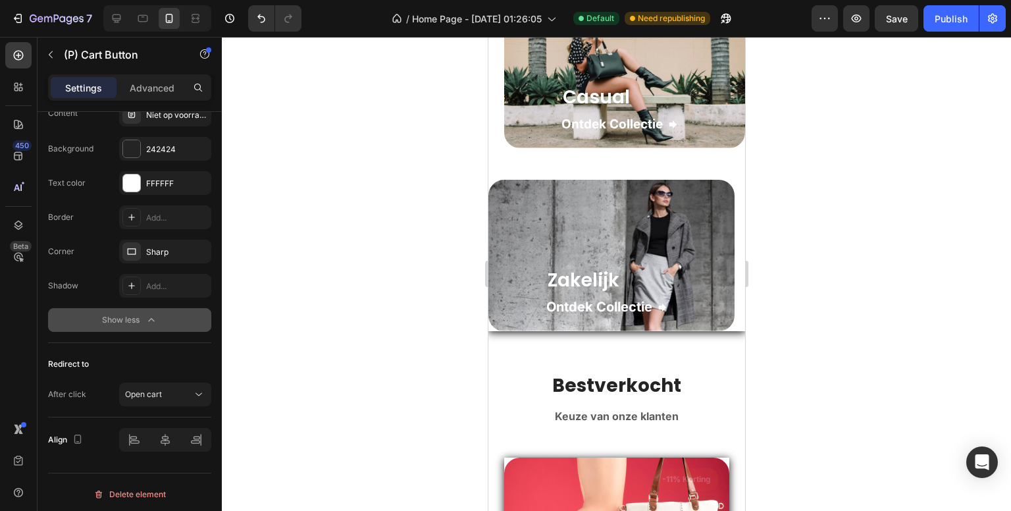
scroll to position [1773, 0]
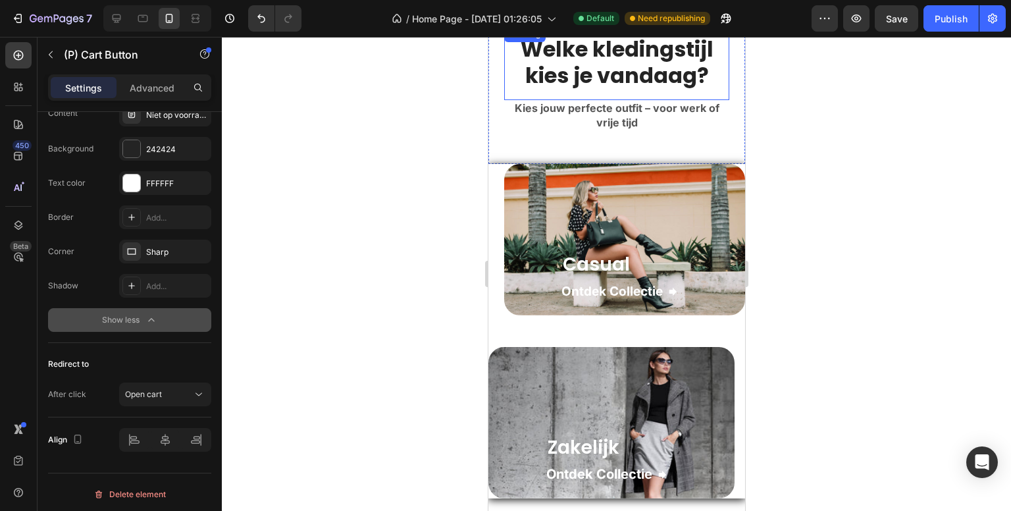
click at [609, 55] on strong "Welke kledingstijl kies je vandaag?" at bounding box center [616, 62] width 193 height 56
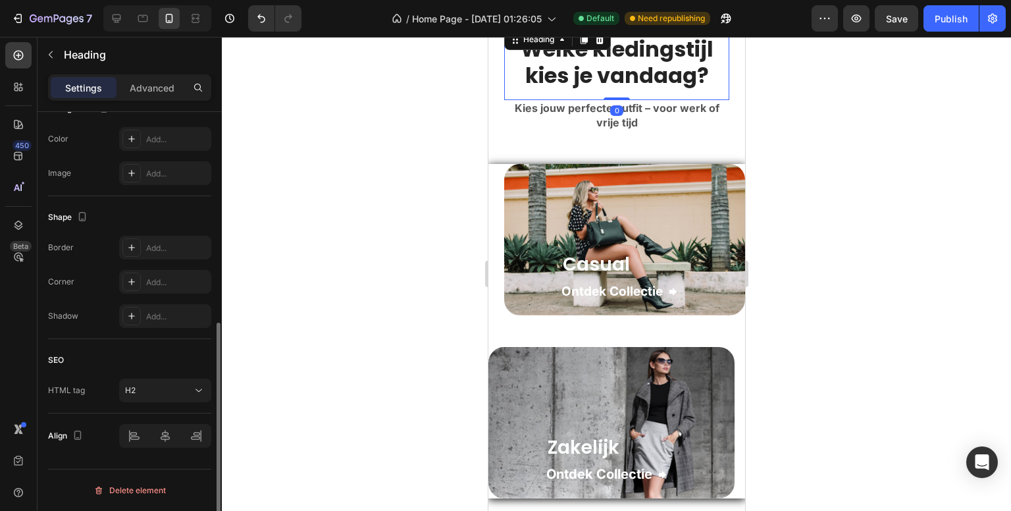
scroll to position [0, 0]
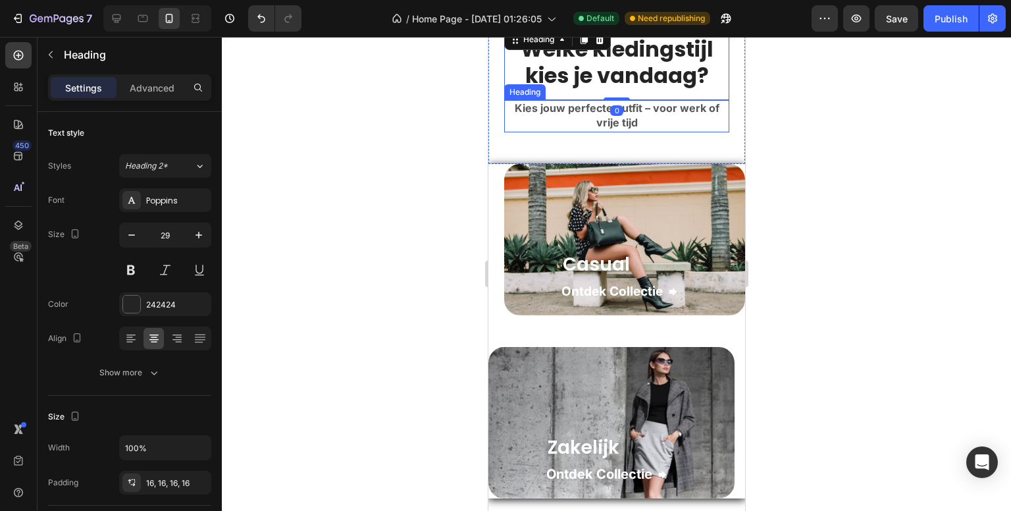
click at [600, 111] on strong "Kies jouw perfecte outfit – voor werk of vrije tijd" at bounding box center [616, 115] width 205 height 28
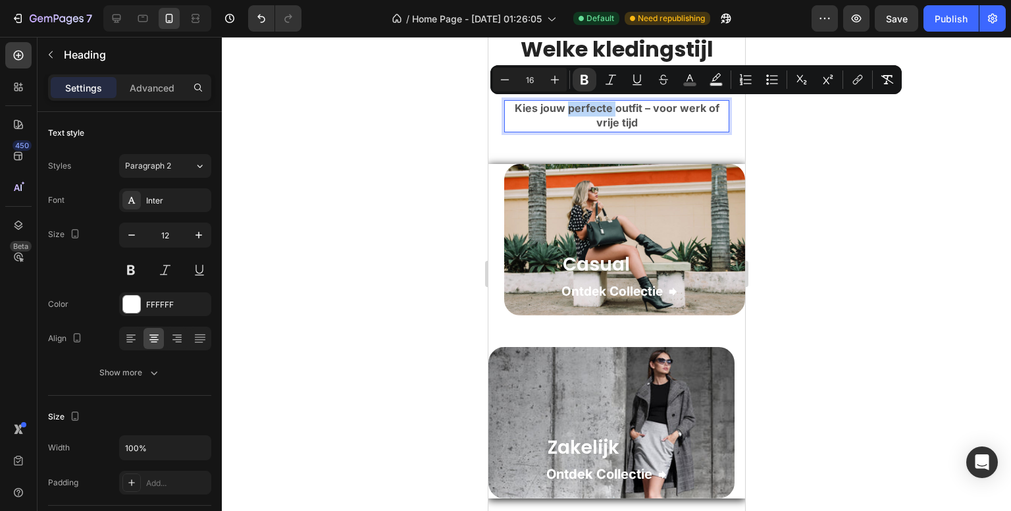
click at [596, 109] on strong "Kies jouw perfecte outfit – voor werk of vrije tijd" at bounding box center [616, 115] width 205 height 28
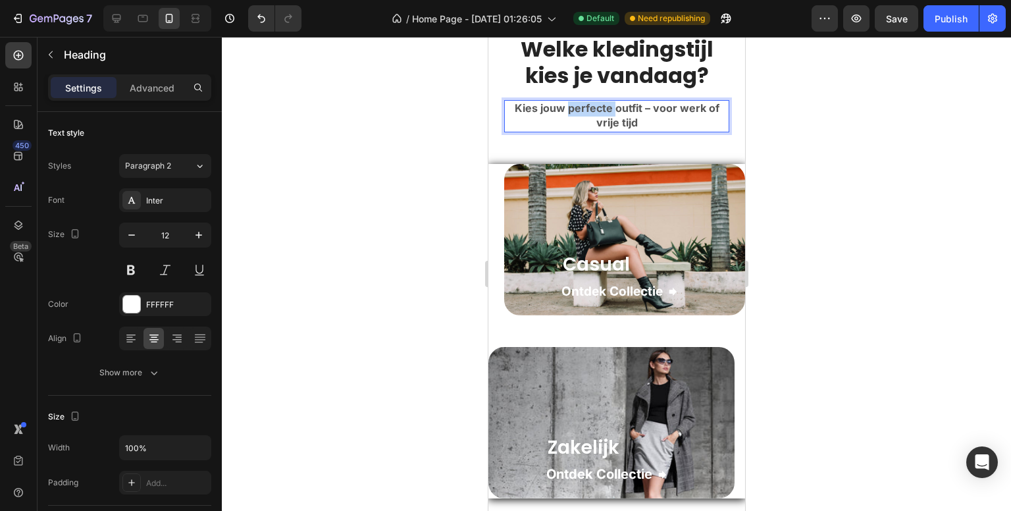
click at [596, 109] on strong "Kies jouw perfecte outfit – voor werk of vrije tijd" at bounding box center [616, 115] width 205 height 28
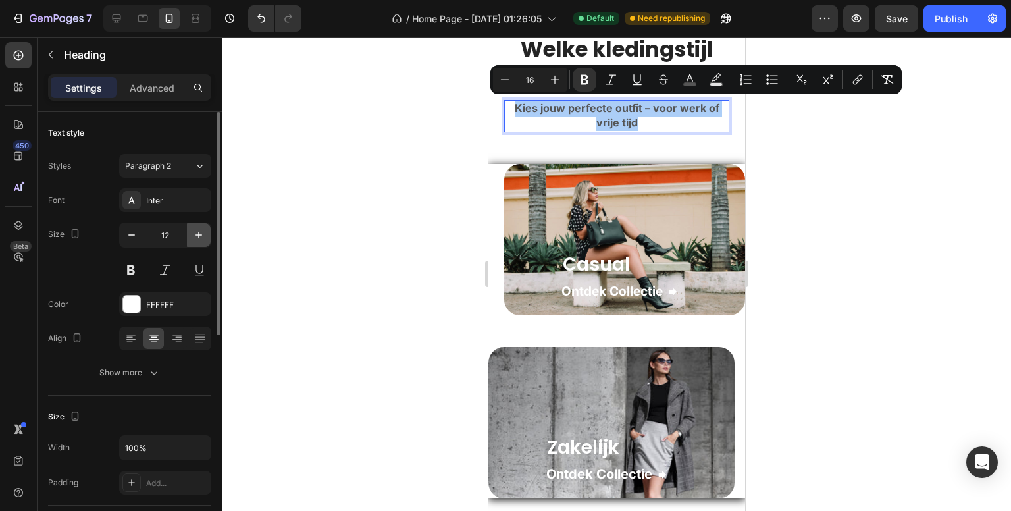
click at [198, 234] on icon "button" at bounding box center [199, 235] width 7 height 7
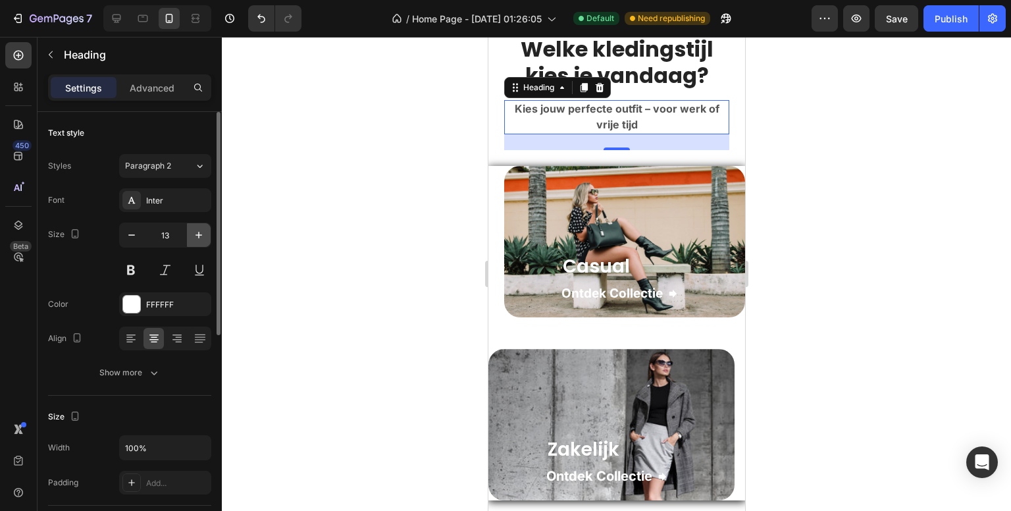
click at [198, 234] on icon "button" at bounding box center [199, 235] width 7 height 7
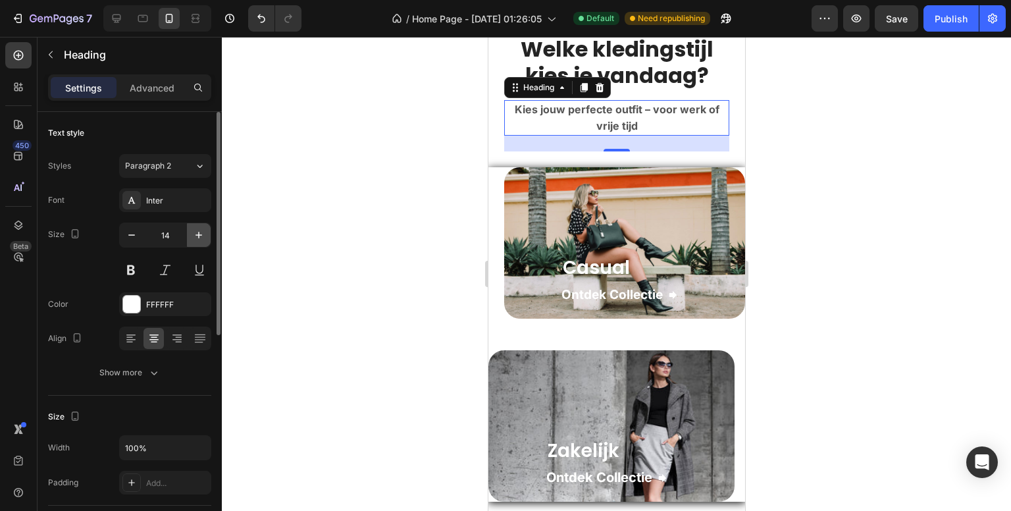
click at [198, 234] on icon "button" at bounding box center [199, 235] width 7 height 7
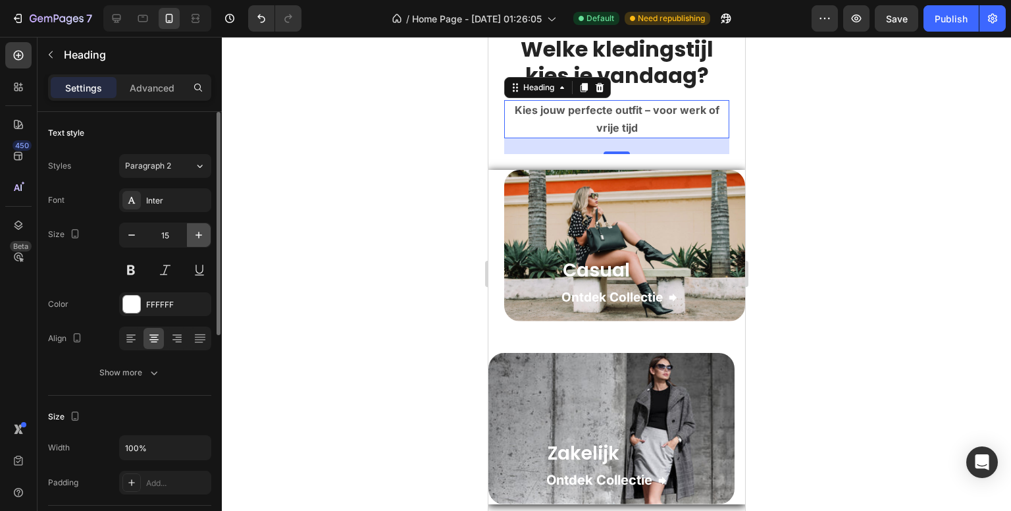
click at [198, 234] on icon "button" at bounding box center [199, 235] width 7 height 7
type input "16"
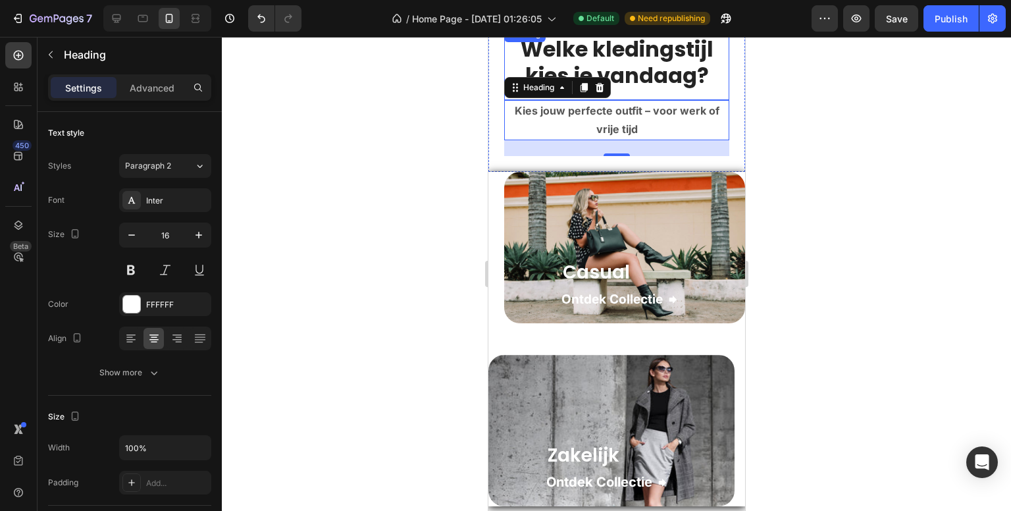
click at [587, 54] on strong "Welke kledingstijl kies je vandaag?" at bounding box center [616, 62] width 193 height 56
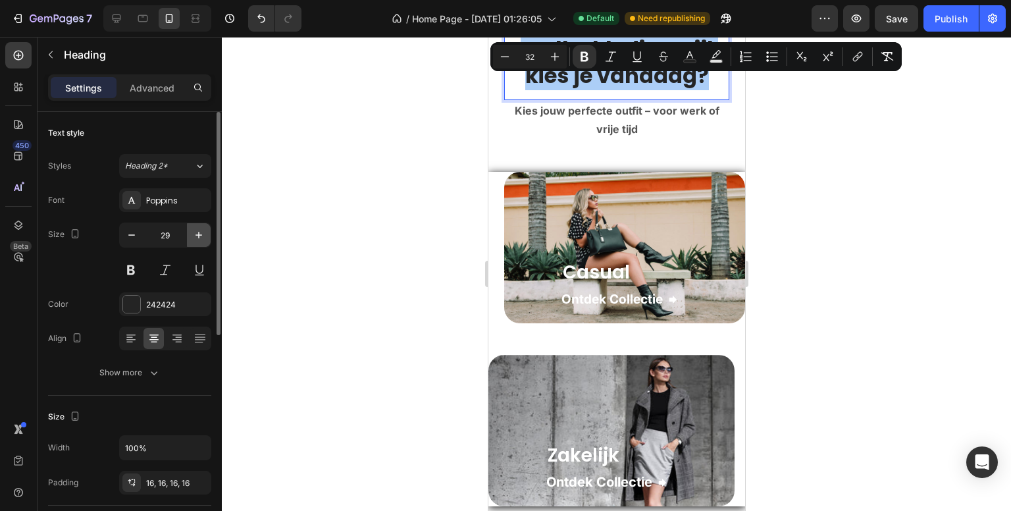
click at [201, 229] on icon "button" at bounding box center [198, 234] width 13 height 13
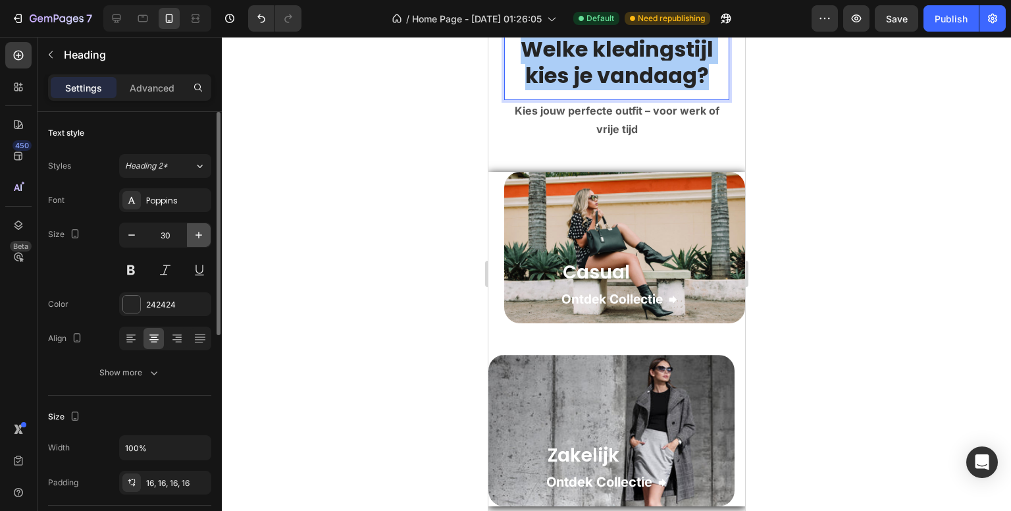
click at [201, 229] on icon "button" at bounding box center [198, 234] width 13 height 13
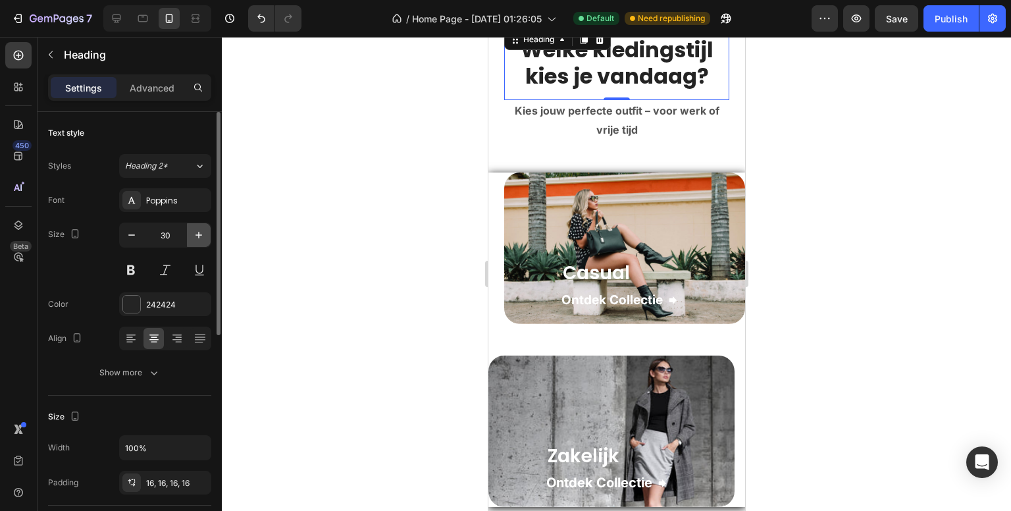
click at [201, 229] on icon "button" at bounding box center [198, 234] width 13 height 13
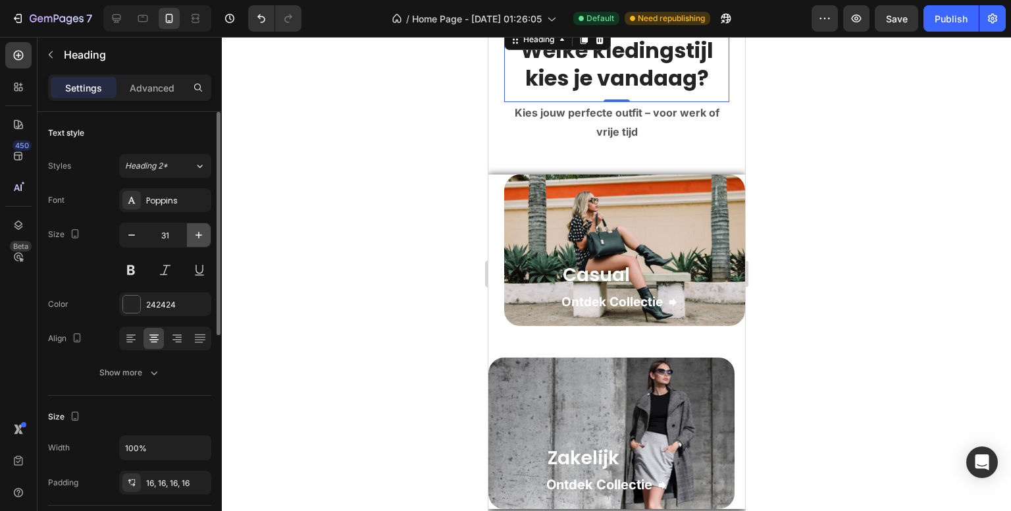
type input "32"
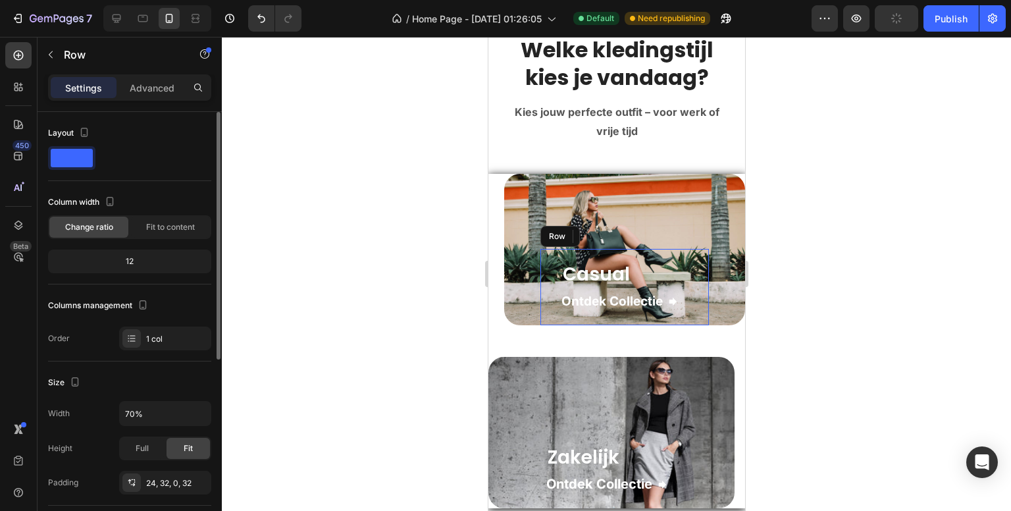
click at [554, 249] on div "Casual Heading Ontdek Collectie Button Row" at bounding box center [624, 287] width 169 height 76
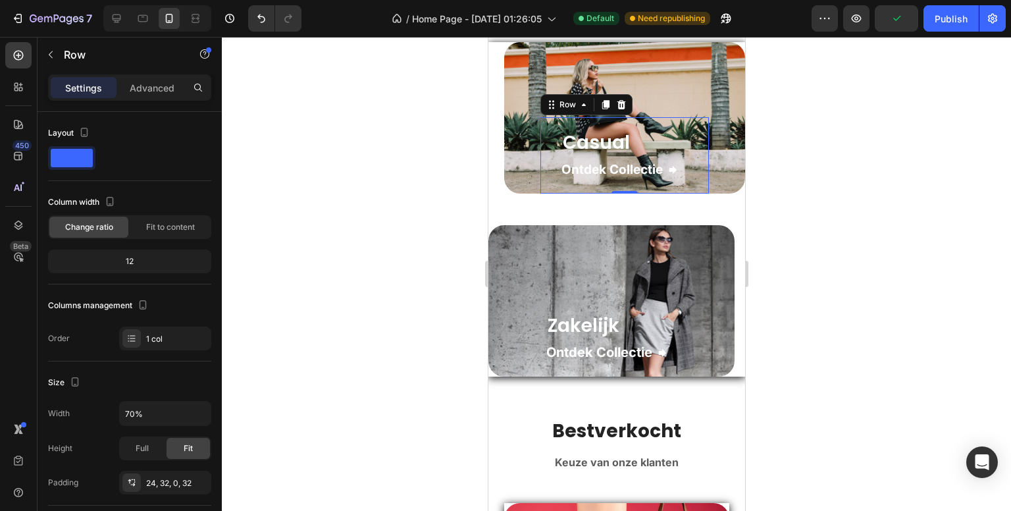
scroll to position [331, 0]
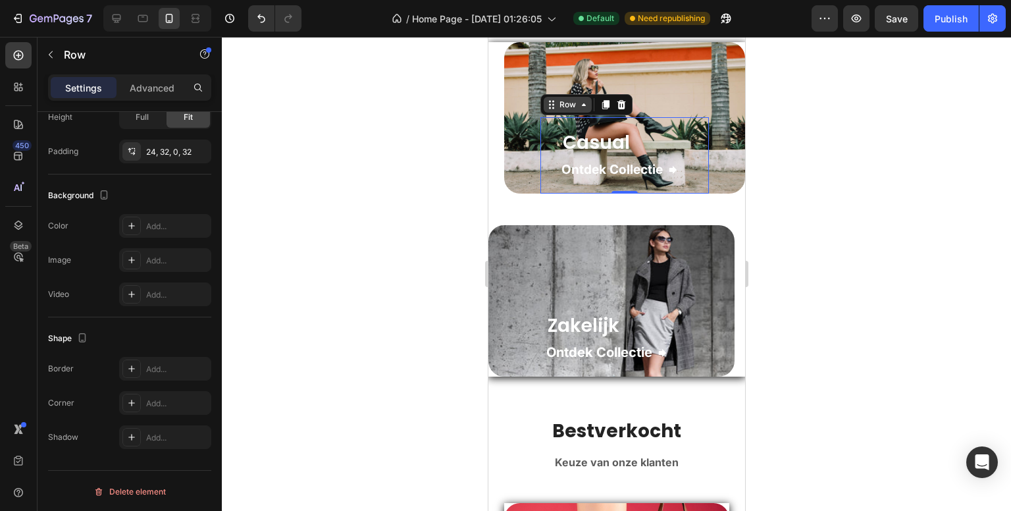
click at [556, 101] on div "Row" at bounding box center [567, 105] width 22 height 12
click at [538, 294] on div "Row" at bounding box center [538, 292] width 22 height 12
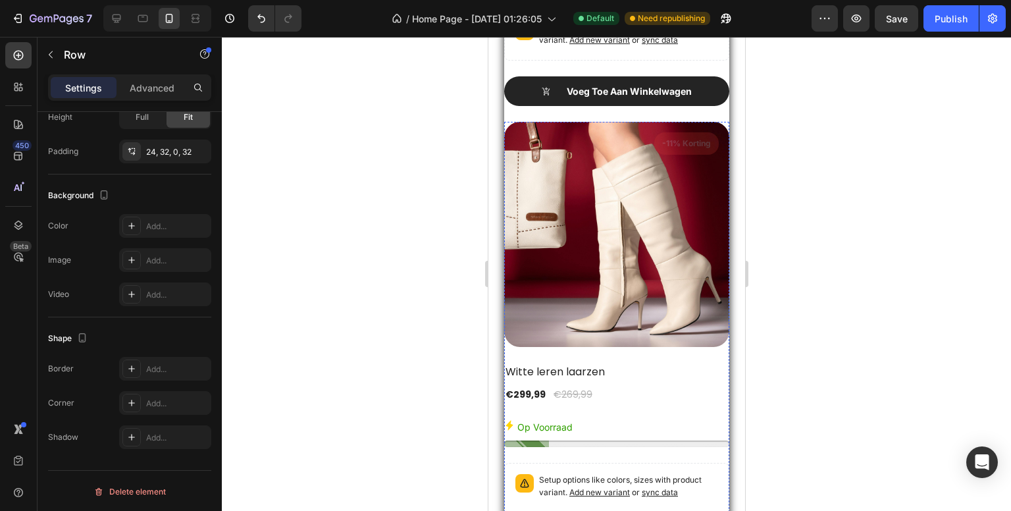
scroll to position [4209, 0]
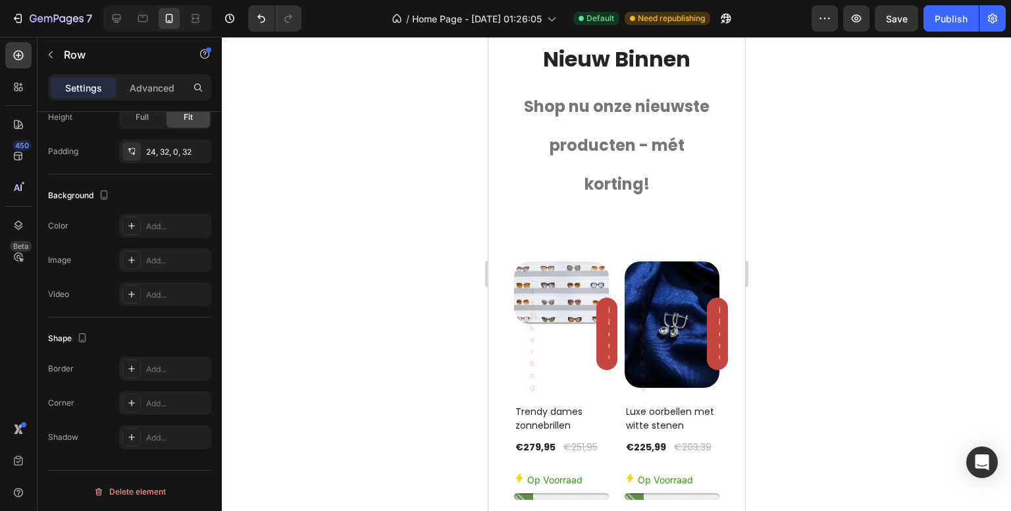
click at [684, 84] on h2 "Nieuw Binnen" at bounding box center [615, 59] width 205 height 47
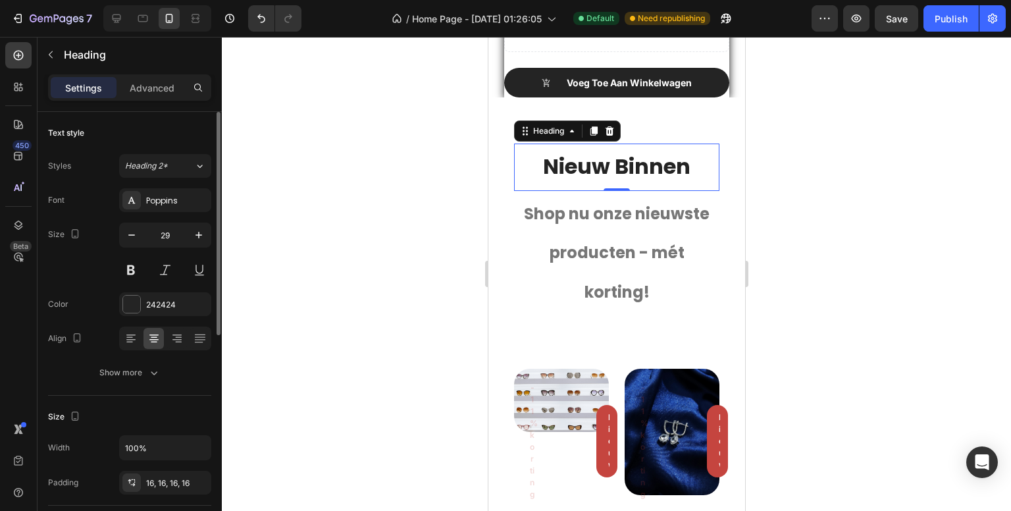
scroll to position [3946, 0]
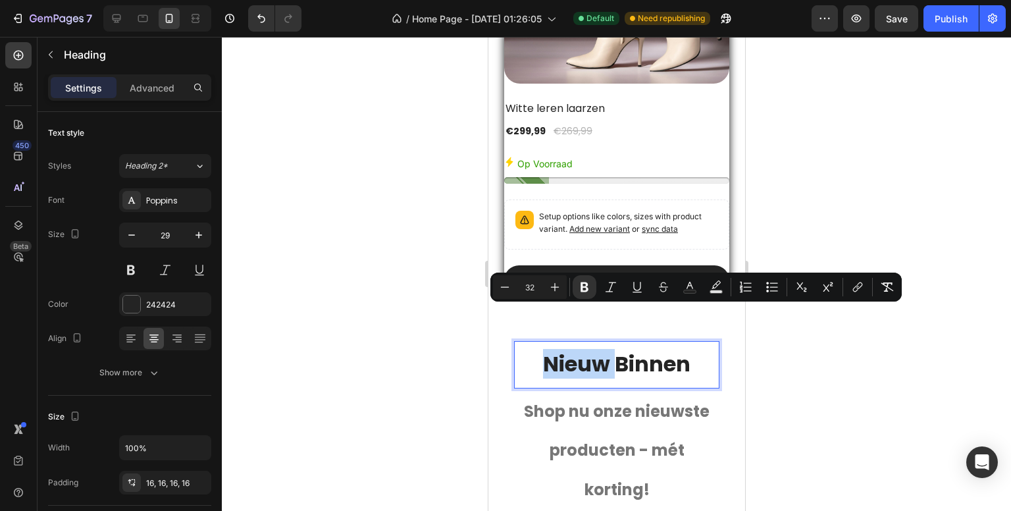
click at [565, 349] on strong "Nieuw Binnen" at bounding box center [615, 364] width 147 height 30
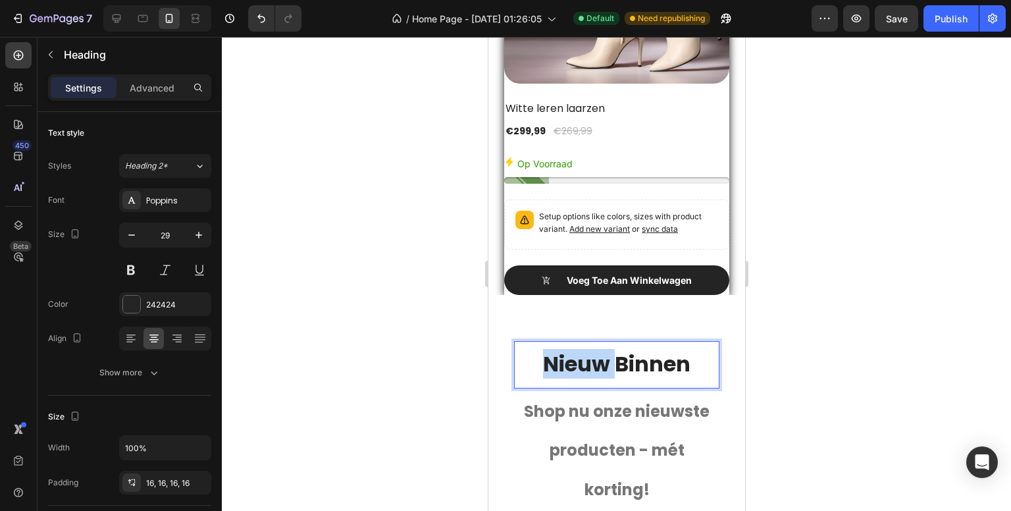
click at [565, 349] on strong "Nieuw Binnen" at bounding box center [615, 364] width 147 height 30
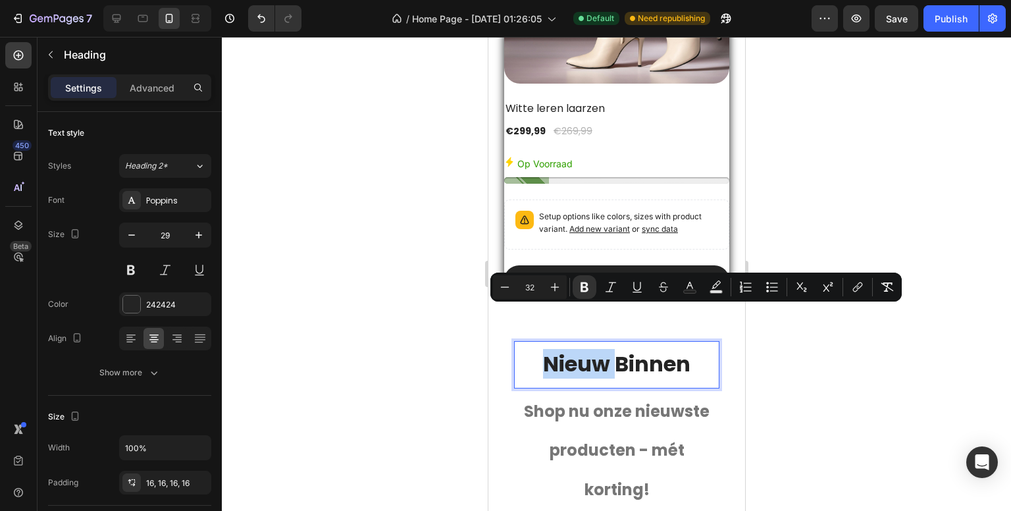
click at [568, 349] on strong "Nieuw Binnen" at bounding box center [615, 364] width 147 height 30
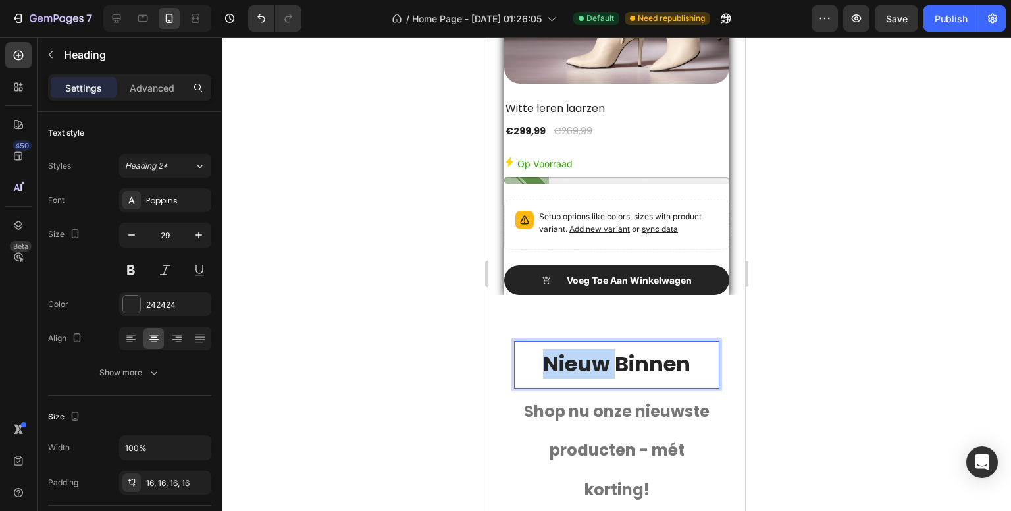
click at [568, 349] on strong "Nieuw Binnen" at bounding box center [615, 364] width 147 height 30
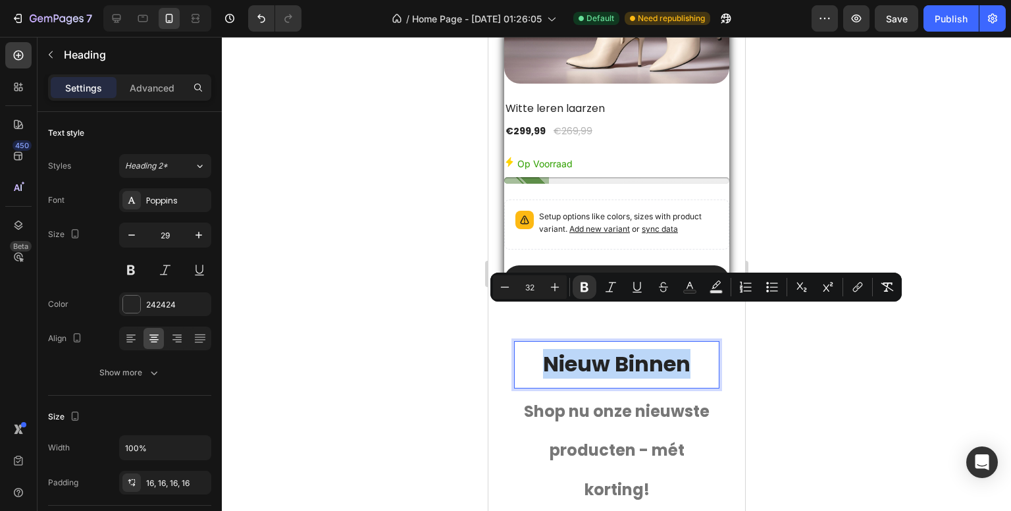
copy strong "Nieuw Binnen"
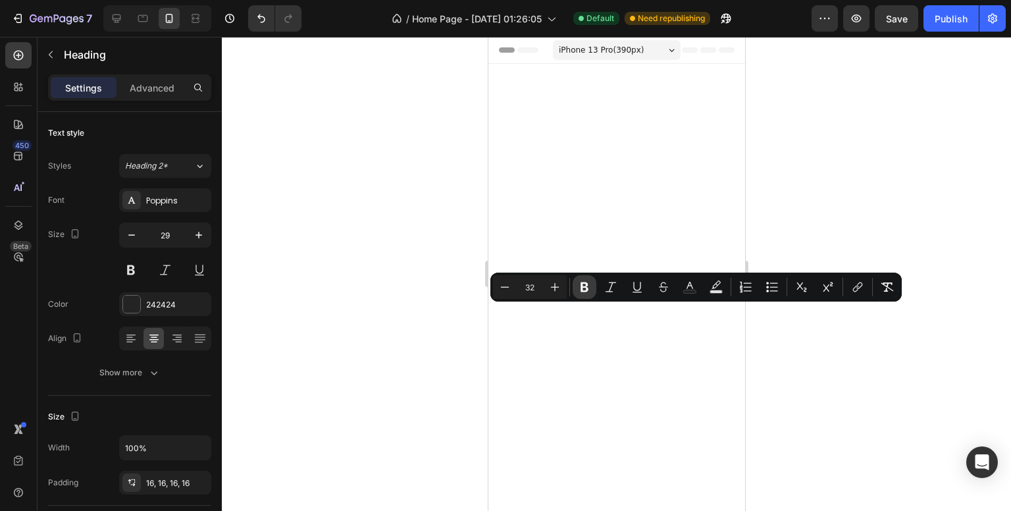
scroll to position [3946, 0]
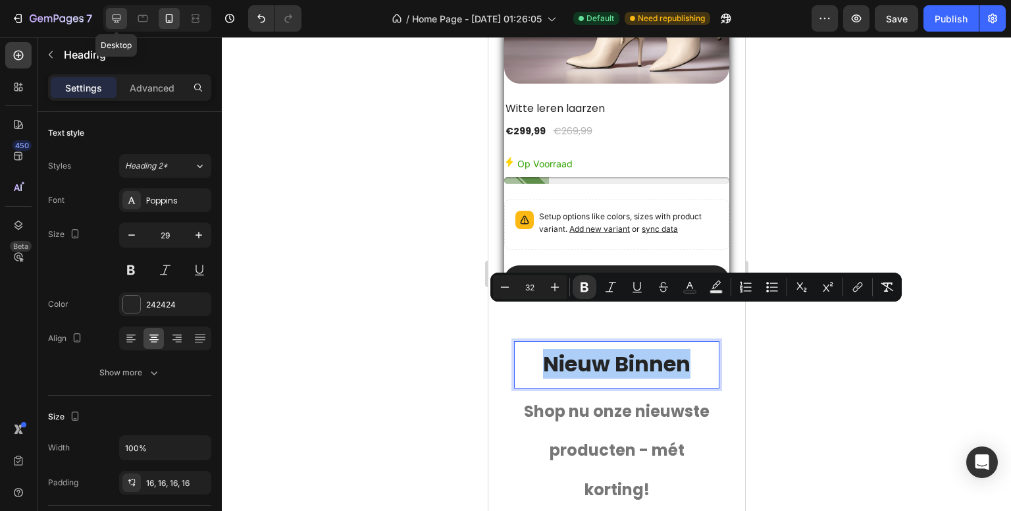
click at [115, 18] on icon at bounding box center [116, 18] width 13 height 13
type input "33"
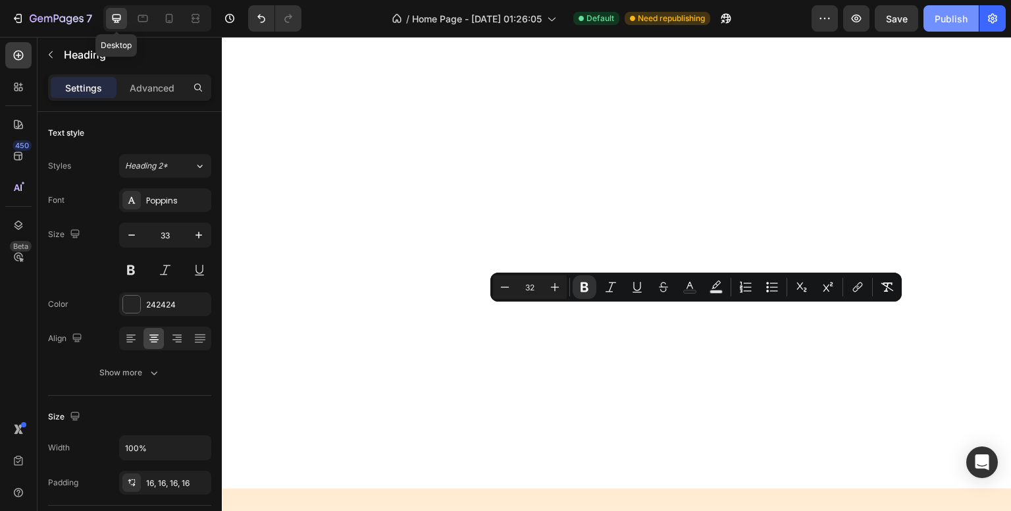
click at [956, 16] on div "Publish" at bounding box center [951, 19] width 33 height 14
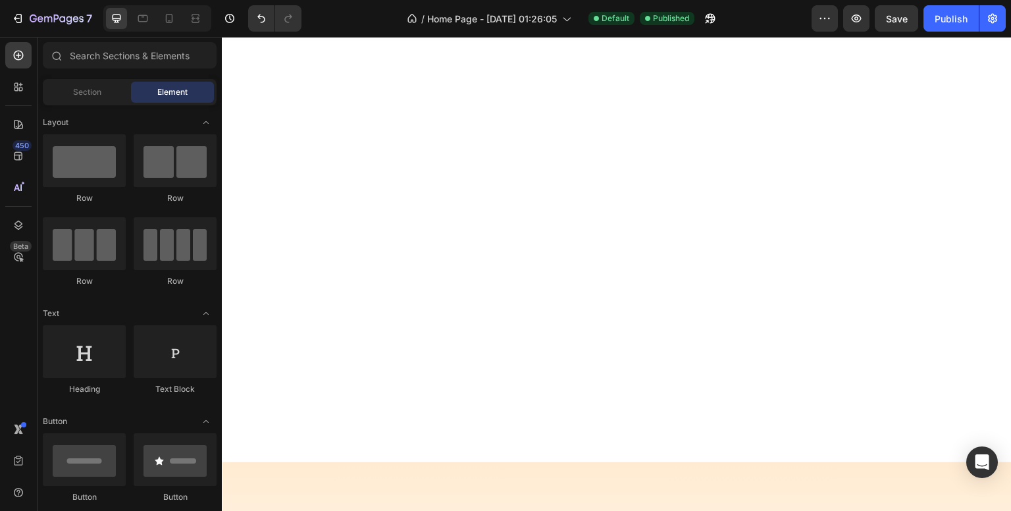
scroll to position [666, 0]
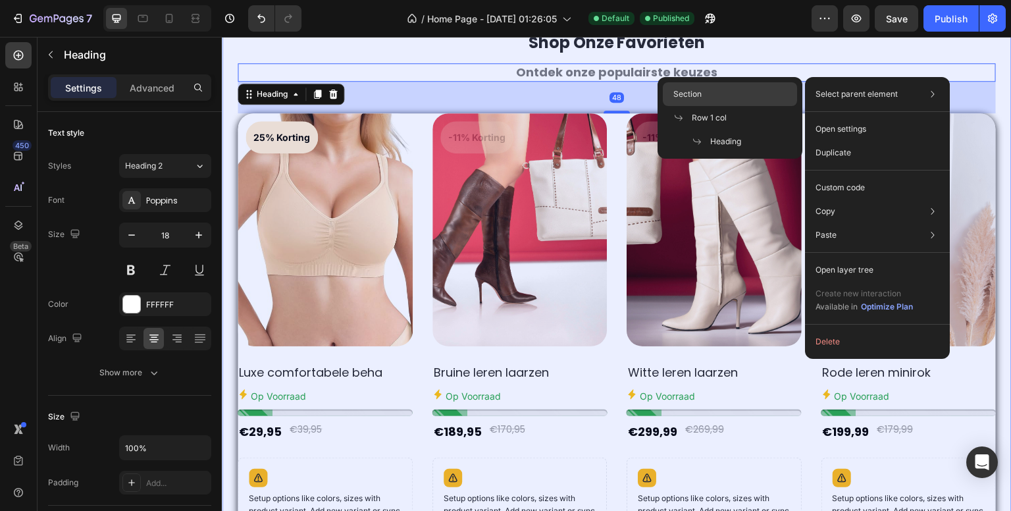
drag, startPoint x: 769, startPoint y: 84, endPoint x: 308, endPoint y: 97, distance: 461.0
click at [769, 84] on div "Section" at bounding box center [730, 94] width 134 height 24
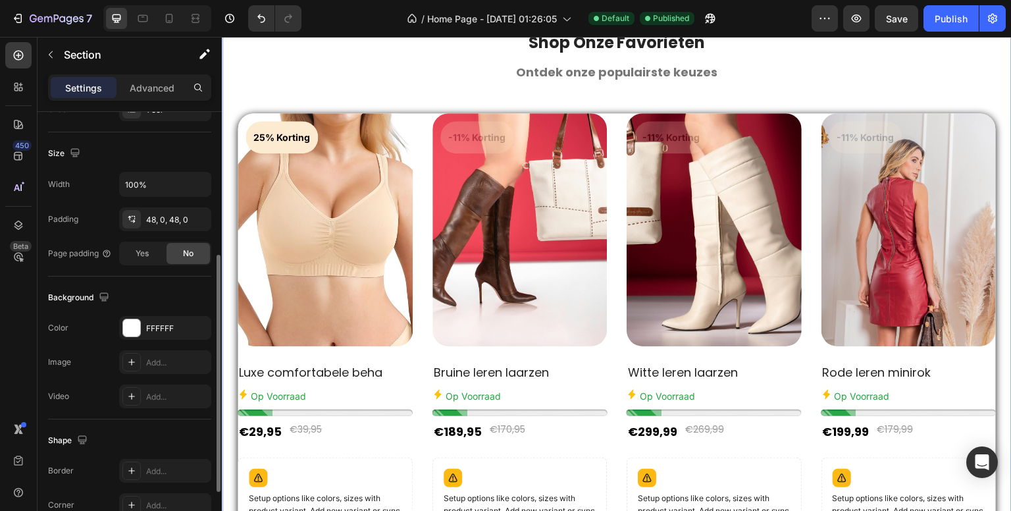
scroll to position [329, 0]
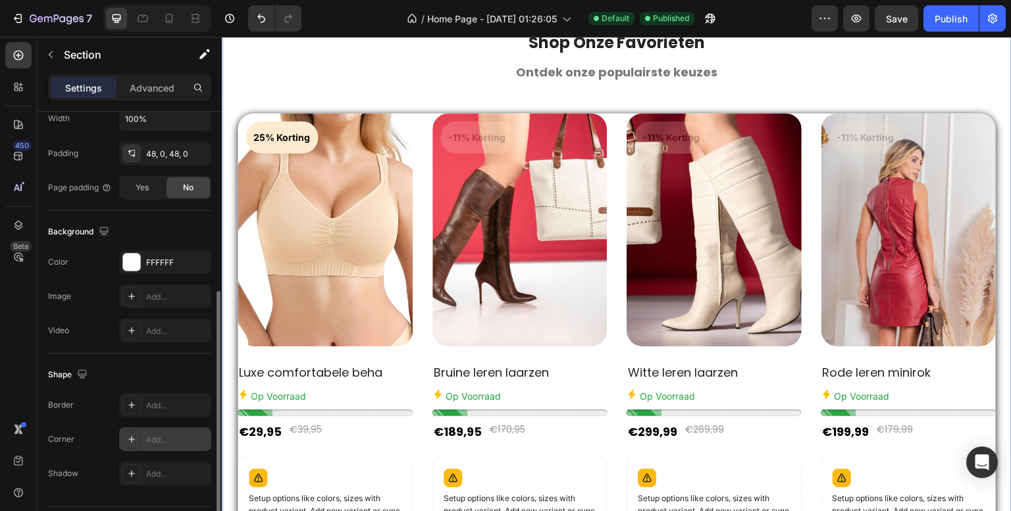
click at [167, 431] on div "Add..." at bounding box center [165, 439] width 92 height 24
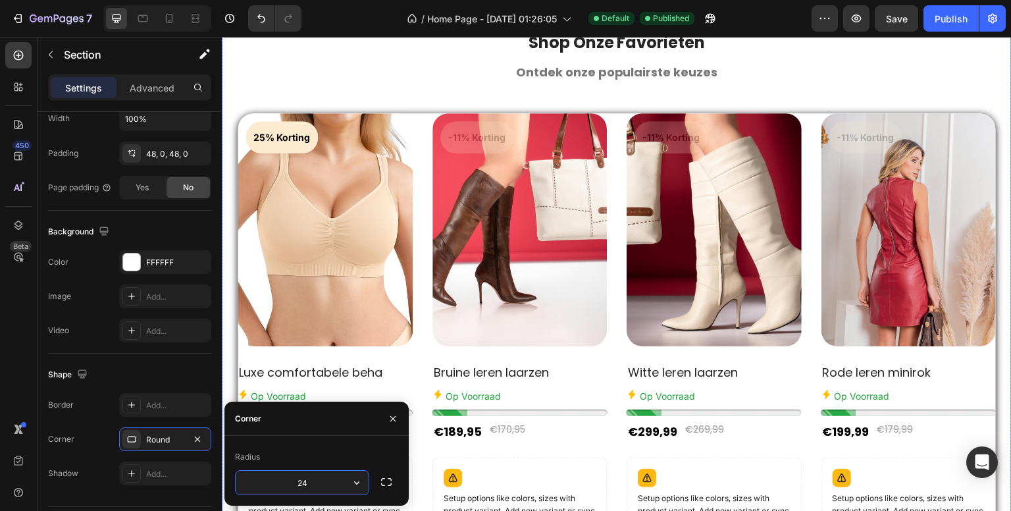
type input "24"
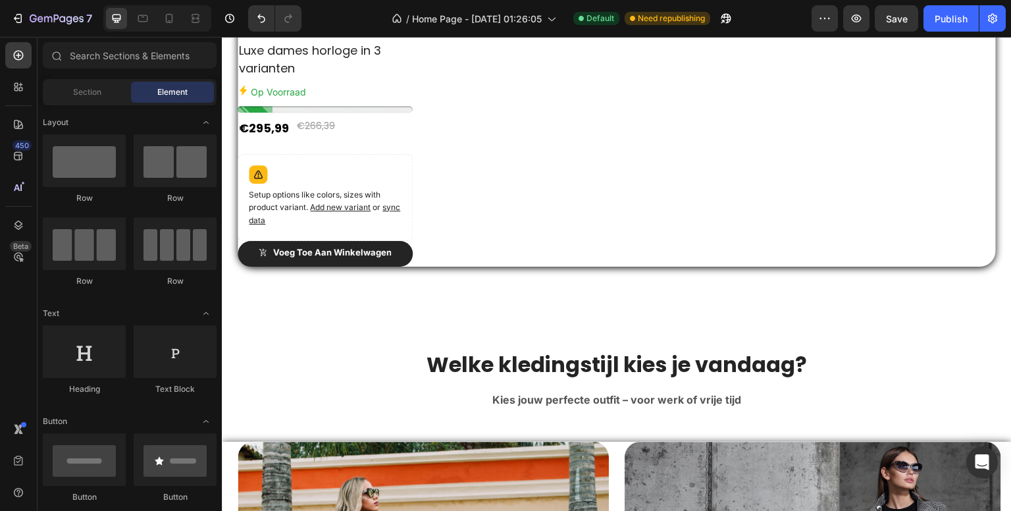
scroll to position [1754, 0]
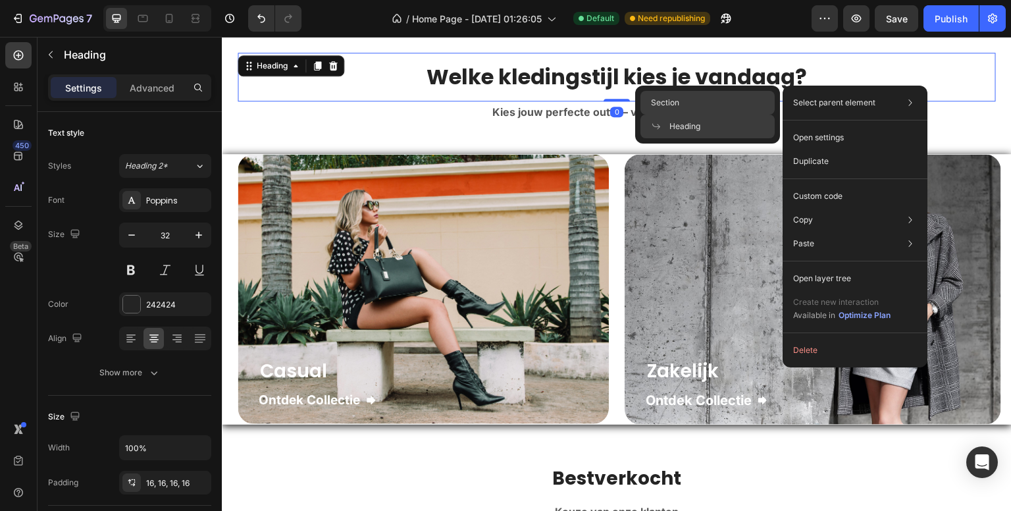
click at [685, 102] on div "Section" at bounding box center [708, 103] width 134 height 24
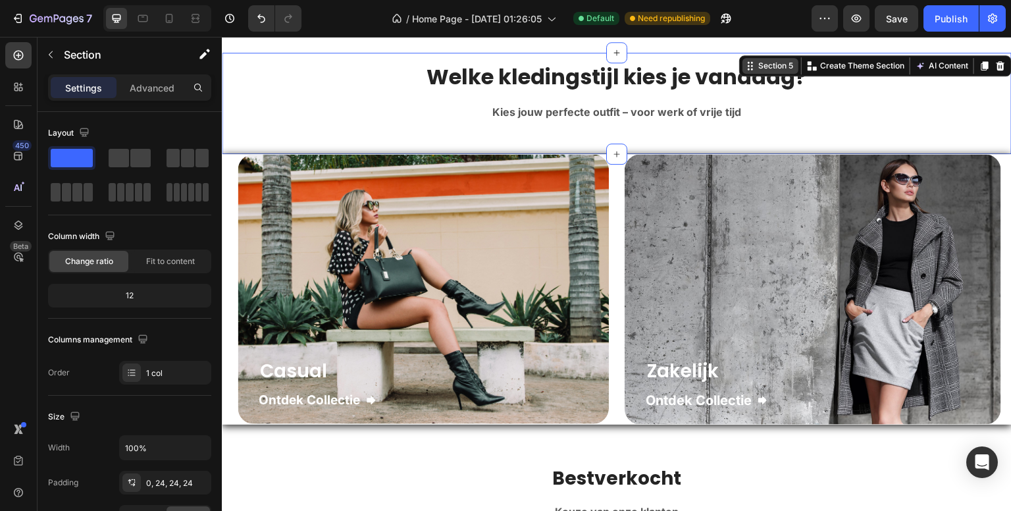
click at [769, 60] on div "Section 5" at bounding box center [776, 66] width 40 height 12
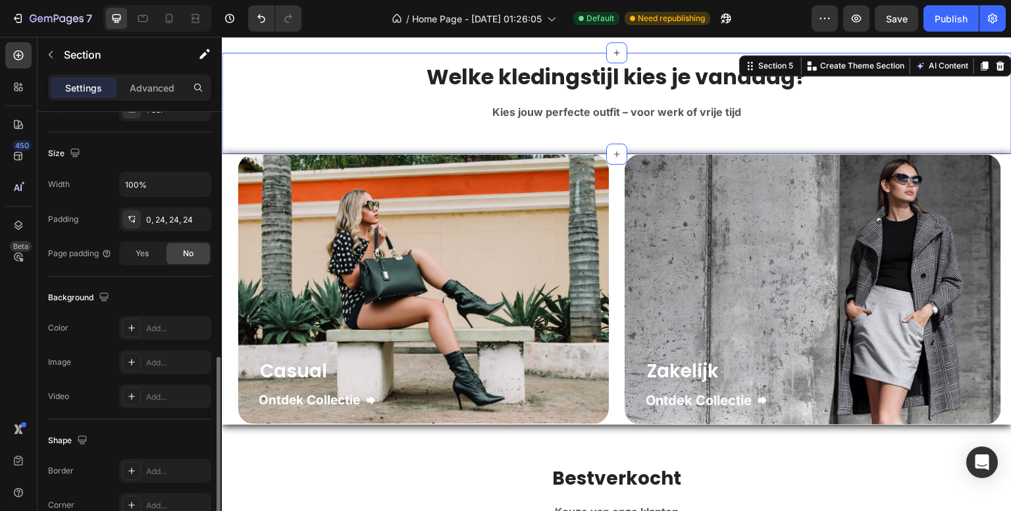
scroll to position [329, 0]
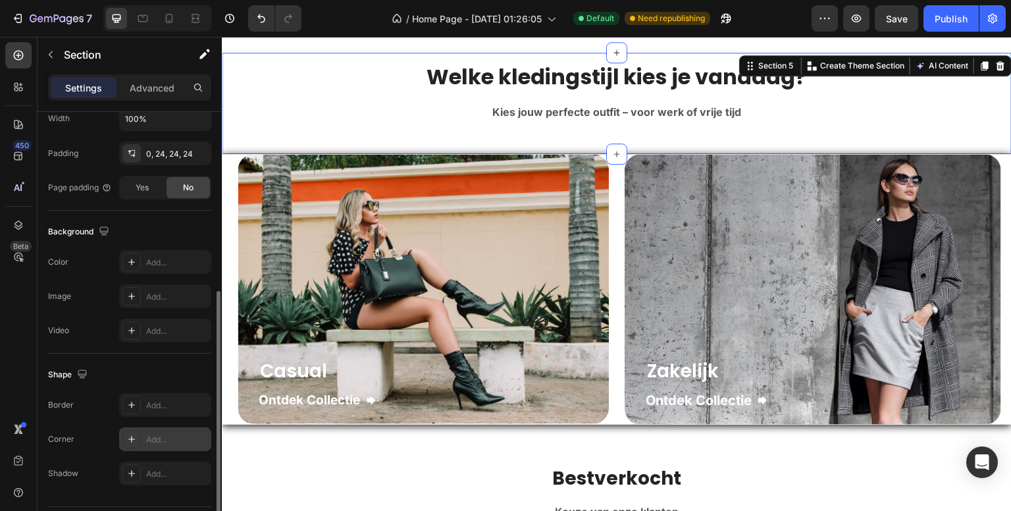
click at [145, 435] on div "Add..." at bounding box center [165, 439] width 92 height 24
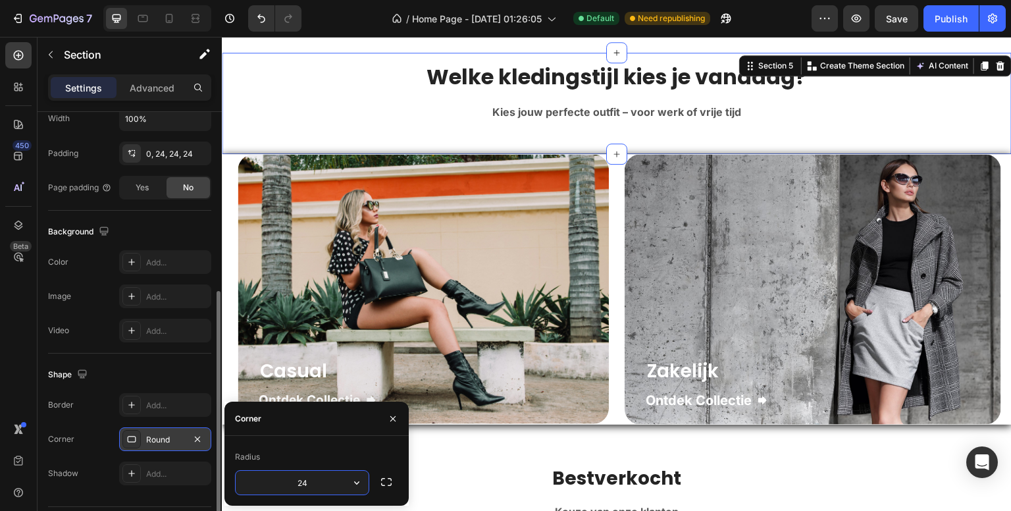
type input "24"
click at [950, 20] on div "Publish" at bounding box center [951, 19] width 33 height 14
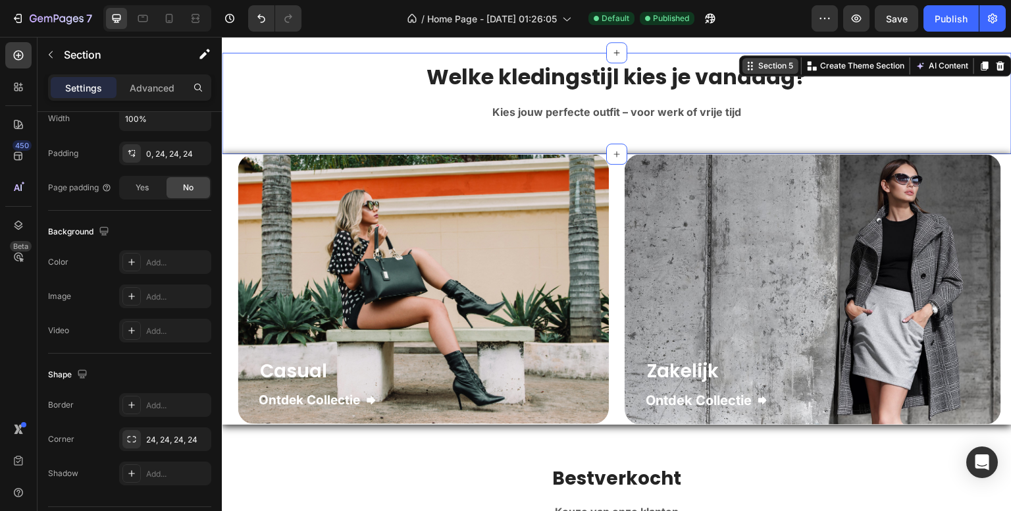
click at [760, 61] on div "Section 5" at bounding box center [776, 66] width 40 height 12
click at [612, 228] on div "Casual Heading Ontdek Collectie Button Row Hero Banner Zakelijk Heading Ontdek …" at bounding box center [617, 289] width 790 height 270
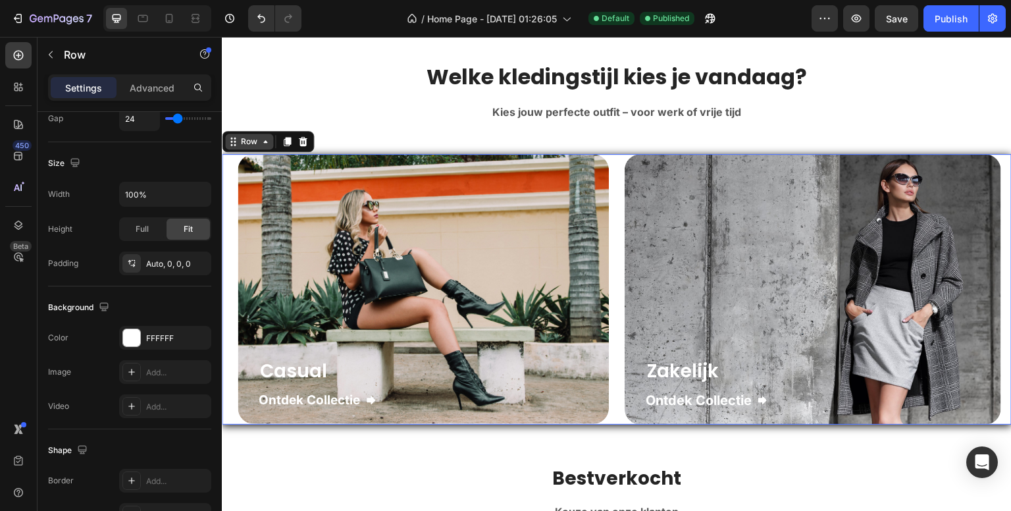
click at [232, 136] on icon at bounding box center [233, 141] width 11 height 11
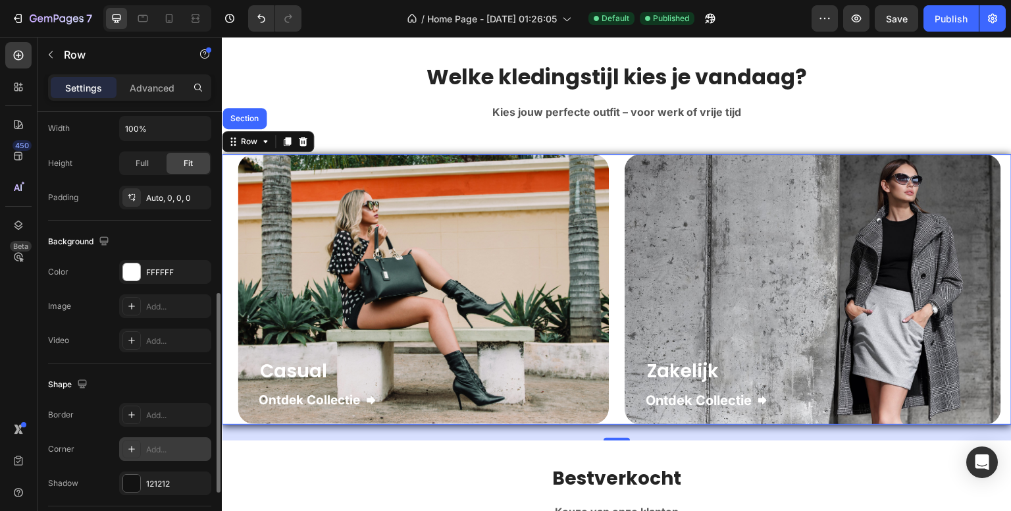
scroll to position [461, 0]
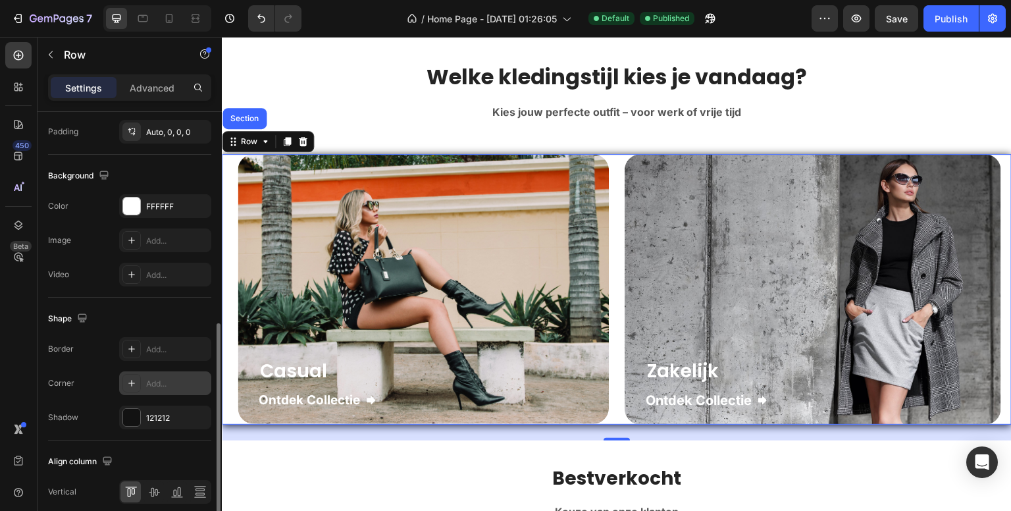
click at [169, 378] on div "Add..." at bounding box center [177, 384] width 62 height 12
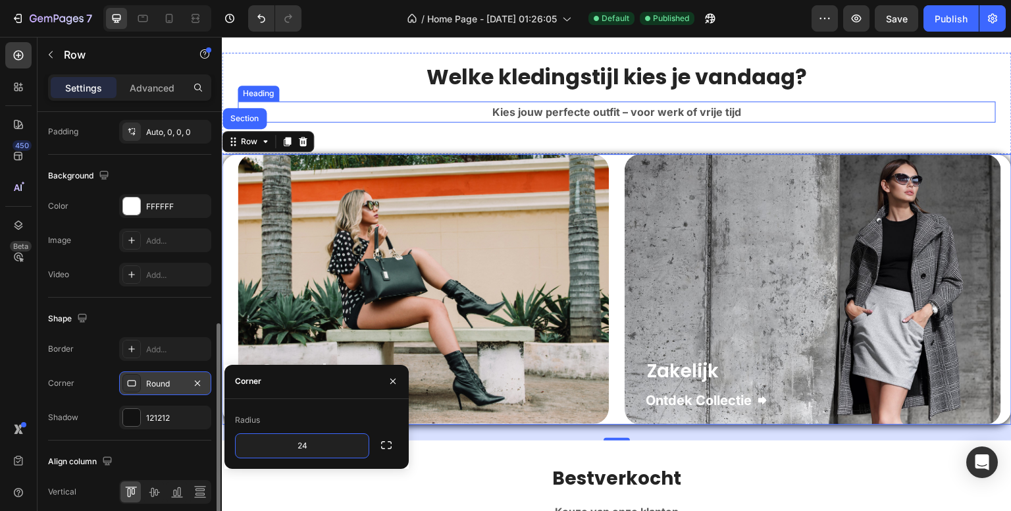
type input "24"
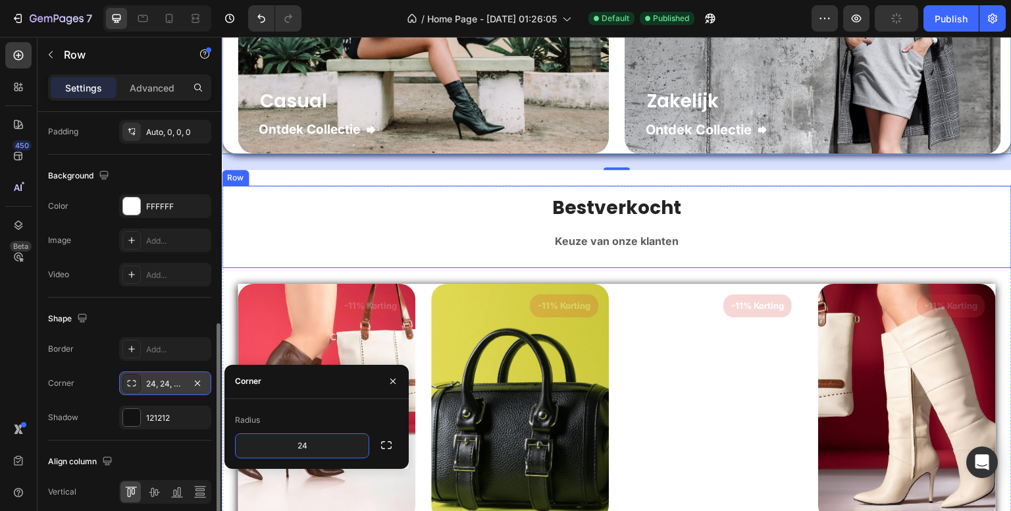
scroll to position [2149, 0]
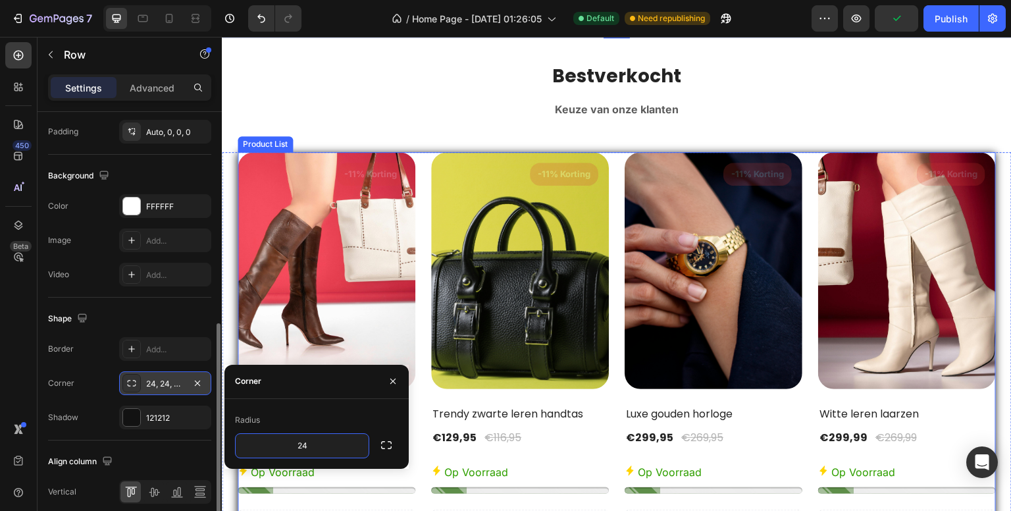
click at [802, 273] on div "(P) Images -11% Korting Product Badge Row Bruine leren laarzen (P) Title €189,9…" at bounding box center [617, 396] width 758 height 488
click at [255, 140] on div "Product List" at bounding box center [269, 140] width 50 height 12
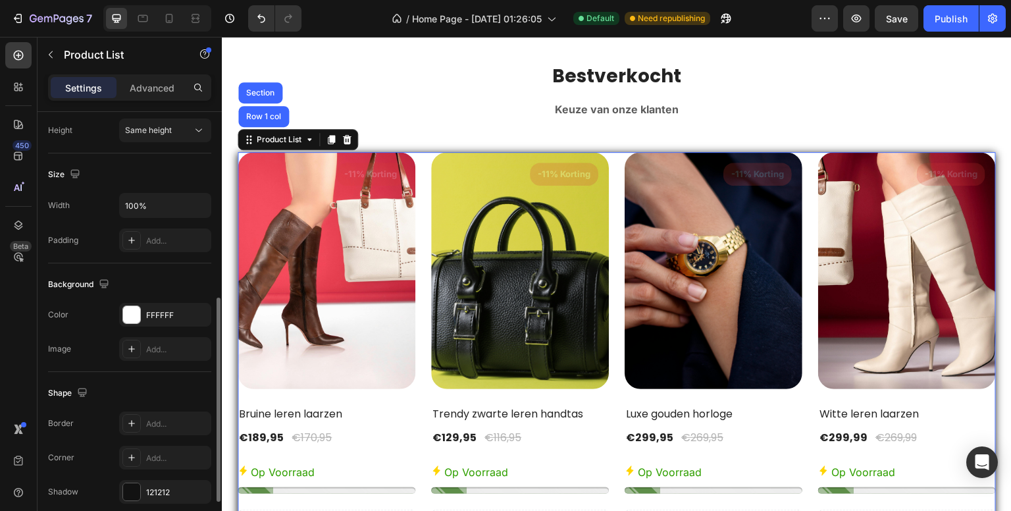
scroll to position [461, 0]
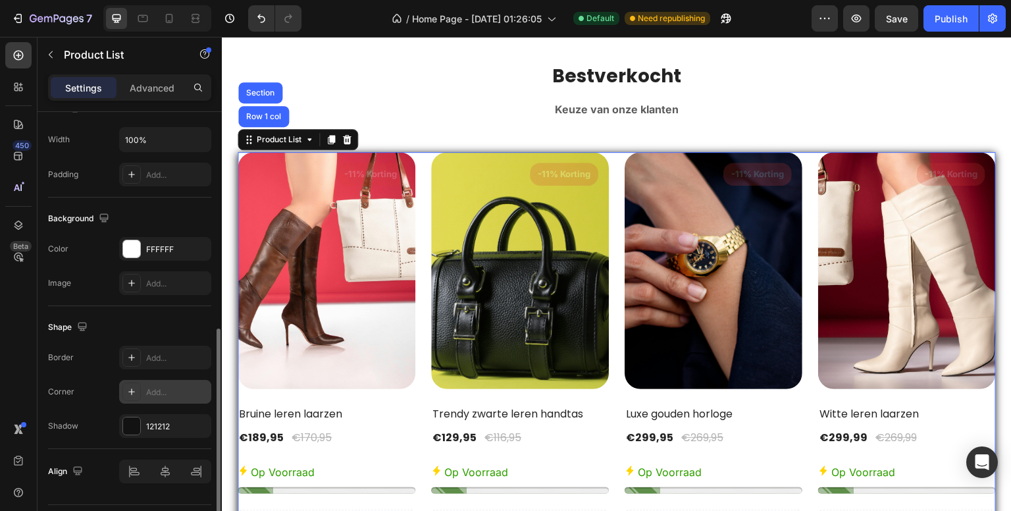
click at [164, 382] on div "Add..." at bounding box center [165, 392] width 92 height 24
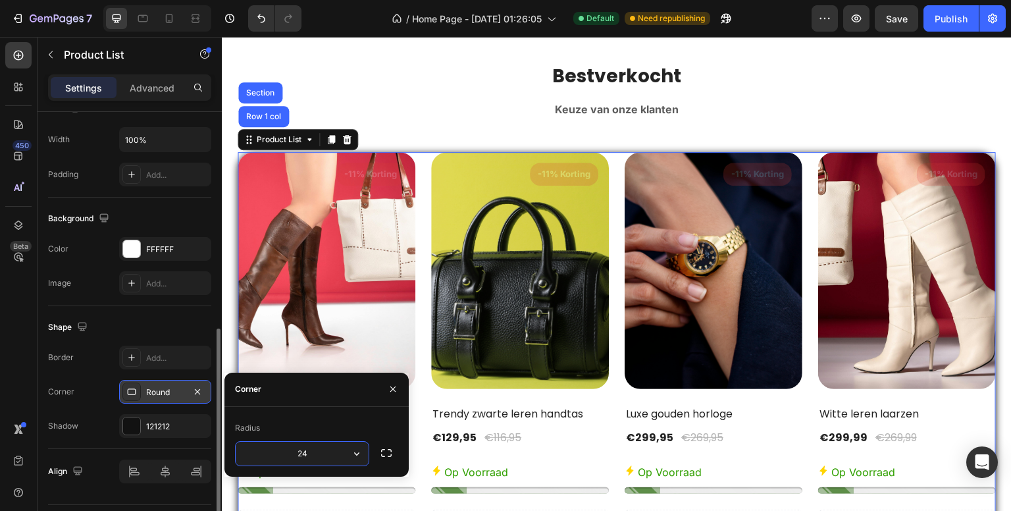
type input "24"
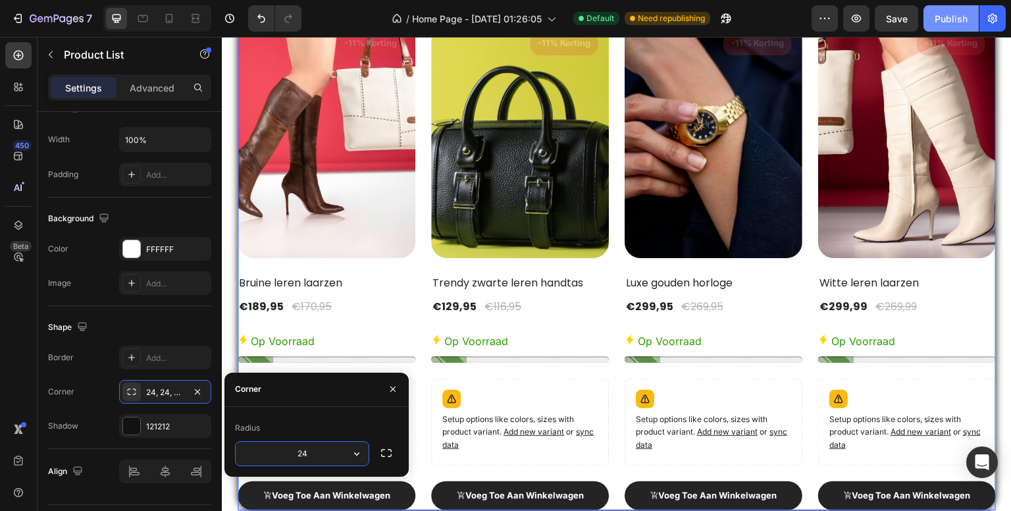
scroll to position [2741, 0]
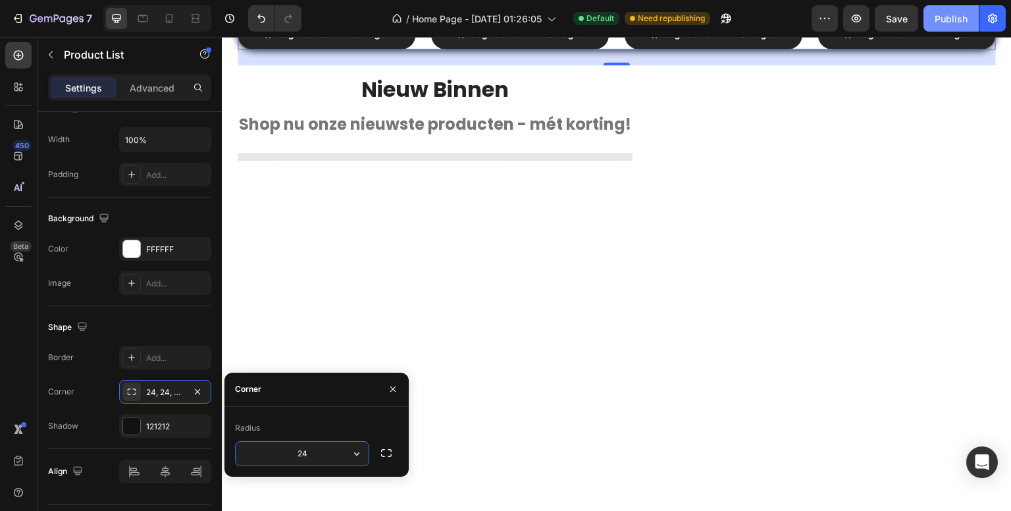
click at [934, 22] on button "Publish" at bounding box center [951, 18] width 55 height 26
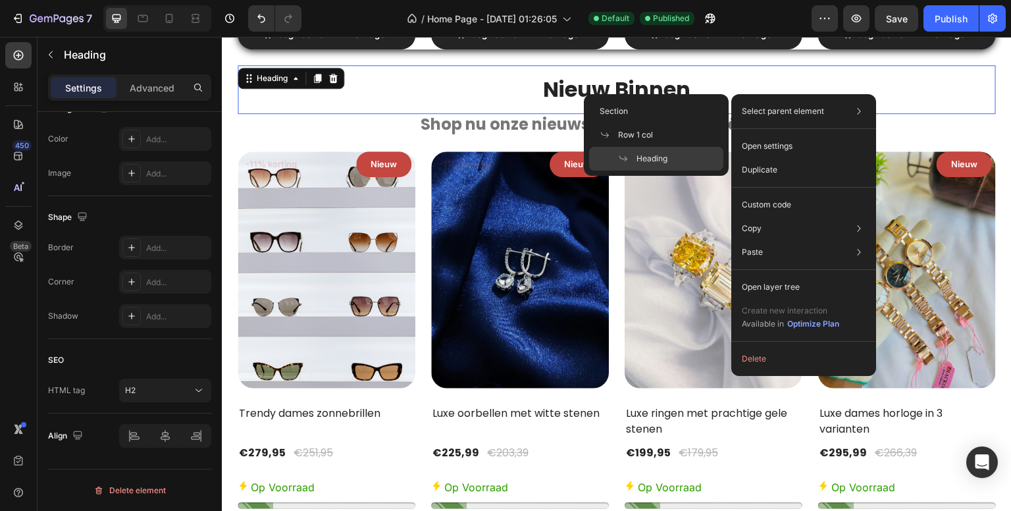
scroll to position [0, 0]
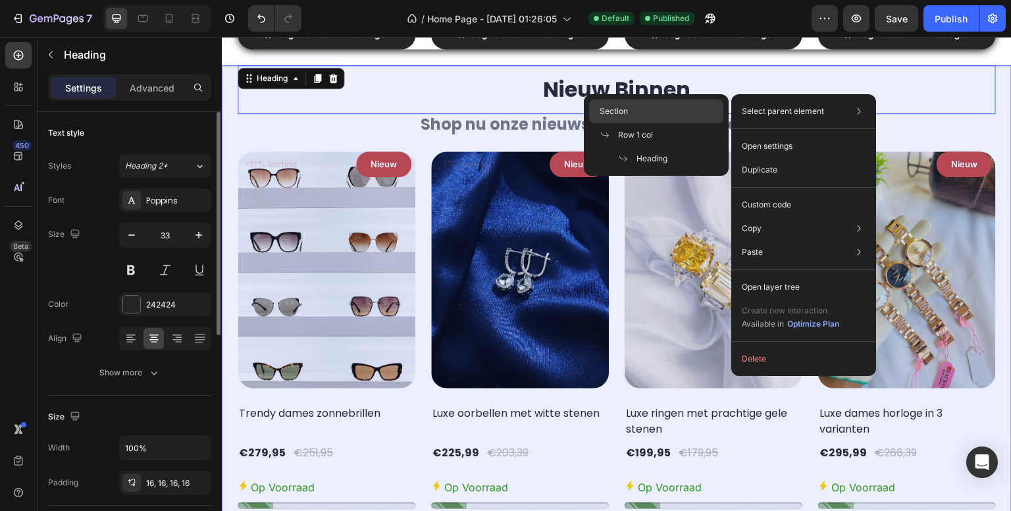
click at [666, 103] on div "Section" at bounding box center [656, 111] width 134 height 24
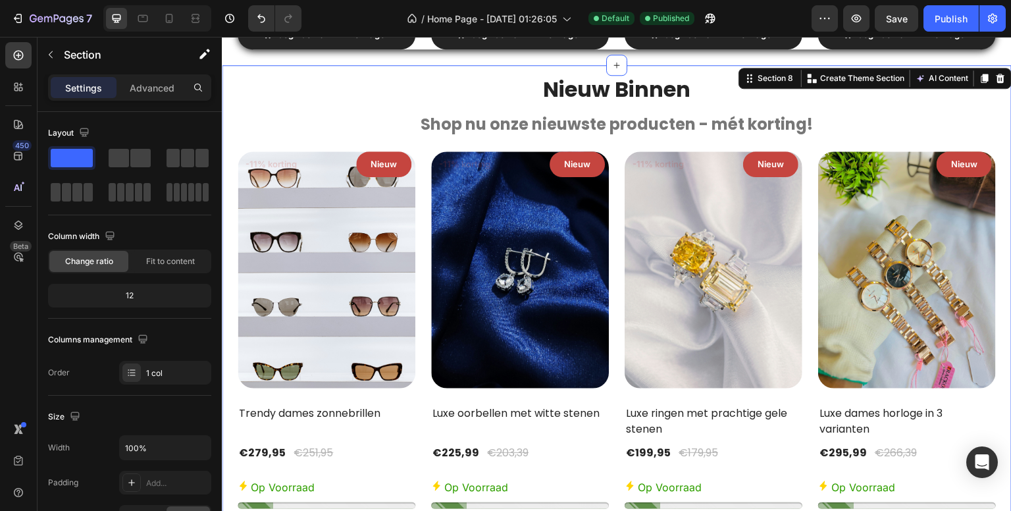
click at [338, 23] on div "/ Home Page - [DATE] 01:26:05 Default Published" at bounding box center [562, 18] width 500 height 26
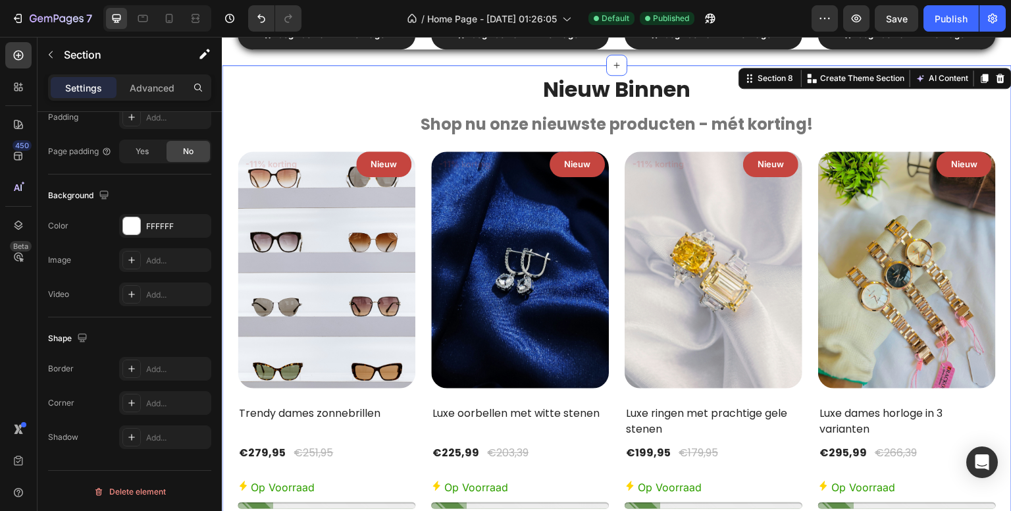
click at [332, 18] on div "/ Home Page - [DATE] 01:26:05 Default Published" at bounding box center [562, 18] width 500 height 26
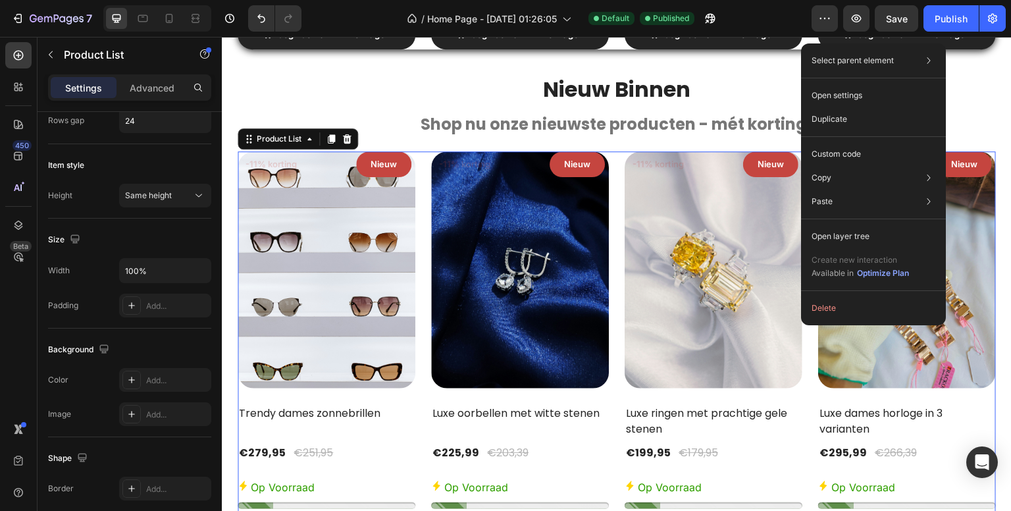
click at [873, 80] on div "Select parent element Section Row 1 col Product List Open settings Duplicate Cu…" at bounding box center [873, 184] width 145 height 282
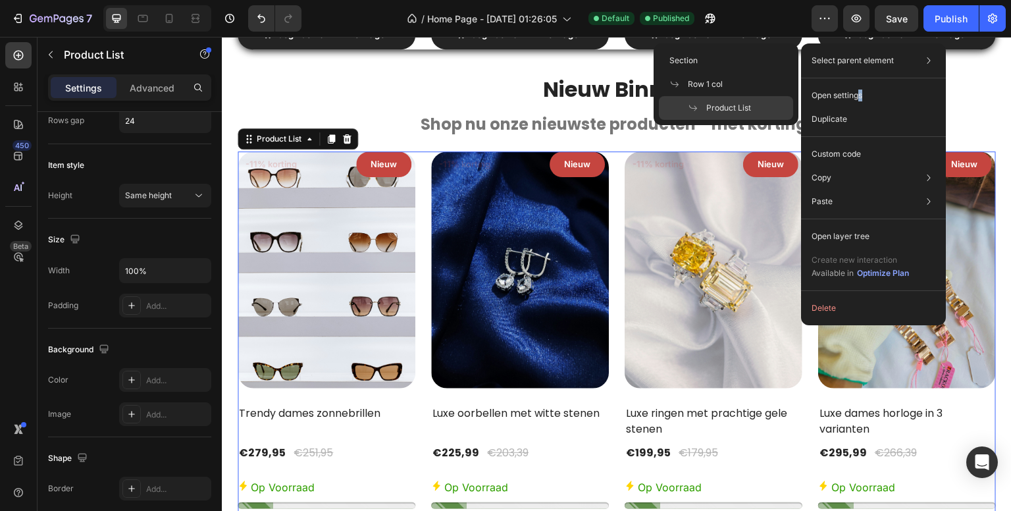
scroll to position [0, 0]
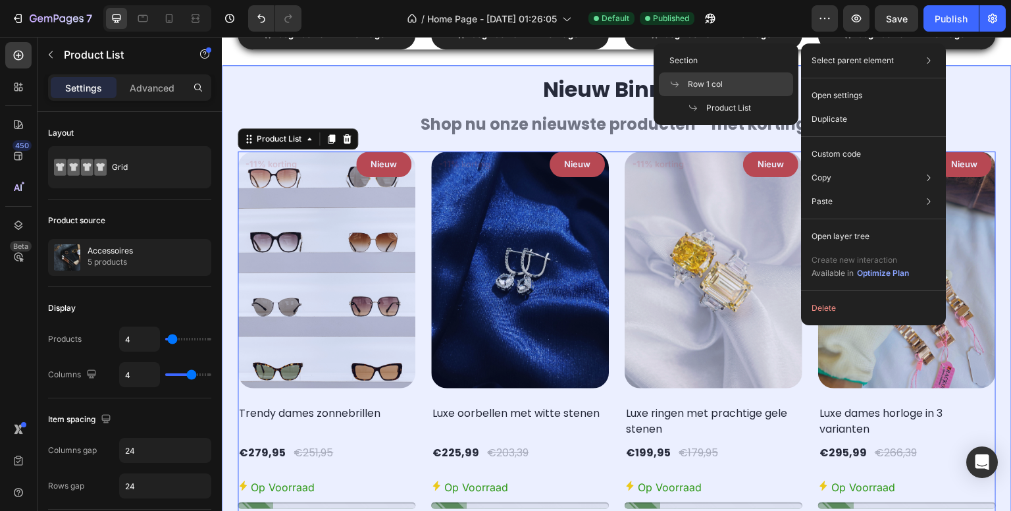
click at [723, 82] on div "Row 1 col" at bounding box center [726, 84] width 134 height 24
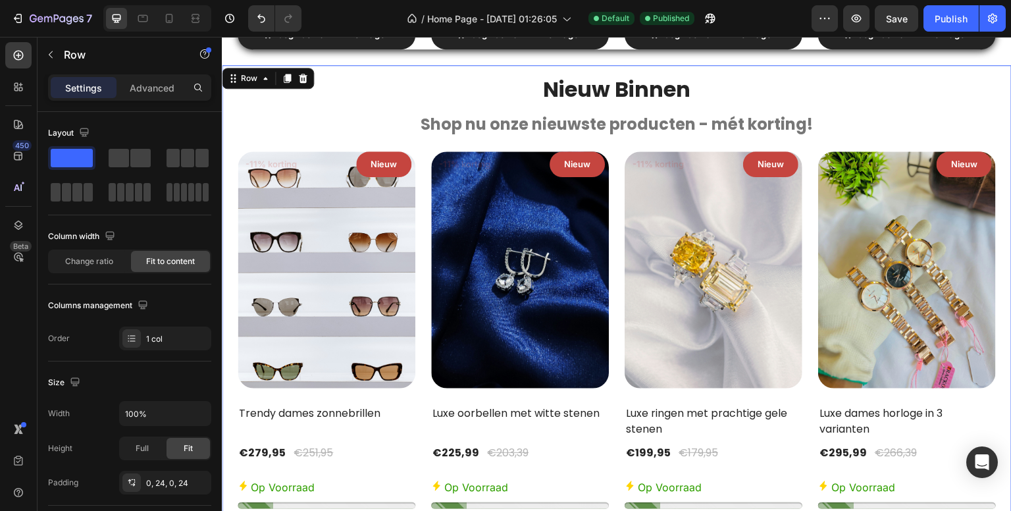
click at [335, 13] on div "/ Home Page - [DATE] 01:26:05 Default Published" at bounding box center [562, 18] width 500 height 26
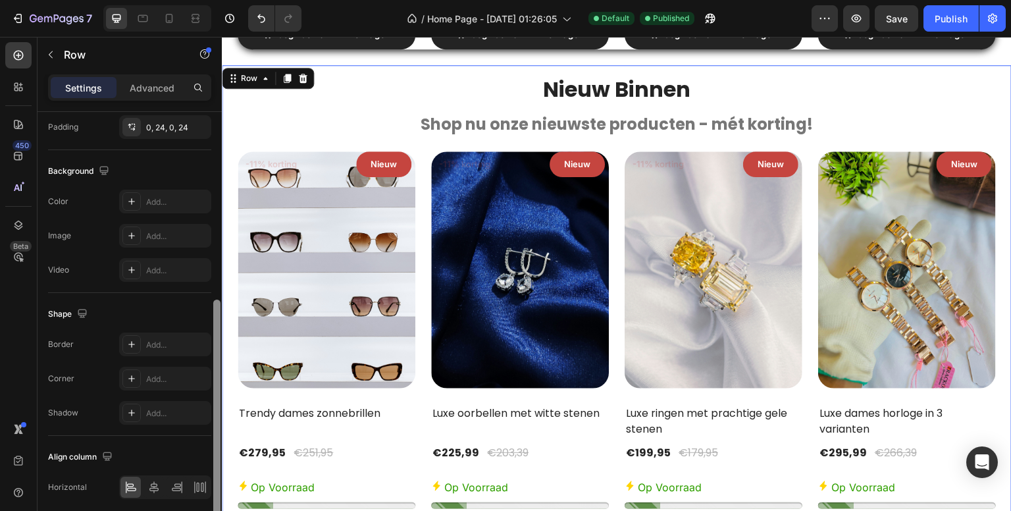
scroll to position [358, 0]
drag, startPoint x: 217, startPoint y: 385, endPoint x: 221, endPoint y: 361, distance: 24.7
click at [221, 361] on div at bounding box center [217, 330] width 10 height 436
click at [369, 13] on div "/ Home Page - [DATE] 01:26:05 Default Published" at bounding box center [562, 18] width 500 height 26
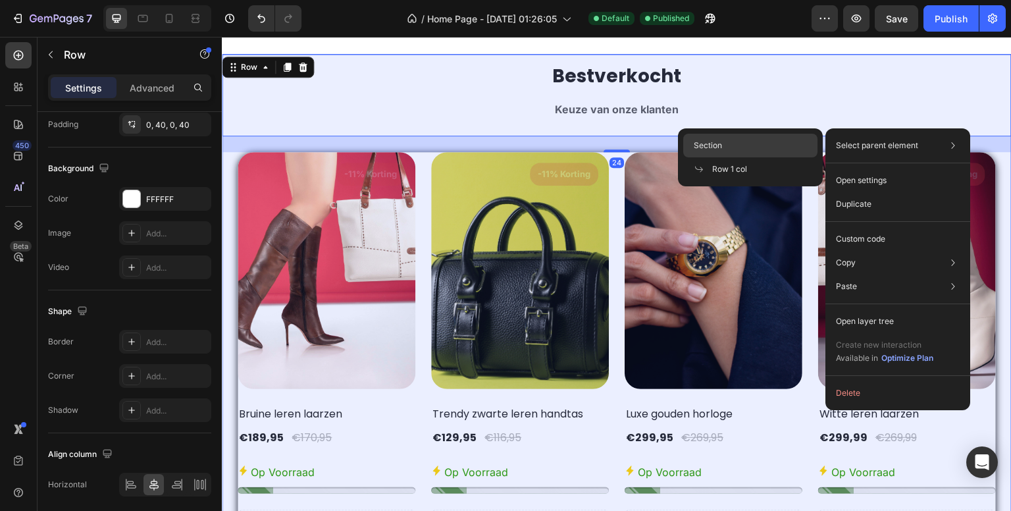
click at [729, 145] on div "Section" at bounding box center [750, 146] width 134 height 24
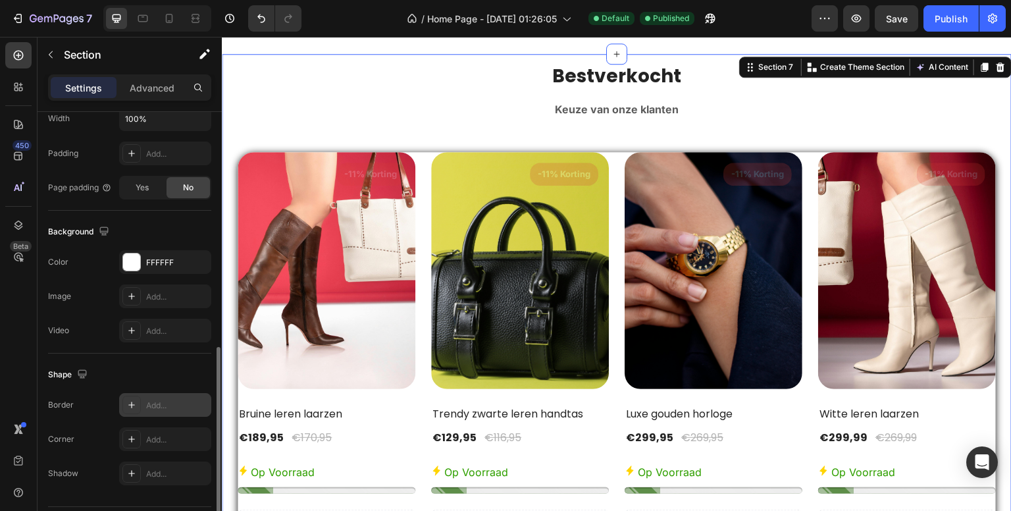
scroll to position [365, 0]
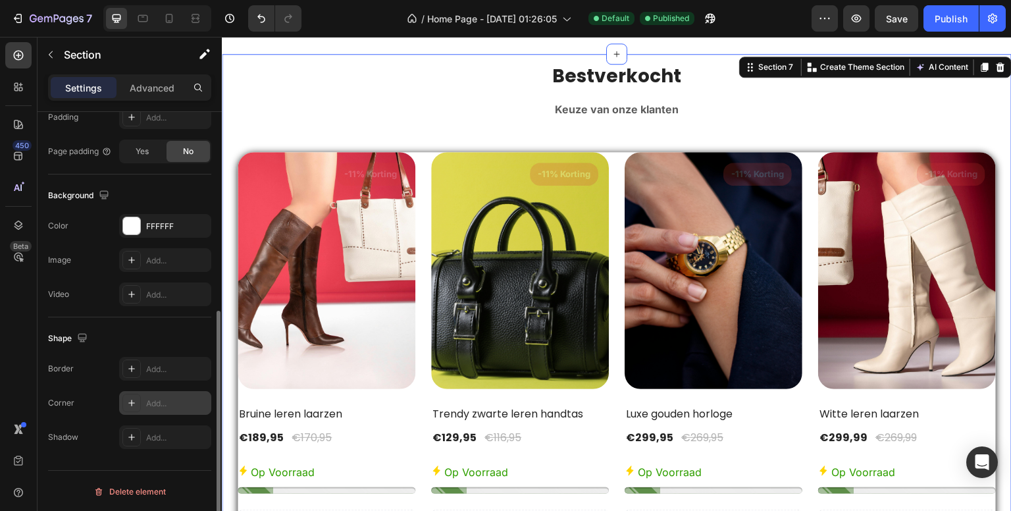
click at [174, 398] on div "Add..." at bounding box center [177, 404] width 62 height 12
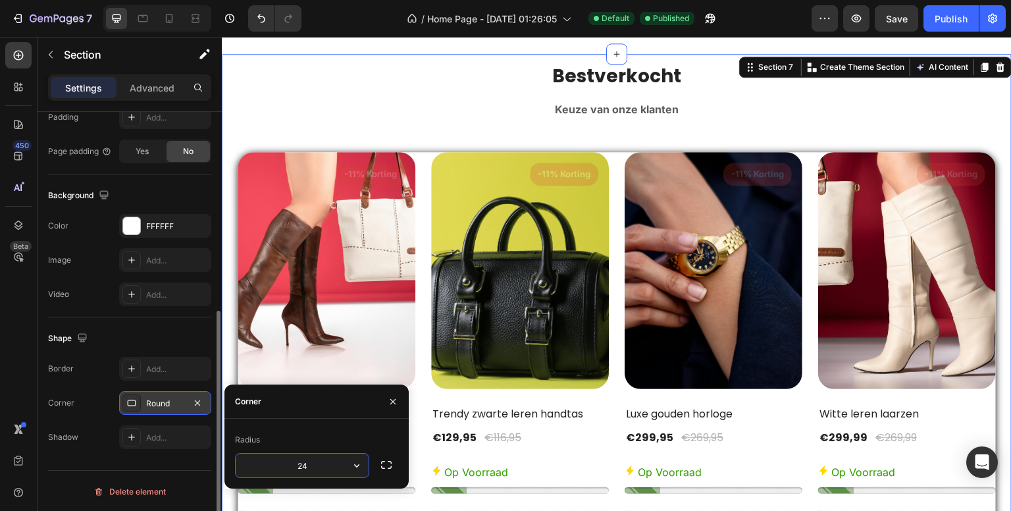
type input "24"
click at [935, 15] on button "Publish" at bounding box center [951, 18] width 55 height 26
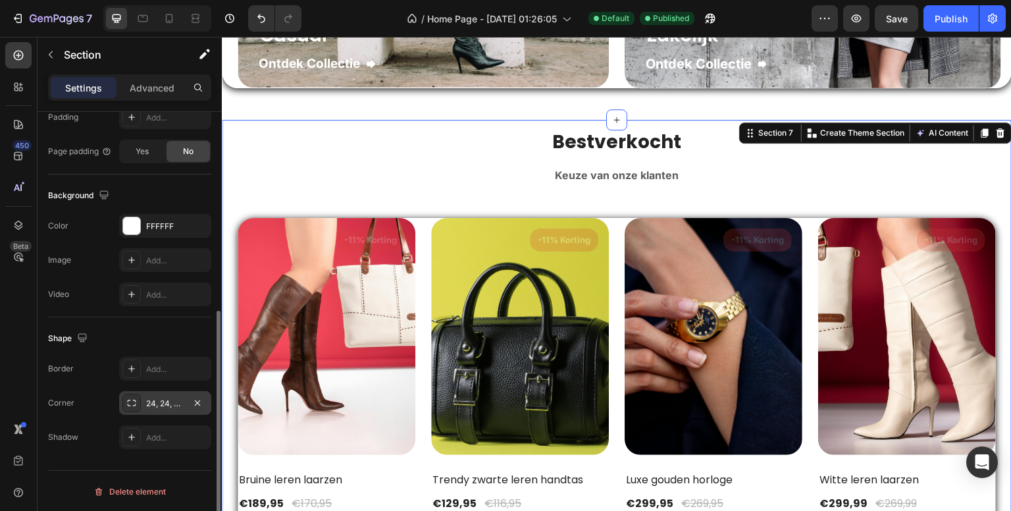
scroll to position [1754, 0]
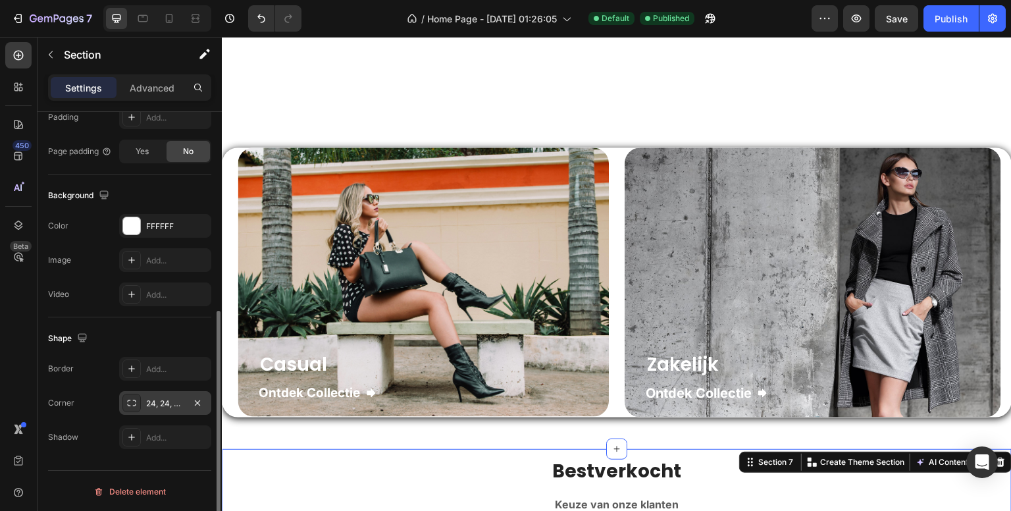
click at [357, 178] on div "Casual Heading Ontdek Collectie Button Row" at bounding box center [423, 281] width 371 height 269
click at [268, 161] on div "Casual Heading Ontdek Collectie Button Row" at bounding box center [423, 281] width 371 height 269
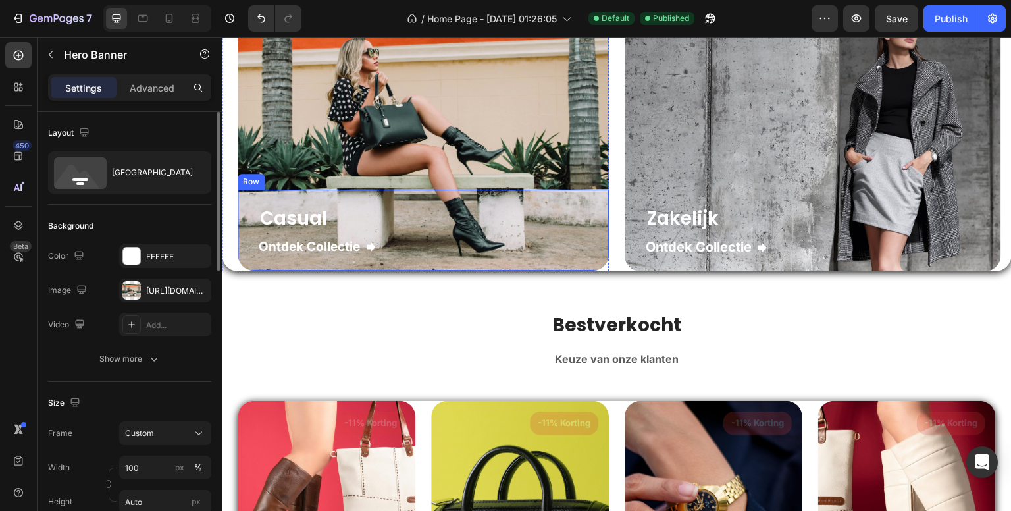
scroll to position [898, 0]
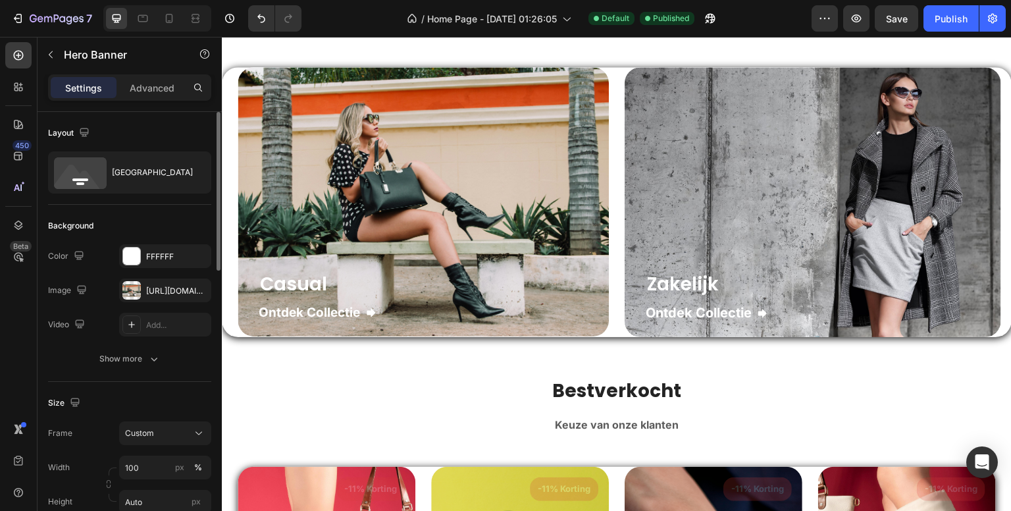
click at [273, 149] on div "Casual Heading Ontdek Collectie Button Row" at bounding box center [423, 201] width 371 height 269
click at [286, 112] on div "Casual Heading Ontdek Collectie Button Row" at bounding box center [423, 201] width 371 height 269
click at [165, 359] on button "Show more" at bounding box center [129, 359] width 163 height 24
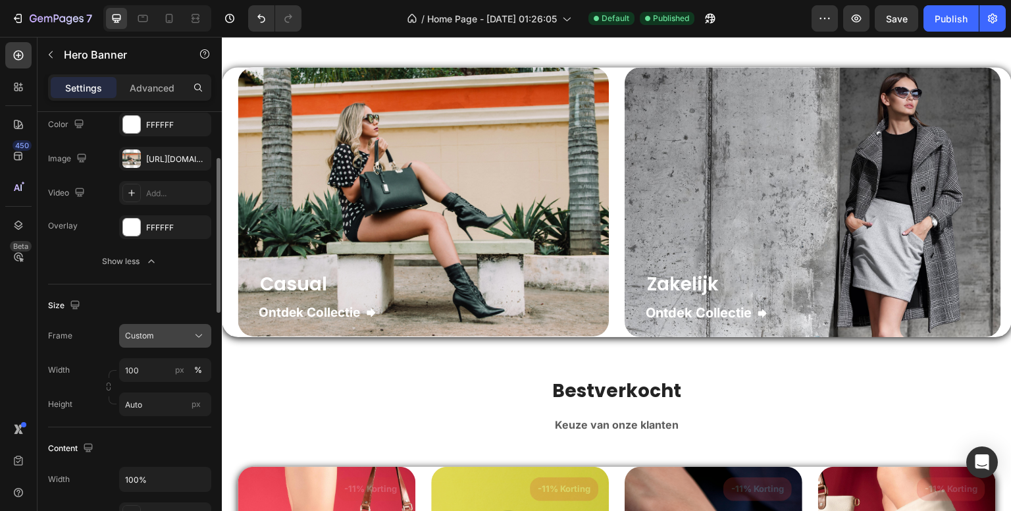
scroll to position [197, 0]
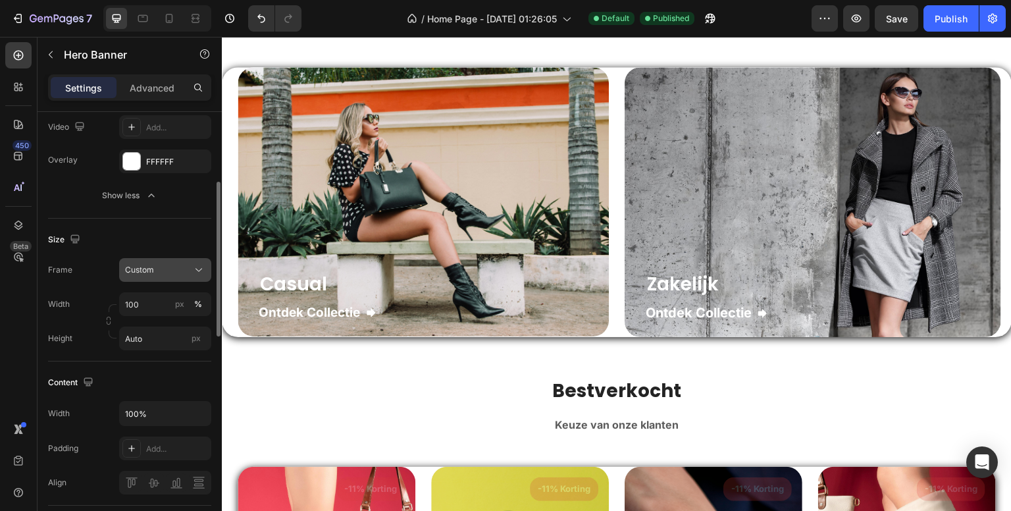
click at [148, 264] on span "Custom" at bounding box center [139, 270] width 29 height 12
click at [140, 265] on span "Custom" at bounding box center [139, 270] width 29 height 12
click at [147, 313] on input "100" at bounding box center [165, 304] width 92 height 24
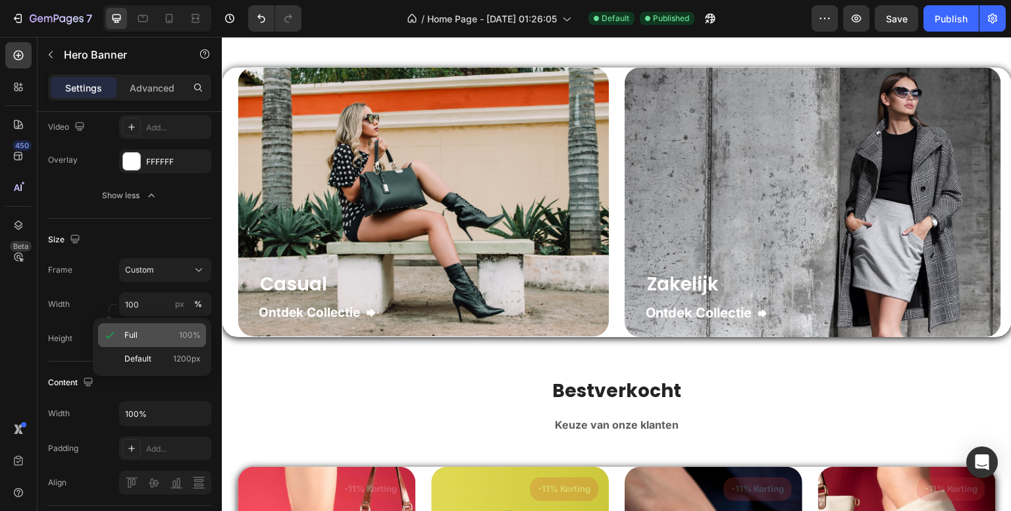
click at [165, 332] on p "Full 100%" at bounding box center [162, 335] width 76 height 12
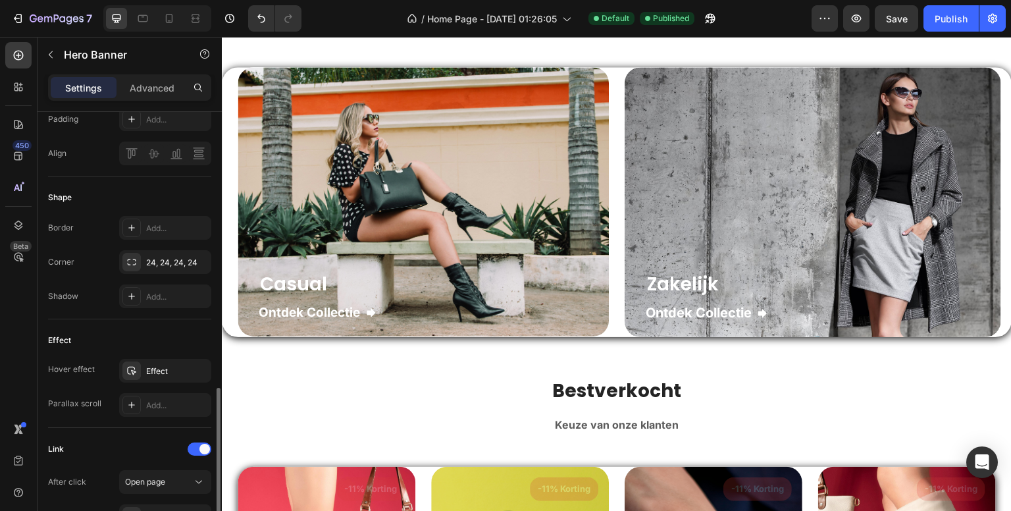
scroll to position [592, 0]
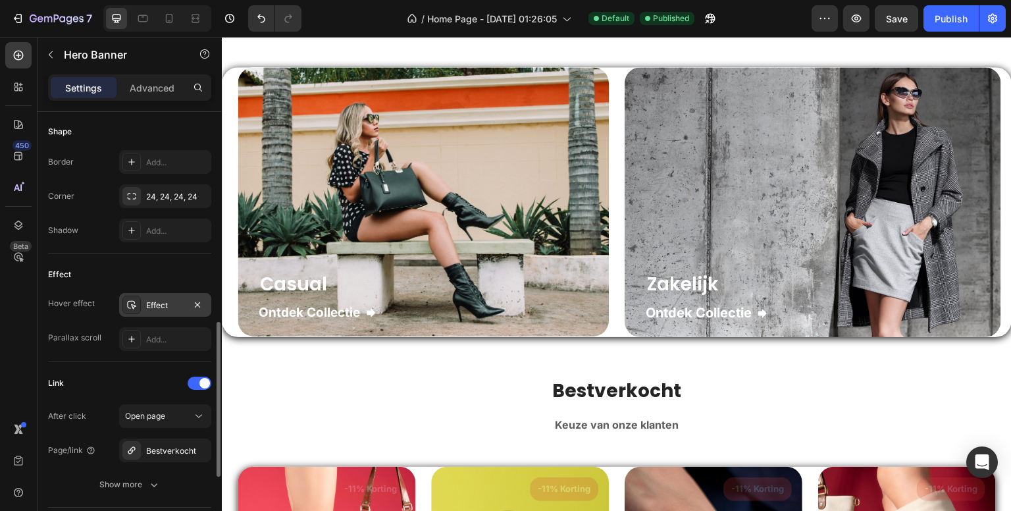
click at [155, 301] on div "Effect" at bounding box center [165, 306] width 38 height 12
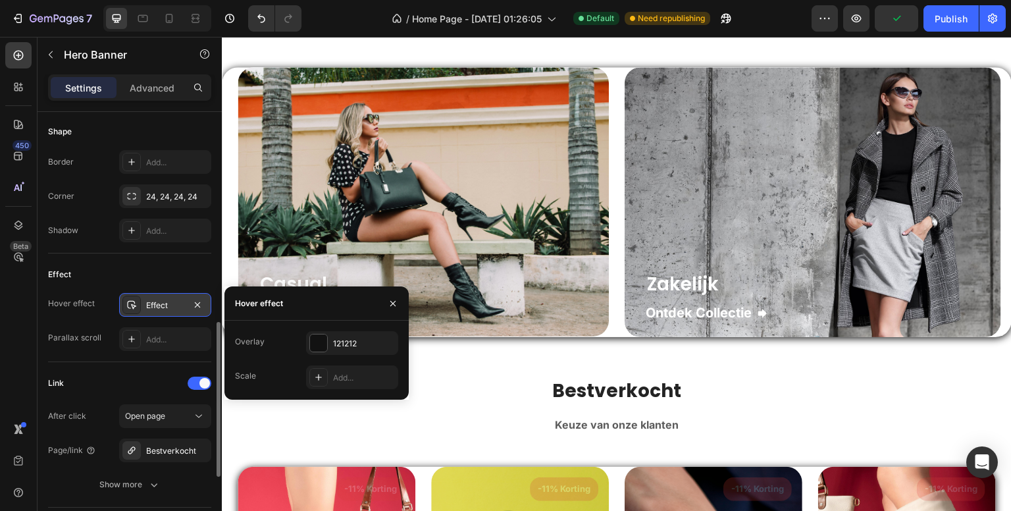
click at [148, 300] on div "Effect" at bounding box center [165, 306] width 38 height 12
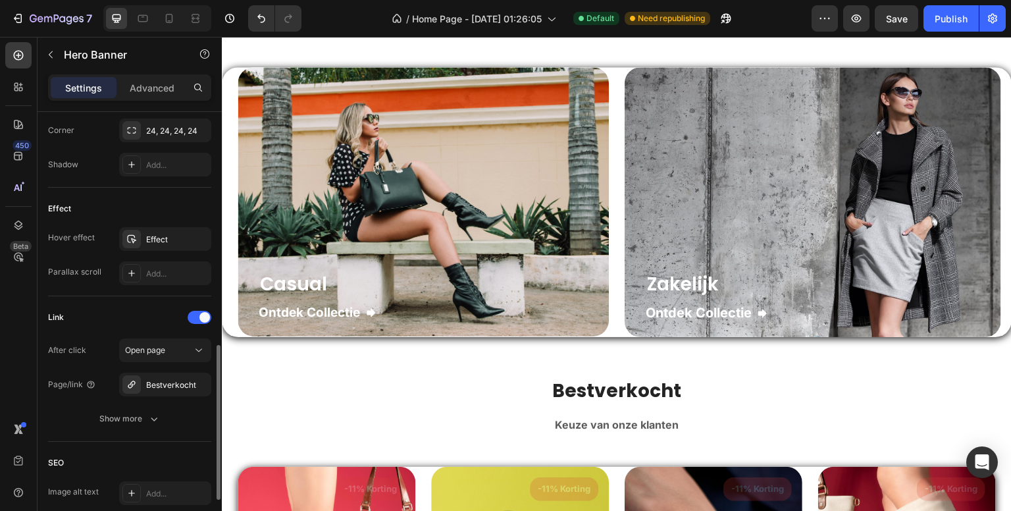
scroll to position [724, 0]
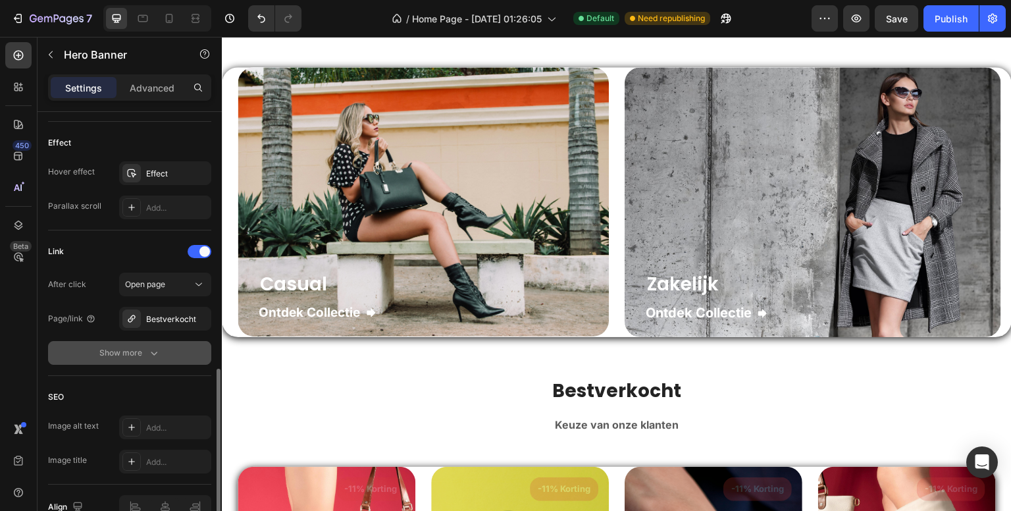
click at [144, 353] on div "Show more" at bounding box center [129, 352] width 61 height 13
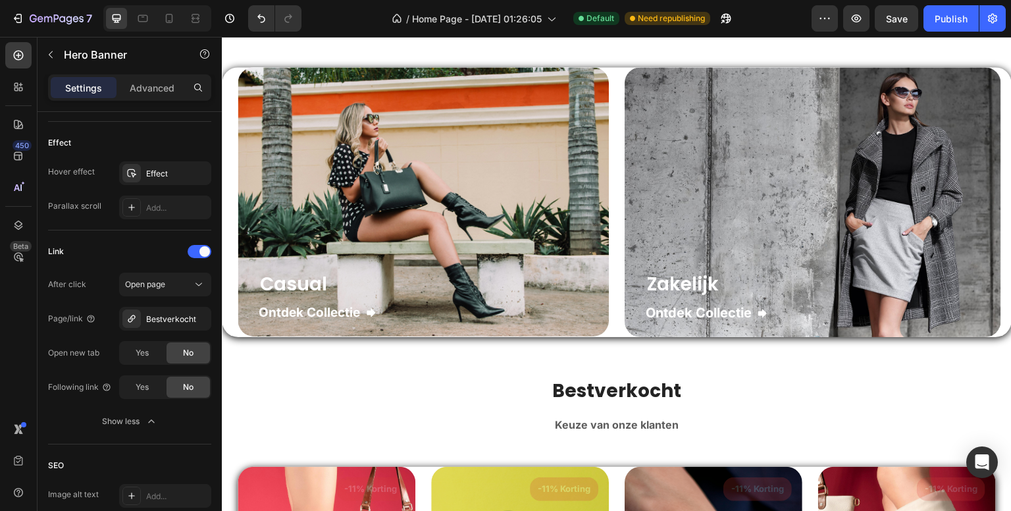
click at [284, 82] on div "Casual Heading Ontdek Collectie Button Row" at bounding box center [423, 201] width 371 height 269
click at [377, 207] on div "Casual Heading Ontdek Collectie Button Row" at bounding box center [423, 201] width 371 height 269
click at [669, 101] on div "Zakelijk Heading Ontdek Collectie Button Row" at bounding box center [813, 202] width 377 height 270
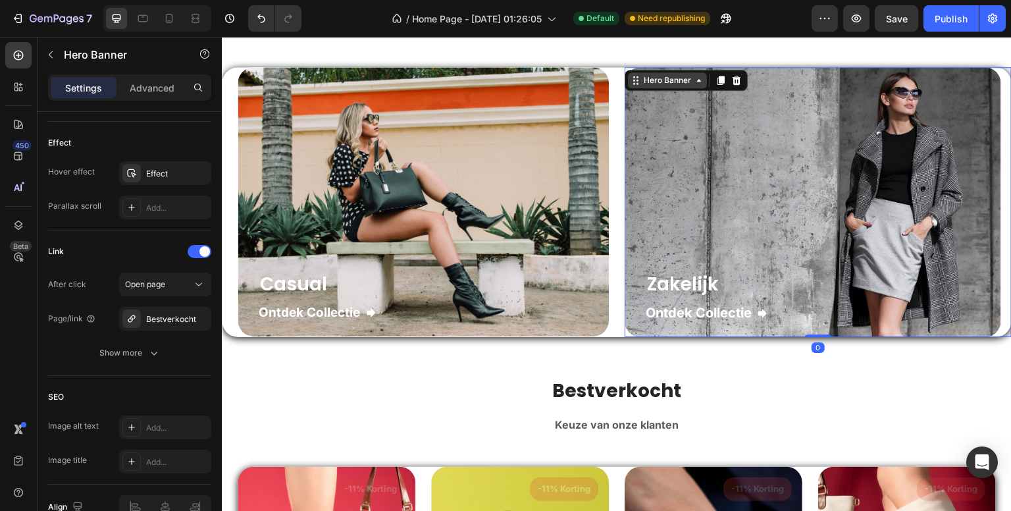
click at [667, 84] on div "Hero Banner" at bounding box center [667, 80] width 53 height 12
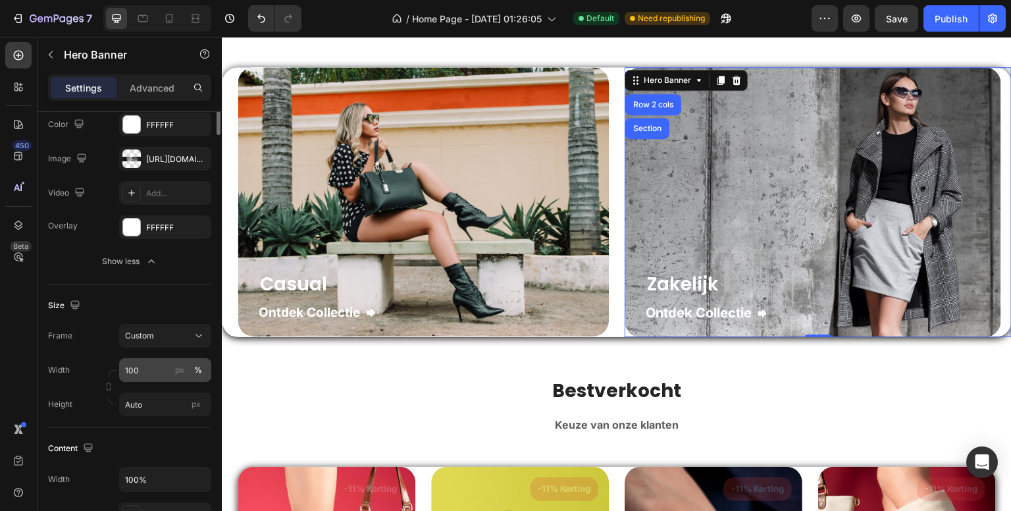
scroll to position [0, 0]
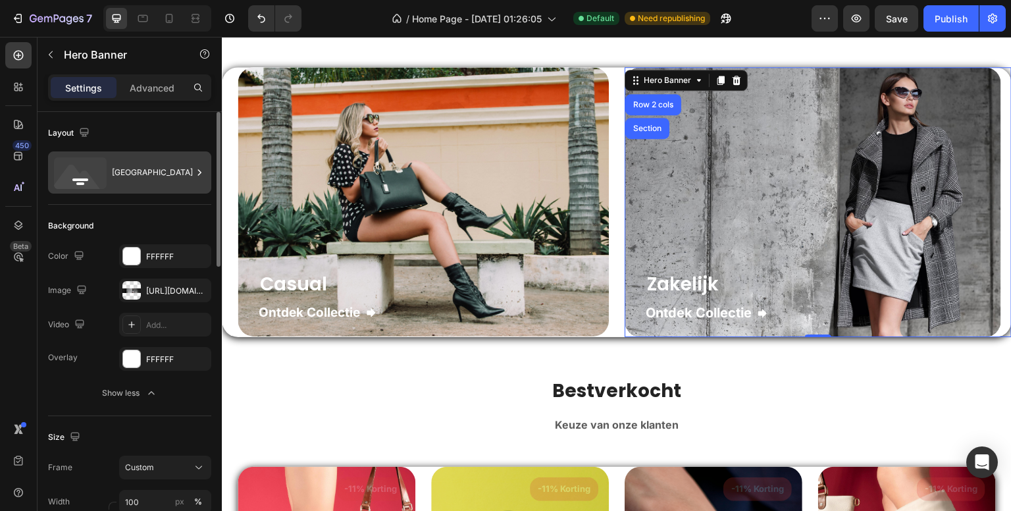
click at [178, 177] on div "[GEOGRAPHIC_DATA]" at bounding box center [152, 172] width 80 height 30
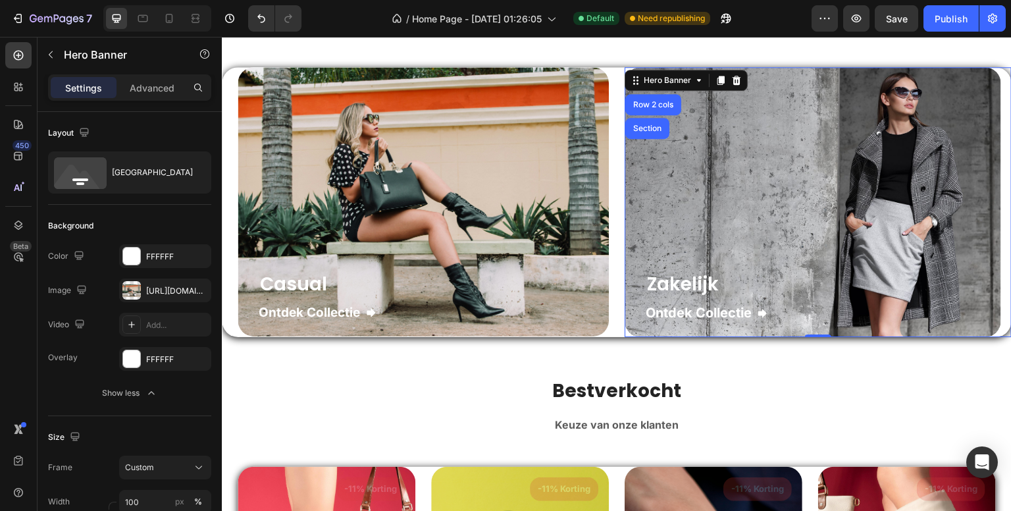
click at [226, 65] on div "Hero Banner" at bounding box center [251, 59] width 53 height 12
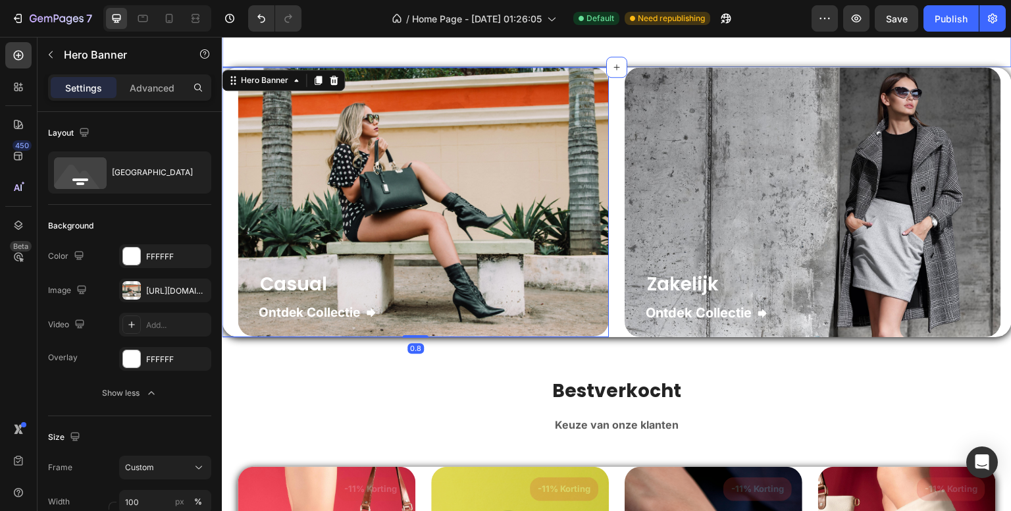
click at [267, 54] on div "[PERSON_NAME] kledingstijl [PERSON_NAME] vandaag? Heading Kies jouw perfecte ou…" at bounding box center [617, 16] width 790 height 101
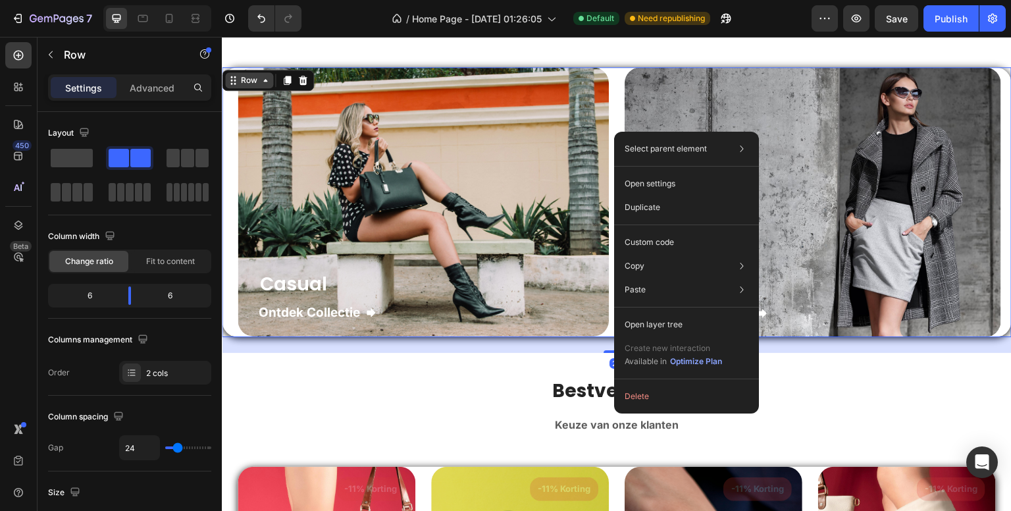
click at [253, 82] on div "Row" at bounding box center [249, 80] width 22 height 12
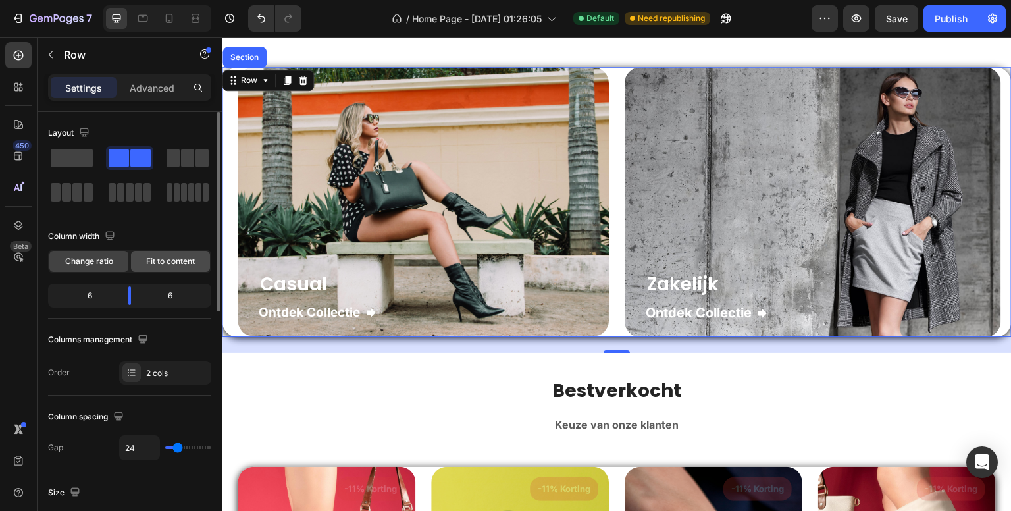
click at [158, 255] on span "Fit to content" at bounding box center [170, 261] width 49 height 12
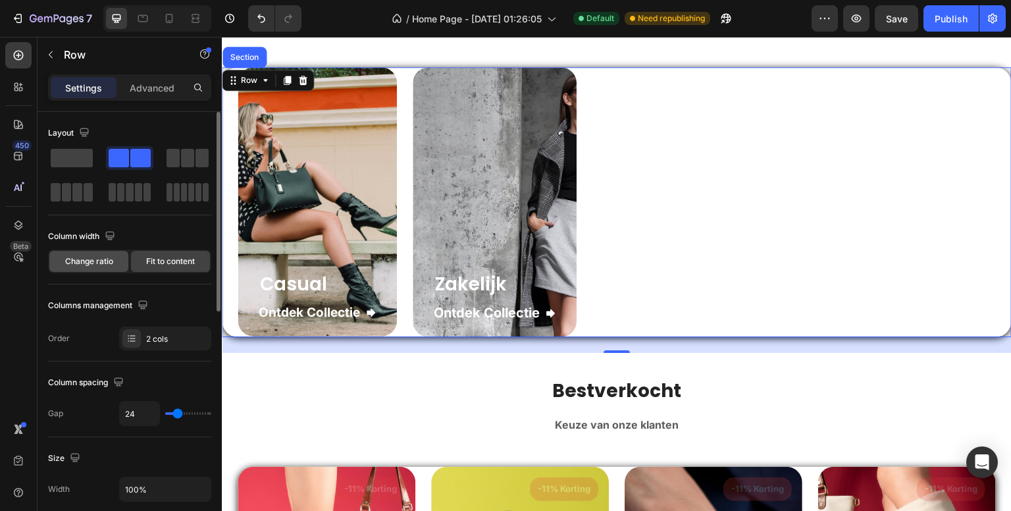
click at [89, 263] on span "Change ratio" at bounding box center [89, 261] width 48 height 12
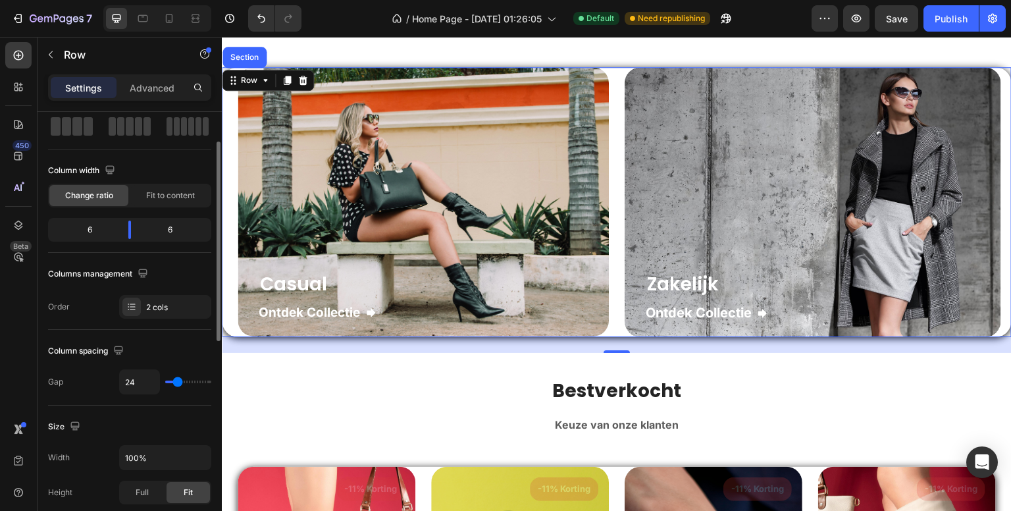
scroll to position [132, 0]
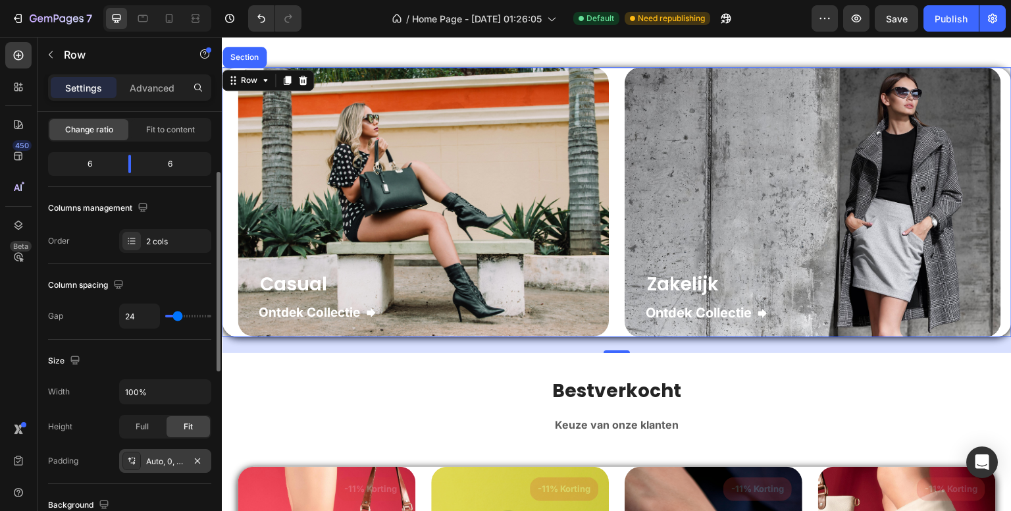
click at [174, 461] on div "Auto, 0, 0, 0" at bounding box center [165, 462] width 38 height 12
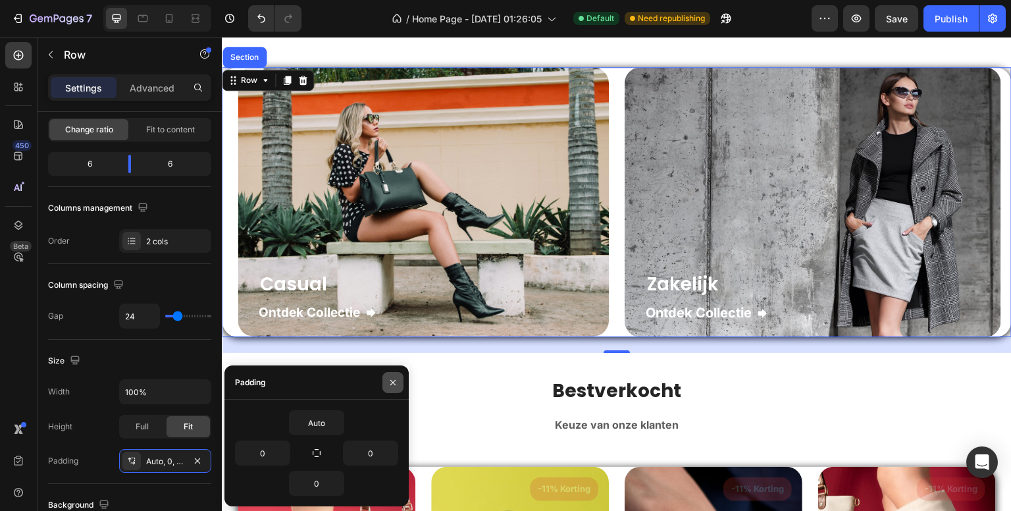
click at [389, 380] on icon "button" at bounding box center [393, 382] width 11 height 11
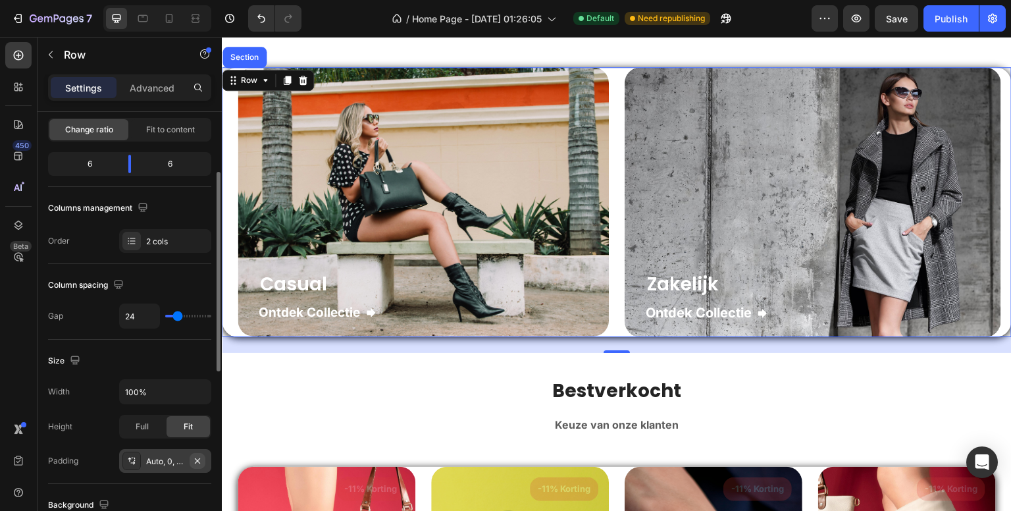
click at [197, 458] on icon "button" at bounding box center [197, 461] width 11 height 11
click at [162, 456] on div "Add..." at bounding box center [177, 462] width 62 height 12
type input "16"
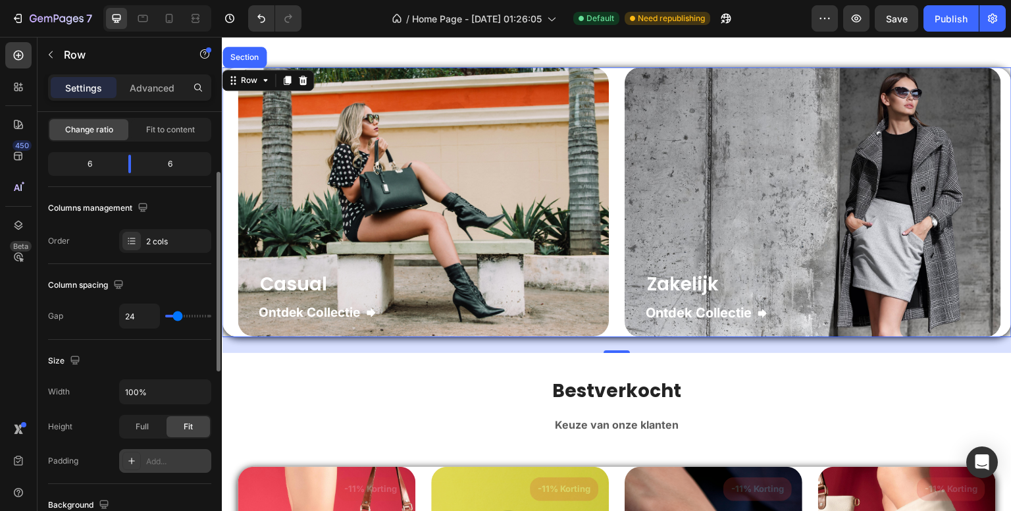
type input "16"
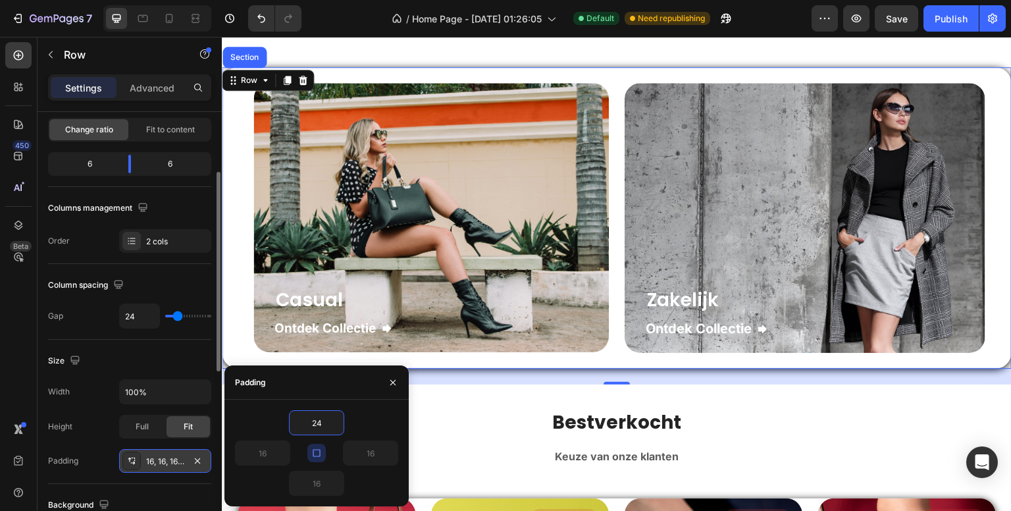
type input "24"
click at [315, 452] on icon "button" at bounding box center [316, 453] width 11 height 11
type input "24"
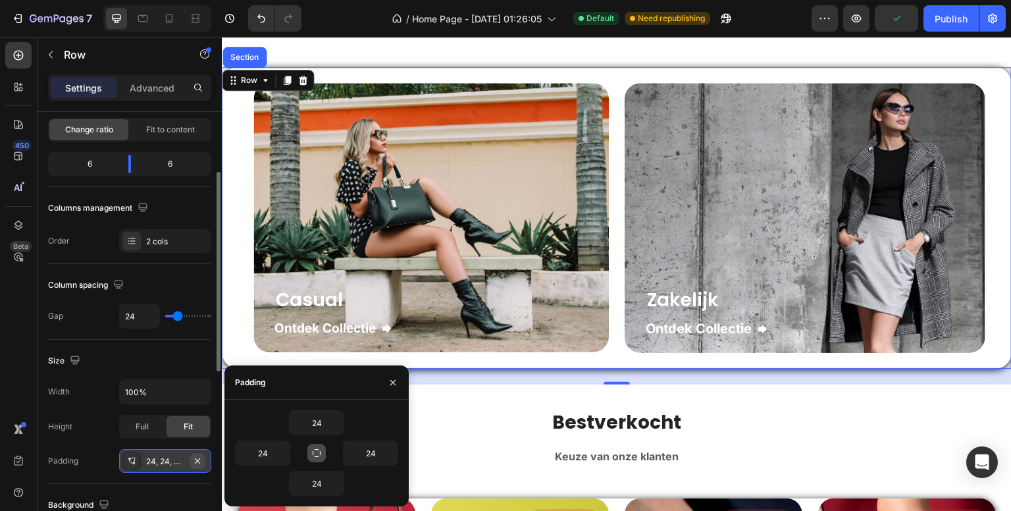
click at [200, 459] on icon "button" at bounding box center [197, 461] width 11 height 11
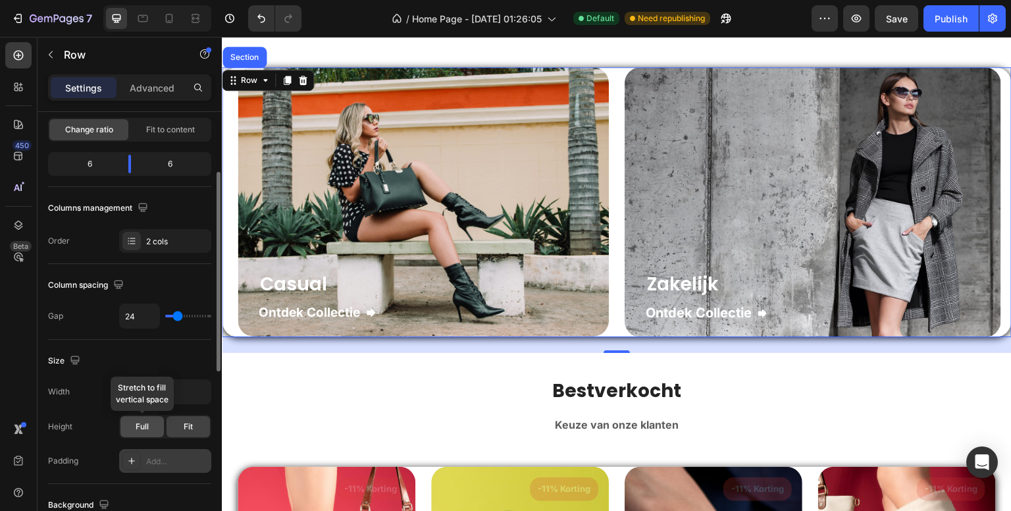
click at [145, 427] on span "Full" at bounding box center [142, 427] width 13 height 12
click at [172, 429] on div "Fit" at bounding box center [188, 426] width 43 height 21
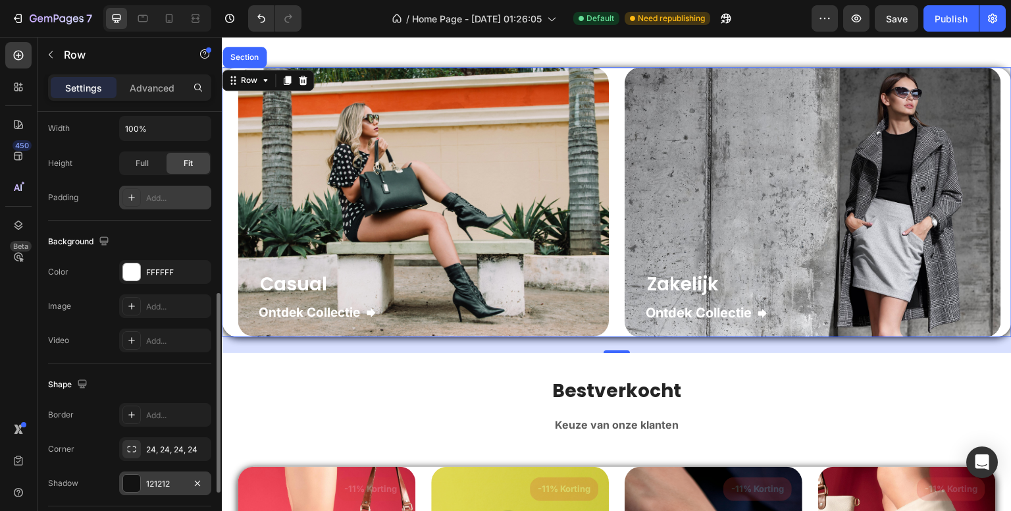
scroll to position [461, 0]
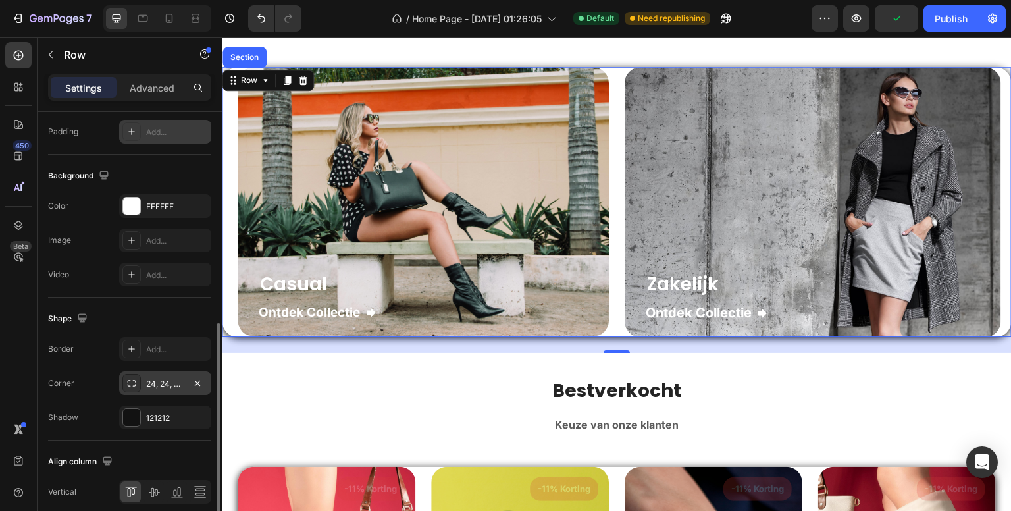
click at [170, 379] on div "24, 24, 24, 24" at bounding box center [165, 384] width 38 height 12
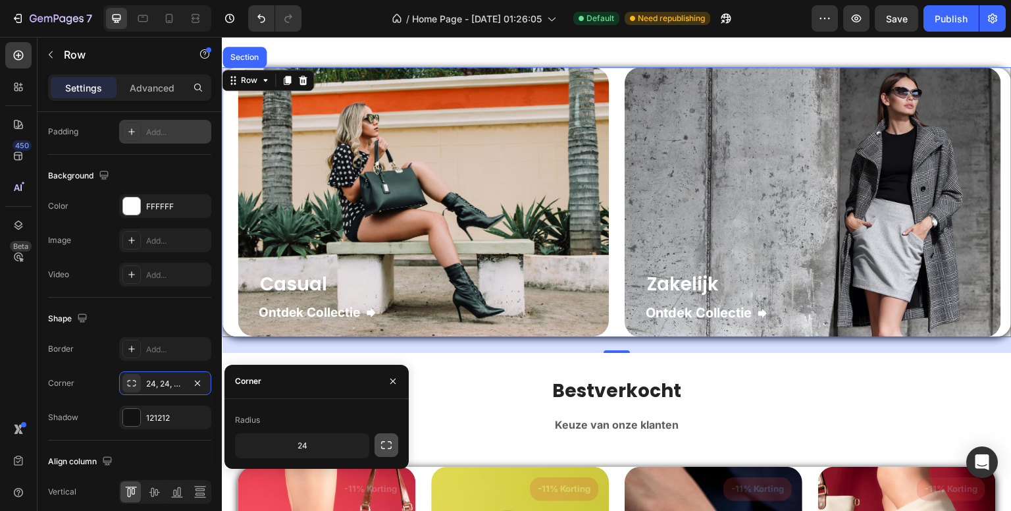
click at [389, 446] on icon "button" at bounding box center [386, 444] width 13 height 13
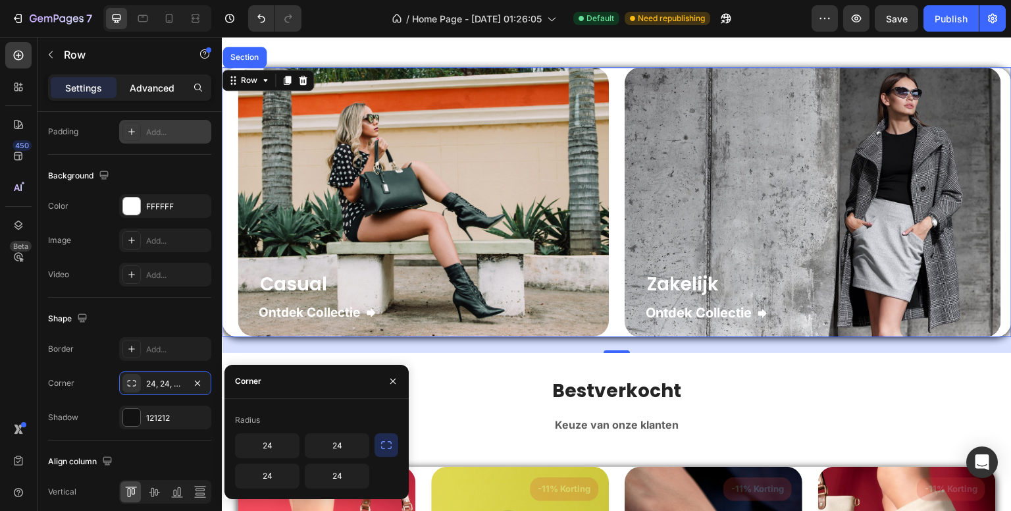
click at [167, 80] on div "Advanced" at bounding box center [152, 87] width 66 height 21
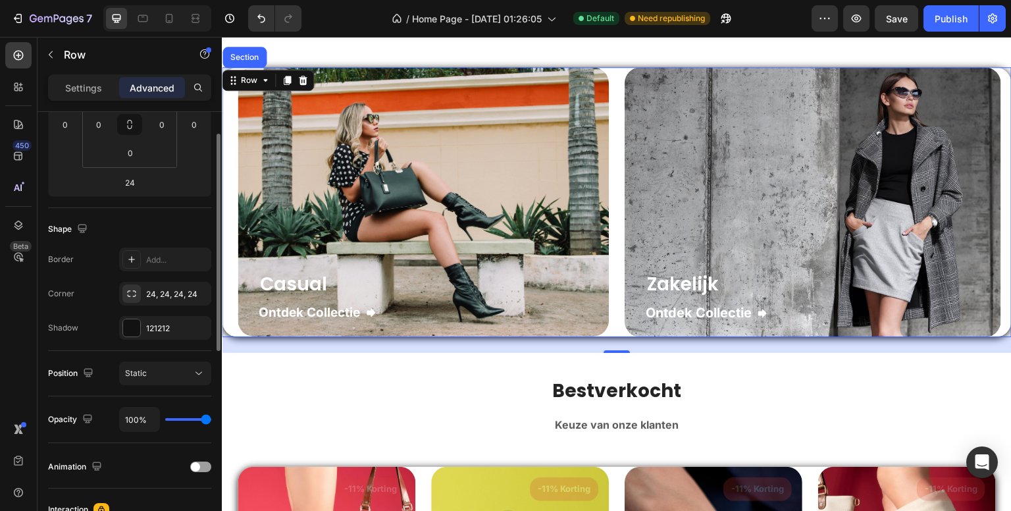
scroll to position [176, 0]
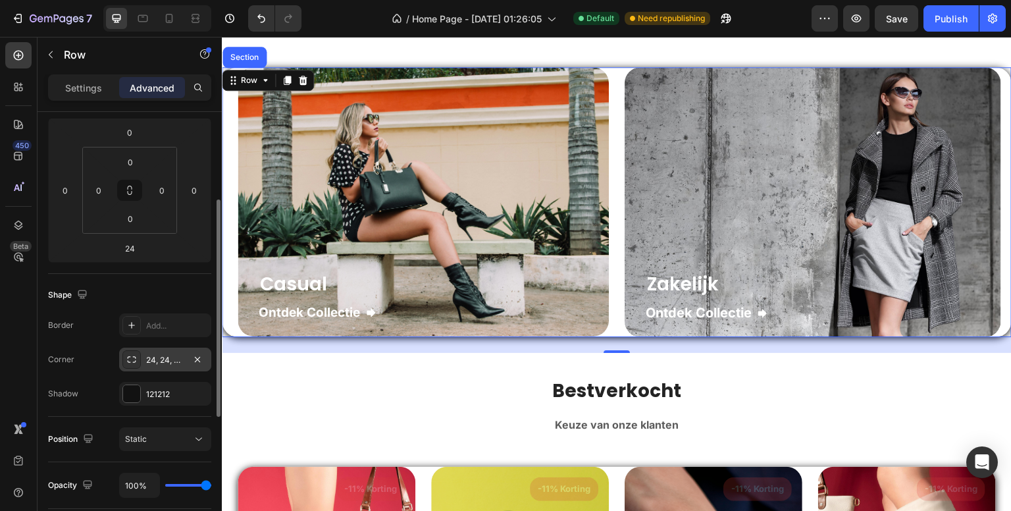
click at [161, 355] on div "24, 24, 24, 24" at bounding box center [165, 360] width 38 height 12
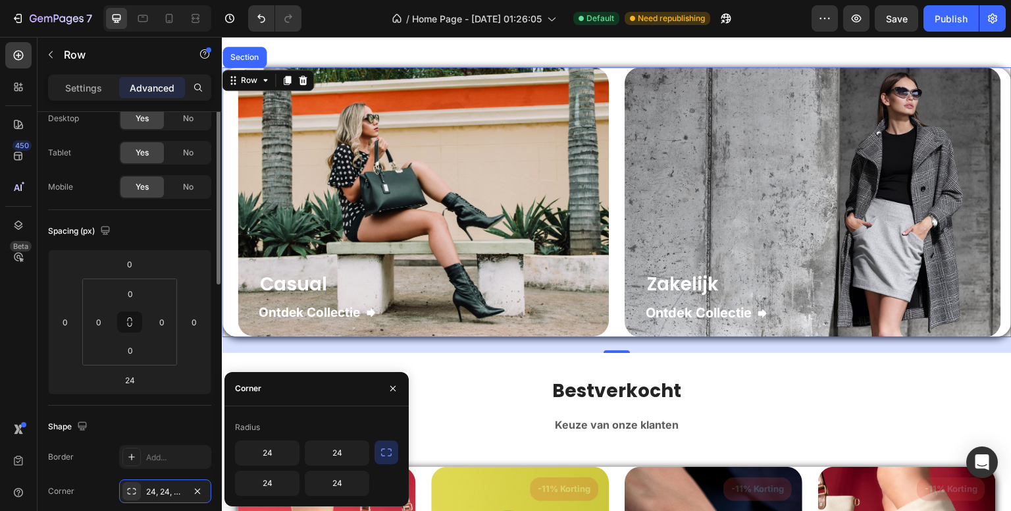
scroll to position [0, 0]
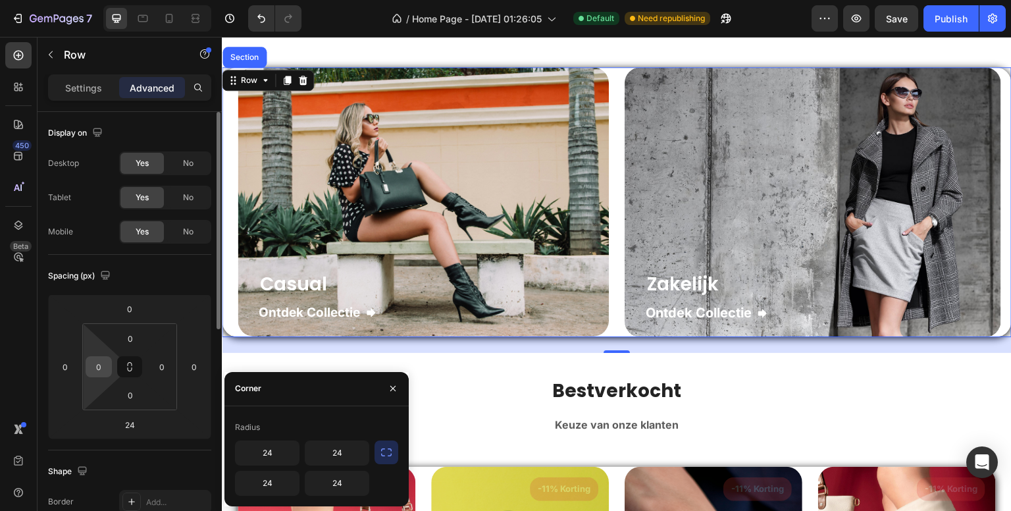
click at [96, 368] on input "0" at bounding box center [99, 367] width 20 height 20
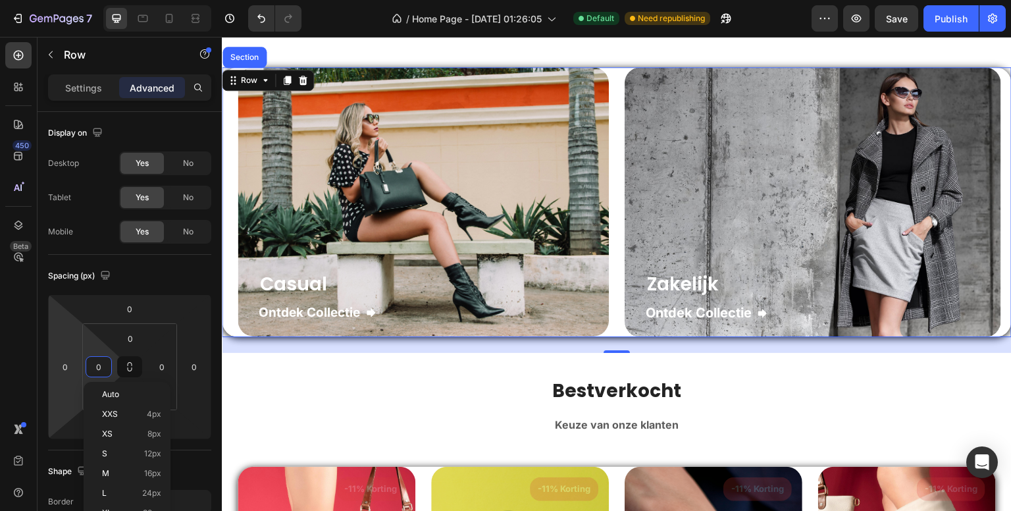
click at [12, 347] on div "450 Beta" at bounding box center [18, 229] width 26 height 374
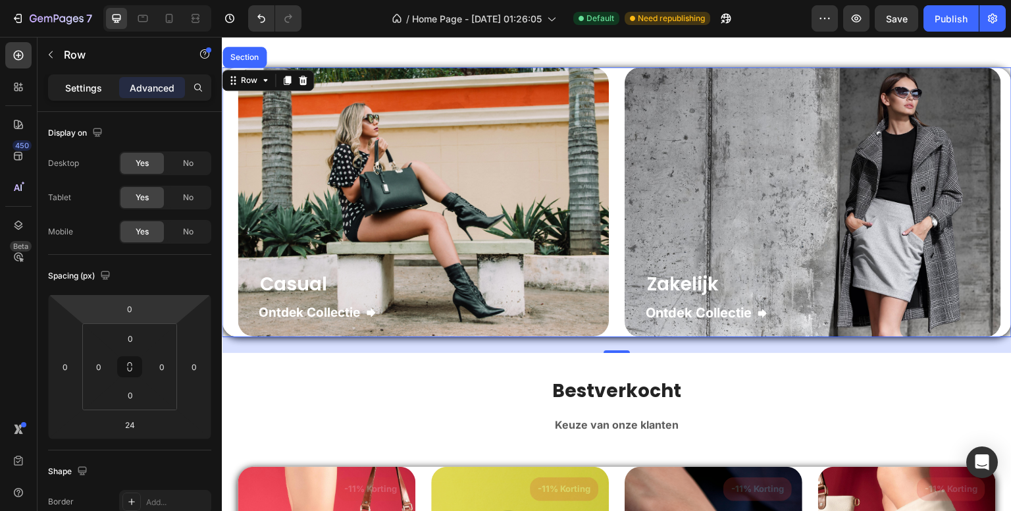
click at [78, 92] on p "Settings" at bounding box center [83, 88] width 37 height 14
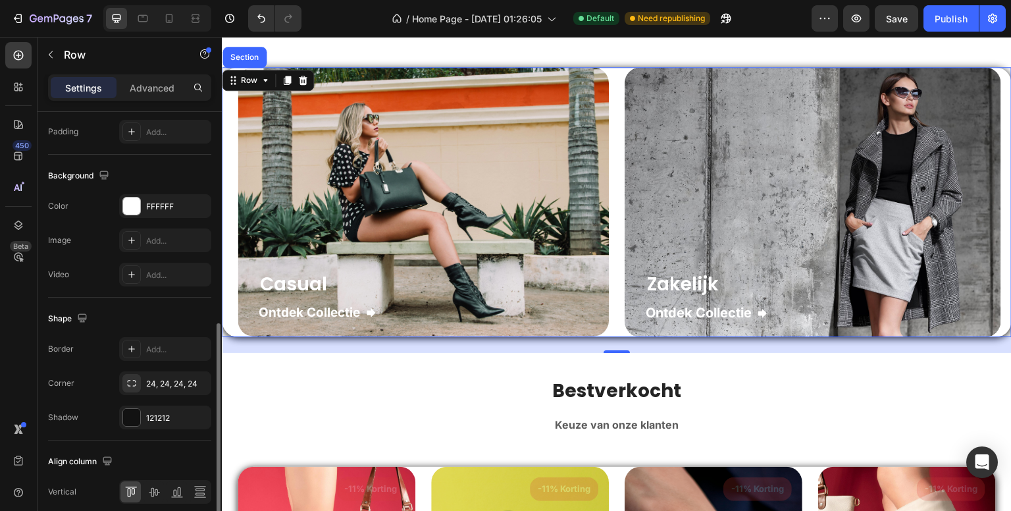
scroll to position [515, 0]
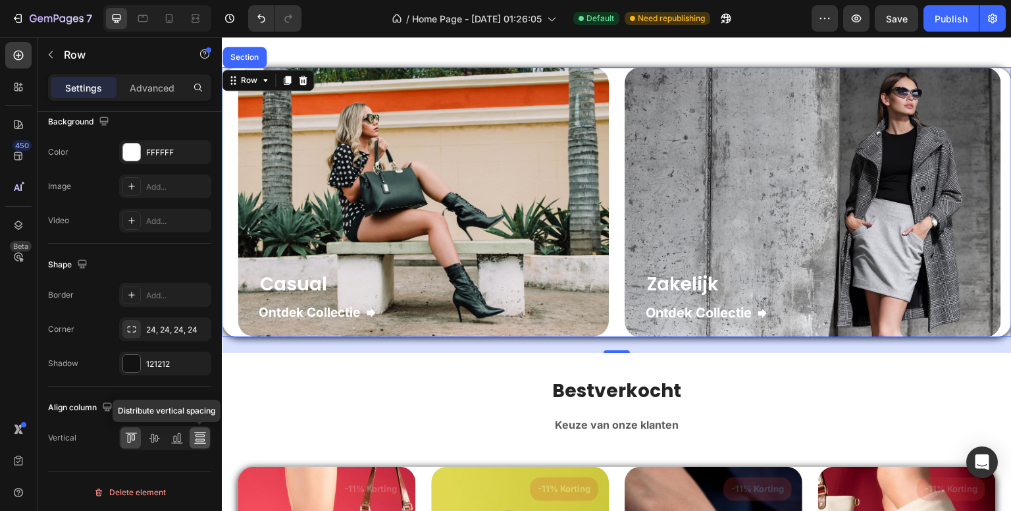
click at [203, 433] on icon at bounding box center [200, 437] width 13 height 13
click at [134, 432] on icon at bounding box center [131, 432] width 12 height 1
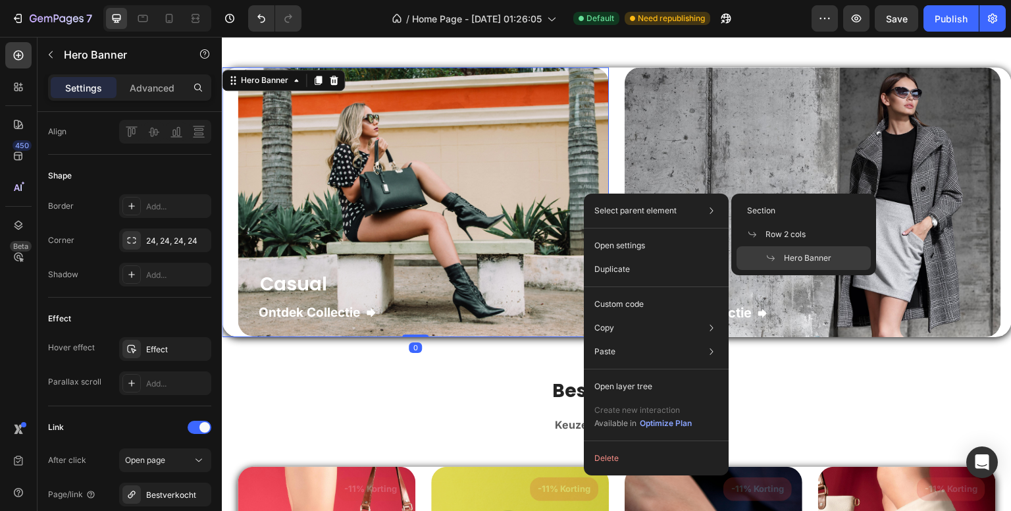
scroll to position [0, 0]
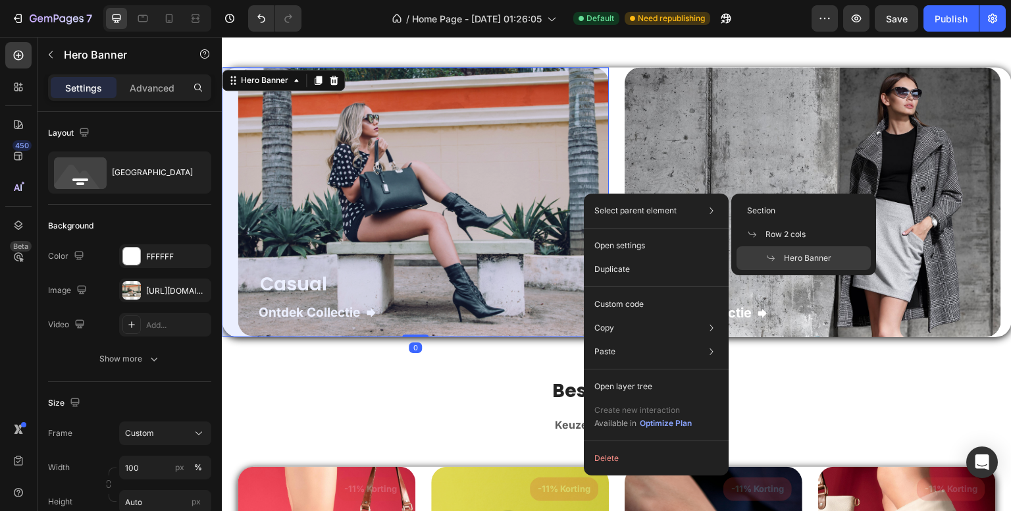
click at [766, 258] on icon at bounding box center [771, 258] width 11 height 11
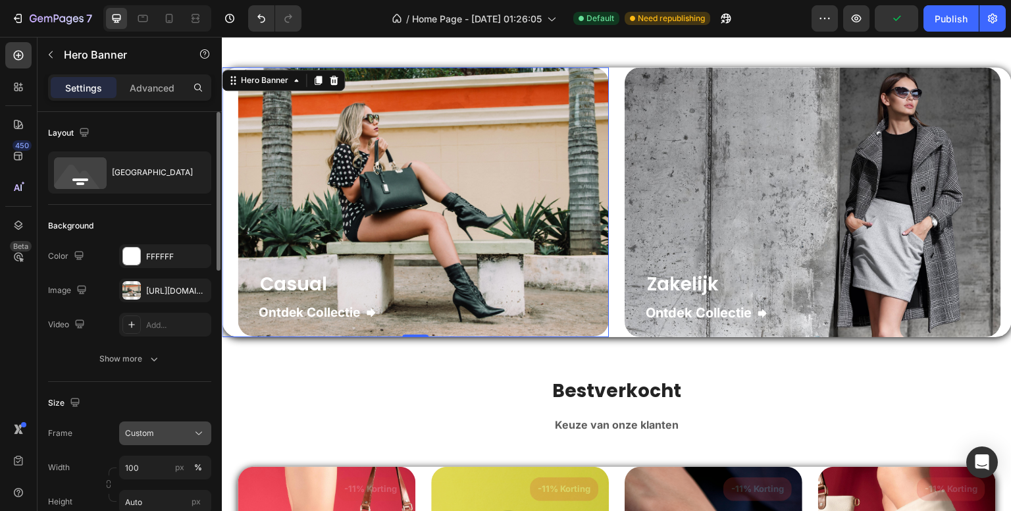
click at [172, 432] on div "Custom" at bounding box center [157, 433] width 65 height 12
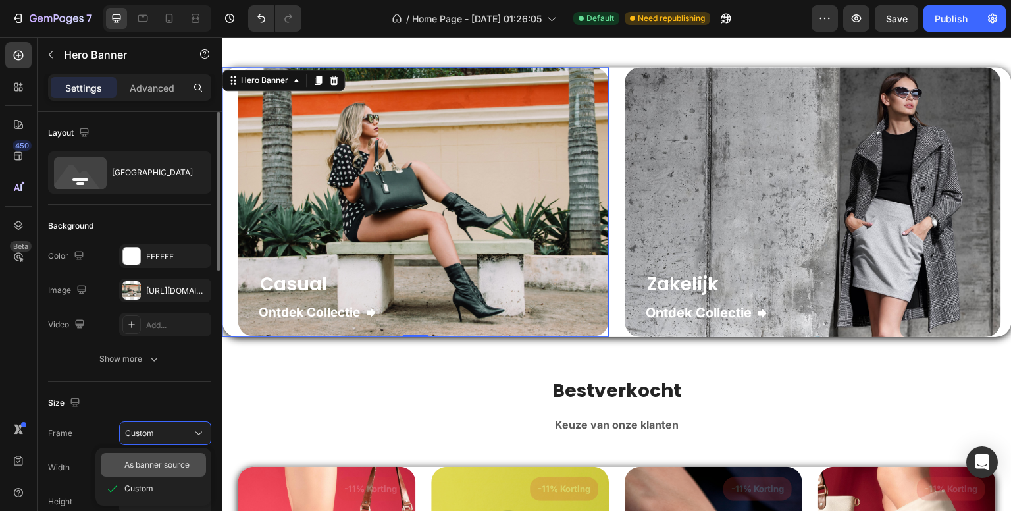
click at [169, 461] on span "As banner source" at bounding box center [156, 465] width 65 height 12
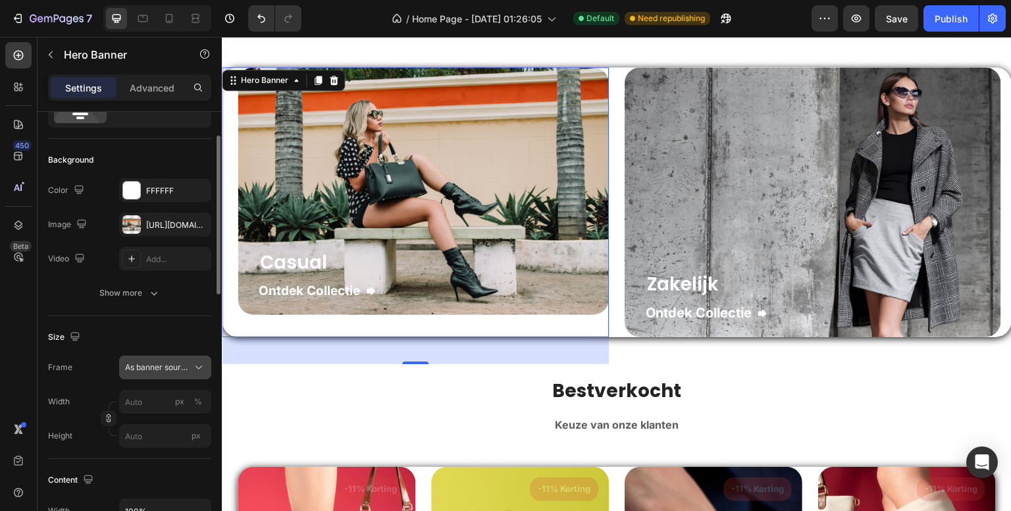
scroll to position [132, 0]
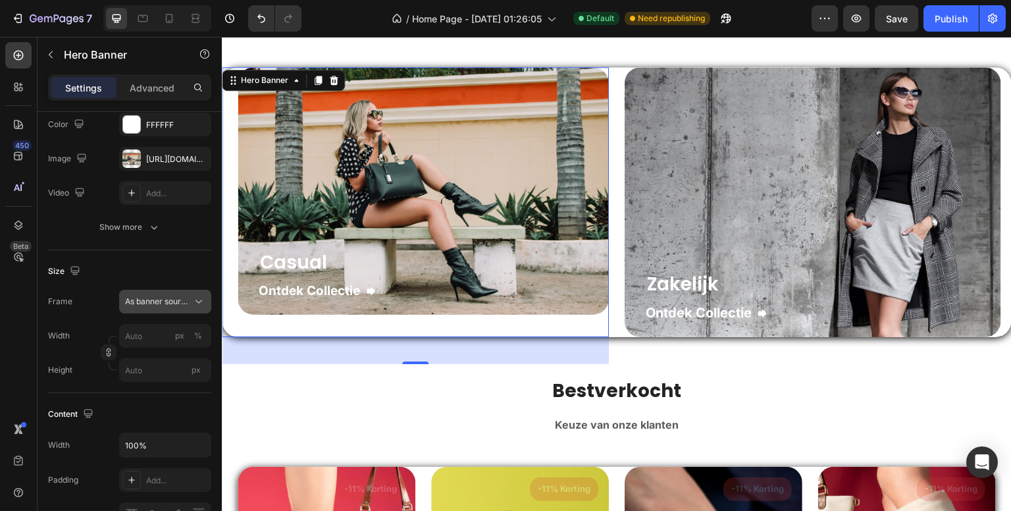
click at [181, 298] on span "As banner source" at bounding box center [157, 302] width 65 height 12
click at [137, 351] on span "Custom" at bounding box center [138, 357] width 29 height 12
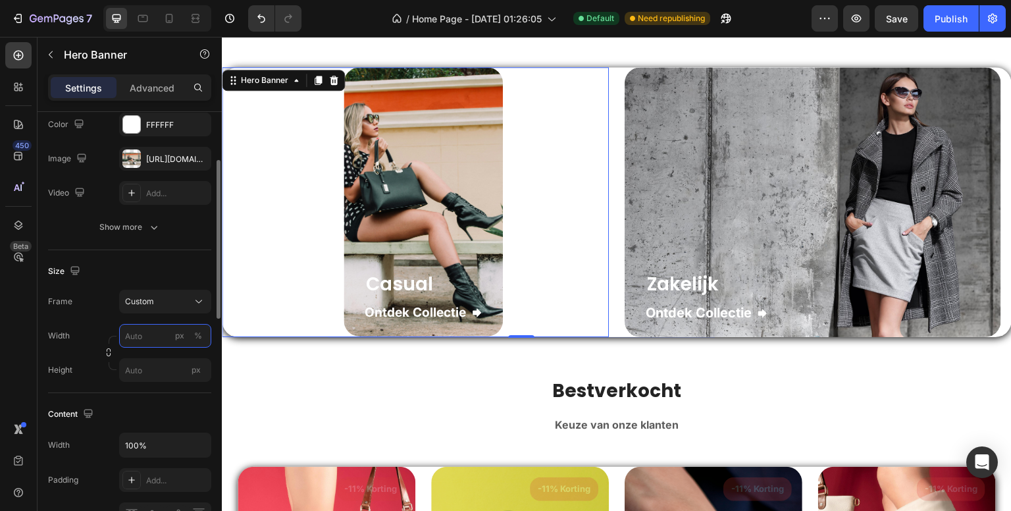
click at [153, 336] on input "px %" at bounding box center [165, 336] width 92 height 24
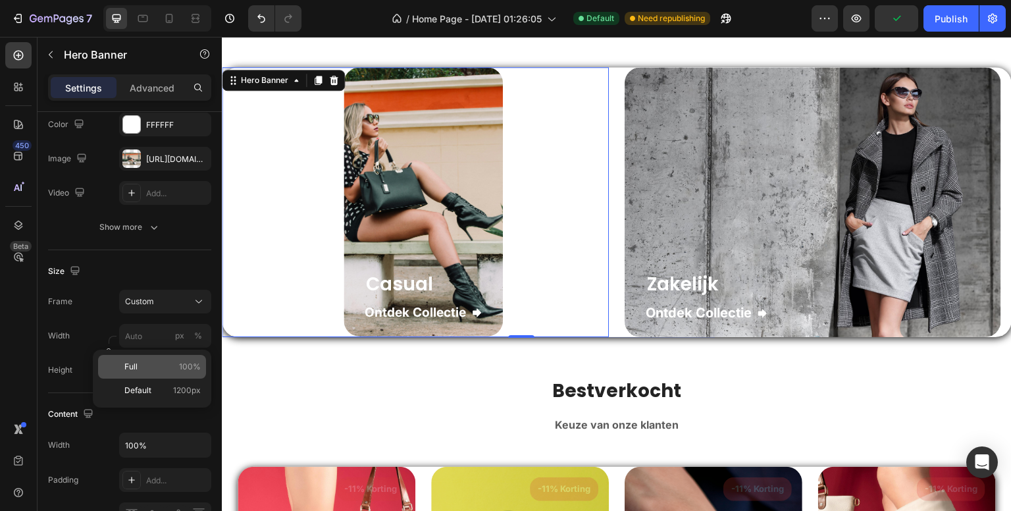
click at [153, 365] on p "Full 100%" at bounding box center [162, 367] width 76 height 12
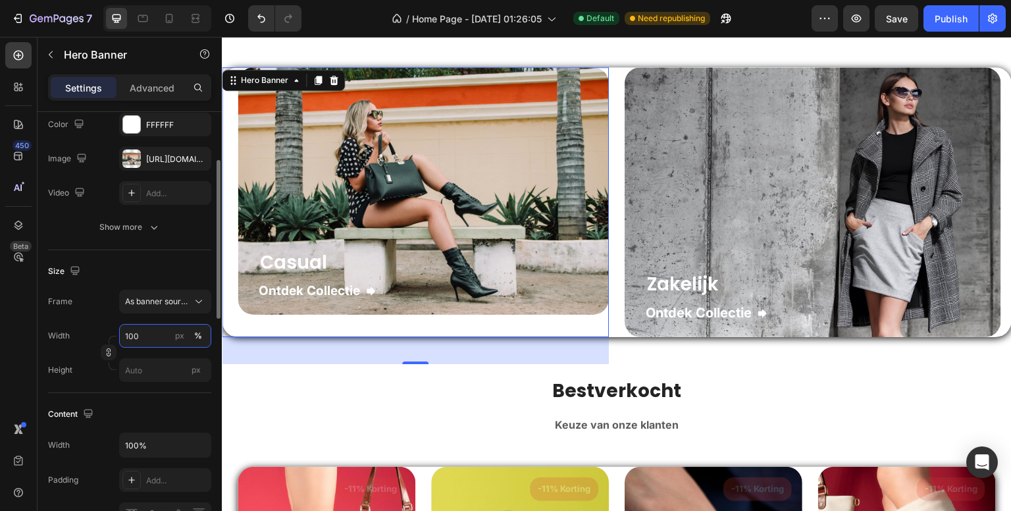
click at [155, 339] on input "100" at bounding box center [165, 336] width 92 height 24
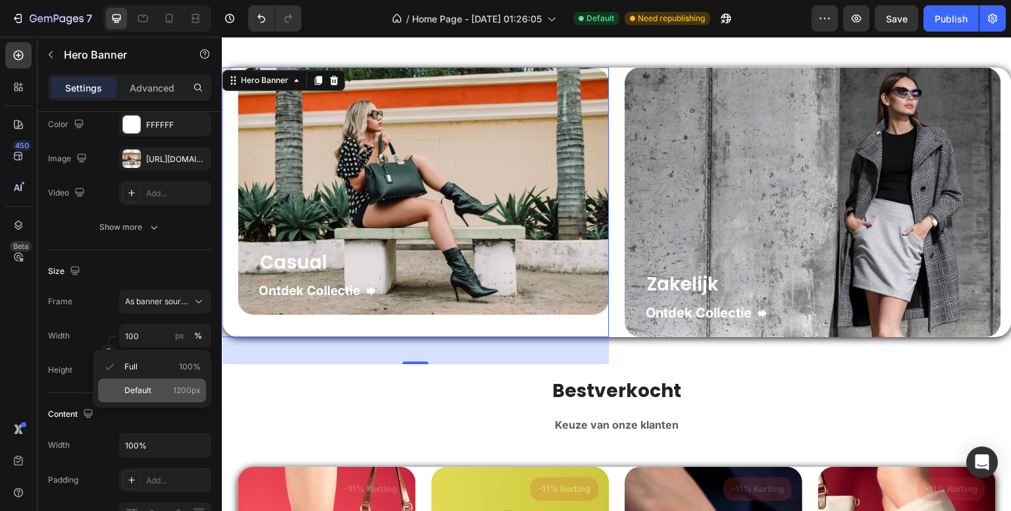
click at [143, 388] on span "Default" at bounding box center [137, 390] width 27 height 12
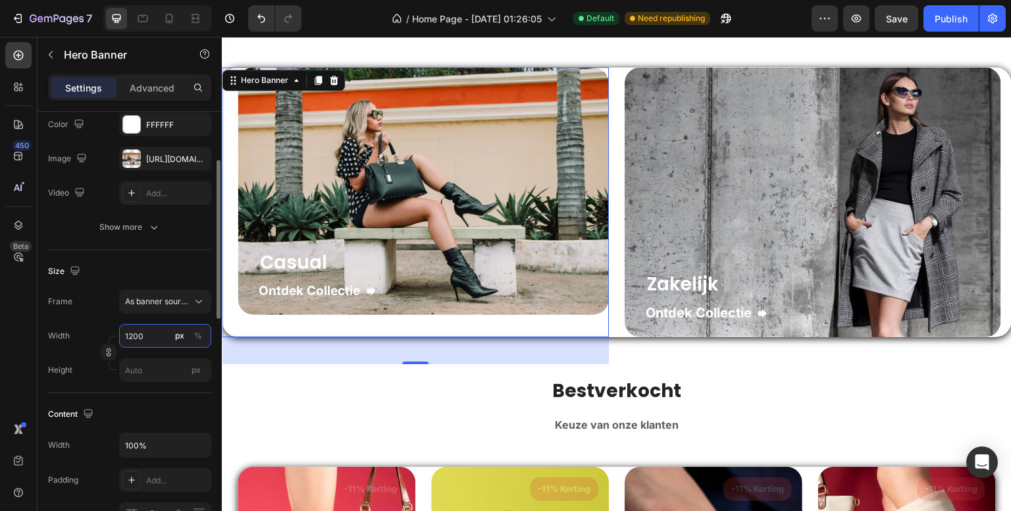
click at [159, 336] on input "1200" at bounding box center [165, 336] width 92 height 24
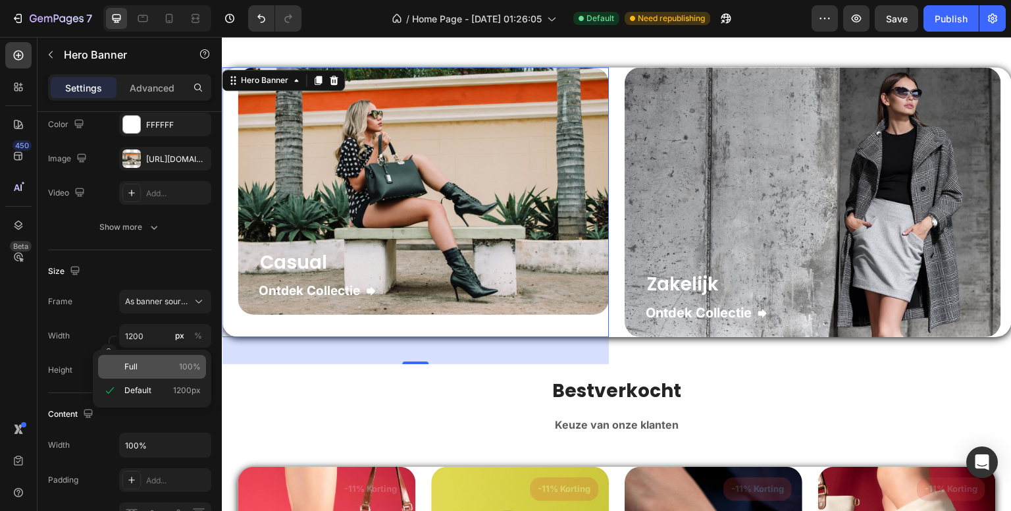
click at [145, 363] on p "Full 100%" at bounding box center [162, 367] width 76 height 12
type input "100"
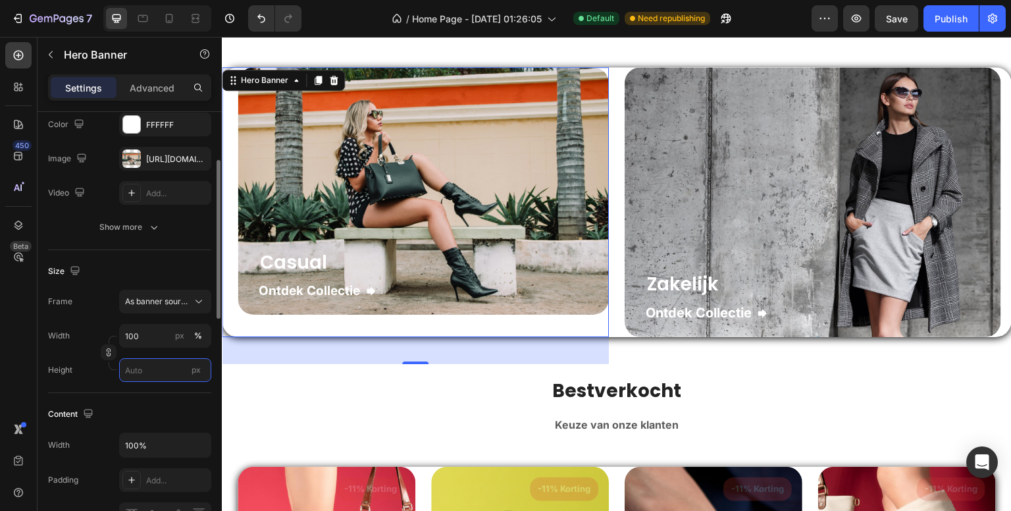
click at [141, 364] on input "px" at bounding box center [165, 370] width 92 height 24
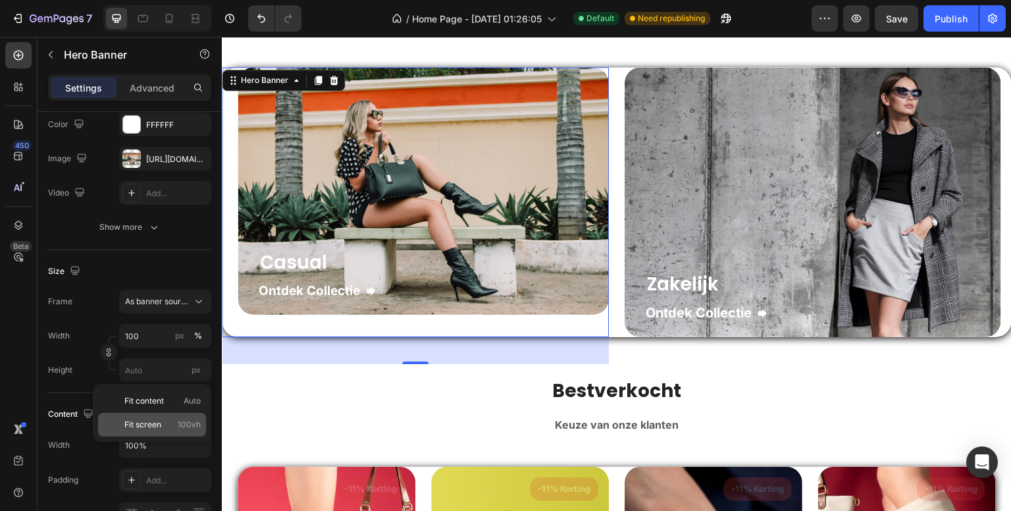
click at [146, 418] on div "Fit screen 100vh" at bounding box center [152, 425] width 108 height 24
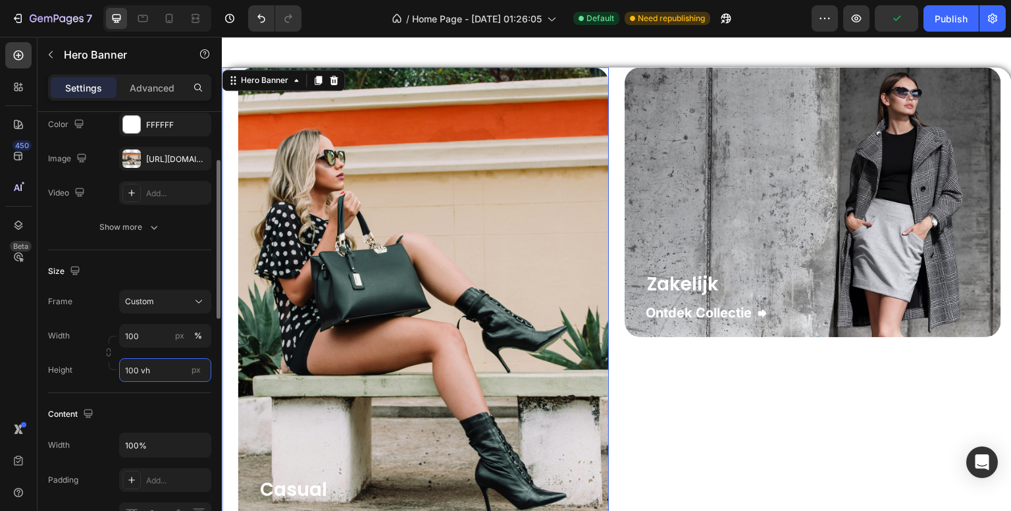
click at [166, 370] on input "100 vh" at bounding box center [165, 370] width 92 height 24
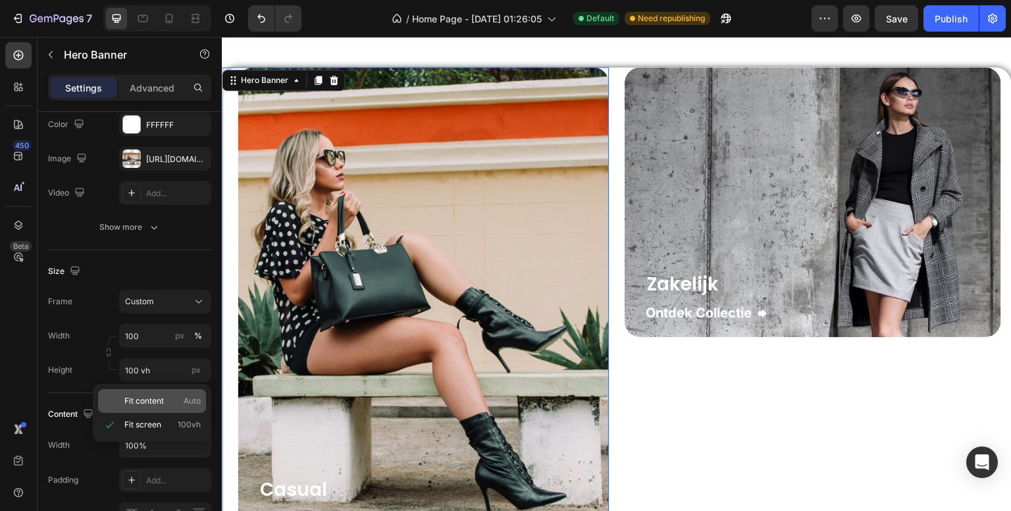
click at [148, 400] on span "Fit content" at bounding box center [143, 401] width 39 height 12
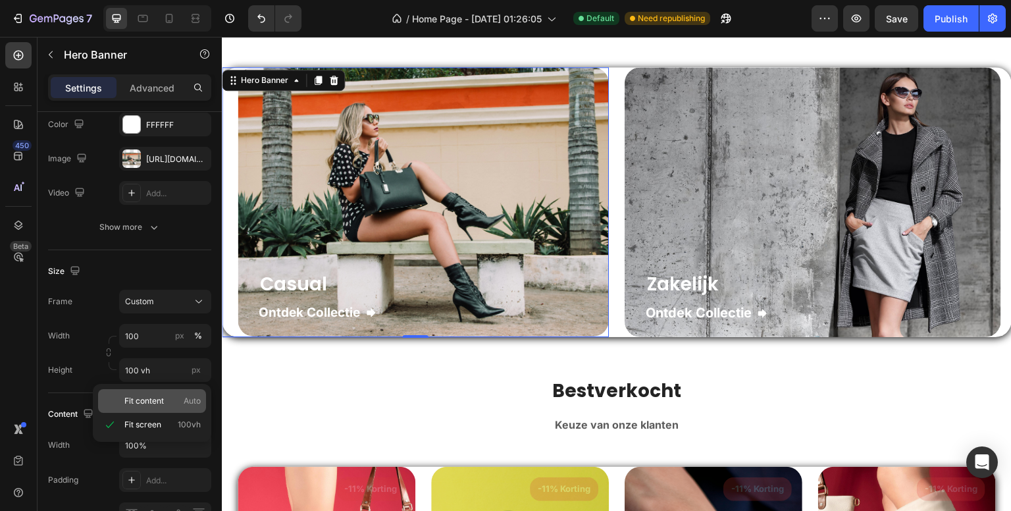
type input "Auto"
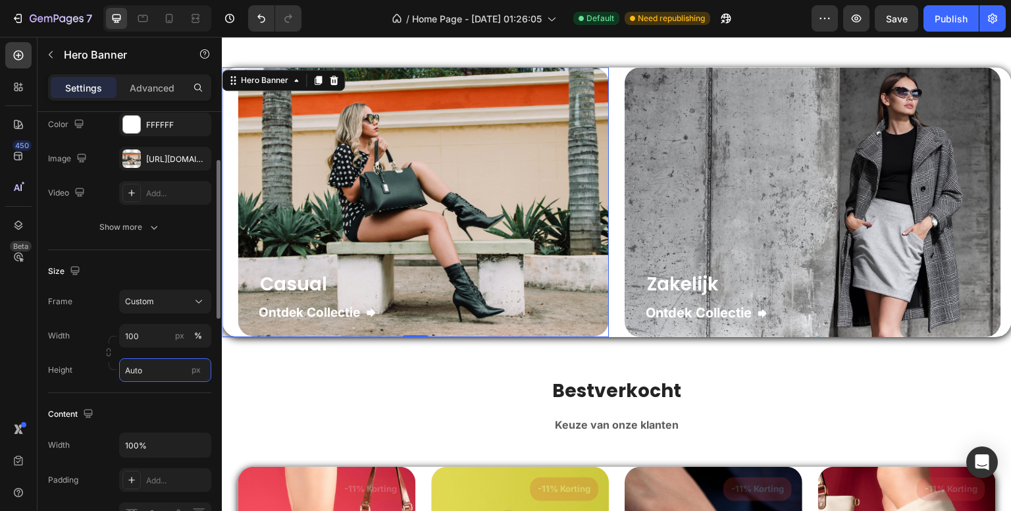
click at [161, 367] on input "Auto" at bounding box center [165, 370] width 92 height 24
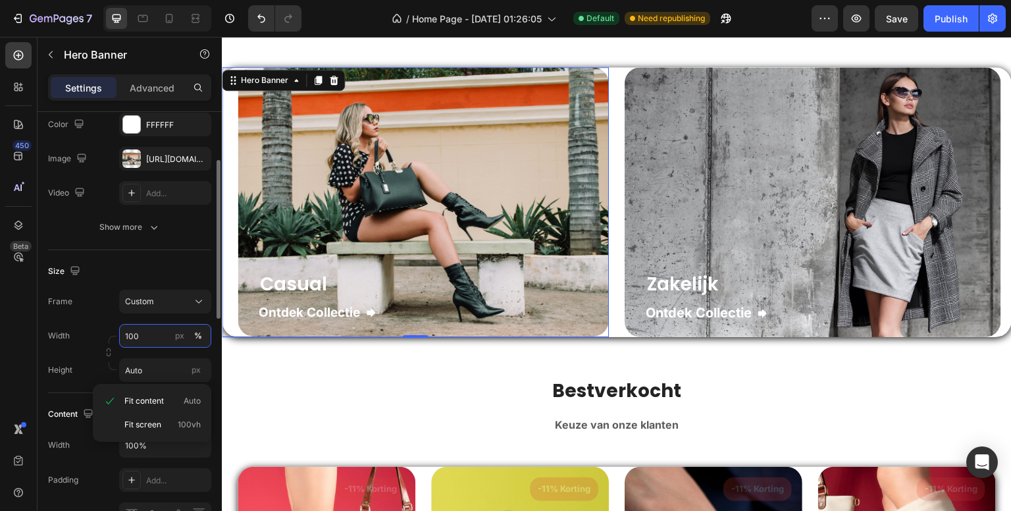
click at [158, 338] on input "100" at bounding box center [165, 336] width 92 height 24
click at [153, 337] on input "100" at bounding box center [165, 336] width 92 height 24
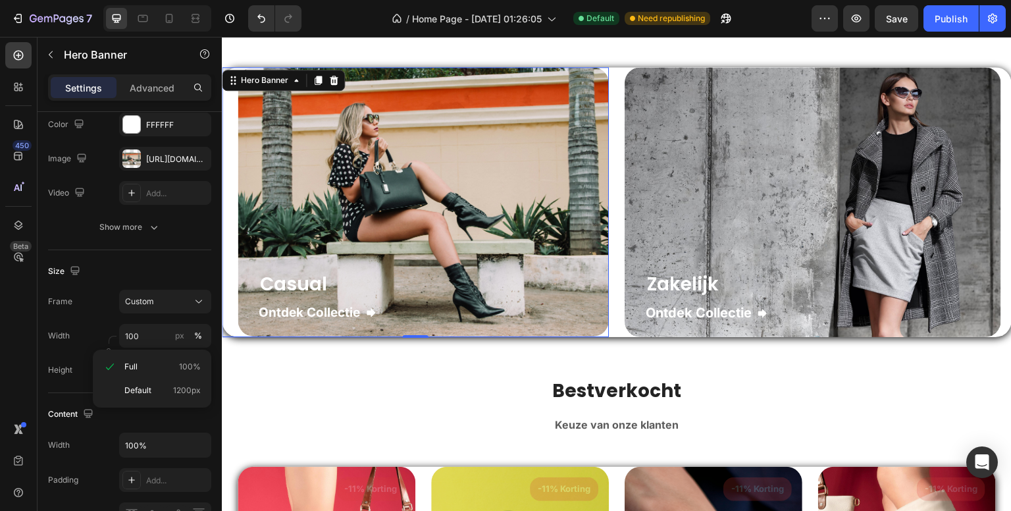
click at [10, 340] on div "450 Beta" at bounding box center [18, 229] width 26 height 374
click at [167, 305] on div "Custom" at bounding box center [157, 302] width 65 height 12
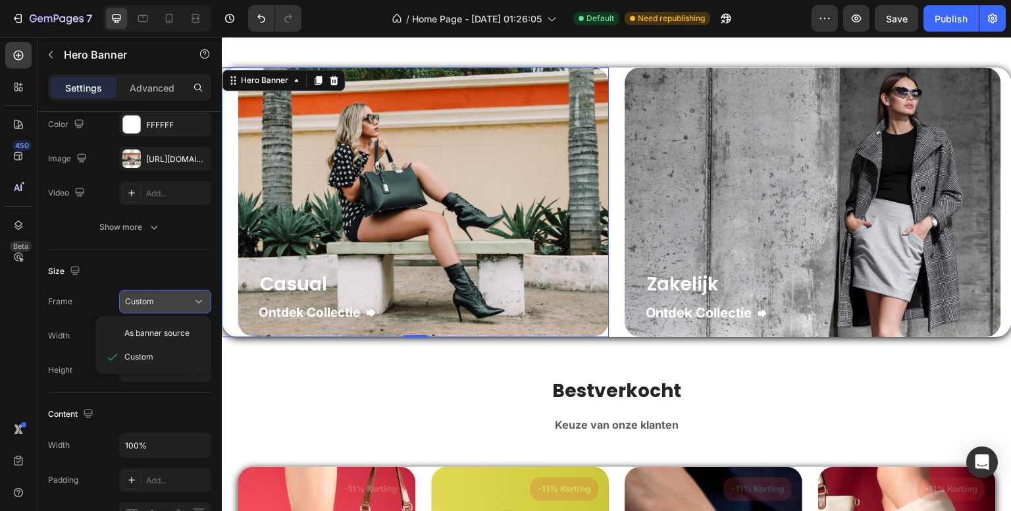
click at [161, 301] on div "Custom" at bounding box center [157, 302] width 65 height 12
click at [159, 301] on div "Custom" at bounding box center [157, 302] width 65 height 12
click at [147, 334] on span "As banner source" at bounding box center [156, 333] width 65 height 12
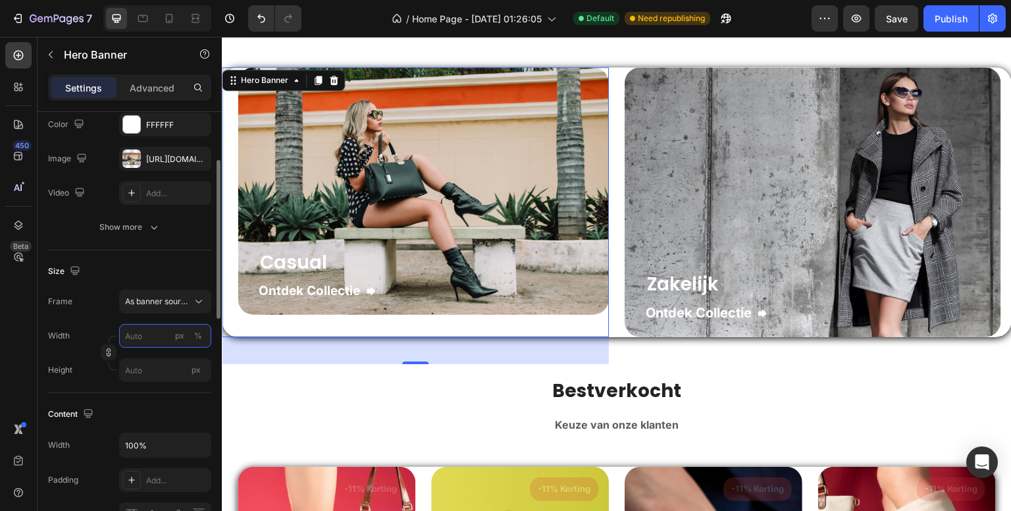
click at [156, 346] on input "px %" at bounding box center [165, 336] width 92 height 24
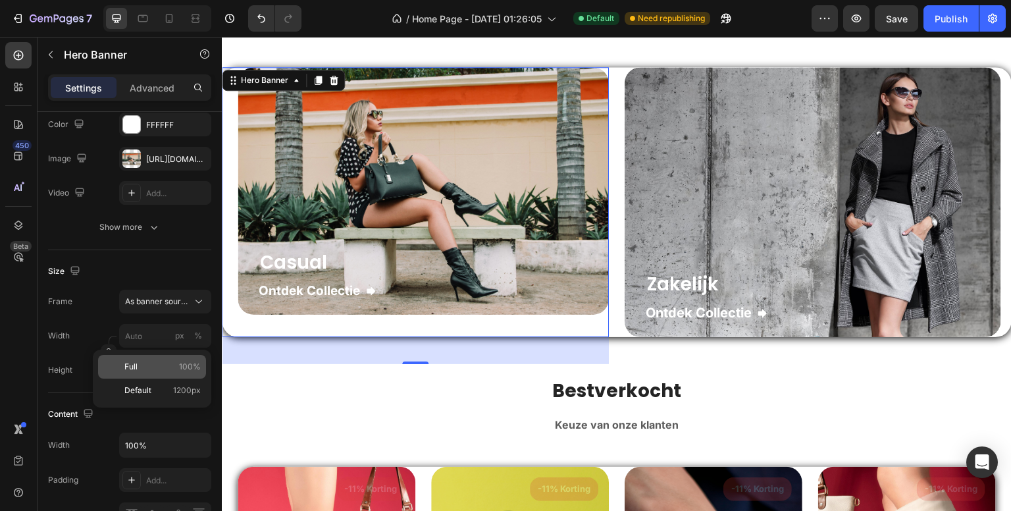
click at [159, 367] on p "Full 100%" at bounding box center [162, 367] width 76 height 12
type input "100"
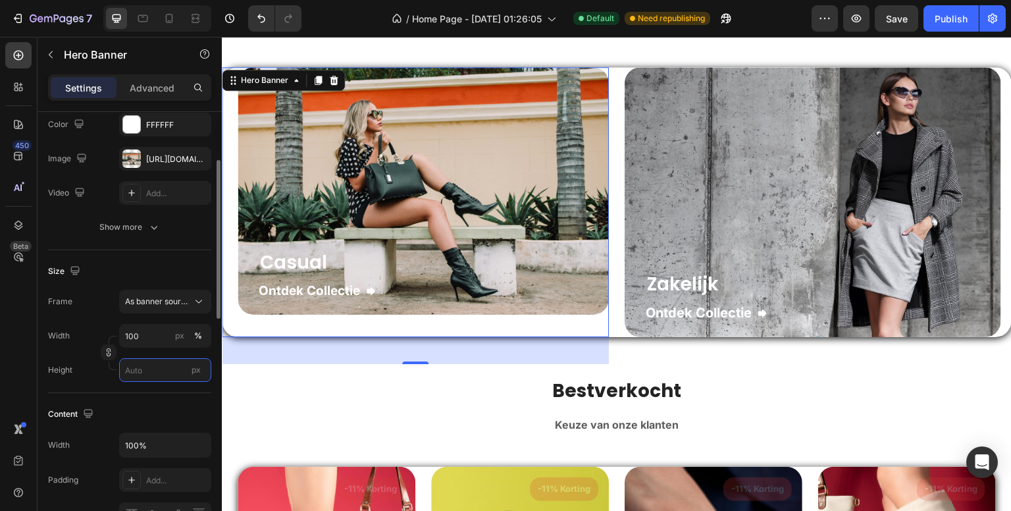
click at [156, 377] on input "px" at bounding box center [165, 370] width 92 height 24
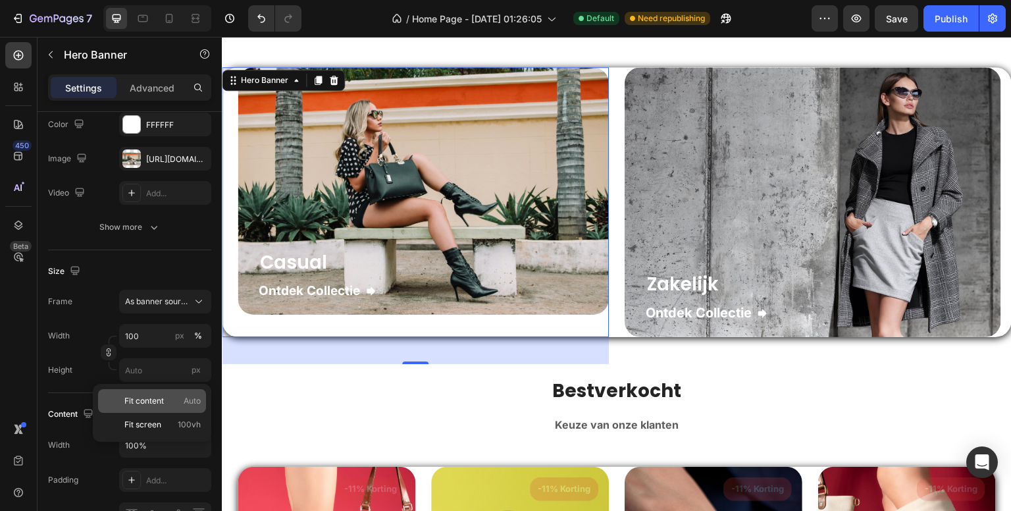
click at [157, 396] on span "Fit content" at bounding box center [143, 401] width 39 height 12
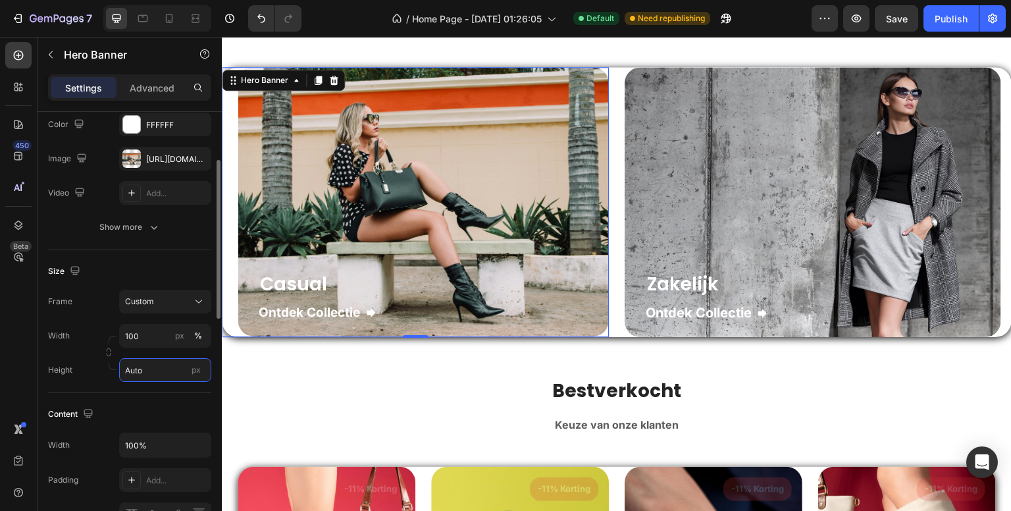
click at [157, 369] on input "Auto" at bounding box center [165, 370] width 92 height 24
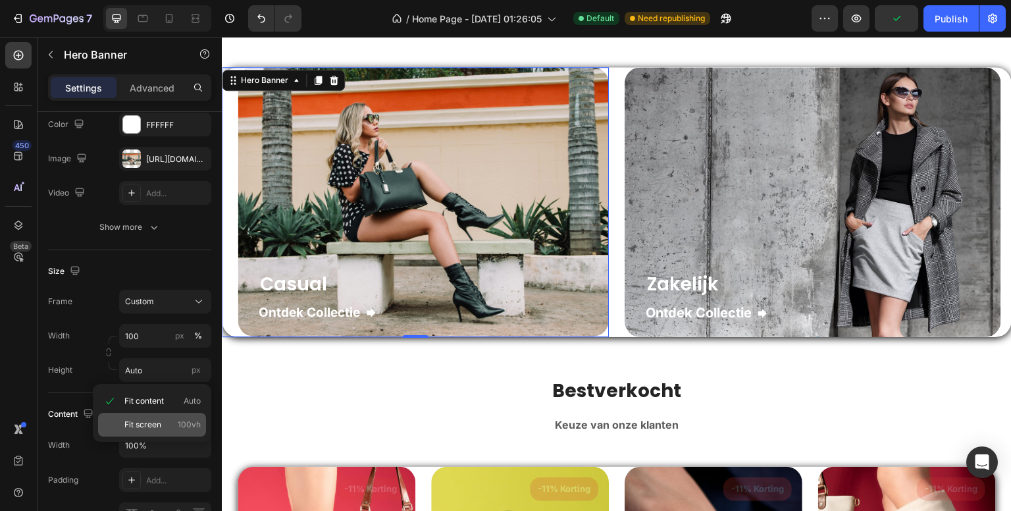
click at [142, 422] on span "Fit screen" at bounding box center [142, 425] width 37 height 12
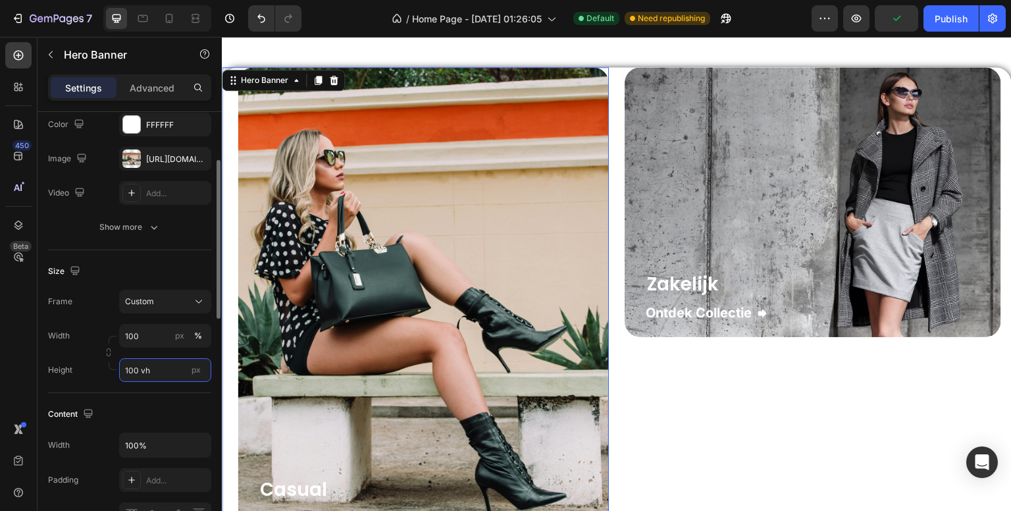
click at [166, 375] on input "100 vh" at bounding box center [165, 370] width 92 height 24
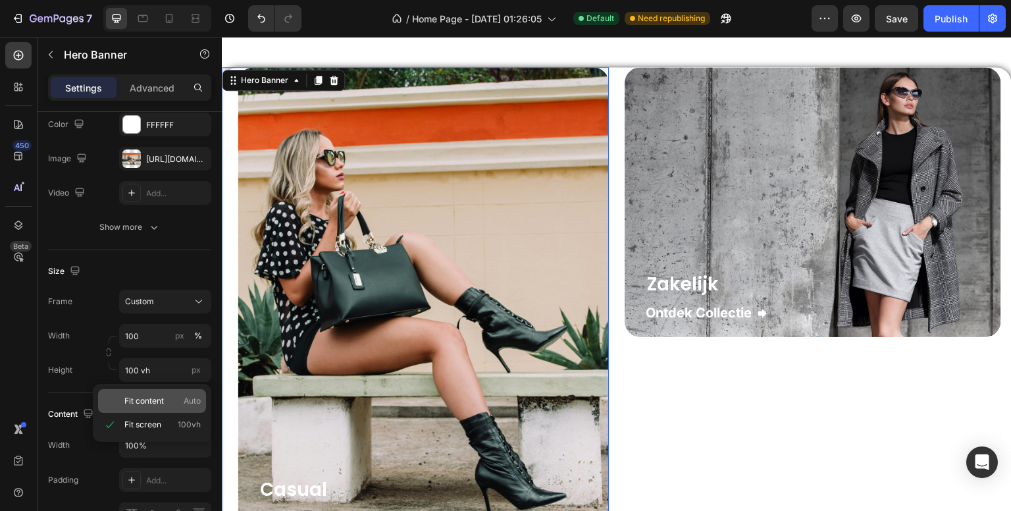
click at [150, 398] on span "Fit content" at bounding box center [143, 401] width 39 height 12
type input "Auto"
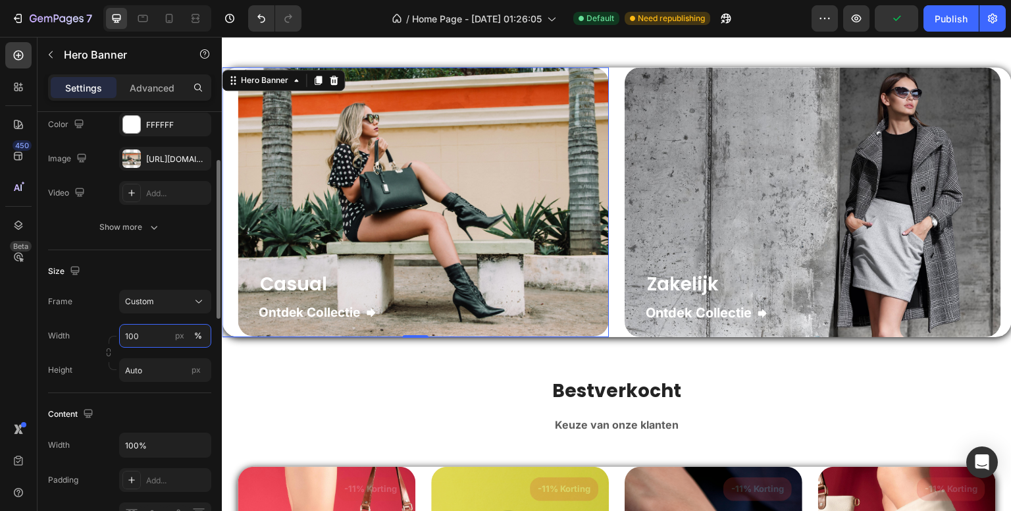
click at [153, 335] on input "100" at bounding box center [165, 336] width 92 height 24
type input "1"
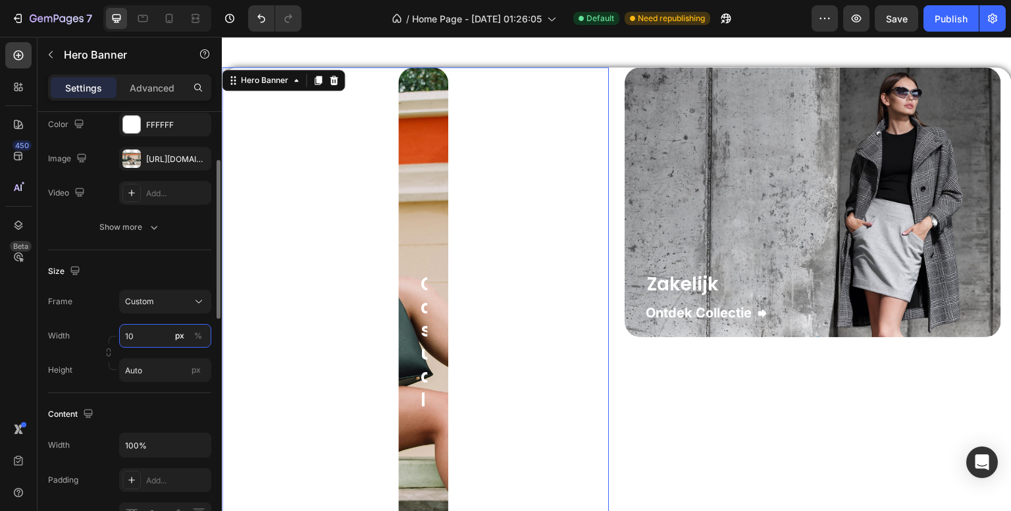
type input "100"
click at [161, 370] on input "Auto" at bounding box center [165, 370] width 92 height 24
click at [155, 367] on input "px" at bounding box center [165, 370] width 92 height 24
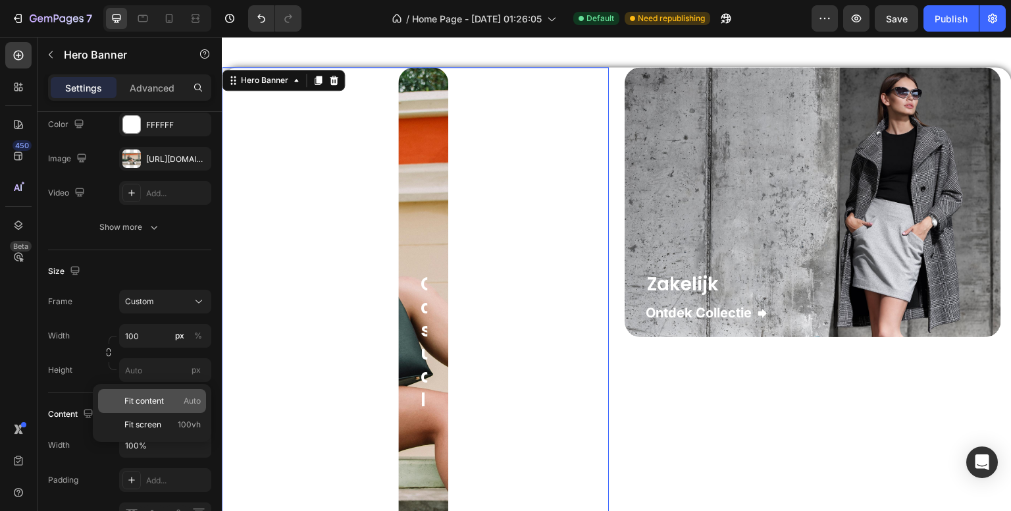
click at [151, 398] on span "Fit content" at bounding box center [143, 401] width 39 height 12
click at [174, 292] on button "Custom" at bounding box center [165, 302] width 92 height 24
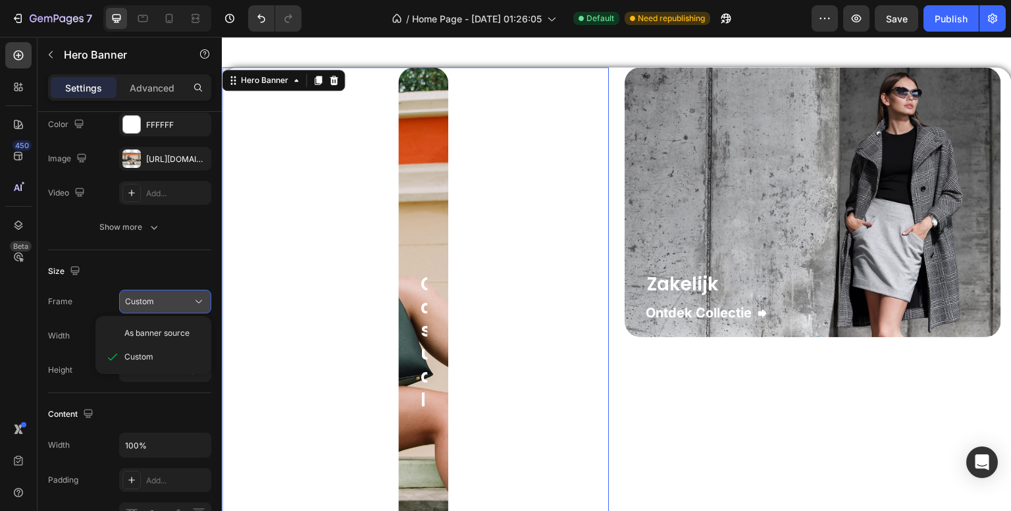
type input "Auto"
click at [152, 353] on span "Custom" at bounding box center [138, 357] width 29 height 12
click at [5, 314] on div "450 Beta" at bounding box center [18, 229] width 26 height 374
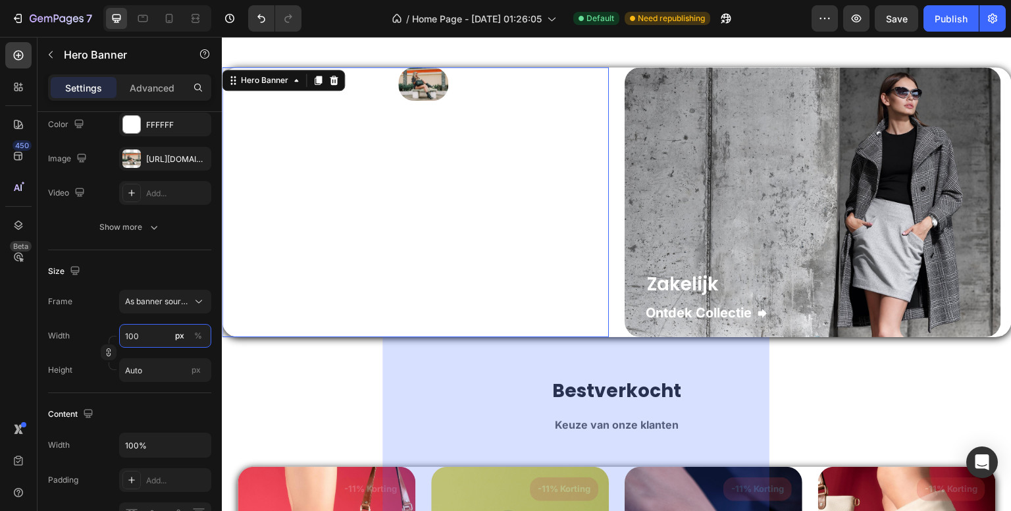
type input "100"
type input "Auto"
type input "1001"
type input "Auto"
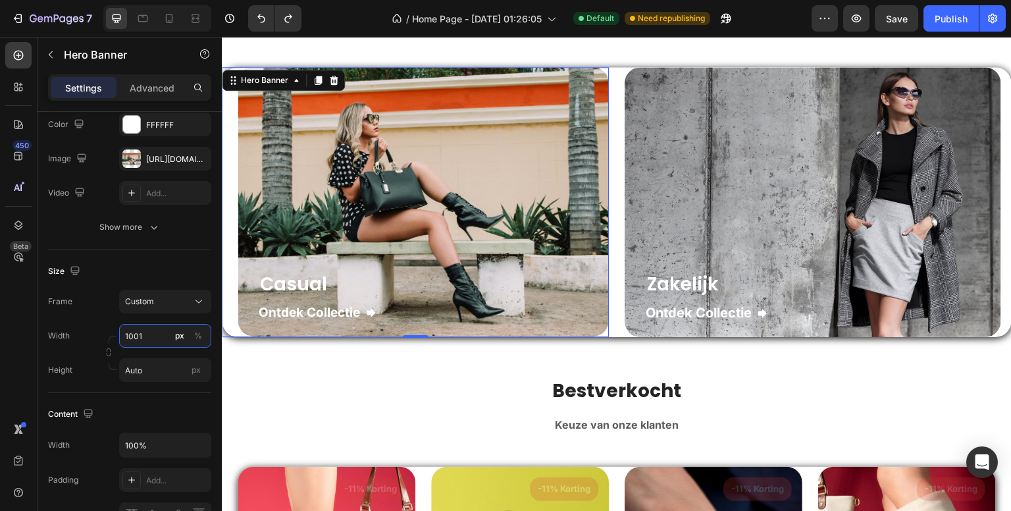
type input "100"
type input "Auto"
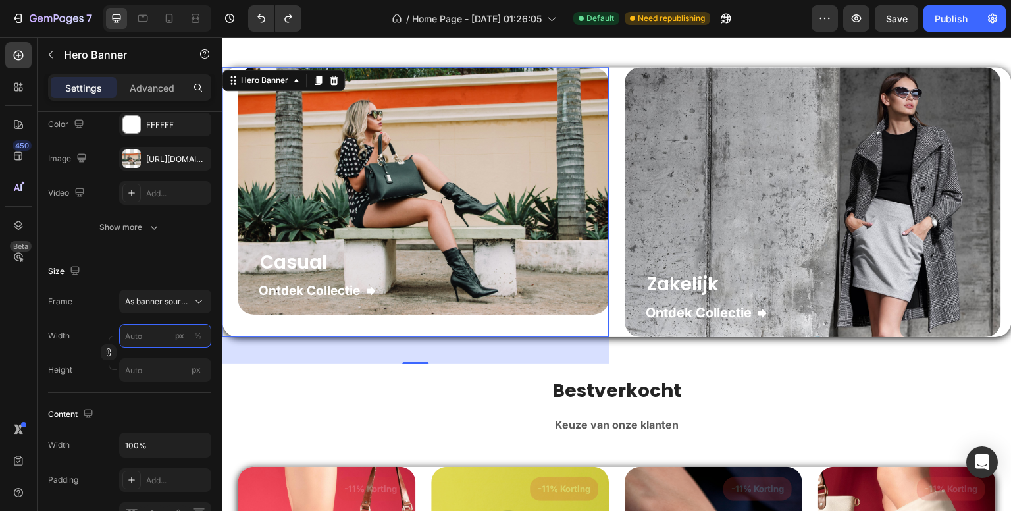
type input "100"
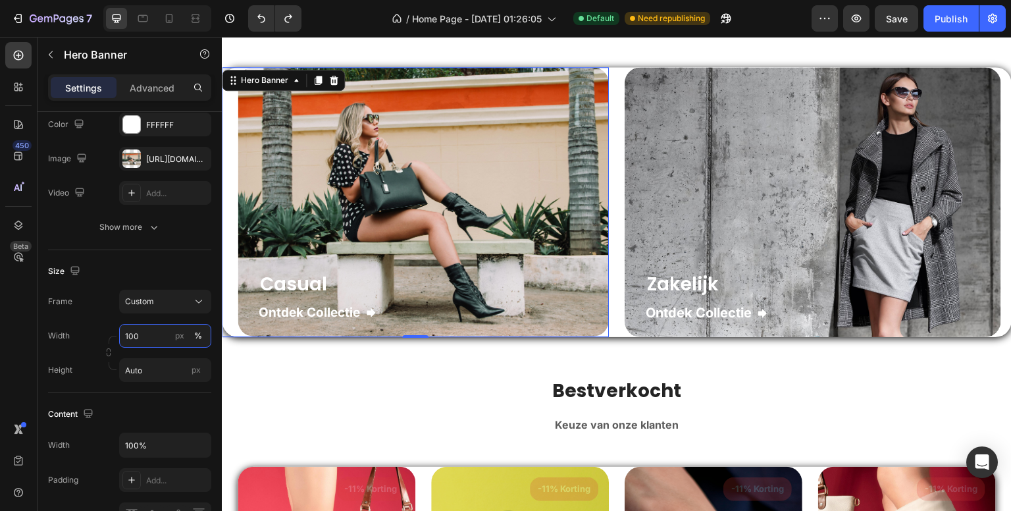
type input "100 vh"
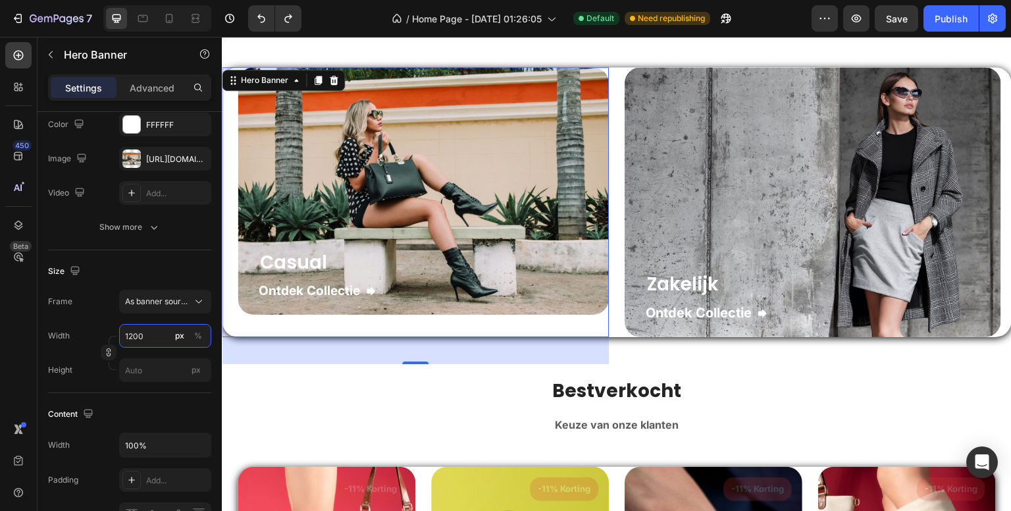
type input "100"
type input "Auto"
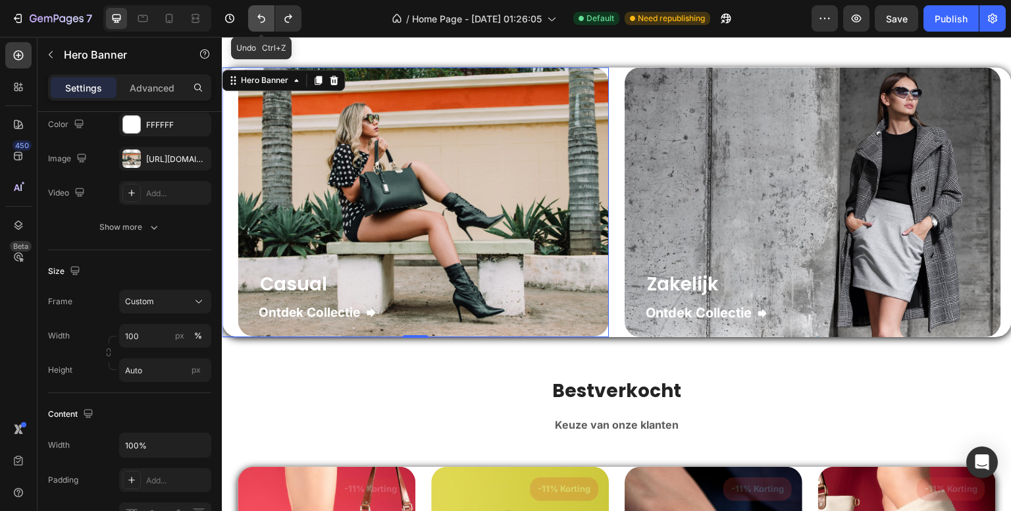
click at [251, 28] on button "Undo/Redo" at bounding box center [261, 18] width 26 height 26
drag, startPoint x: 473, startPoint y: 65, endPoint x: 253, endPoint y: 38, distance: 222.2
click at [255, 28] on button "Undo/Redo" at bounding box center [261, 18] width 26 height 26
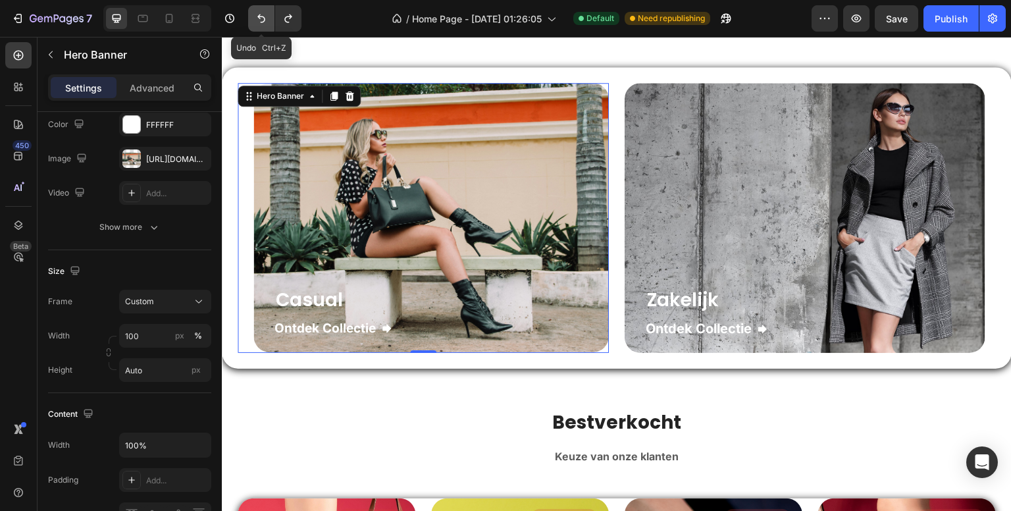
click at [255, 20] on icon "Undo/Redo" at bounding box center [261, 18] width 13 height 13
click at [256, 10] on button "Undo/Redo" at bounding box center [261, 18] width 26 height 26
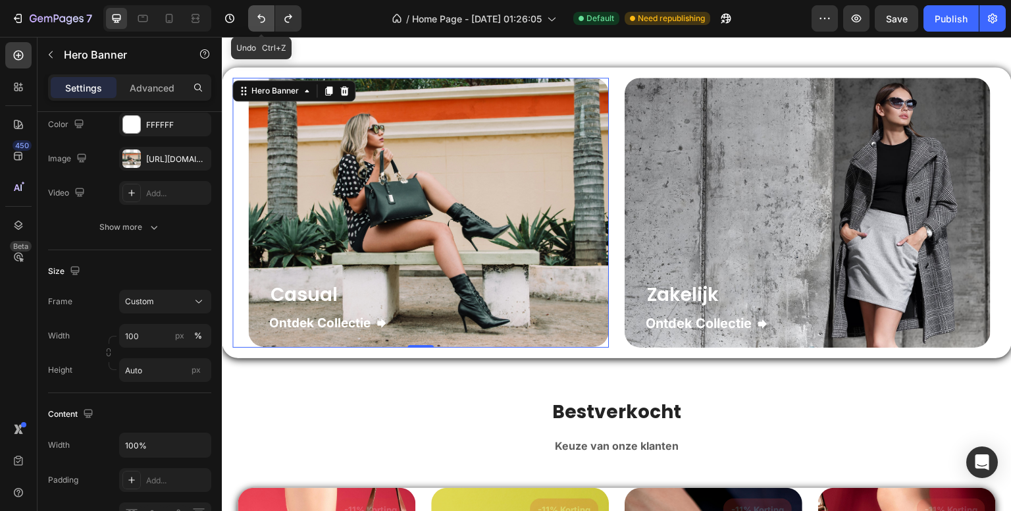
click at [256, 10] on button "Undo/Redo" at bounding box center [261, 18] width 26 height 26
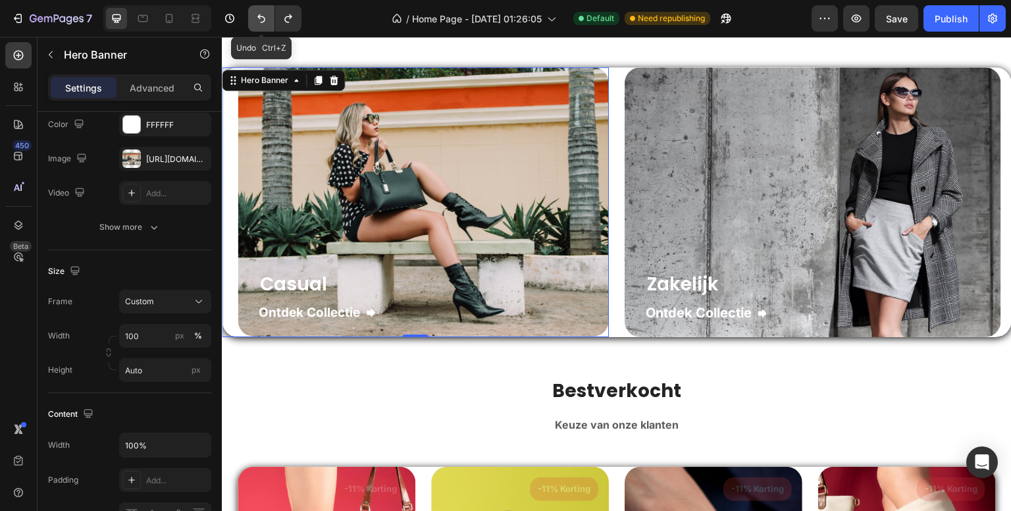
click at [256, 10] on button "Undo/Redo" at bounding box center [261, 18] width 26 height 26
click at [612, 65] on icon at bounding box center [617, 67] width 11 height 11
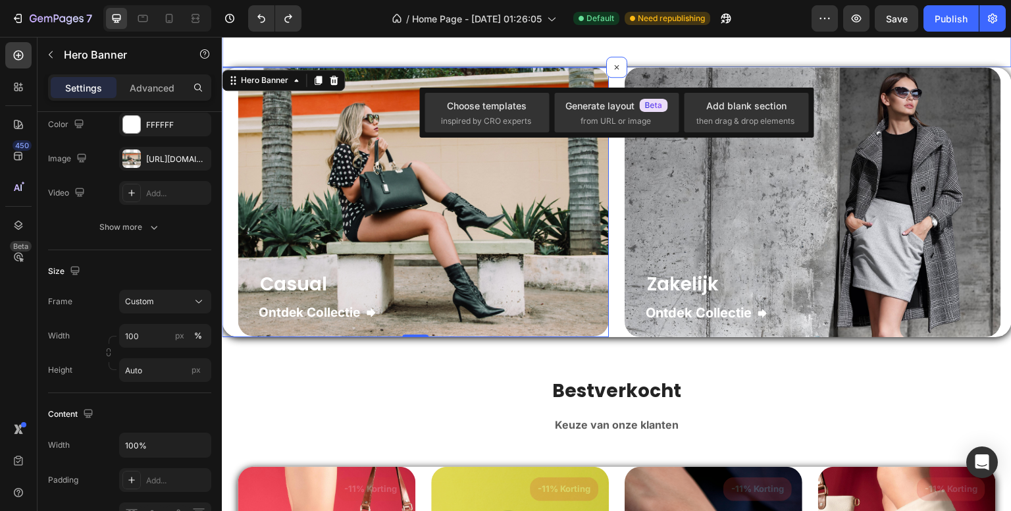
click at [669, 60] on div "[PERSON_NAME] kledingstijl [PERSON_NAME] vandaag? Heading Kies jouw perfecte ou…" at bounding box center [617, 16] width 790 height 101
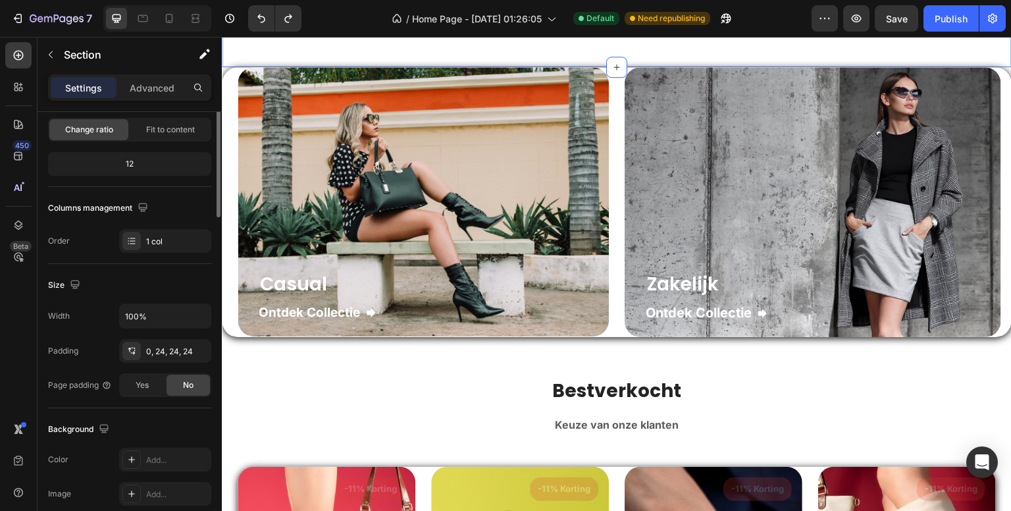
scroll to position [0, 0]
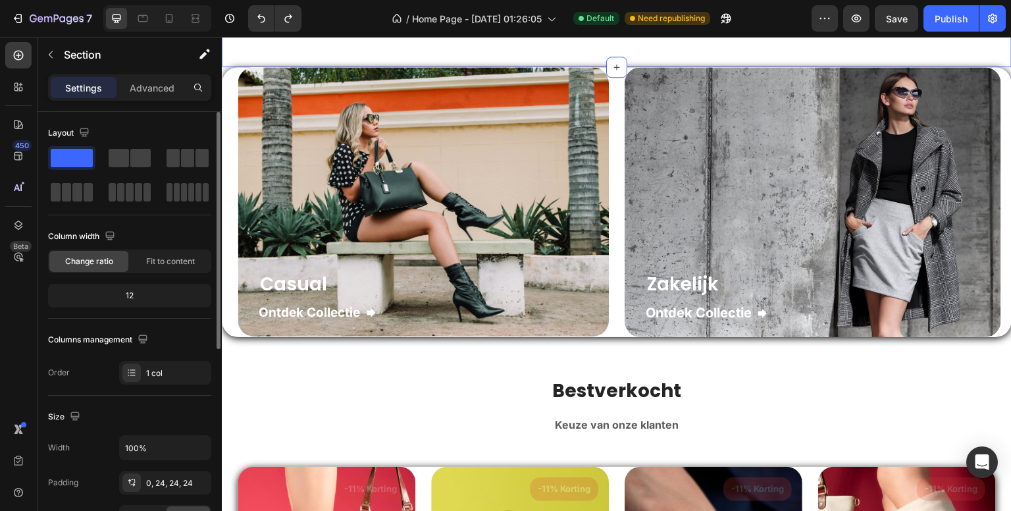
click at [670, 64] on div "[PERSON_NAME] kledingstijl [PERSON_NAME] vandaag? Heading Kies jouw perfecte ou…" at bounding box center [617, 16] width 790 height 101
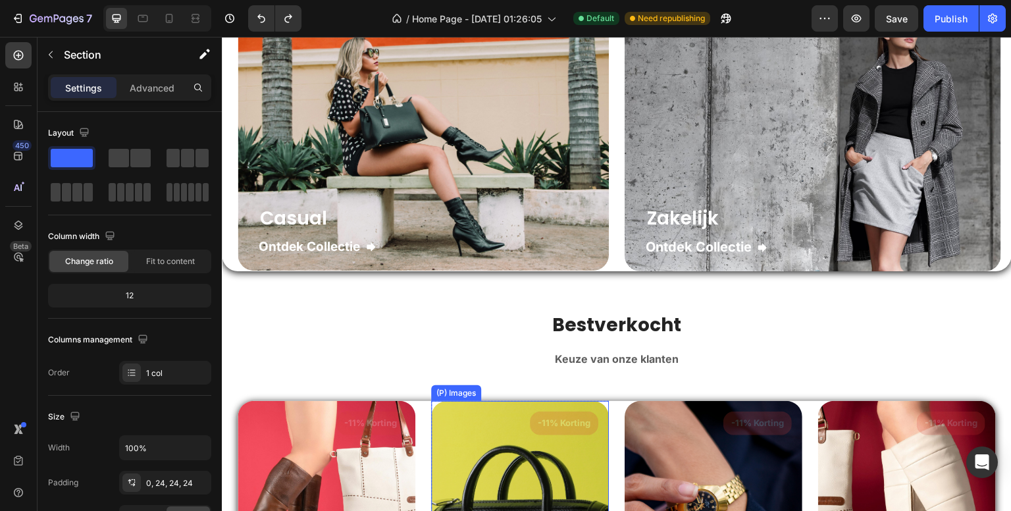
scroll to position [832, 0]
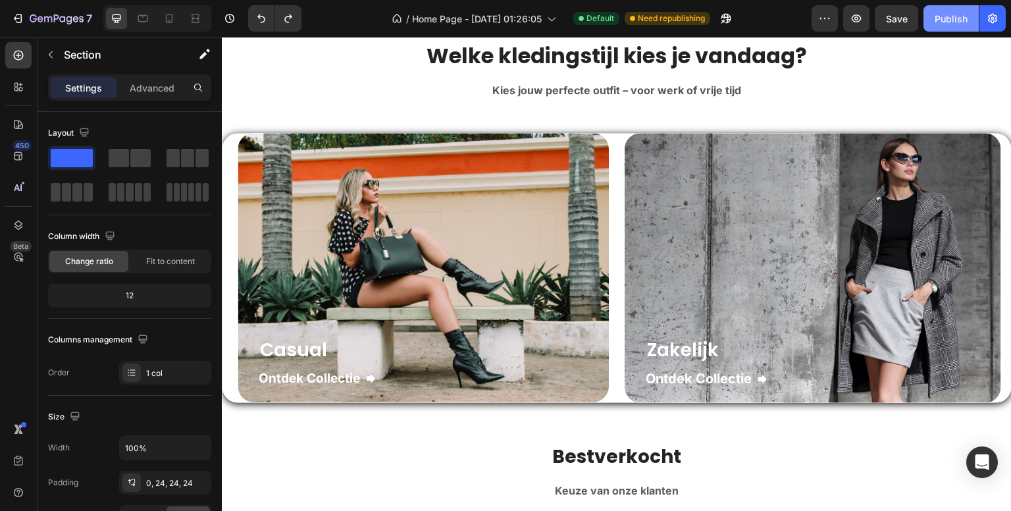
click at [947, 20] on div "Publish" at bounding box center [951, 19] width 33 height 14
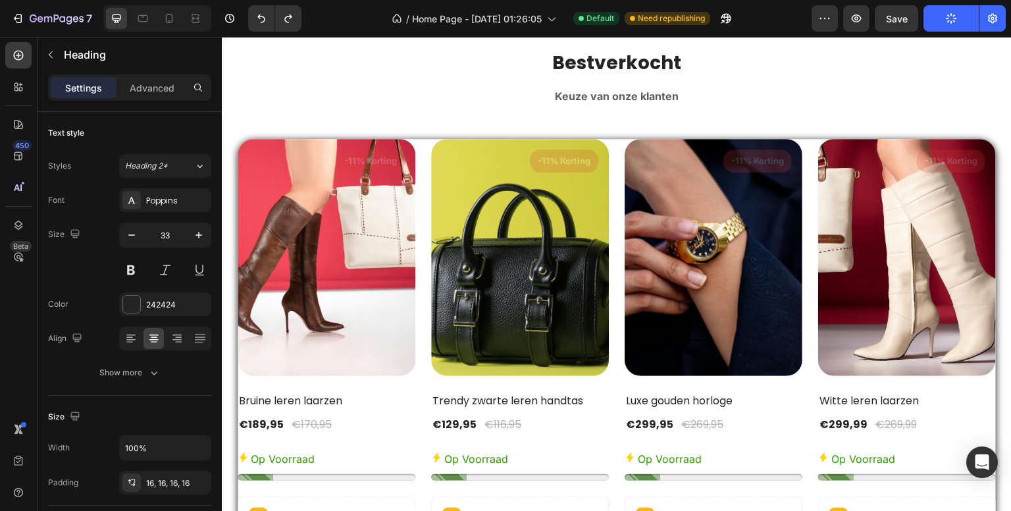
scroll to position [1754, 0]
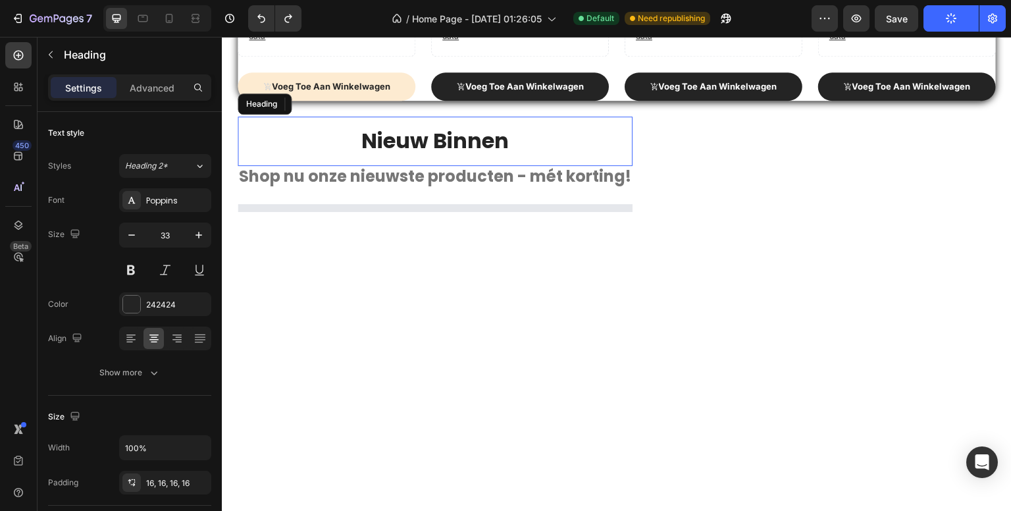
click at [395, 77] on button "Voeg toe aan winkelwagen" at bounding box center [327, 86] width 178 height 29
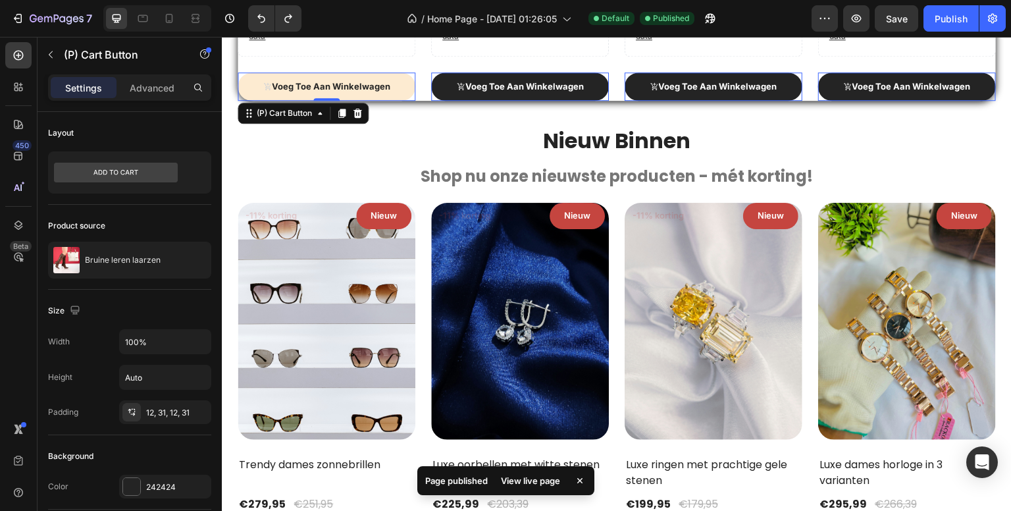
click at [398, 80] on button "Voeg toe aan winkelwagen" at bounding box center [327, 86] width 178 height 29
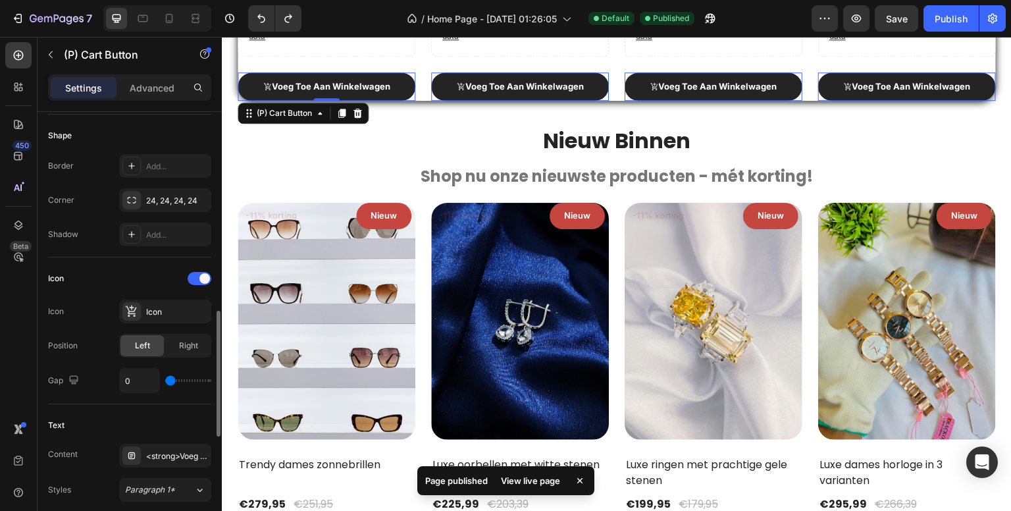
scroll to position [461, 0]
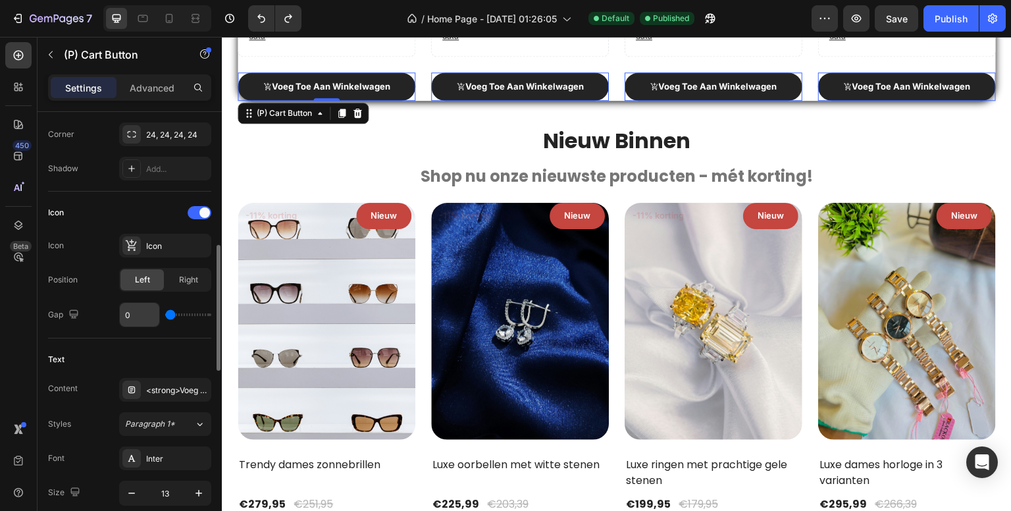
click at [138, 310] on input "0" at bounding box center [139, 315] width 39 height 24
type input "2"
type input "20"
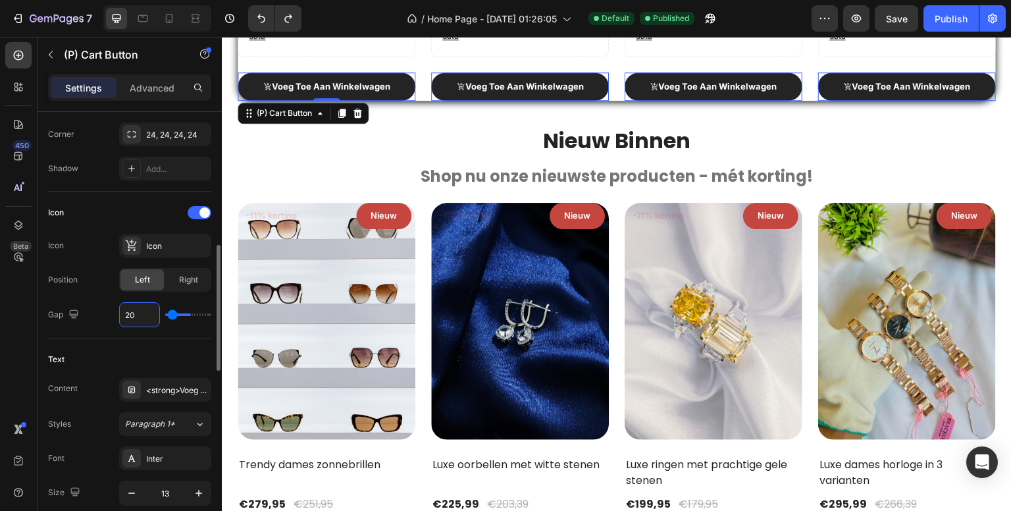
type input "20"
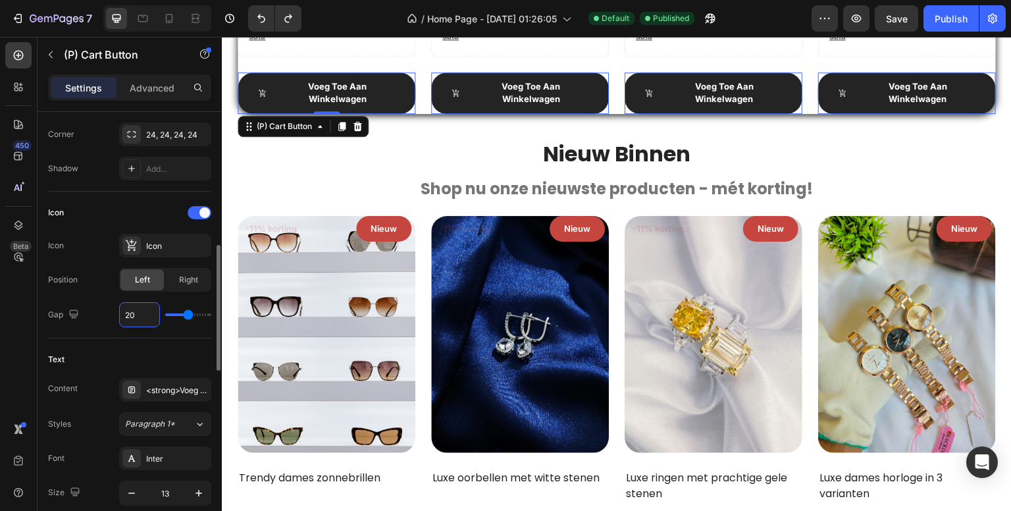
type input "2"
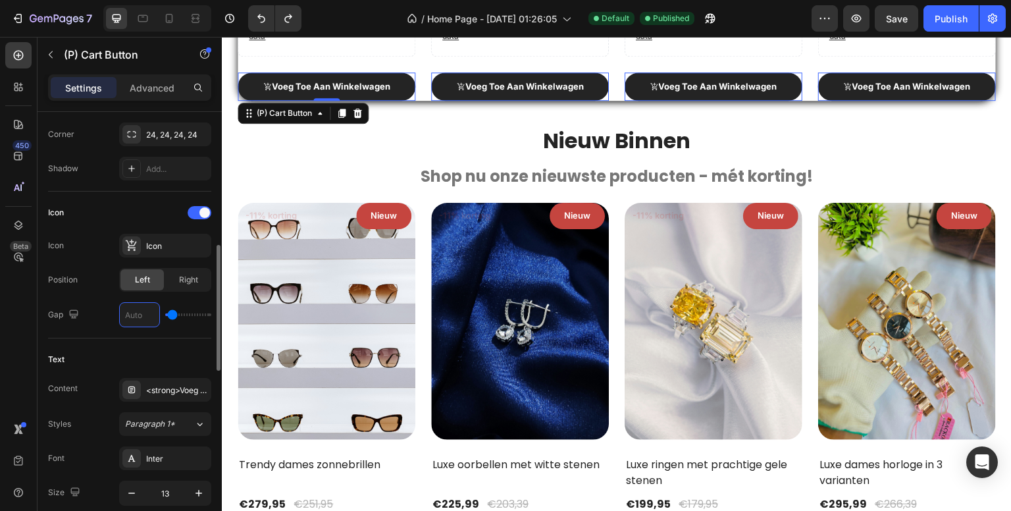
type input "0"
type input "12"
type input "1"
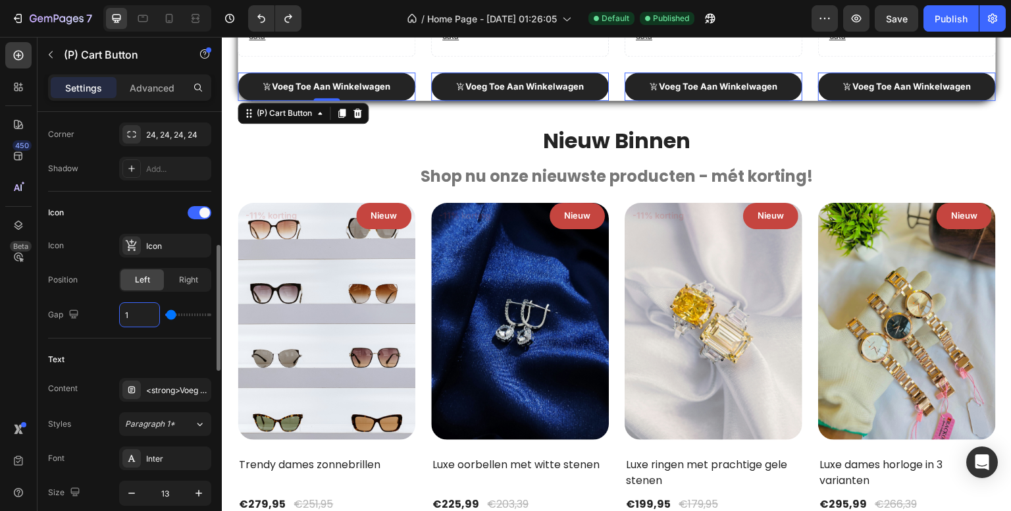
type input "16"
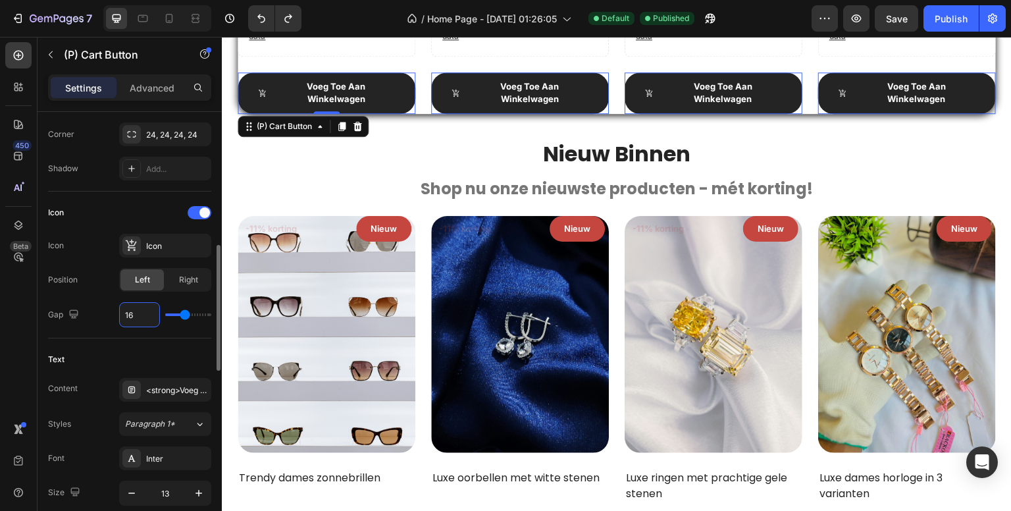
type input "1"
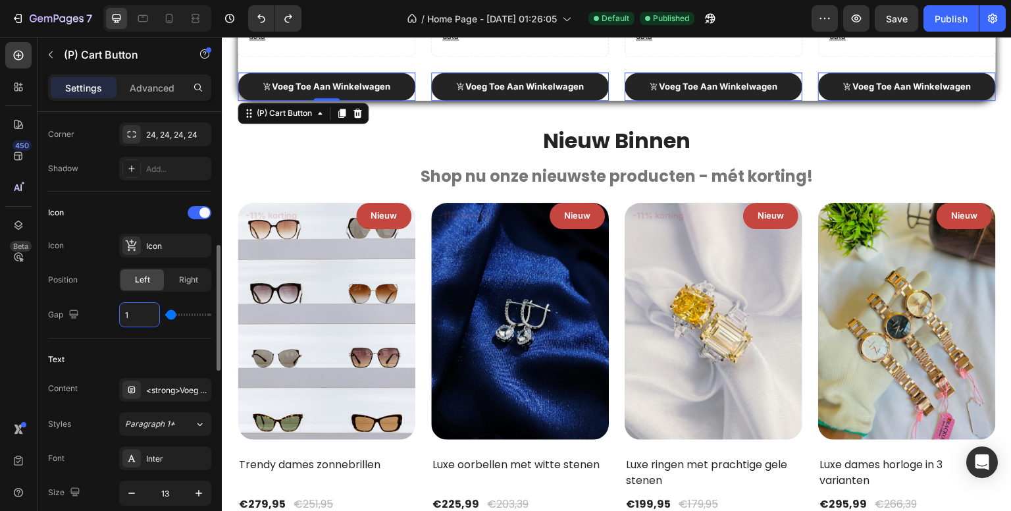
type input "12"
click at [16, 327] on div "450 Beta" at bounding box center [18, 229] width 26 height 374
click at [178, 392] on div "<strong>Voeg toe aan winkelwagen</strong>" at bounding box center [177, 390] width 62 height 12
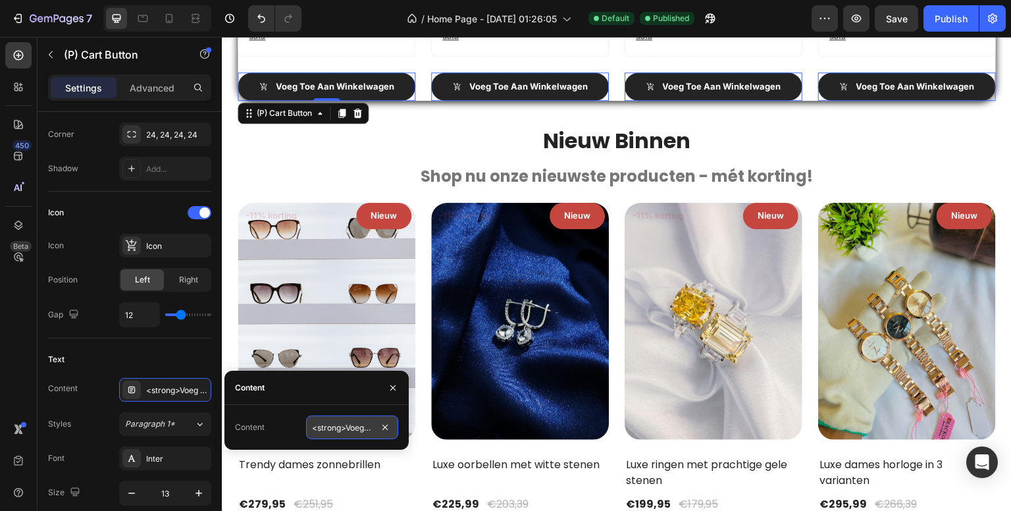
click at [338, 424] on input "<strong>Voeg toe aan winkelwagen</strong>" at bounding box center [352, 427] width 92 height 24
click at [345, 426] on input "<strong>Voeg toe aan winkelwagen</strong>" at bounding box center [352, 427] width 92 height 24
click at [353, 427] on input "<strong>Voeg toe aan winkelwagen</strong>" at bounding box center [352, 427] width 92 height 24
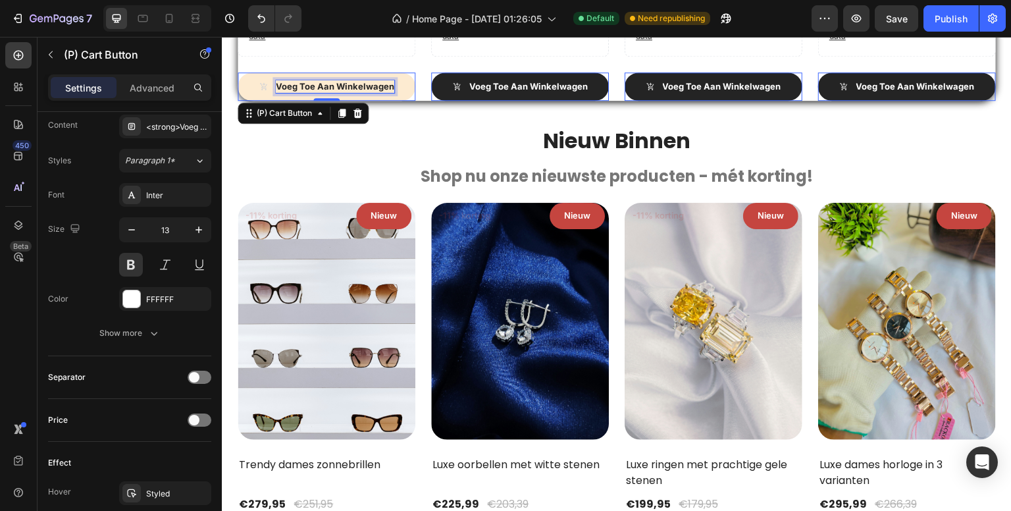
scroll to position [0, 0]
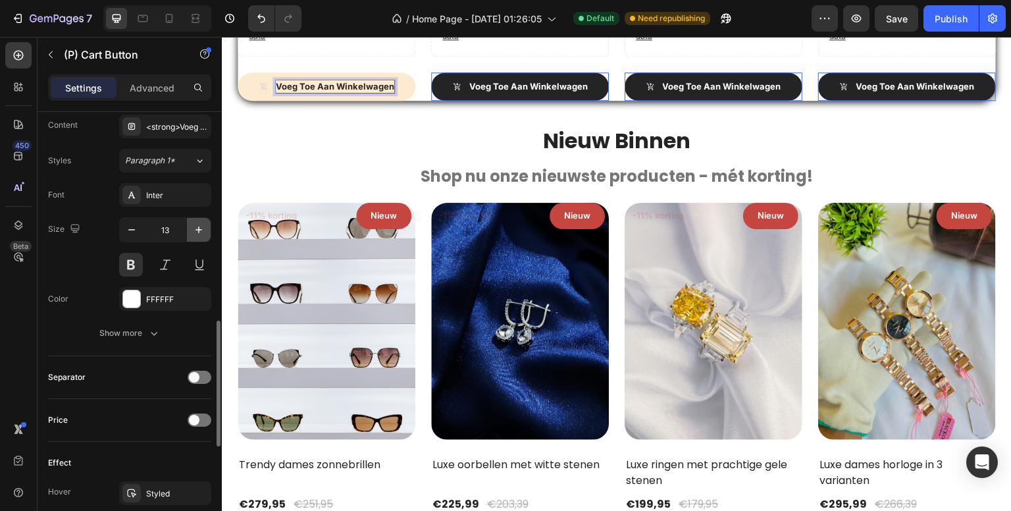
click at [197, 225] on icon "button" at bounding box center [198, 229] width 13 height 13
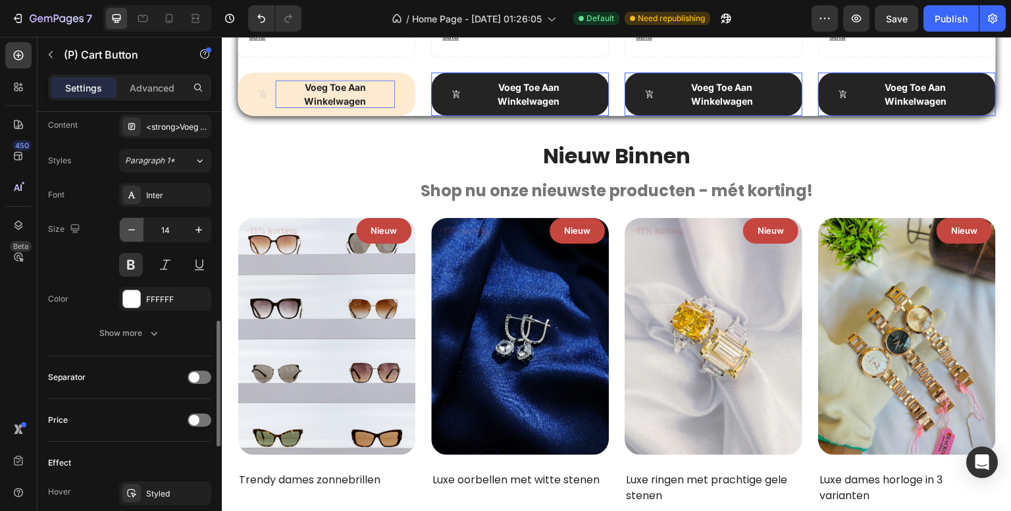
click at [134, 227] on icon "button" at bounding box center [131, 229] width 13 height 13
type input "13"
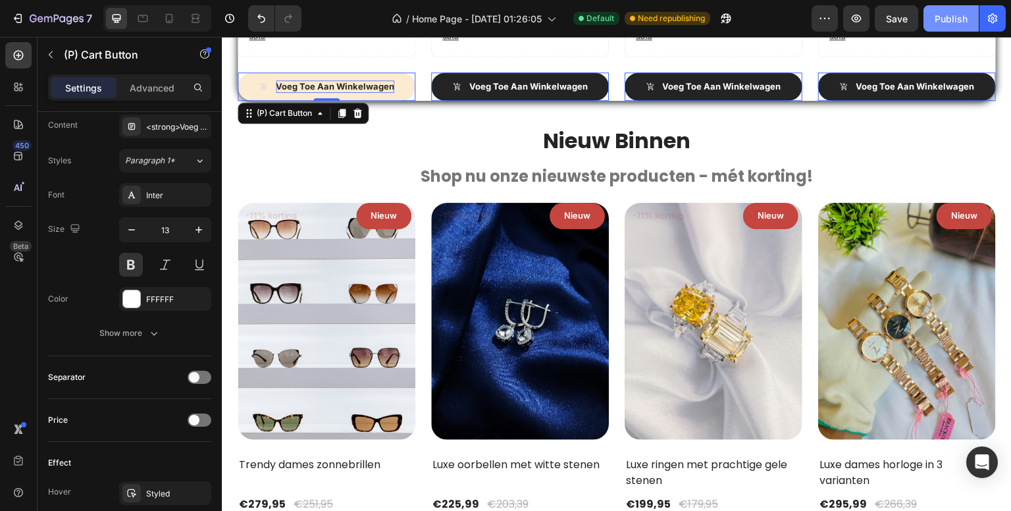
click at [901, 28] on button "Save" at bounding box center [896, 18] width 43 height 26
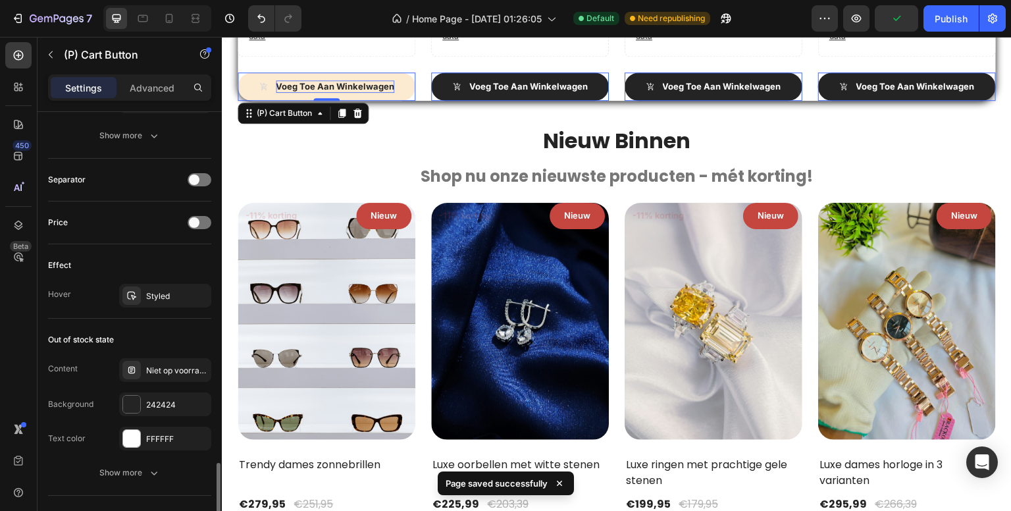
scroll to position [987, 0]
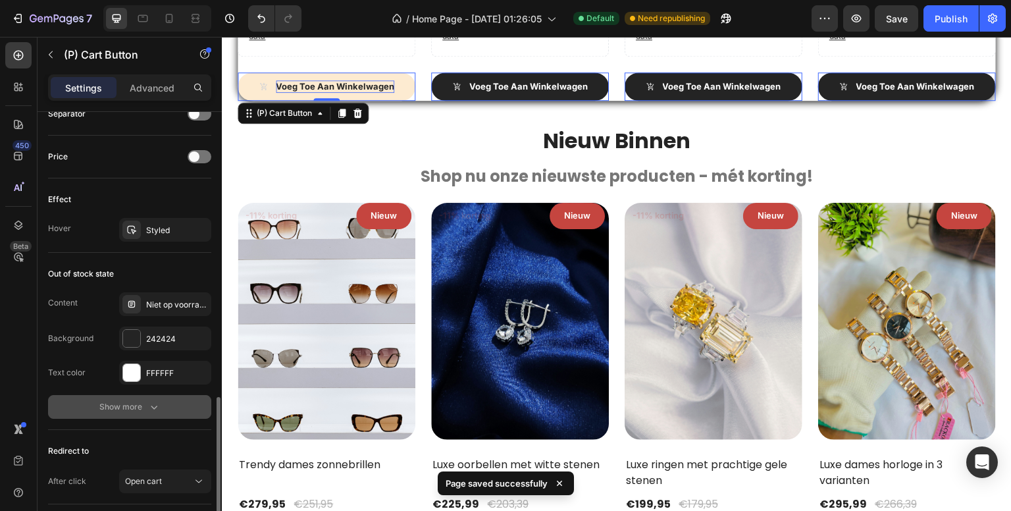
click at [150, 402] on icon "button" at bounding box center [153, 406] width 13 height 13
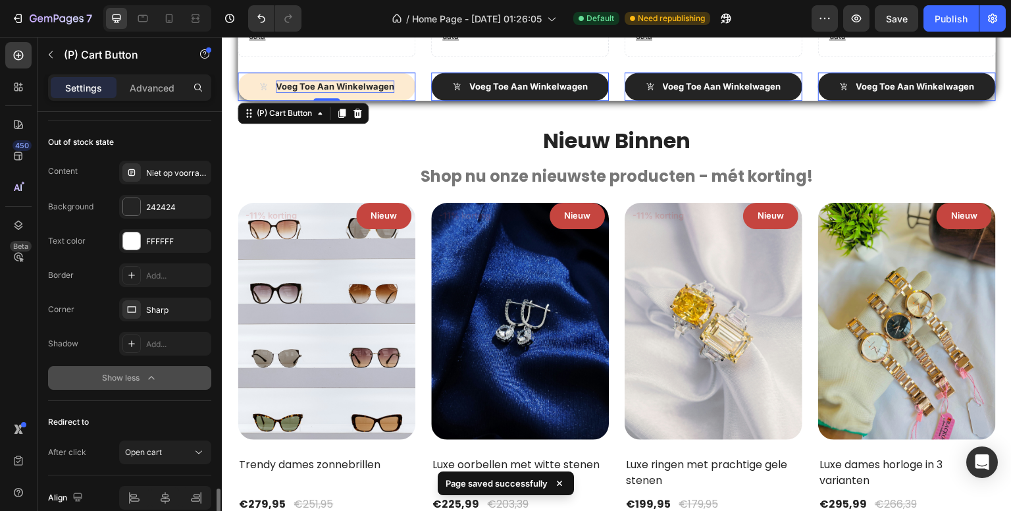
scroll to position [1178, 0]
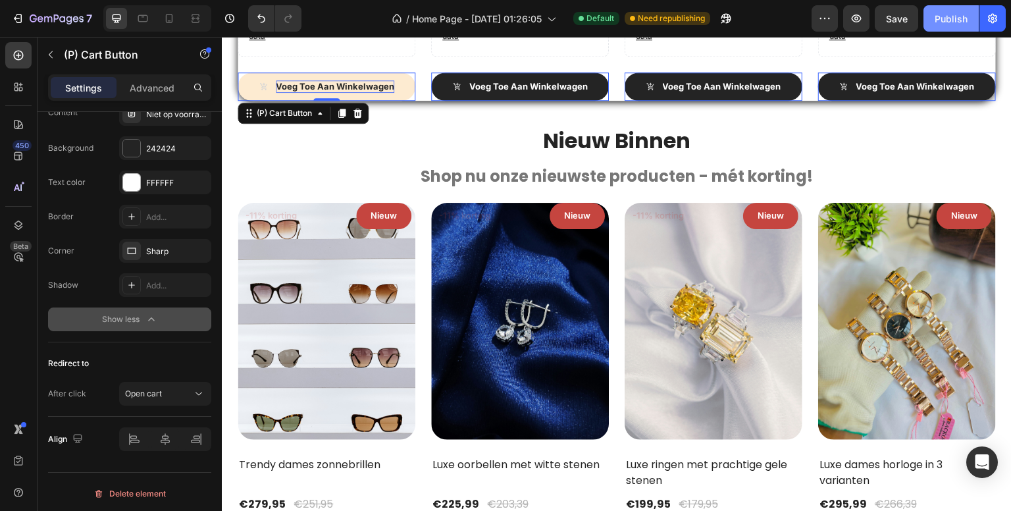
click at [940, 16] on div "Publish" at bounding box center [951, 19] width 33 height 14
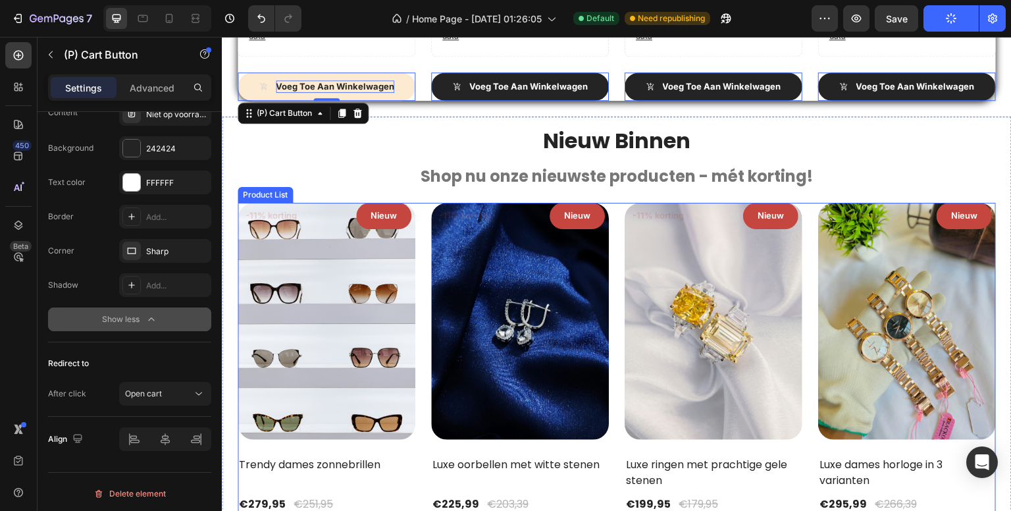
click at [427, 254] on div "-11% korting Product Badge Nieuw Text block Row Row (P) Images Trendy dames zon…" at bounding box center [617, 404] width 758 height 402
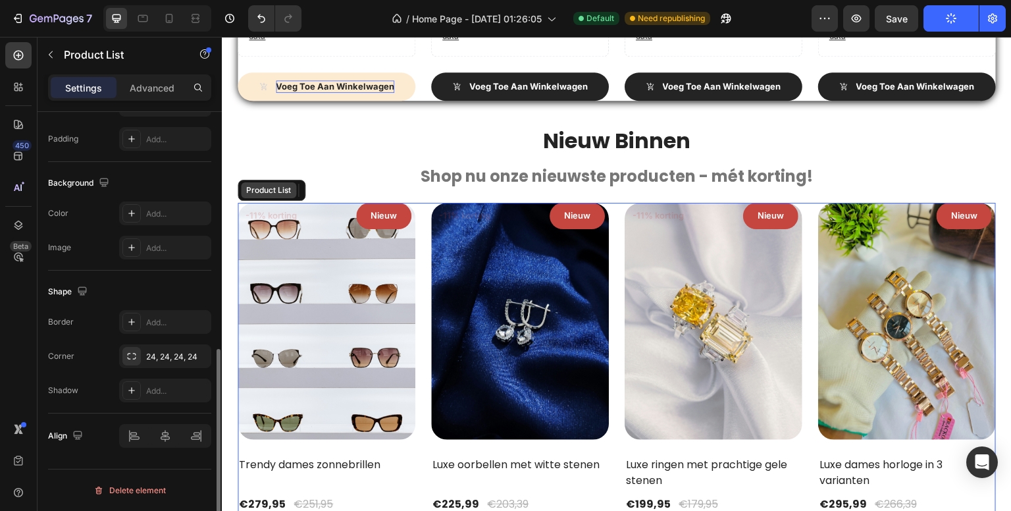
click at [279, 190] on div "Product List" at bounding box center [269, 190] width 50 height 12
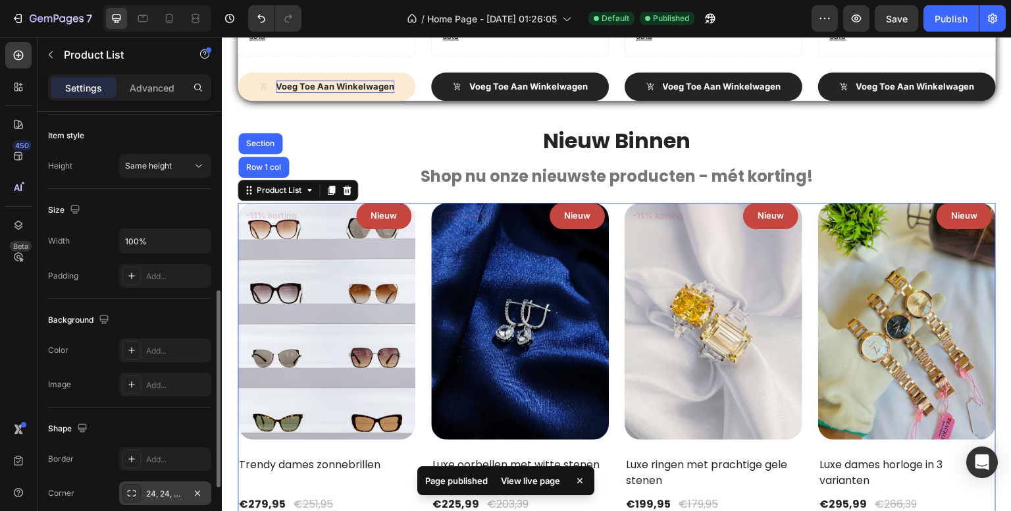
scroll to position [527, 0]
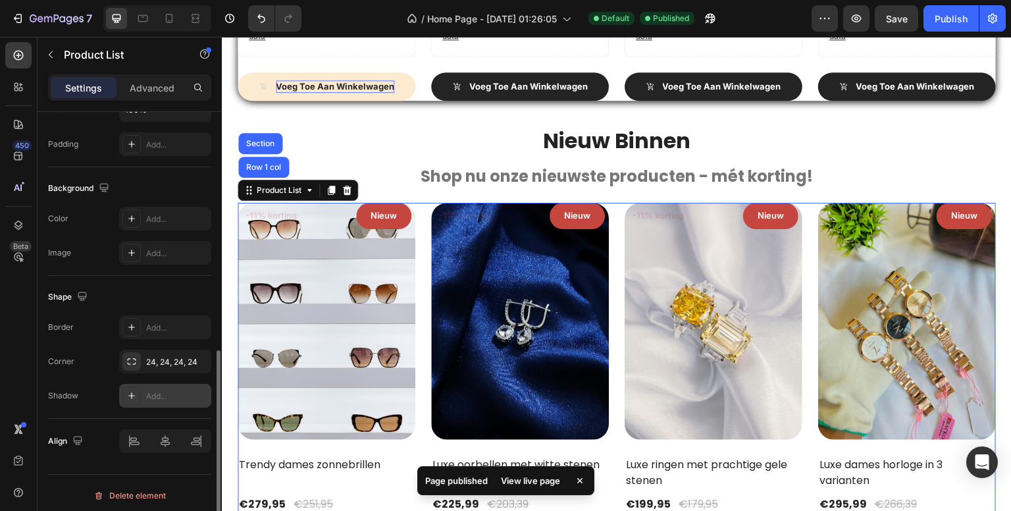
click at [168, 395] on div "Add..." at bounding box center [177, 396] width 62 height 12
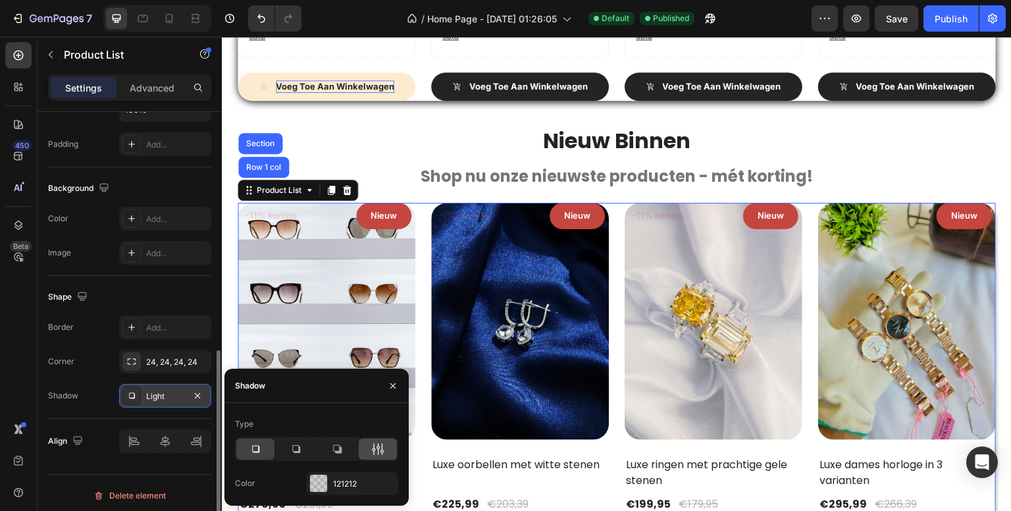
click at [381, 448] on icon at bounding box center [377, 448] width 13 height 13
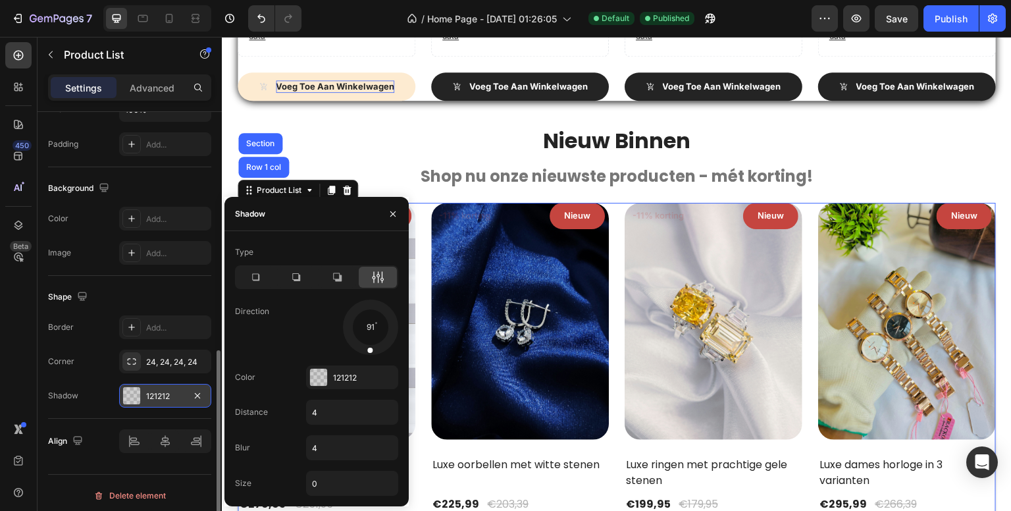
drag, startPoint x: 384, startPoint y: 346, endPoint x: 368, endPoint y: 351, distance: 16.7
click at [368, 351] on div at bounding box center [370, 342] width 9 height 30
click at [336, 408] on input "4" at bounding box center [352, 412] width 91 height 24
type input "2"
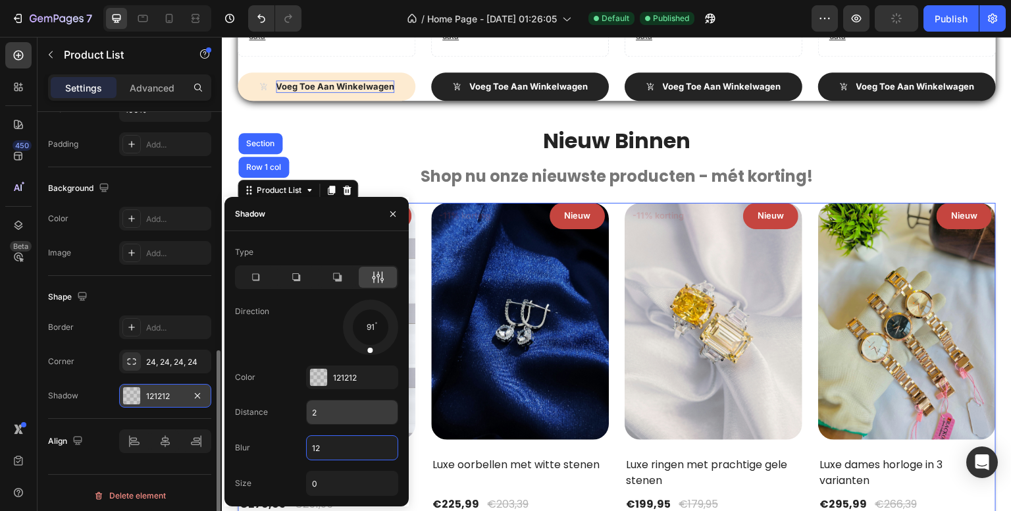
type input "12"
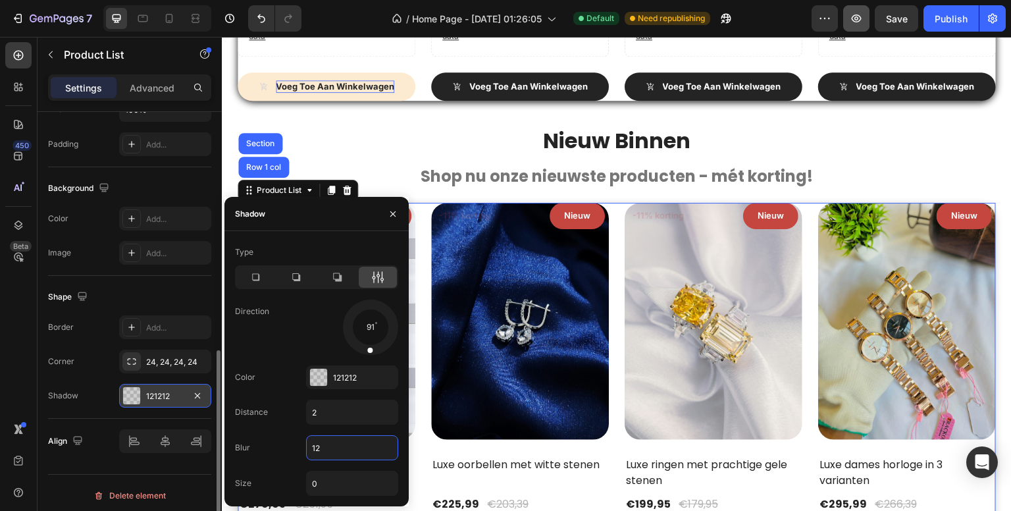
drag, startPoint x: 419, startPoint y: 18, endPoint x: 850, endPoint y: 30, distance: 431.3
click at [18, 353] on div "450 Beta" at bounding box center [18, 229] width 26 height 374
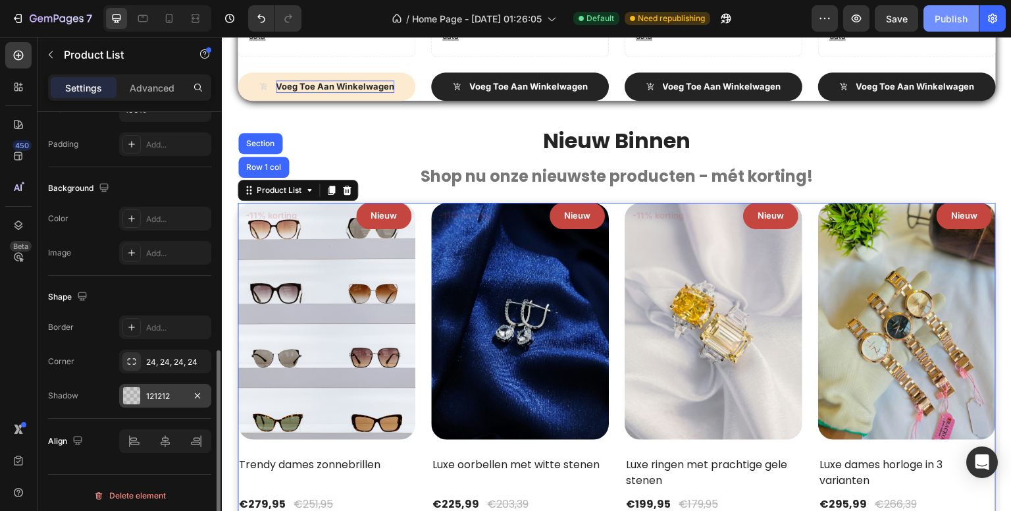
click at [944, 23] on div "Publish" at bounding box center [951, 19] width 33 height 14
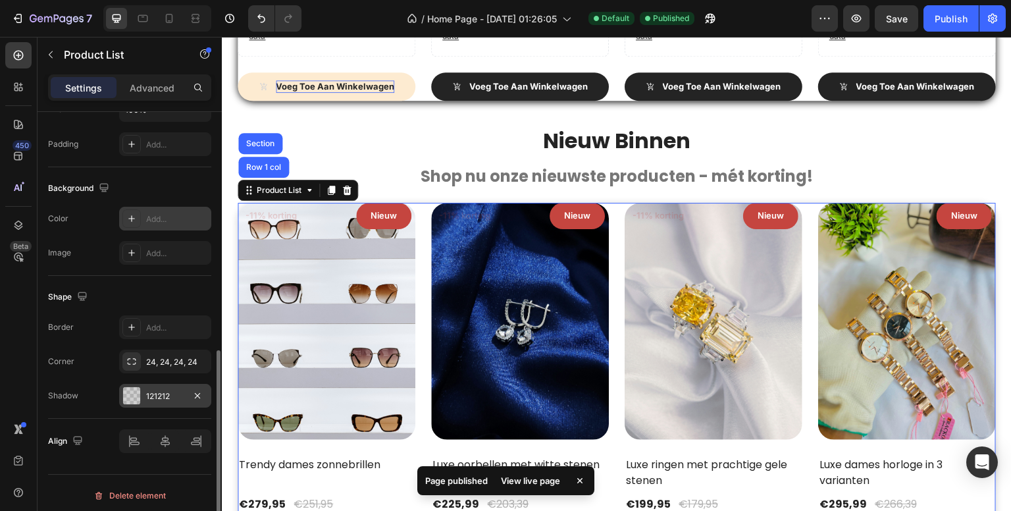
click at [161, 215] on div "Add..." at bounding box center [177, 219] width 62 height 12
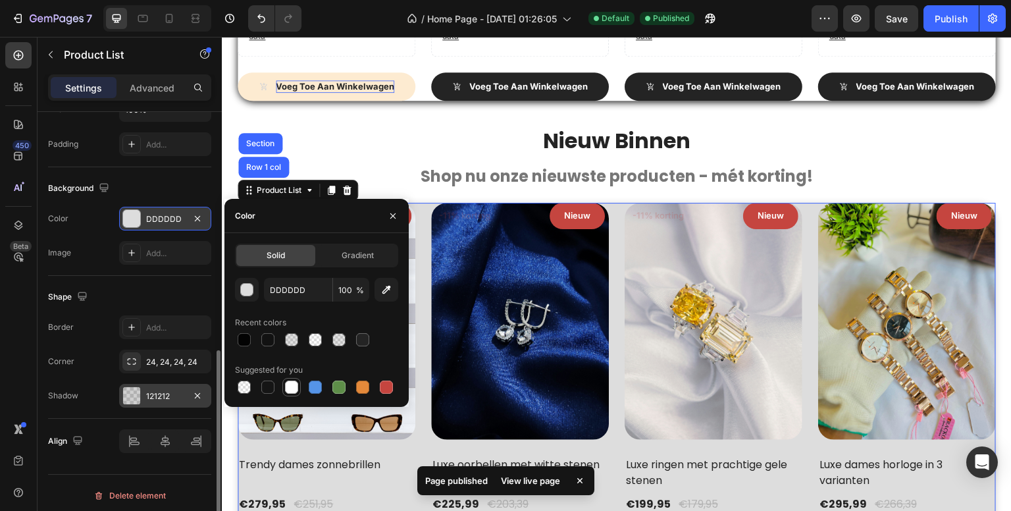
click at [291, 390] on div at bounding box center [291, 386] width 13 height 13
type input "FFFFFF"
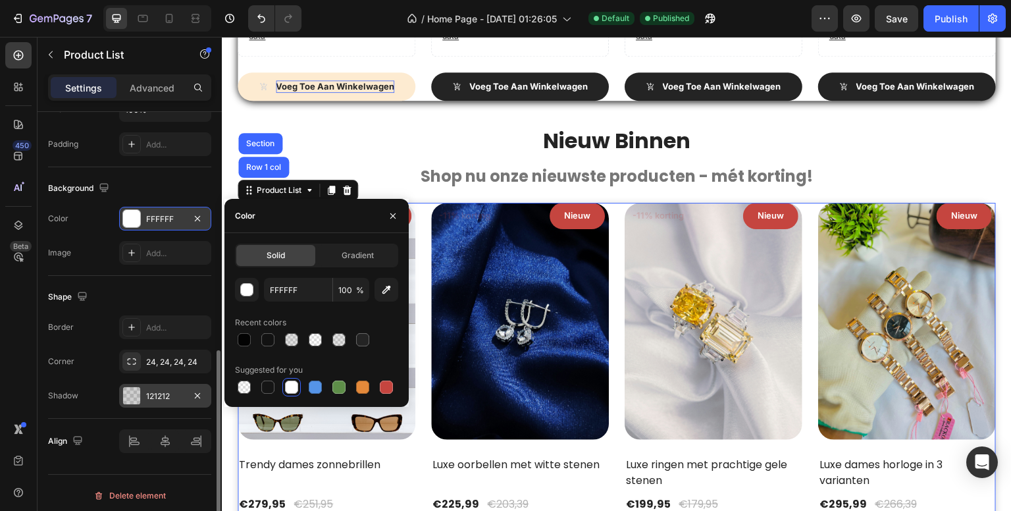
click at [8, 298] on div "450 Beta" at bounding box center [18, 229] width 26 height 374
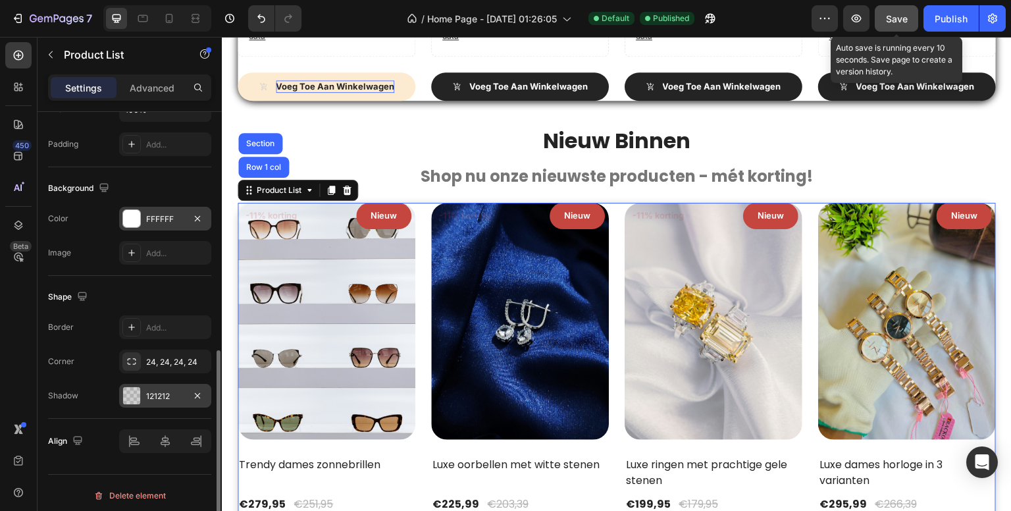
drag, startPoint x: 909, startPoint y: 18, endPoint x: 438, endPoint y: 148, distance: 488.4
click at [909, 18] on button "Save" at bounding box center [896, 18] width 43 height 26
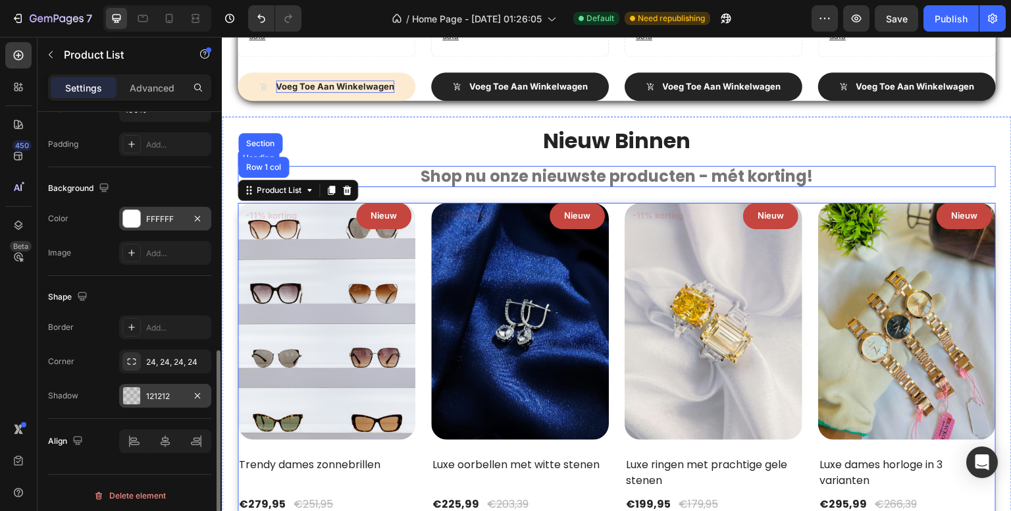
click at [562, 170] on strong "Shop nu onze nieuwste producten - mét korting!" at bounding box center [617, 176] width 392 height 22
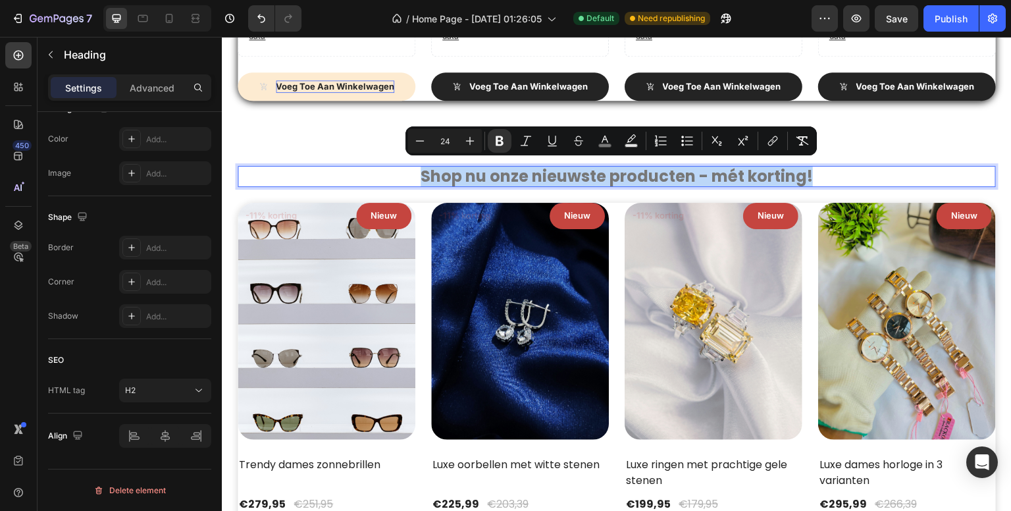
scroll to position [0, 0]
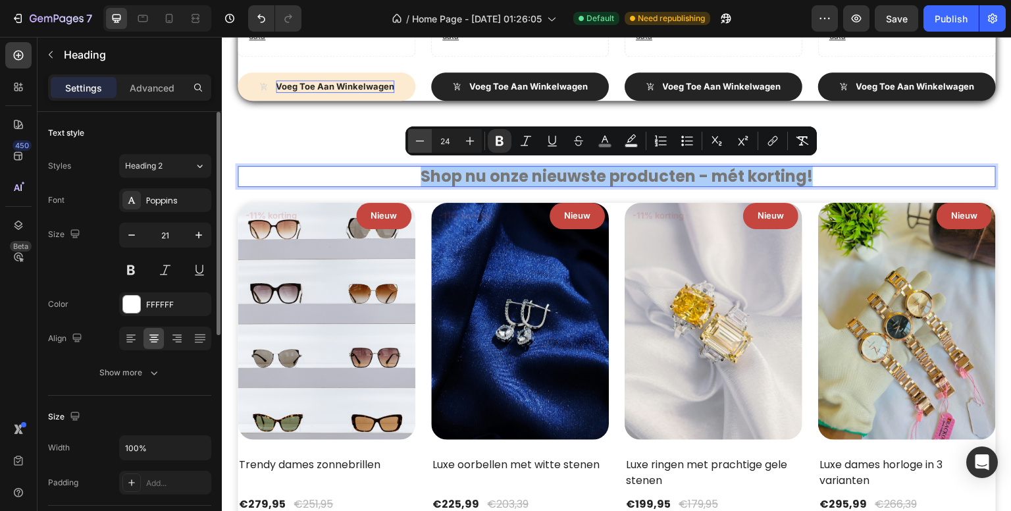
click at [416, 142] on icon "Editor contextual toolbar" at bounding box center [419, 140] width 13 height 13
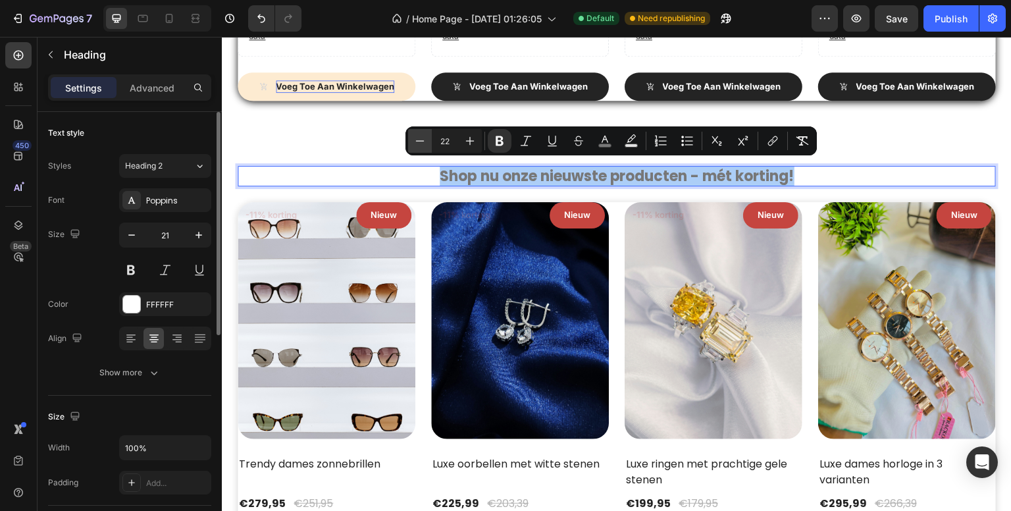
click at [416, 142] on icon "Editor contextual toolbar" at bounding box center [419, 140] width 13 height 13
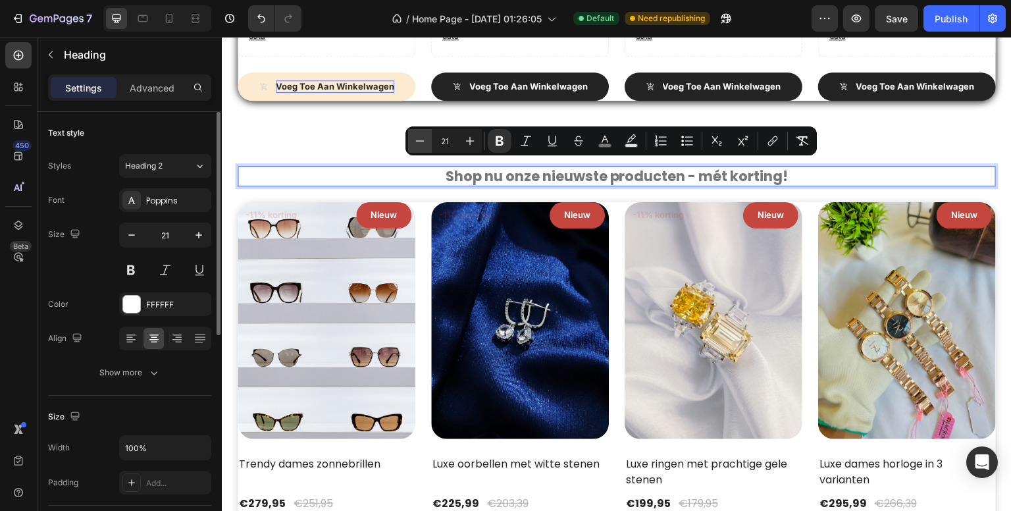
click at [416, 142] on icon "Editor contextual toolbar" at bounding box center [419, 140] width 13 height 13
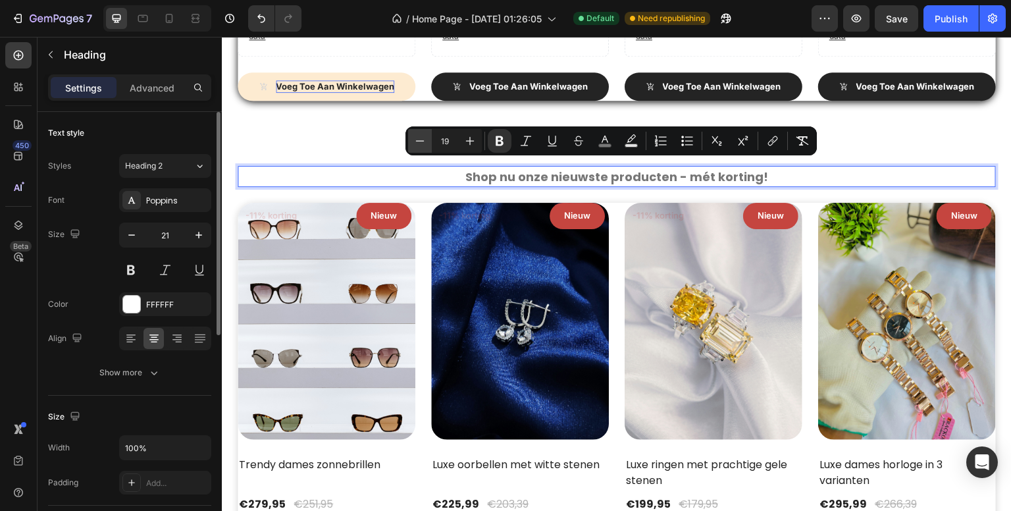
type input "18"
click at [136, 233] on icon "button" at bounding box center [131, 234] width 13 height 13
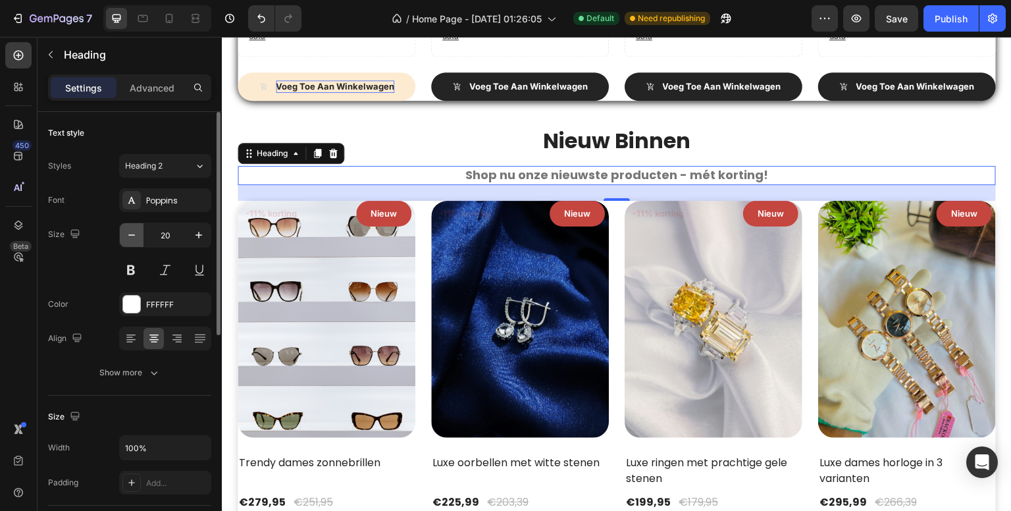
type input "19"
click at [136, 233] on icon "button" at bounding box center [131, 234] width 13 height 13
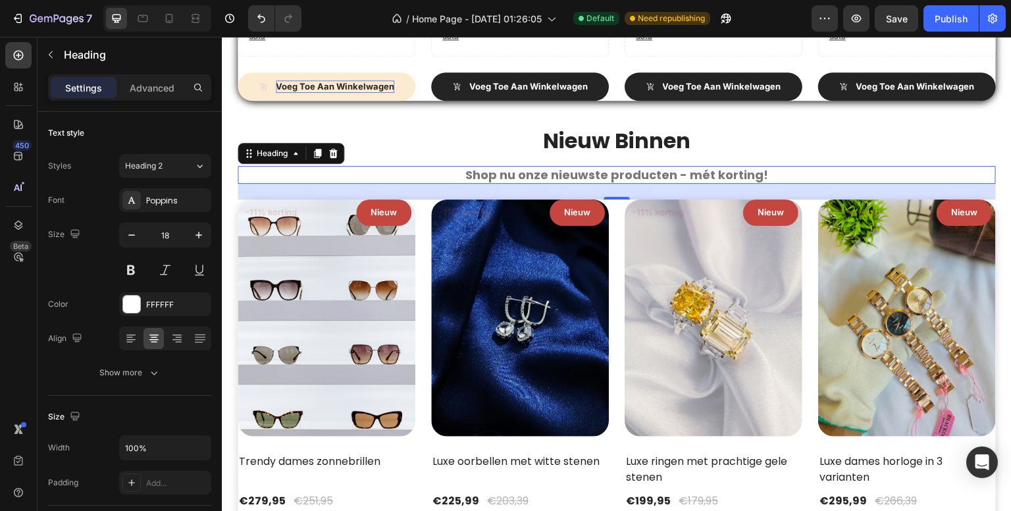
click at [543, 140] on strong "Nieuw Binnen" at bounding box center [616, 141] width 147 height 30
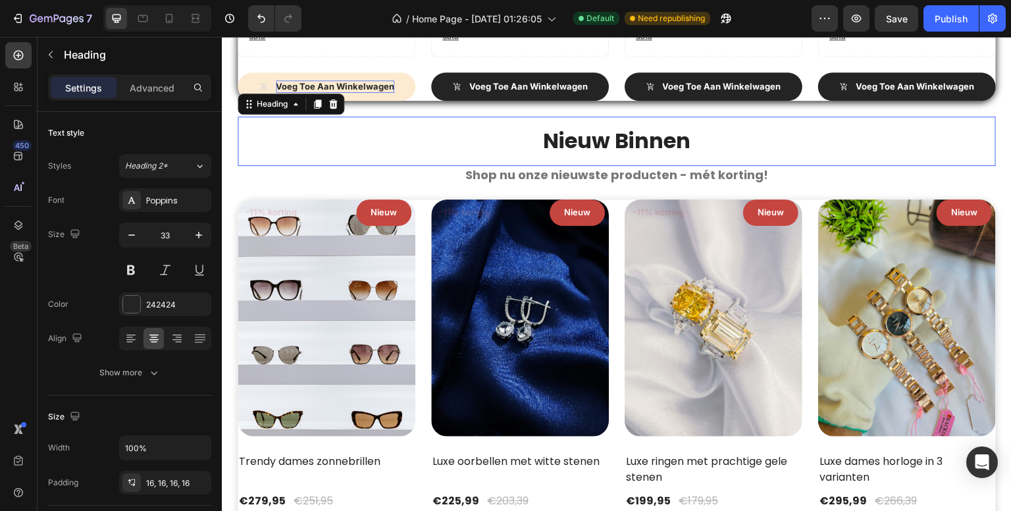
click at [543, 140] on strong "Nieuw Binnen" at bounding box center [616, 141] width 147 height 30
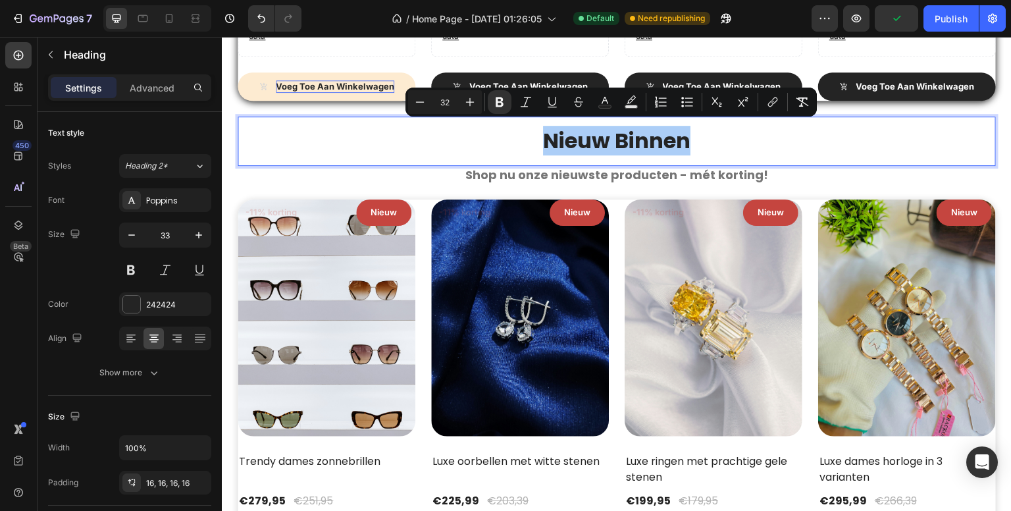
click at [440, 103] on input "32" at bounding box center [445, 102] width 26 height 16
type input "28"
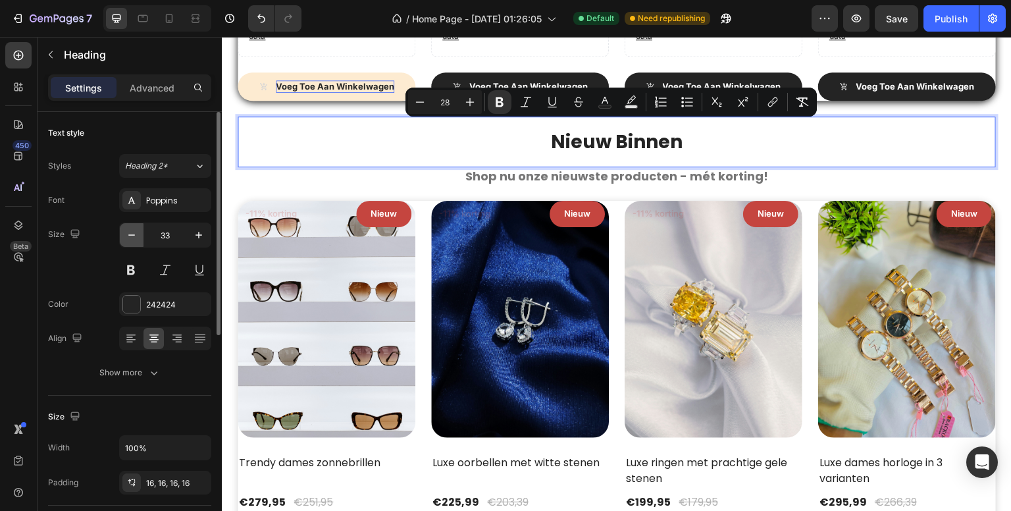
click at [129, 232] on icon "button" at bounding box center [131, 234] width 13 height 13
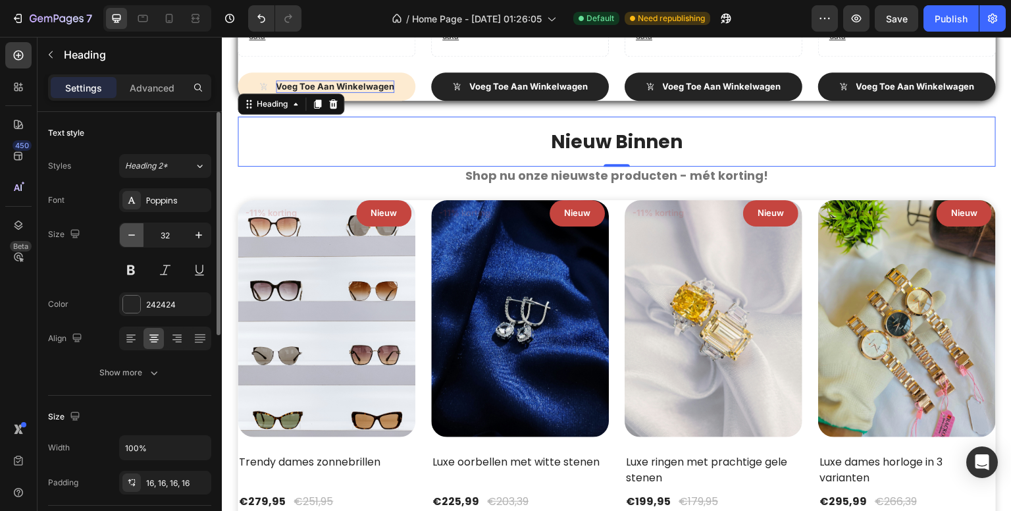
click at [129, 232] on icon "button" at bounding box center [131, 234] width 13 height 13
click at [126, 232] on icon "button" at bounding box center [131, 234] width 13 height 13
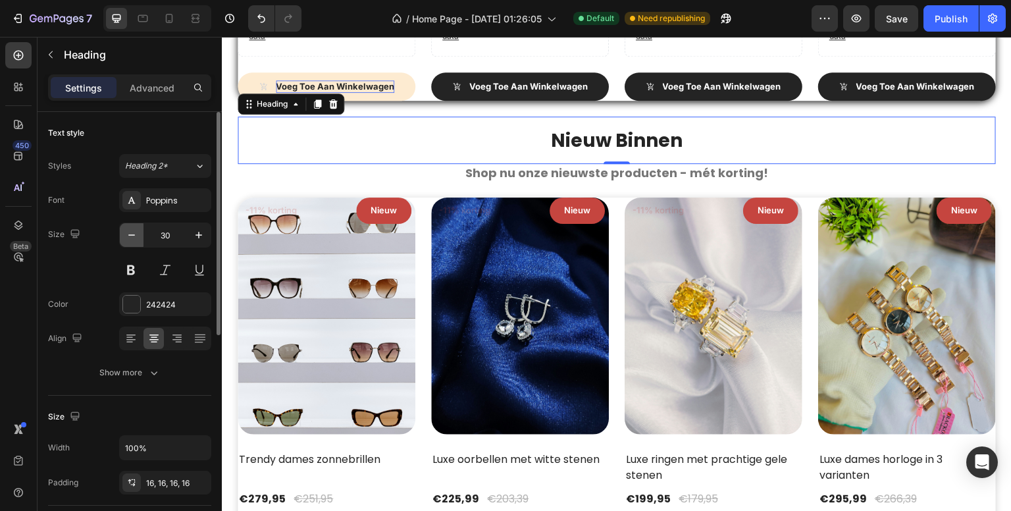
click at [126, 232] on icon "button" at bounding box center [131, 234] width 13 height 13
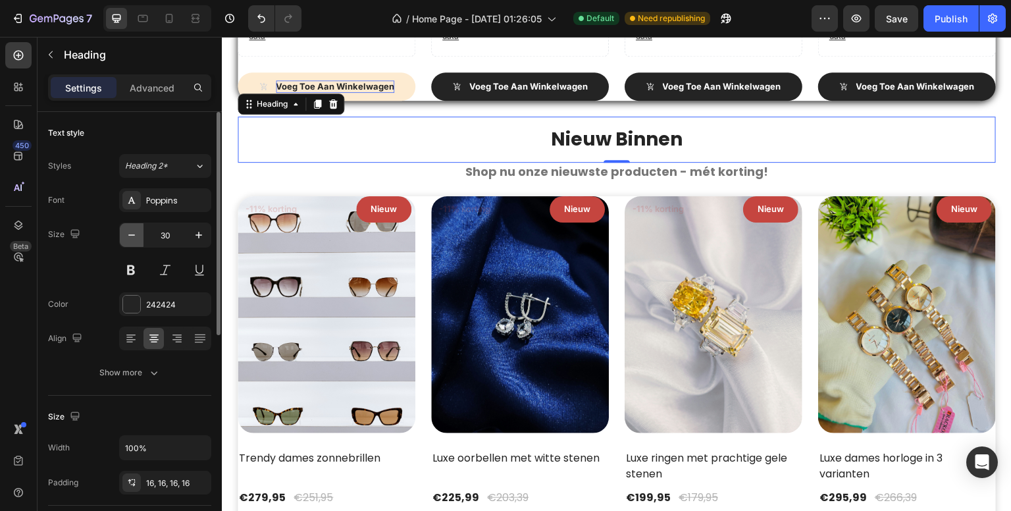
type input "29"
click at [126, 234] on icon "button" at bounding box center [131, 234] width 13 height 13
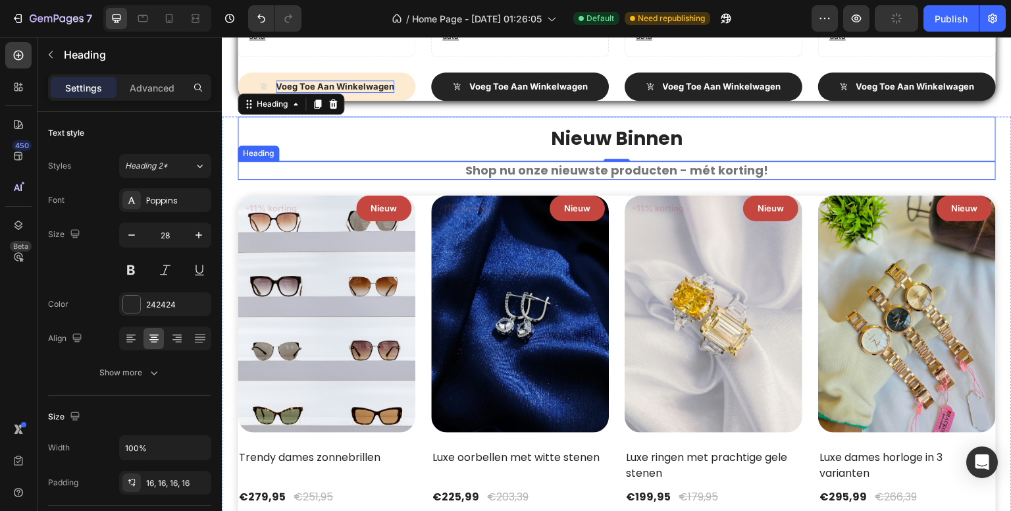
click at [537, 168] on strong "Shop nu onze nieuwste producten - mét korting!" at bounding box center [616, 170] width 303 height 16
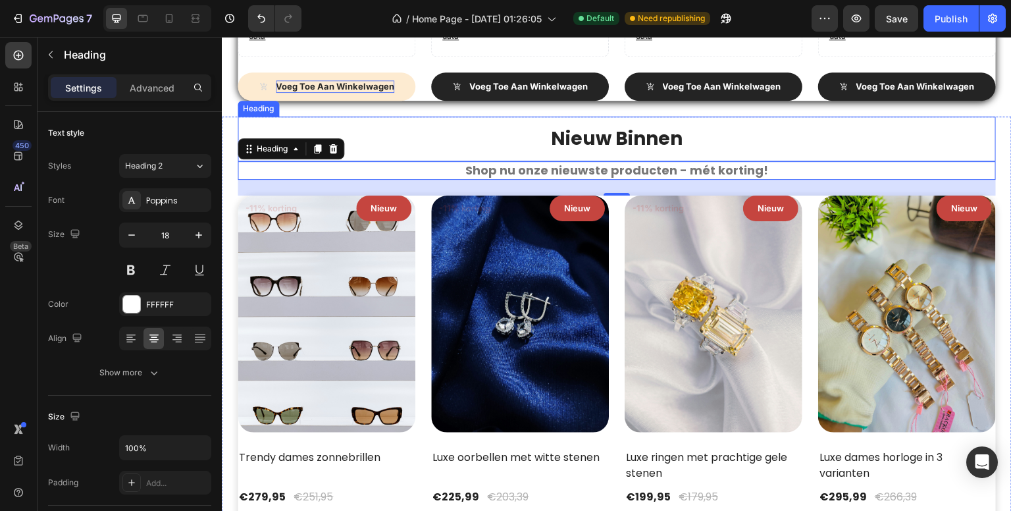
click at [605, 132] on strong "Nieuw Binnen" at bounding box center [617, 139] width 132 height 26
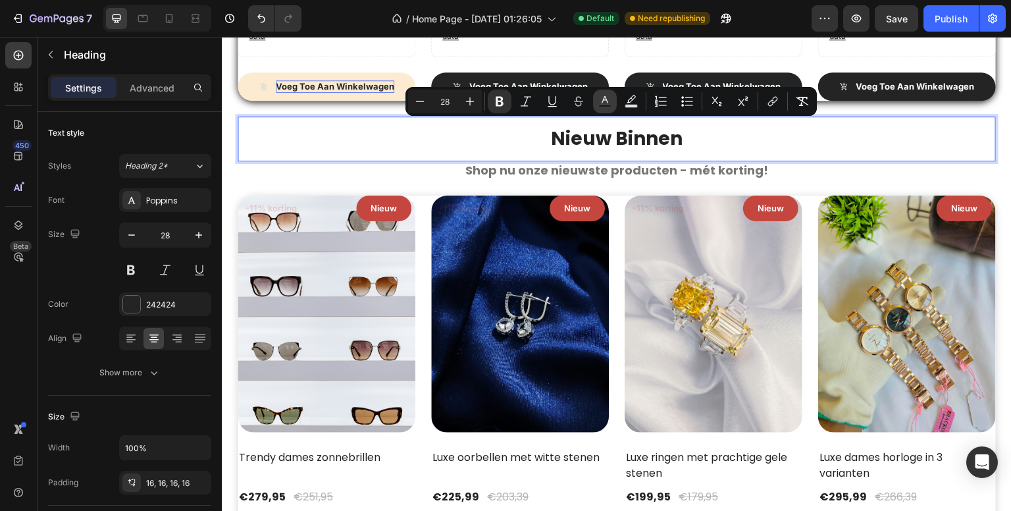
click at [605, 101] on icon "Editor contextual toolbar" at bounding box center [604, 101] width 13 height 13
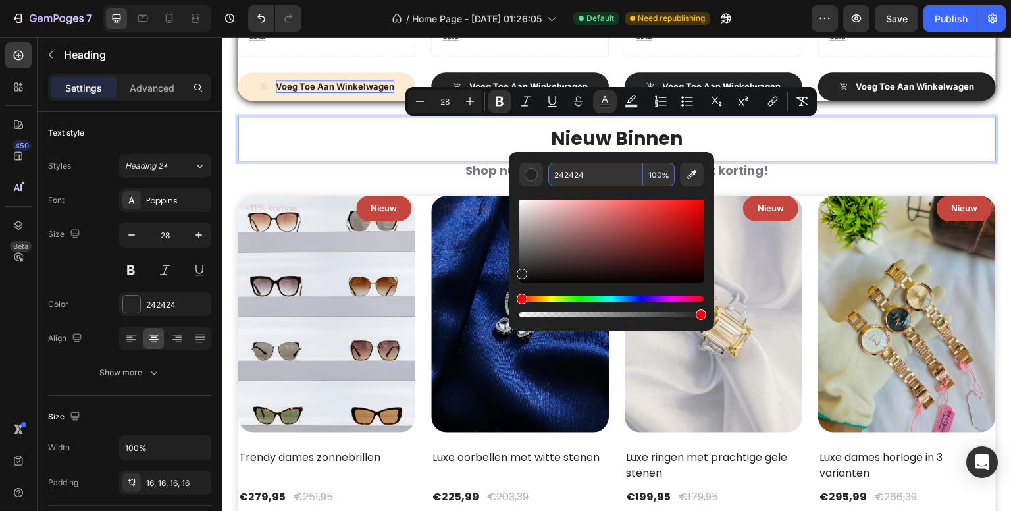
click at [606, 175] on input "242424" at bounding box center [595, 175] width 95 height 24
click at [16, 298] on div "450 Beta" at bounding box center [18, 229] width 26 height 374
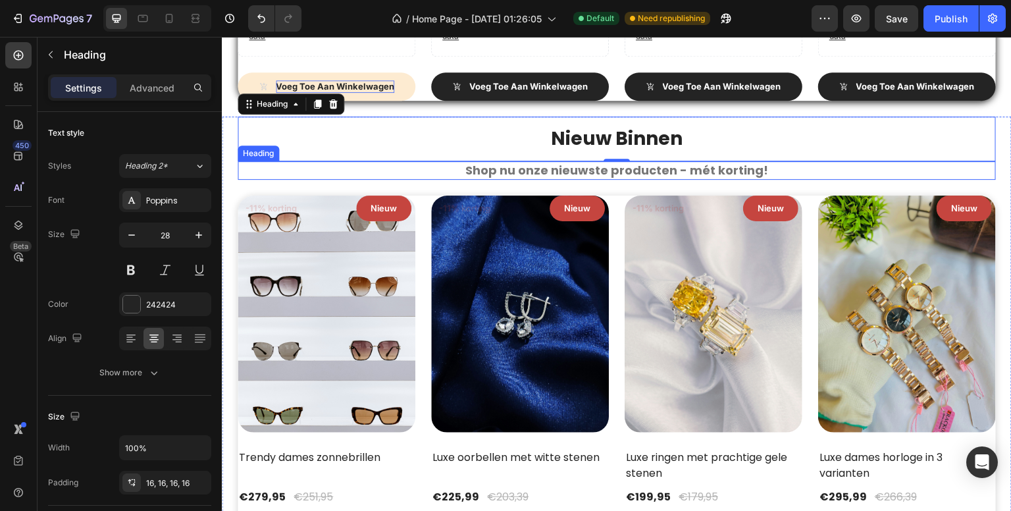
click at [602, 162] on strong "Shop nu onze nieuwste producten - mét korting!" at bounding box center [616, 170] width 303 height 16
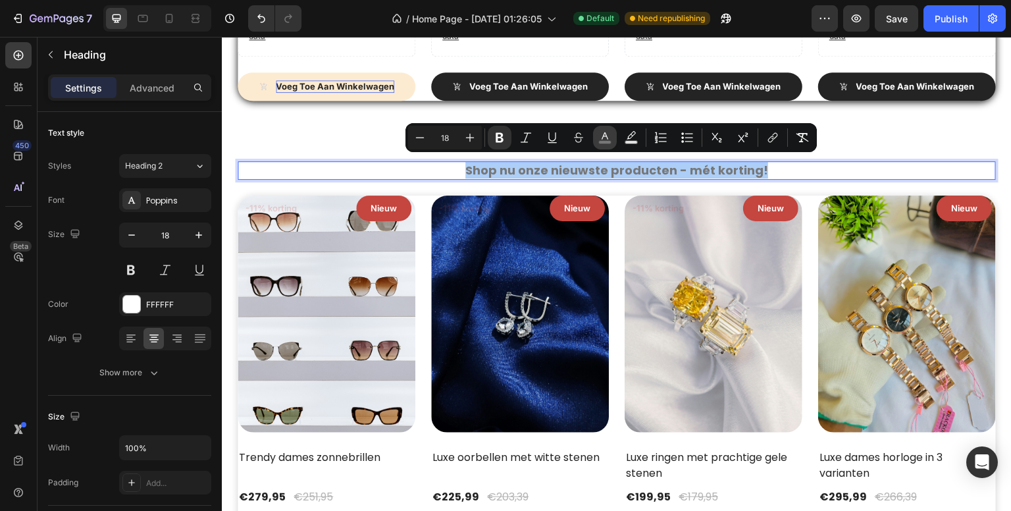
click at [609, 145] on button "color" at bounding box center [605, 138] width 24 height 24
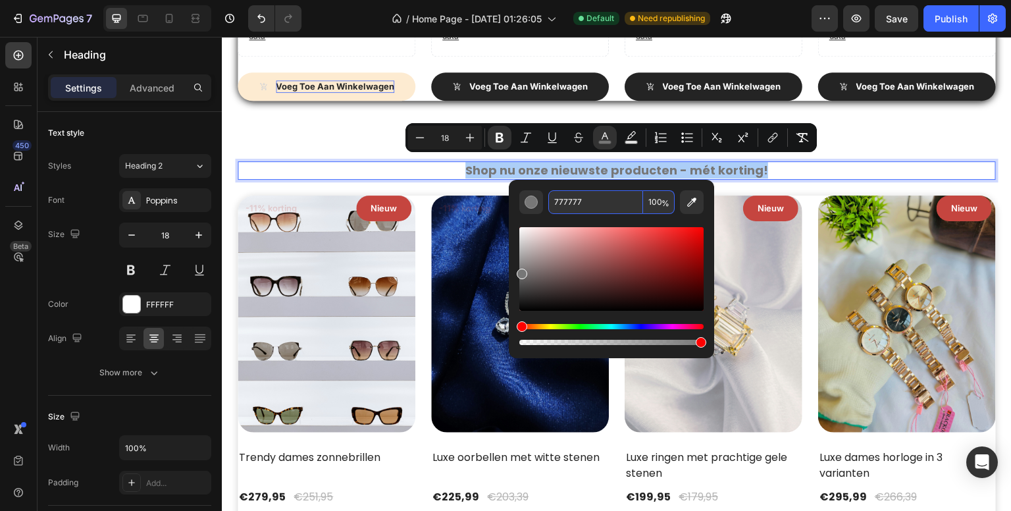
click at [612, 198] on input "777777" at bounding box center [595, 202] width 95 height 24
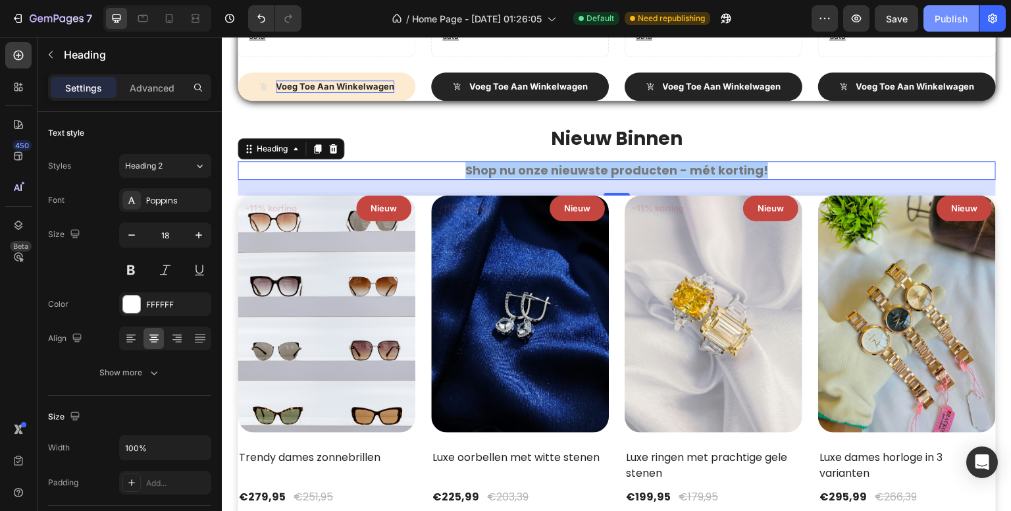
click at [939, 18] on div "Publish" at bounding box center [951, 19] width 33 height 14
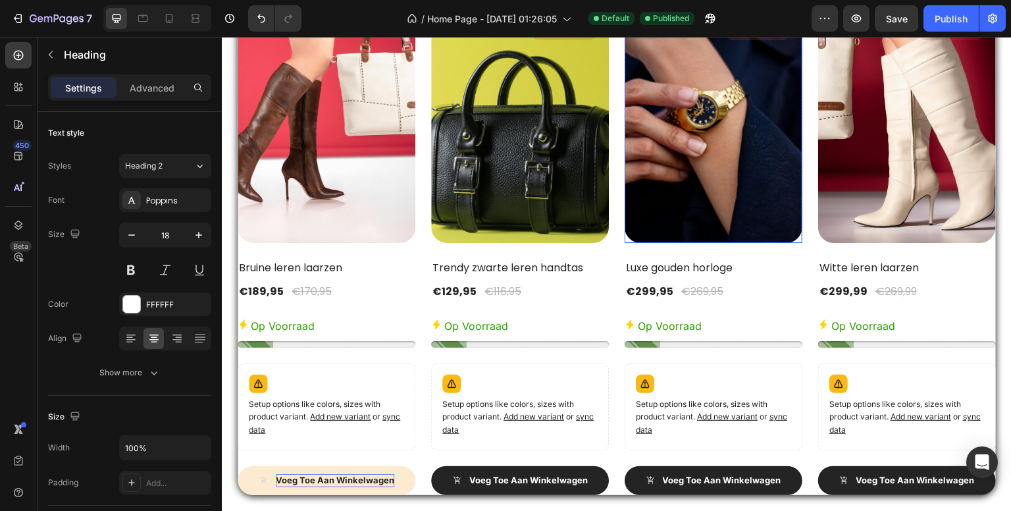
scroll to position [898, 0]
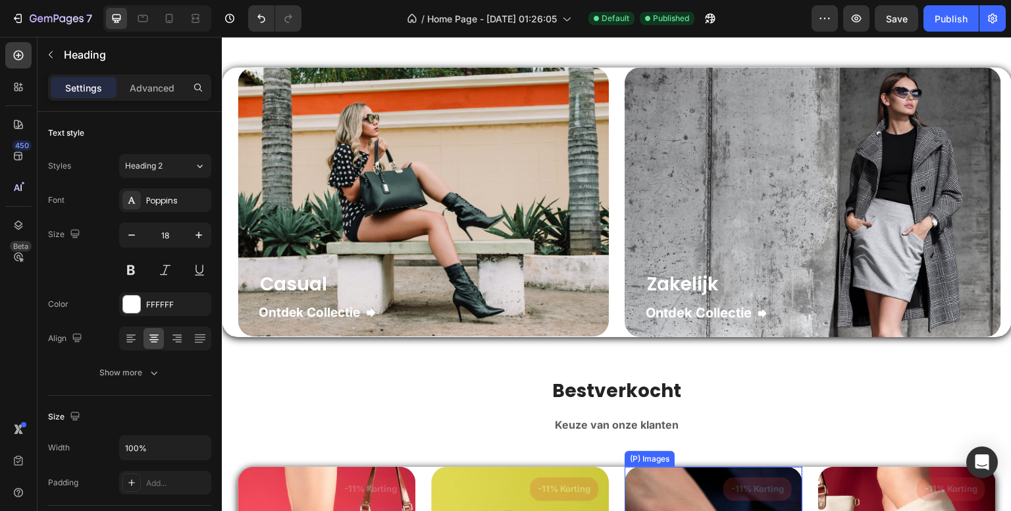
click at [233, 217] on div "Casual Heading Ontdek Collectie Button Row Hero Banner" at bounding box center [415, 201] width 387 height 269
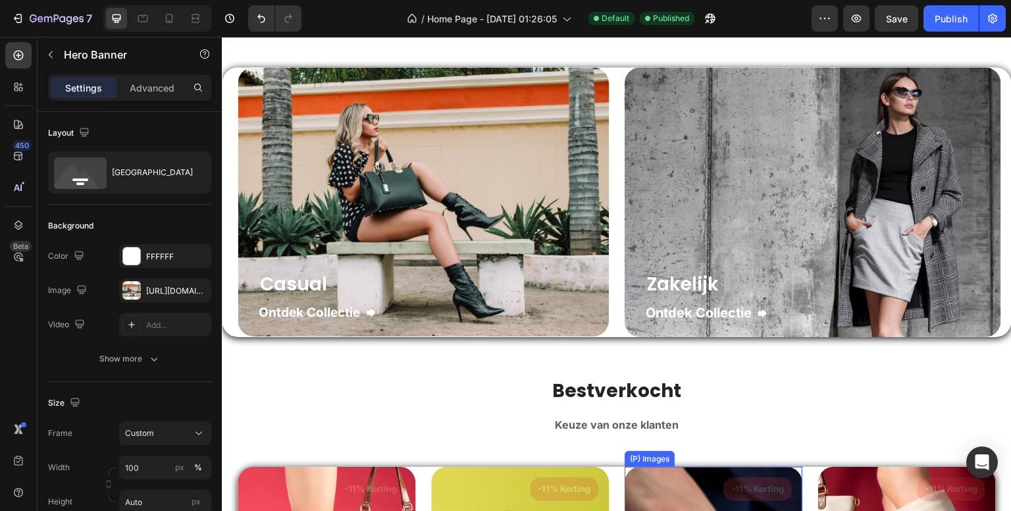
click at [233, 217] on div "Casual Heading Ontdek Collectie Button Row Hero Banner" at bounding box center [415, 201] width 387 height 269
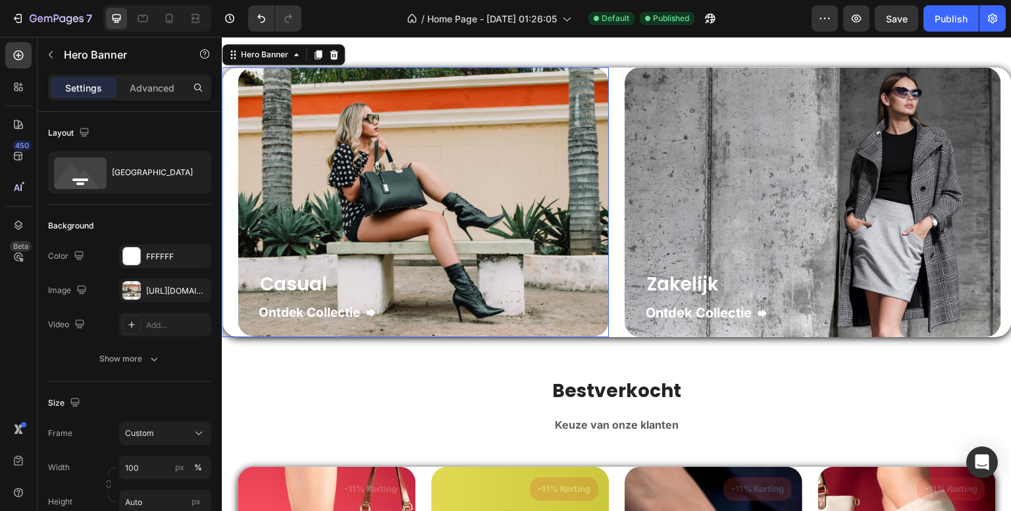
scroll to position [766, 0]
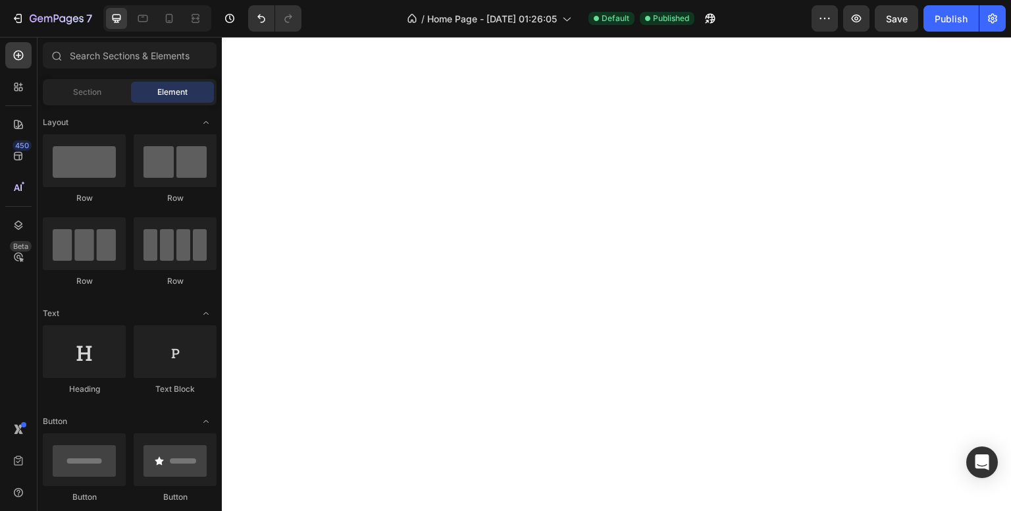
scroll to position [1768, 0]
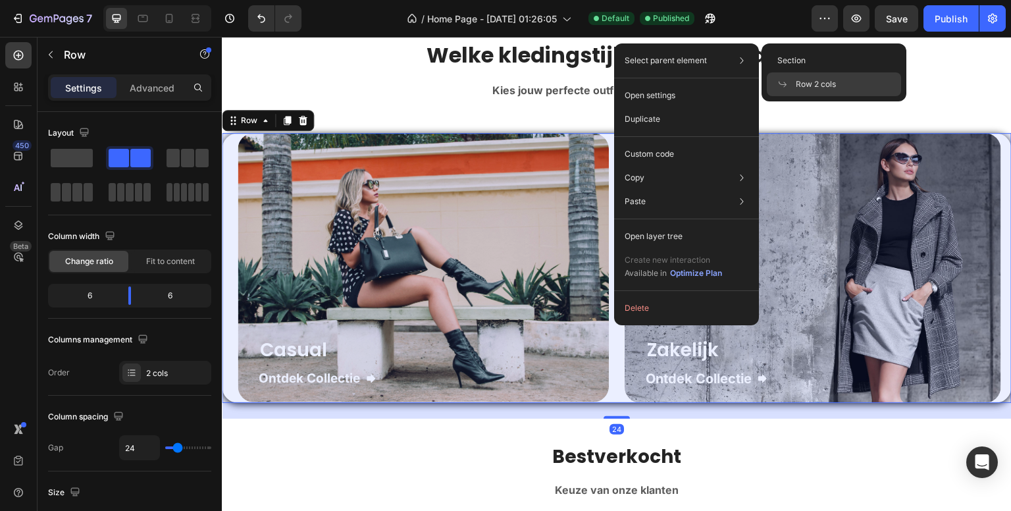
click at [814, 80] on span "Row 2 cols" at bounding box center [816, 84] width 40 height 12
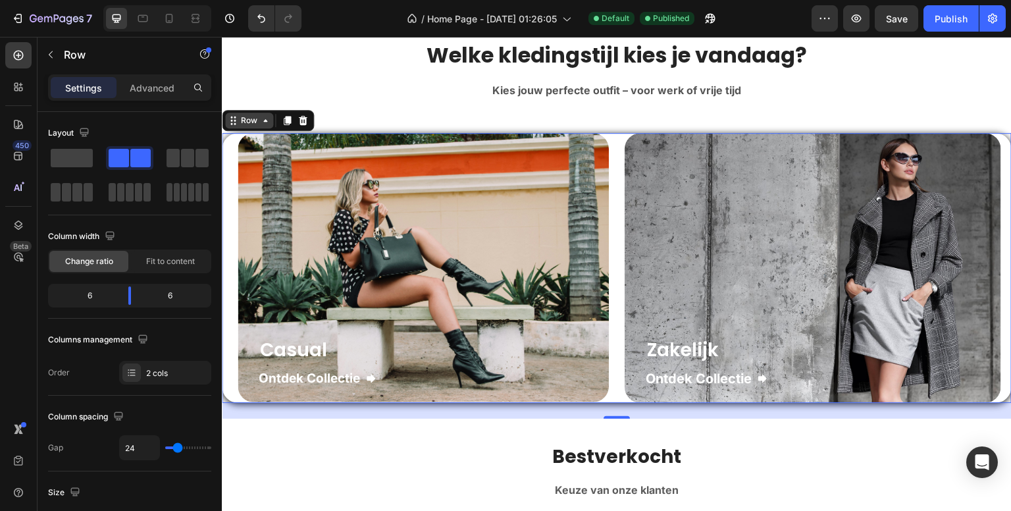
click at [251, 121] on div "Row" at bounding box center [249, 121] width 22 height 12
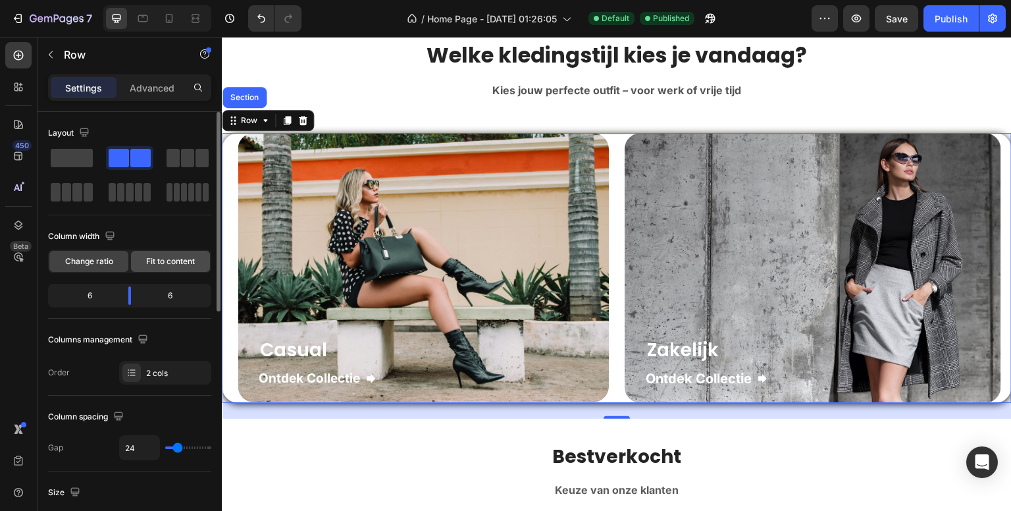
click at [179, 251] on div "Fit to content" at bounding box center [170, 261] width 79 height 21
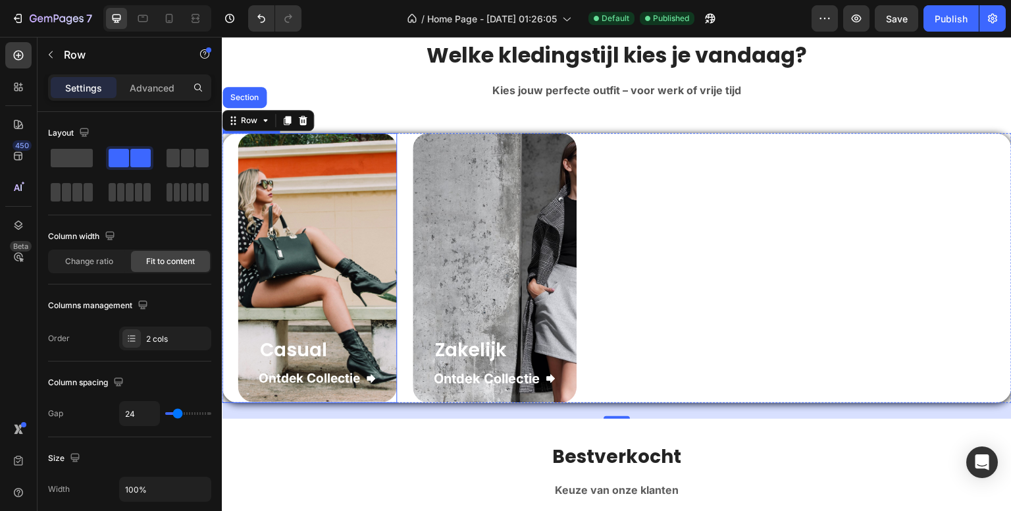
click at [294, 255] on div "Casual Heading Ontdek Collectie Button Row" at bounding box center [317, 267] width 159 height 269
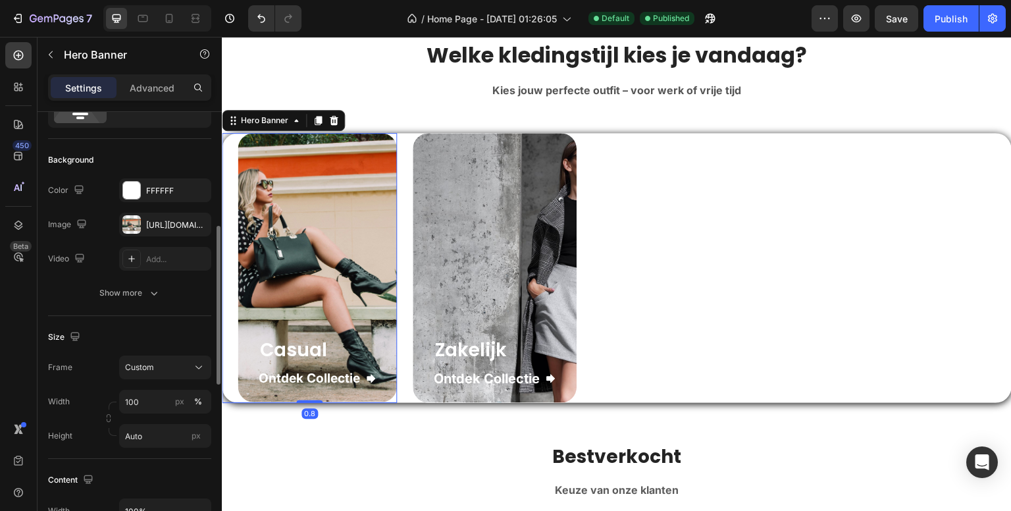
scroll to position [132, 0]
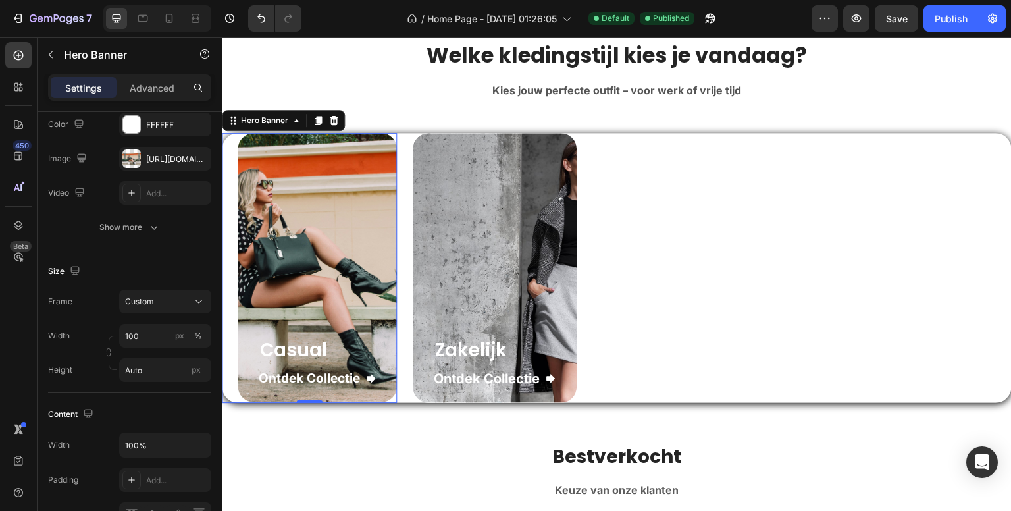
click at [317, 263] on div "Casual Heading Ontdek Collectie Button Row" at bounding box center [317, 267] width 159 height 269
click at [460, 233] on div "Zakelijk Heading Ontdek Collectie Button Row" at bounding box center [495, 268] width 164 height 270
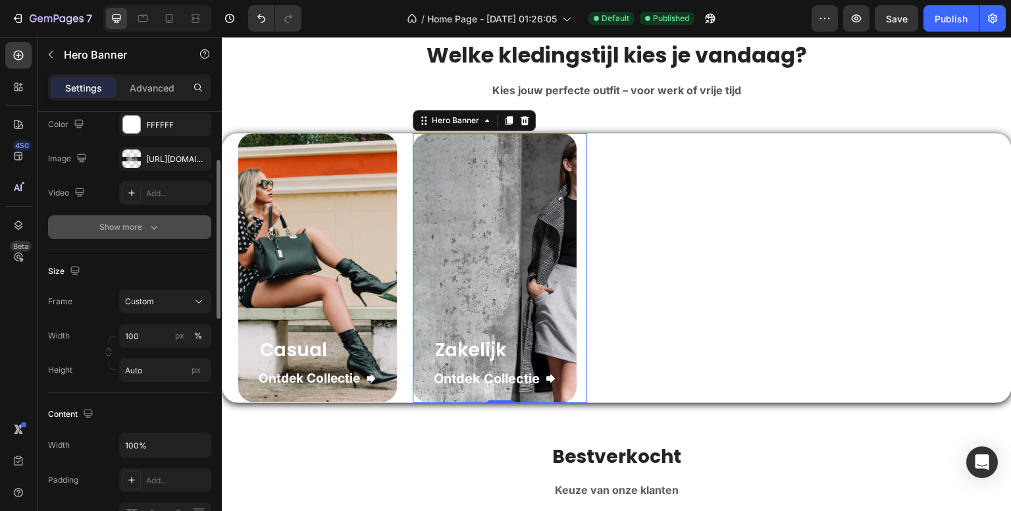
click at [159, 231] on icon "button" at bounding box center [153, 227] width 13 height 13
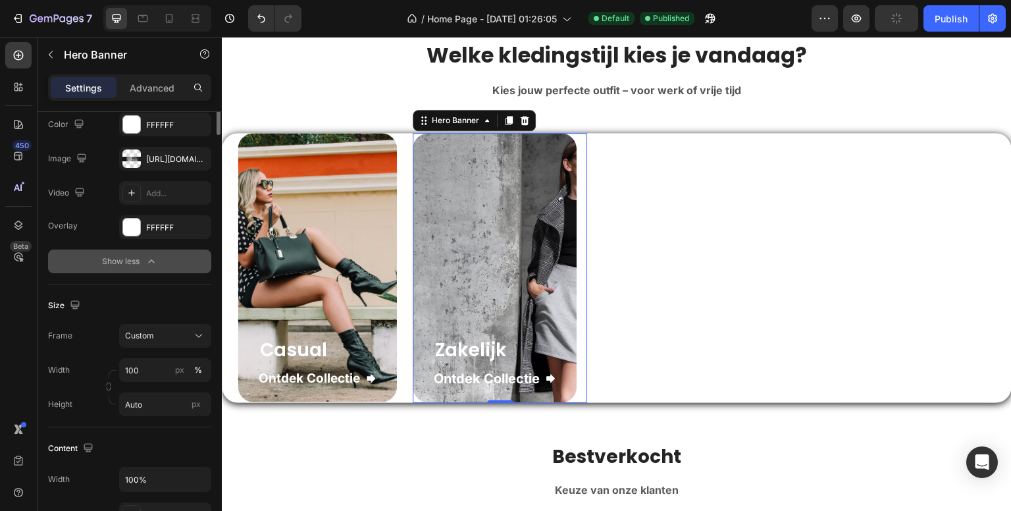
scroll to position [0, 0]
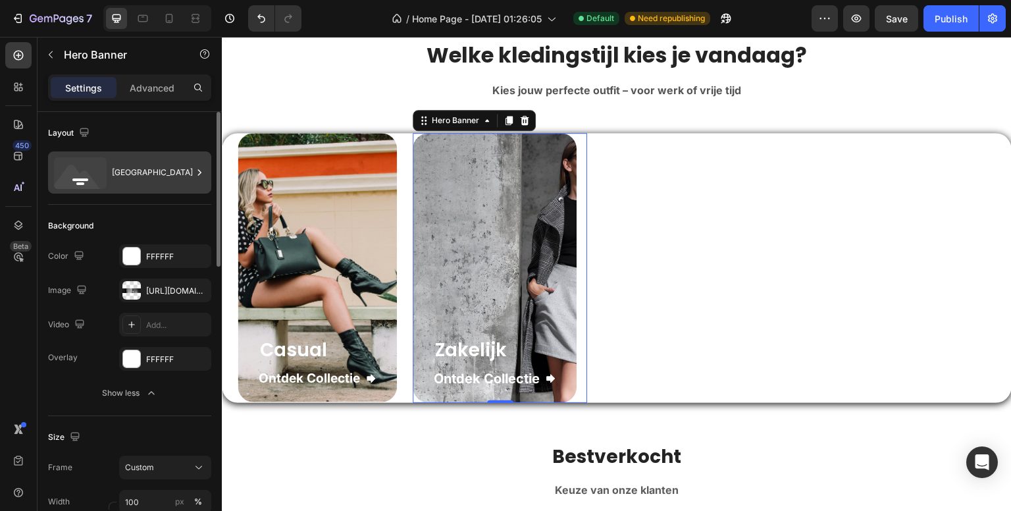
click at [143, 174] on div "[GEOGRAPHIC_DATA]" at bounding box center [152, 172] width 80 height 30
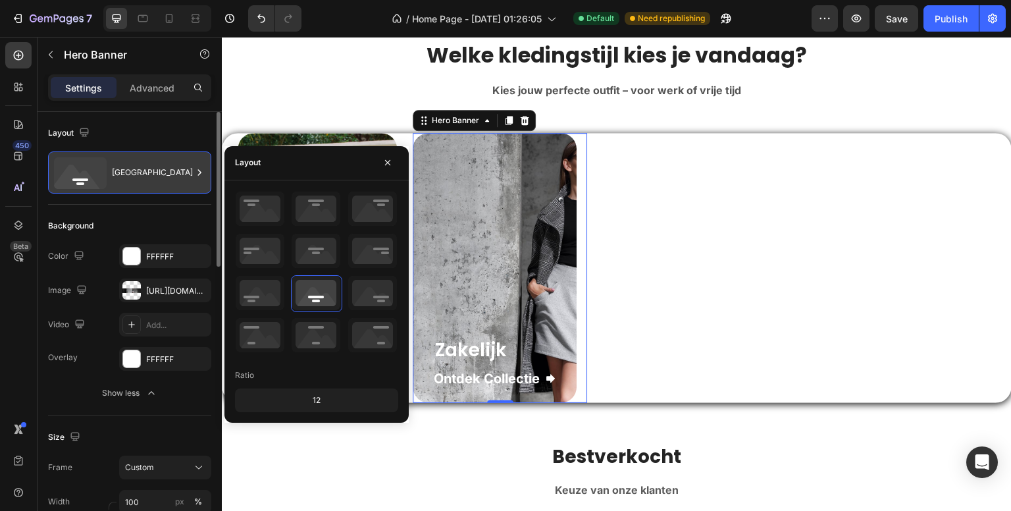
click at [144, 174] on div "[GEOGRAPHIC_DATA]" at bounding box center [152, 172] width 80 height 30
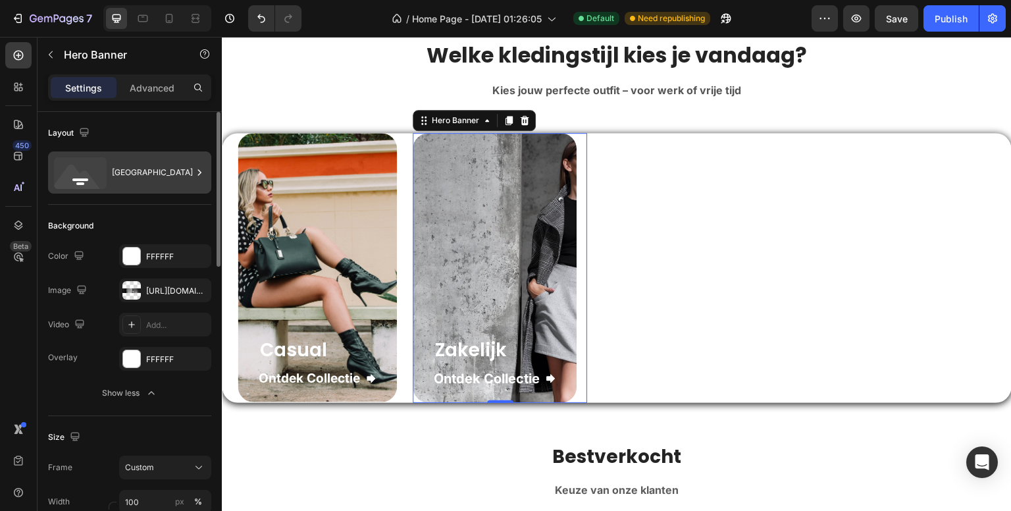
click at [144, 174] on div "[GEOGRAPHIC_DATA]" at bounding box center [152, 172] width 80 height 30
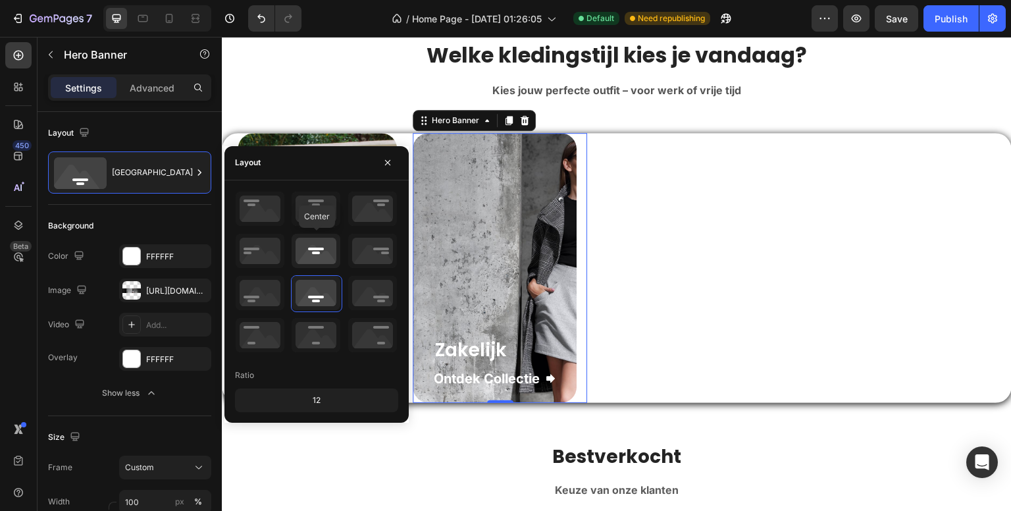
click at [303, 256] on icon at bounding box center [316, 251] width 49 height 34
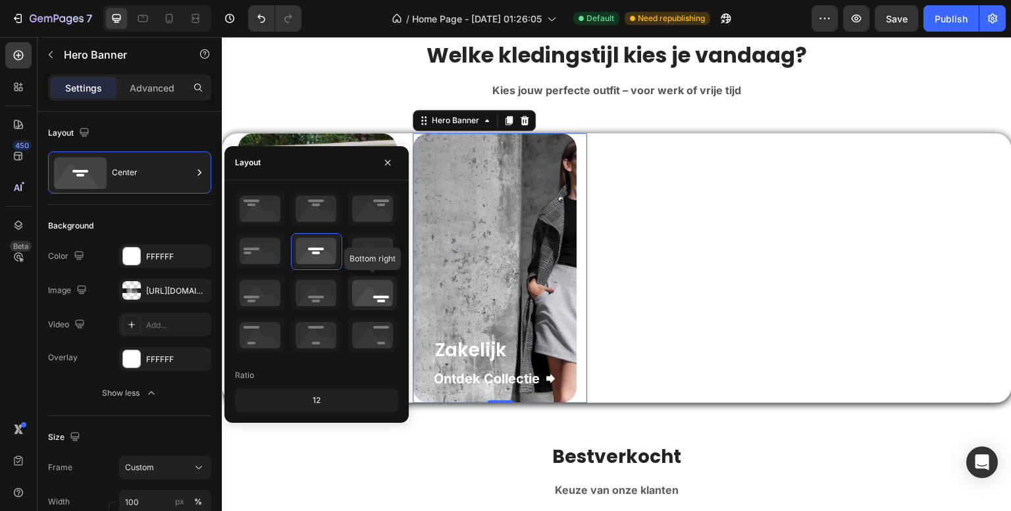
click at [372, 296] on icon at bounding box center [372, 293] width 49 height 34
click at [321, 288] on icon at bounding box center [316, 293] width 49 height 34
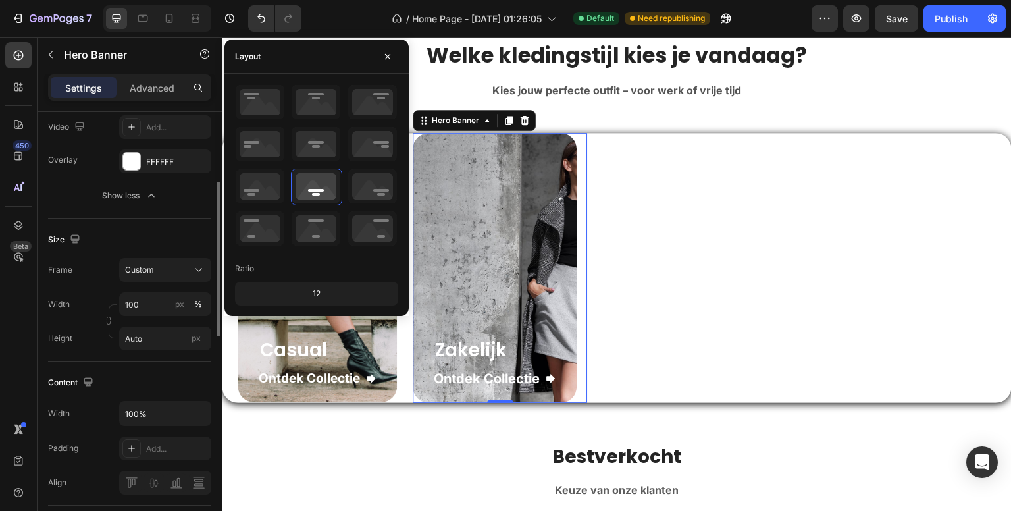
scroll to position [132, 0]
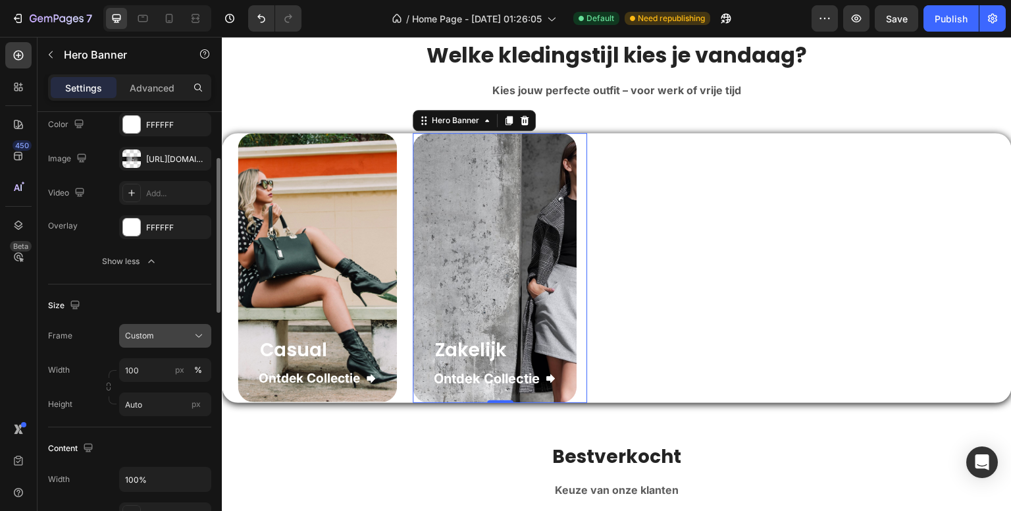
click at [165, 336] on div "Custom" at bounding box center [157, 336] width 65 height 12
click at [166, 337] on div "Custom" at bounding box center [157, 336] width 65 height 12
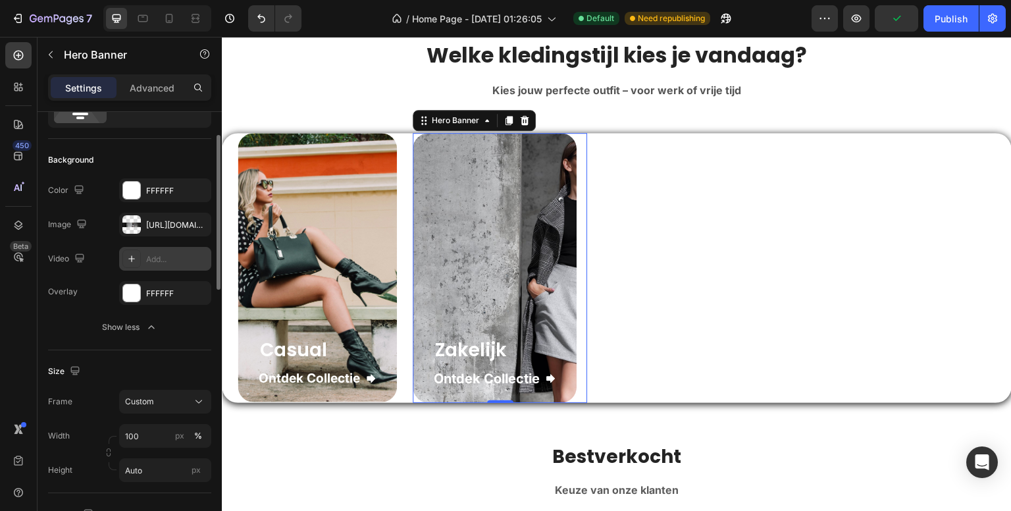
scroll to position [0, 0]
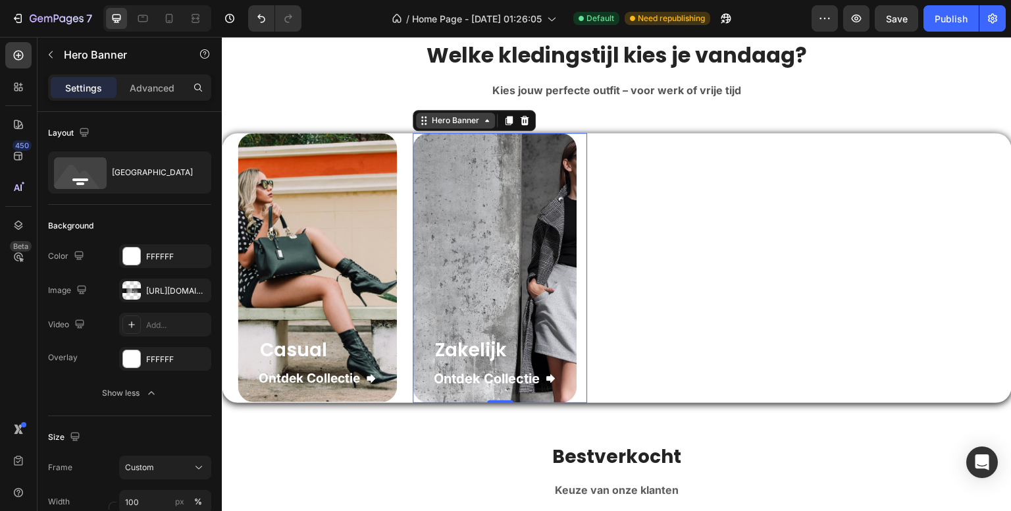
click at [449, 125] on div "Hero Banner" at bounding box center [455, 121] width 53 height 12
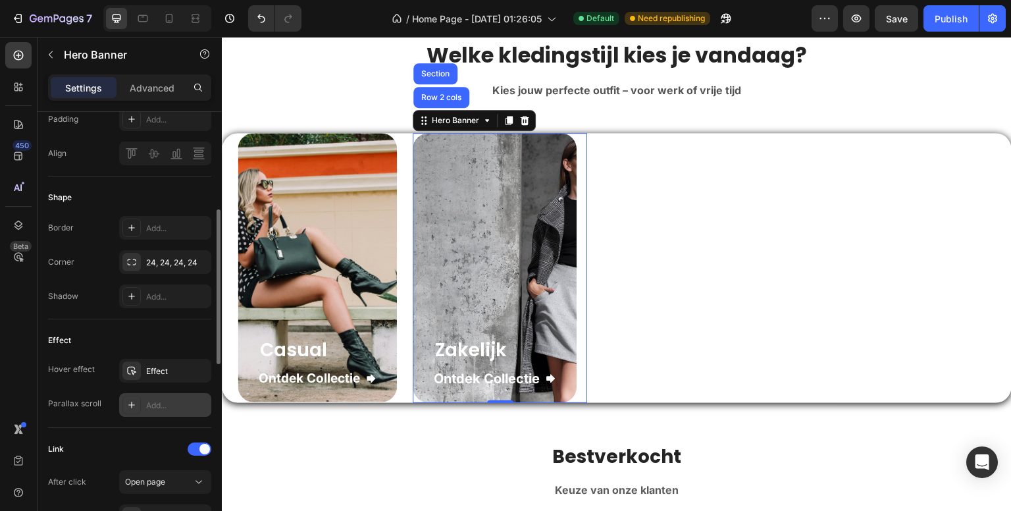
scroll to position [395, 0]
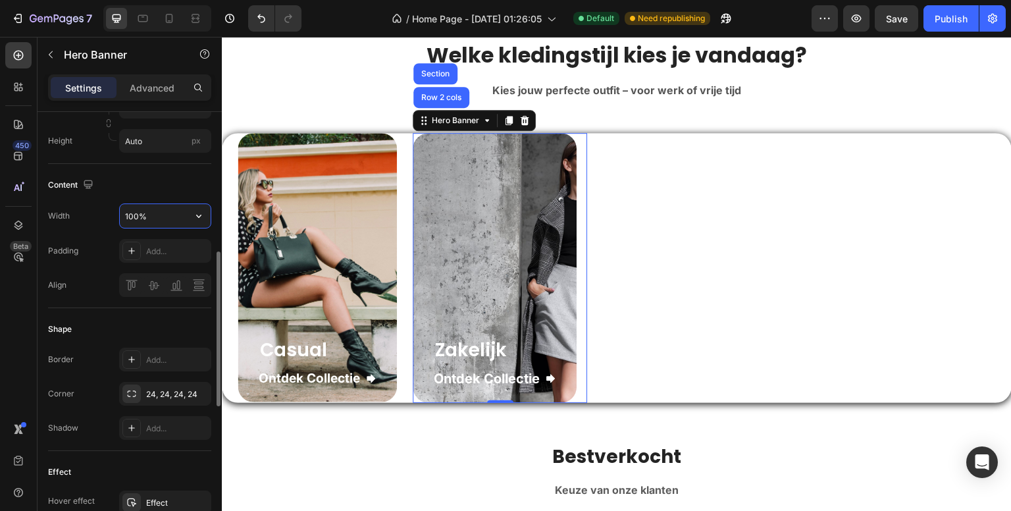
click at [177, 211] on input "100%" at bounding box center [165, 216] width 91 height 24
click at [197, 211] on icon "button" at bounding box center [198, 215] width 13 height 13
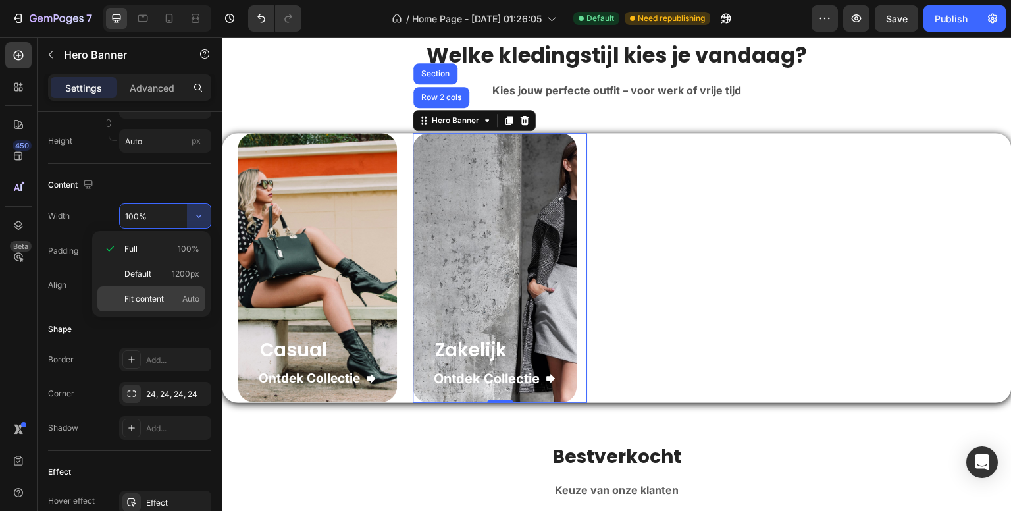
click at [182, 298] on span "Auto" at bounding box center [190, 299] width 17 height 12
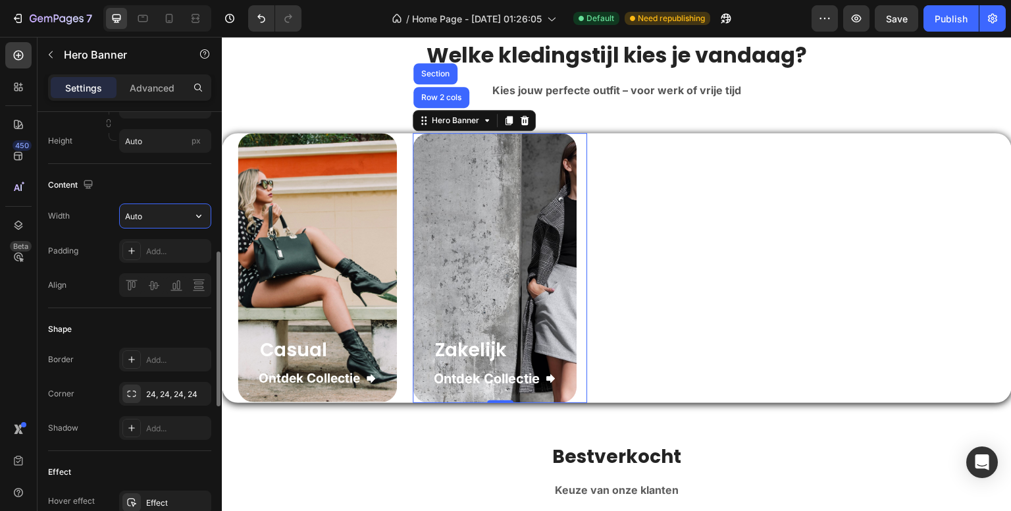
click at [174, 214] on input "Auto" at bounding box center [165, 216] width 91 height 24
click at [199, 212] on icon "button" at bounding box center [198, 215] width 13 height 13
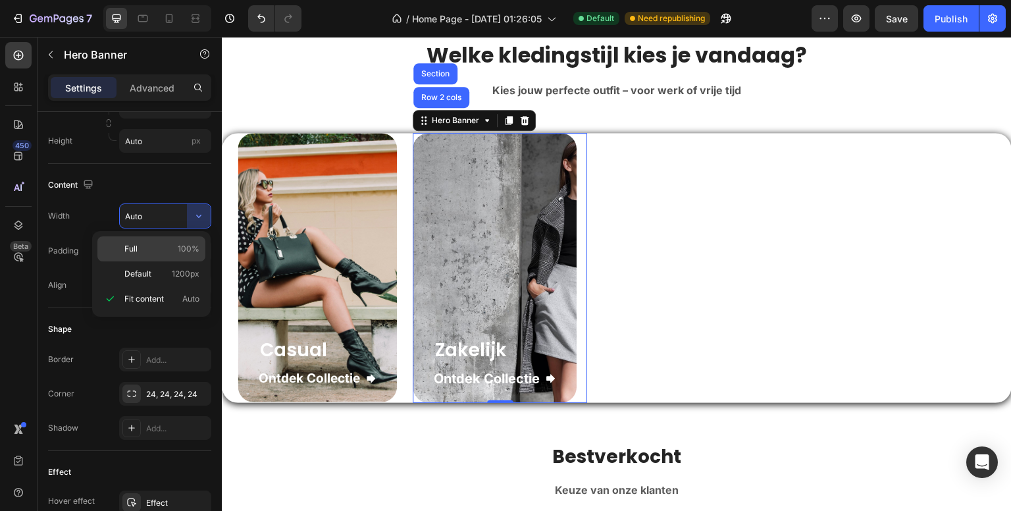
click at [184, 245] on span "100%" at bounding box center [189, 249] width 22 height 12
type input "100%"
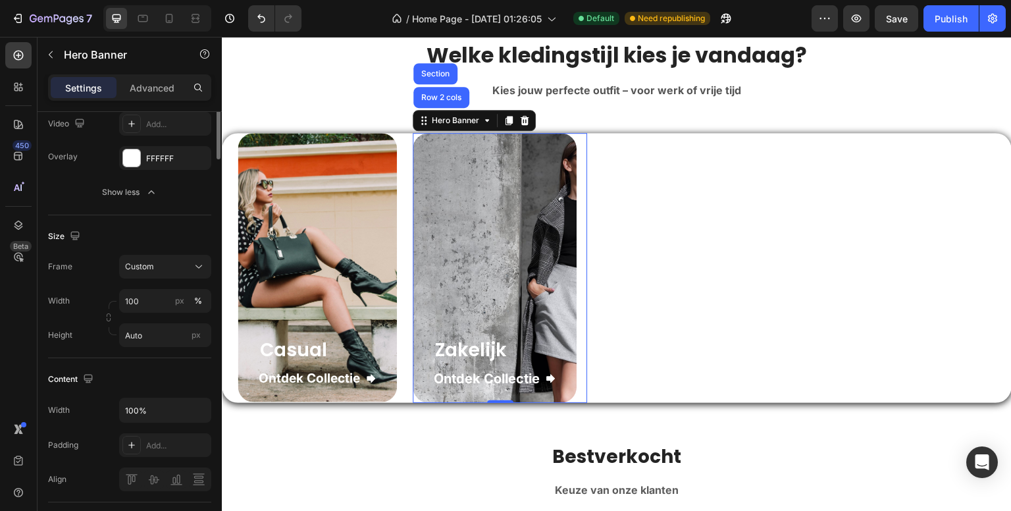
scroll to position [0, 0]
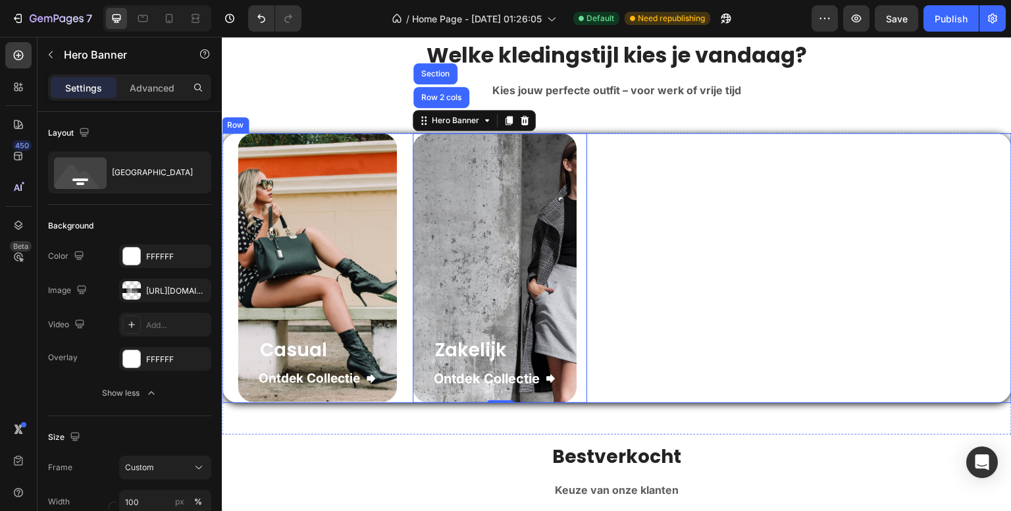
click at [729, 224] on div "Casual Heading Ontdek Collectie Button Row Hero Banner Zakelijk Heading Ontdek …" at bounding box center [617, 268] width 790 height 270
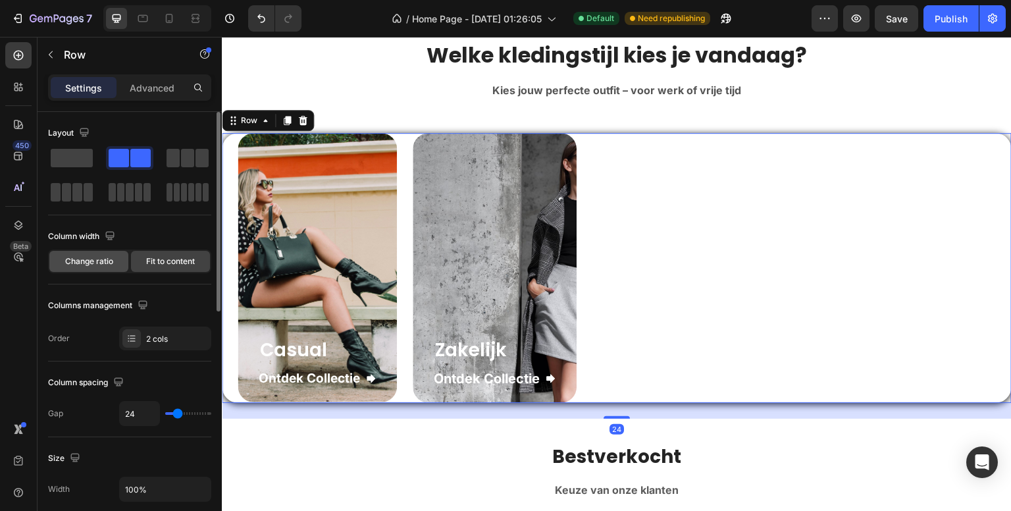
click at [108, 259] on span "Change ratio" at bounding box center [89, 261] width 48 height 12
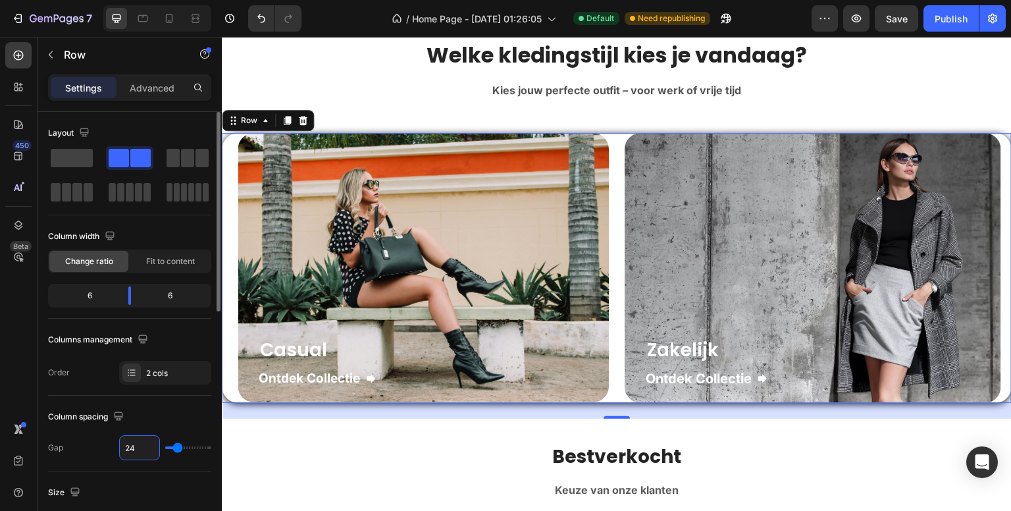
click at [150, 444] on input "24" at bounding box center [139, 448] width 39 height 24
type input "1"
type input "12"
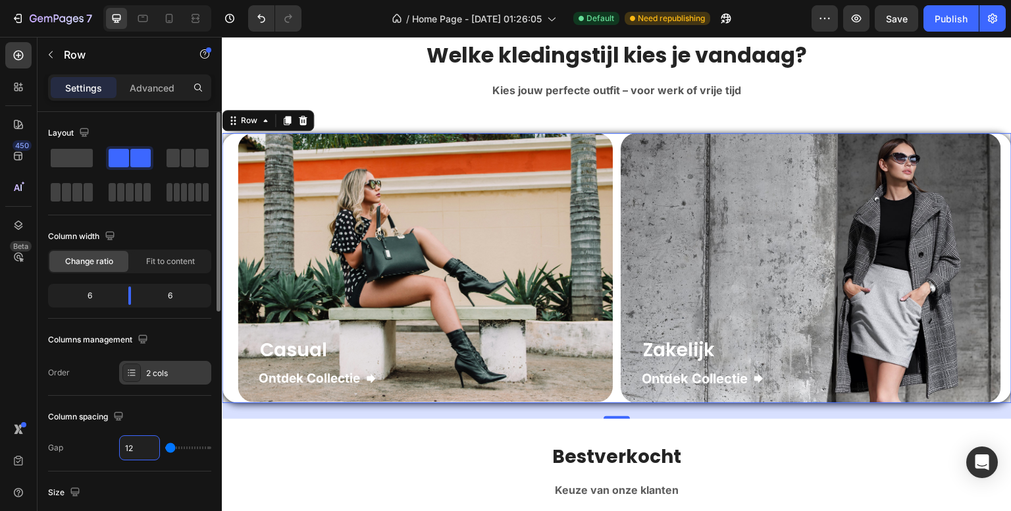
type input "12"
type input "1"
type input "0"
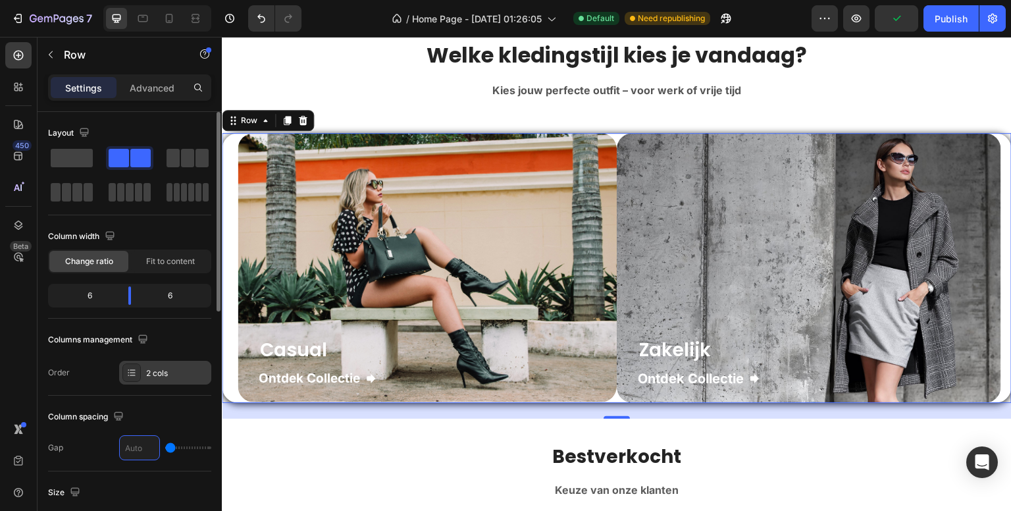
type input "2"
type input "24"
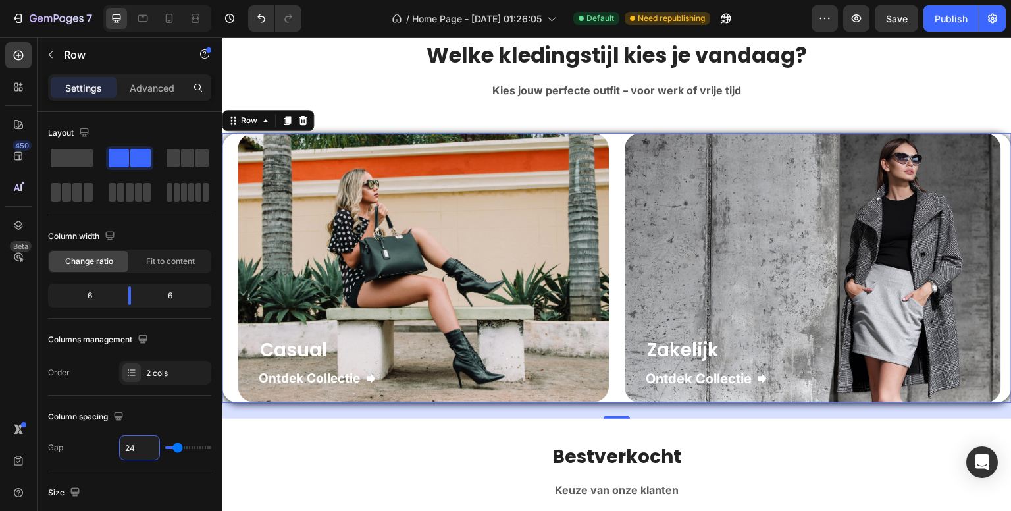
click at [11, 375] on div "450 Beta" at bounding box center [18, 229] width 26 height 374
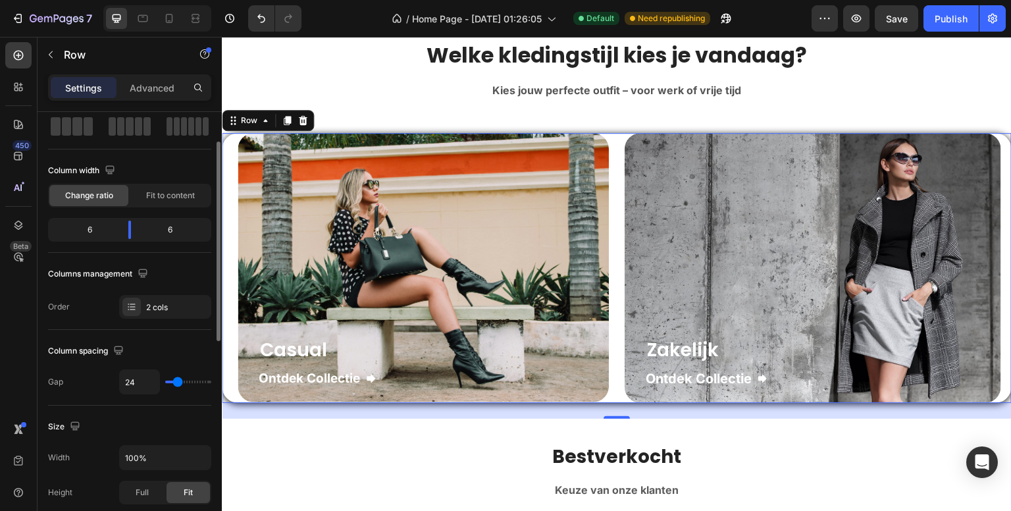
scroll to position [132, 0]
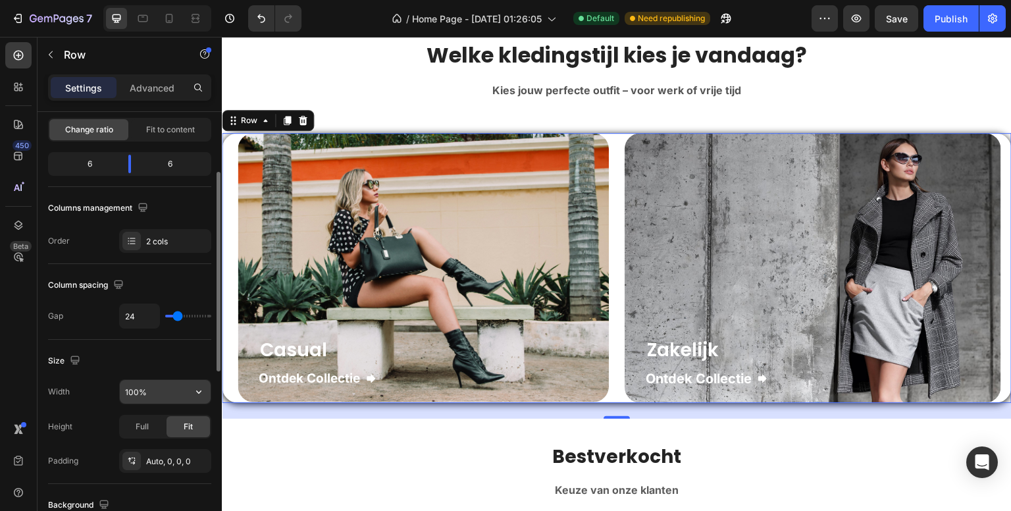
click at [151, 396] on input "100%" at bounding box center [165, 392] width 91 height 24
click at [198, 392] on icon "button" at bounding box center [198, 391] width 13 height 13
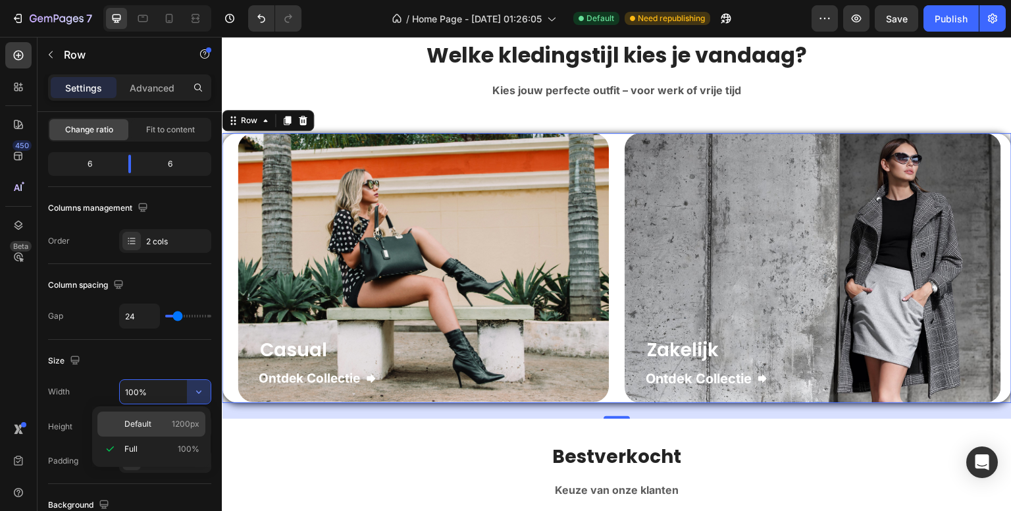
click at [194, 417] on div "Default 1200px" at bounding box center [151, 423] width 108 height 25
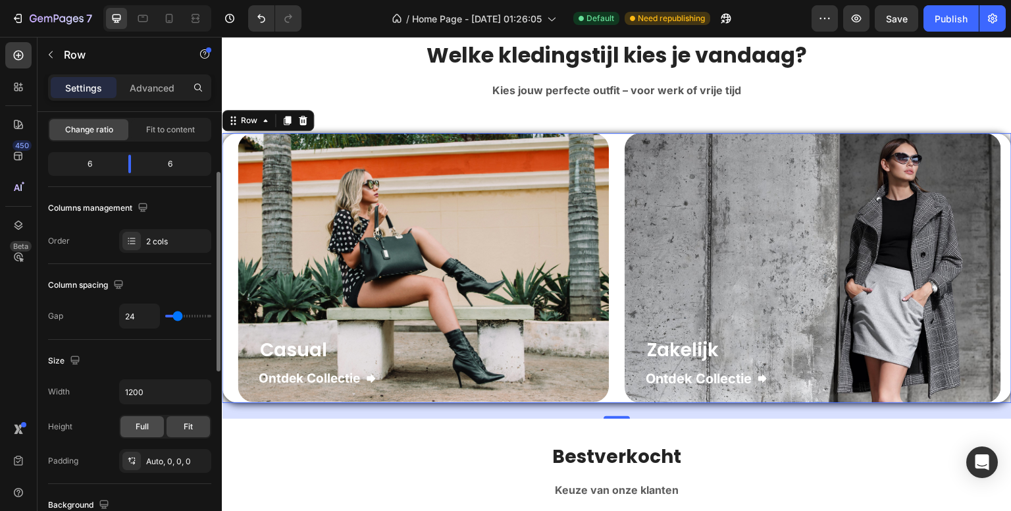
click at [151, 435] on div "Full" at bounding box center [141, 426] width 43 height 21
click at [199, 456] on icon "button" at bounding box center [197, 461] width 11 height 11
click at [964, 14] on div "Publish" at bounding box center [951, 19] width 33 height 14
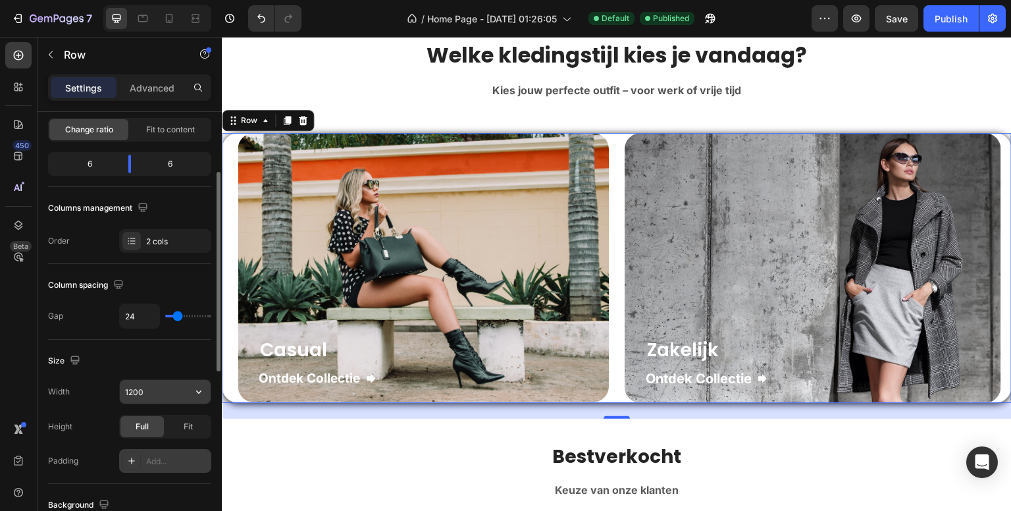
click at [184, 389] on input "1200" at bounding box center [165, 392] width 91 height 24
click at [197, 390] on icon "button" at bounding box center [198, 391] width 5 height 3
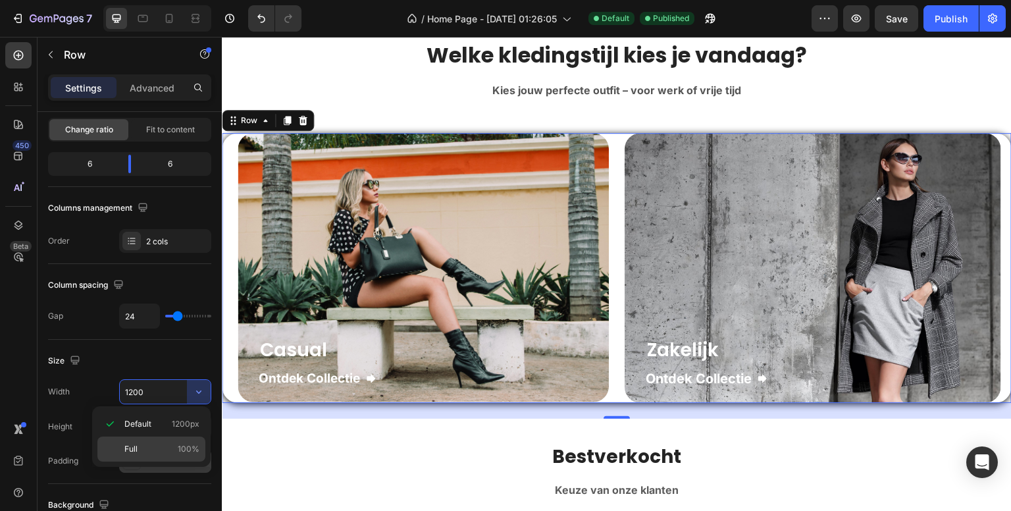
click at [142, 442] on div "Full 100%" at bounding box center [151, 448] width 108 height 25
type input "100%"
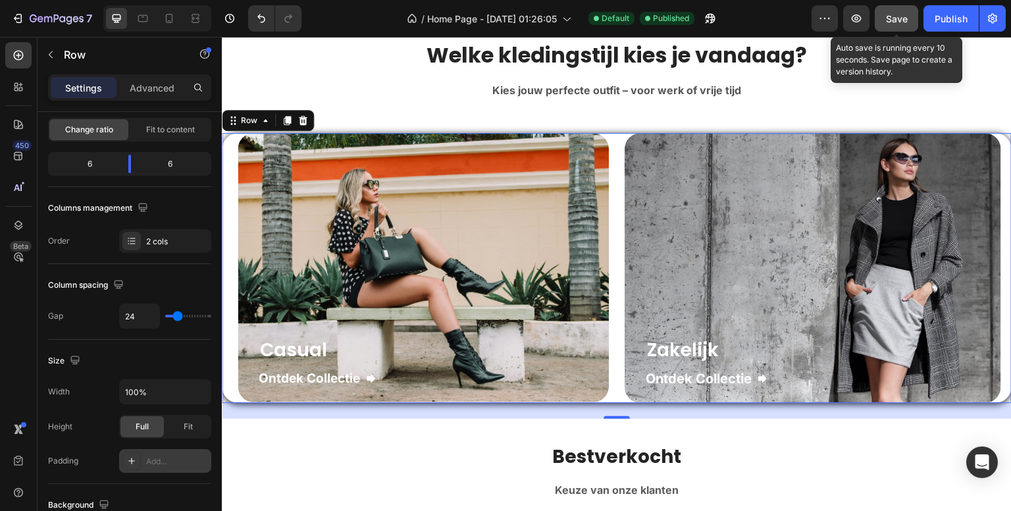
click at [897, 20] on span "Save" at bounding box center [897, 18] width 22 height 11
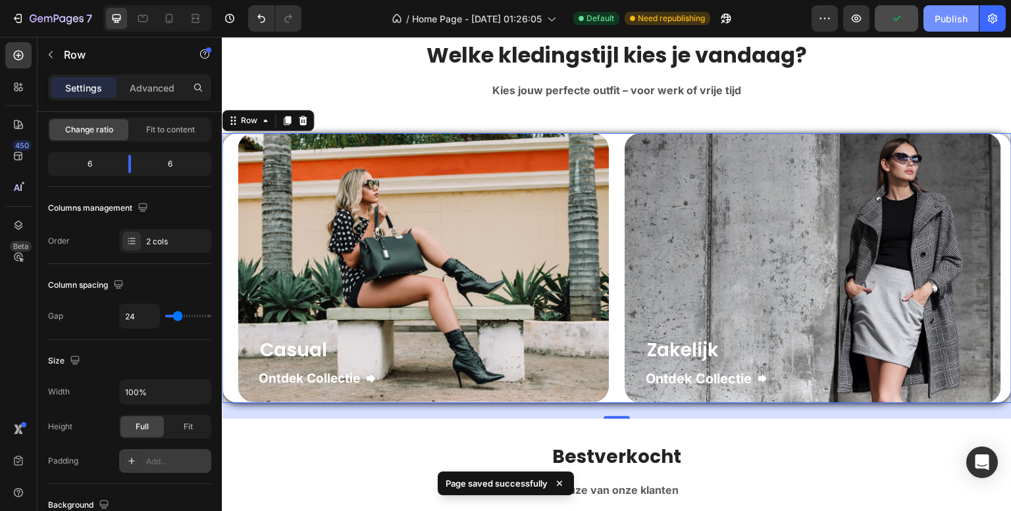
click at [941, 17] on div "Publish" at bounding box center [951, 19] width 33 height 14
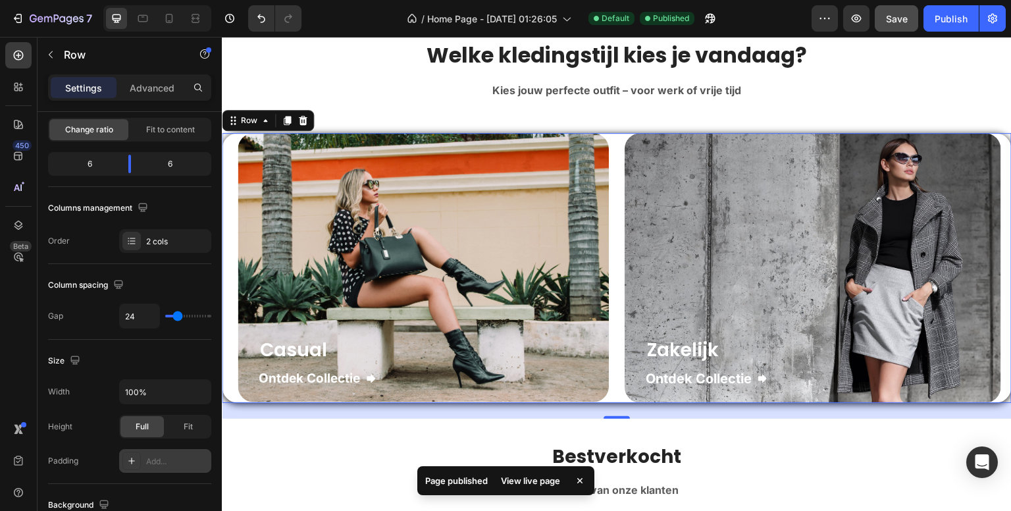
click at [542, 481] on div "View live page" at bounding box center [530, 480] width 75 height 18
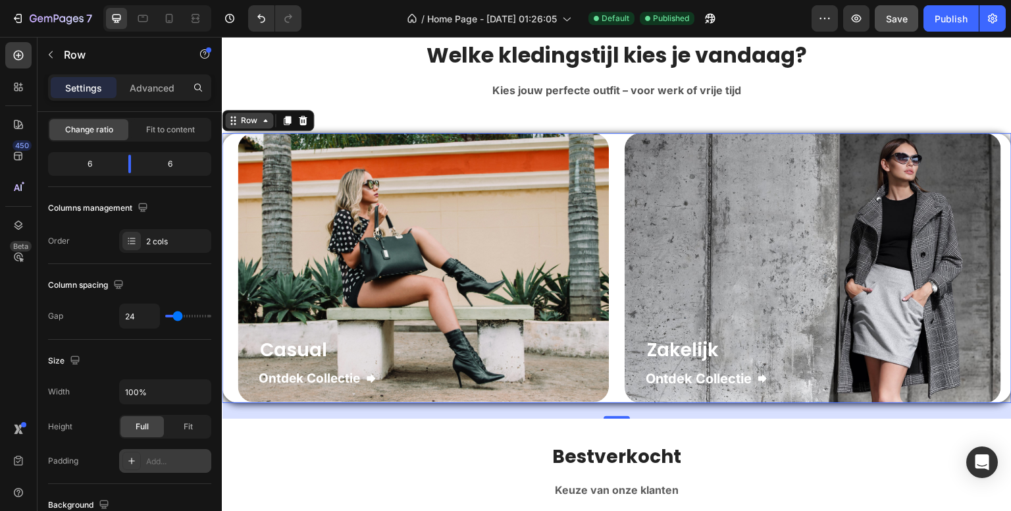
click at [259, 125] on div "Row" at bounding box center [249, 121] width 48 height 16
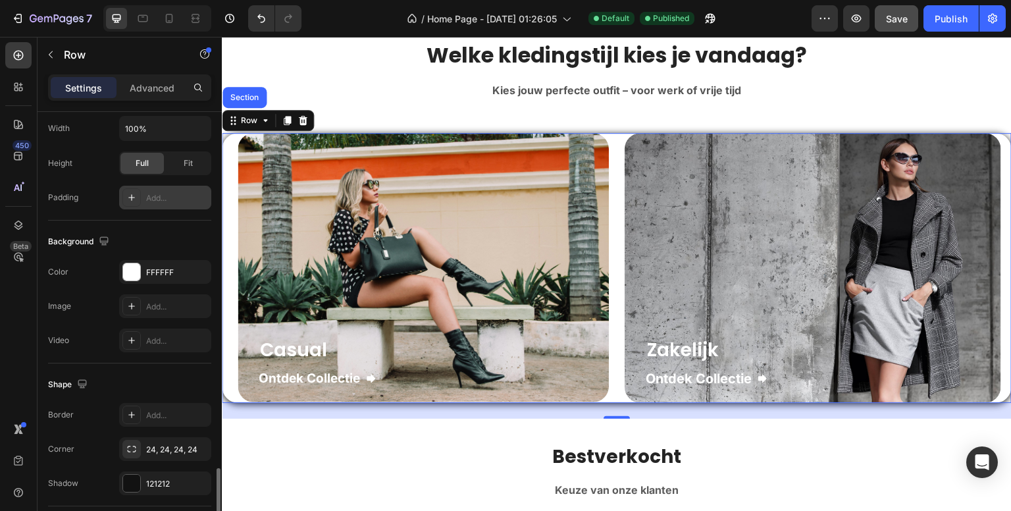
scroll to position [515, 0]
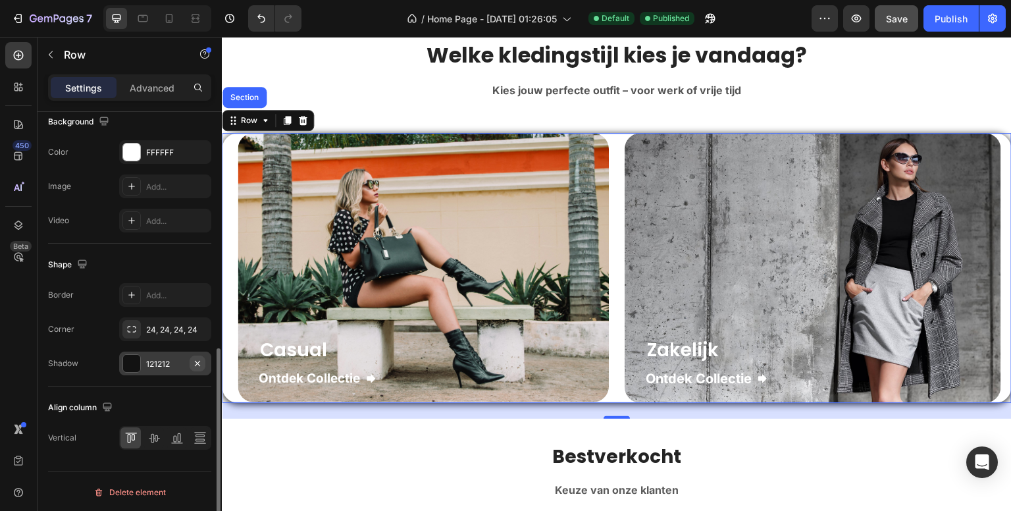
click at [199, 363] on icon "button" at bounding box center [197, 362] width 5 height 5
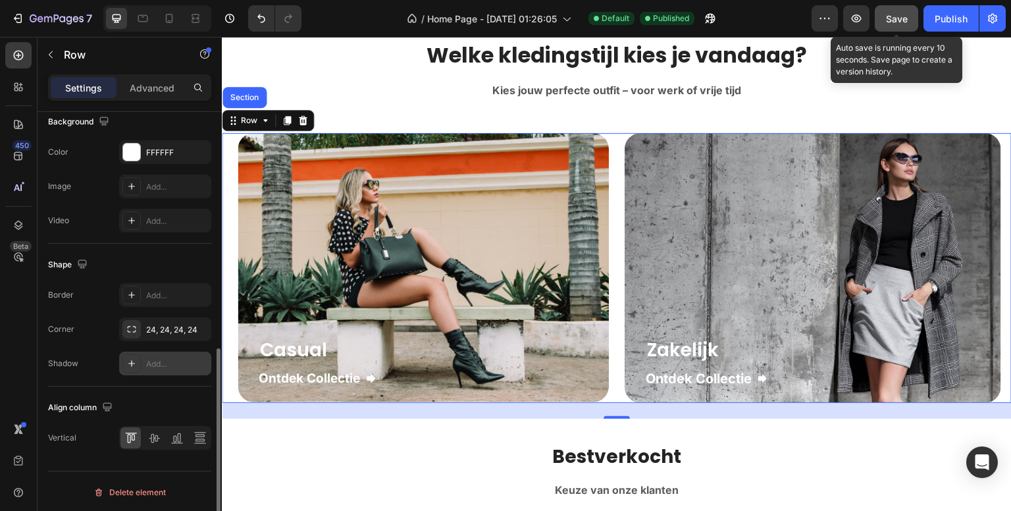
drag, startPoint x: 895, startPoint y: 21, endPoint x: 302, endPoint y: 165, distance: 609.6
click at [895, 21] on span "Save" at bounding box center [897, 18] width 22 height 11
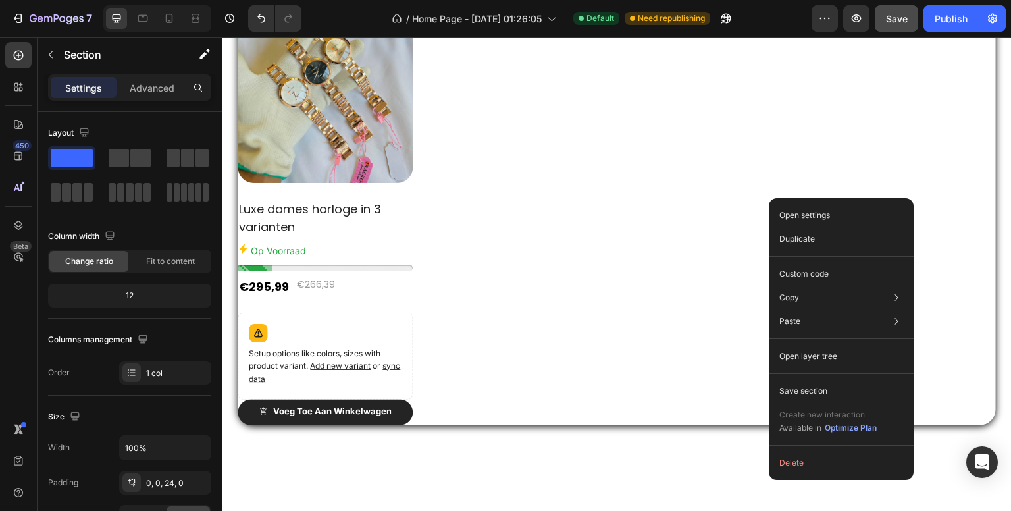
scroll to position [365, 0]
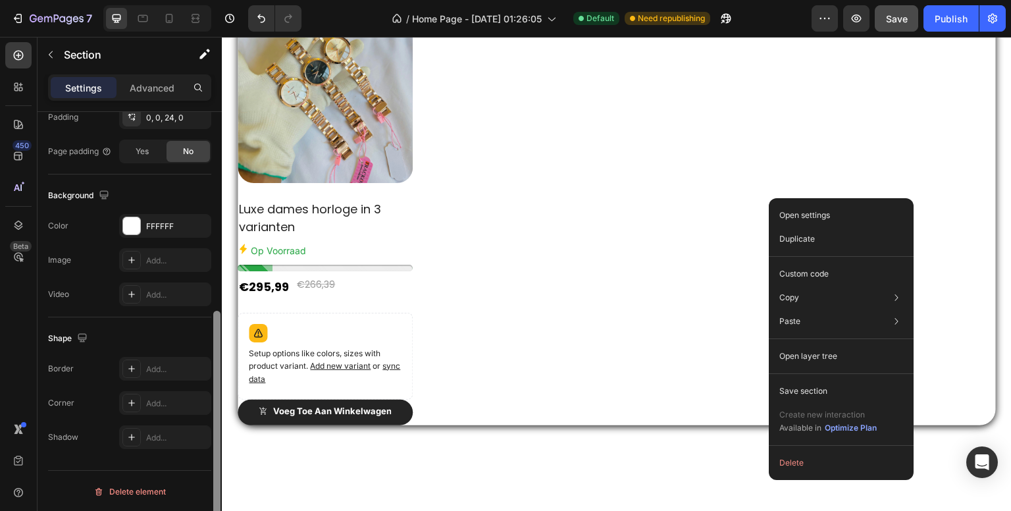
click at [216, 349] on div at bounding box center [217, 330] width 10 height 436
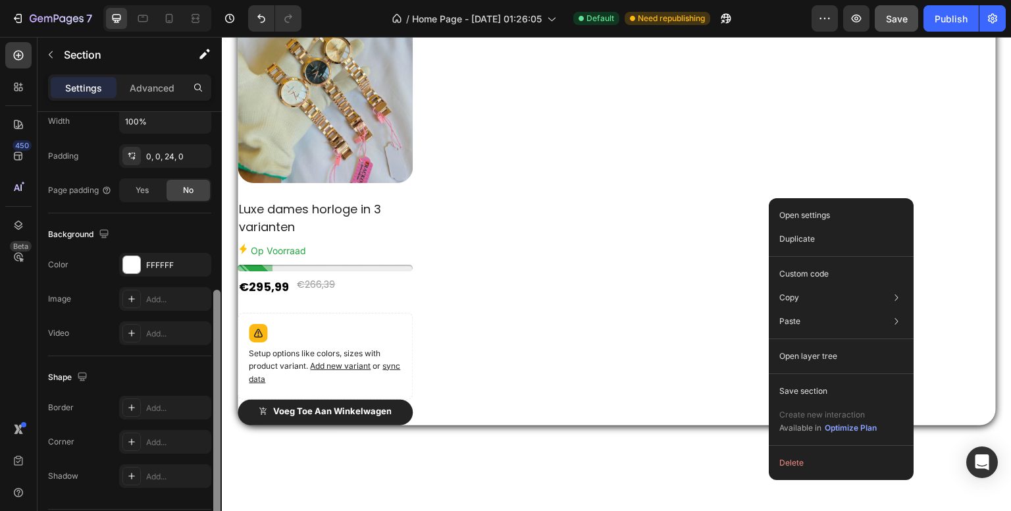
scroll to position [0, 0]
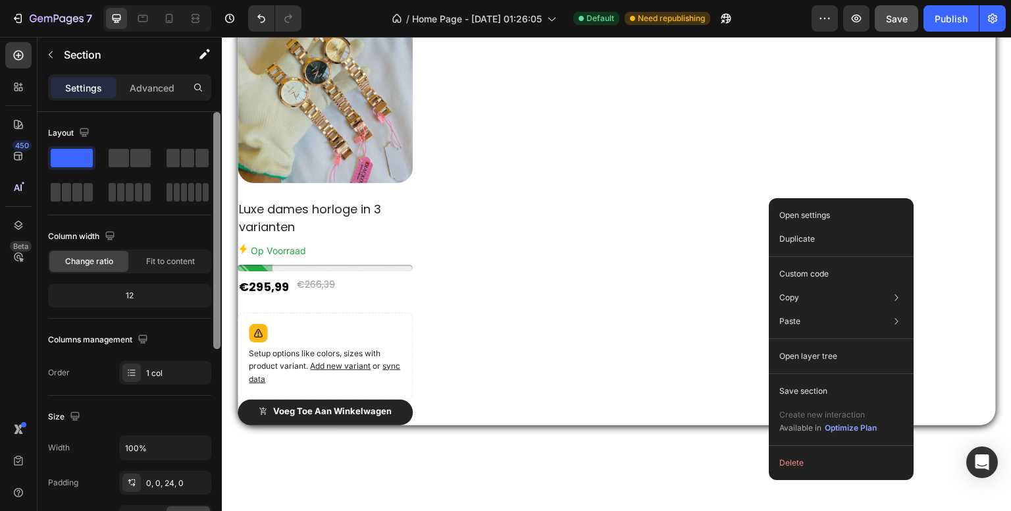
drag, startPoint x: 216, startPoint y: 349, endPoint x: 217, endPoint y: 134, distance: 214.6
click at [217, 134] on div at bounding box center [216, 230] width 7 height 237
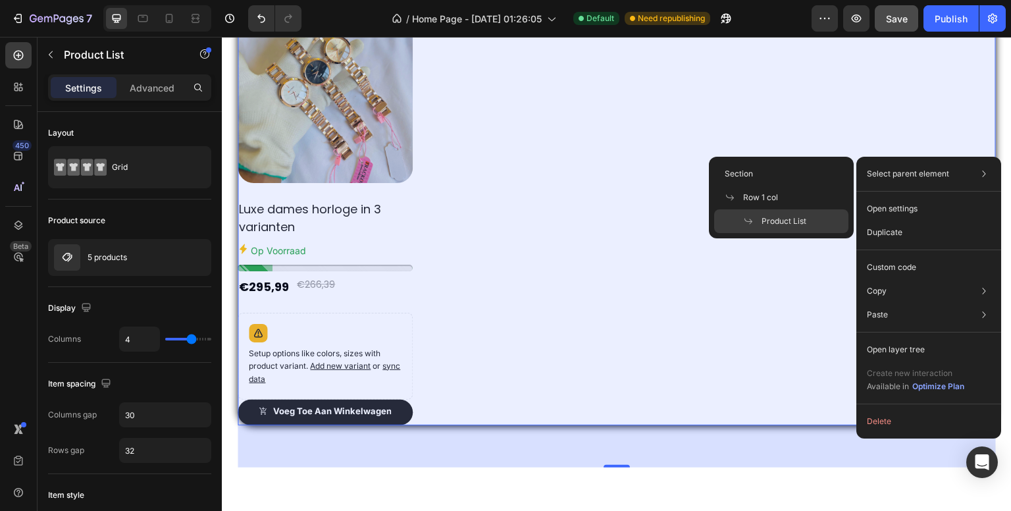
click at [782, 222] on span "Product List" at bounding box center [784, 221] width 45 height 12
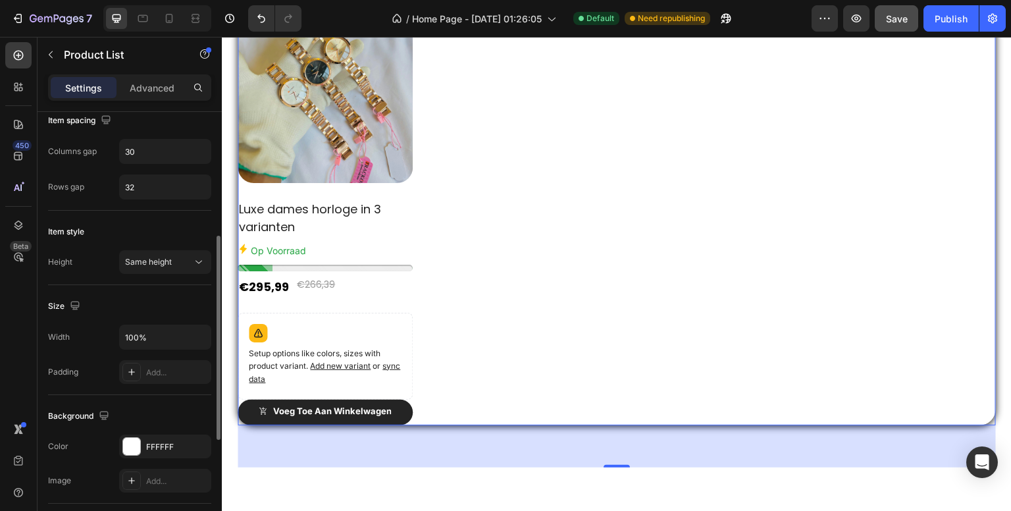
scroll to position [494, 0]
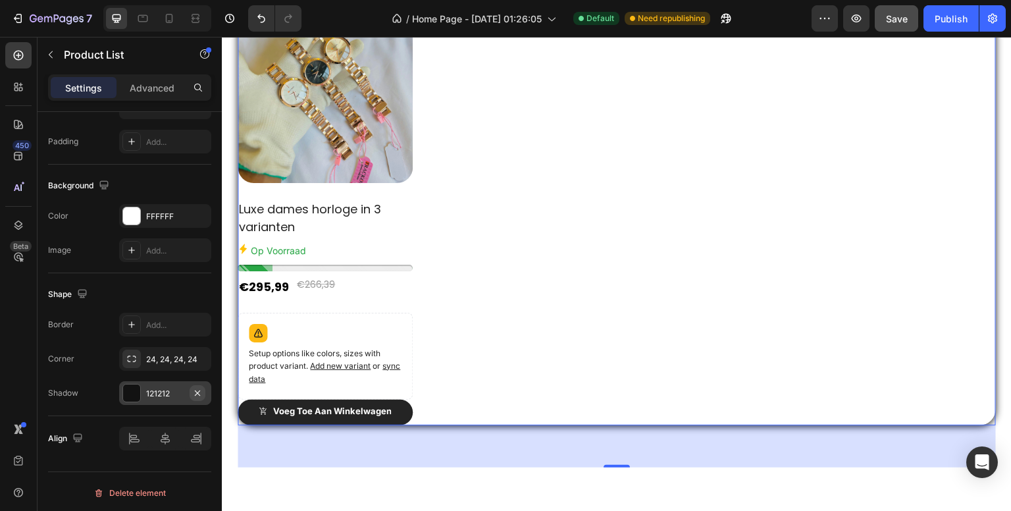
click at [201, 392] on icon "button" at bounding box center [197, 393] width 11 height 11
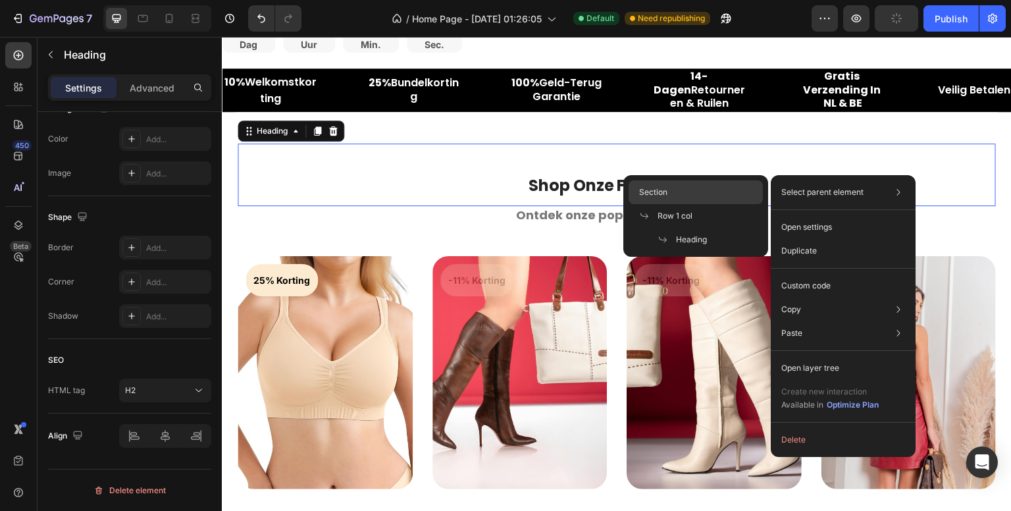
scroll to position [0, 0]
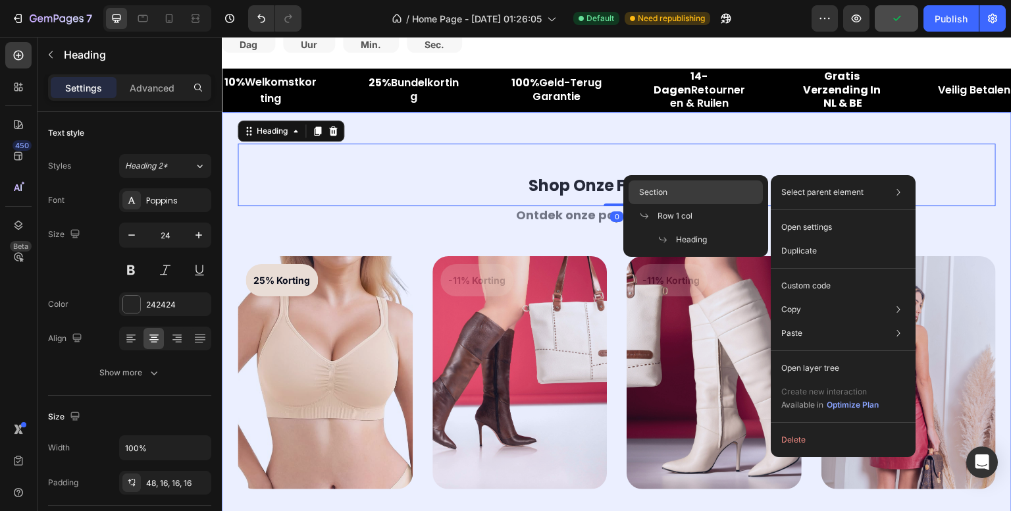
click at [725, 192] on div "Section" at bounding box center [696, 192] width 134 height 24
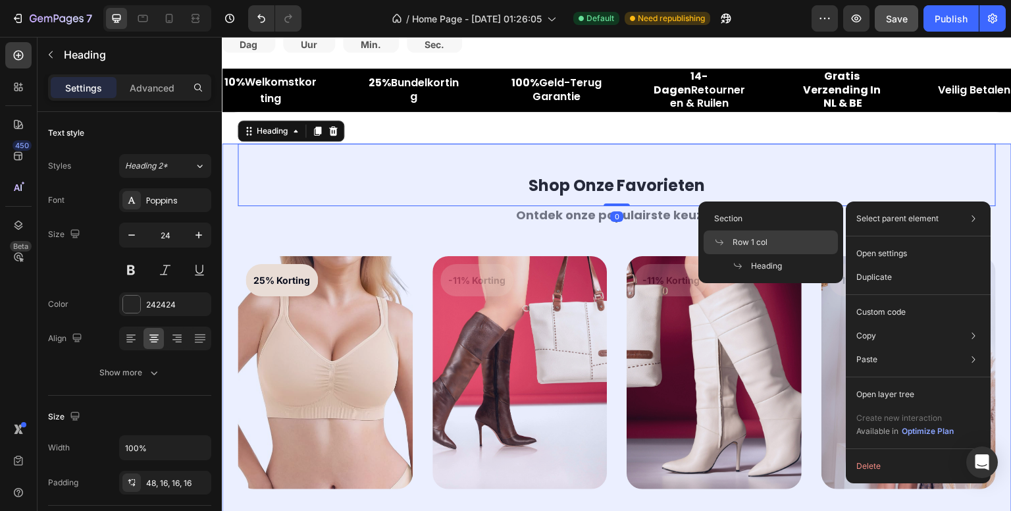
click at [752, 239] on span "Row 1 col" at bounding box center [750, 242] width 35 height 12
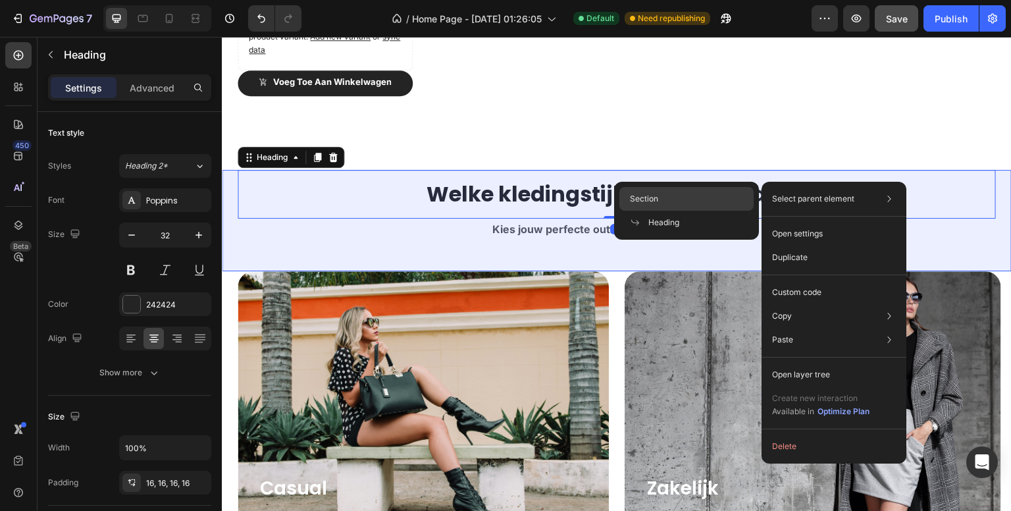
click at [670, 196] on div "Section" at bounding box center [686, 199] width 134 height 24
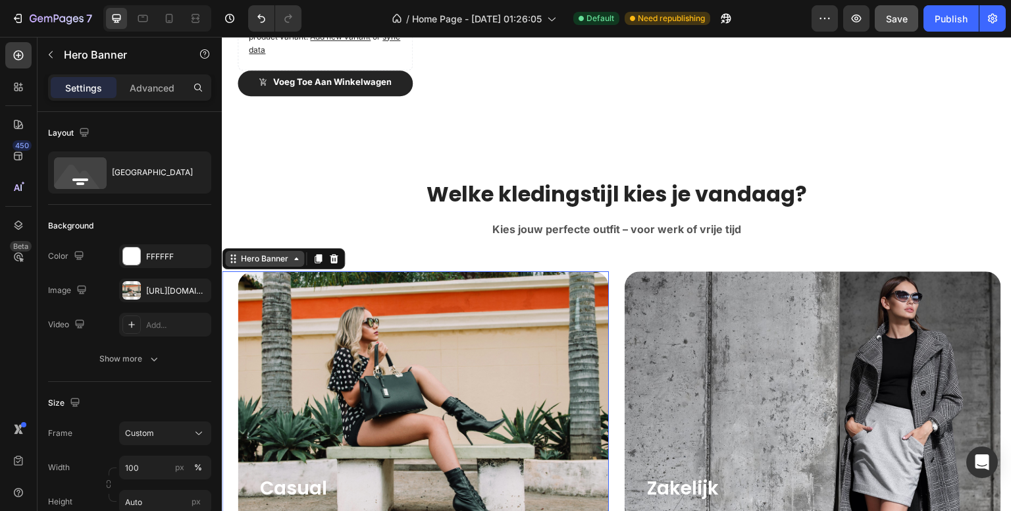
drag, startPoint x: 261, startPoint y: 253, endPoint x: 421, endPoint y: 348, distance: 185.6
click at [261, 253] on div "Hero Banner" at bounding box center [264, 259] width 53 height 12
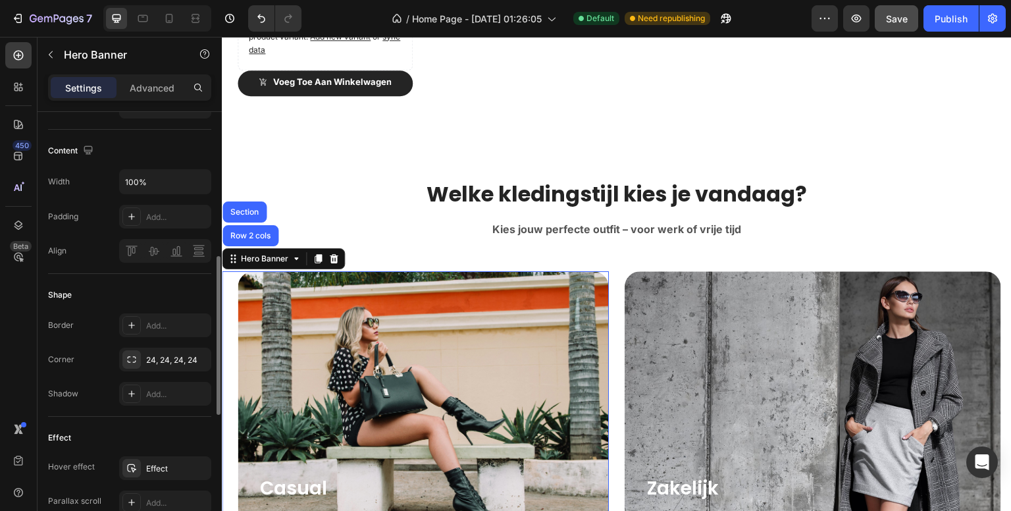
scroll to position [527, 0]
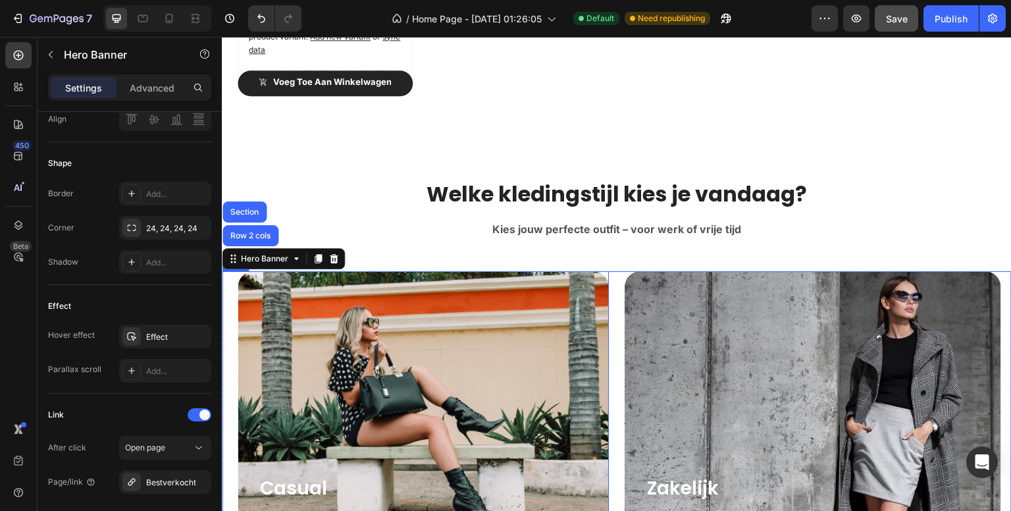
click at [614, 305] on div "Casual Heading Ontdek Collectie Button Row Hero Banner Row 2 cols Section 0 Zak…" at bounding box center [617, 406] width 790 height 270
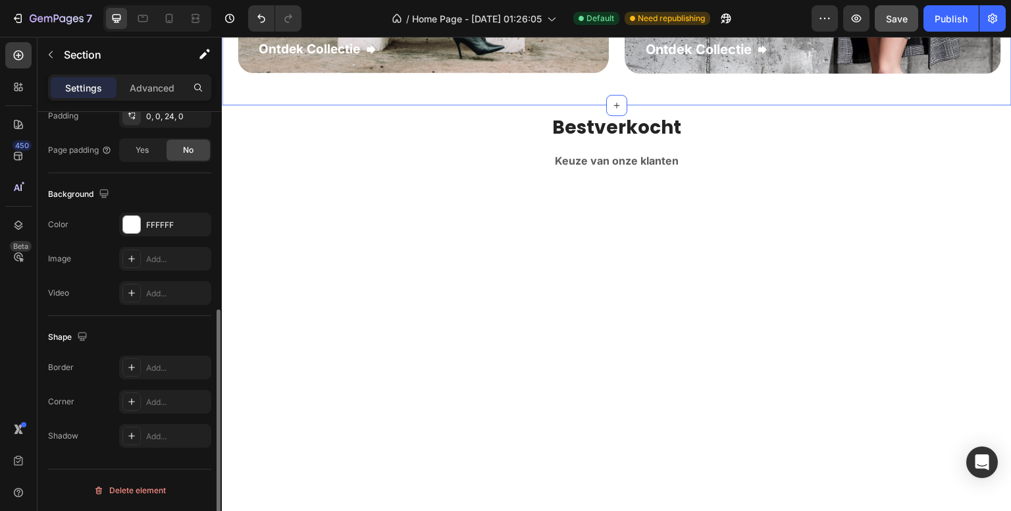
scroll to position [0, 0]
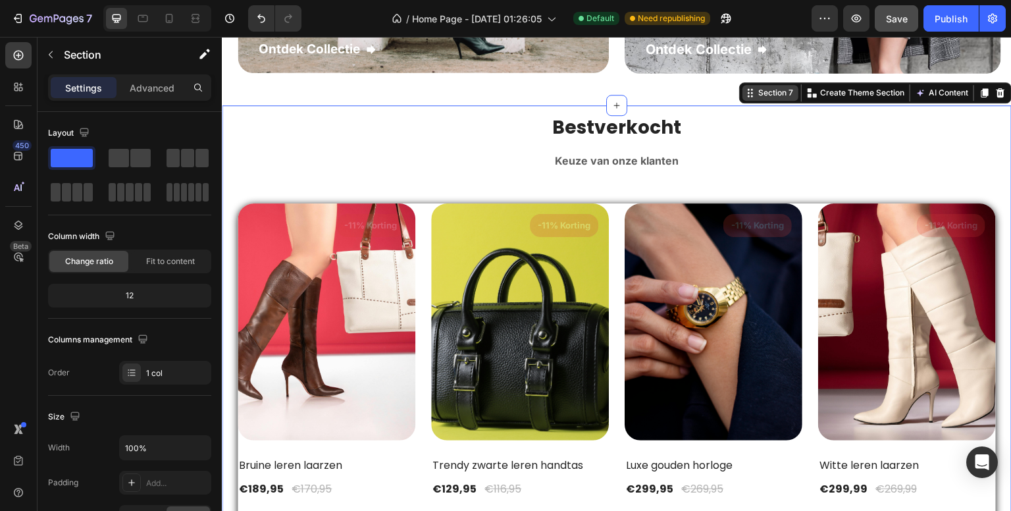
click at [763, 98] on div "Section 7" at bounding box center [776, 93] width 40 height 12
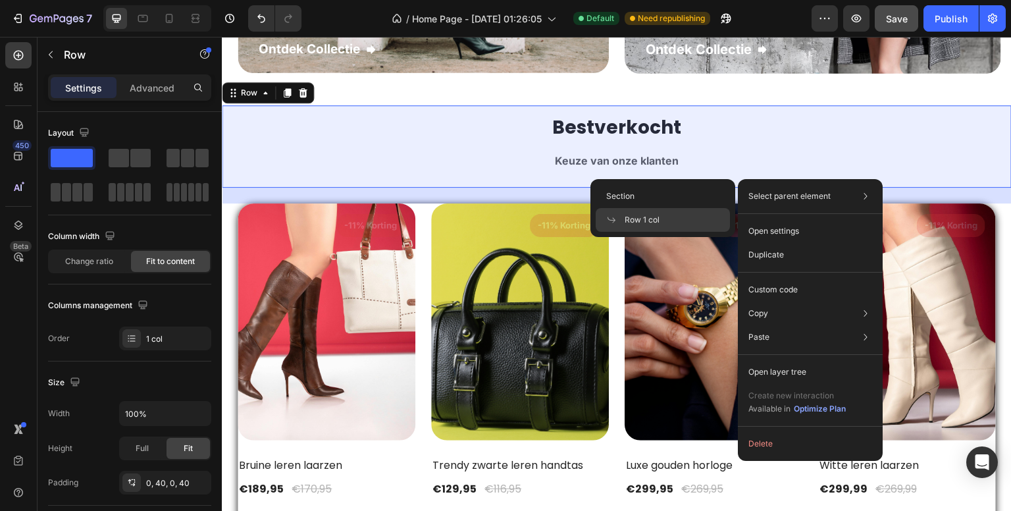
click at [641, 216] on span "Row 1 col" at bounding box center [642, 220] width 35 height 12
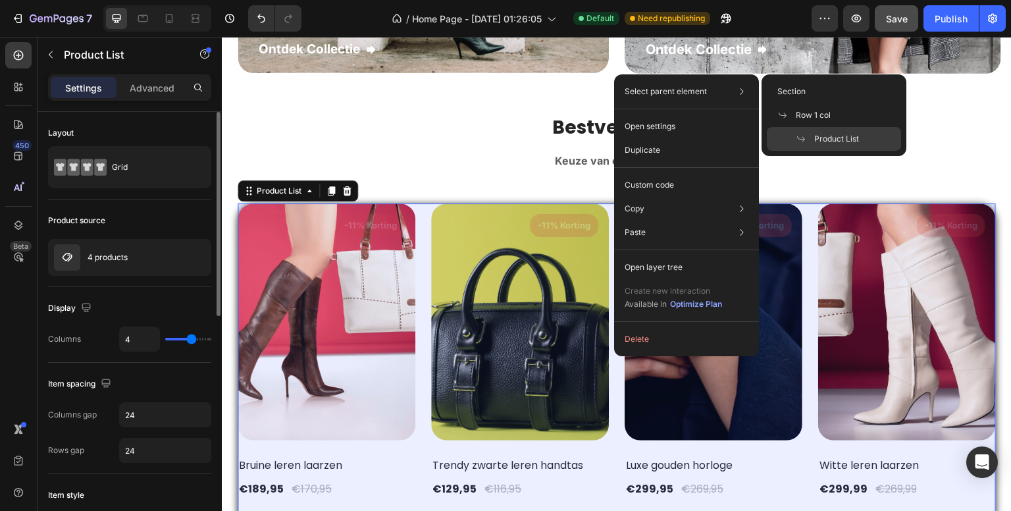
click at [802, 138] on icon at bounding box center [801, 139] width 8 height 6
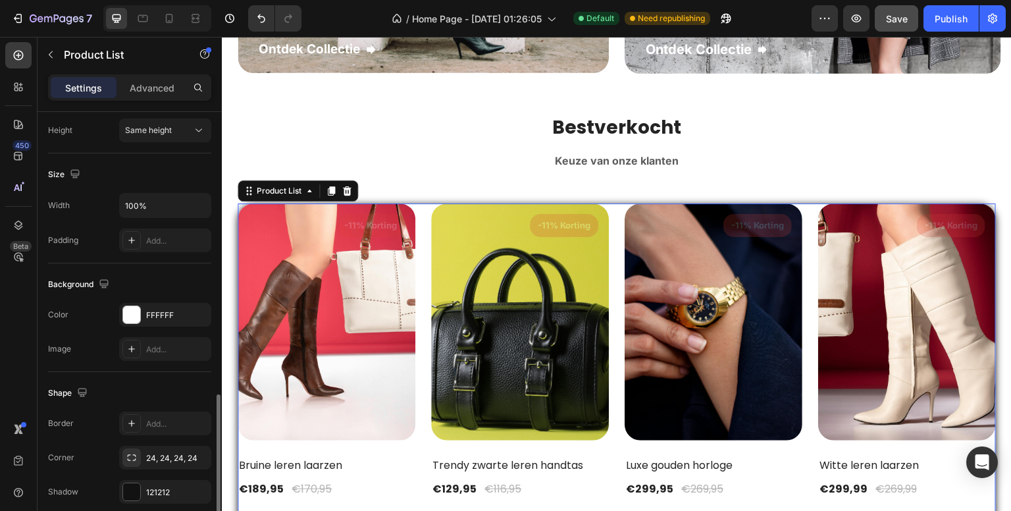
scroll to position [461, 0]
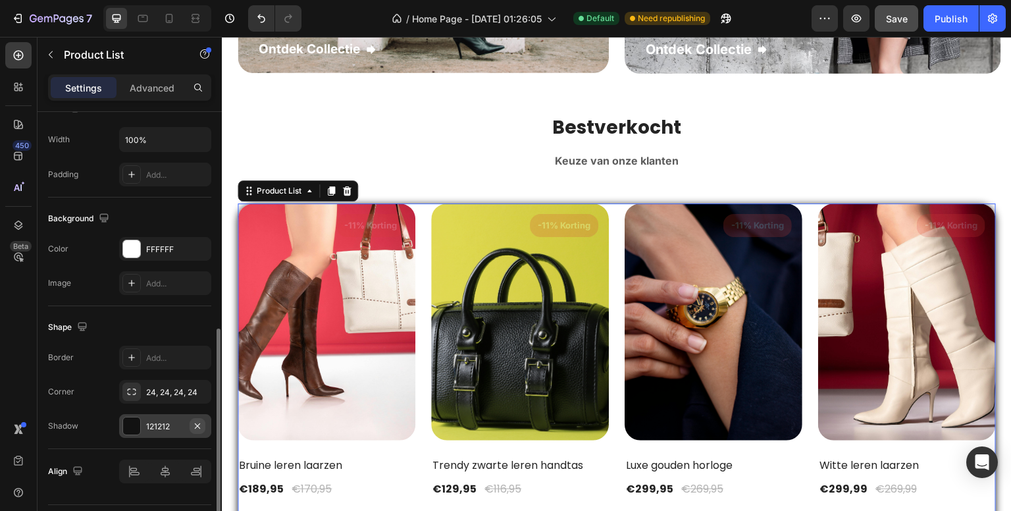
click at [203, 422] on icon "button" at bounding box center [197, 426] width 11 height 11
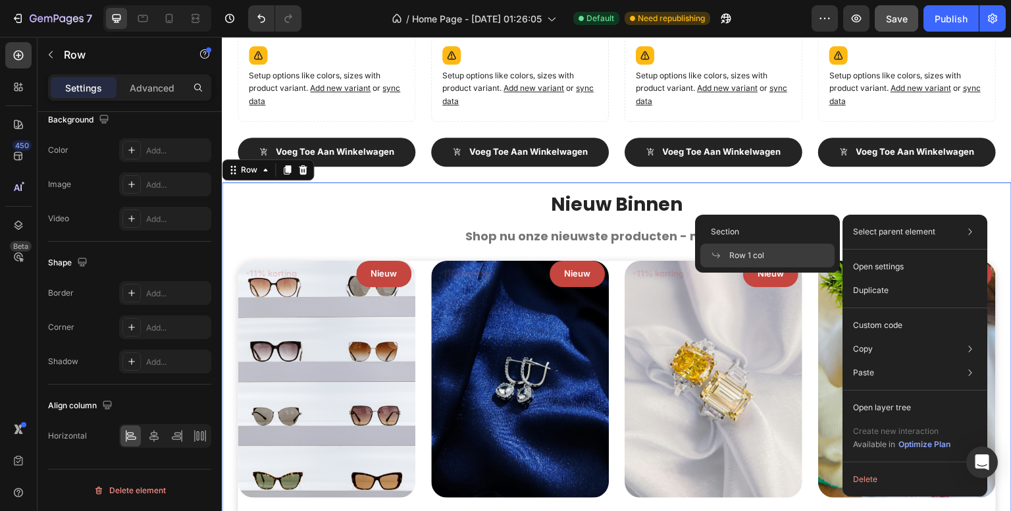
scroll to position [0, 0]
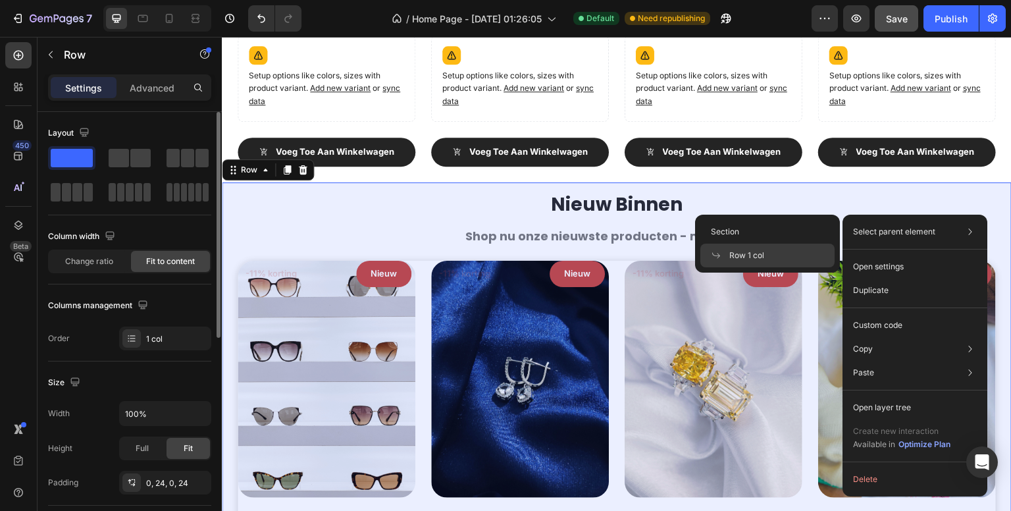
click at [751, 253] on span "Row 1 col" at bounding box center [746, 255] width 35 height 12
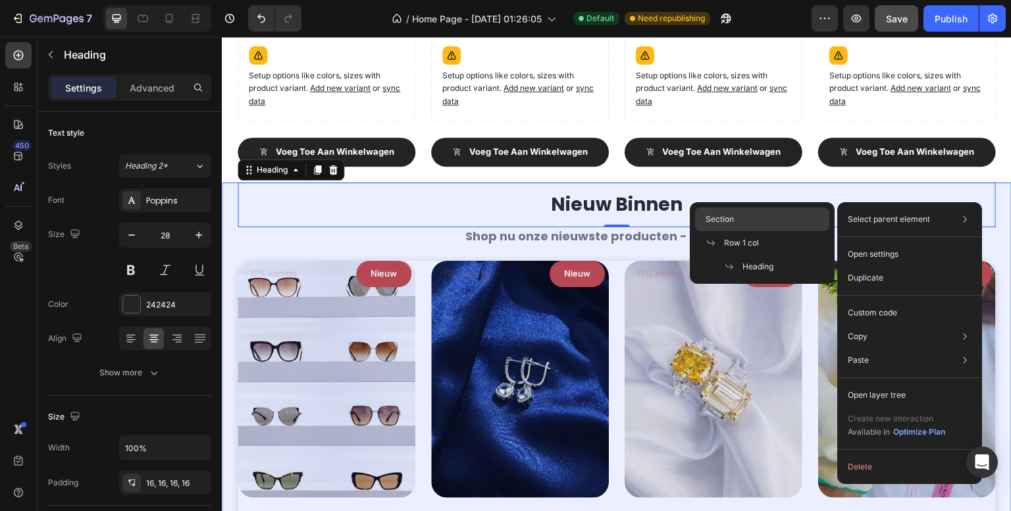
drag, startPoint x: 723, startPoint y: 217, endPoint x: 500, endPoint y: 180, distance: 226.1
click at [723, 217] on span "Section" at bounding box center [720, 219] width 28 height 12
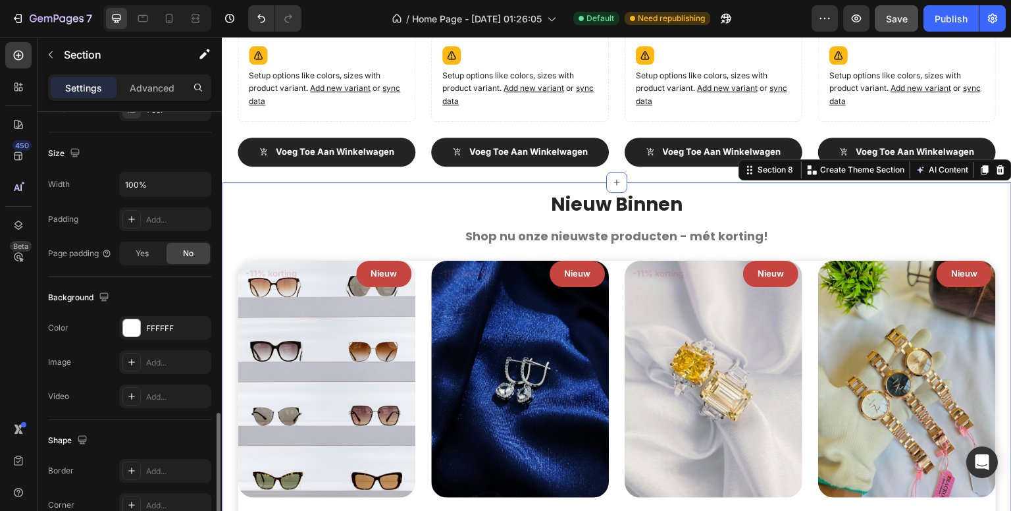
scroll to position [365, 0]
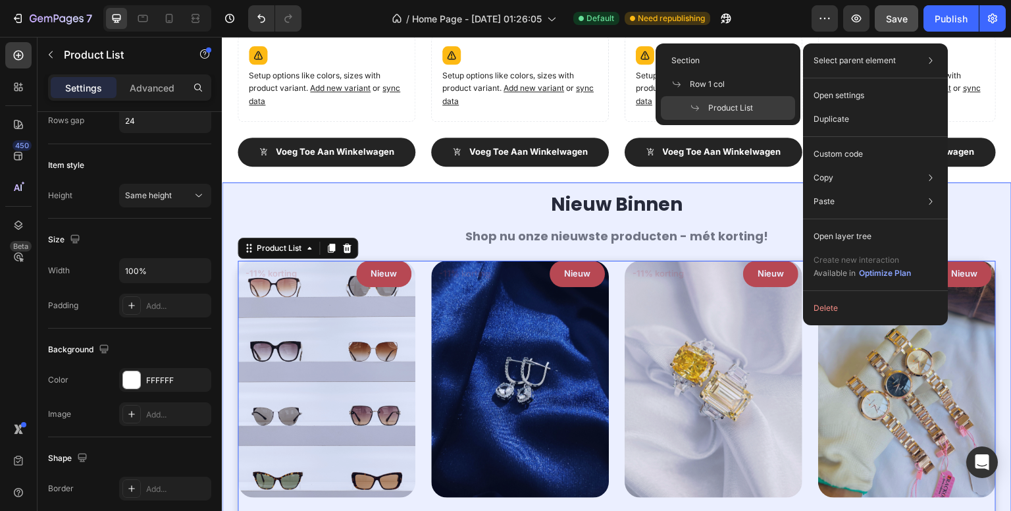
click at [739, 109] on span "Product List" at bounding box center [730, 108] width 45 height 12
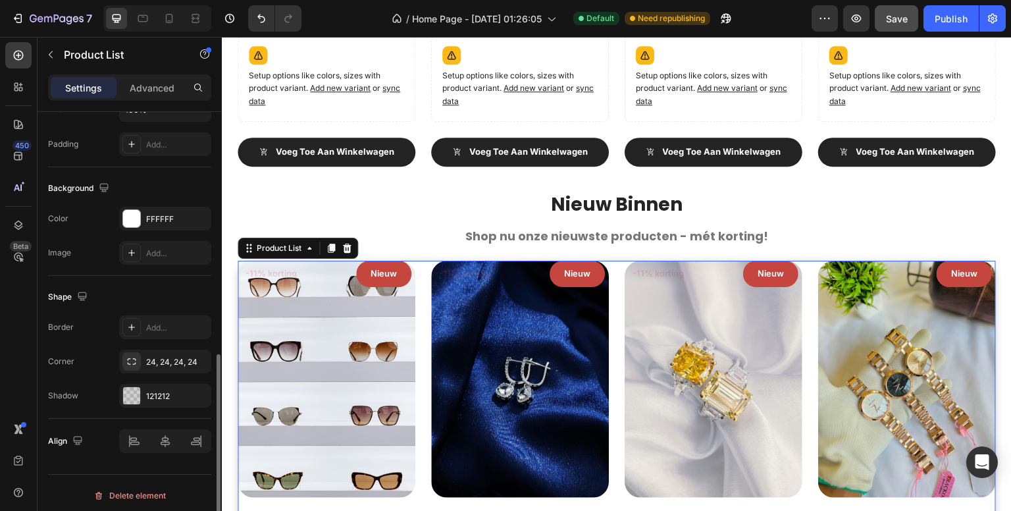
scroll to position [529, 0]
click at [197, 393] on icon "button" at bounding box center [197, 393] width 11 height 11
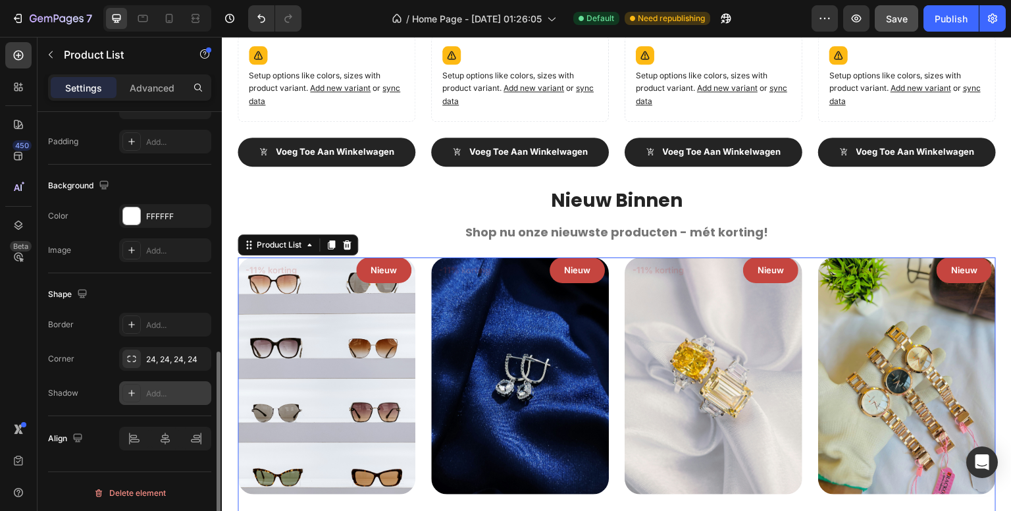
scroll to position [3085, 0]
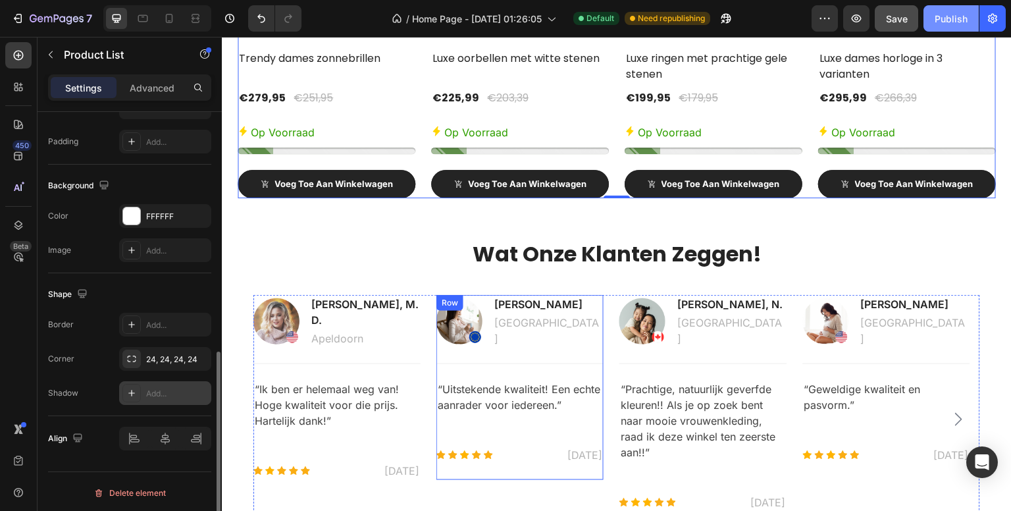
click at [958, 22] on div "Publish" at bounding box center [951, 19] width 33 height 14
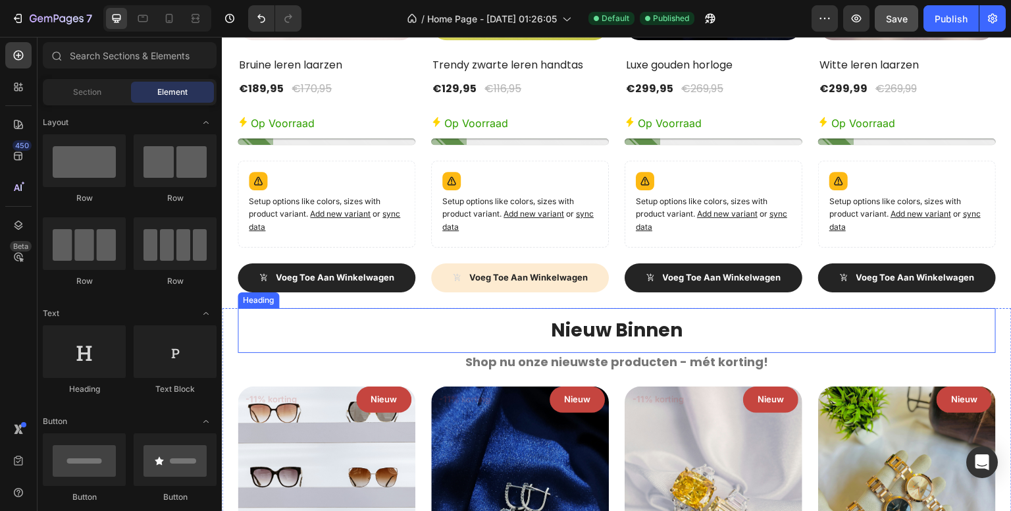
scroll to position [2432, 0]
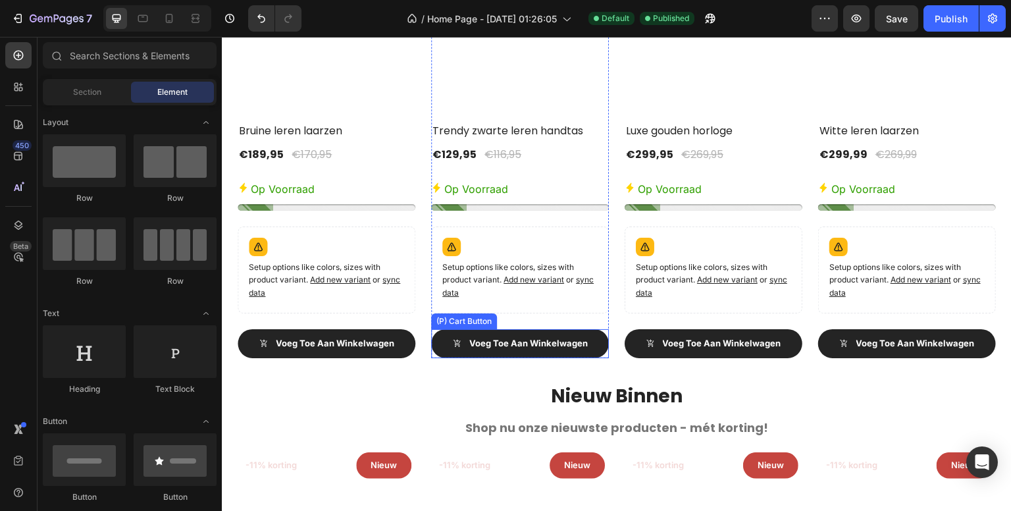
scroll to position [2432, 0]
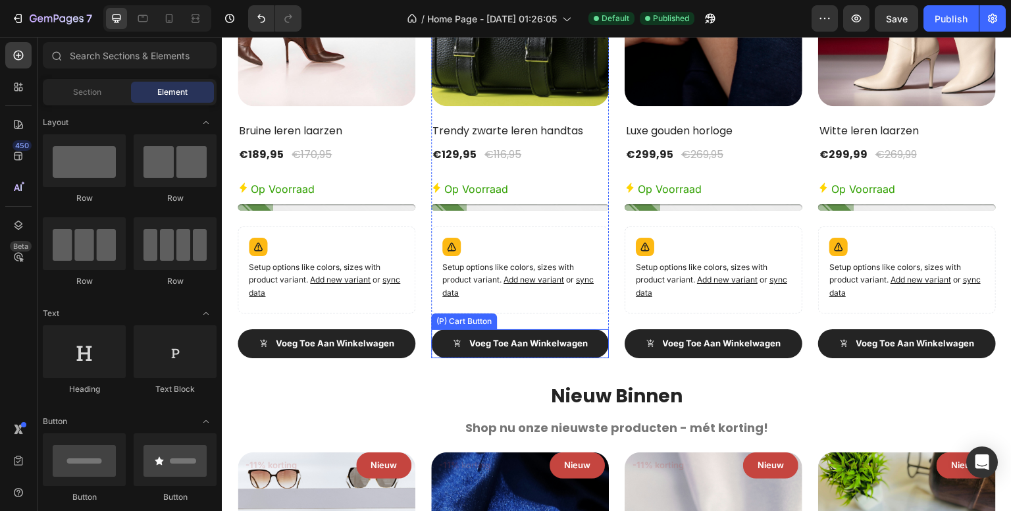
click at [462, 319] on div "(P) Cart Button" at bounding box center [464, 321] width 61 height 12
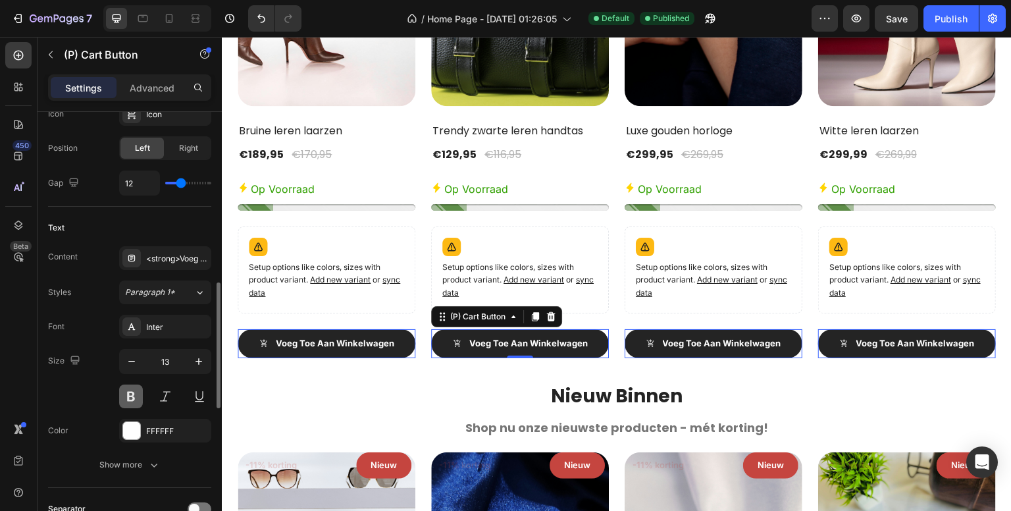
scroll to position [527, 0]
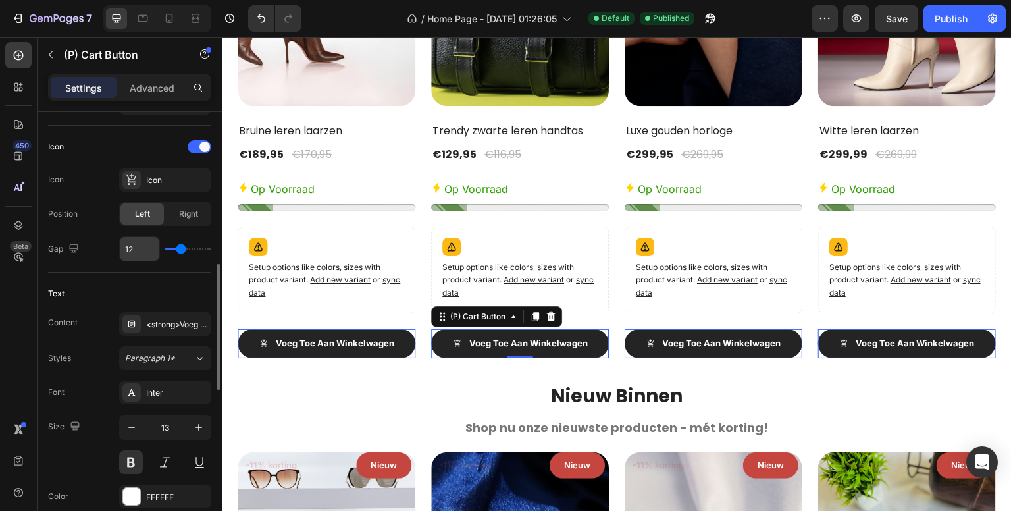
click at [127, 253] on input "12" at bounding box center [139, 249] width 39 height 24
type input "16"
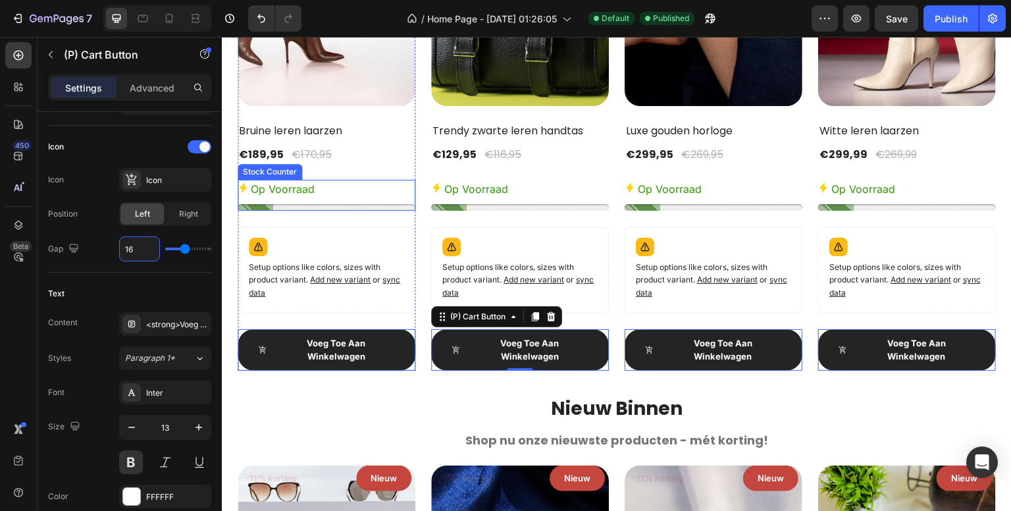
type input "1"
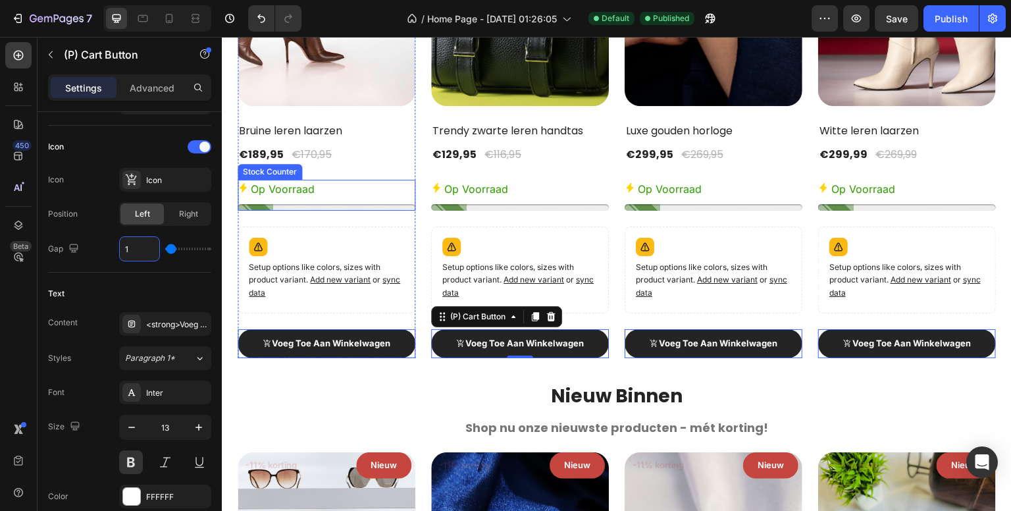
type input "14"
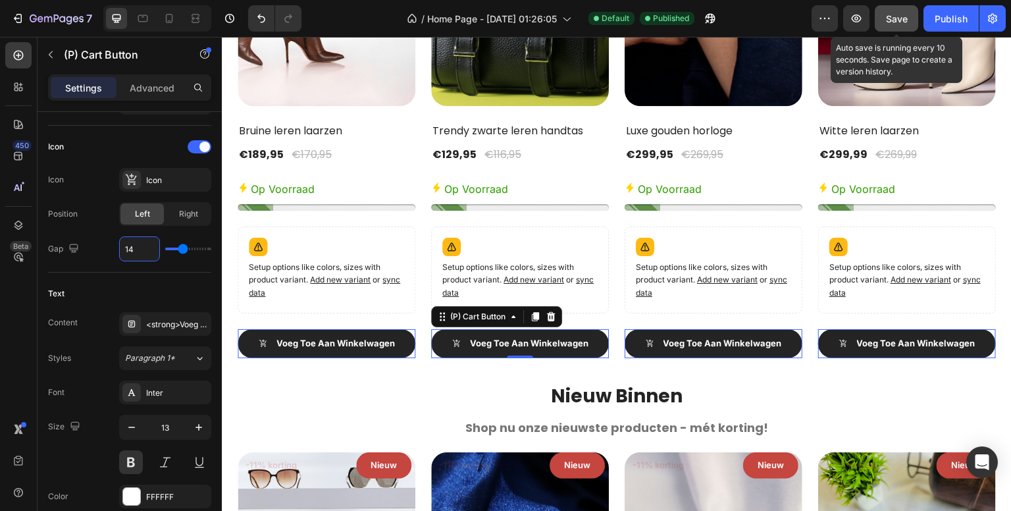
type input "14"
click at [893, 14] on span "Save" at bounding box center [897, 18] width 22 height 11
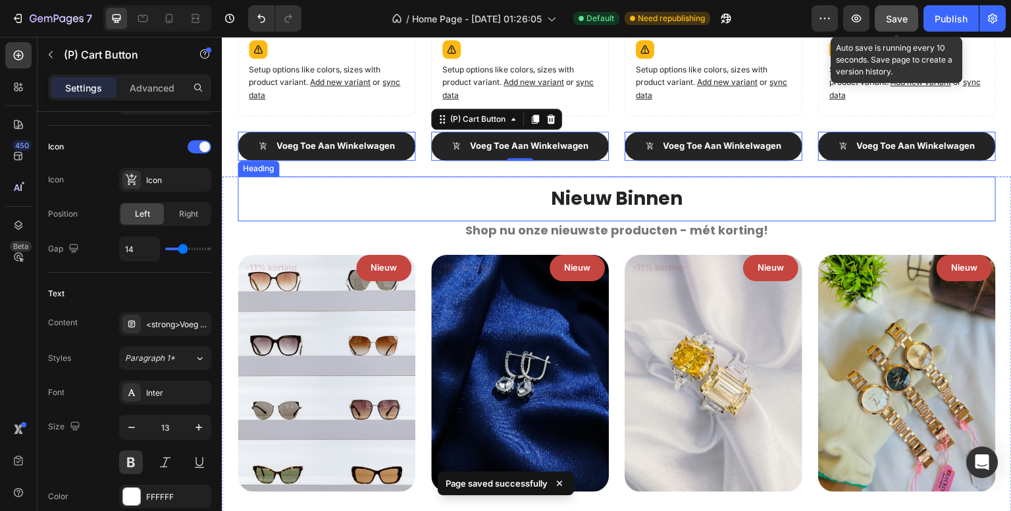
scroll to position [2696, 0]
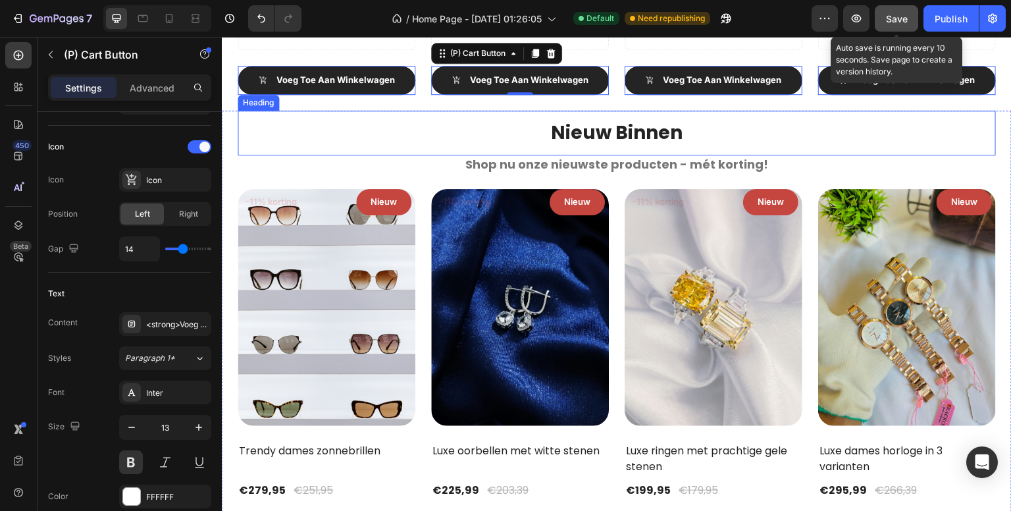
click at [596, 129] on strong "Nieuw Binnen" at bounding box center [617, 133] width 132 height 26
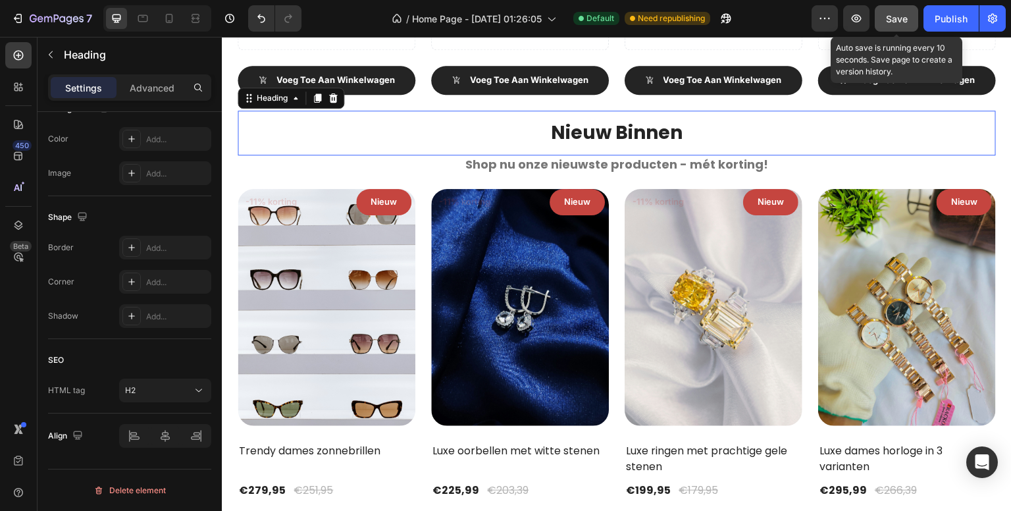
scroll to position [0, 0]
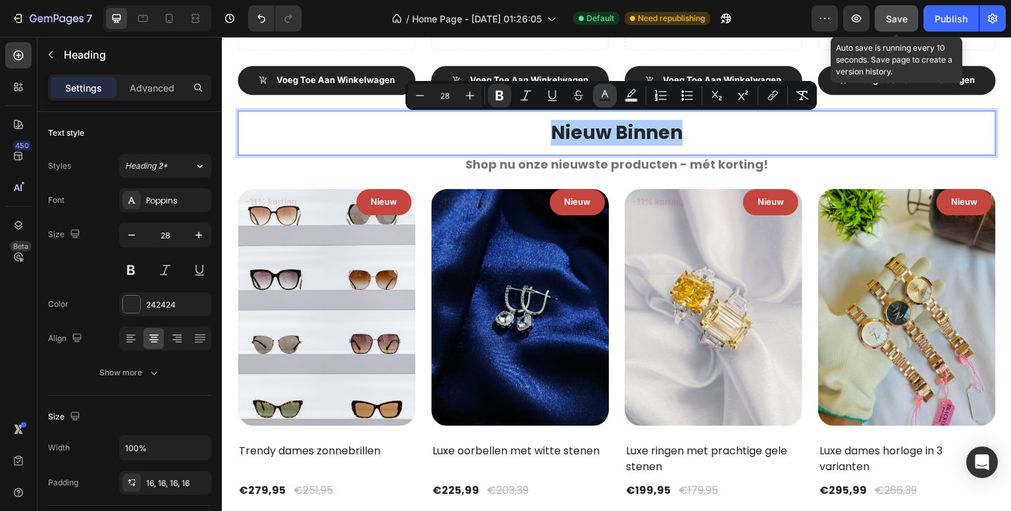
click at [599, 93] on icon "Editor contextual toolbar" at bounding box center [604, 95] width 13 height 13
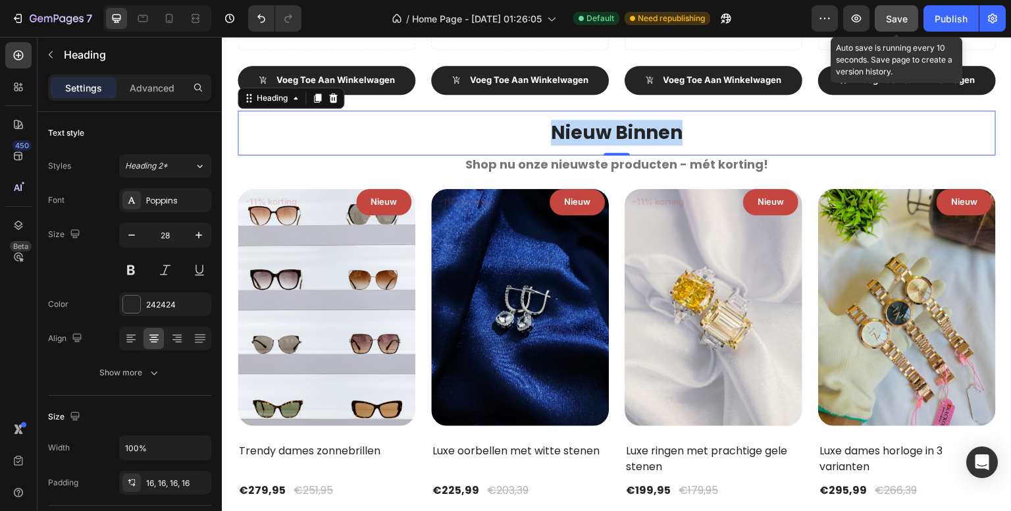
click at [581, 134] on strong "Nieuw Binnen" at bounding box center [617, 133] width 132 height 26
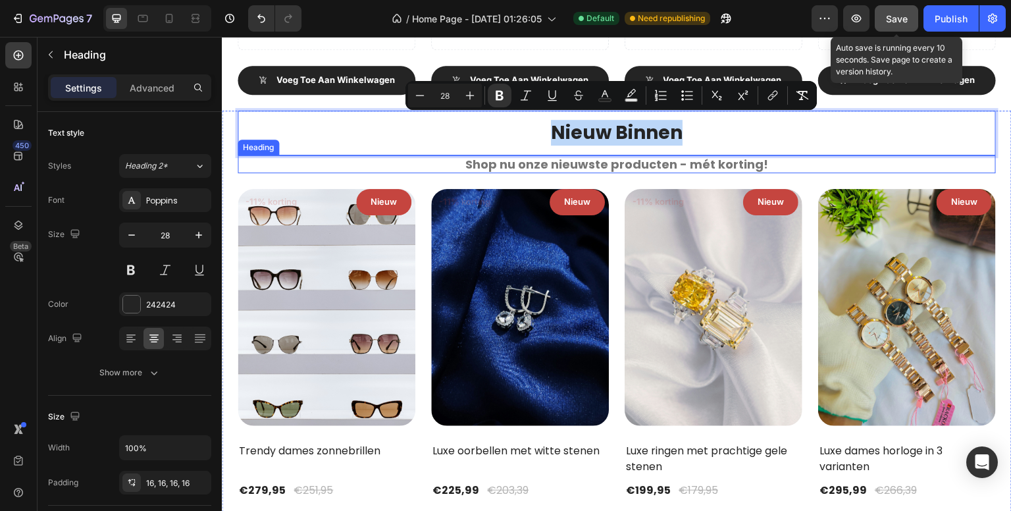
click at [574, 157] on strong "Shop nu onze nieuwste producten - mét korting!" at bounding box center [616, 164] width 303 height 16
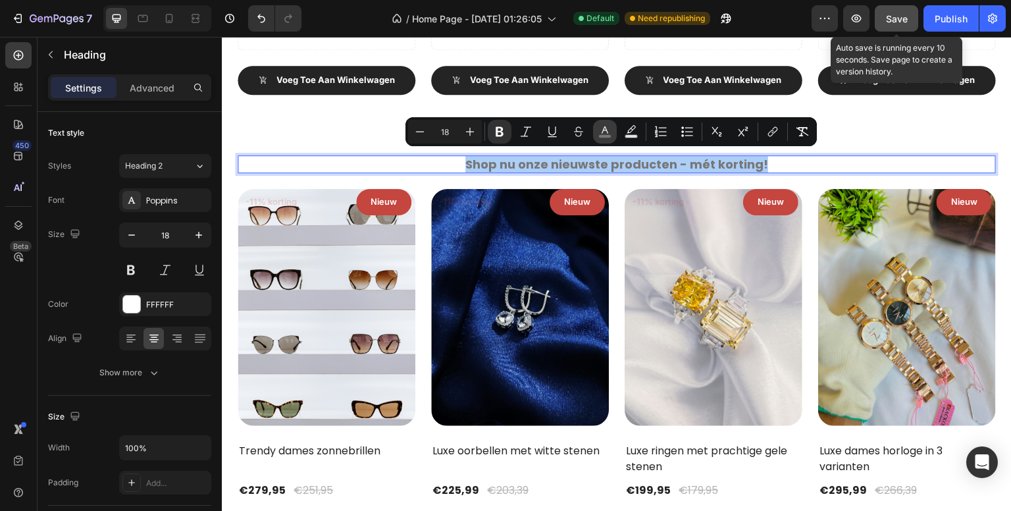
click at [600, 137] on rect "Editor contextual toolbar" at bounding box center [605, 136] width 13 height 3
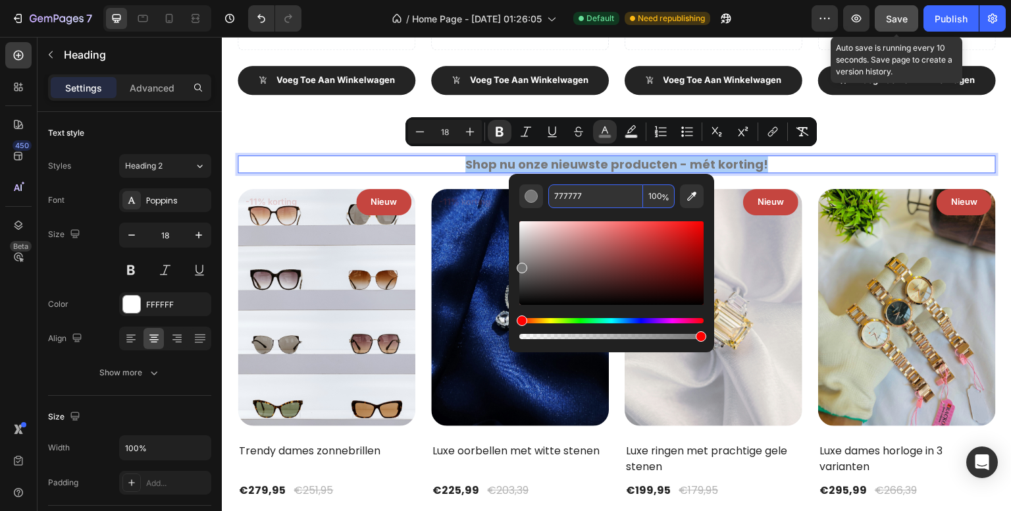
click at [583, 196] on input "777777" at bounding box center [595, 196] width 95 height 24
type input "555555"
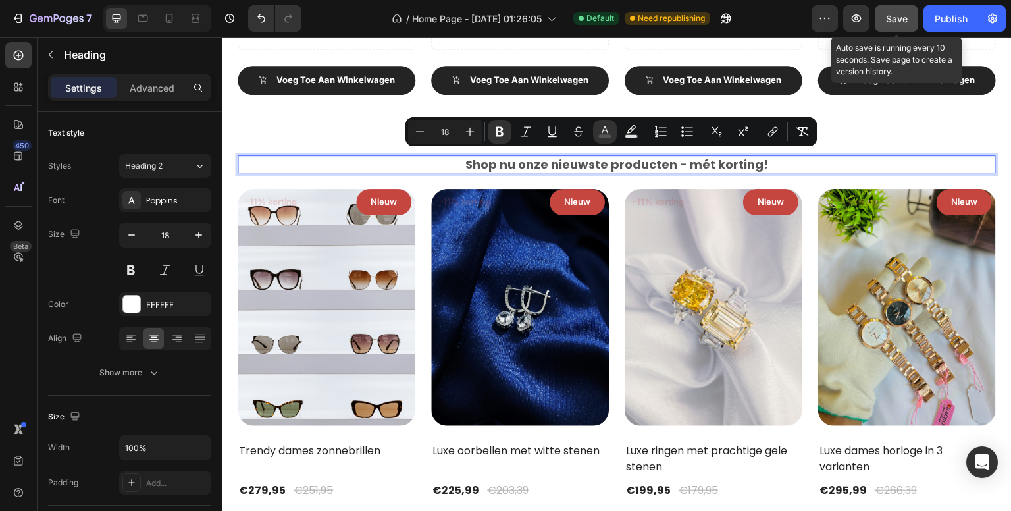
click at [18, 288] on div "450 Beta" at bounding box center [18, 229] width 26 height 374
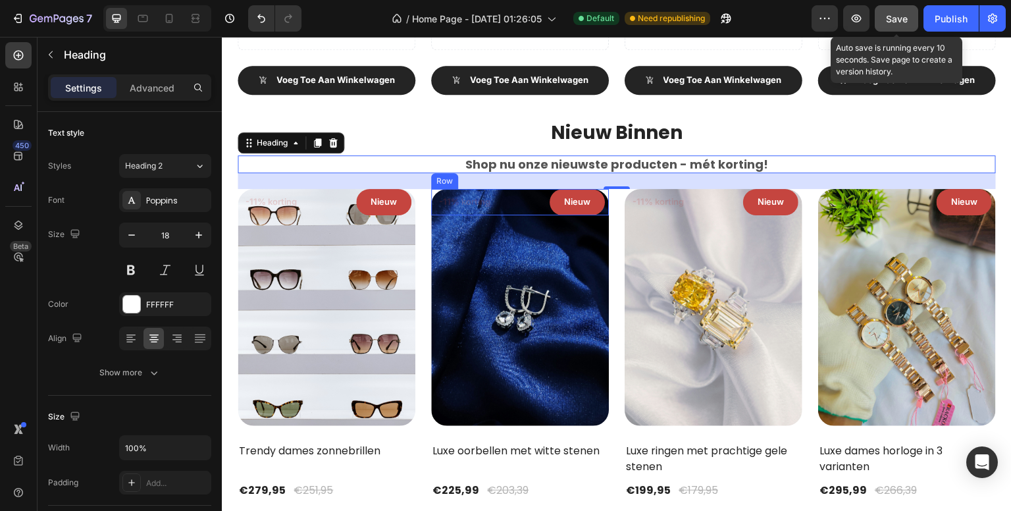
click at [586, 126] on strong "Nieuw Binnen" at bounding box center [617, 133] width 132 height 26
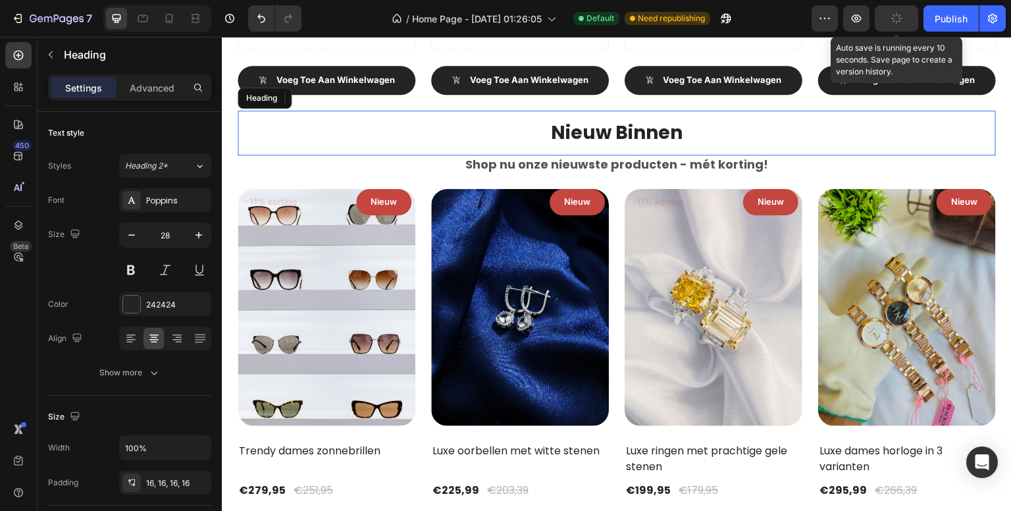
click at [586, 126] on strong "Nieuw Binnen" at bounding box center [617, 133] width 132 height 26
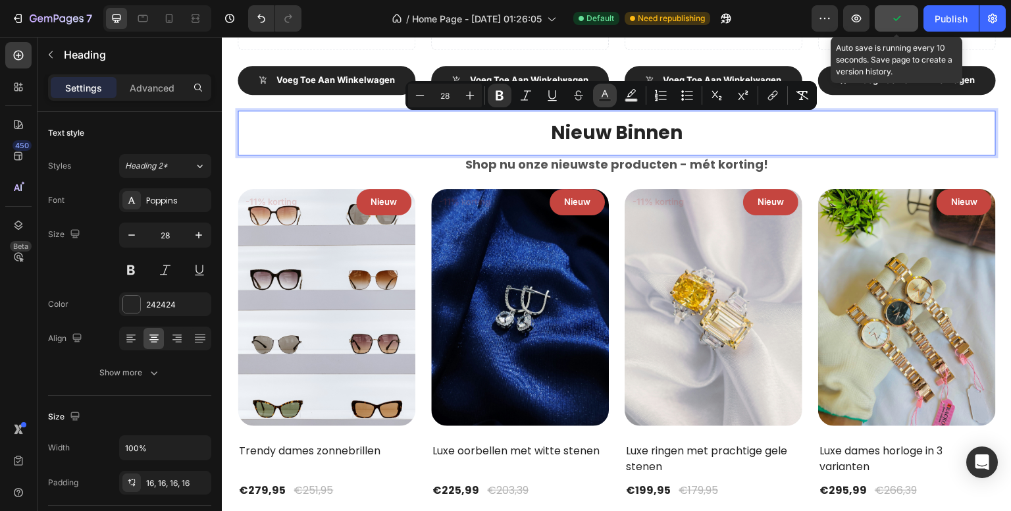
click at [605, 99] on rect "Editor contextual toolbar" at bounding box center [605, 100] width 13 height 3
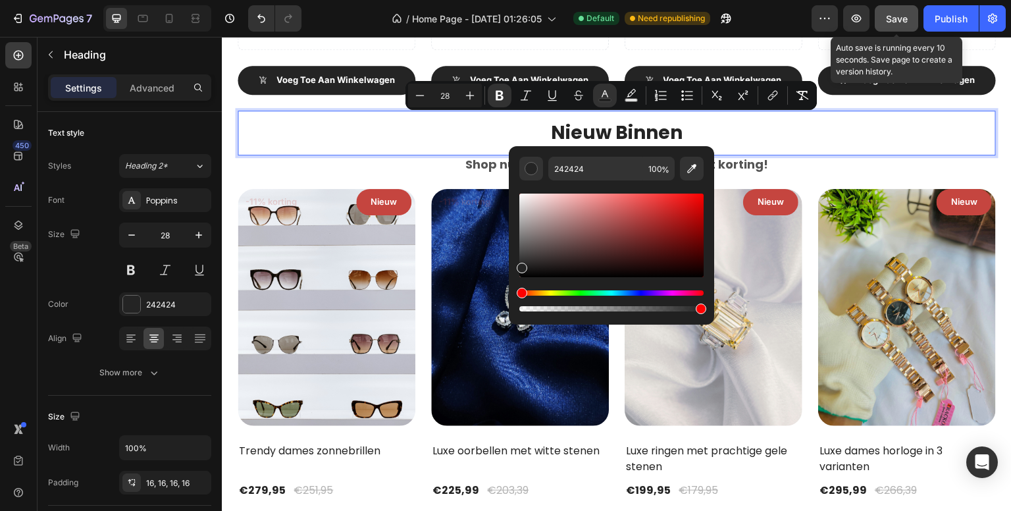
click at [21, 299] on div "450 Beta" at bounding box center [18, 229] width 26 height 374
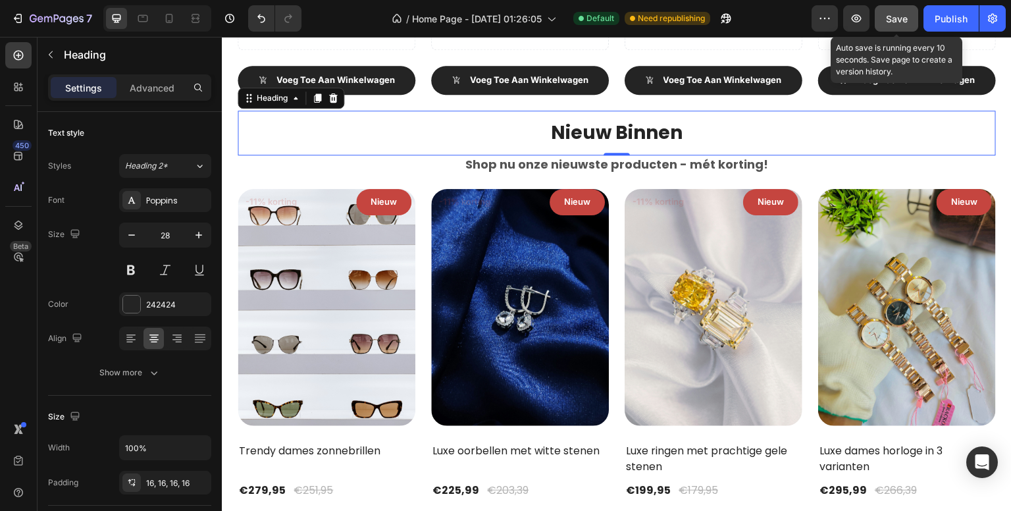
click at [4, 328] on div "450 Beta" at bounding box center [19, 274] width 38 height 474
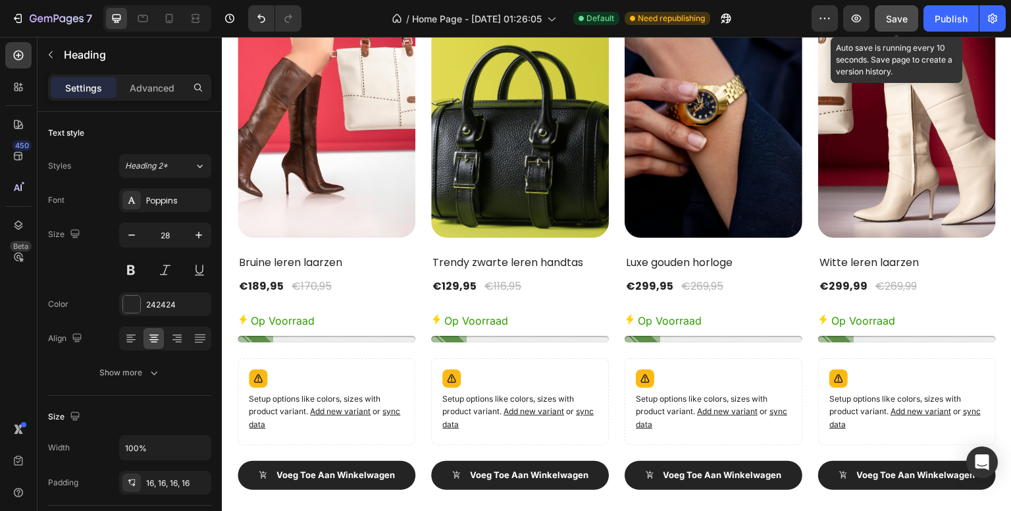
scroll to position [2169, 0]
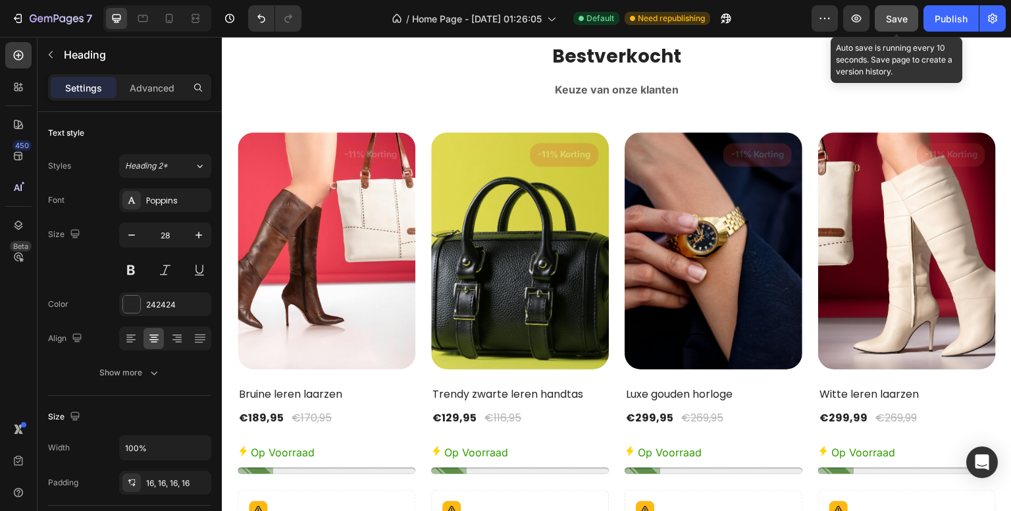
click at [610, 96] on strong "Keuze van onze klanten" at bounding box center [617, 89] width 124 height 13
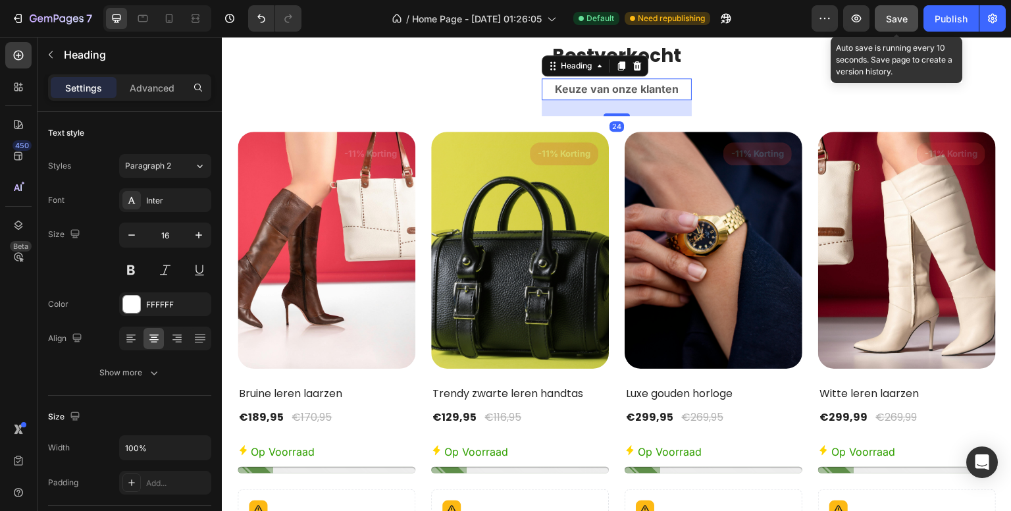
scroll to position [2103, 0]
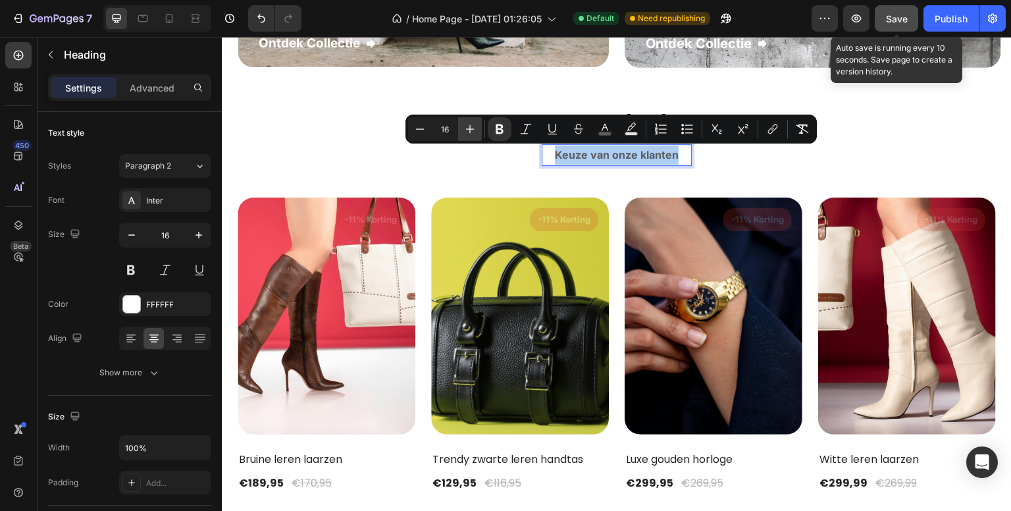
click at [469, 129] on icon "Editor contextual toolbar" at bounding box center [470, 129] width 9 height 9
type input "18"
click at [601, 134] on rect "Editor contextual toolbar" at bounding box center [605, 133] width 13 height 3
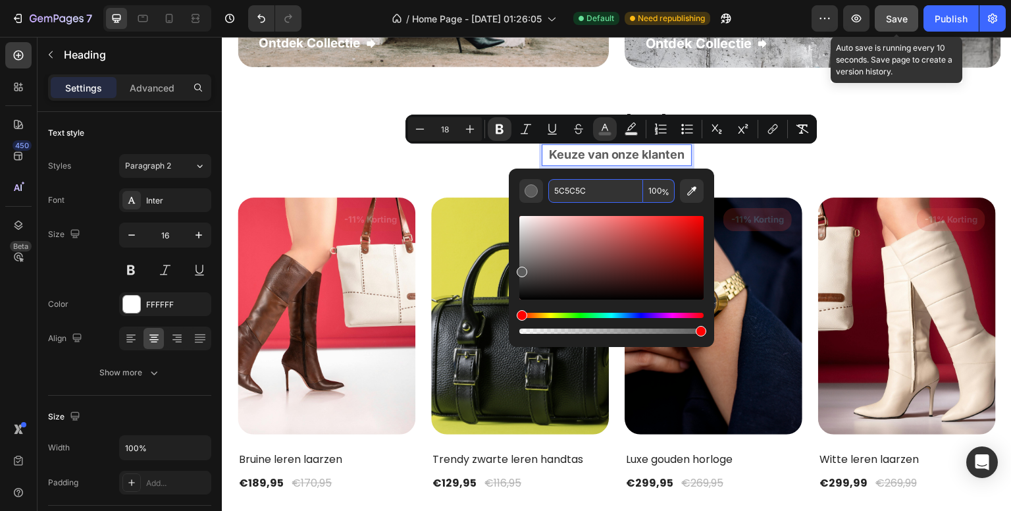
click at [605, 193] on input "5C5C5C" at bounding box center [595, 191] width 95 height 24
paste input "55555"
type input "555555"
click at [13, 315] on div "450 Beta" at bounding box center [18, 229] width 26 height 374
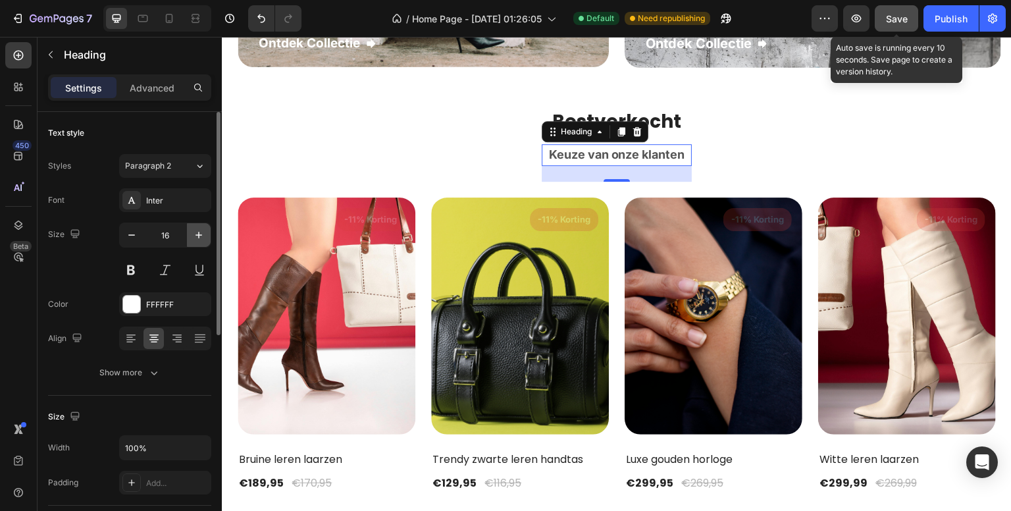
click at [198, 232] on icon "button" at bounding box center [199, 235] width 7 height 7
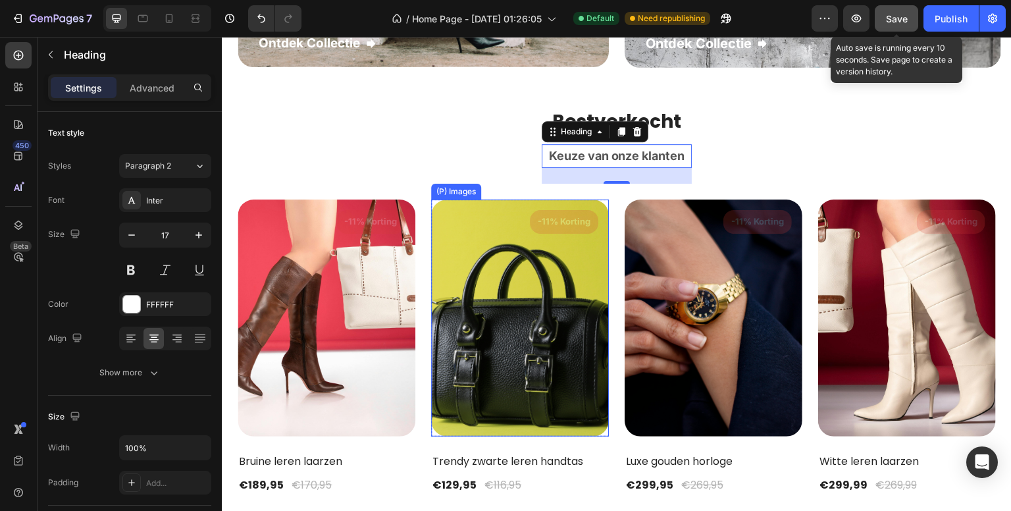
type input "18"
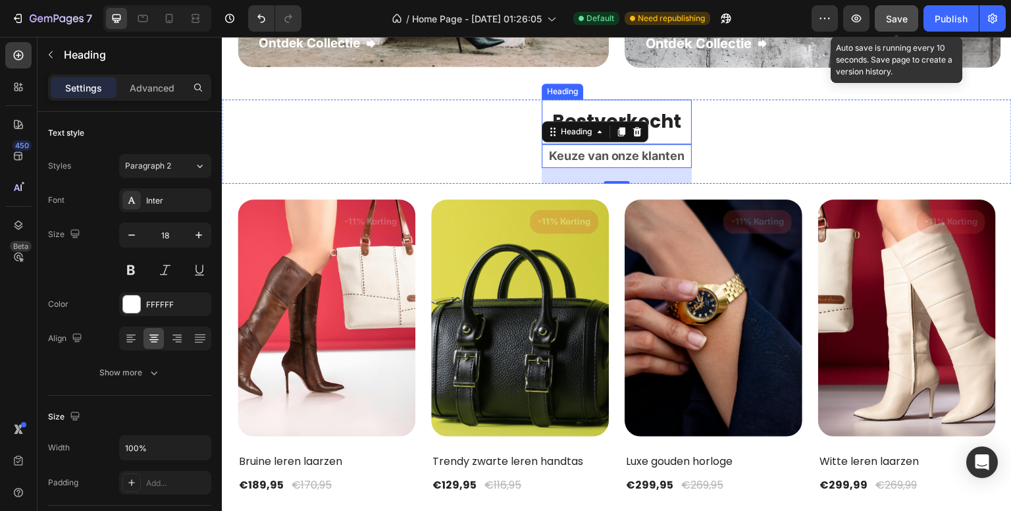
click at [669, 119] on strong "Bestverkocht" at bounding box center [616, 122] width 129 height 26
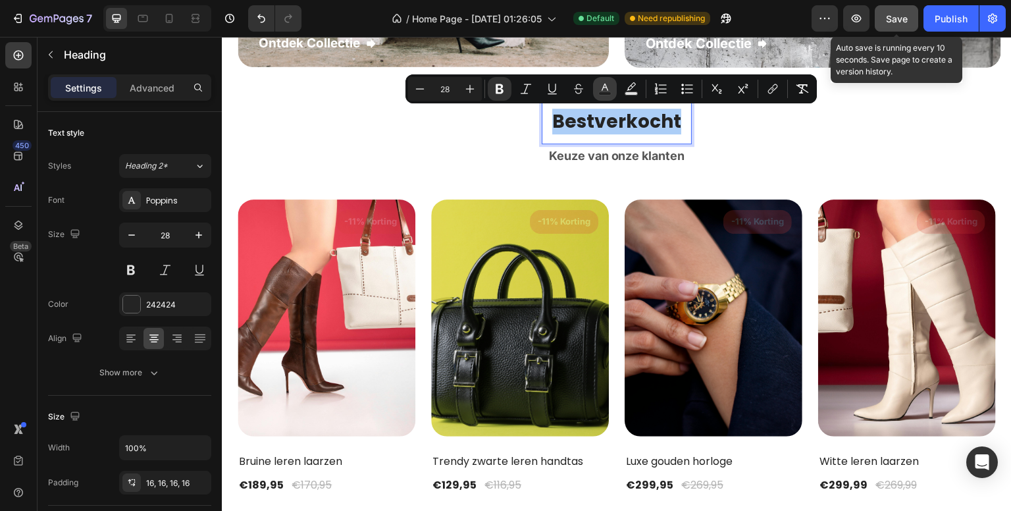
click at [608, 92] on rect "Editor contextual toolbar" at bounding box center [605, 93] width 13 height 3
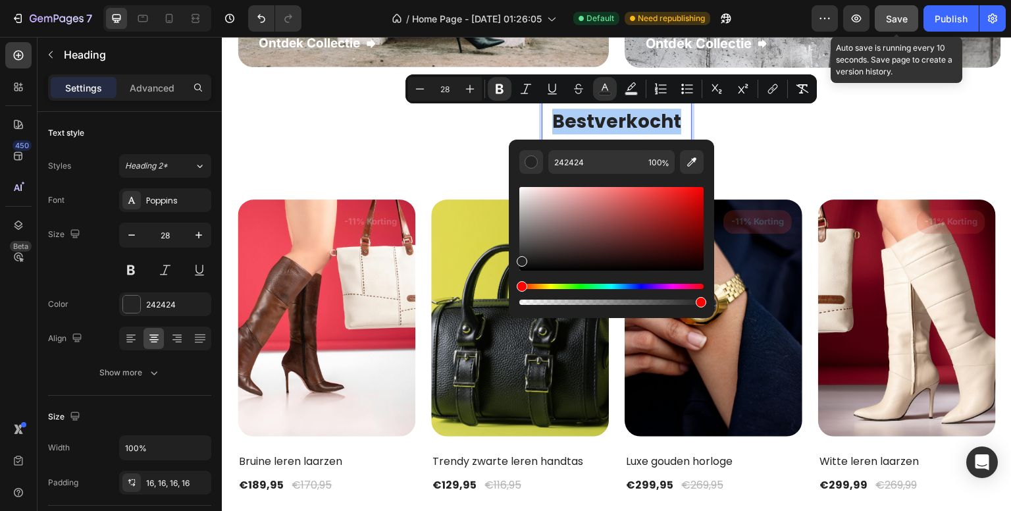
click at [22, 307] on div "450 Beta" at bounding box center [18, 229] width 26 height 374
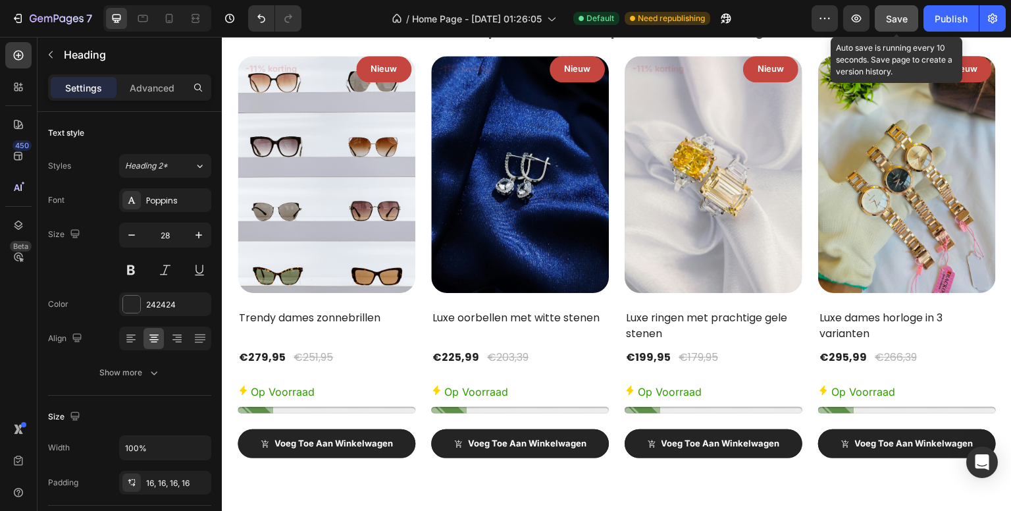
scroll to position [2696, 0]
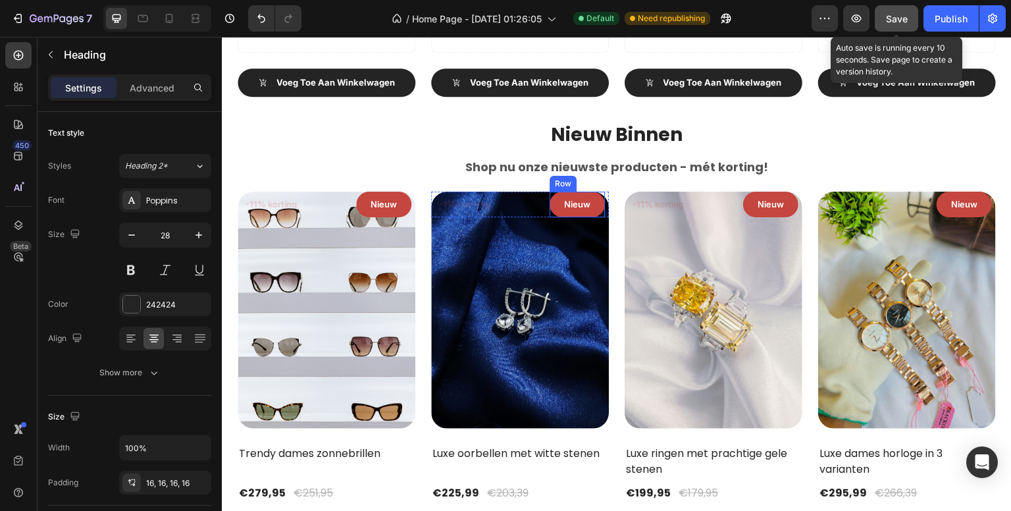
click at [558, 209] on div "Nieuw Text block Row" at bounding box center [577, 205] width 55 height 26
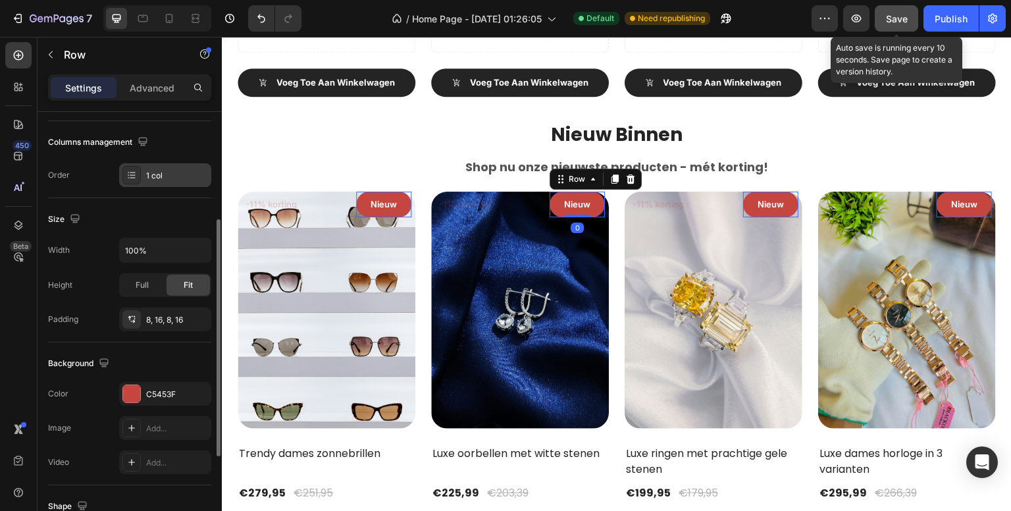
scroll to position [263, 0]
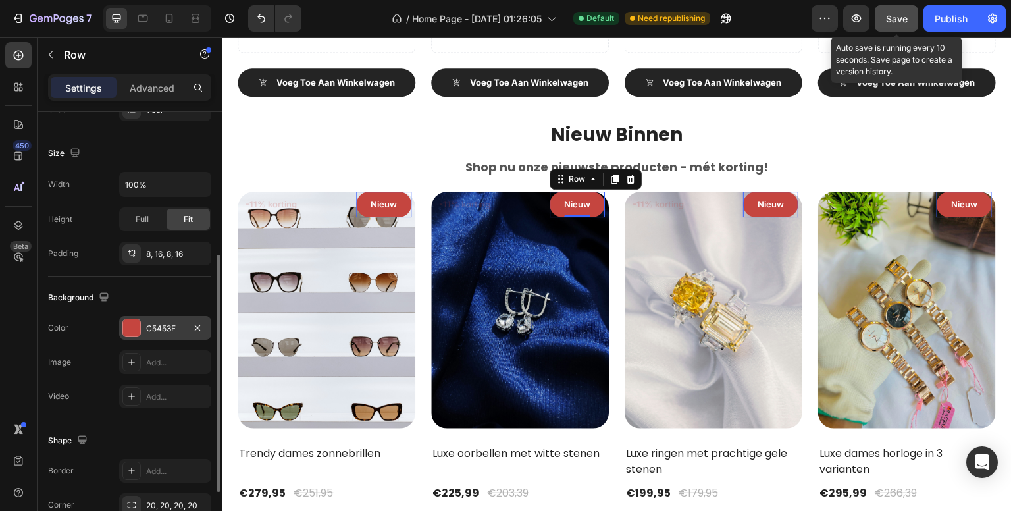
click at [166, 323] on div "C5453F" at bounding box center [165, 329] width 38 height 12
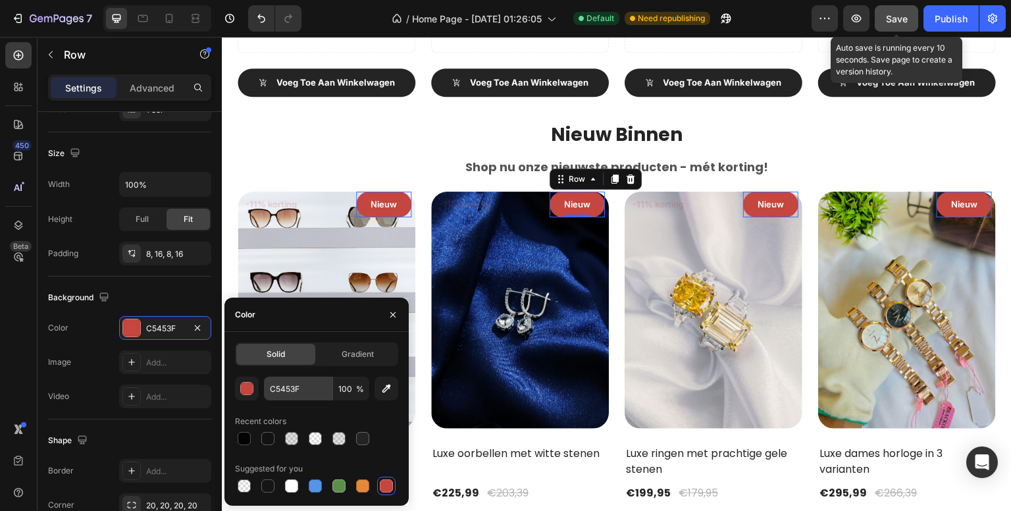
click at [292, 376] on div "Solid Gradient C5453F 100 % Recent colors Suggested for you" at bounding box center [316, 418] width 163 height 153
click at [313, 386] on input "C5453F" at bounding box center [298, 389] width 68 height 24
paste input "E84C3D"
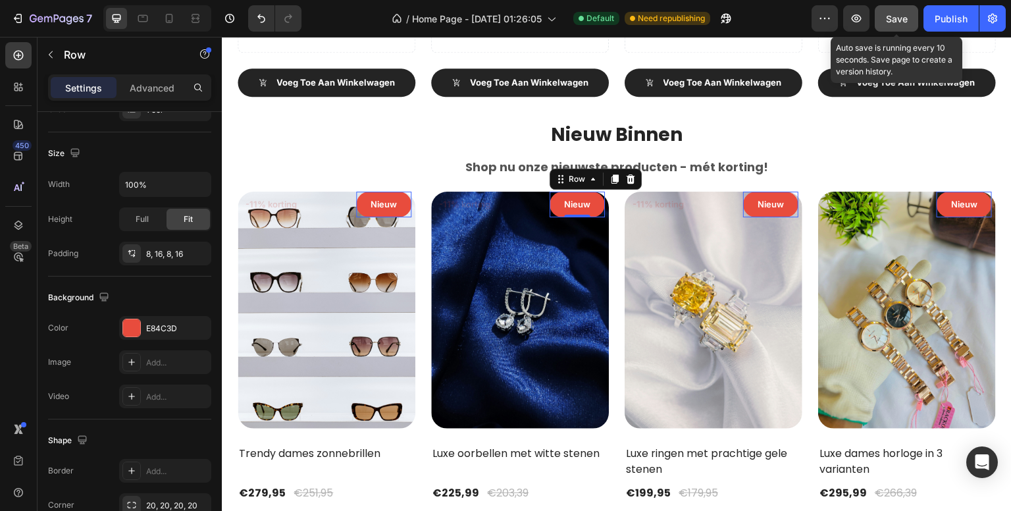
click at [10, 372] on div "450 Beta" at bounding box center [18, 229] width 26 height 374
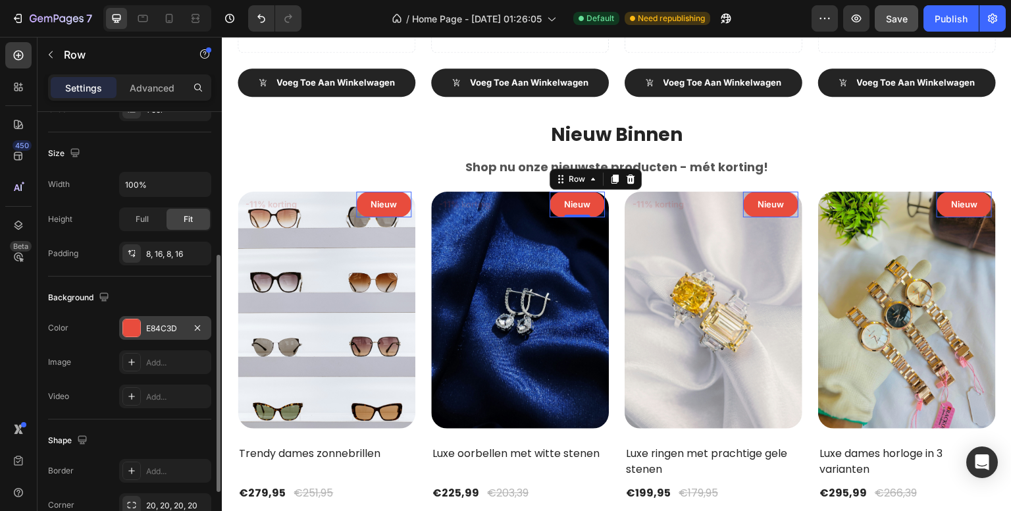
click at [149, 319] on div "E84C3D" at bounding box center [165, 328] width 92 height 24
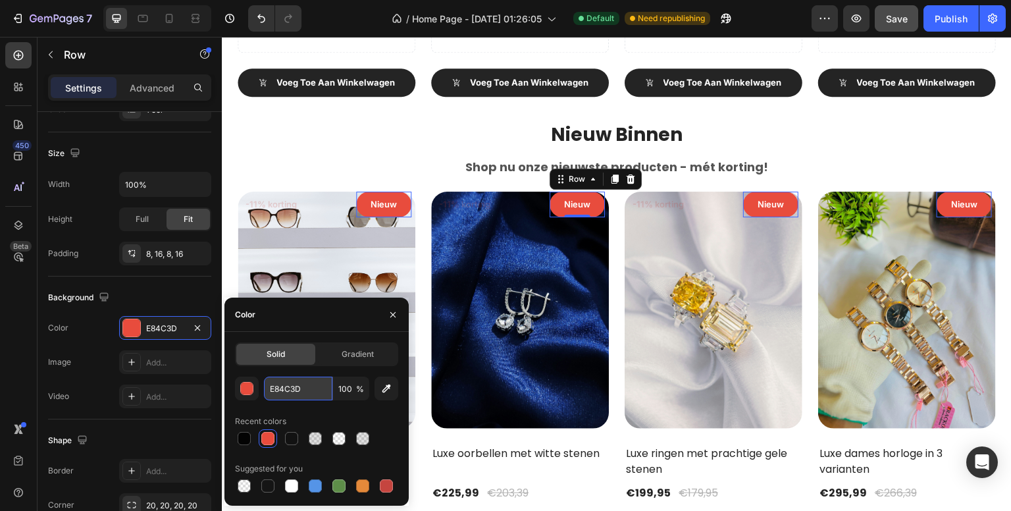
click at [315, 383] on input "E84C3D" at bounding box center [298, 389] width 68 height 24
paste input "FDEBD1"
type input "FDEBD1"
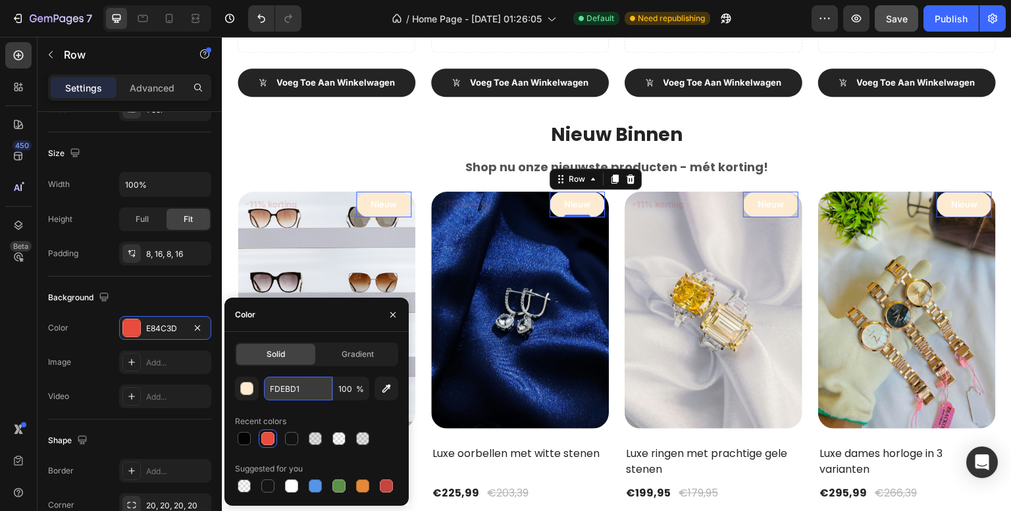
click at [313, 379] on input "FDEBD1" at bounding box center [298, 389] width 68 height 24
click at [0, 348] on div "450 Beta" at bounding box center [19, 274] width 38 height 474
click at [3, 344] on div "450 Beta" at bounding box center [19, 274] width 38 height 474
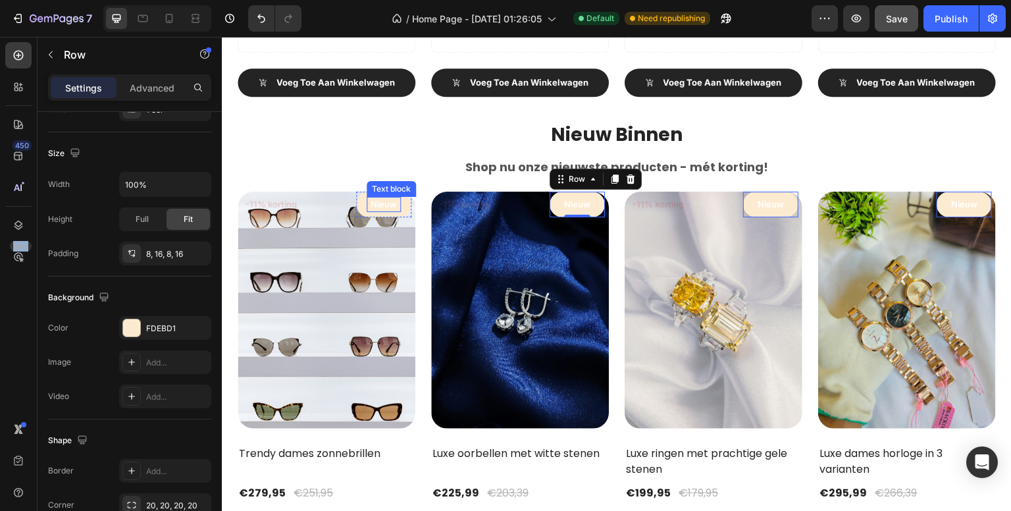
click at [379, 201] on p "Nieuw" at bounding box center [384, 204] width 32 height 13
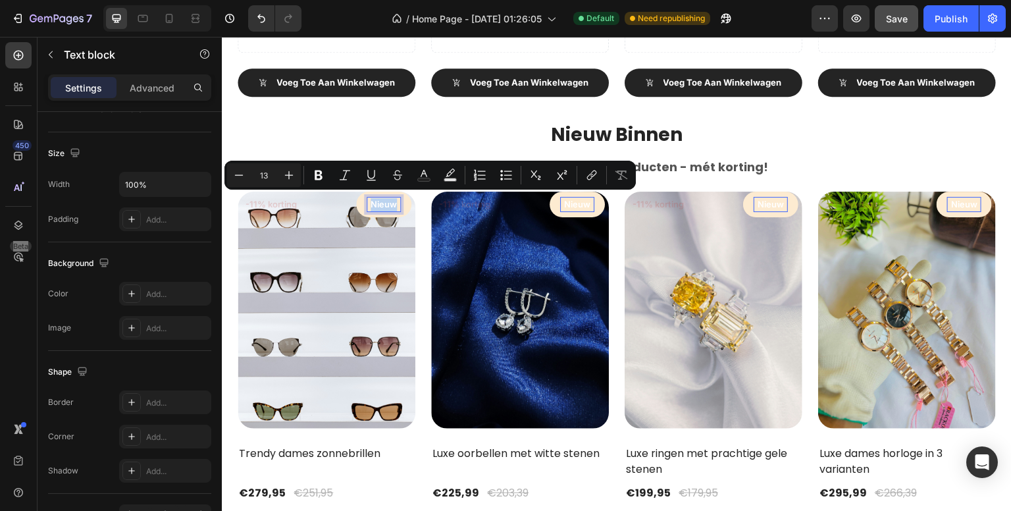
scroll to position [0, 0]
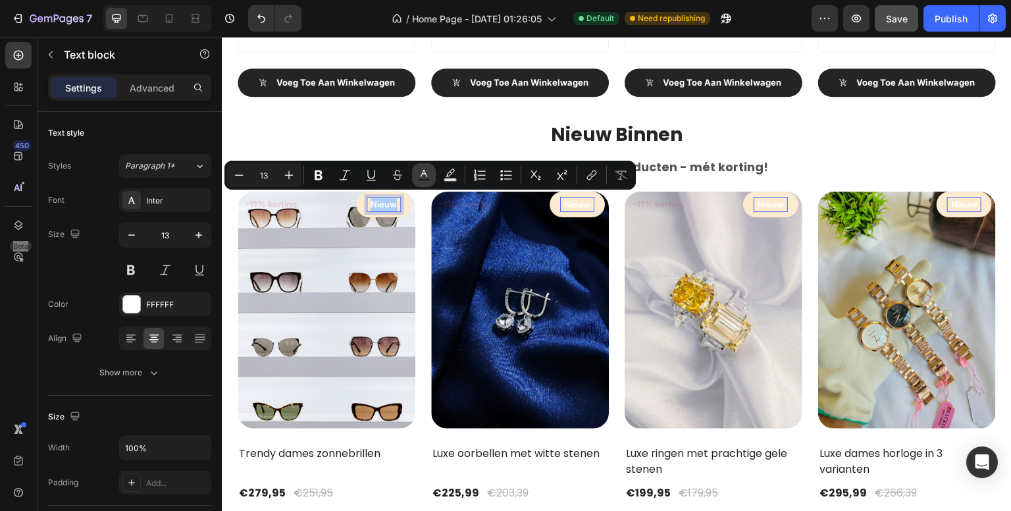
click at [425, 177] on icon "Editor contextual toolbar" at bounding box center [423, 175] width 13 height 13
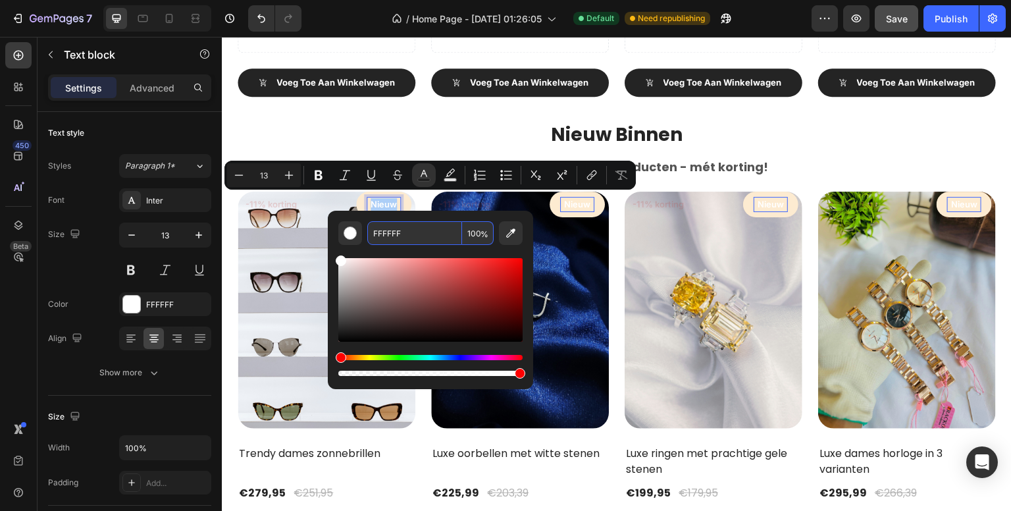
click at [404, 230] on input "FFFFFF" at bounding box center [414, 233] width 95 height 24
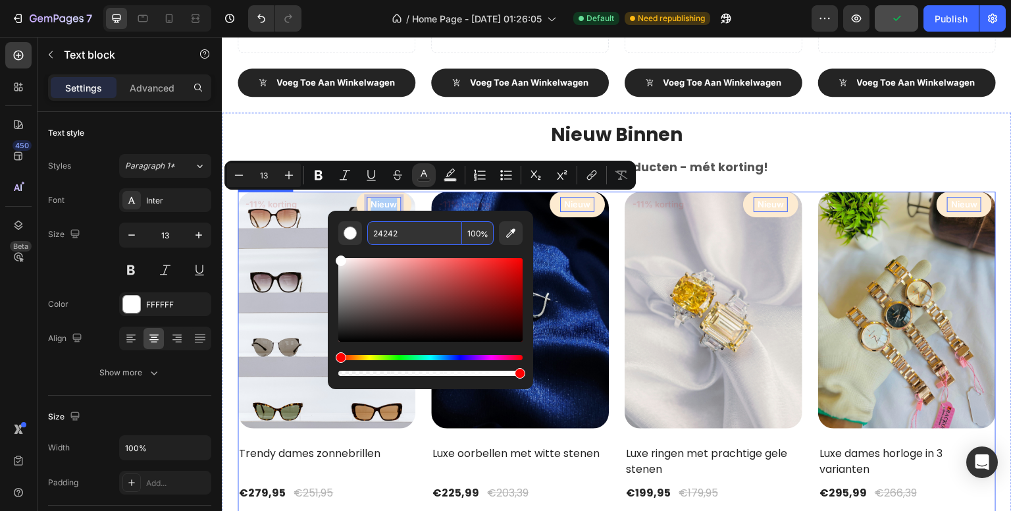
type input "242424"
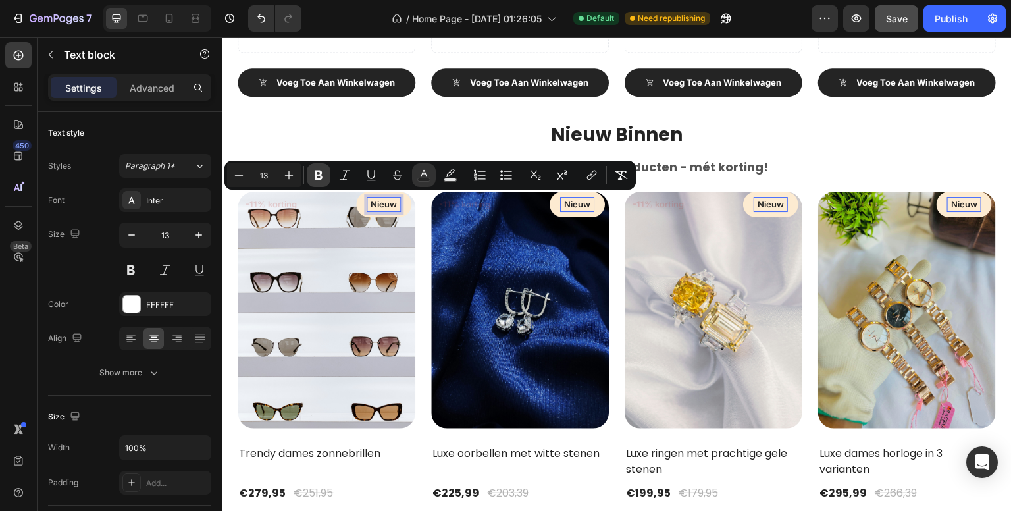
click at [316, 174] on icon "Editor contextual toolbar" at bounding box center [319, 175] width 8 height 10
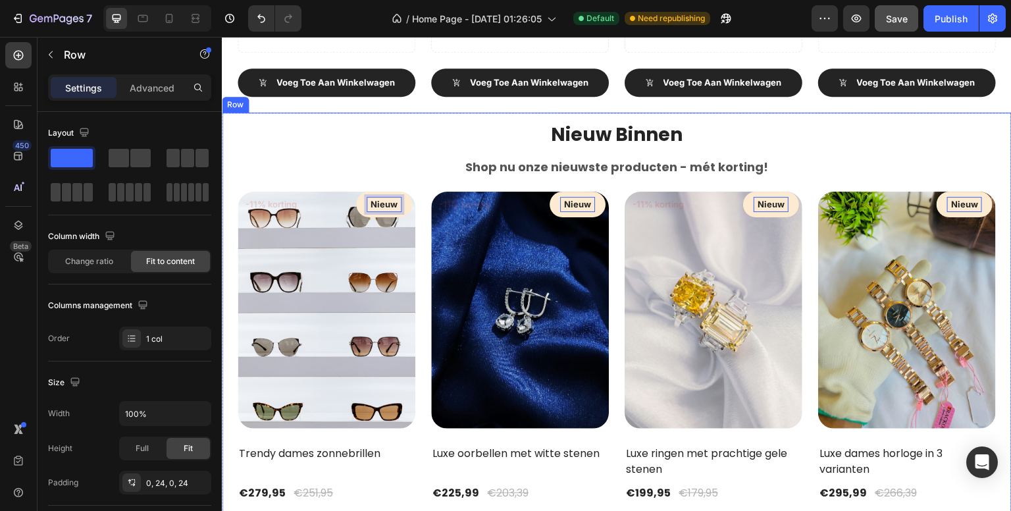
click at [287, 175] on div "Nieuw Binnen Heading Shop nu onze nieuwste producten - mét korting! Heading -11…" at bounding box center [617, 353] width 758 height 481
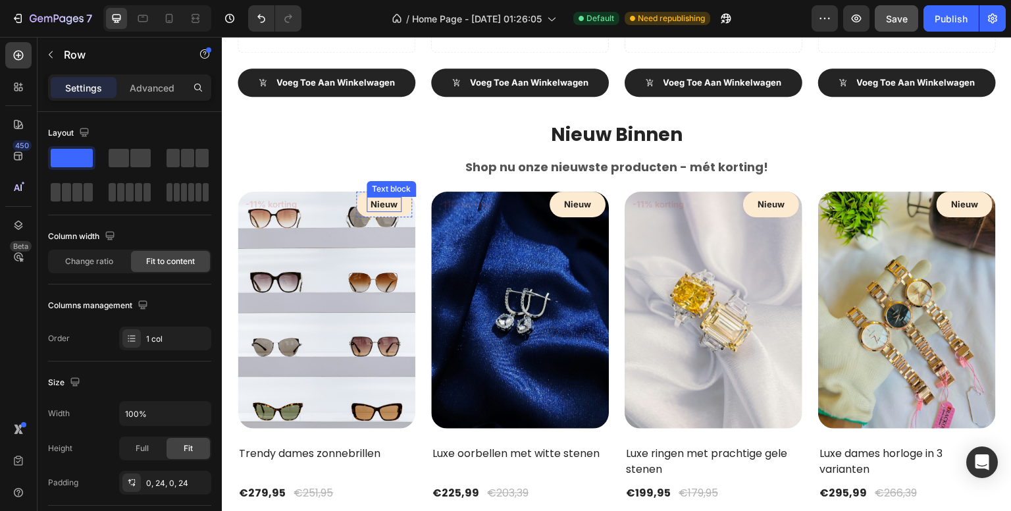
click at [385, 199] on strong "Nieuw" at bounding box center [384, 204] width 27 height 11
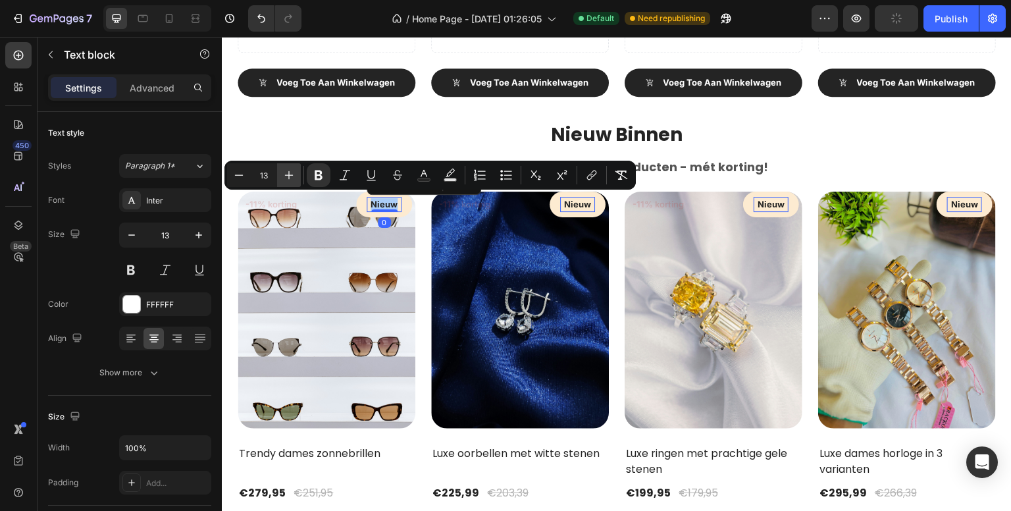
click at [291, 174] on icon "Editor contextual toolbar" at bounding box center [289, 175] width 9 height 9
type input "14"
drag, startPoint x: 291, startPoint y: 174, endPoint x: 24, endPoint y: 318, distance: 303.4
click at [21, 319] on div "450 Beta" at bounding box center [18, 229] width 26 height 374
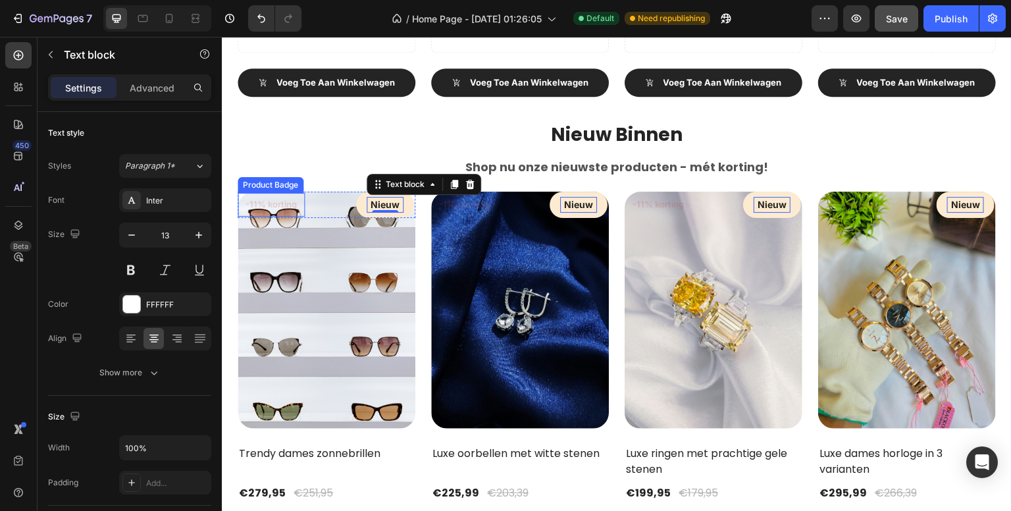
click at [267, 198] on pre "-11% korting" at bounding box center [271, 205] width 67 height 24
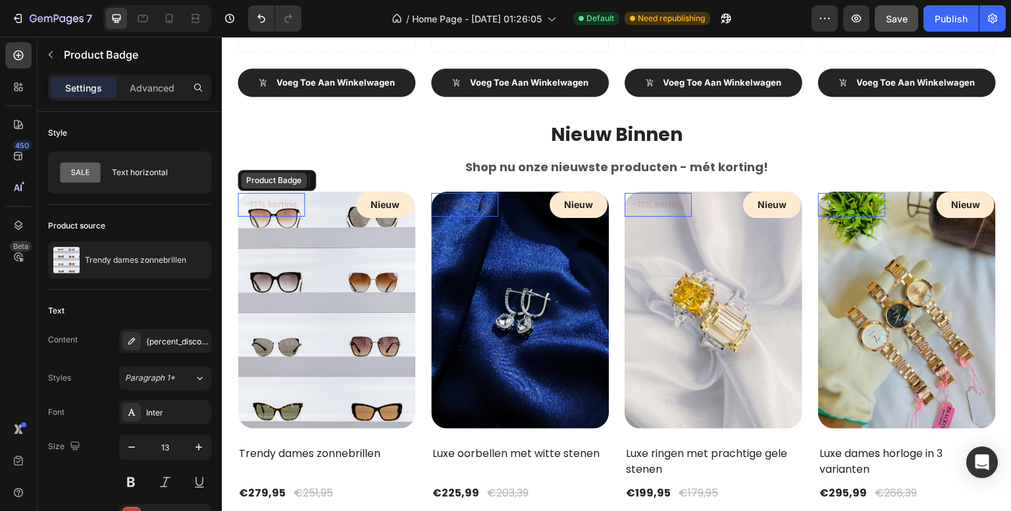
click at [268, 181] on div "Product Badge" at bounding box center [274, 180] width 61 height 12
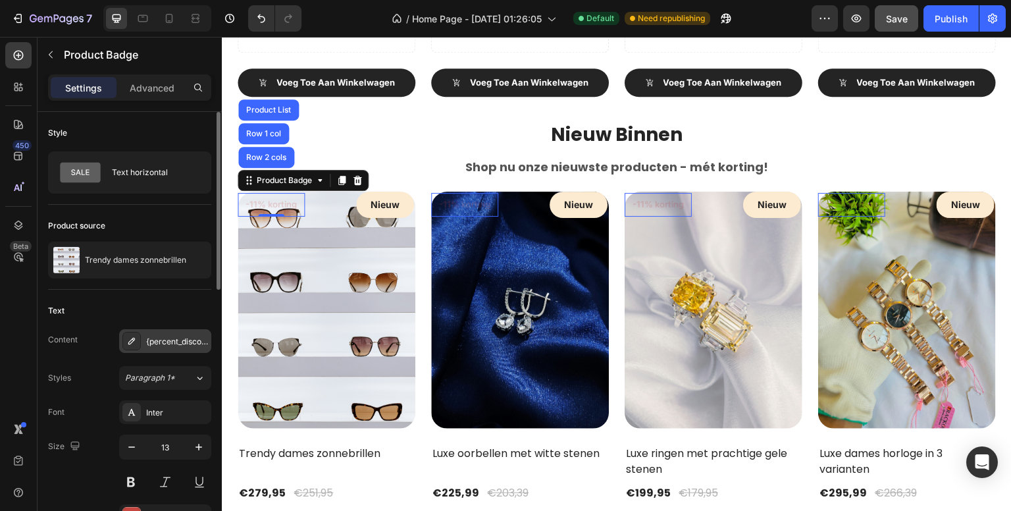
click at [169, 350] on div "{percent_discount} korting" at bounding box center [165, 341] width 92 height 24
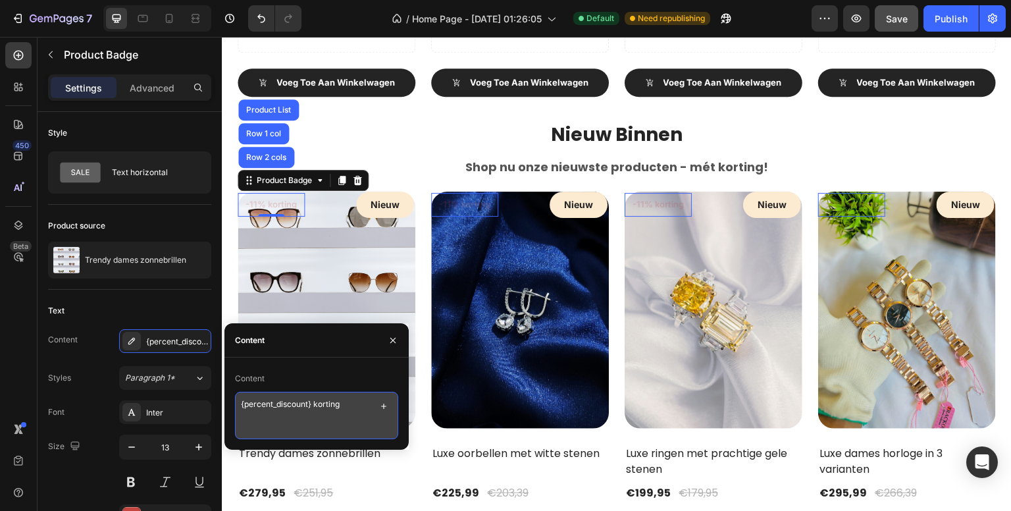
click at [316, 400] on textarea "{percent_discount} korting" at bounding box center [316, 415] width 163 height 47
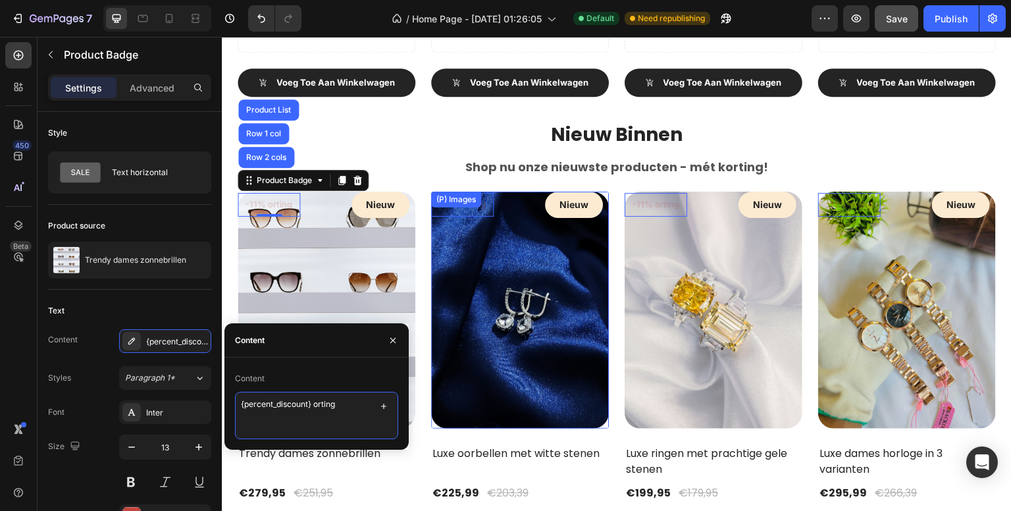
type textarea "{percent_discount} Korting"
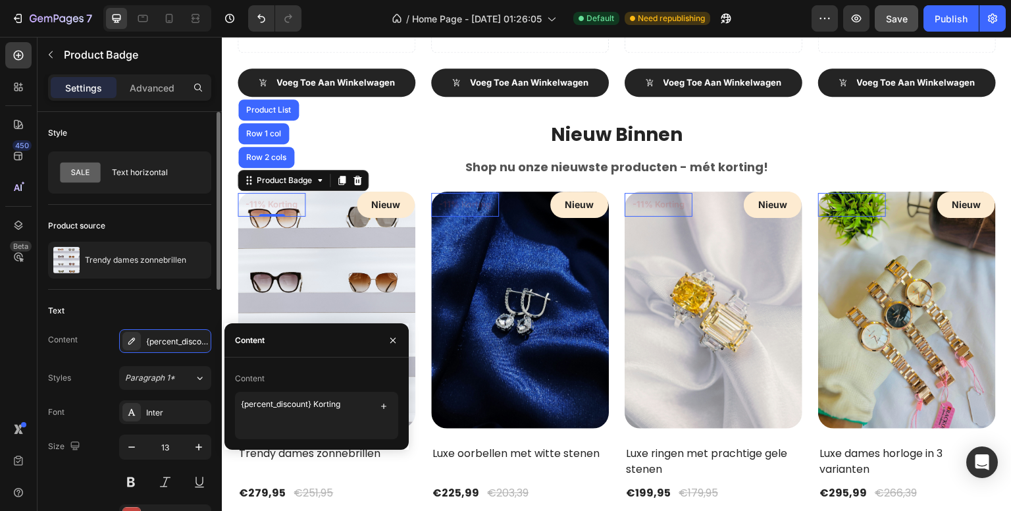
click at [24, 302] on div "450 Beta" at bounding box center [18, 229] width 26 height 374
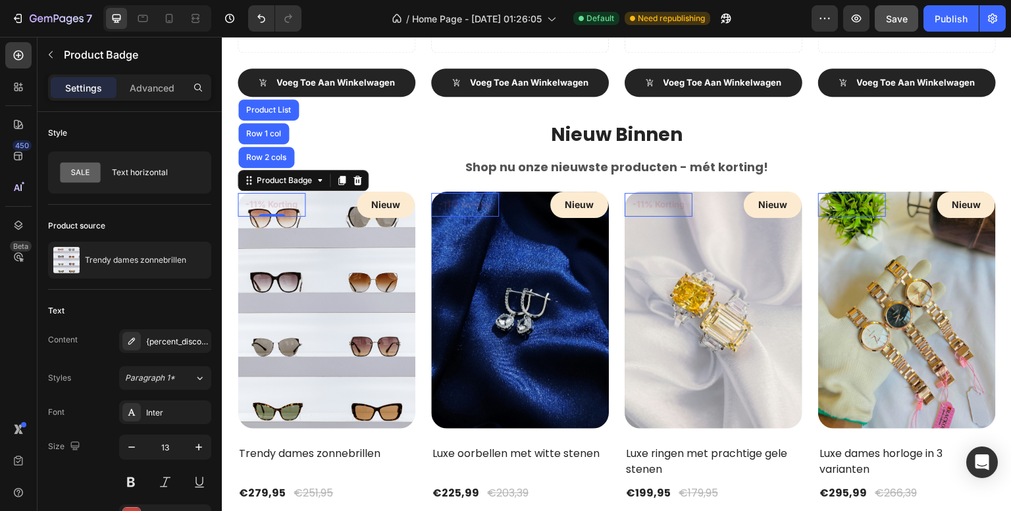
click at [278, 194] on pre "-11% Korting" at bounding box center [272, 205] width 68 height 24
click at [282, 174] on div "Product Badge" at bounding box center [284, 180] width 61 height 12
click at [265, 198] on pre "-11% Korting" at bounding box center [272, 205] width 68 height 24
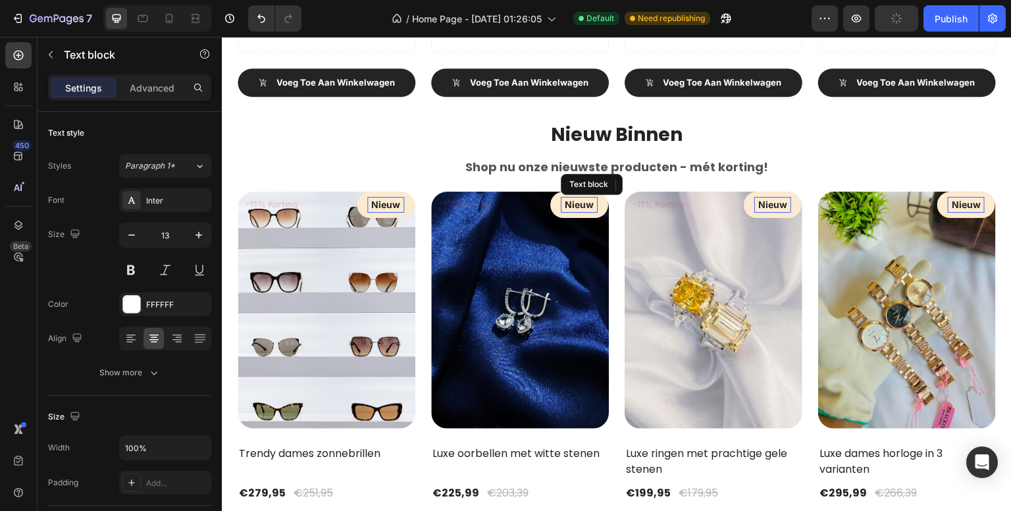
click at [561, 197] on div "Nieuw" at bounding box center [579, 205] width 37 height 16
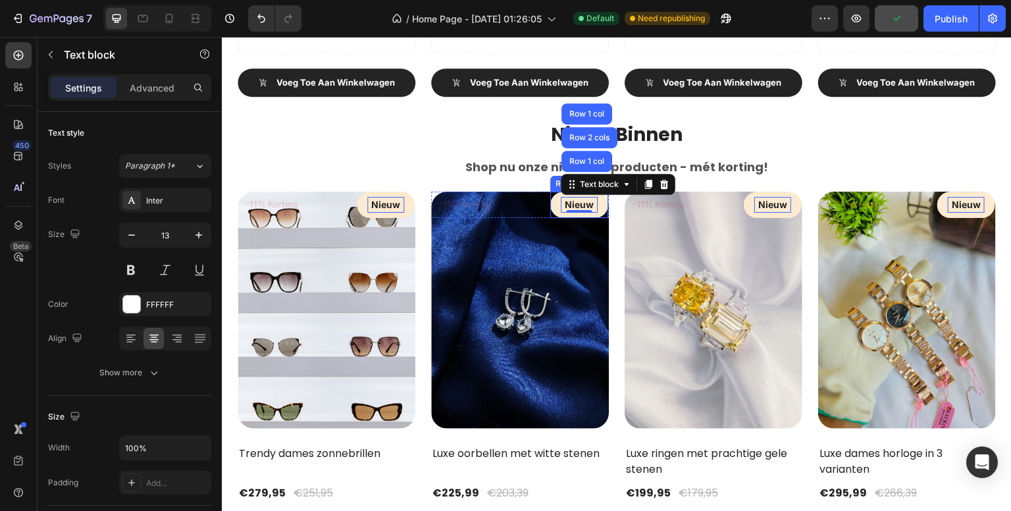
drag, startPoint x: 373, startPoint y: 444, endPoint x: 555, endPoint y: 184, distance: 317.6
click at [555, 184] on div "Row" at bounding box center [563, 184] width 27 height 16
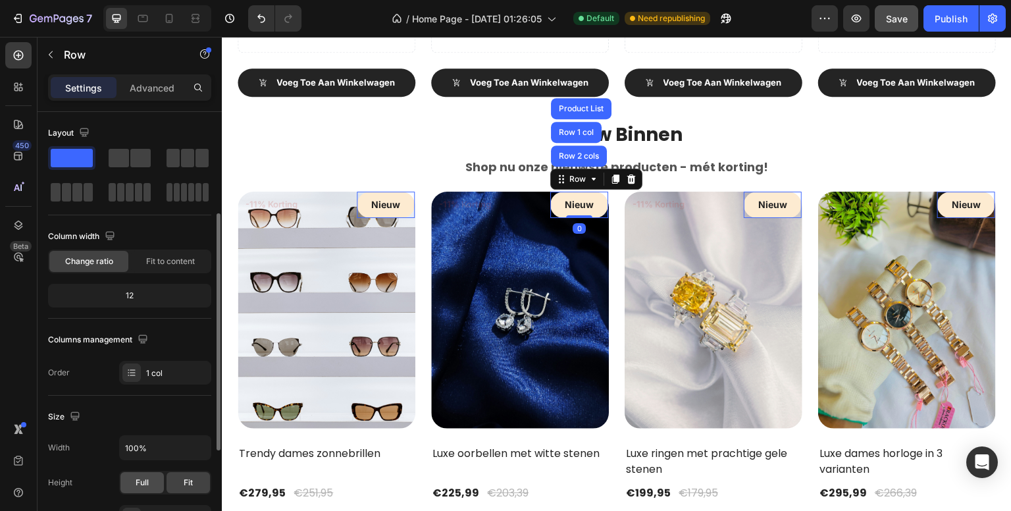
scroll to position [132, 0]
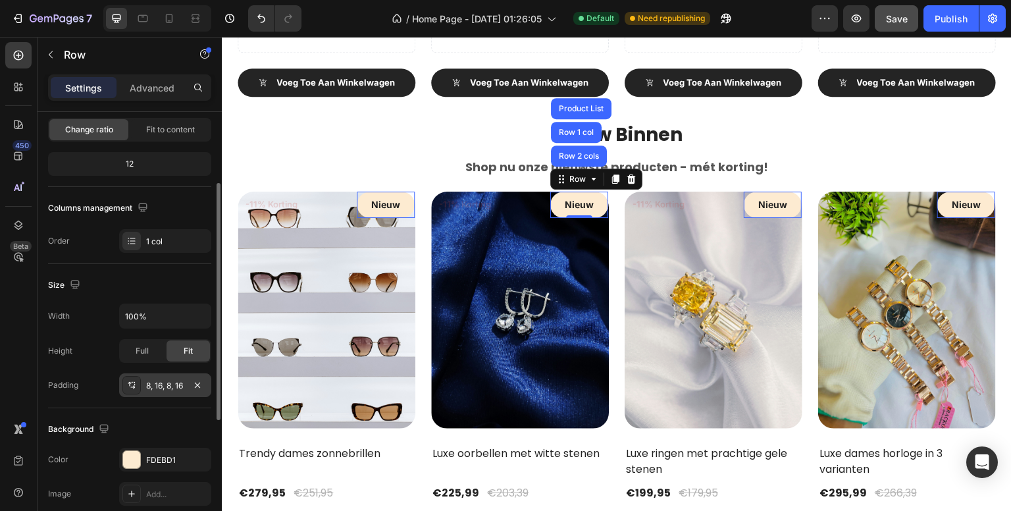
click at [146, 384] on div "8, 16, 8, 16" at bounding box center [165, 386] width 38 height 12
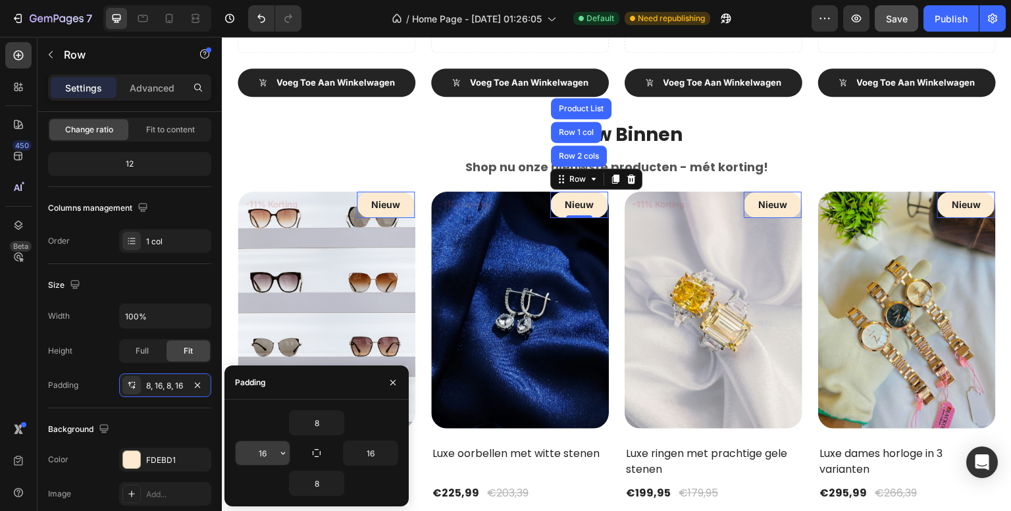
click at [271, 451] on input "16" at bounding box center [263, 453] width 54 height 24
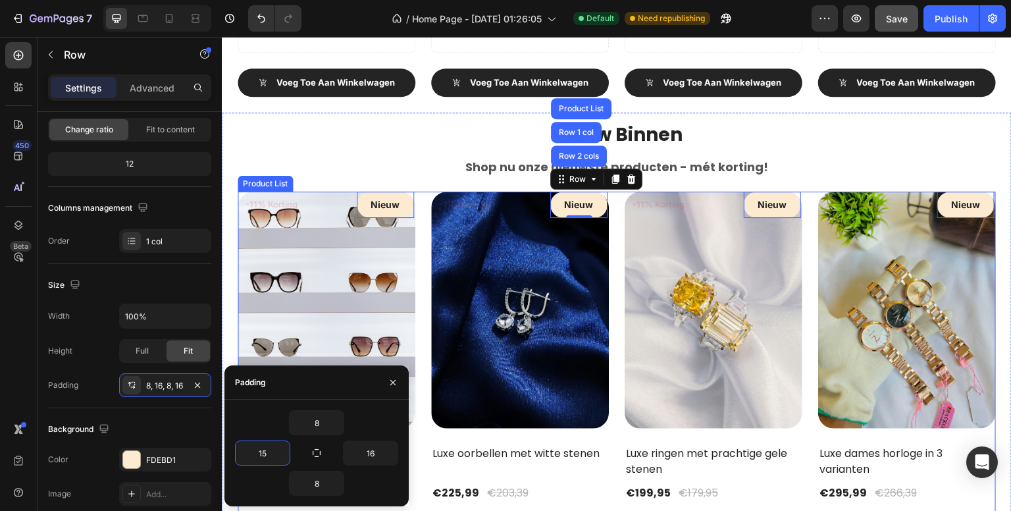
type input "15"
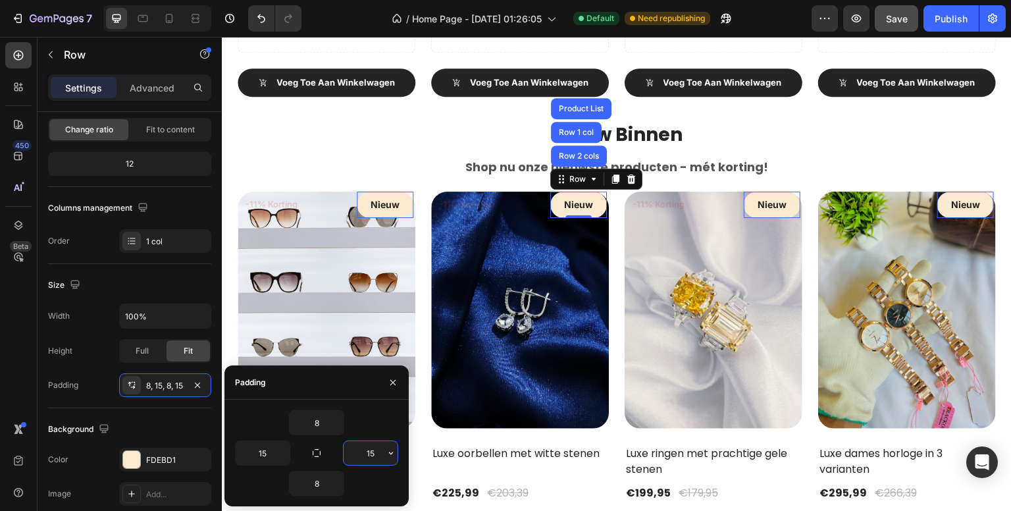
click at [22, 361] on div "450 Beta" at bounding box center [18, 229] width 26 height 374
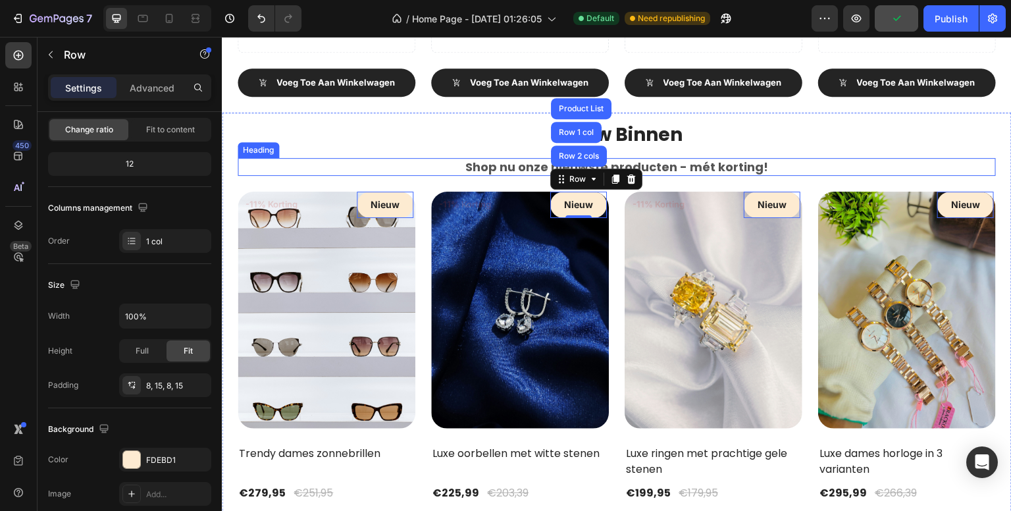
click at [407, 158] on h2 "Shop nu onze nieuwste producten - mét korting!" at bounding box center [617, 167] width 758 height 18
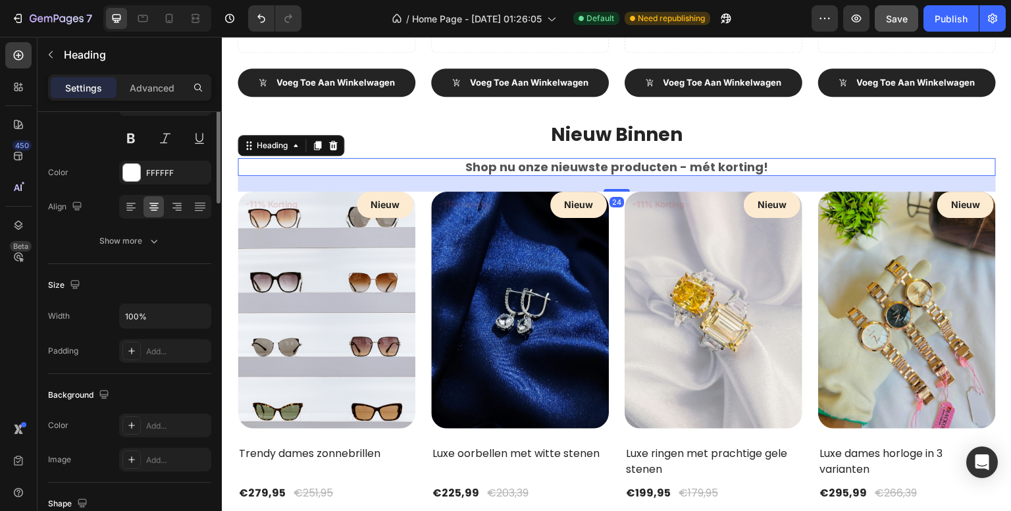
scroll to position [0, 0]
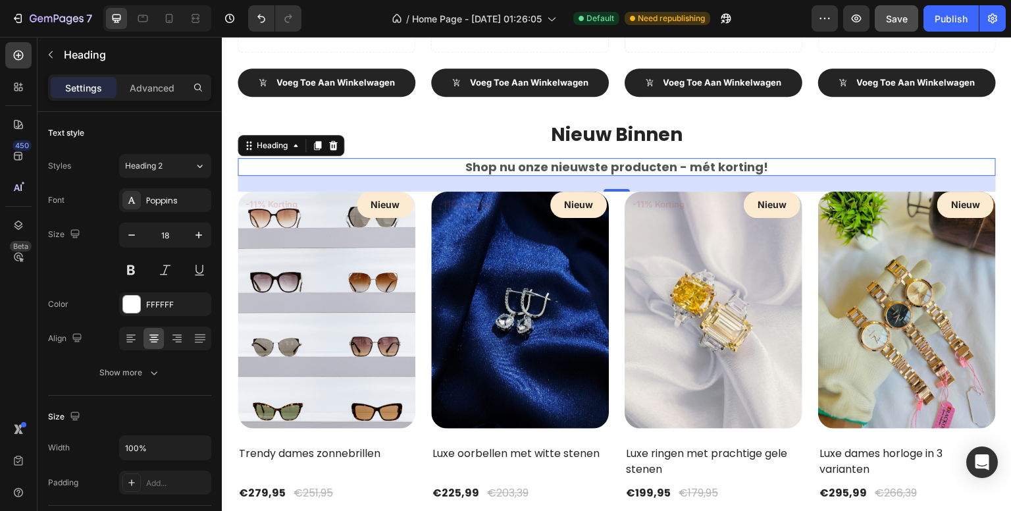
click at [7, 386] on div "450 Beta" at bounding box center [18, 229] width 26 height 374
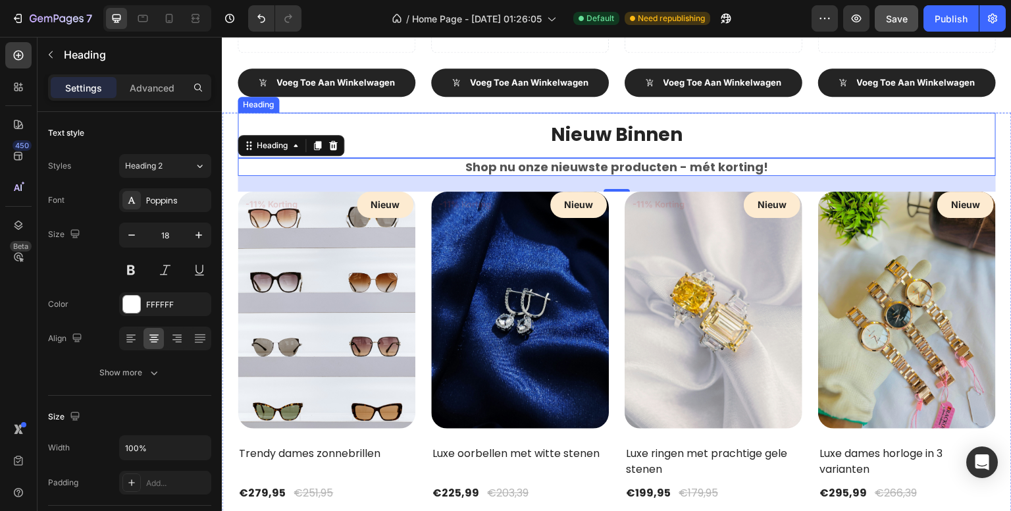
click at [534, 118] on h2 "Nieuw Binnen" at bounding box center [617, 135] width 758 height 45
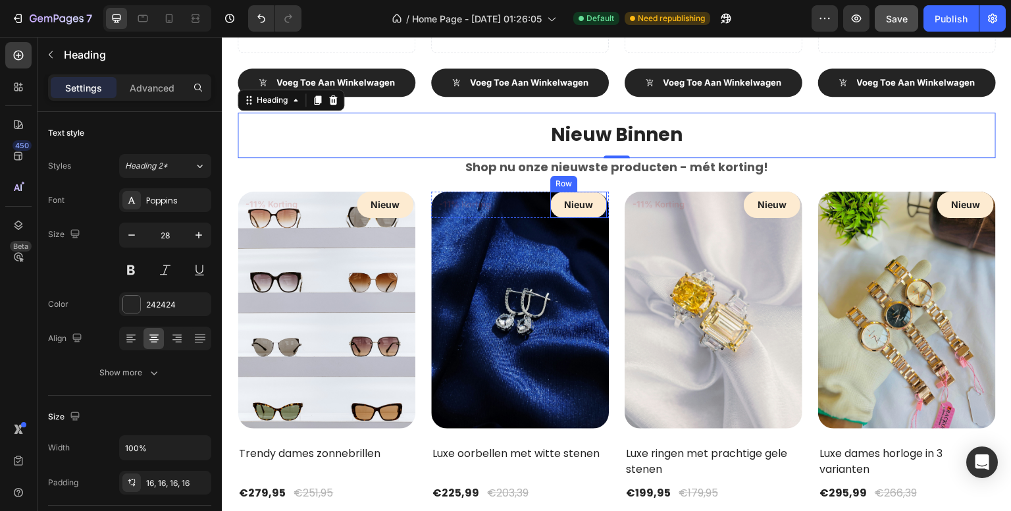
click at [571, 192] on div "Nieuw Text block Row" at bounding box center [578, 205] width 57 height 27
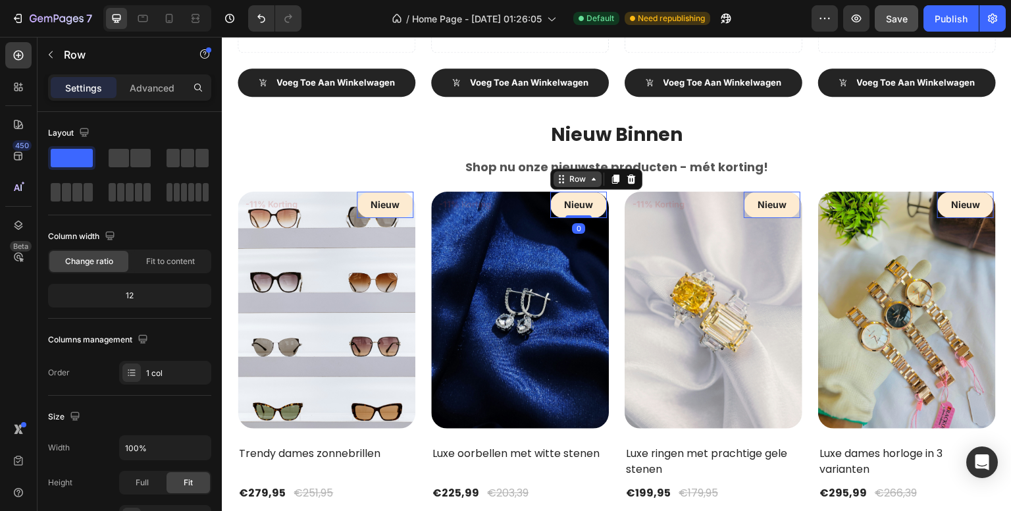
click at [572, 180] on div "Row" at bounding box center [578, 179] width 22 height 12
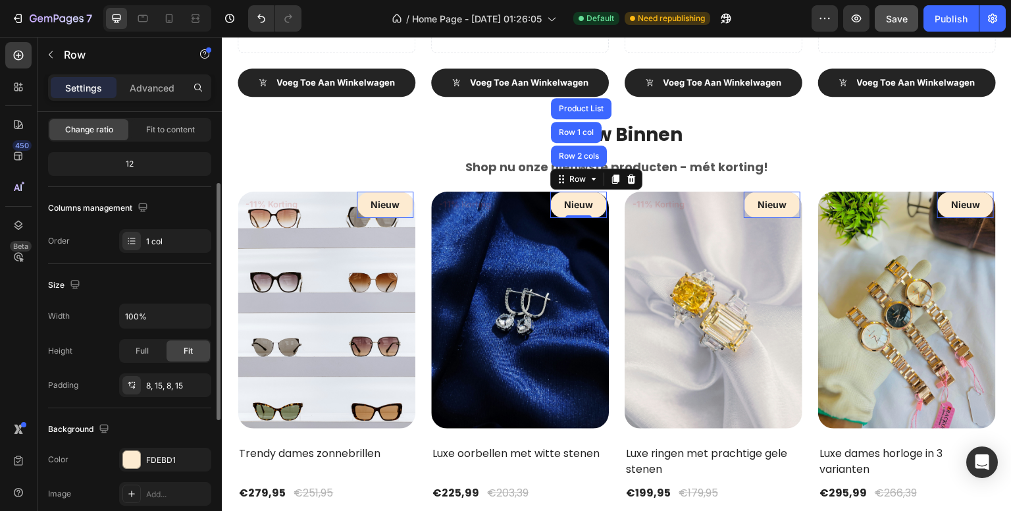
scroll to position [197, 0]
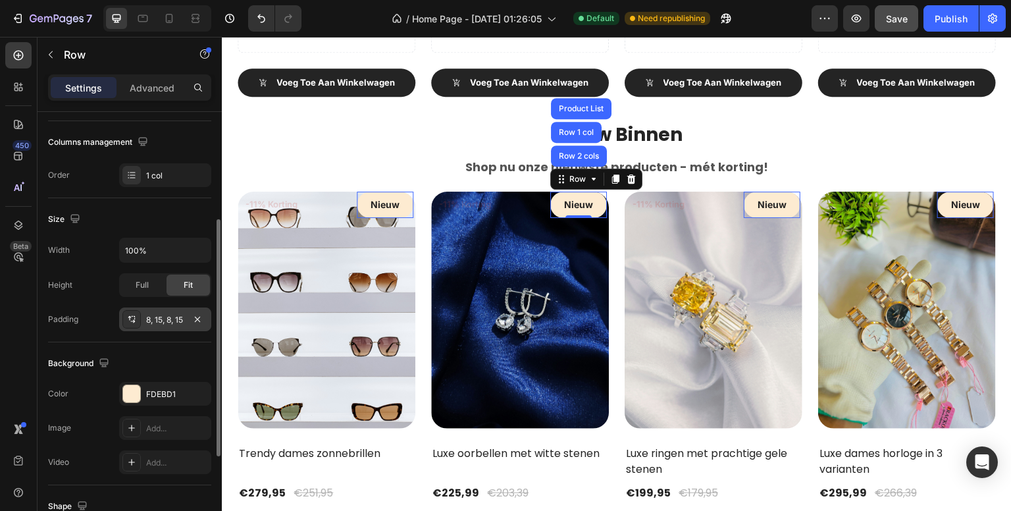
click at [165, 317] on div "8, 15, 8, 15" at bounding box center [165, 320] width 38 height 12
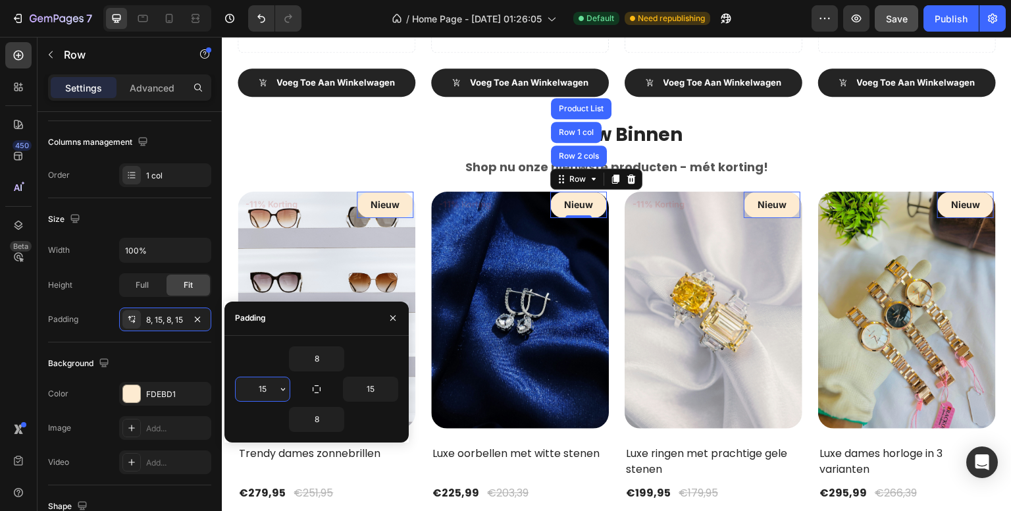
click at [275, 385] on input "15" at bounding box center [263, 389] width 54 height 24
type input "15"
type input "14"
click at [11, 375] on div "450 Beta" at bounding box center [18, 229] width 26 height 374
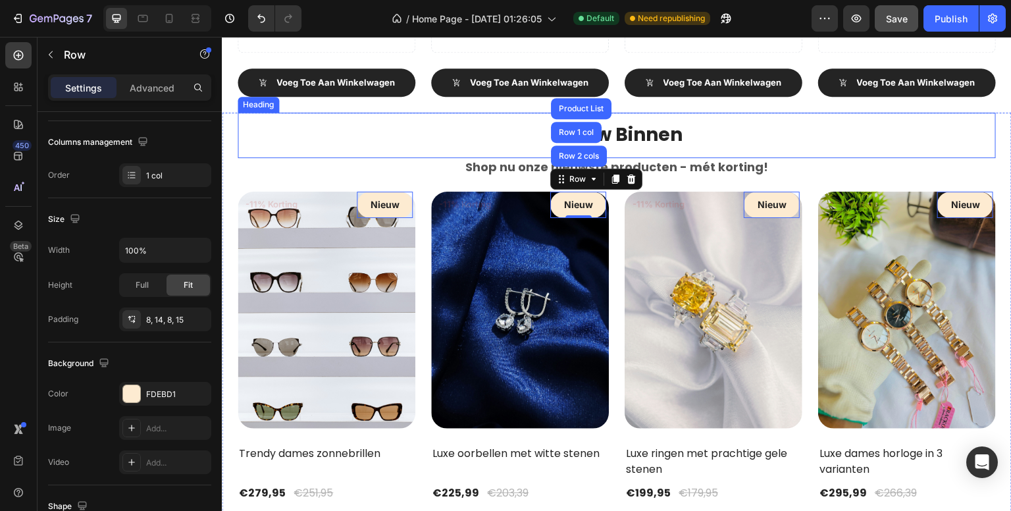
click at [292, 113] on h2 "Nieuw Binnen" at bounding box center [617, 135] width 758 height 45
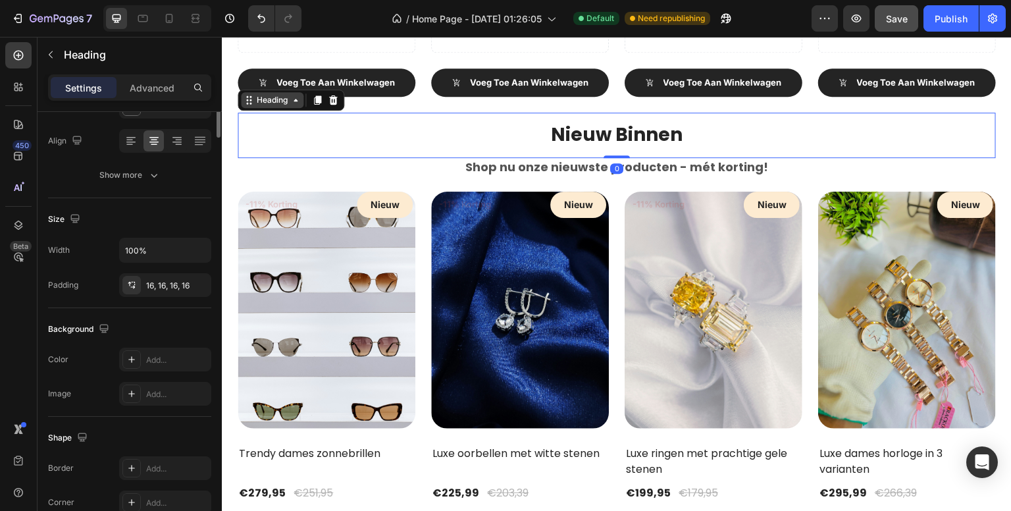
scroll to position [0, 0]
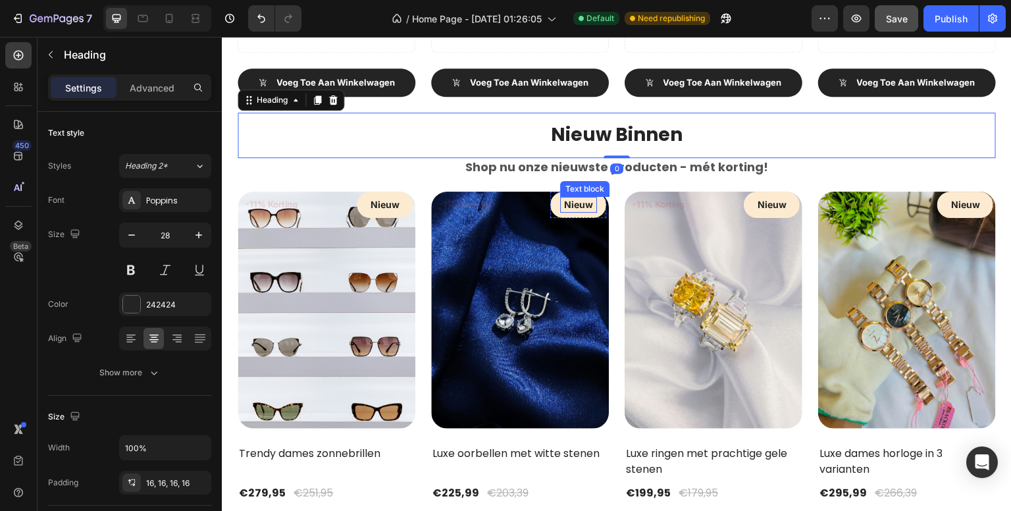
click at [564, 189] on div "Text block" at bounding box center [584, 189] width 49 height 16
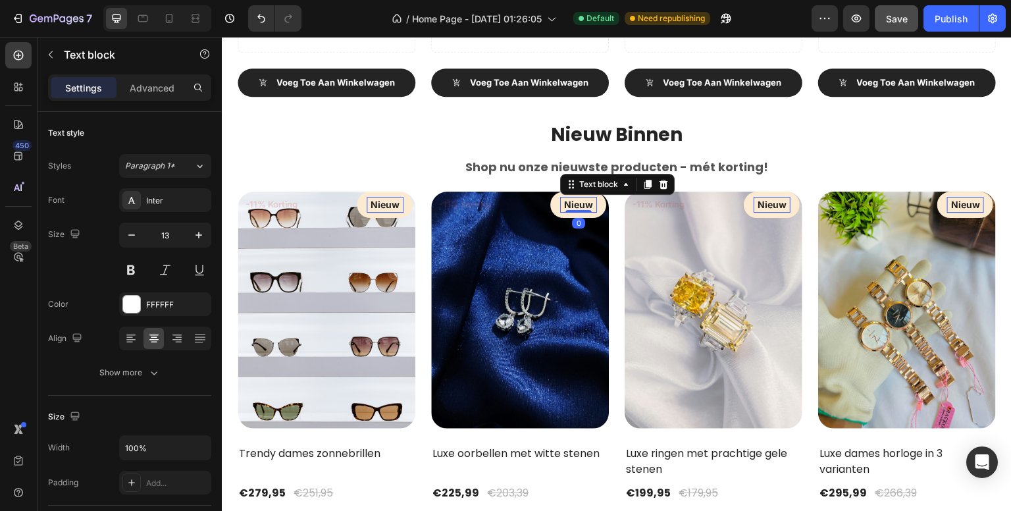
click at [561, 197] on div "Nieuw" at bounding box center [578, 205] width 37 height 16
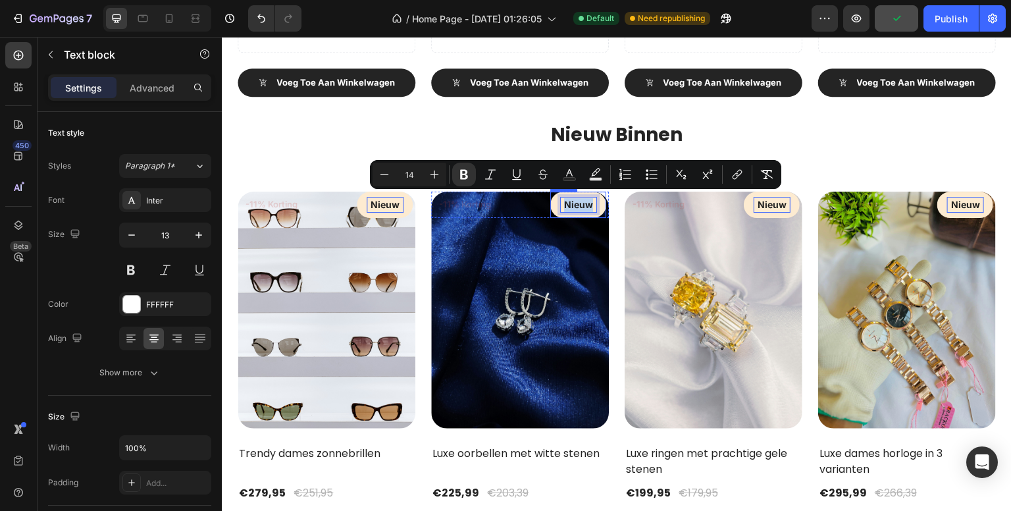
click at [552, 196] on div "Nieuw Text block 0 Row" at bounding box center [578, 205] width 56 height 27
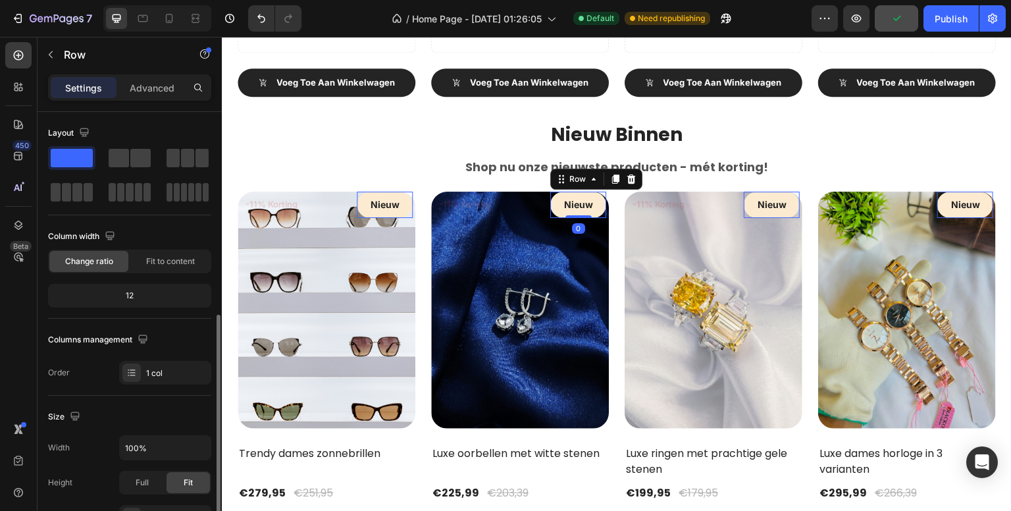
scroll to position [66, 0]
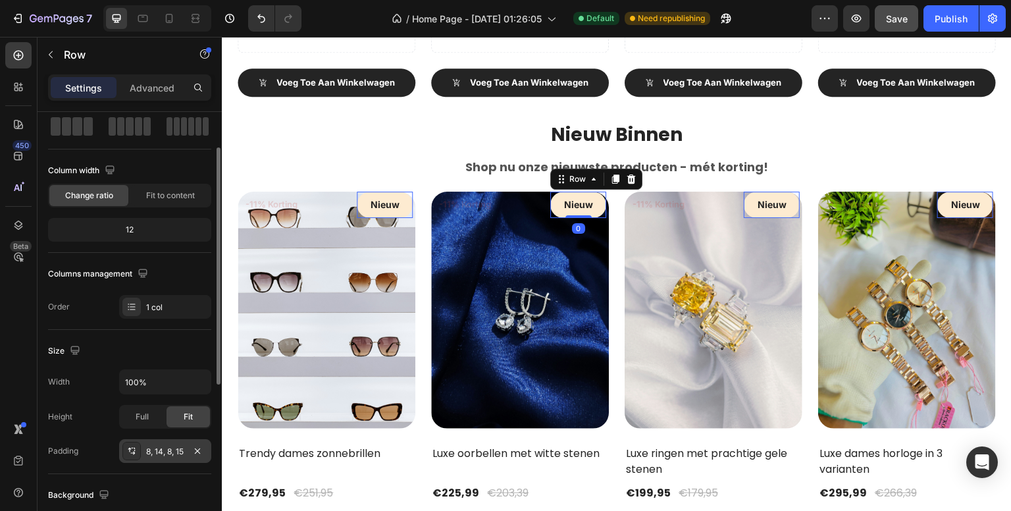
click at [162, 447] on div "8, 14, 8, 15" at bounding box center [165, 452] width 38 height 12
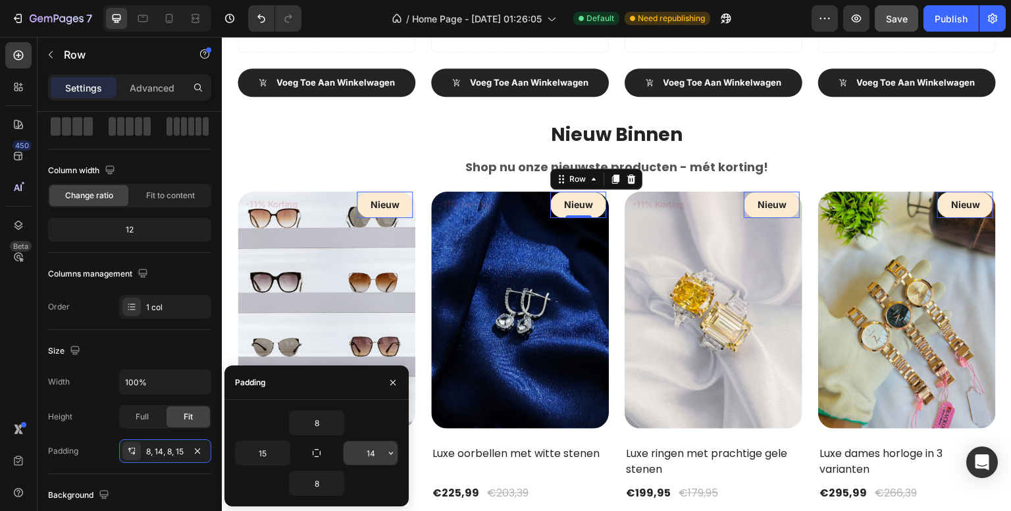
click at [374, 449] on input "14" at bounding box center [371, 453] width 54 height 24
type input "15"
click at [26, 383] on div "450 Beta" at bounding box center [18, 229] width 26 height 374
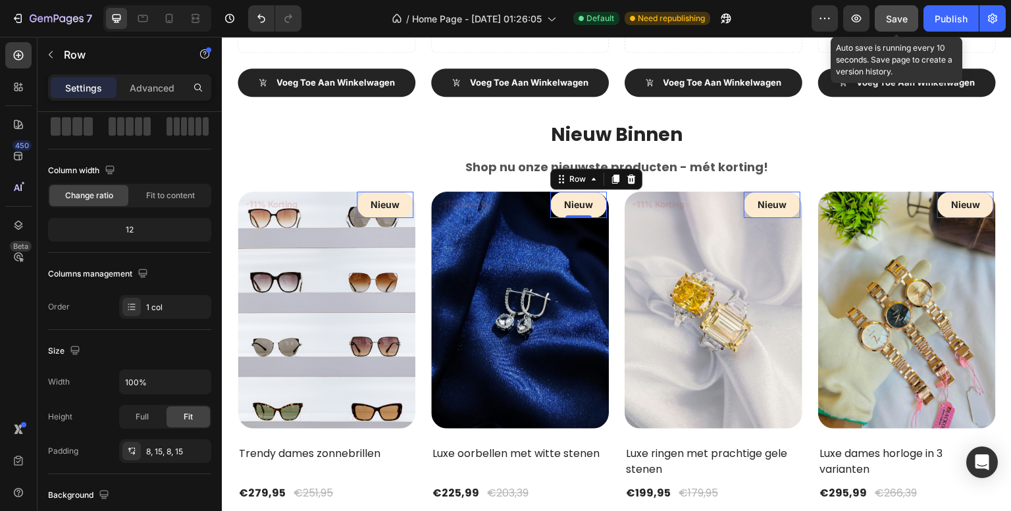
click at [899, 20] on span "Save" at bounding box center [897, 18] width 22 height 11
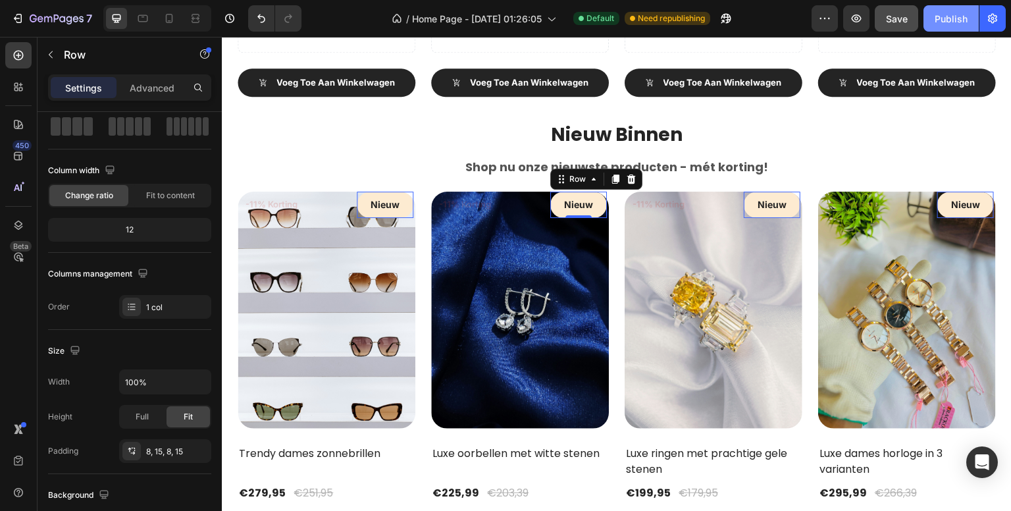
click at [942, 27] on button "Publish" at bounding box center [951, 18] width 55 height 26
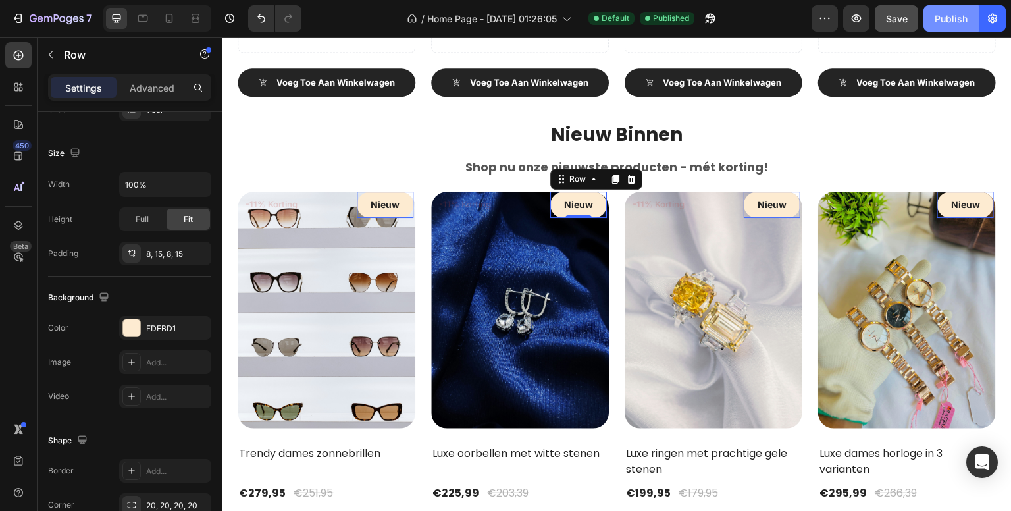
click at [958, 23] on div "Publish" at bounding box center [951, 19] width 33 height 14
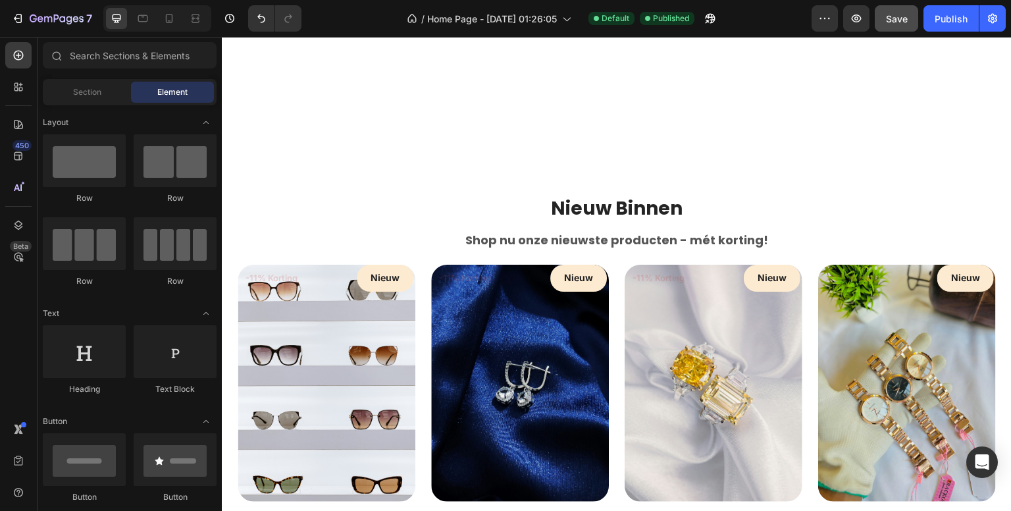
scroll to position [3014, 0]
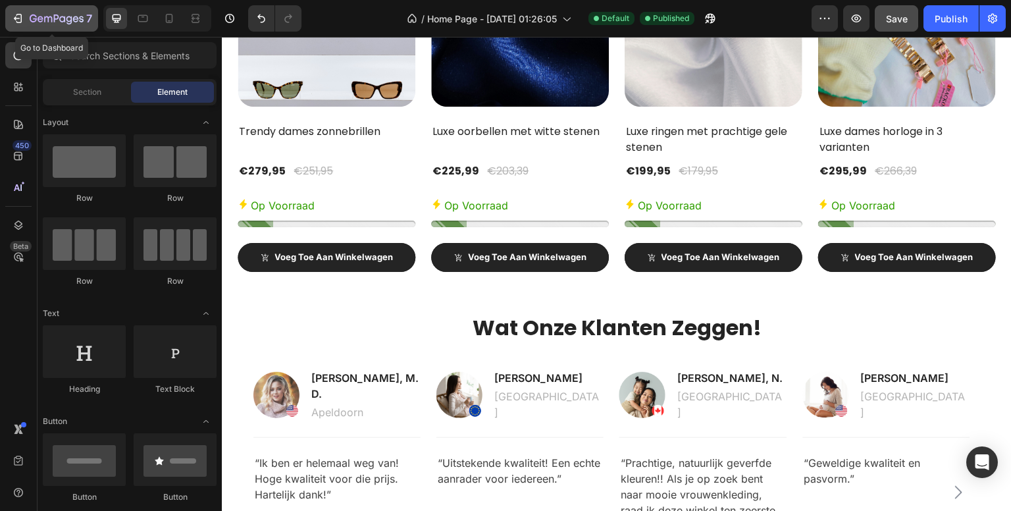
click at [36, 15] on icon "button" at bounding box center [57, 19] width 54 height 11
